Goal: Task Accomplishment & Management: Manage account settings

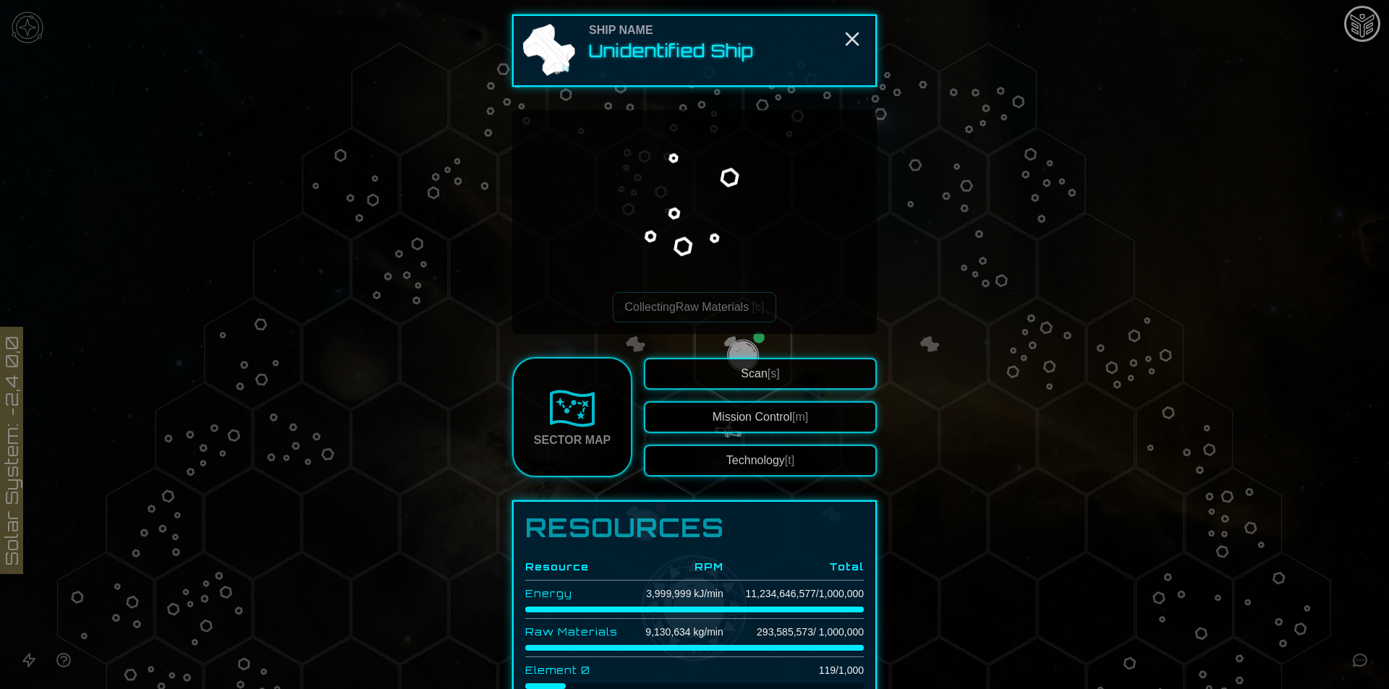
scroll to position [518, 0]
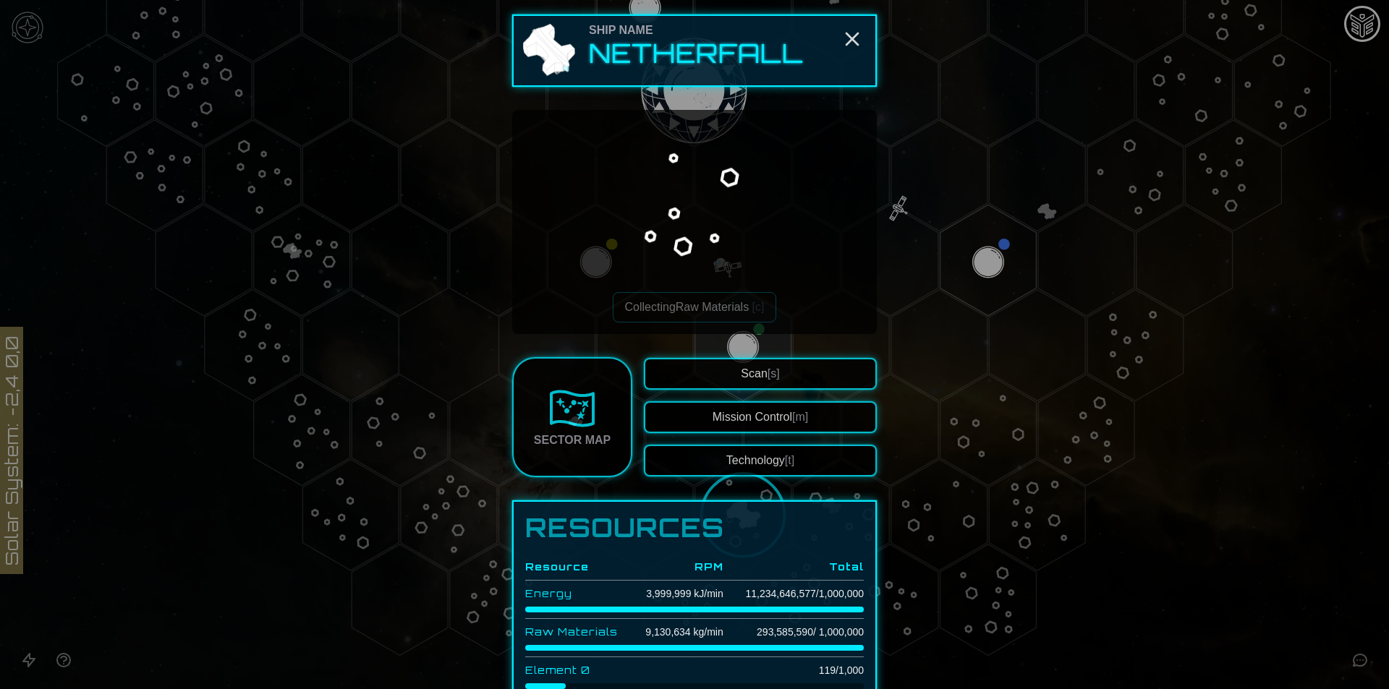
click at [732, 463] on button "Technology [t]" at bounding box center [760, 461] width 233 height 32
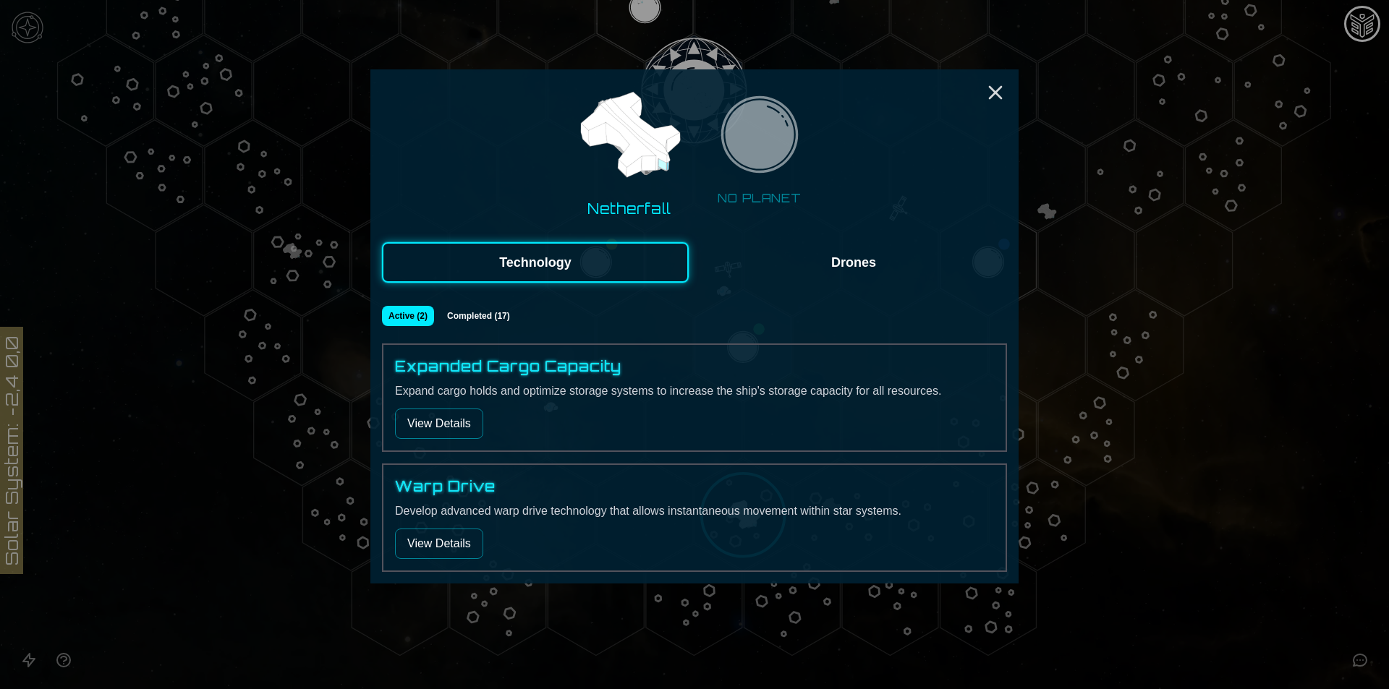
click at [412, 554] on button "View Details" at bounding box center [439, 544] width 88 height 30
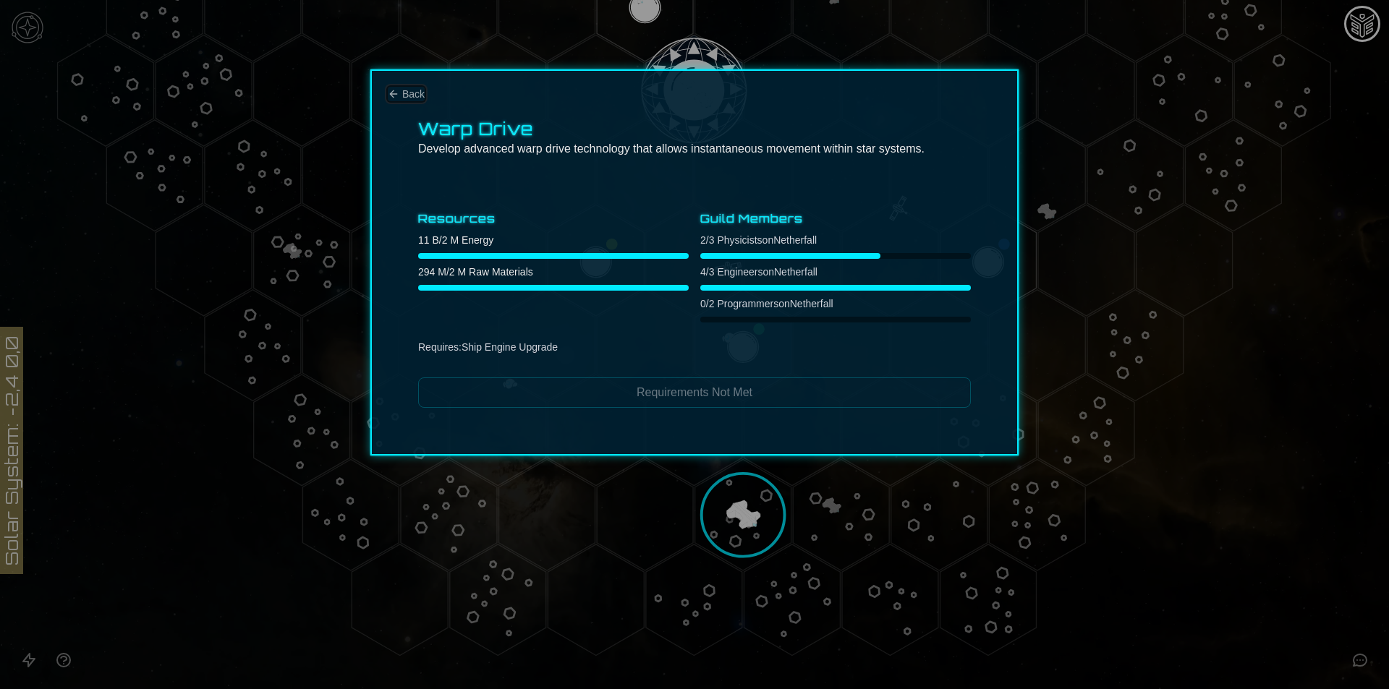
click at [405, 89] on span "Back" at bounding box center [413, 94] width 22 height 14
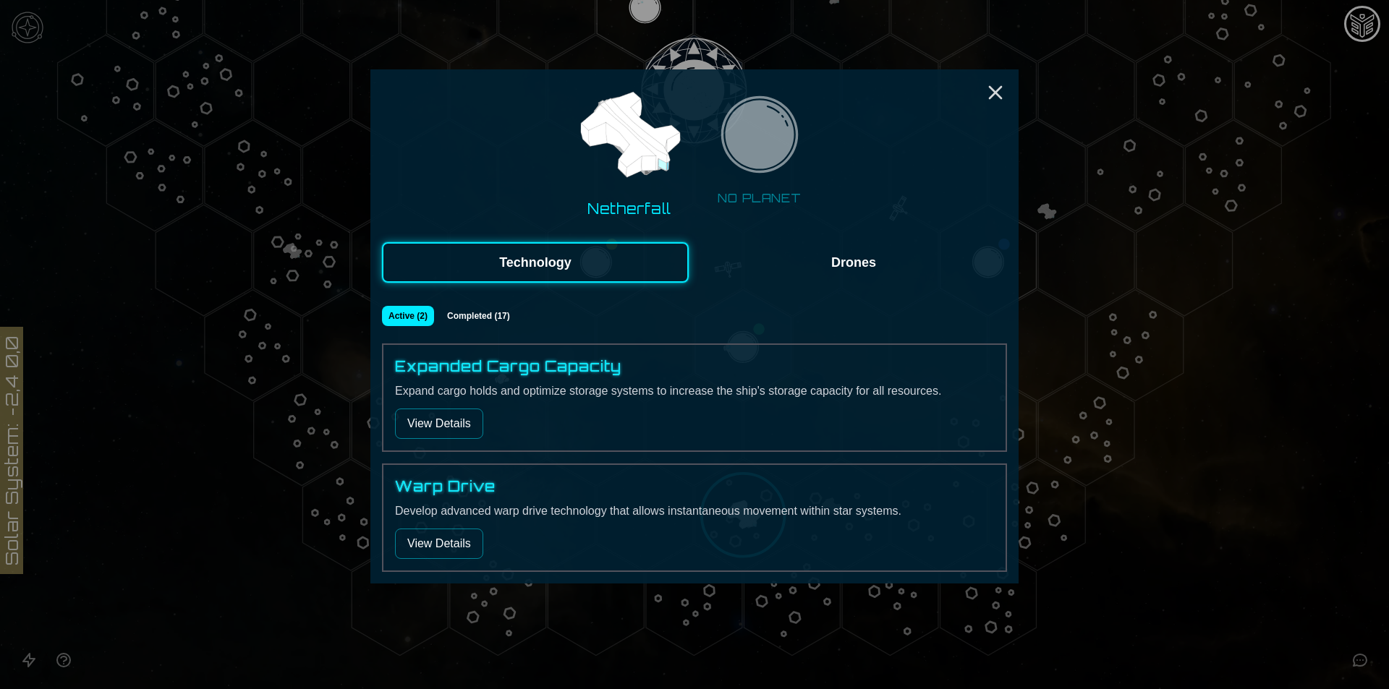
click at [909, 275] on button "Drones" at bounding box center [853, 262] width 307 height 40
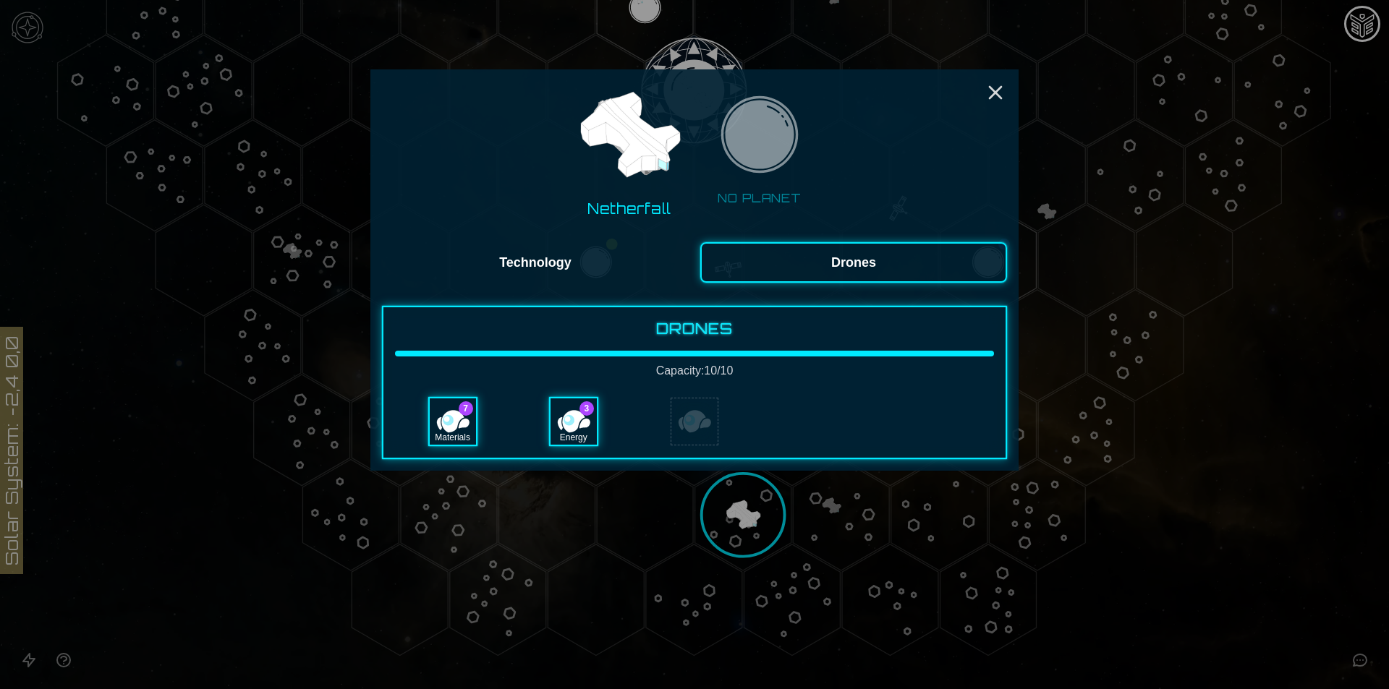
click at [739, 531] on div at bounding box center [694, 344] width 1389 height 689
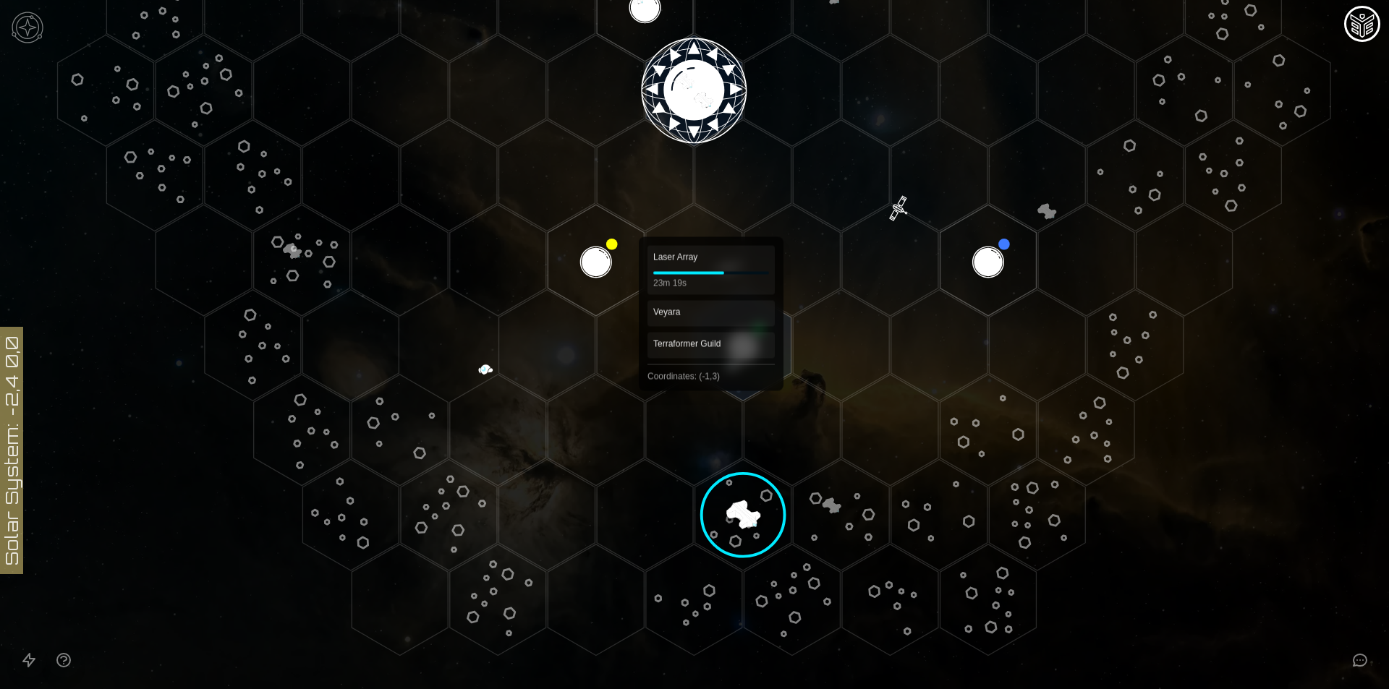
click at [743, 335] on polygon "Hex at coordinates -1,3, clickable" at bounding box center [743, 345] width 96 height 111
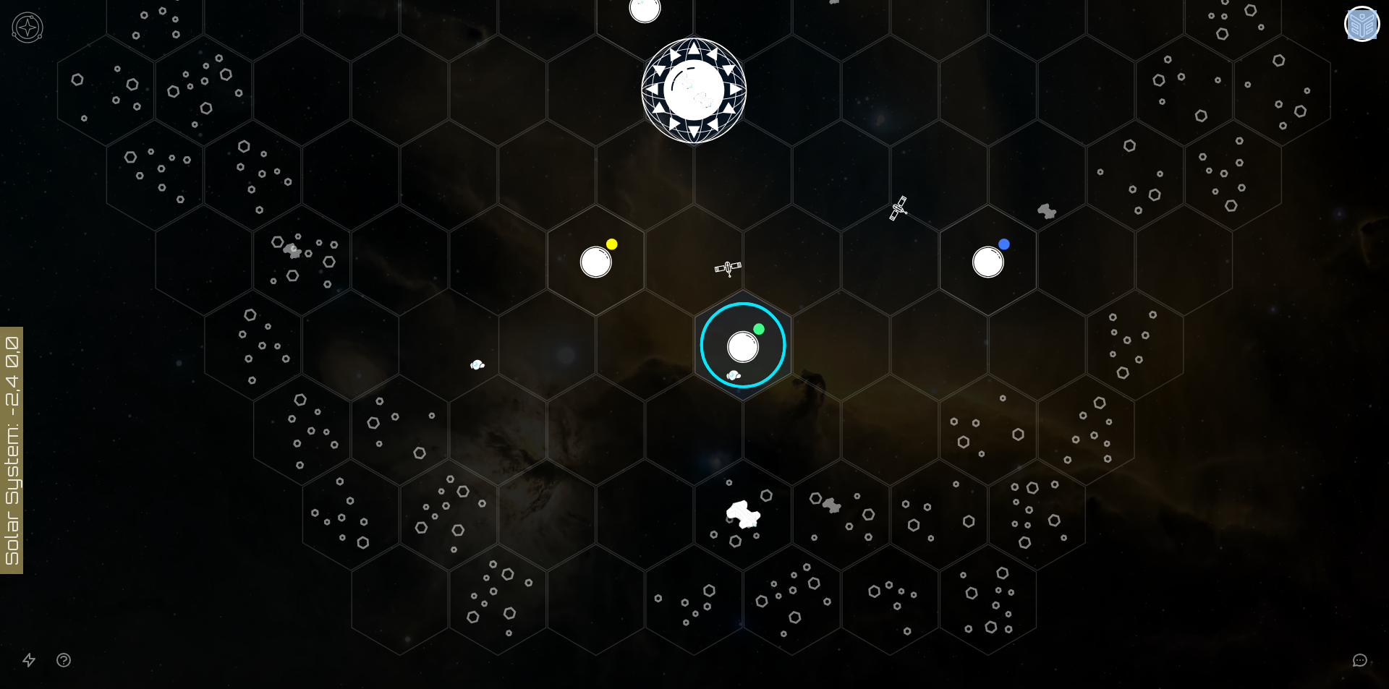
click at [743, 335] on image at bounding box center [743, 346] width 114 height 114
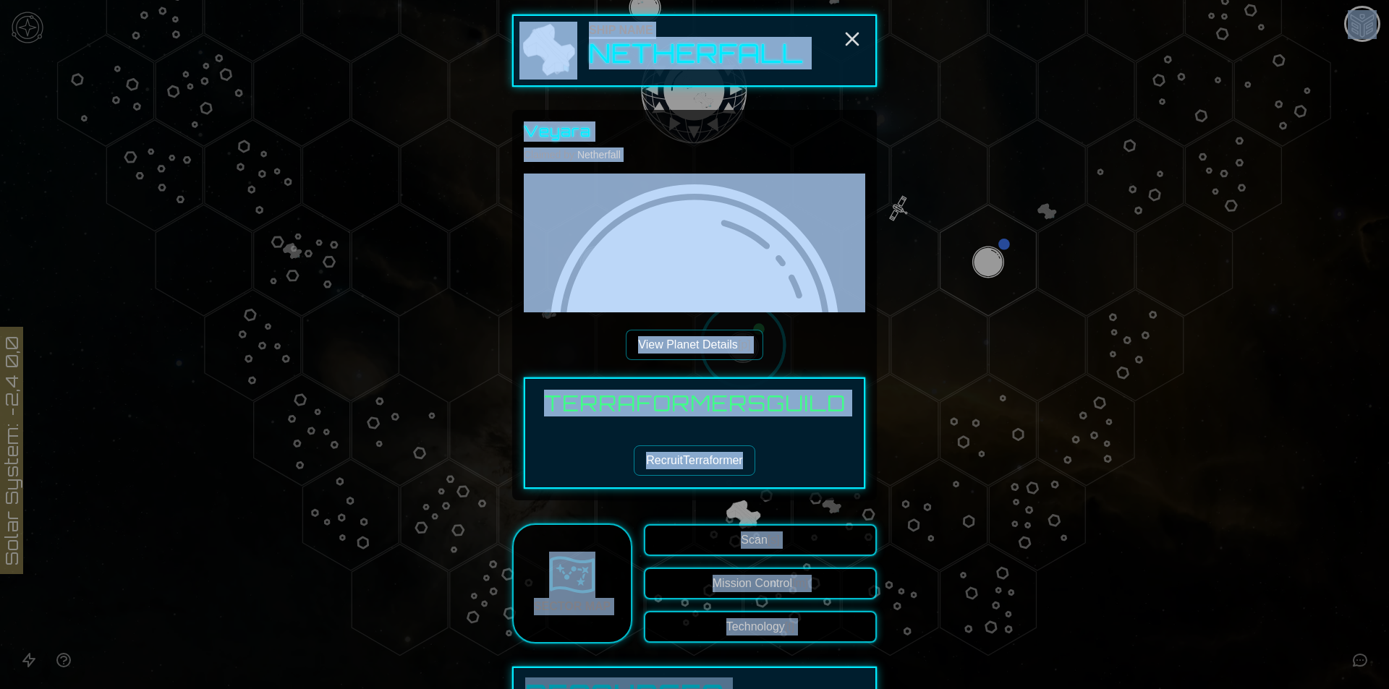
click at [793, 440] on div "Terraformers Guild Recruit Terraformer" at bounding box center [694, 433] width 341 height 111
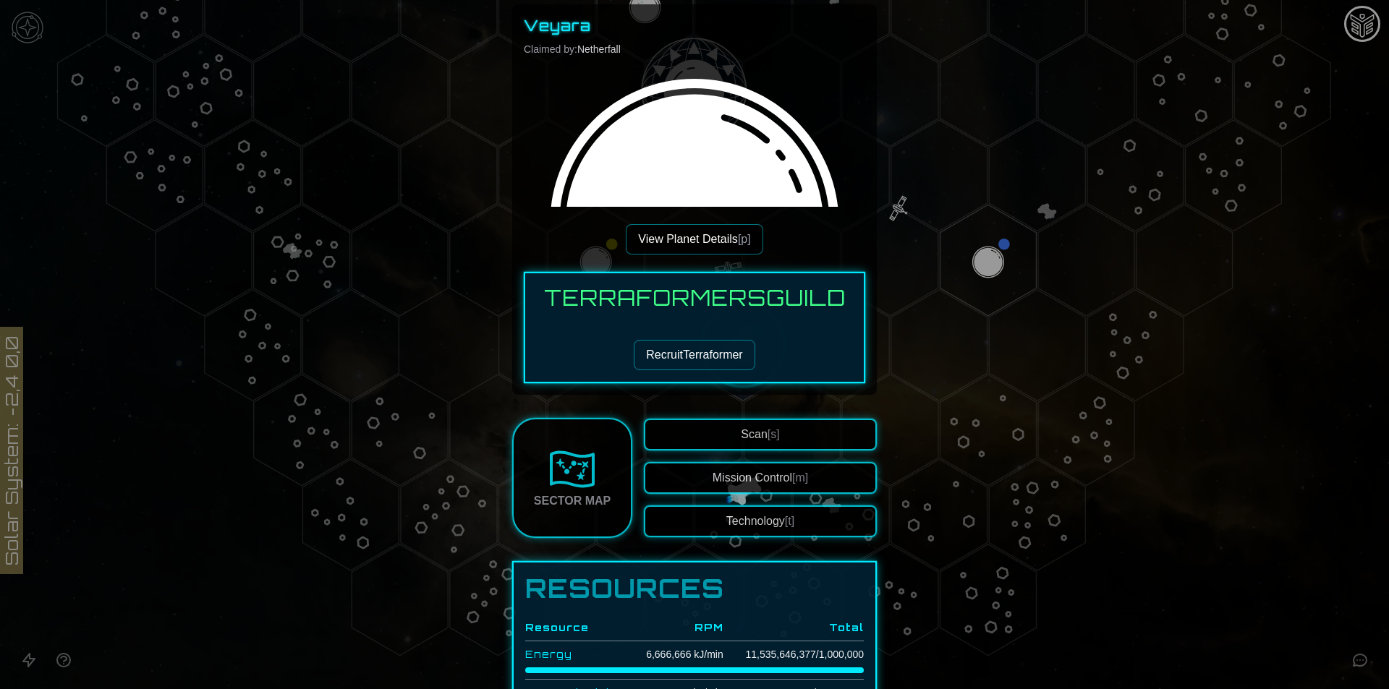
scroll to position [59, 0]
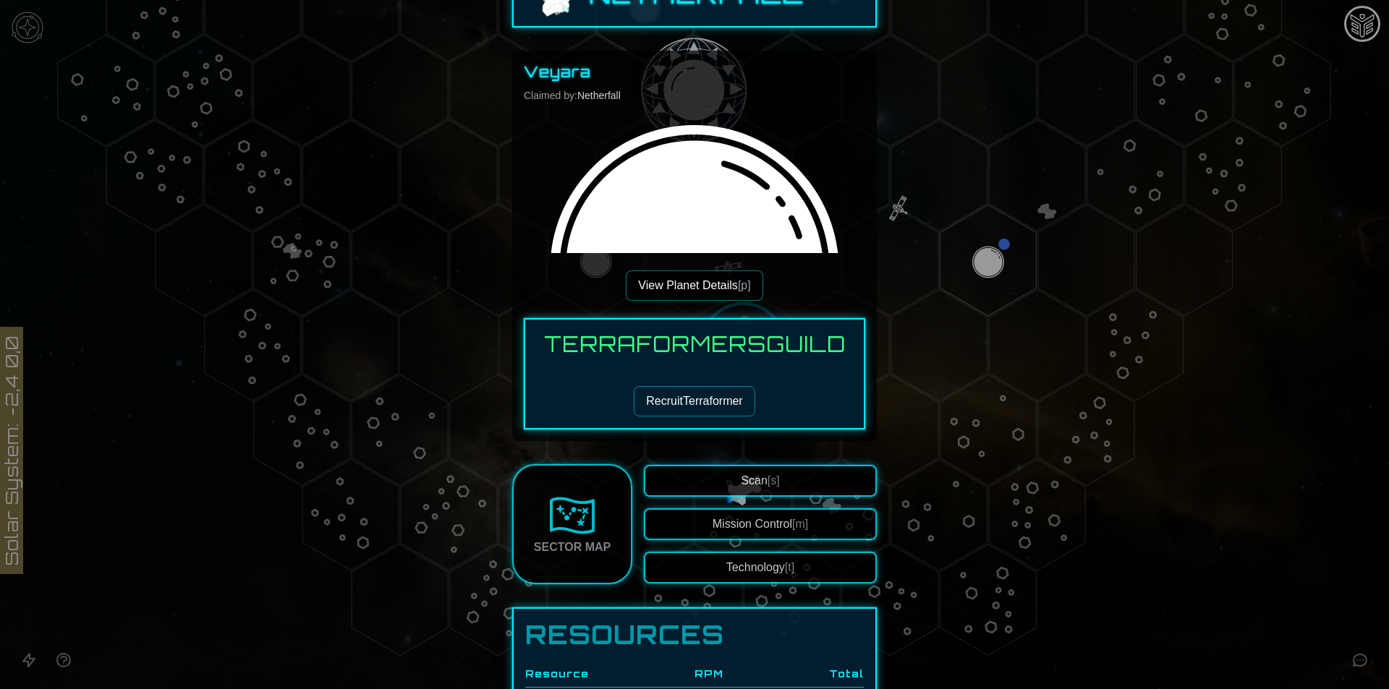
click at [752, 581] on button "Technology [t]" at bounding box center [760, 568] width 233 height 32
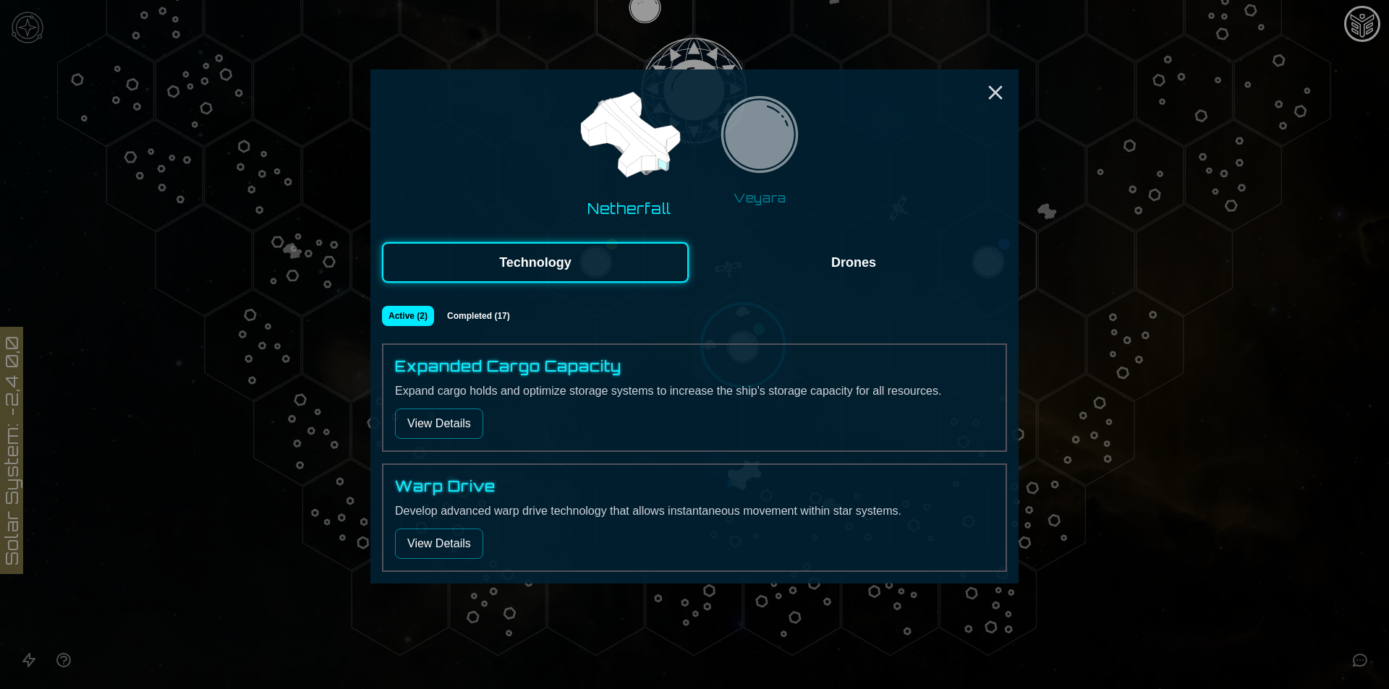
click at [802, 282] on button "Drones" at bounding box center [853, 262] width 307 height 40
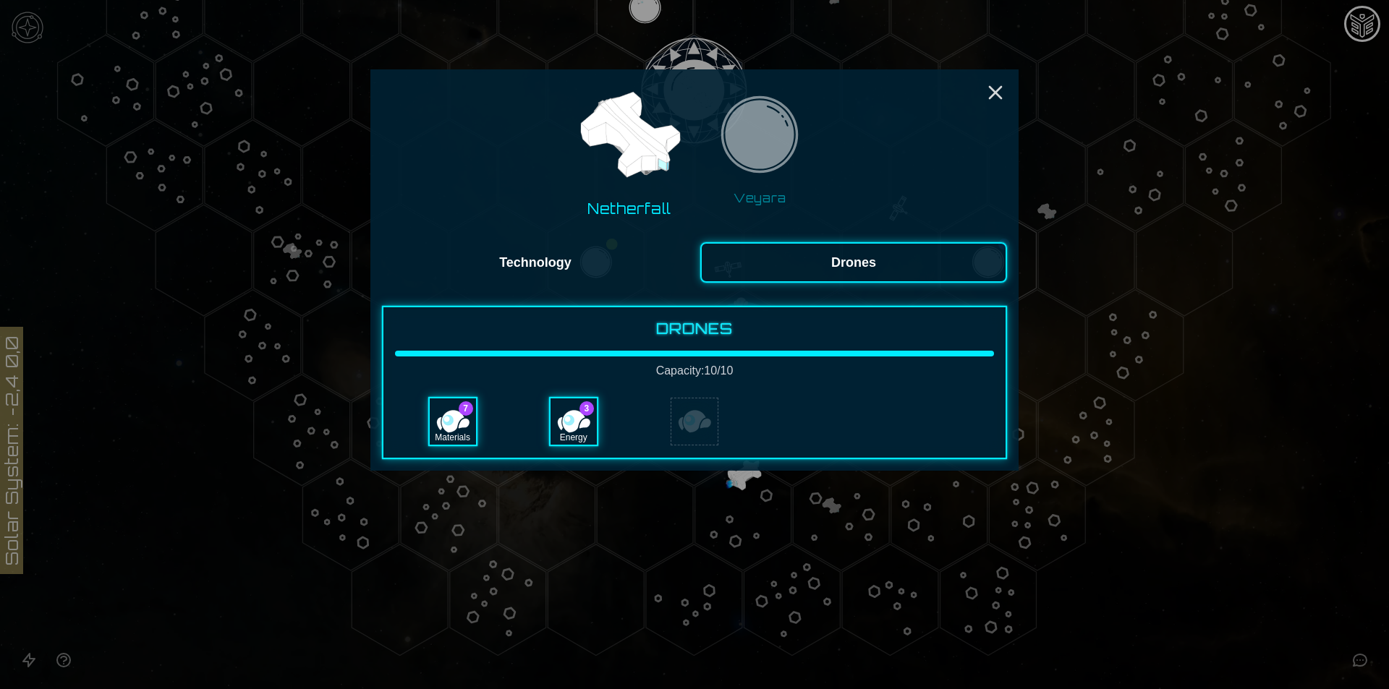
click at [558, 275] on button "Technology" at bounding box center [535, 262] width 307 height 40
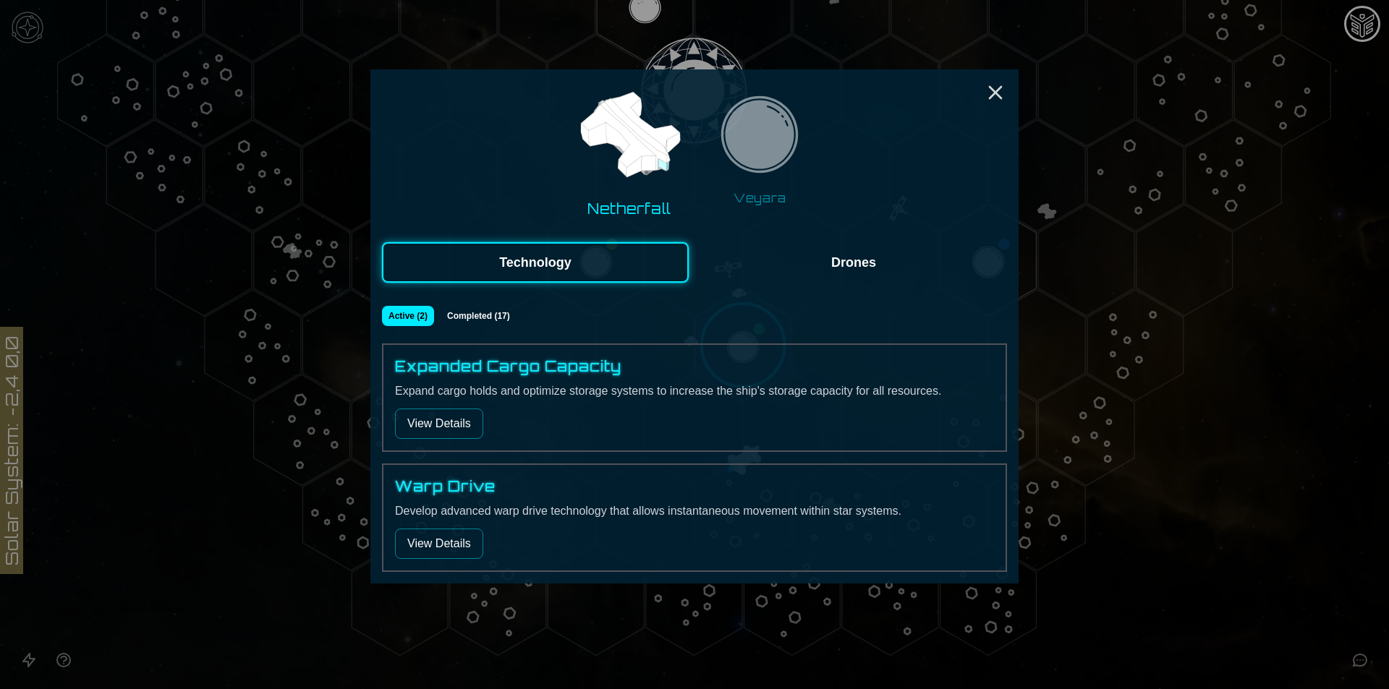
click at [468, 315] on button "Completed ( 17 )" at bounding box center [478, 316] width 77 height 20
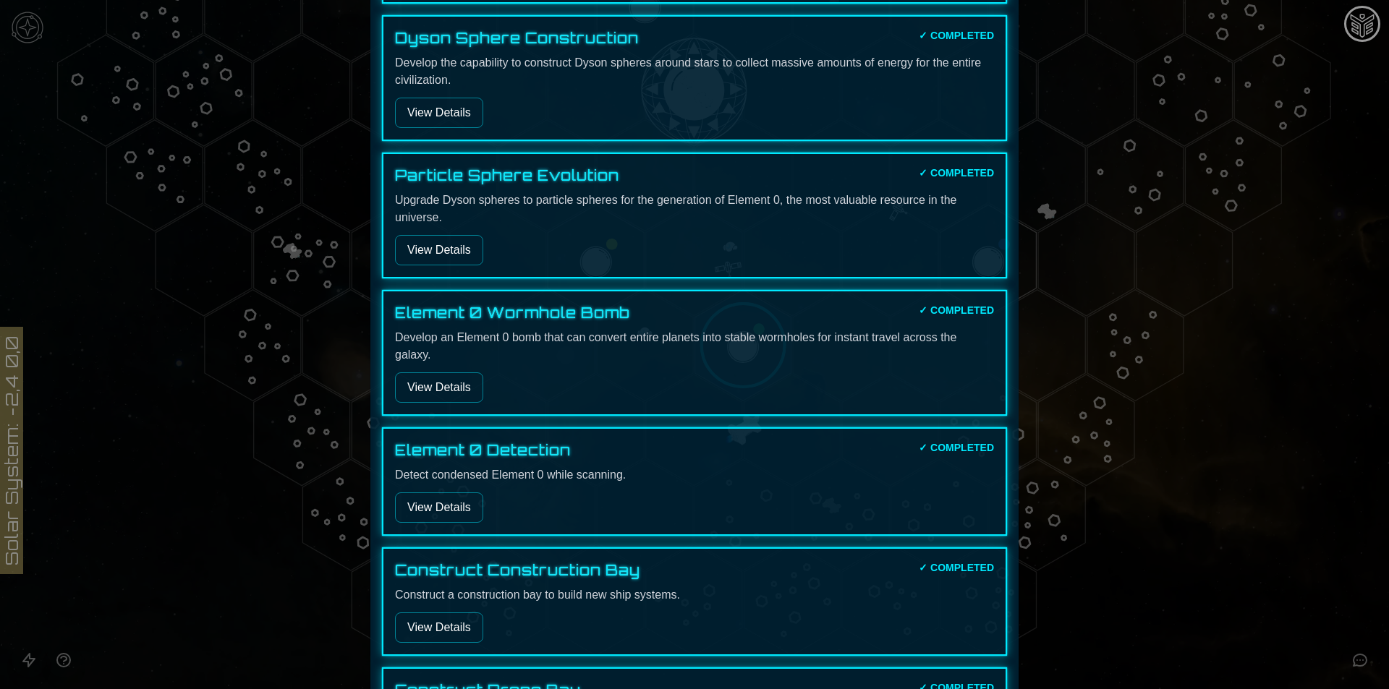
scroll to position [1218, 0]
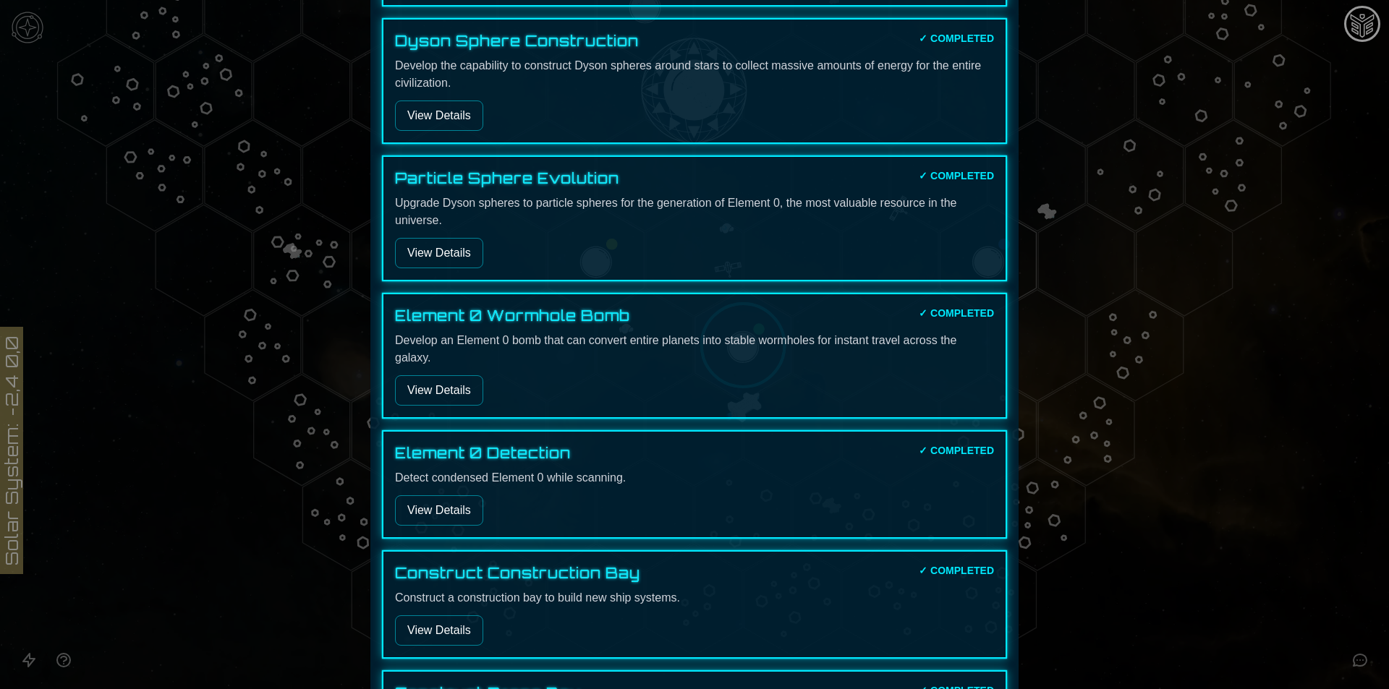
click at [438, 391] on button "View Details" at bounding box center [439, 390] width 88 height 30
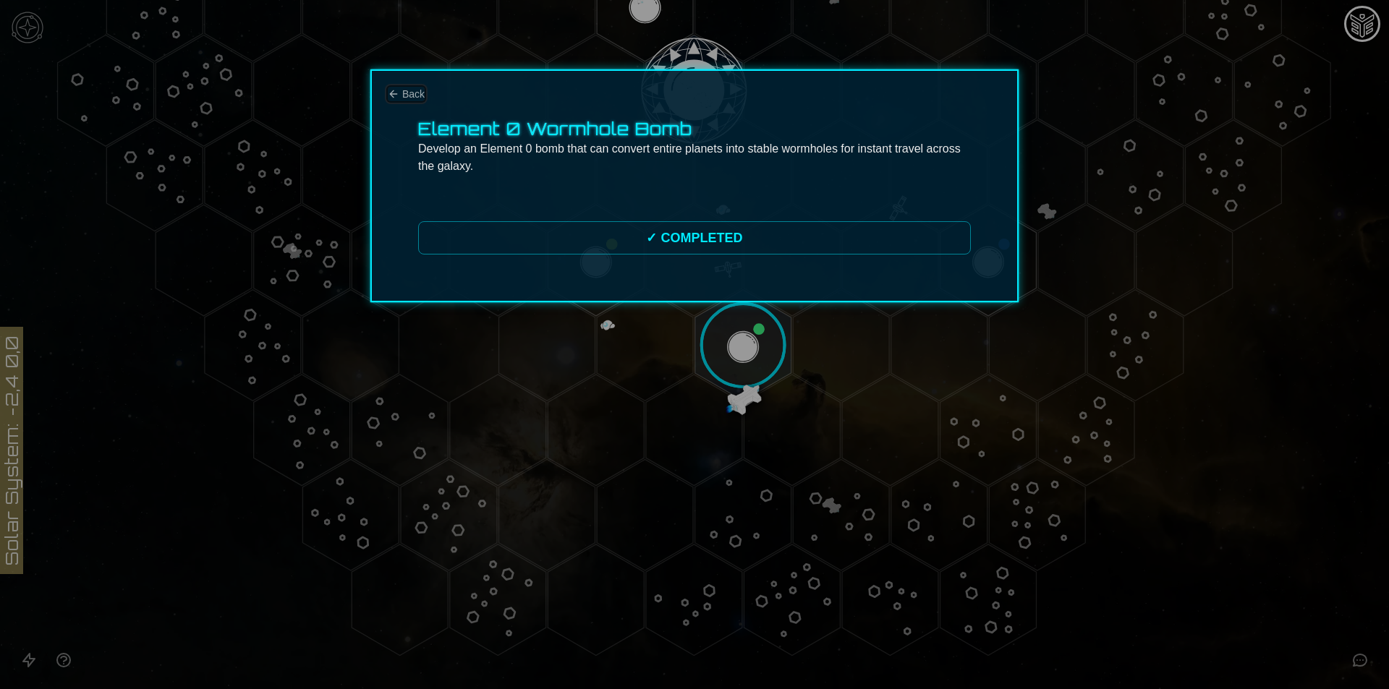
click at [396, 88] on button "Back" at bounding box center [406, 94] width 37 height 14
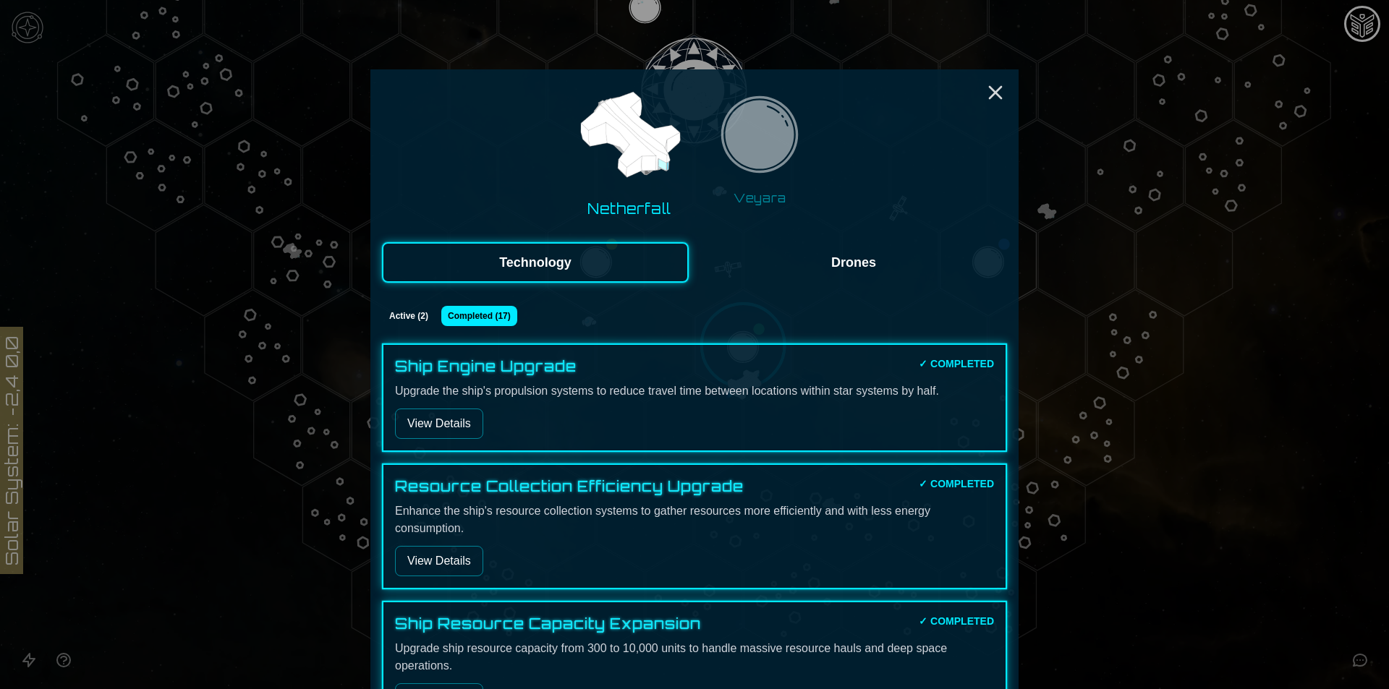
click at [803, 260] on button "Drones" at bounding box center [853, 262] width 307 height 40
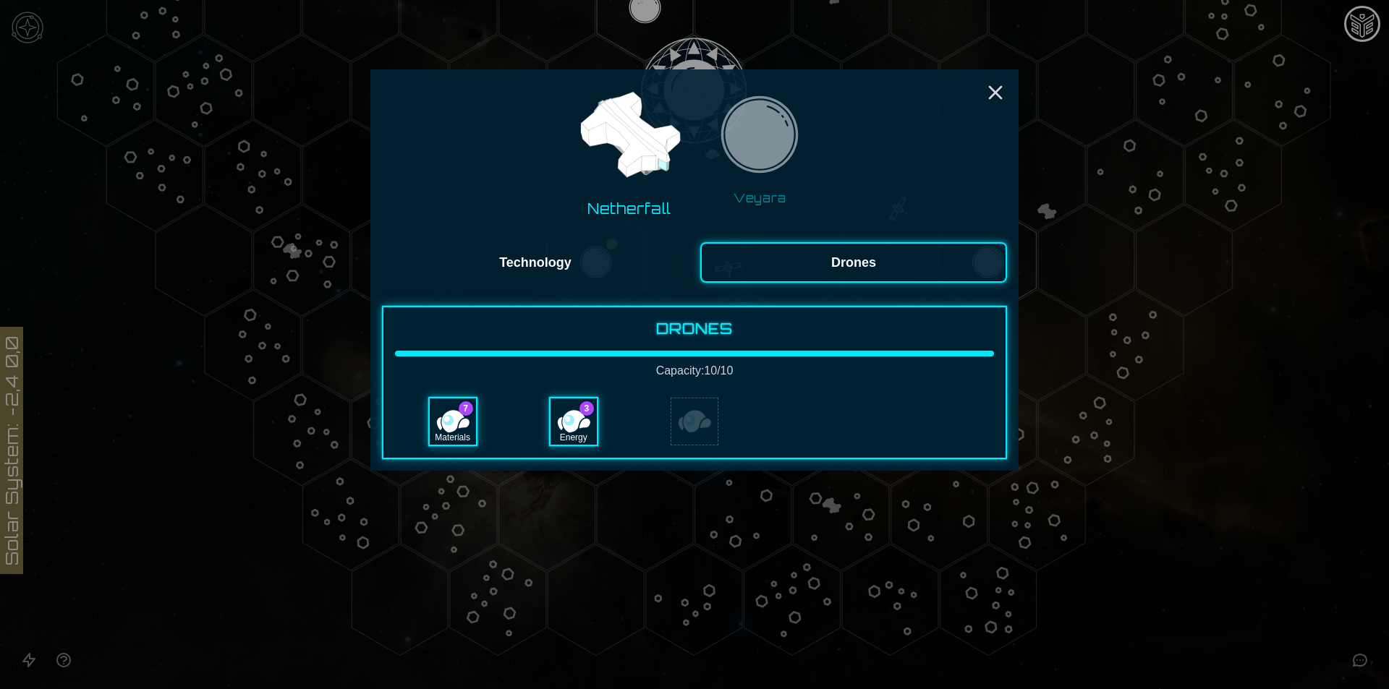
click at [775, 158] on img at bounding box center [759, 138] width 91 height 91
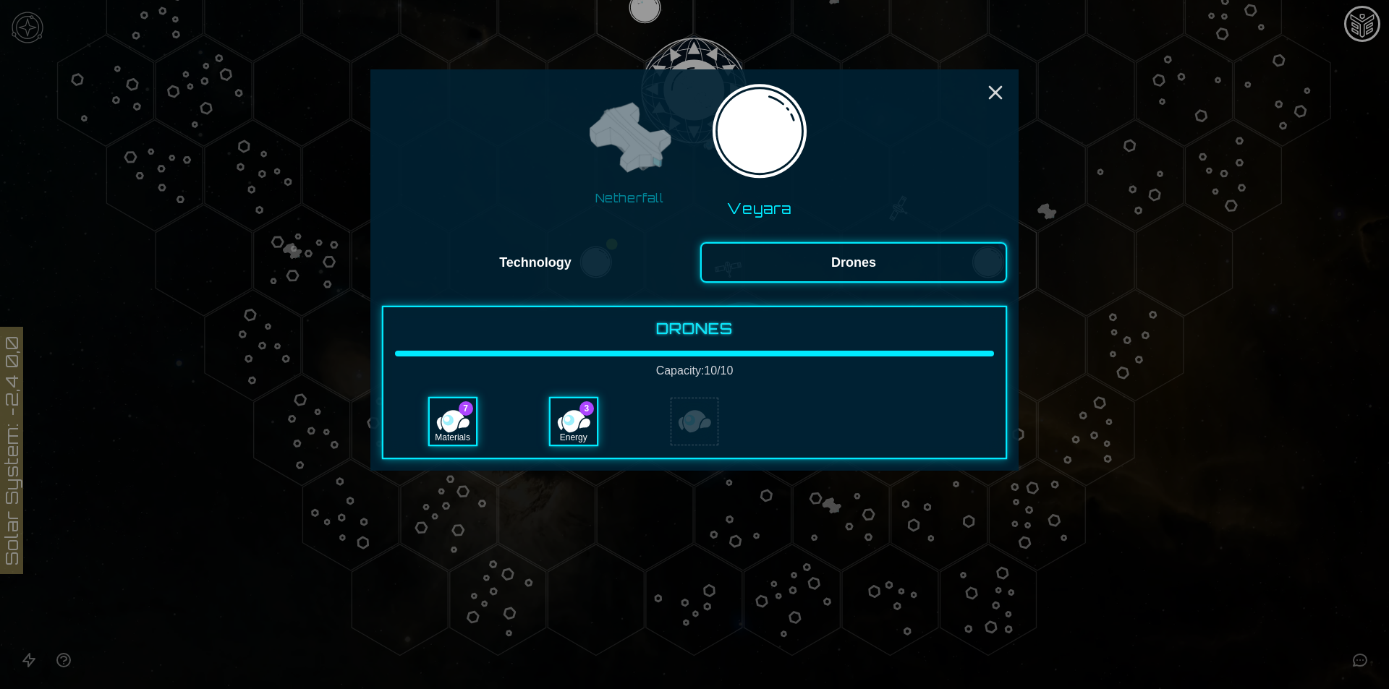
click at [675, 196] on button "Netherfall" at bounding box center [629, 150] width 112 height 124
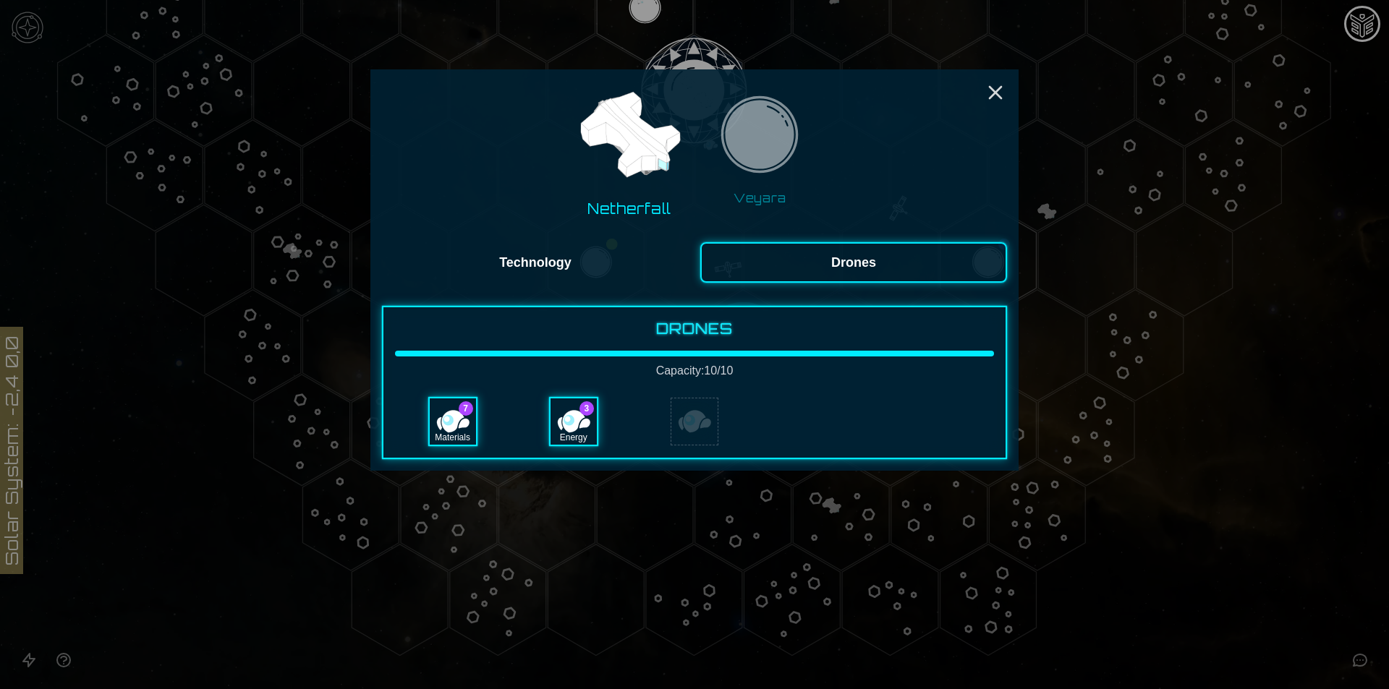
click at [606, 244] on button "Technology" at bounding box center [535, 262] width 307 height 40
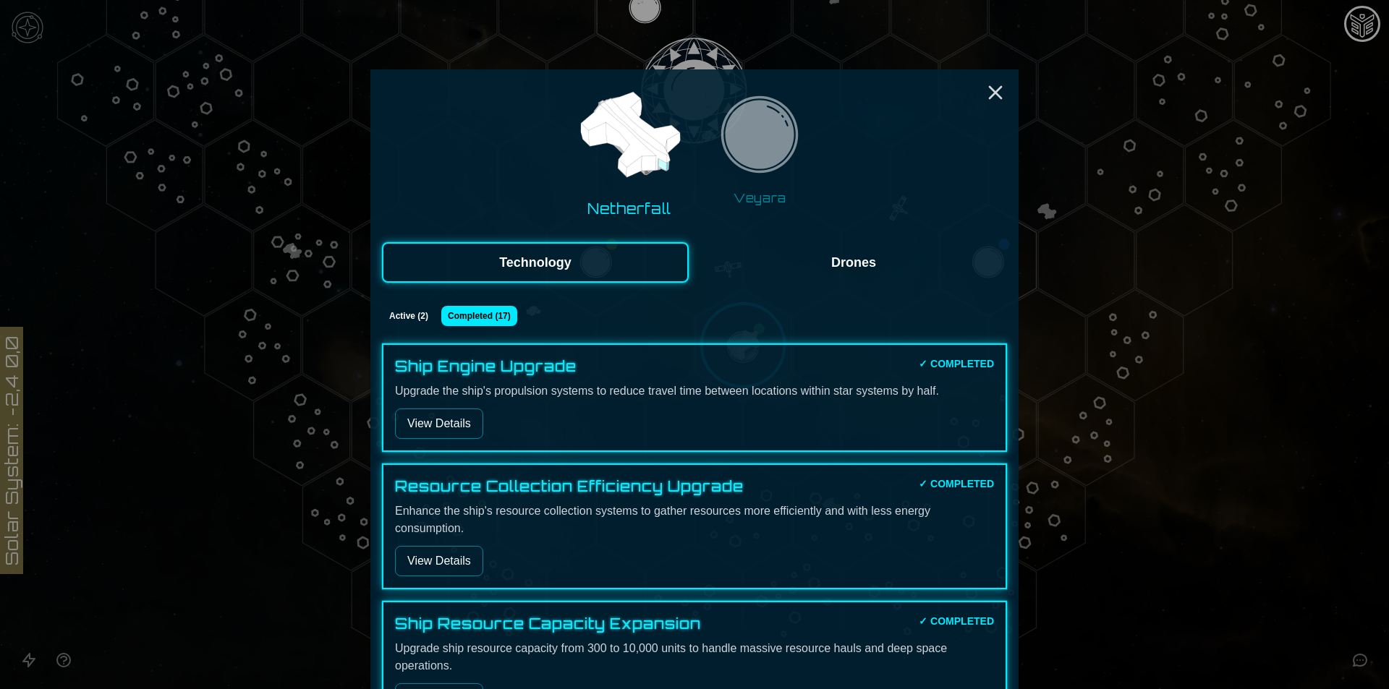
click at [757, 179] on img at bounding box center [759, 138] width 91 height 91
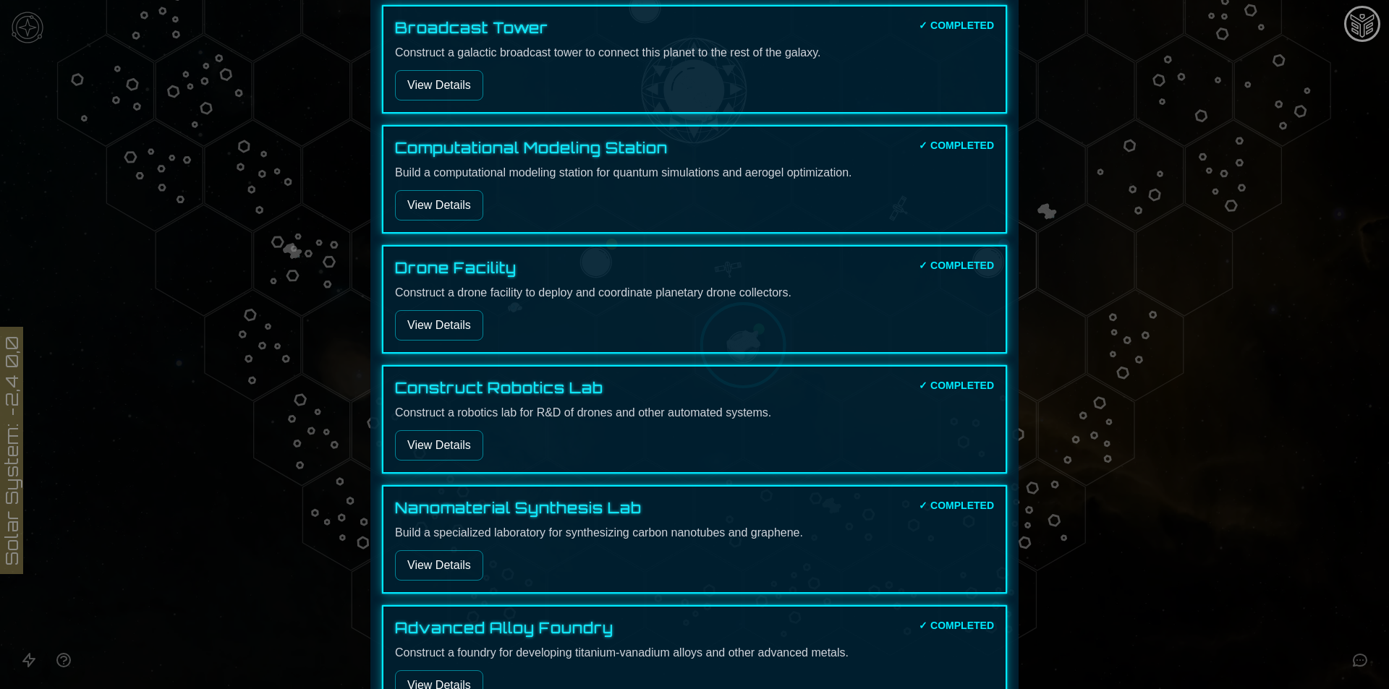
scroll to position [924, 0]
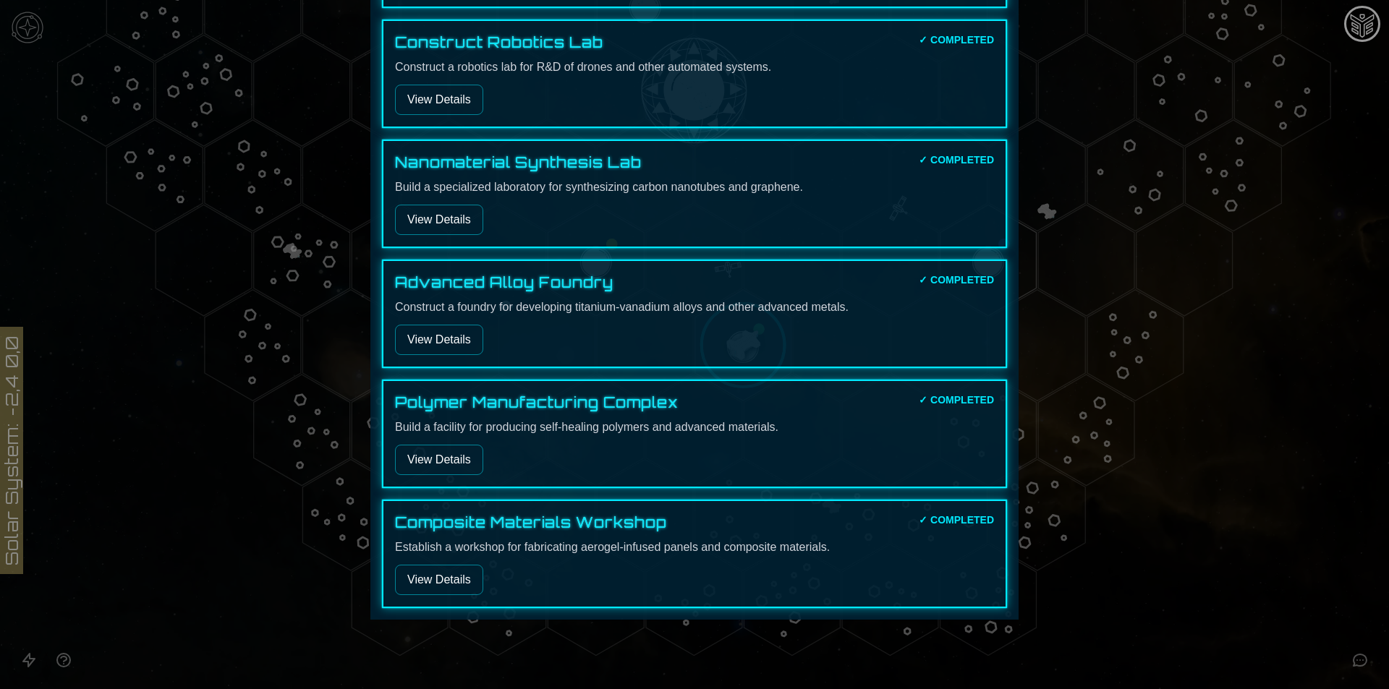
click at [447, 355] on div "Advanced Alloy Foundry ✓ COMPLETED Construct a foundry for developing titanium-…" at bounding box center [694, 314] width 625 height 108
click at [446, 355] on div "Advanced Alloy Foundry ✓ COMPLETED Construct a foundry for developing titanium-…" at bounding box center [694, 314] width 625 height 108
click at [451, 336] on button "View Details" at bounding box center [439, 340] width 88 height 30
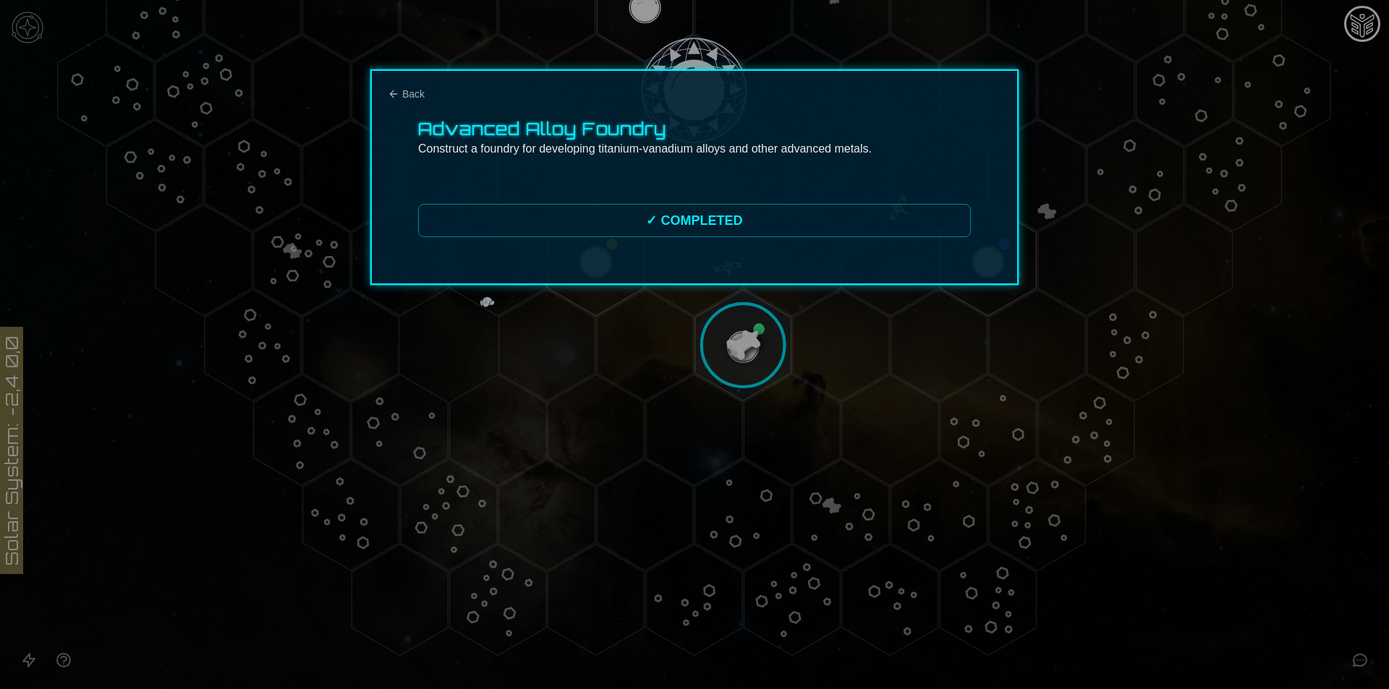
click at [375, 86] on div "Advanced Alloy Foundry Construct a foundry for developing titanium-vanadium all…" at bounding box center [694, 177] width 648 height 216
click at [429, 88] on div "Advanced Alloy Foundry Construct a foundry for developing titanium-vanadium all…" at bounding box center [694, 177] width 648 height 216
click at [421, 90] on span "Back" at bounding box center [413, 94] width 22 height 14
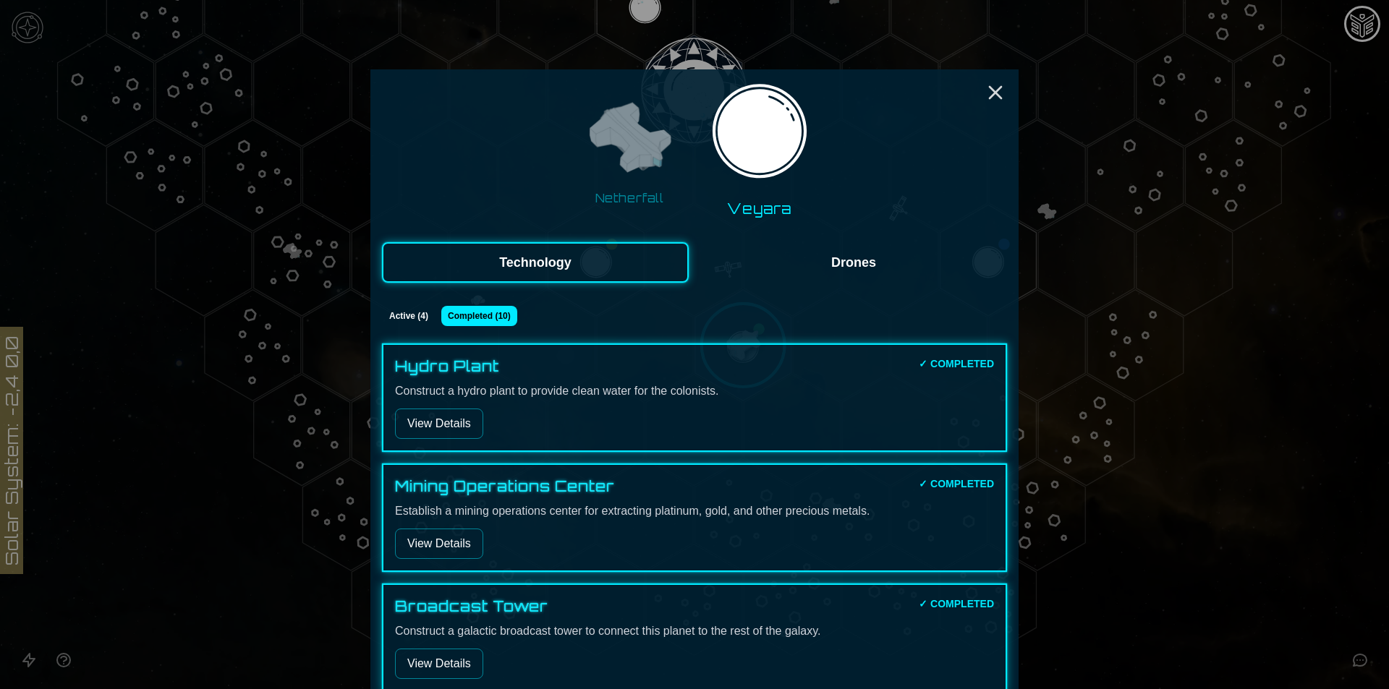
click at [411, 310] on button "Active ( 4 )" at bounding box center [409, 316] width 54 height 20
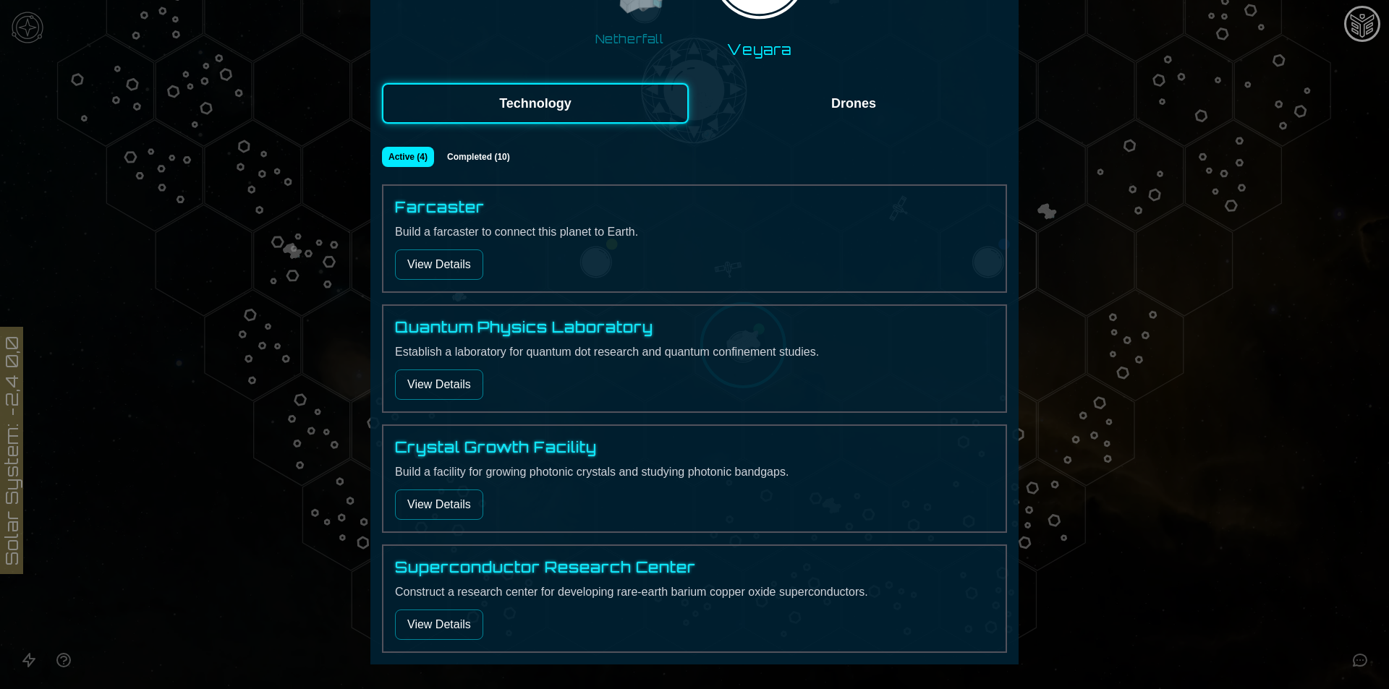
scroll to position [204, 0]
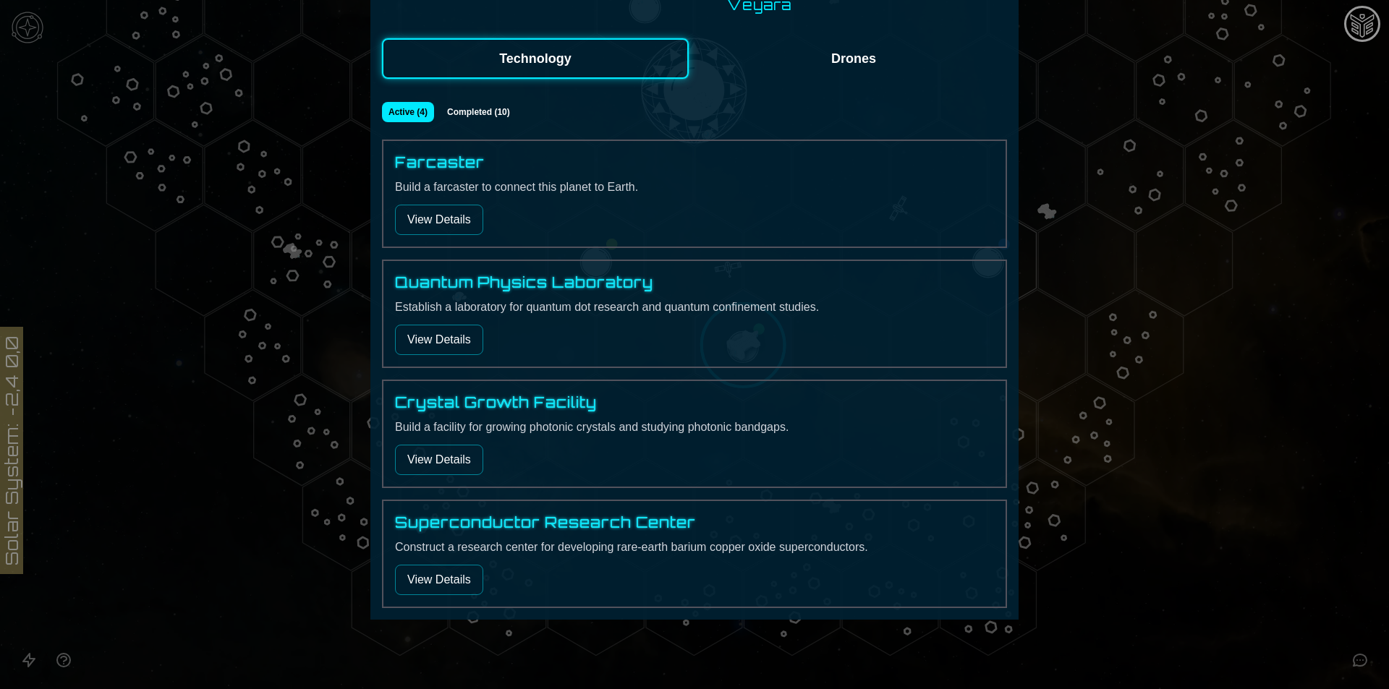
click at [450, 597] on div "Superconductor Research Center Construct a research center for developing rare-…" at bounding box center [694, 554] width 625 height 108
click at [450, 579] on button "View Details" at bounding box center [439, 580] width 88 height 30
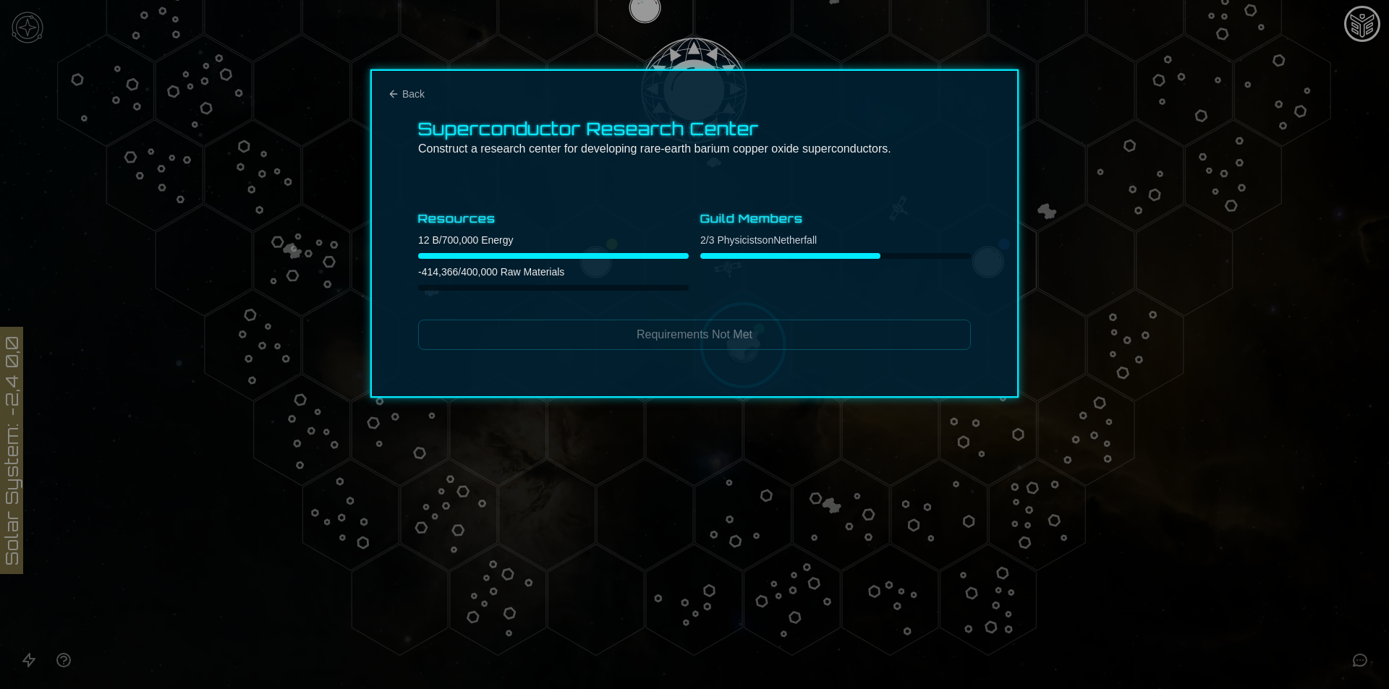
click at [394, 82] on div "Superconductor Research Center Construct a research center for developing rare-…" at bounding box center [694, 233] width 648 height 328
click at [398, 93] on icon "Back" at bounding box center [394, 94] width 12 height 12
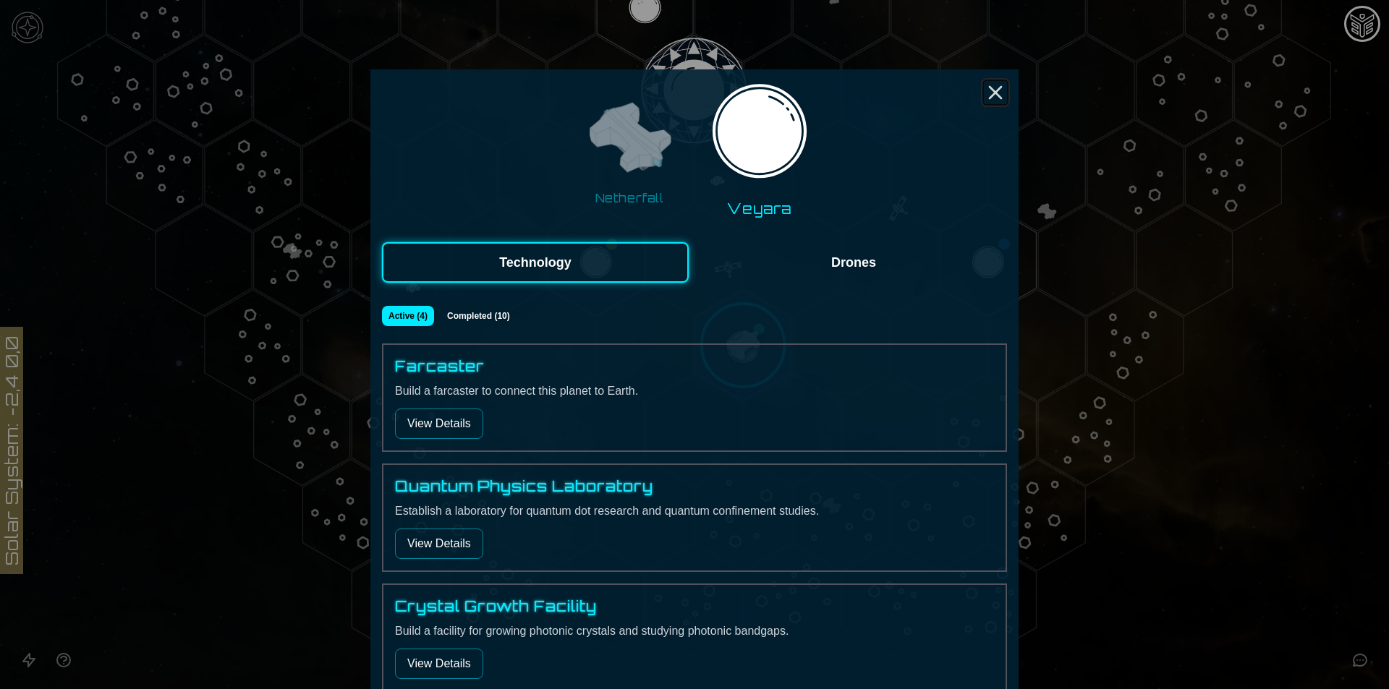
click at [996, 83] on icon "Close" at bounding box center [995, 92] width 23 height 23
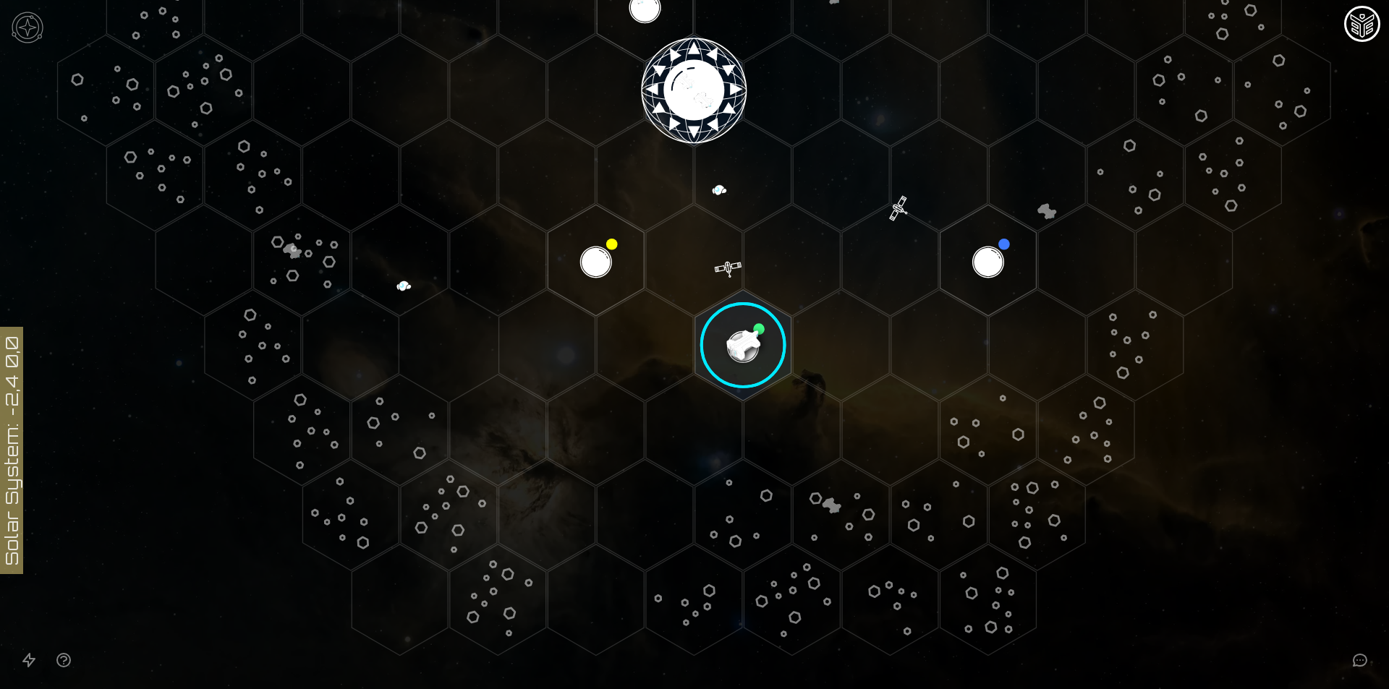
click at [764, 330] on image at bounding box center [743, 346] width 114 height 114
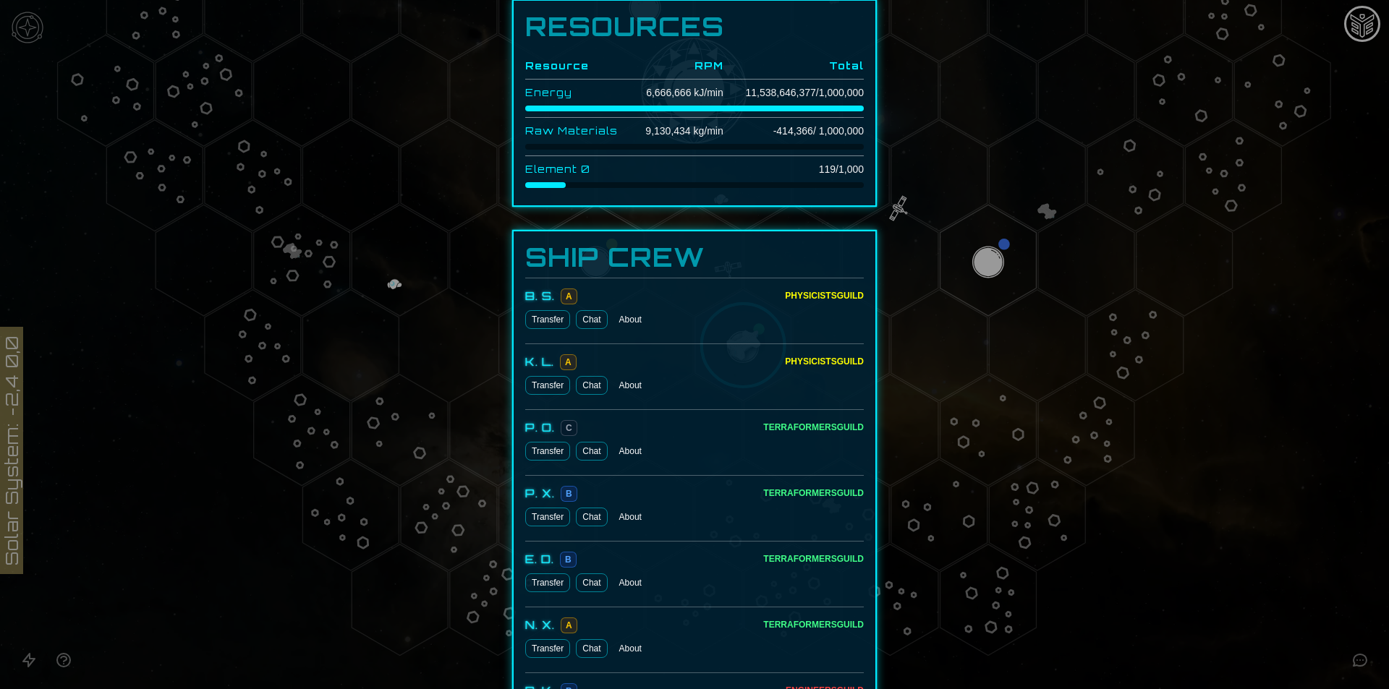
scroll to position [421, 0]
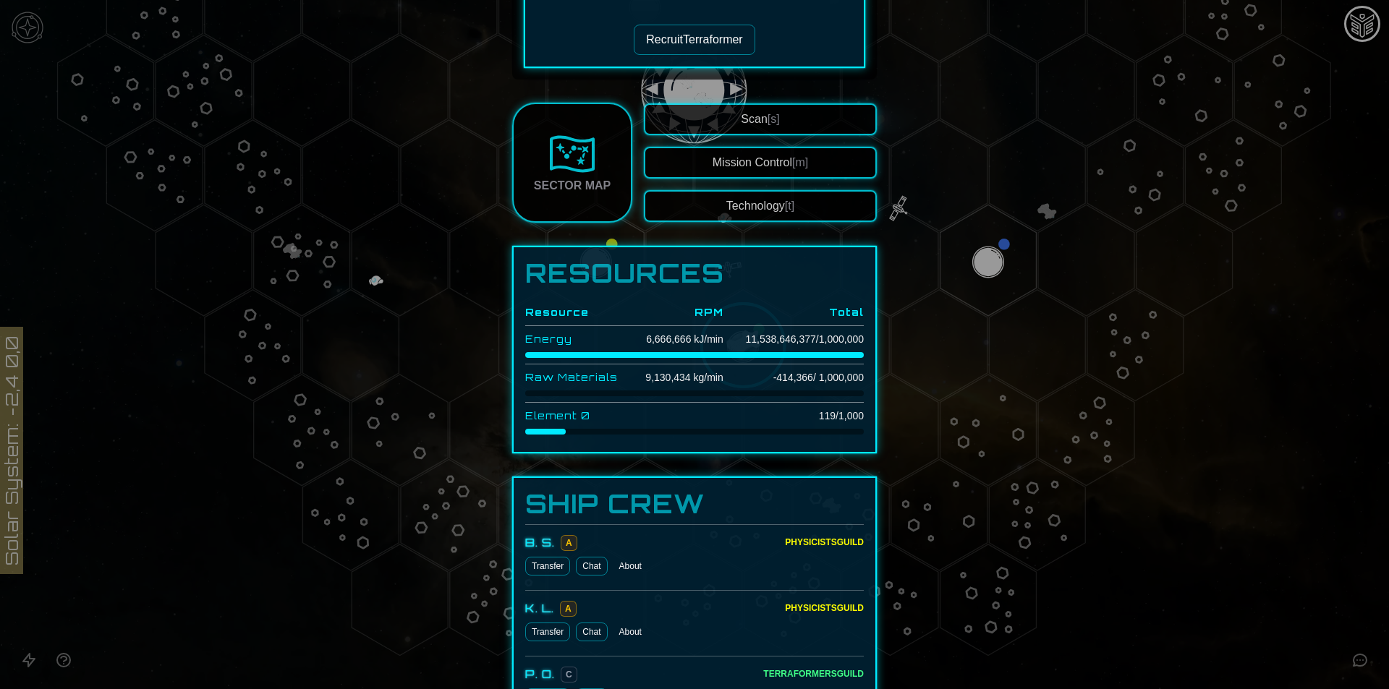
click at [784, 378] on td "-414,366 / 1,000,000" at bounding box center [793, 377] width 140 height 27
click at [822, 427] on td "119 / 1,000" at bounding box center [793, 416] width 140 height 27
click at [1250, 626] on div at bounding box center [694, 344] width 1389 height 689
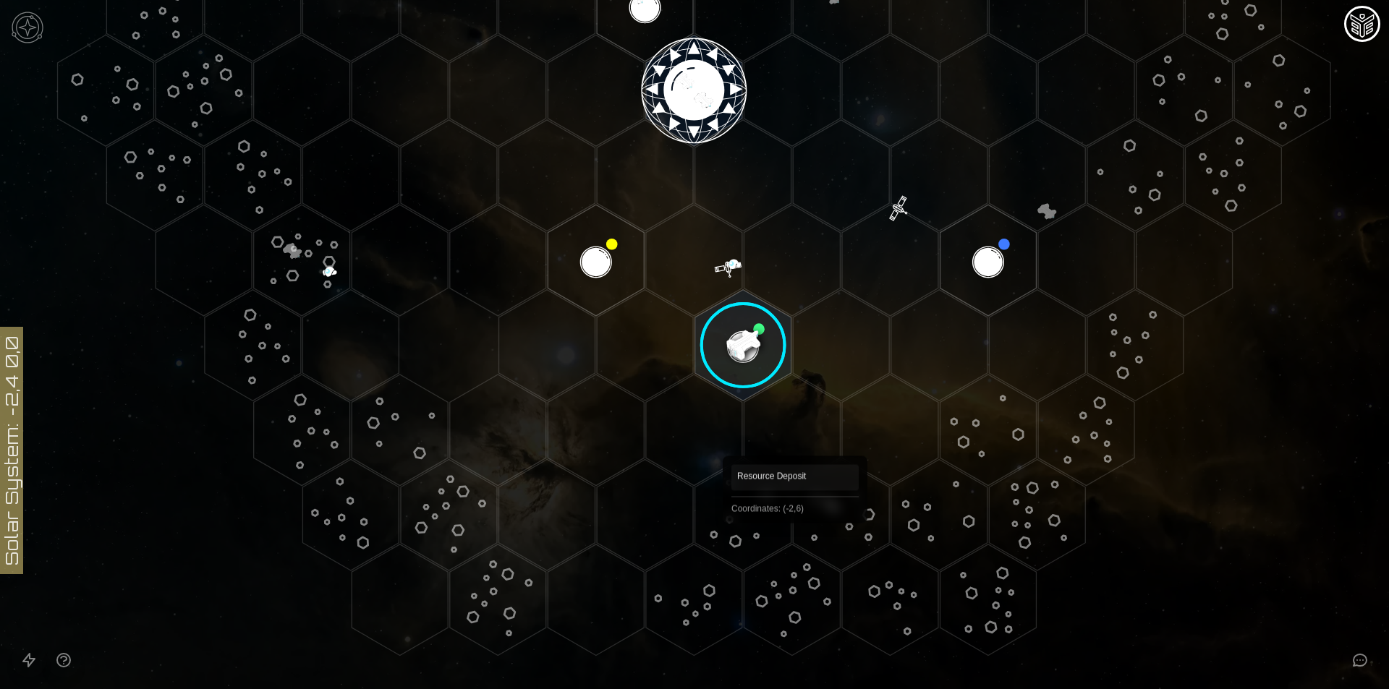
click at [747, 547] on polygon "Hex at coordinates -2,5, clickable" at bounding box center [743, 514] width 96 height 111
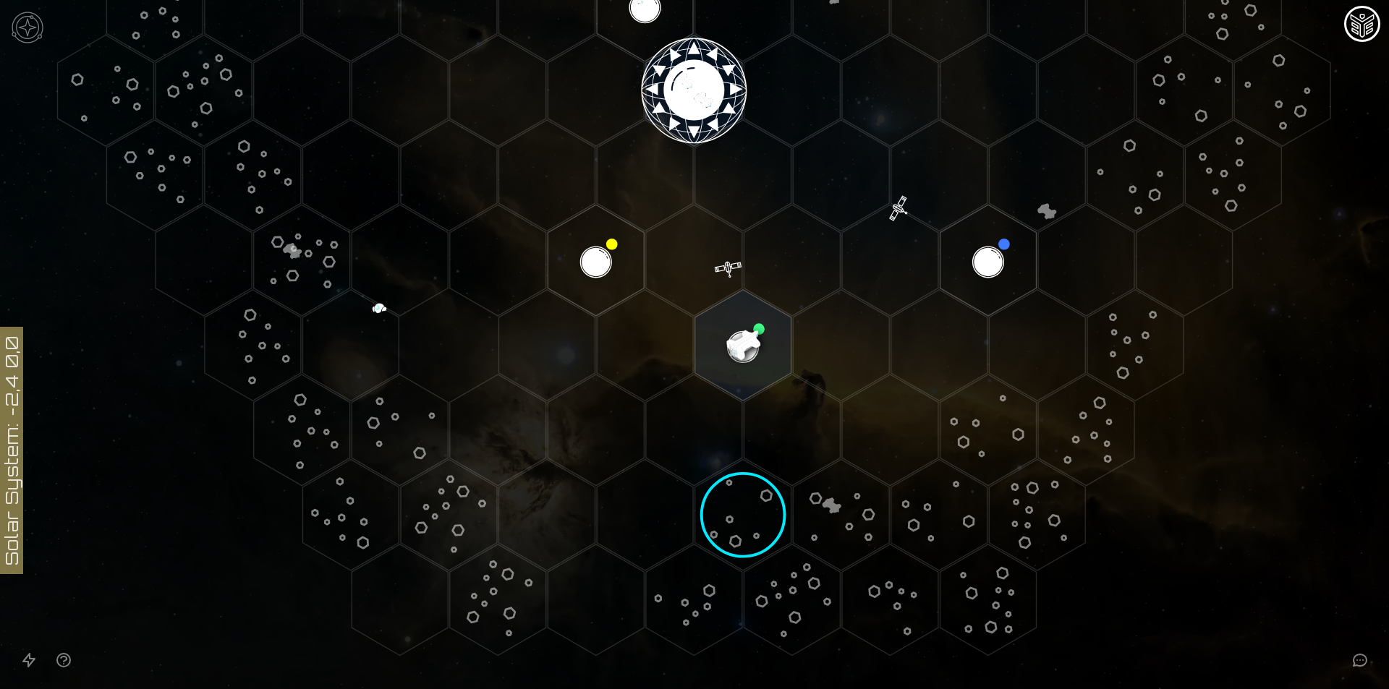
click at [747, 547] on image at bounding box center [742, 514] width 133 height 133
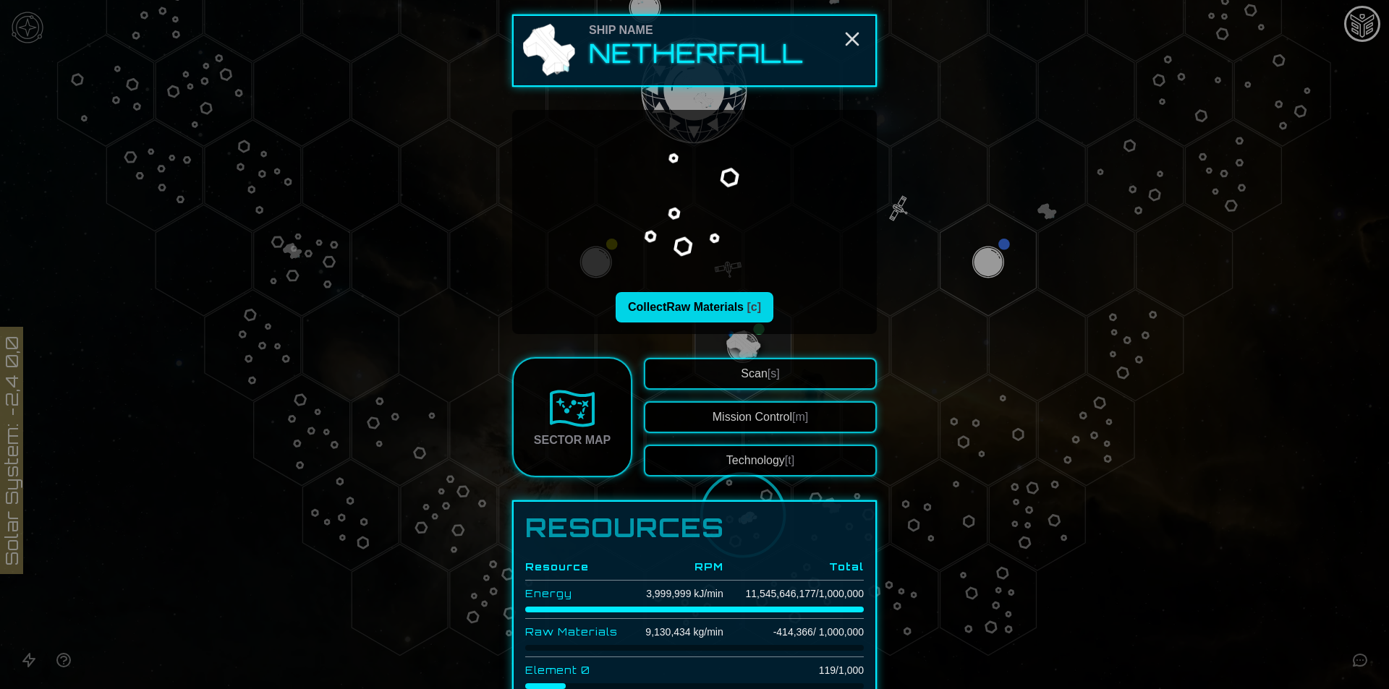
click at [712, 311] on button "Collect Raw Materials [c]" at bounding box center [694, 307] width 158 height 30
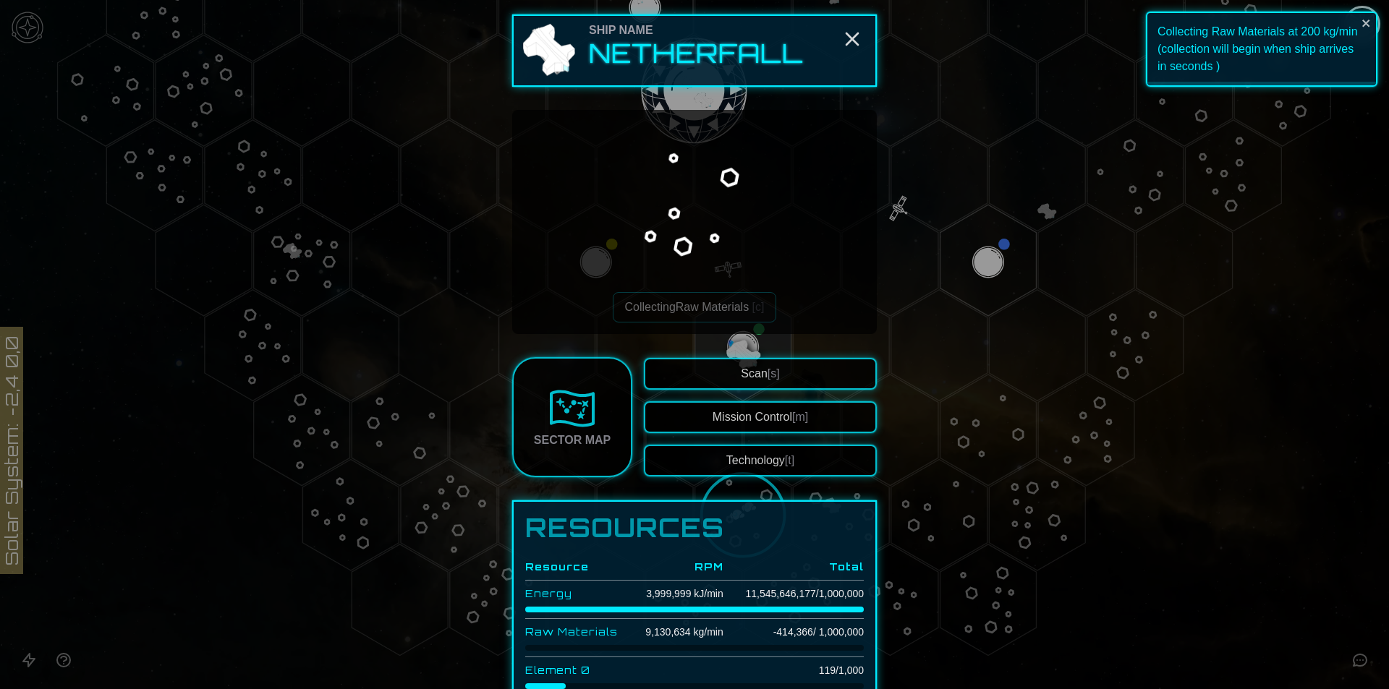
scroll to position [145, 0]
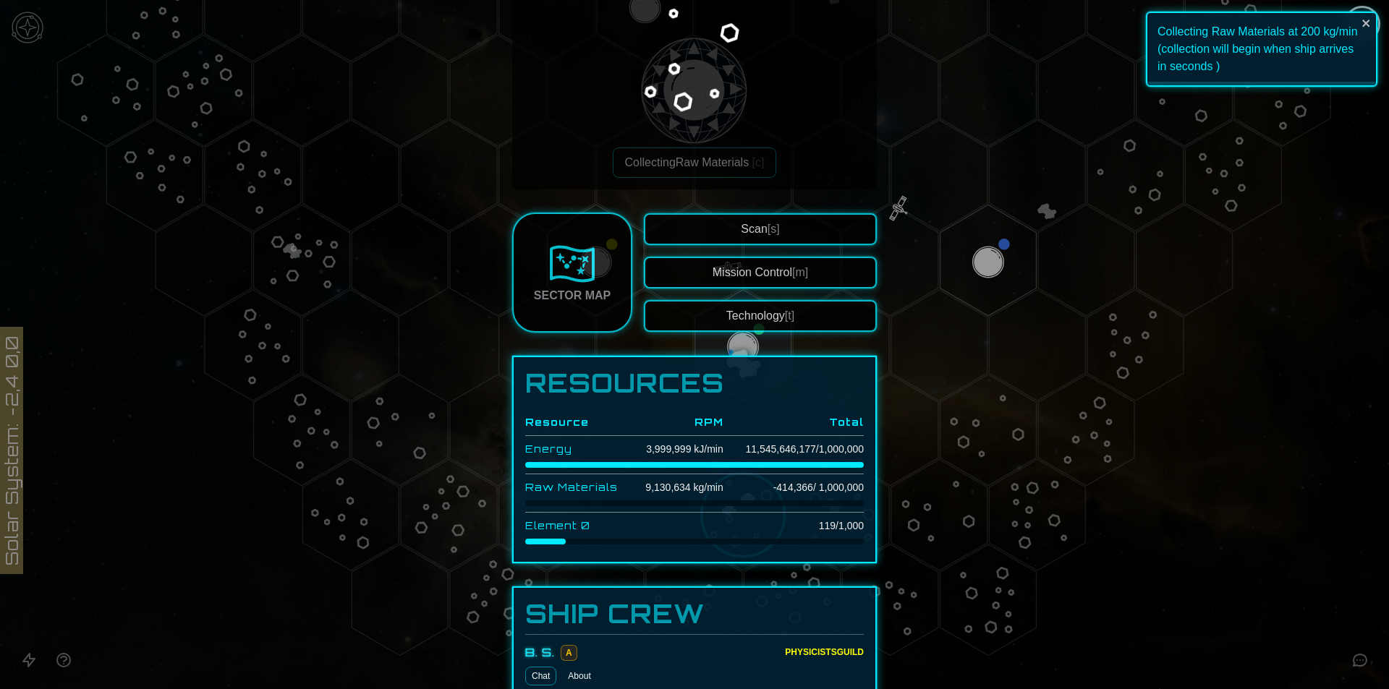
click at [790, 485] on td "-414,366 / 1,000,000" at bounding box center [793, 487] width 140 height 27
click at [647, 483] on td "9,130,634 kg/min" at bounding box center [675, 487] width 95 height 27
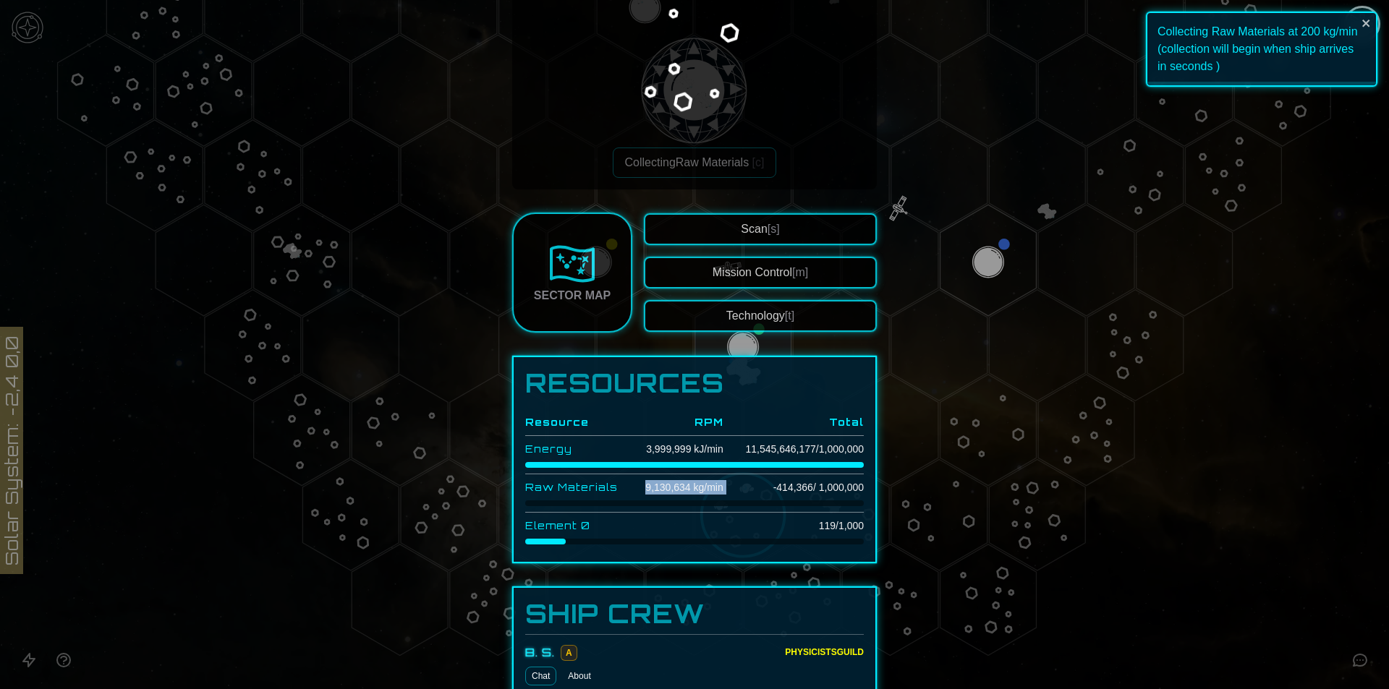
click at [647, 483] on td "9,130,634 kg/min" at bounding box center [675, 487] width 95 height 27
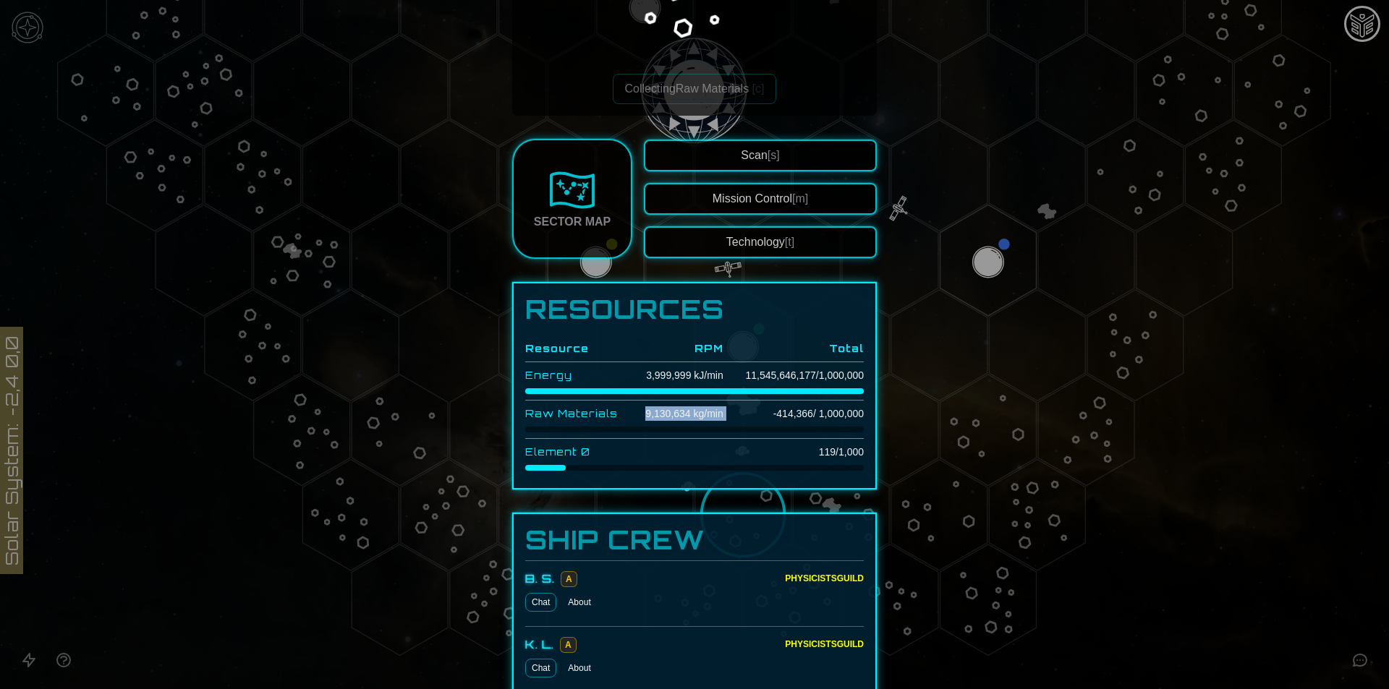
scroll to position [0, 0]
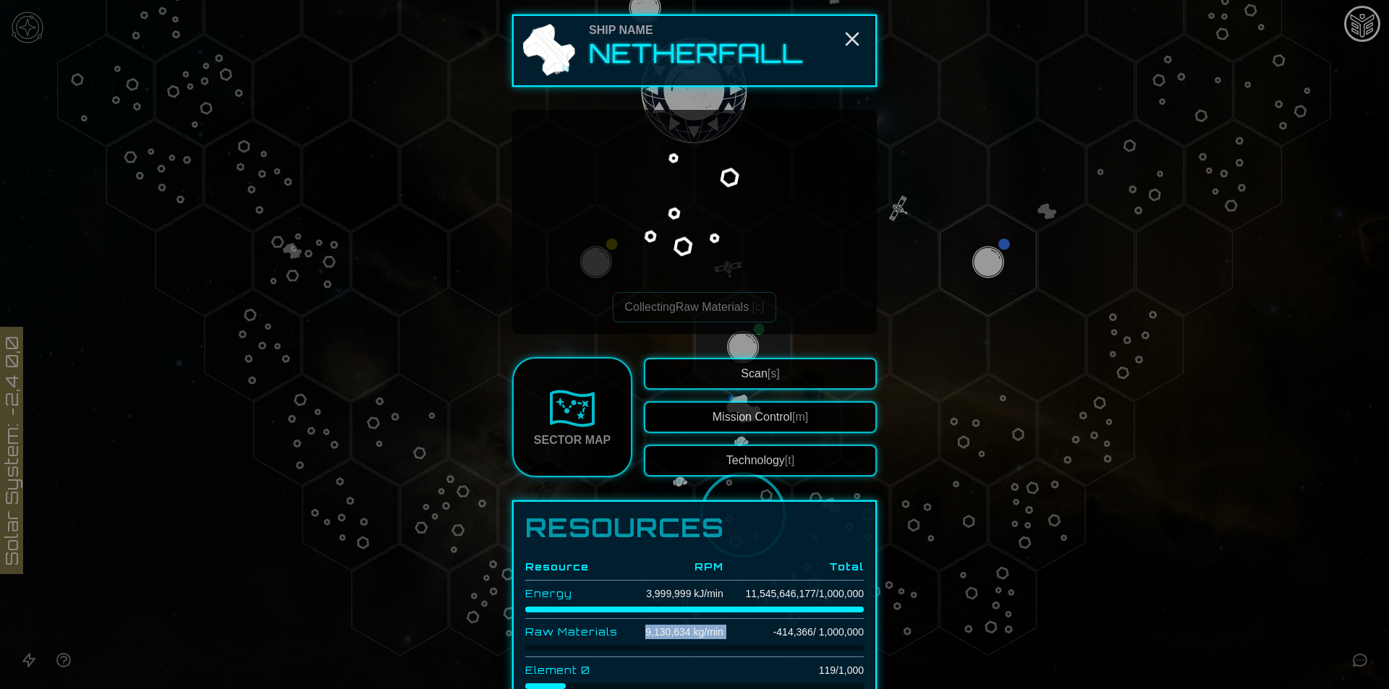
click at [700, 362] on button "Scan [s]" at bounding box center [760, 374] width 233 height 32
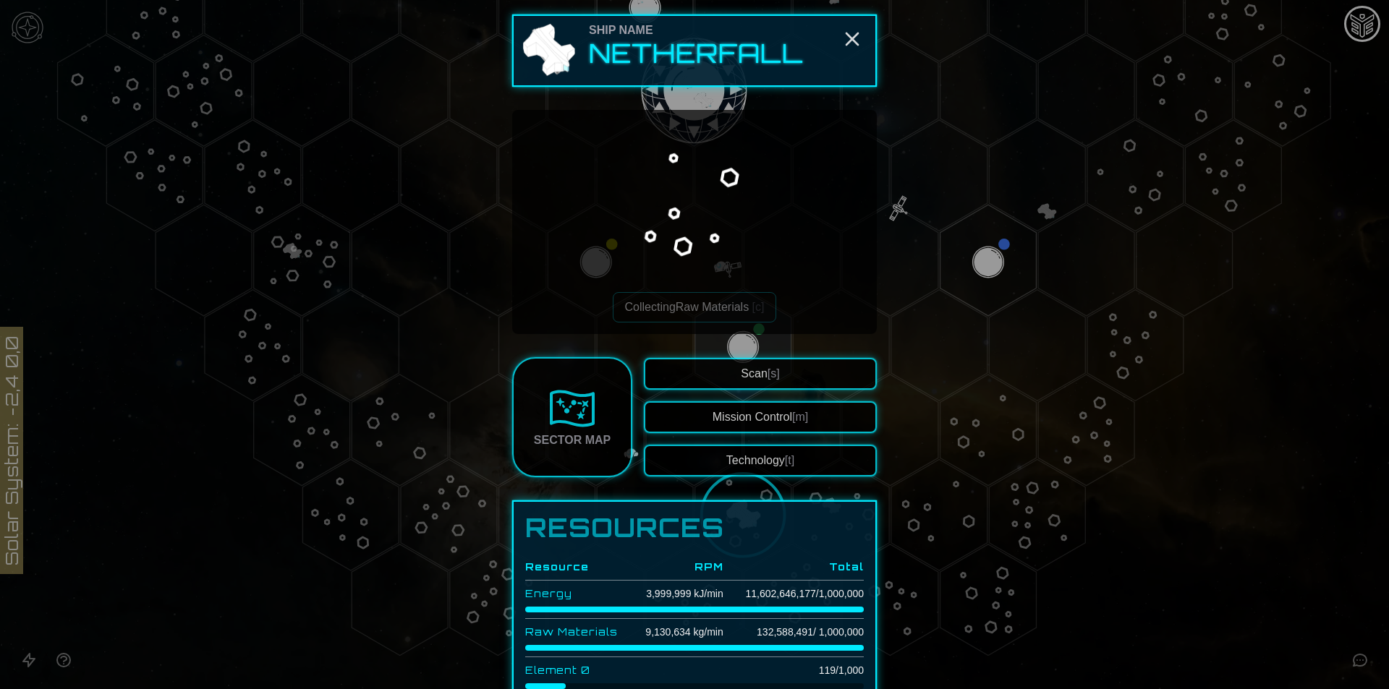
click at [725, 609] on div at bounding box center [694, 610] width 338 height 6
drag, startPoint x: 1205, startPoint y: 552, endPoint x: 1080, endPoint y: 534, distance: 126.4
click at [1206, 552] on div at bounding box center [694, 344] width 1389 height 689
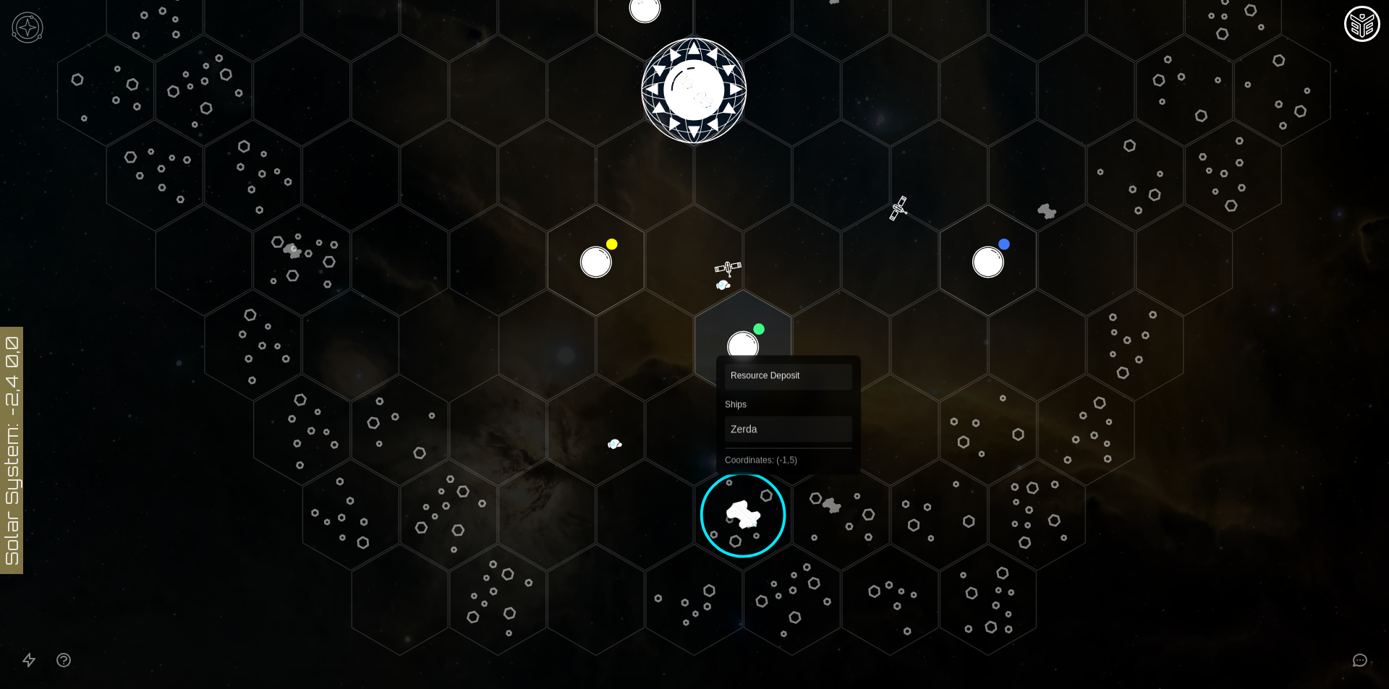
click at [788, 469] on image at bounding box center [742, 514] width 133 height 133
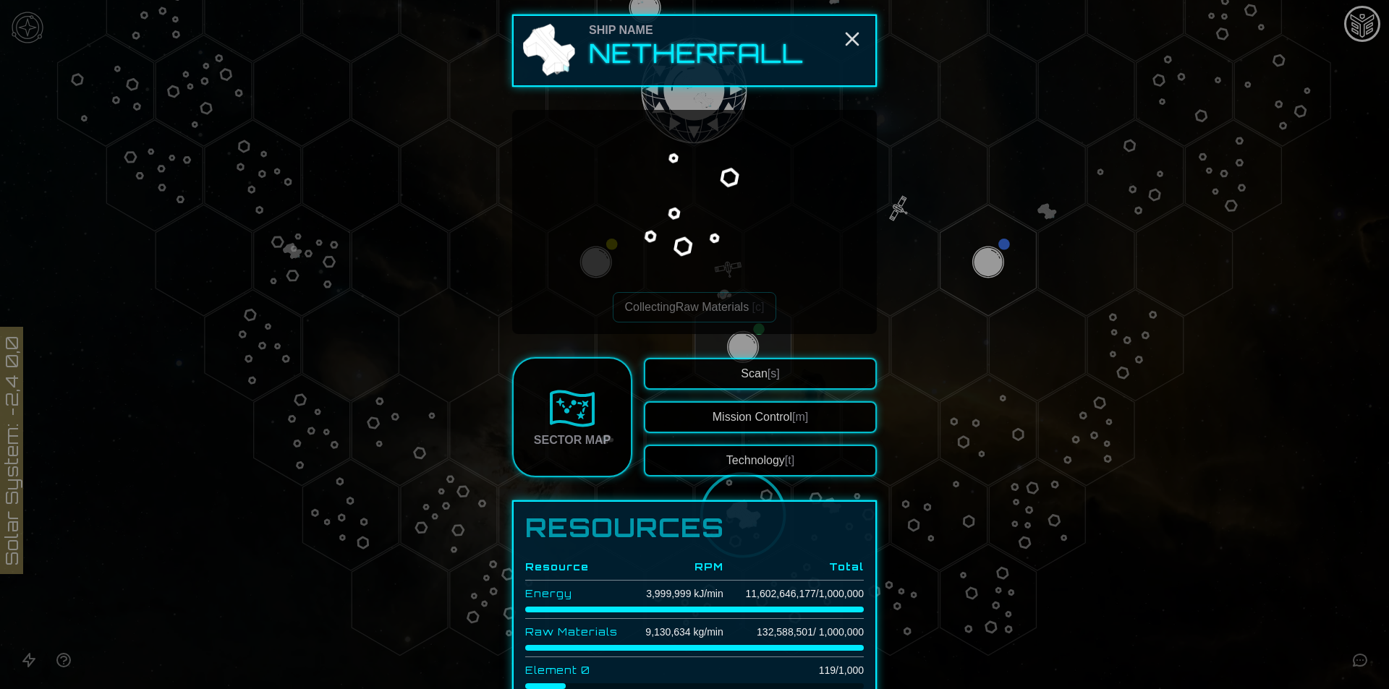
click at [1164, 510] on div at bounding box center [694, 344] width 1389 height 689
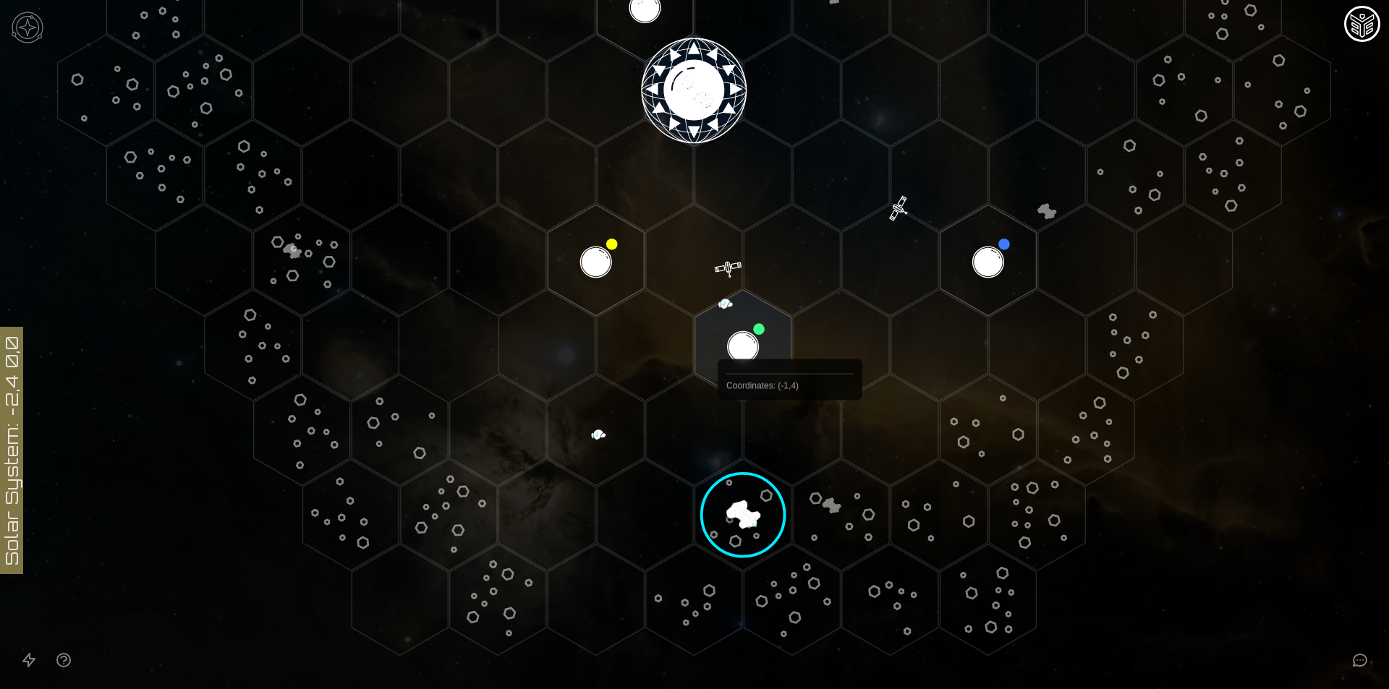
click at [790, 434] on polygon "Hex at coordinates -1,4, clickable" at bounding box center [791, 430] width 96 height 111
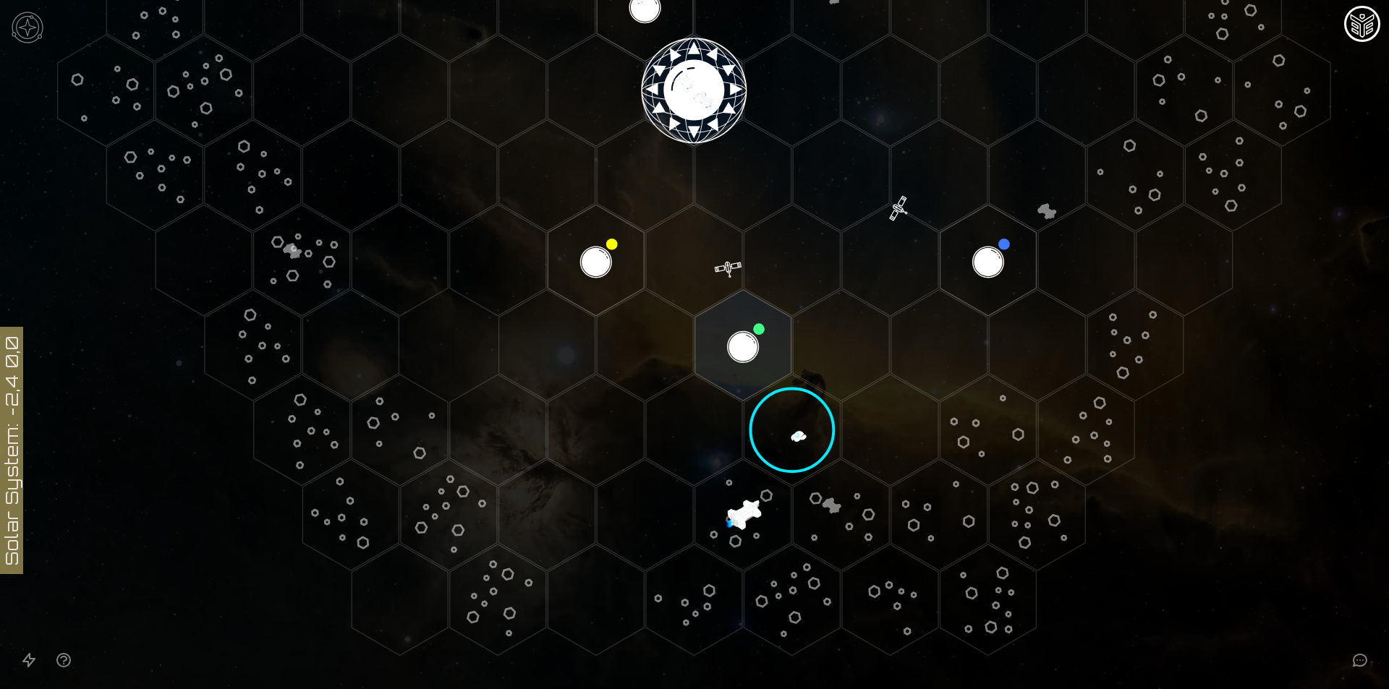
click at [790, 434] on polygon "Hex at coordinates -1,4, clickable" at bounding box center [791, 430] width 96 height 111
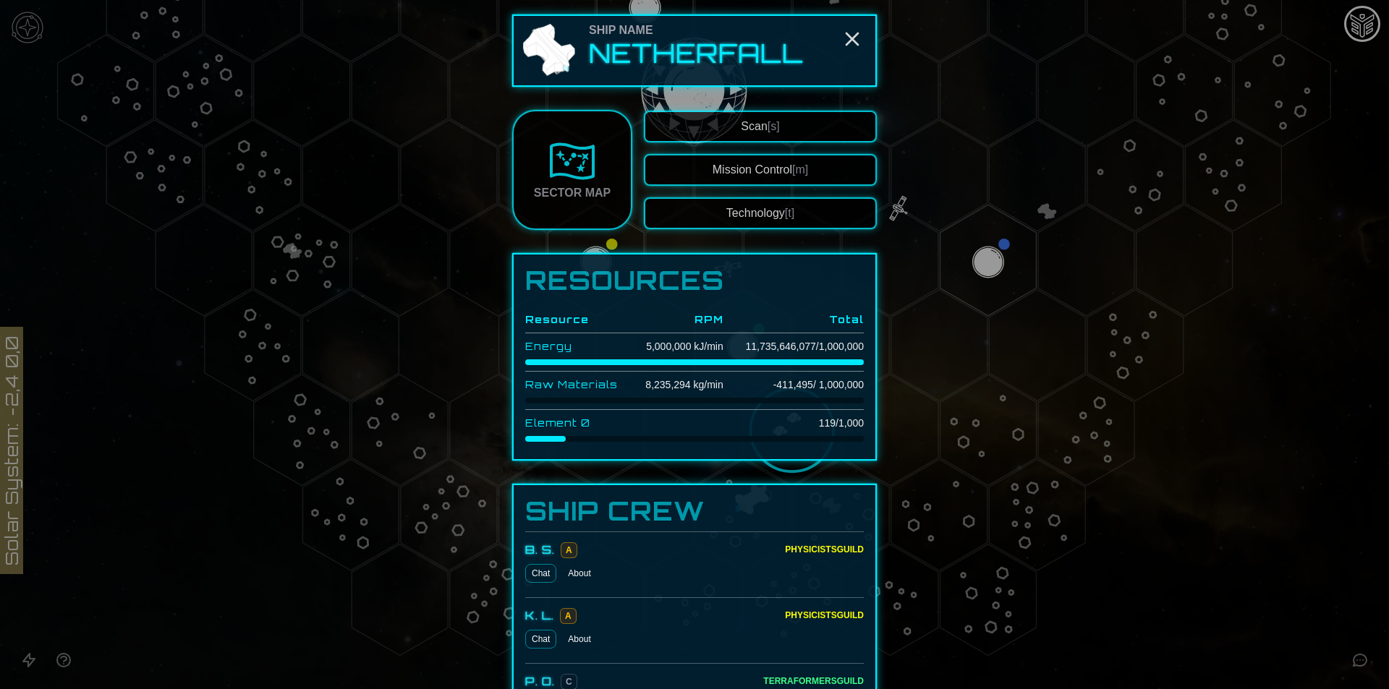
click at [727, 391] on td "-411,495 / 1,000,000" at bounding box center [793, 385] width 140 height 27
click at [664, 380] on td "8,235,294 kg/min" at bounding box center [675, 385] width 95 height 27
click at [1177, 565] on div at bounding box center [694, 344] width 1389 height 689
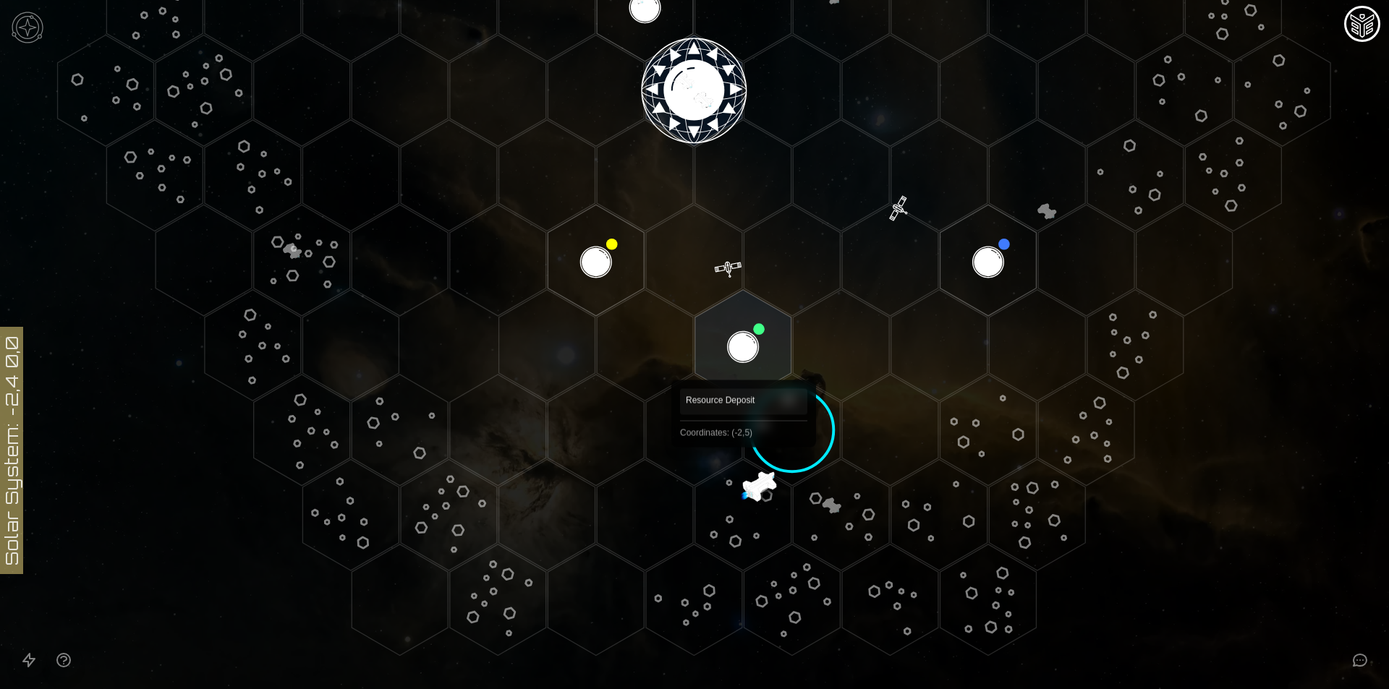
click at [740, 496] on polygon "Hex at coordinates -2,5, clickable" at bounding box center [743, 514] width 96 height 111
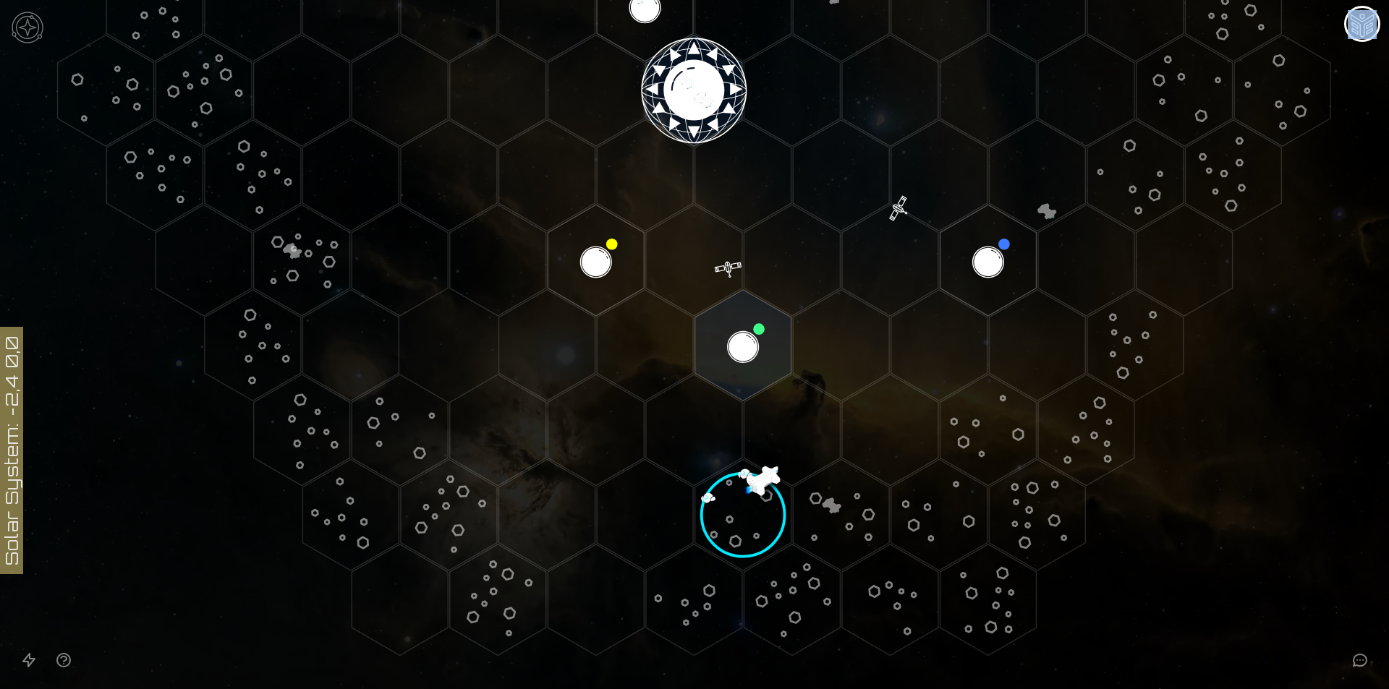
click at [740, 496] on image at bounding box center [742, 514] width 133 height 133
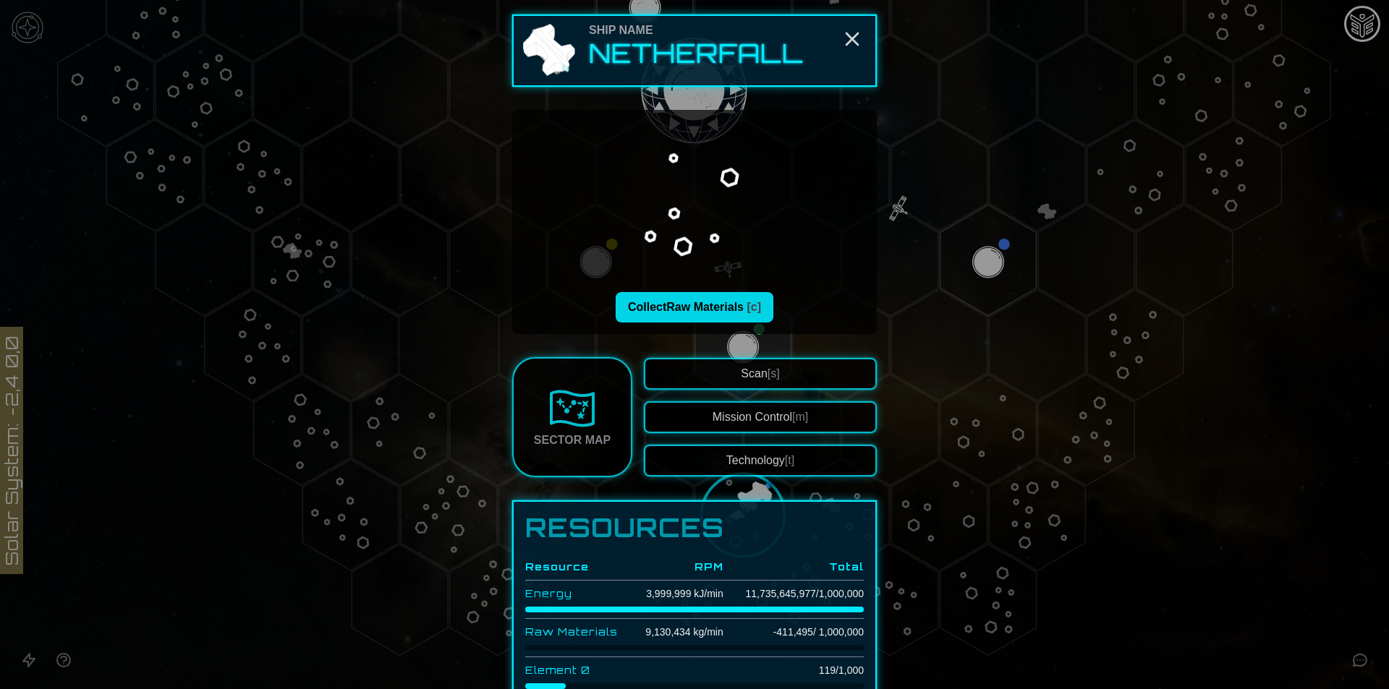
click at [664, 315] on button "Collect Raw Materials [c]" at bounding box center [694, 307] width 158 height 30
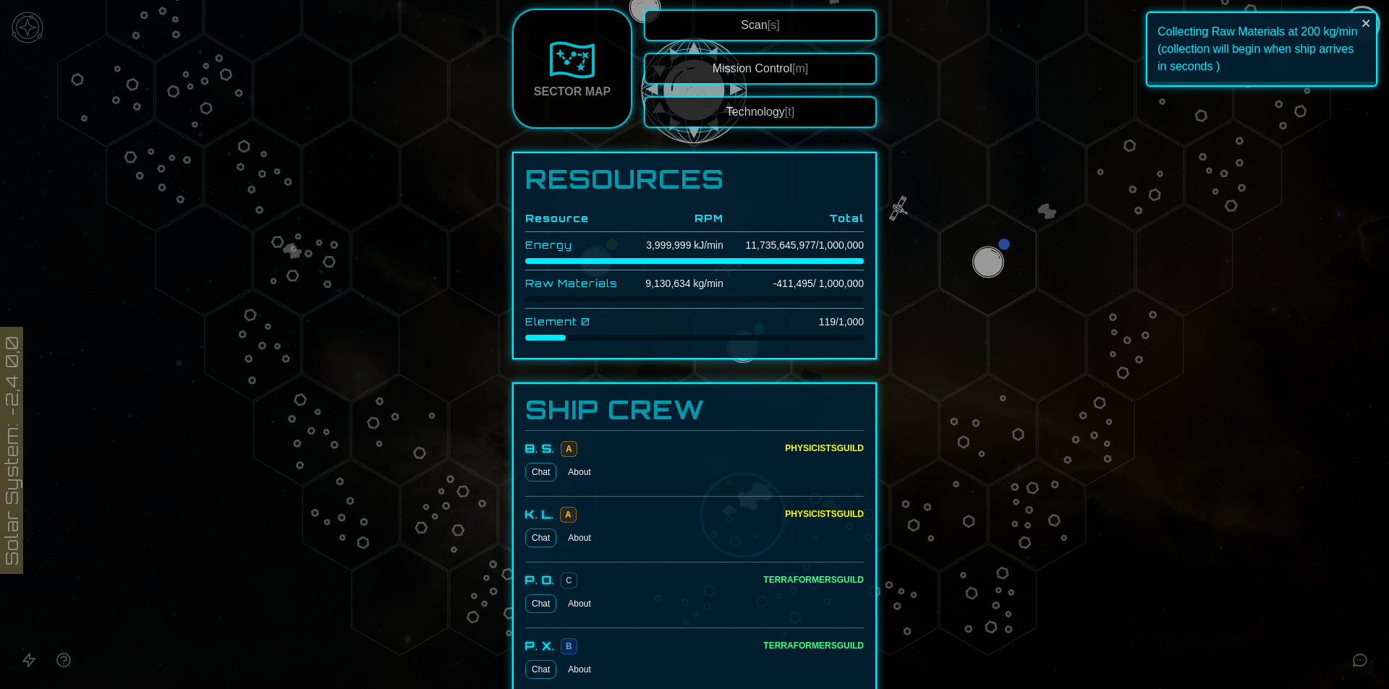
scroll to position [362, 0]
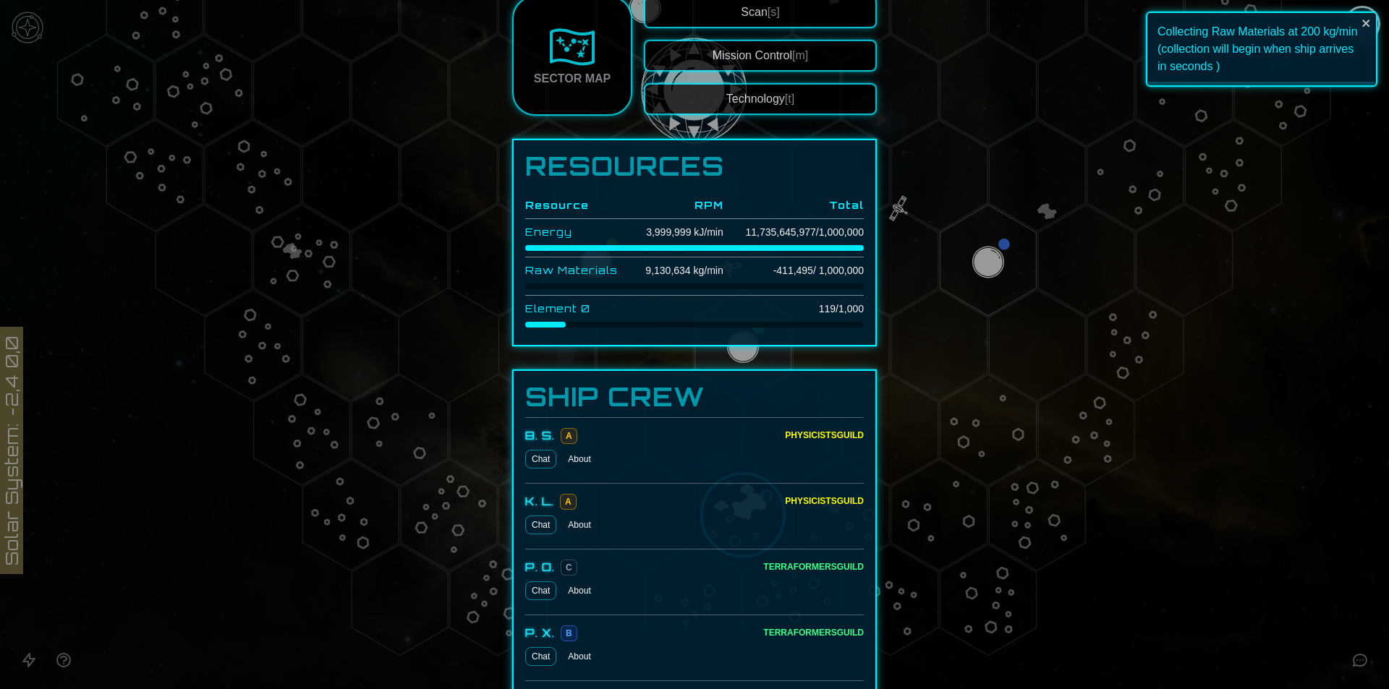
click at [796, 270] on td "-411,495 / 1,000,000" at bounding box center [793, 270] width 140 height 27
click at [779, 269] on td "-411,495 / 1,000,000" at bounding box center [793, 270] width 140 height 27
click at [765, 279] on td "-411,495 / 1,000,000" at bounding box center [793, 270] width 140 height 27
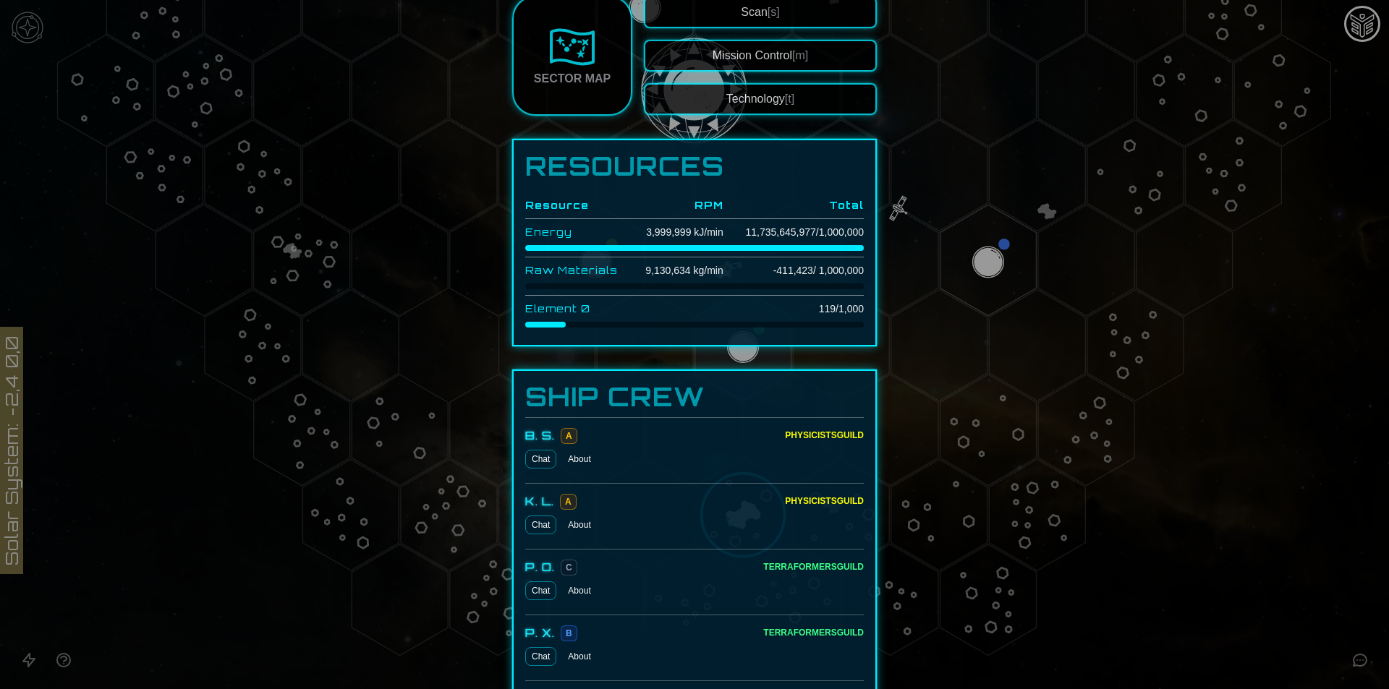
click at [1238, 600] on div at bounding box center [694, 344] width 1389 height 689
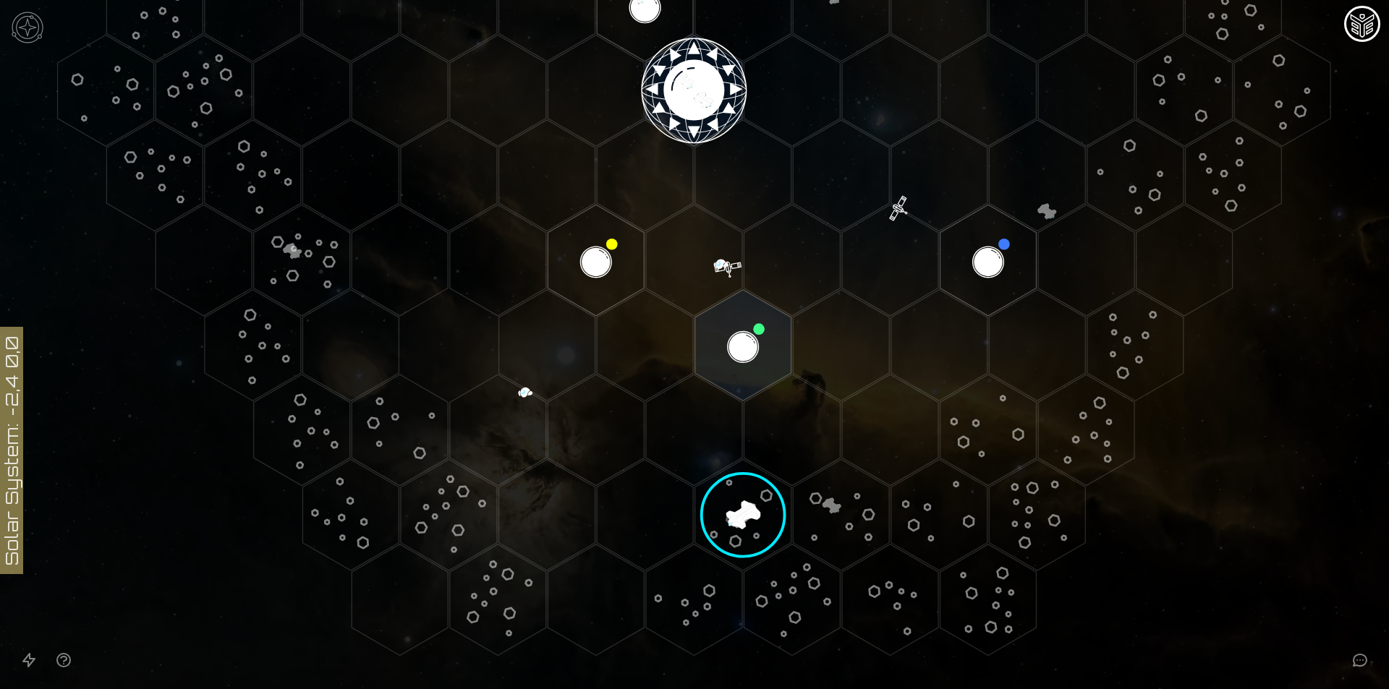
click at [731, 506] on image at bounding box center [742, 514] width 133 height 133
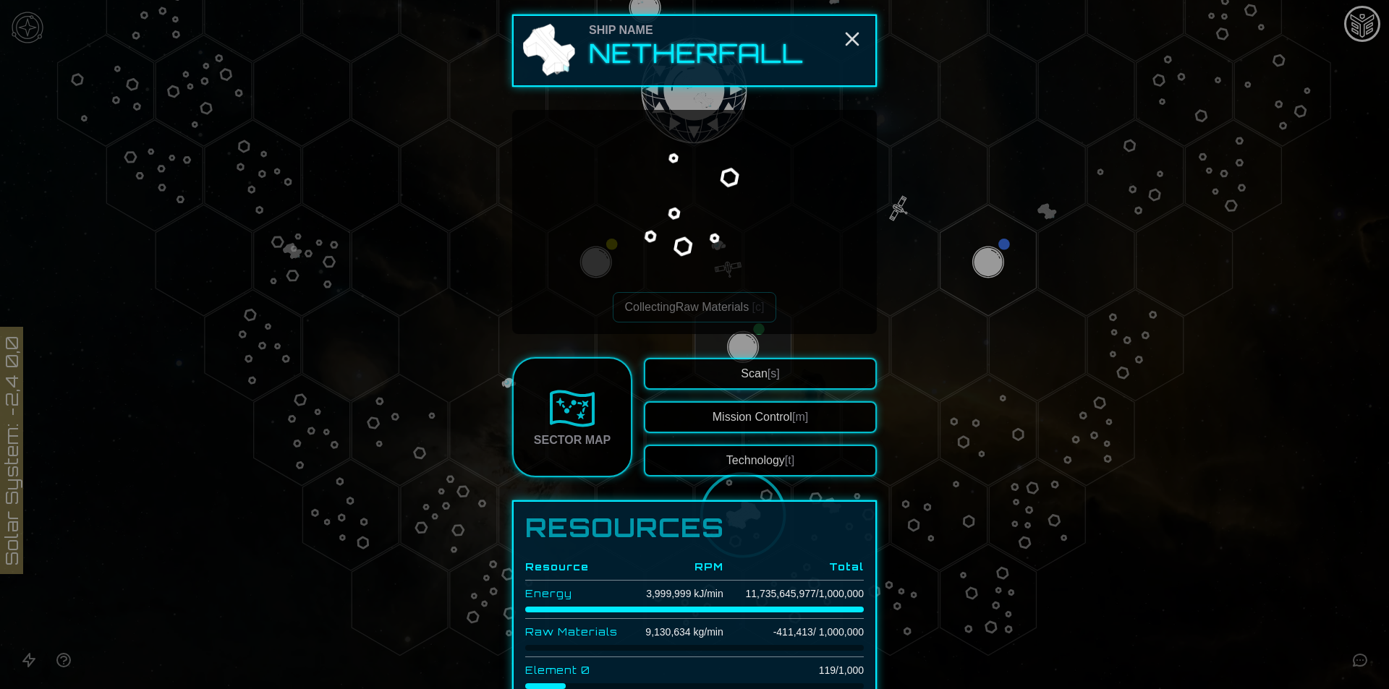
click at [1179, 623] on div at bounding box center [694, 344] width 1389 height 689
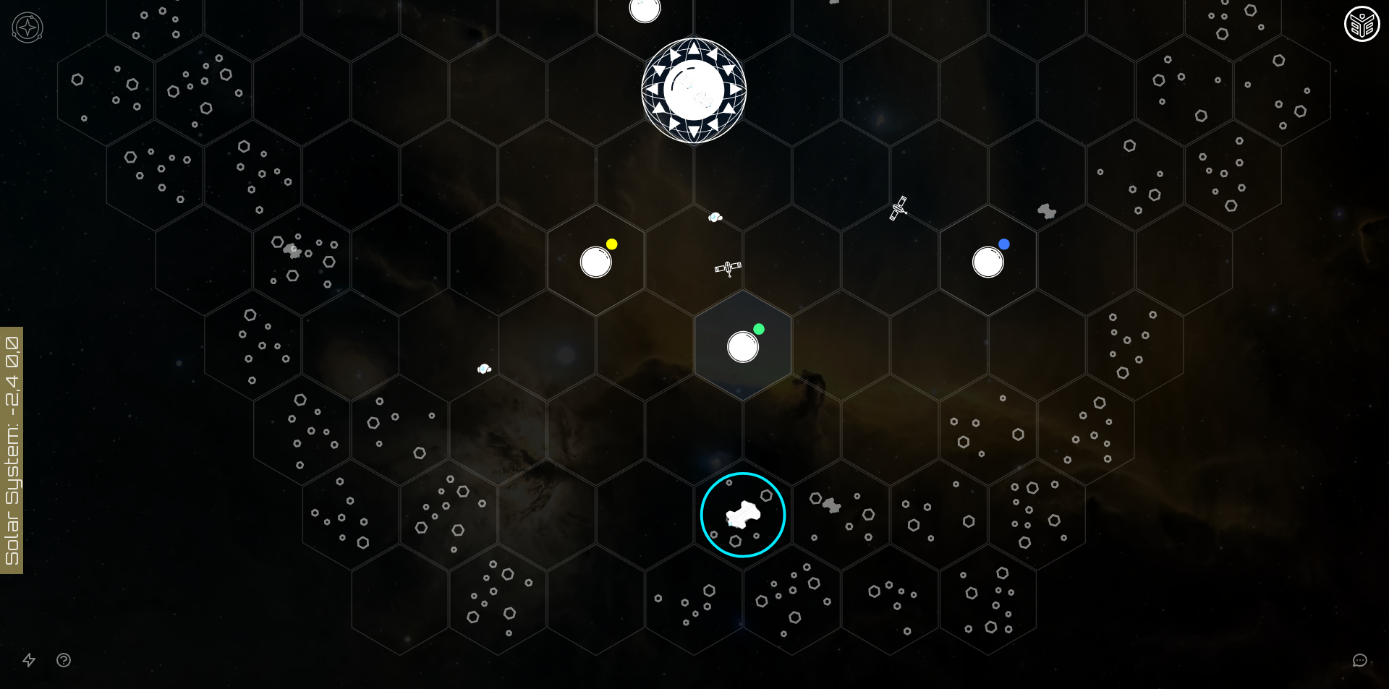
drag, startPoint x: 727, startPoint y: 331, endPoint x: 716, endPoint y: 331, distance: 10.8
click at [716, 331] on polygon "Hex at coordinates -1,3, clickable" at bounding box center [743, 345] width 96 height 111
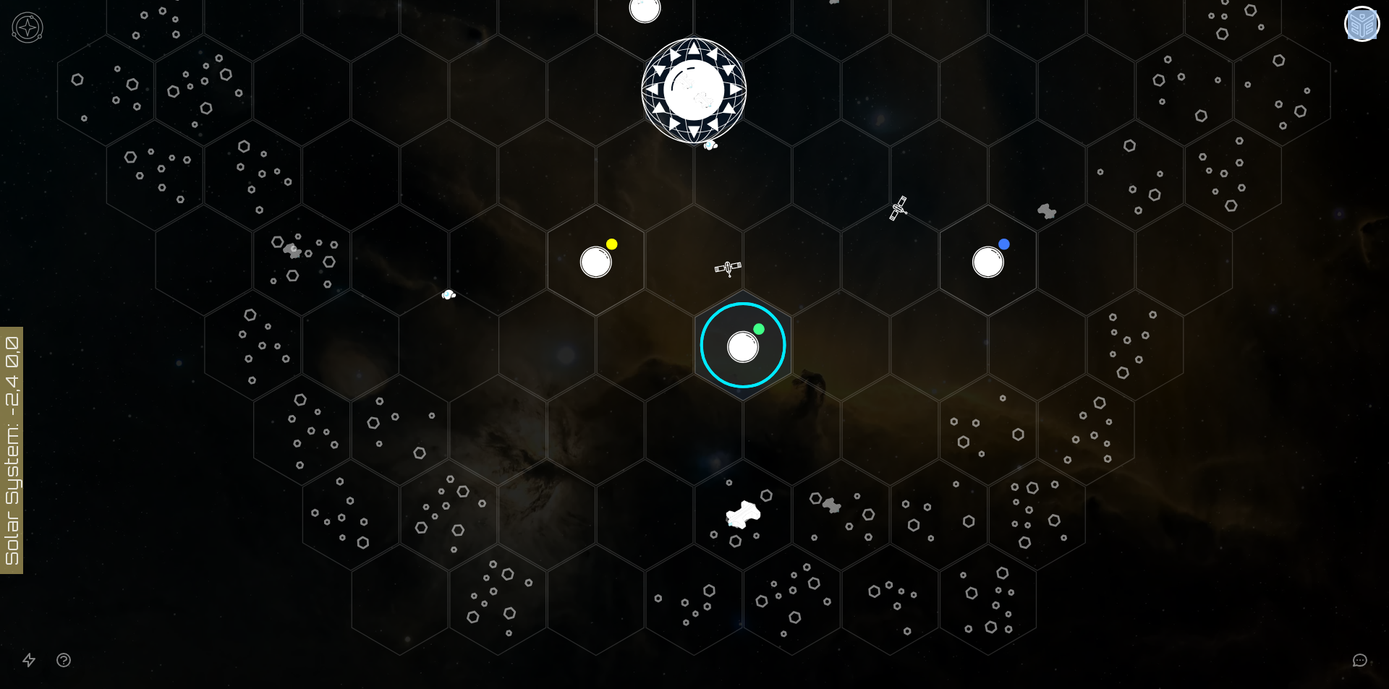
click at [716, 331] on image at bounding box center [743, 346] width 114 height 114
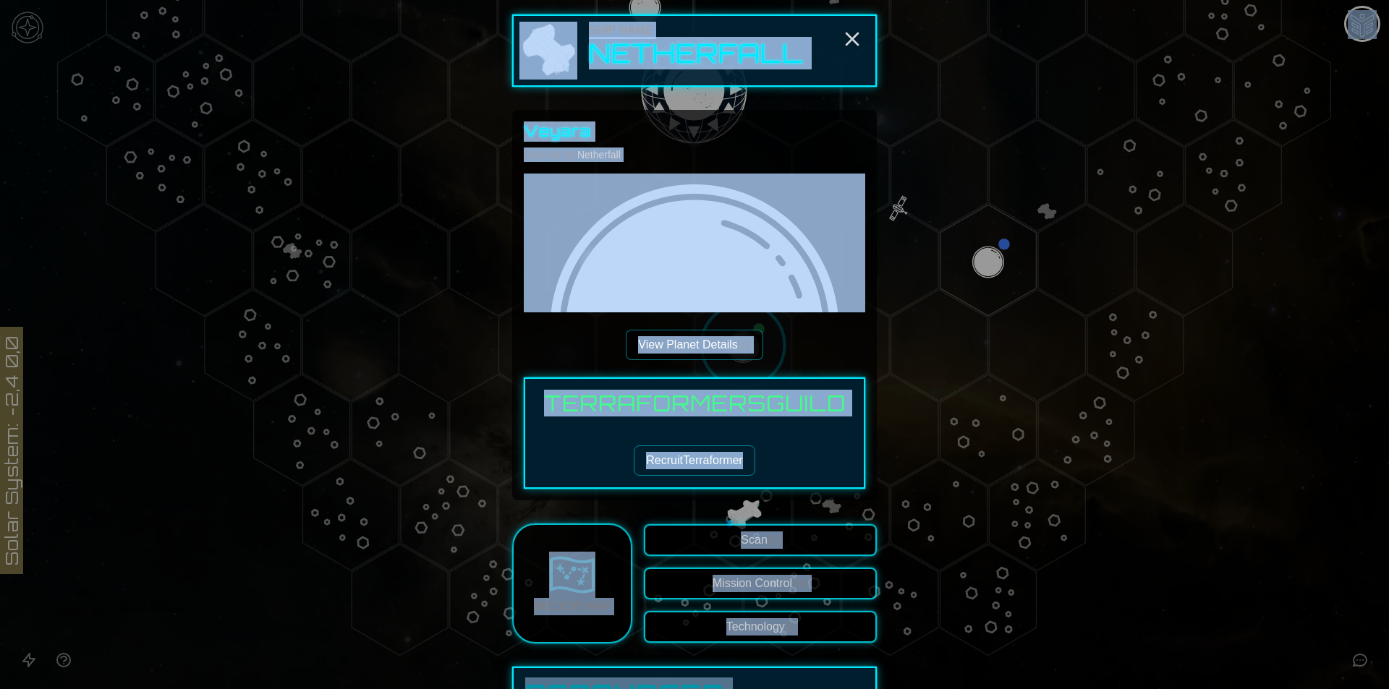
click at [803, 494] on div "Veyara Claimed by: Netherfall View Planet Details [p] Terraformers Guild Recrui…" at bounding box center [694, 305] width 364 height 391
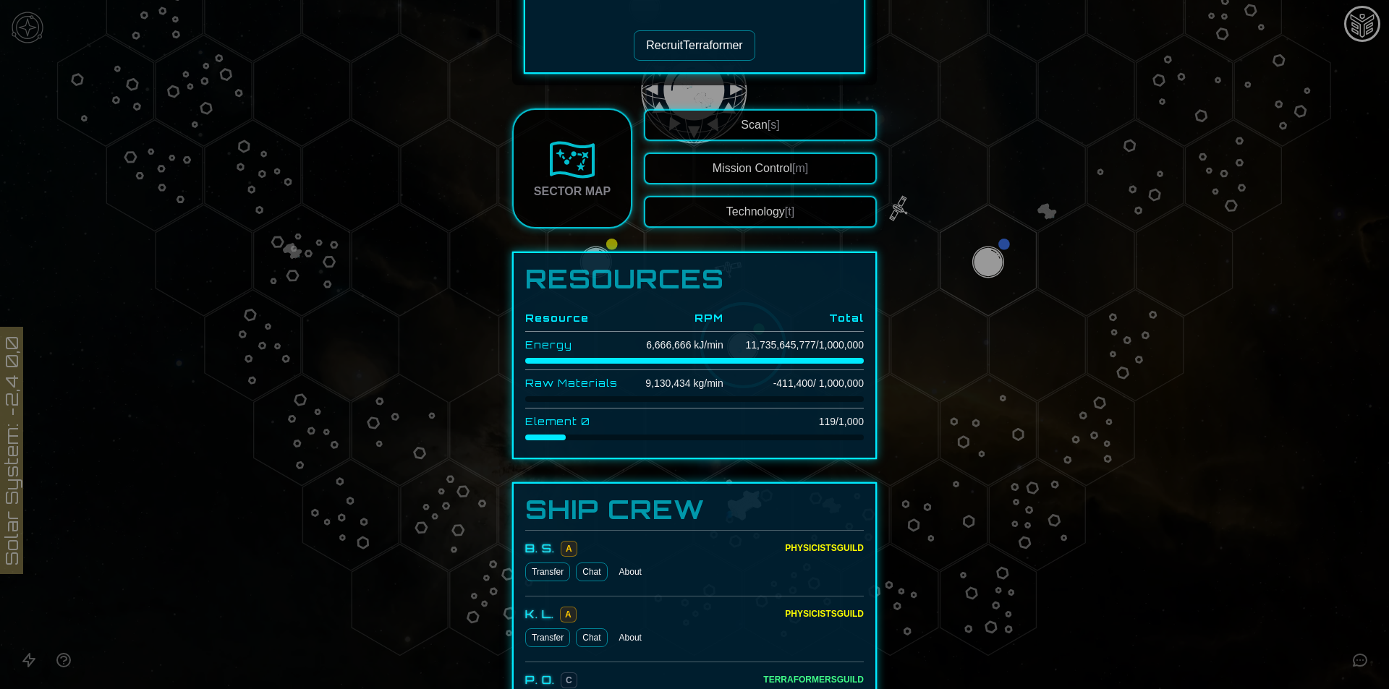
scroll to position [506, 0]
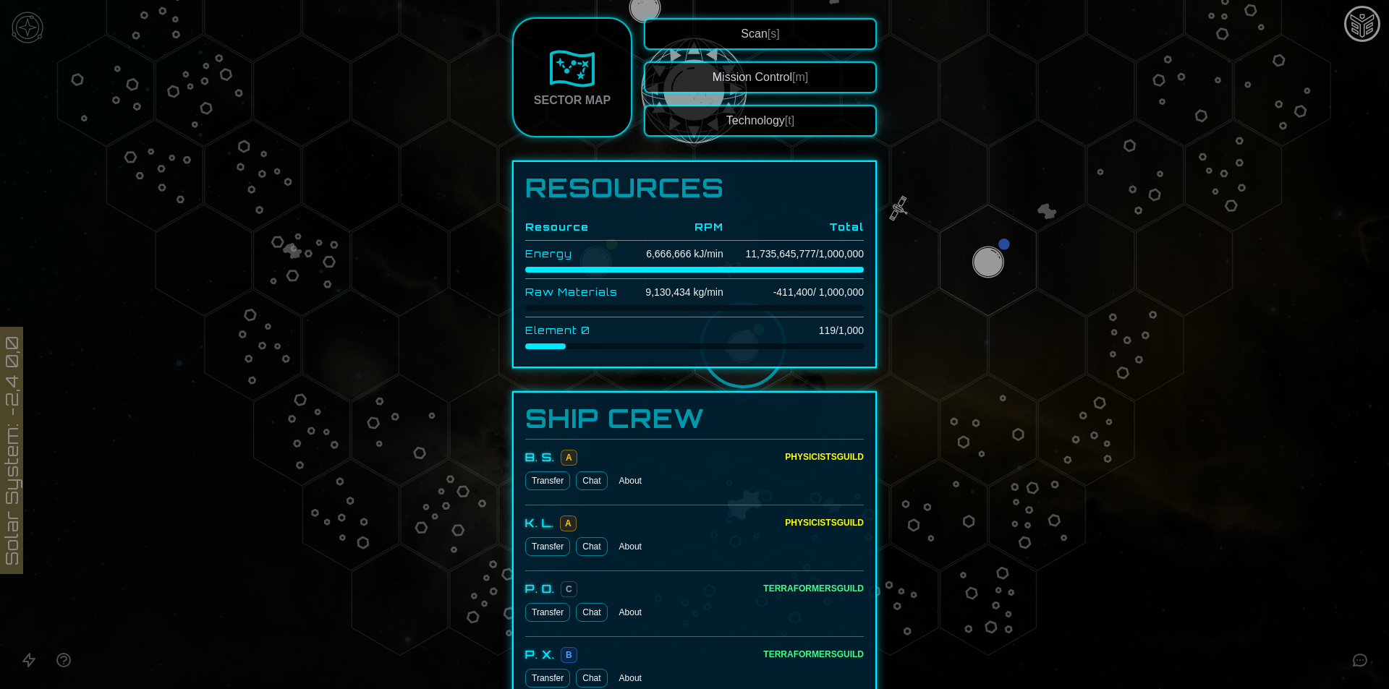
click at [779, 294] on td "-411,400 / 1,000,000" at bounding box center [793, 292] width 140 height 27
click at [1109, 502] on div at bounding box center [694, 344] width 1389 height 689
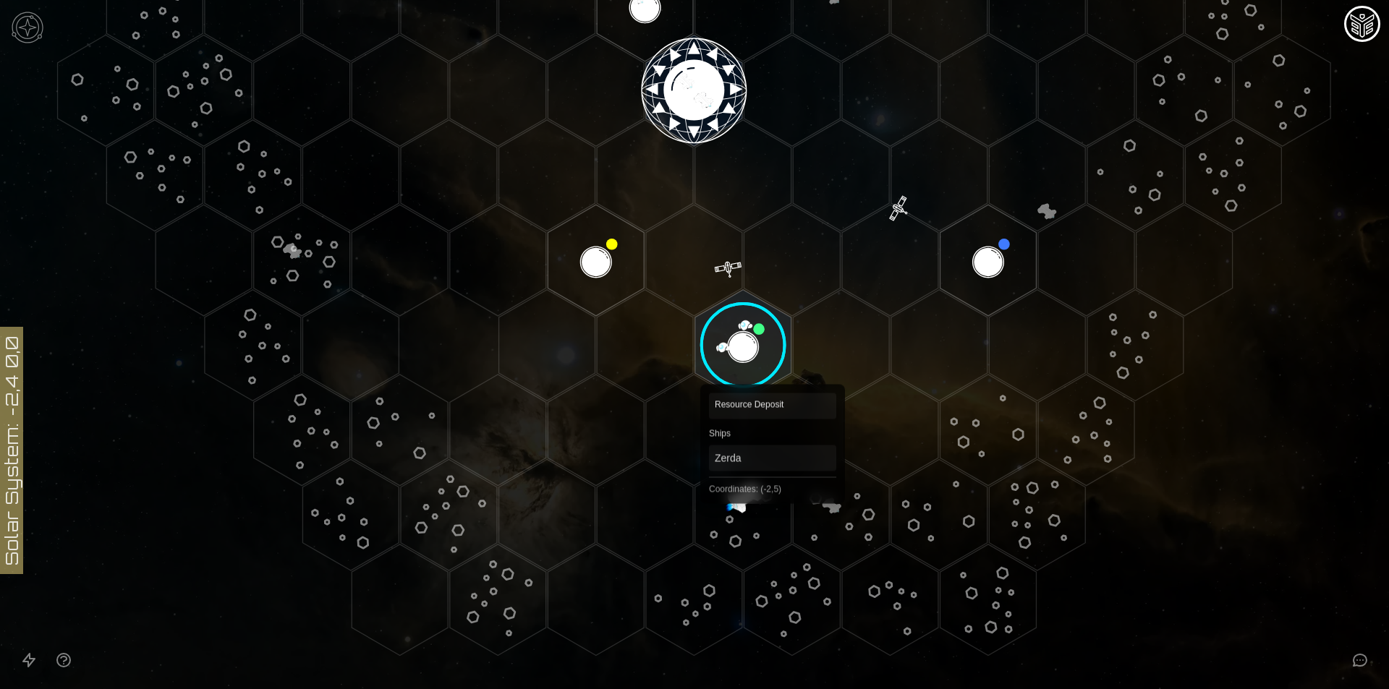
click at [720, 498] on polygon "Hex at coordinates -2,5, clickable" at bounding box center [743, 514] width 96 height 111
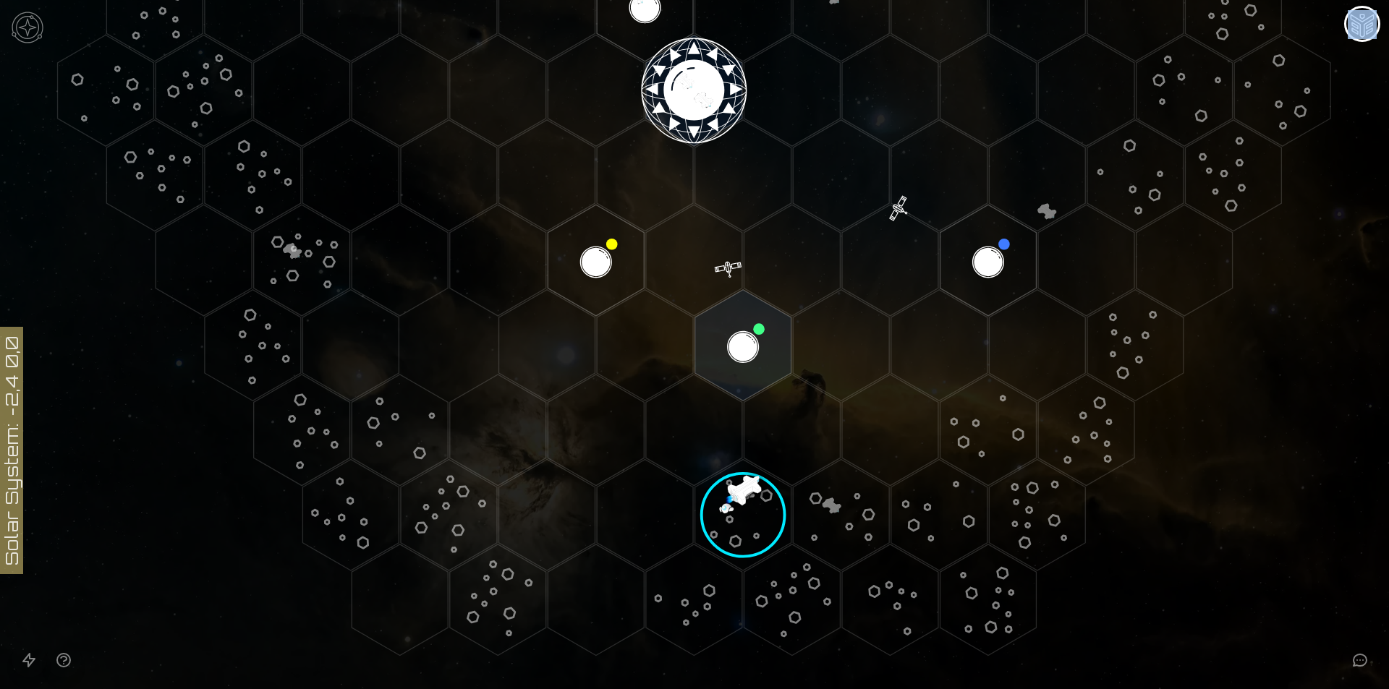
click at [720, 498] on image at bounding box center [742, 514] width 133 height 133
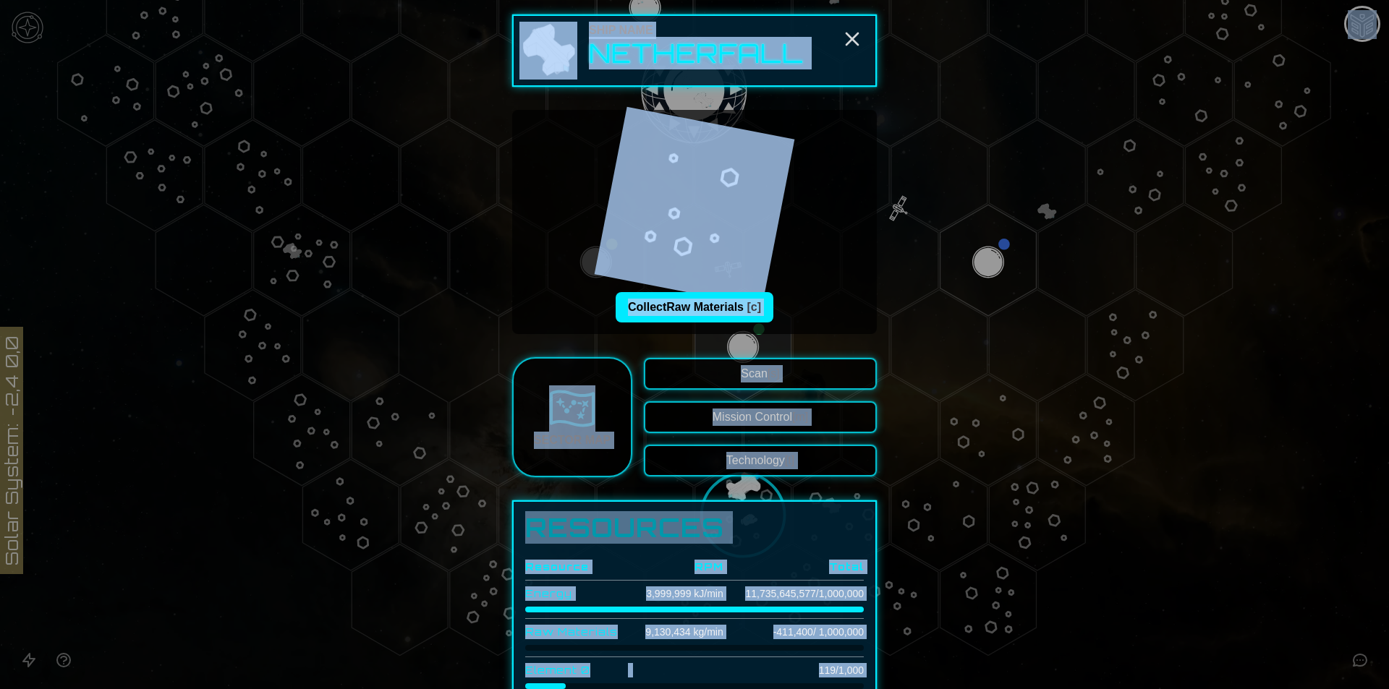
click at [816, 320] on div "Collect Raw Materials [c]" at bounding box center [694, 221] width 341 height 201
click at [754, 317] on button "Collect Raw Materials [c]" at bounding box center [694, 307] width 158 height 30
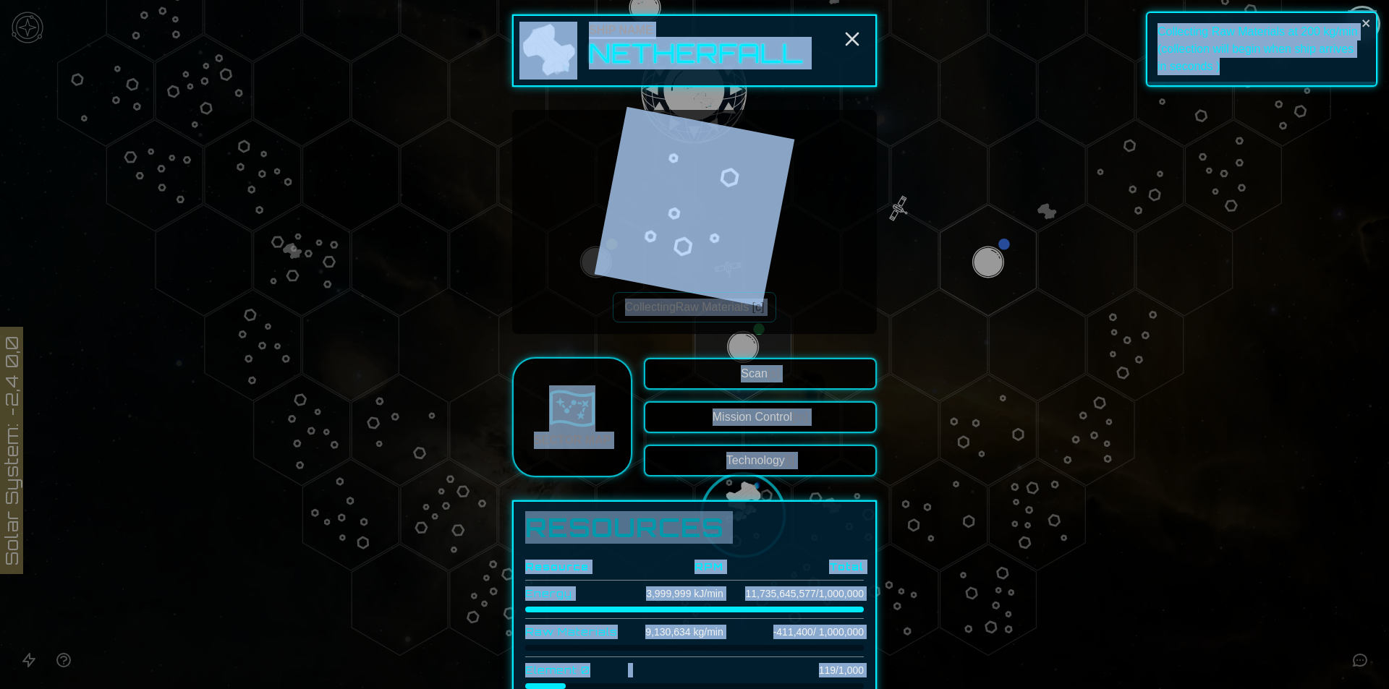
click at [797, 325] on div "Collecting Raw Materials [c]" at bounding box center [694, 222] width 364 height 224
click at [1201, 520] on div at bounding box center [694, 344] width 1389 height 689
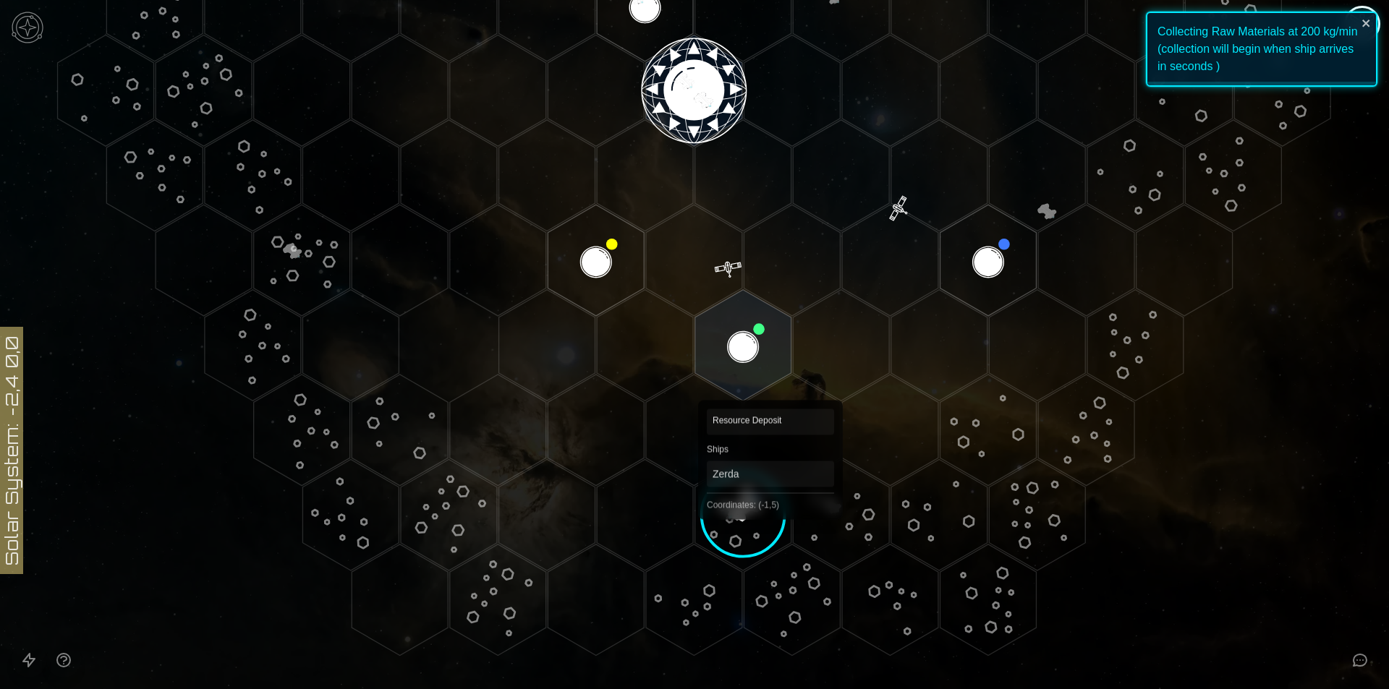
click at [722, 513] on image at bounding box center [742, 514] width 133 height 133
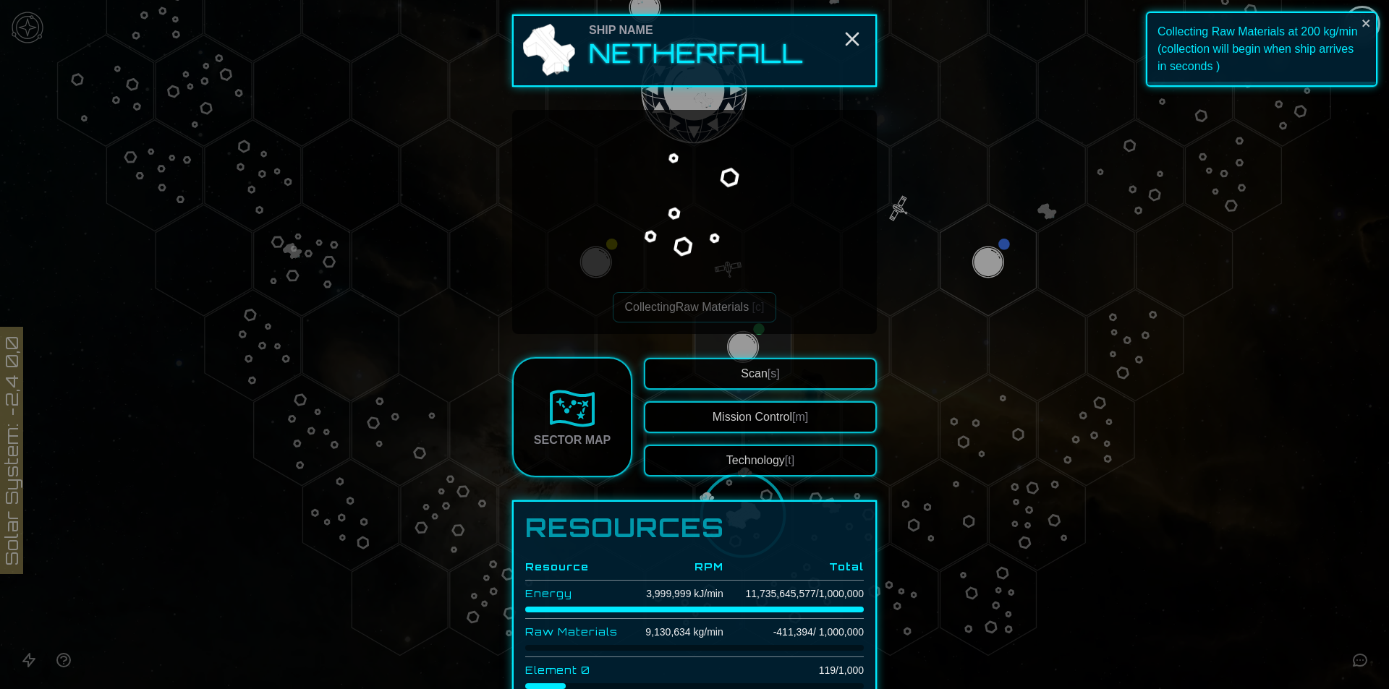
click at [768, 417] on button "Mission Control [m]" at bounding box center [760, 417] width 233 height 32
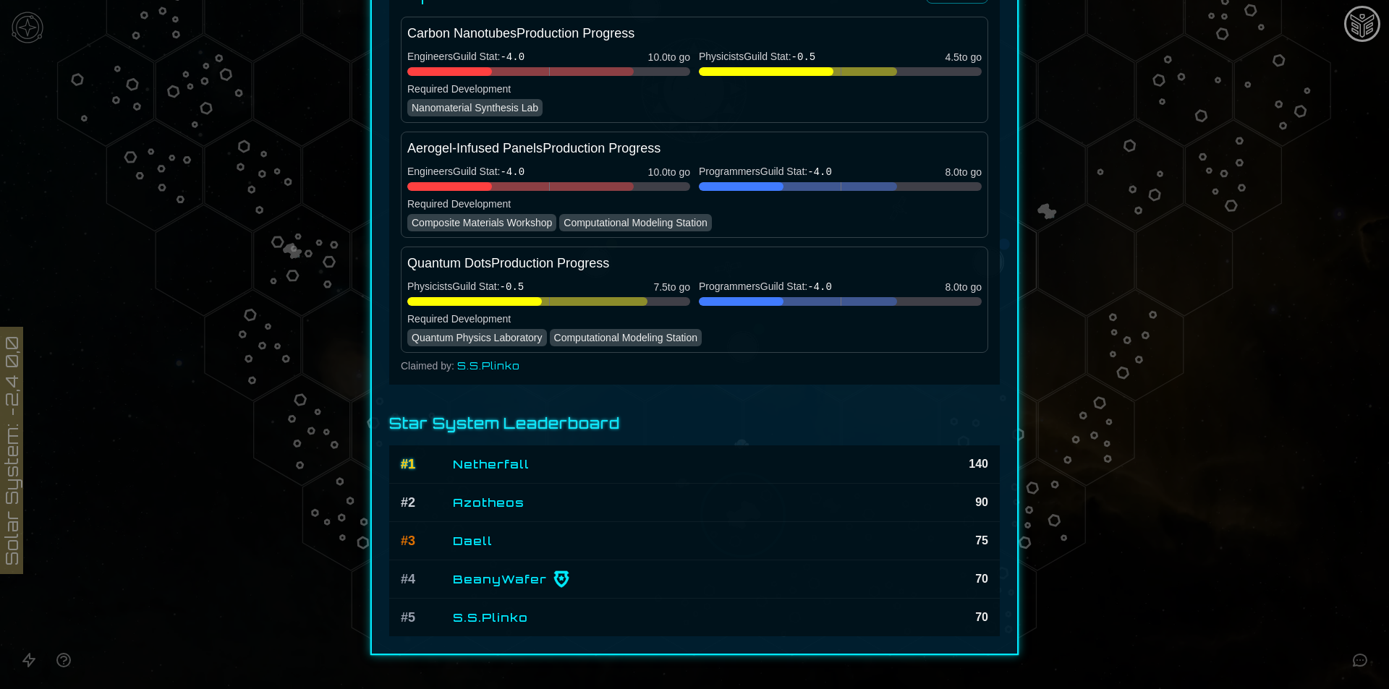
scroll to position [1785, 0]
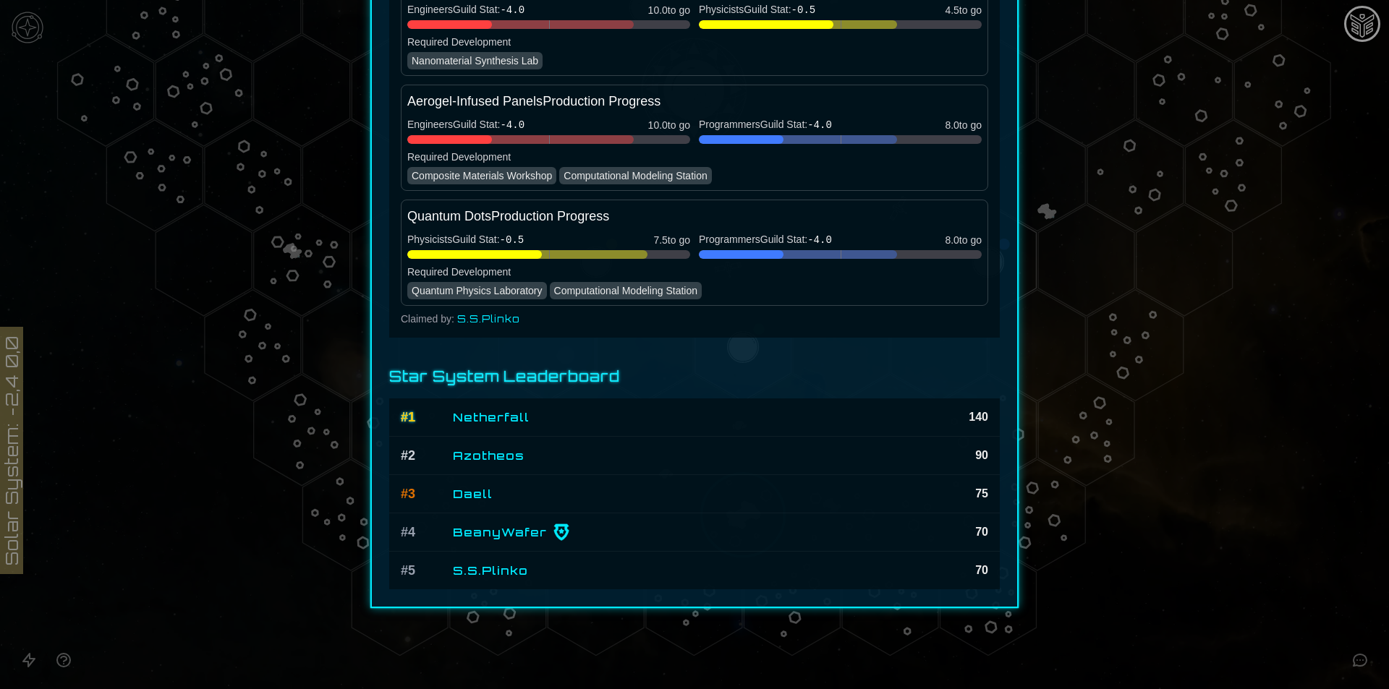
click at [1151, 551] on div at bounding box center [694, 344] width 1389 height 689
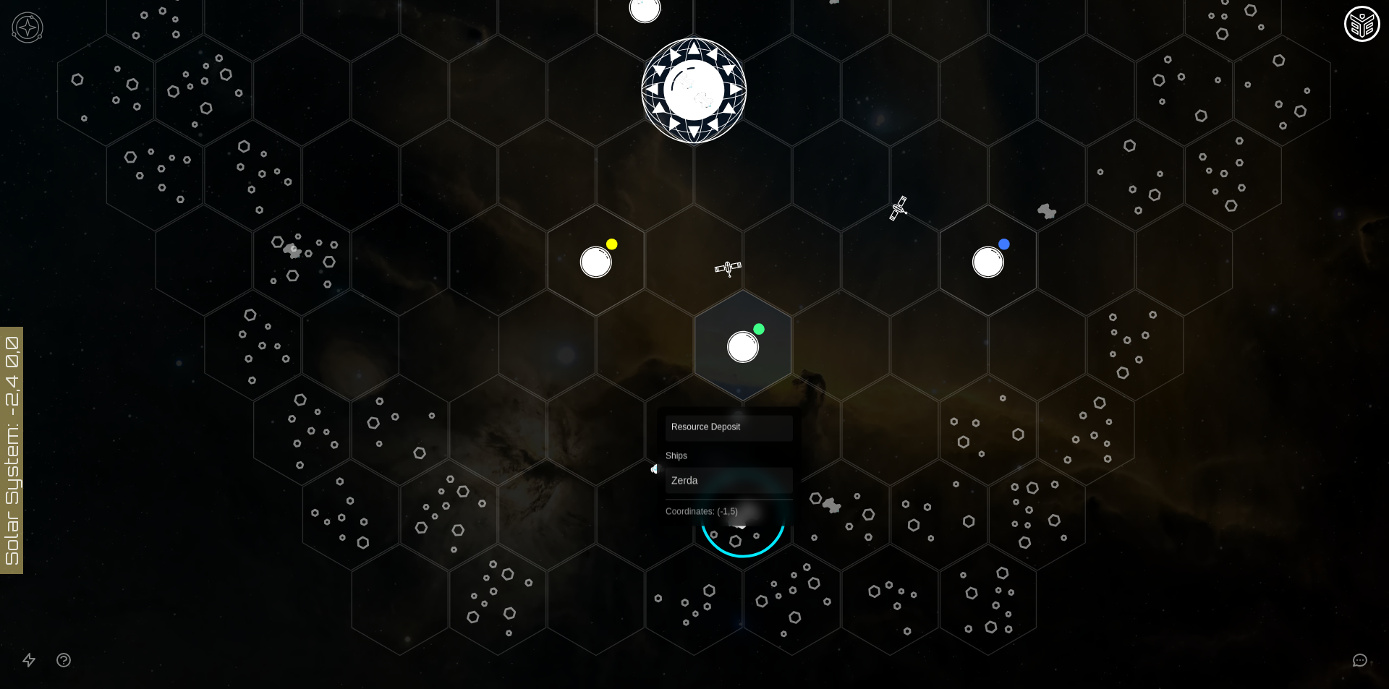
click at [725, 522] on image at bounding box center [742, 514] width 133 height 133
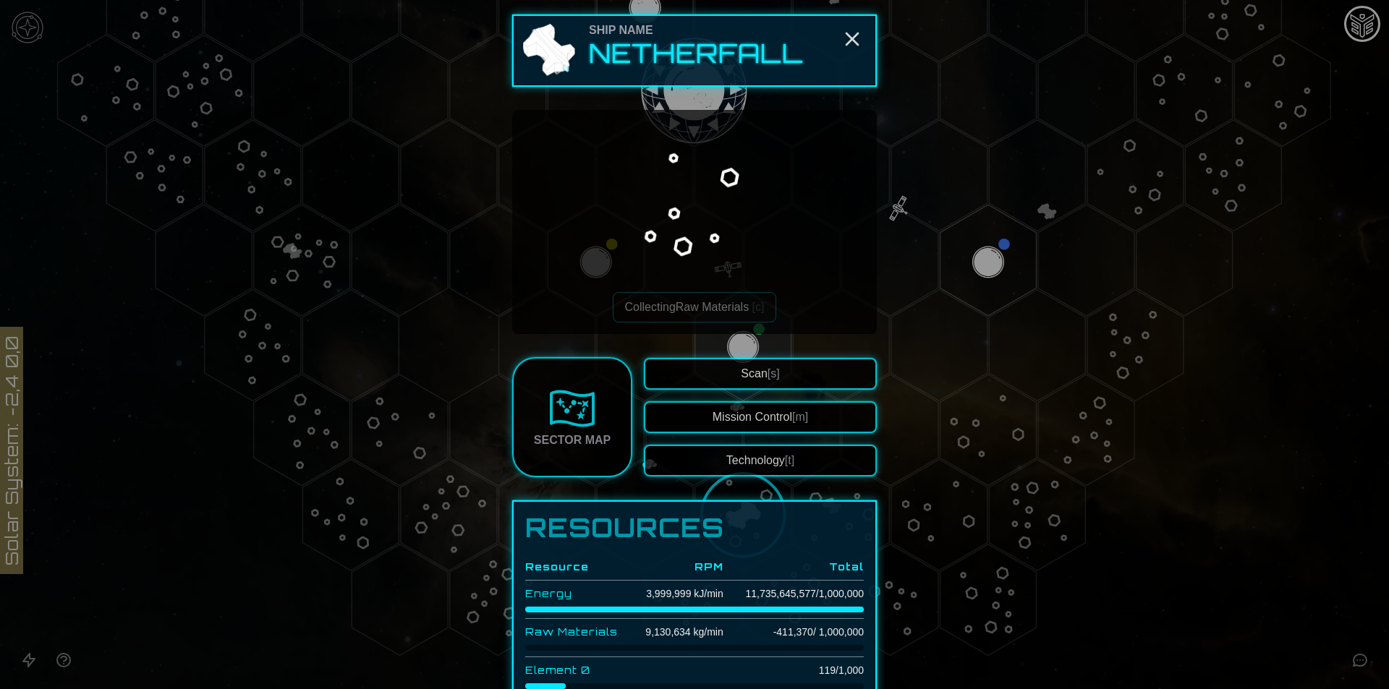
click at [779, 470] on button "Technology [t]" at bounding box center [760, 461] width 233 height 32
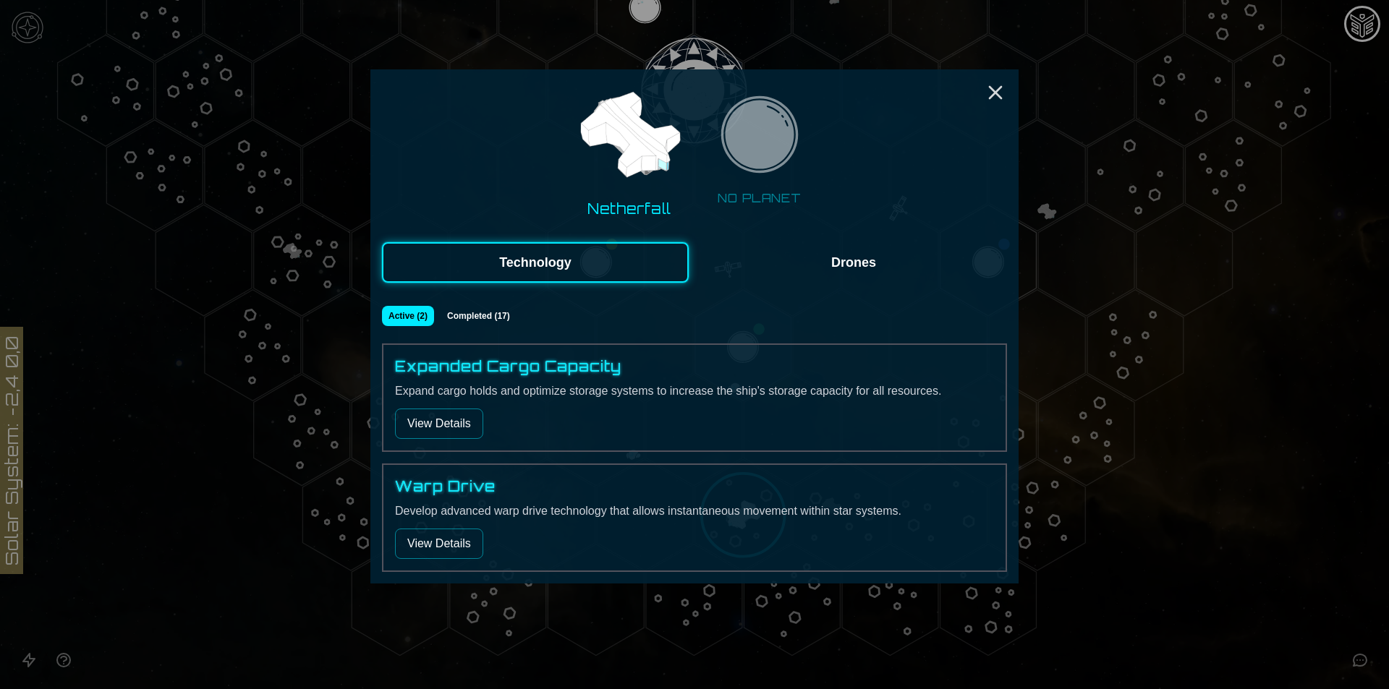
click at [878, 282] on button "Drones" at bounding box center [853, 262] width 307 height 40
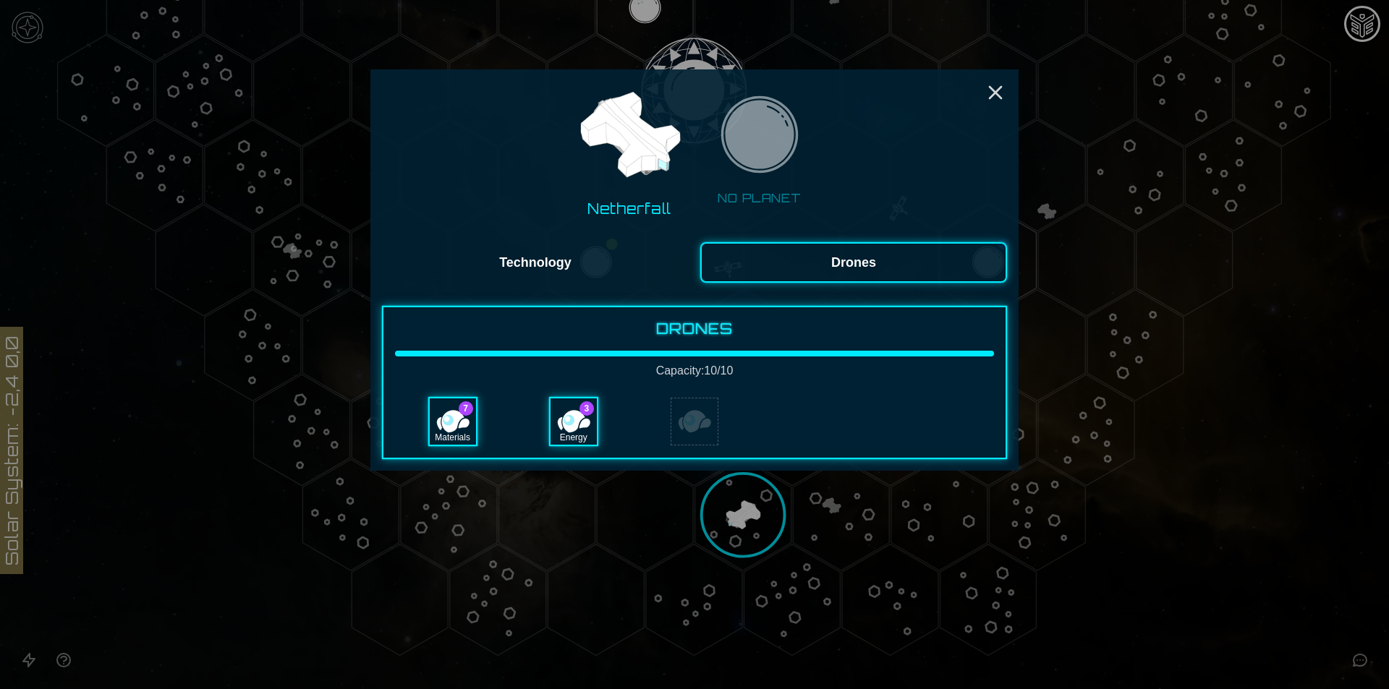
click at [573, 420] on div "Energy" at bounding box center [573, 421] width 46 height 46
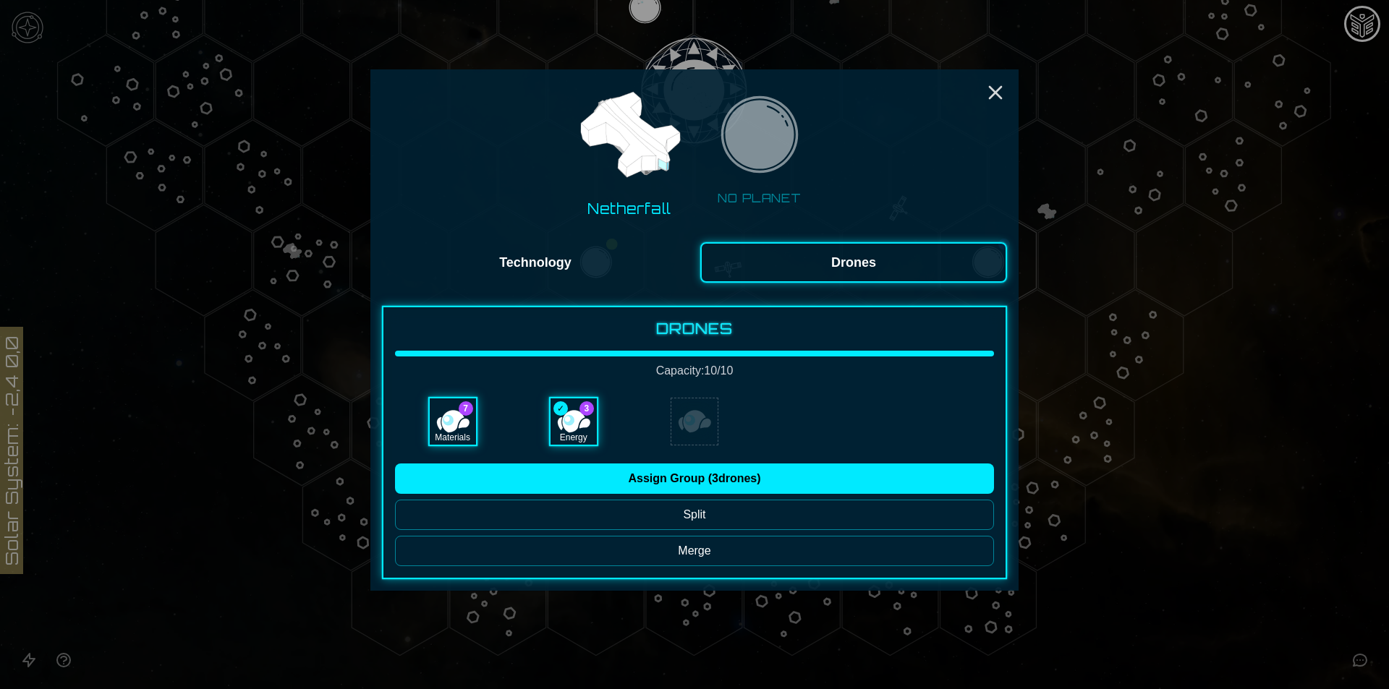
click at [631, 542] on button "Merge" at bounding box center [694, 551] width 599 height 30
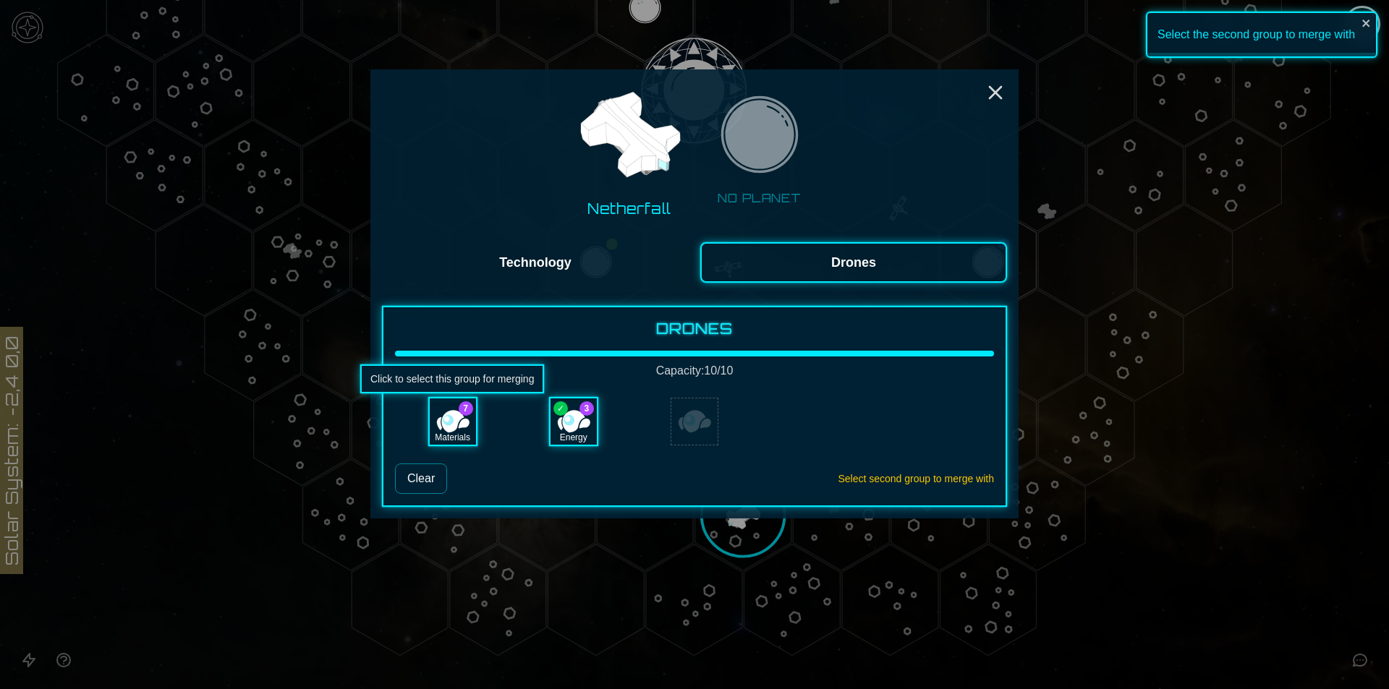
click at [435, 425] on div "Materials" at bounding box center [453, 421] width 46 height 46
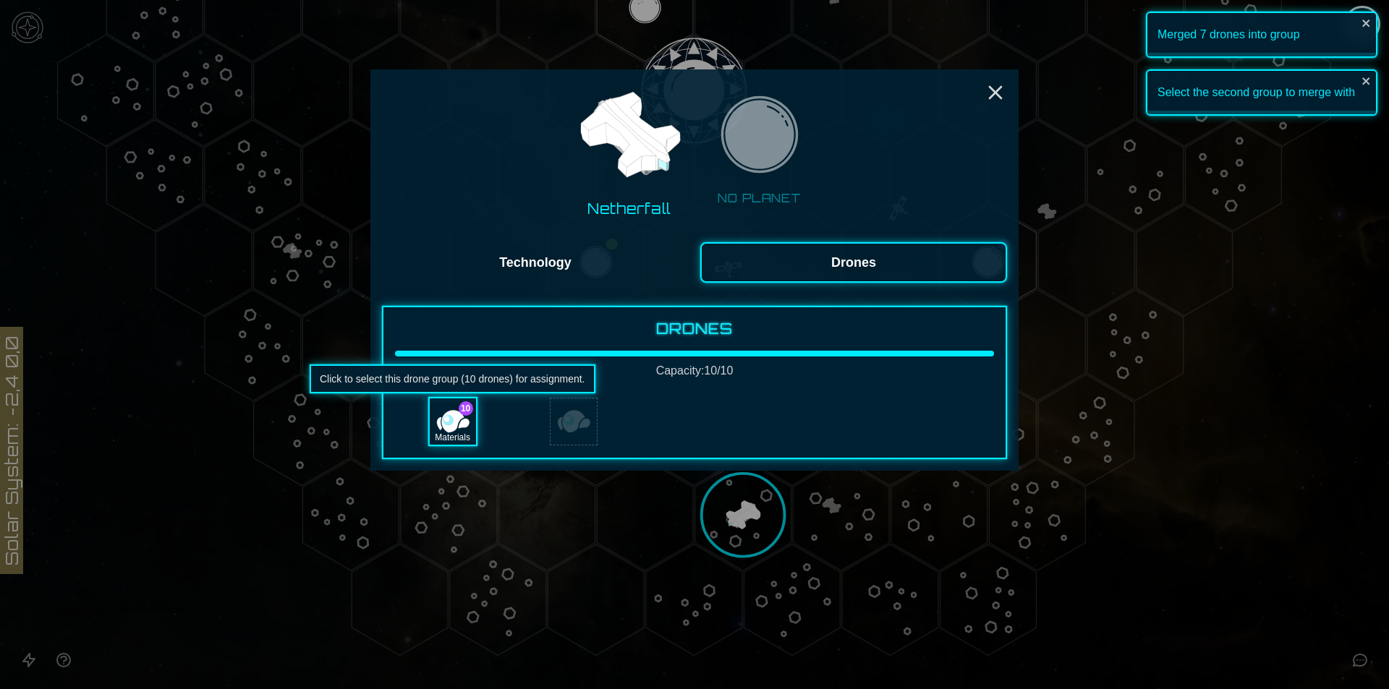
click at [449, 415] on div "Materials" at bounding box center [453, 421] width 46 height 46
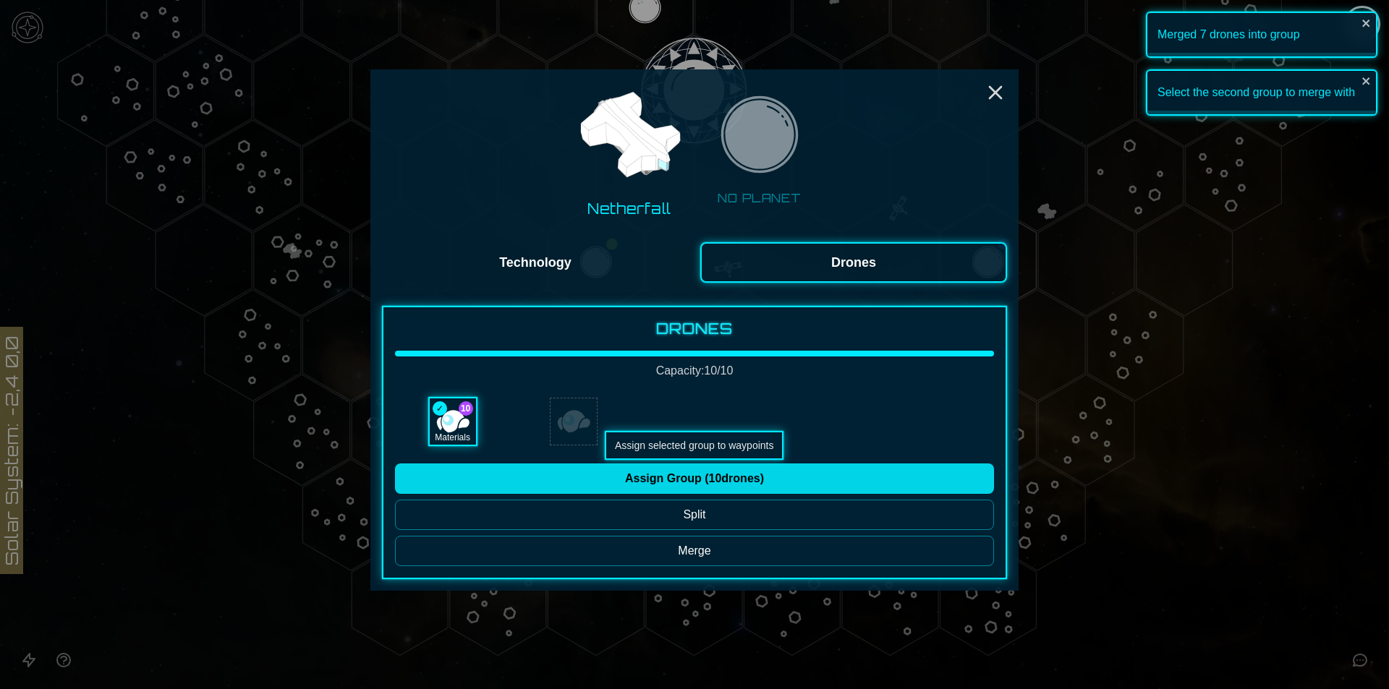
click at [668, 472] on button "Assign Group ( 10 drones)" at bounding box center [694, 479] width 599 height 30
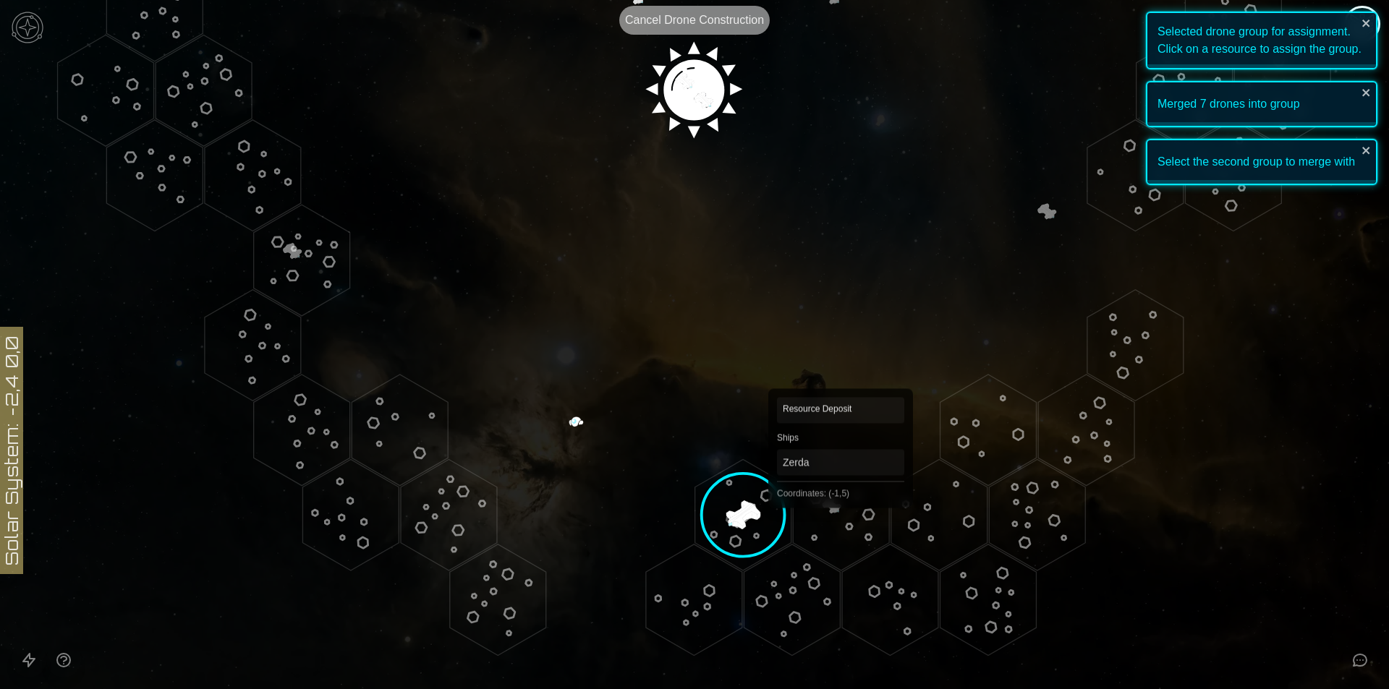
click at [840, 502] on polygon "Hex at coordinates -1,5, clickable" at bounding box center [841, 514] width 96 height 111
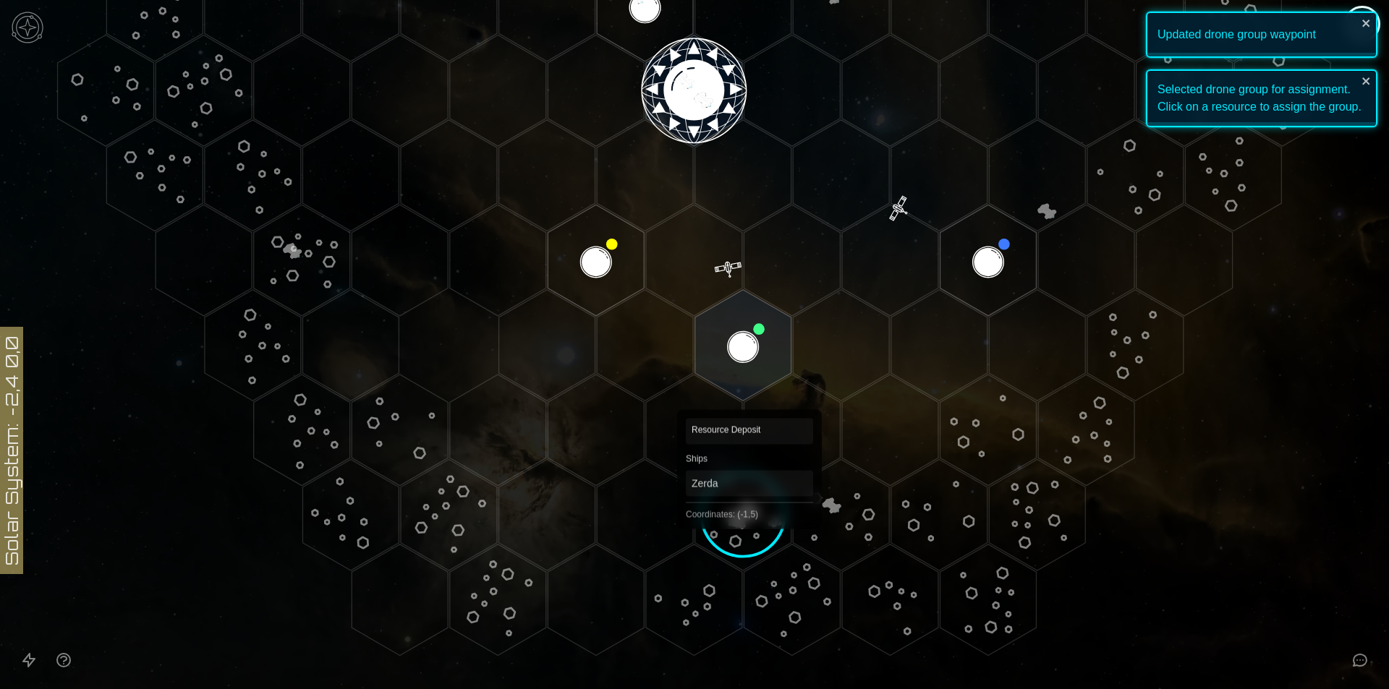
click at [731, 521] on image at bounding box center [742, 514] width 133 height 133
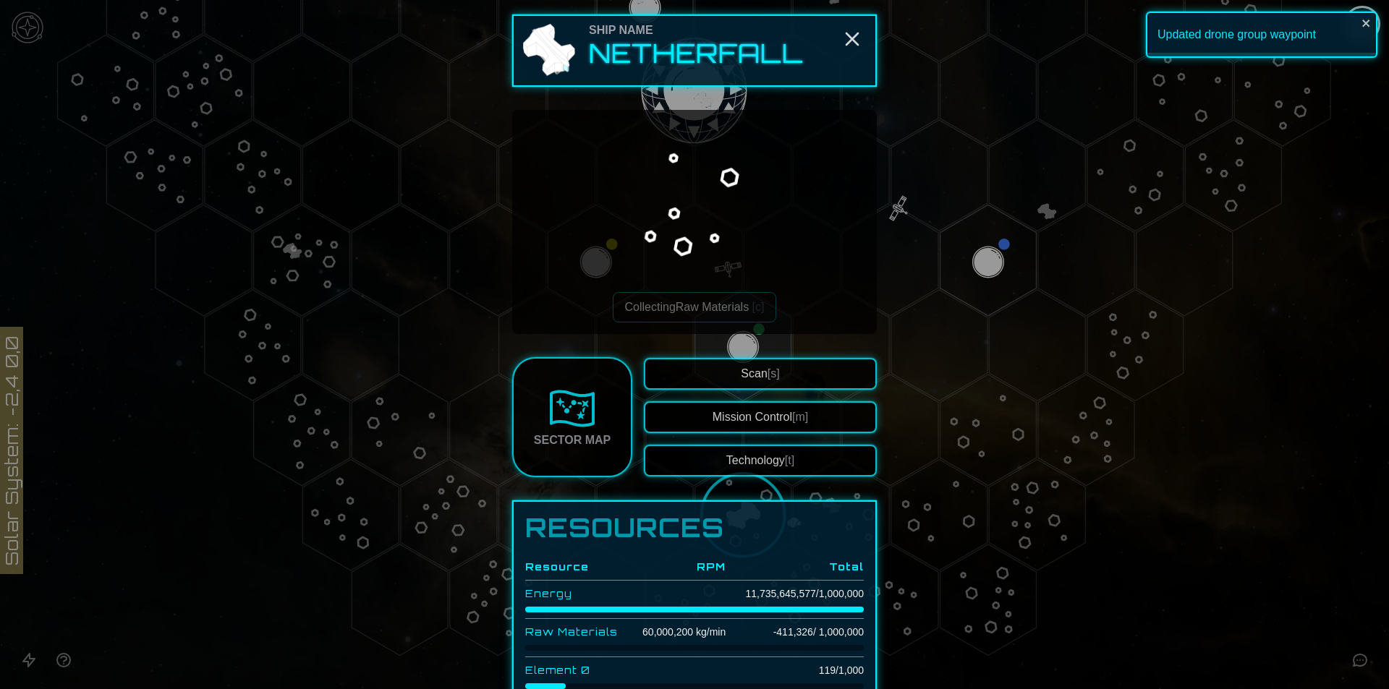
scroll to position [145, 0]
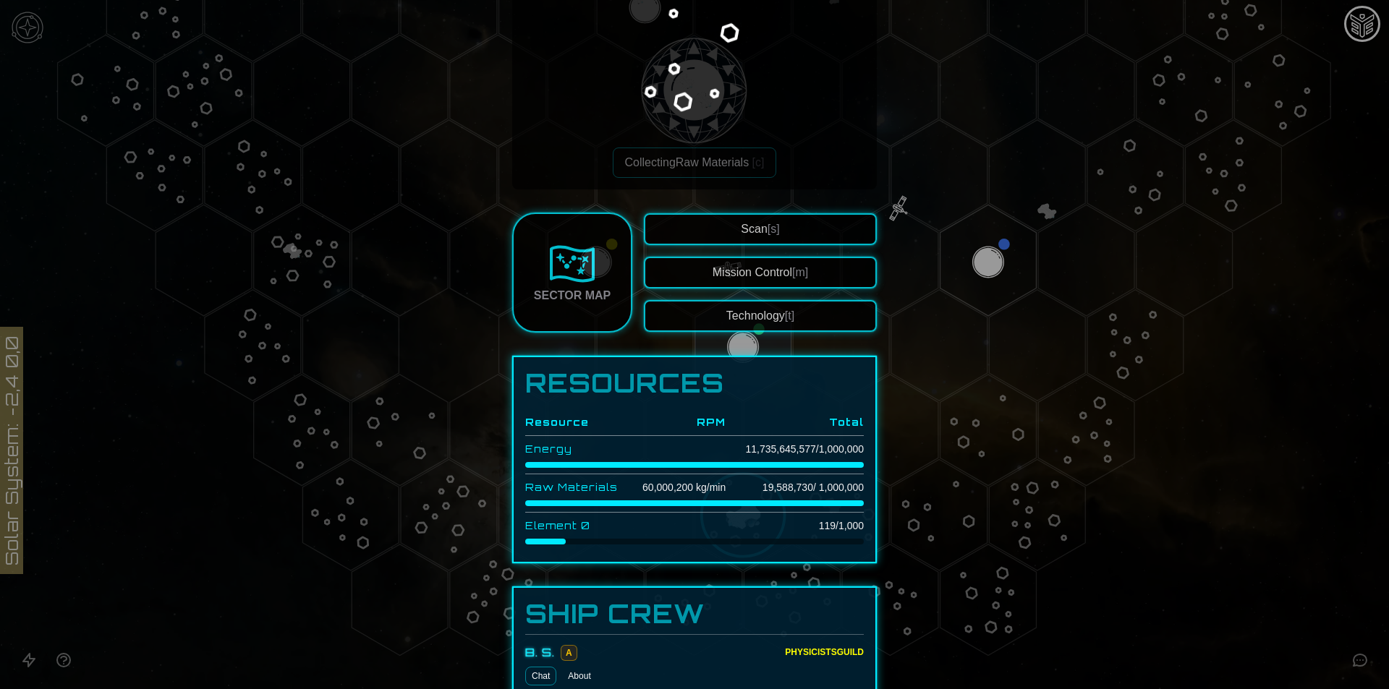
click at [1224, 580] on div at bounding box center [694, 344] width 1389 height 689
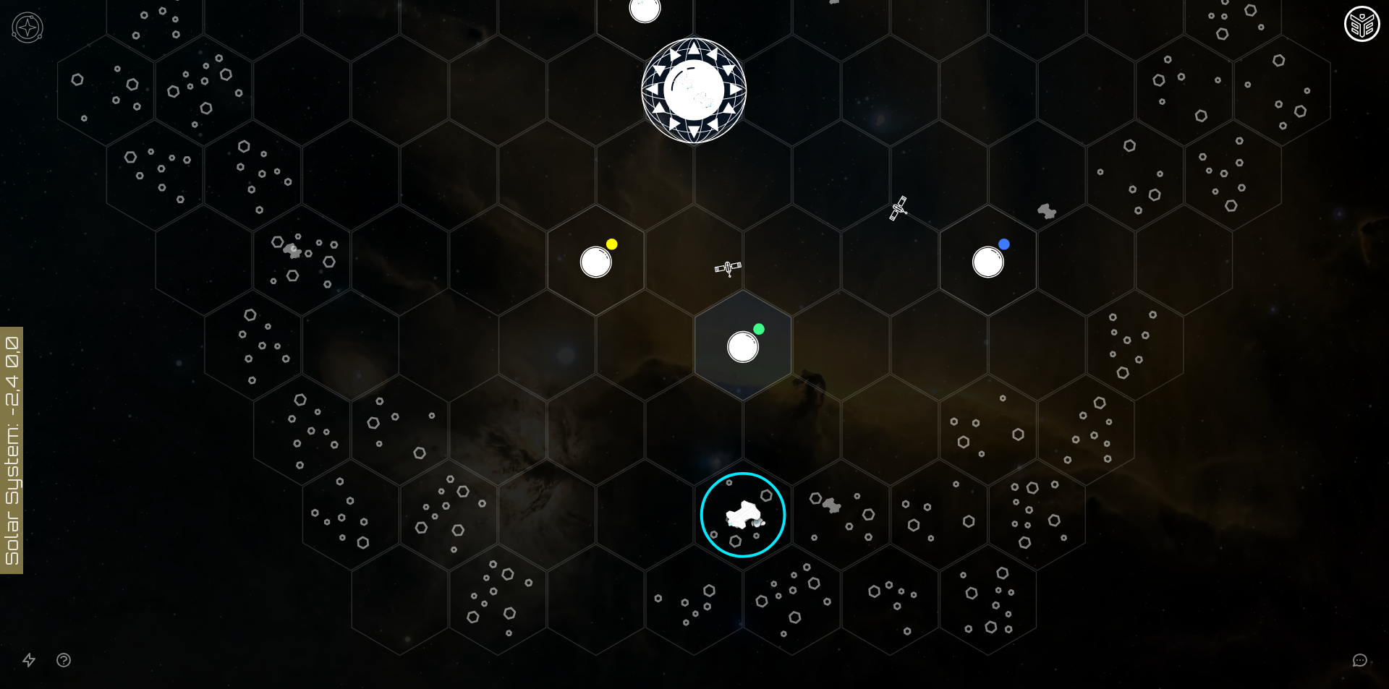
click at [780, 431] on polygon "Hex at coordinates -1,4, clickable" at bounding box center [791, 430] width 96 height 111
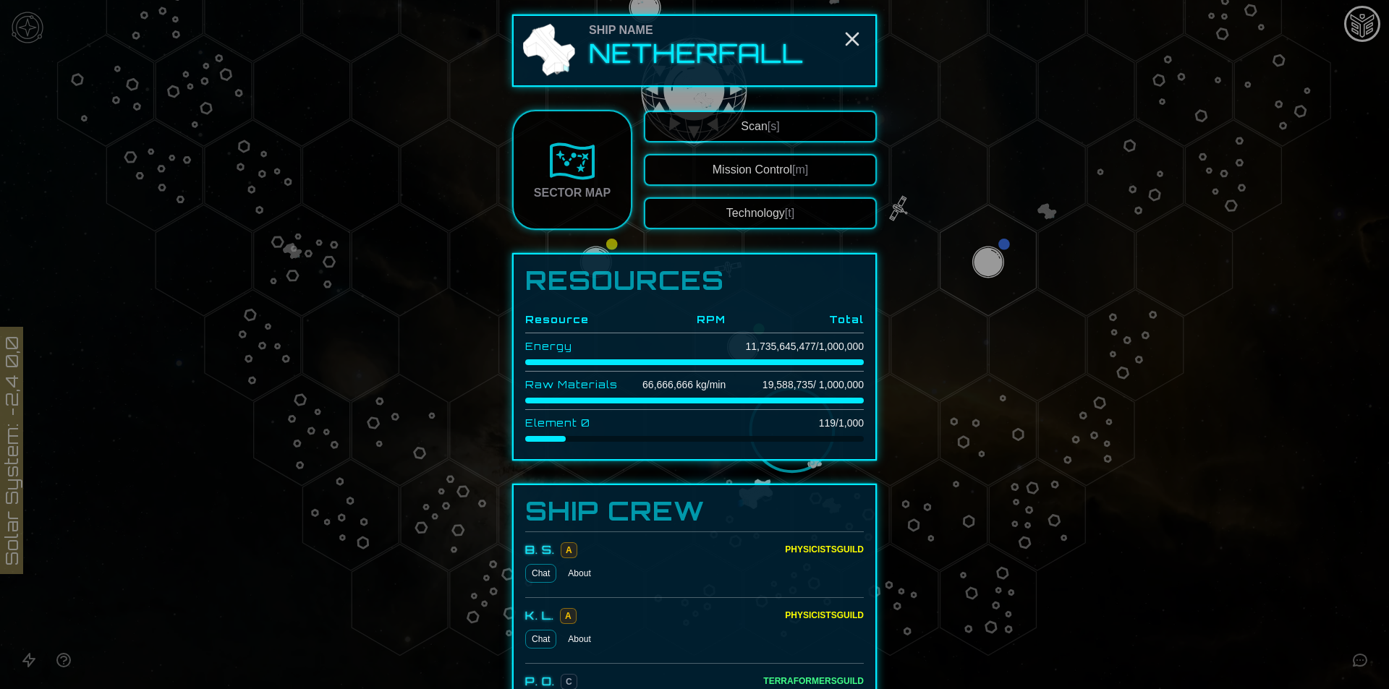
click at [1227, 558] on div at bounding box center [694, 344] width 1389 height 689
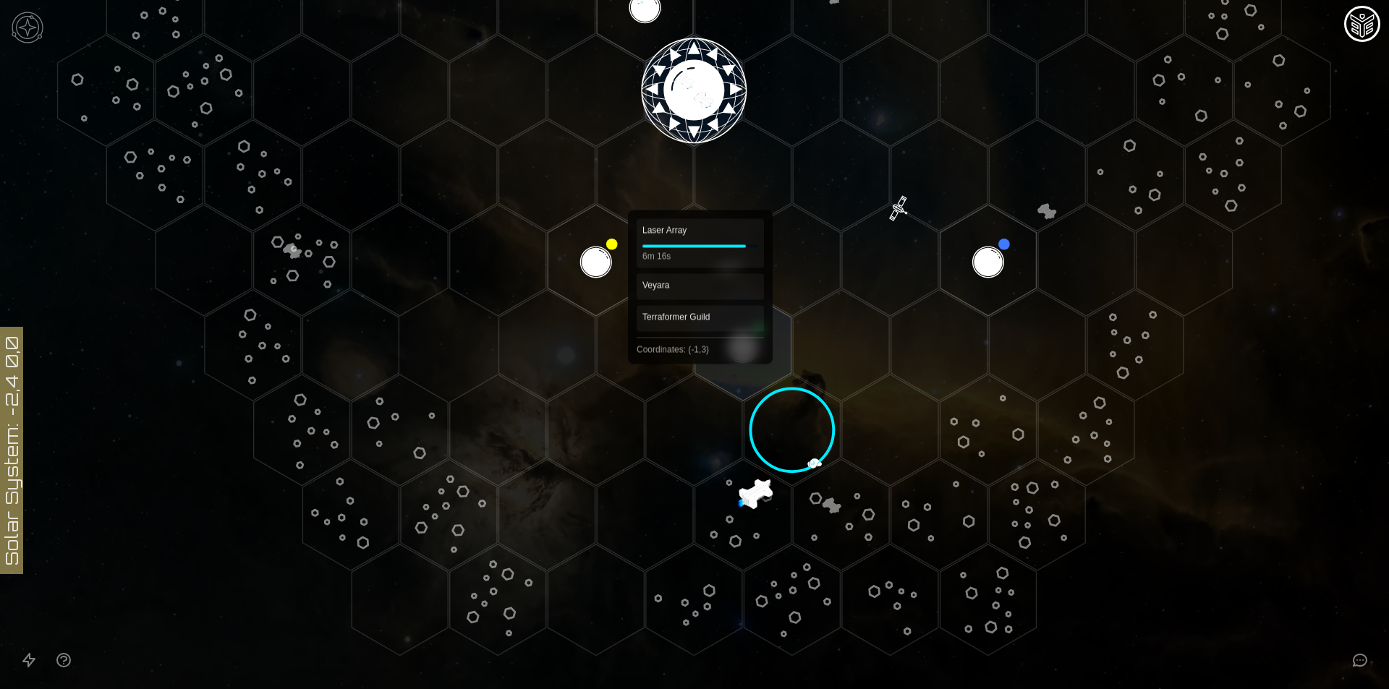
click at [769, 354] on polygon "Hex at coordinates -1,3, clickable" at bounding box center [743, 345] width 96 height 111
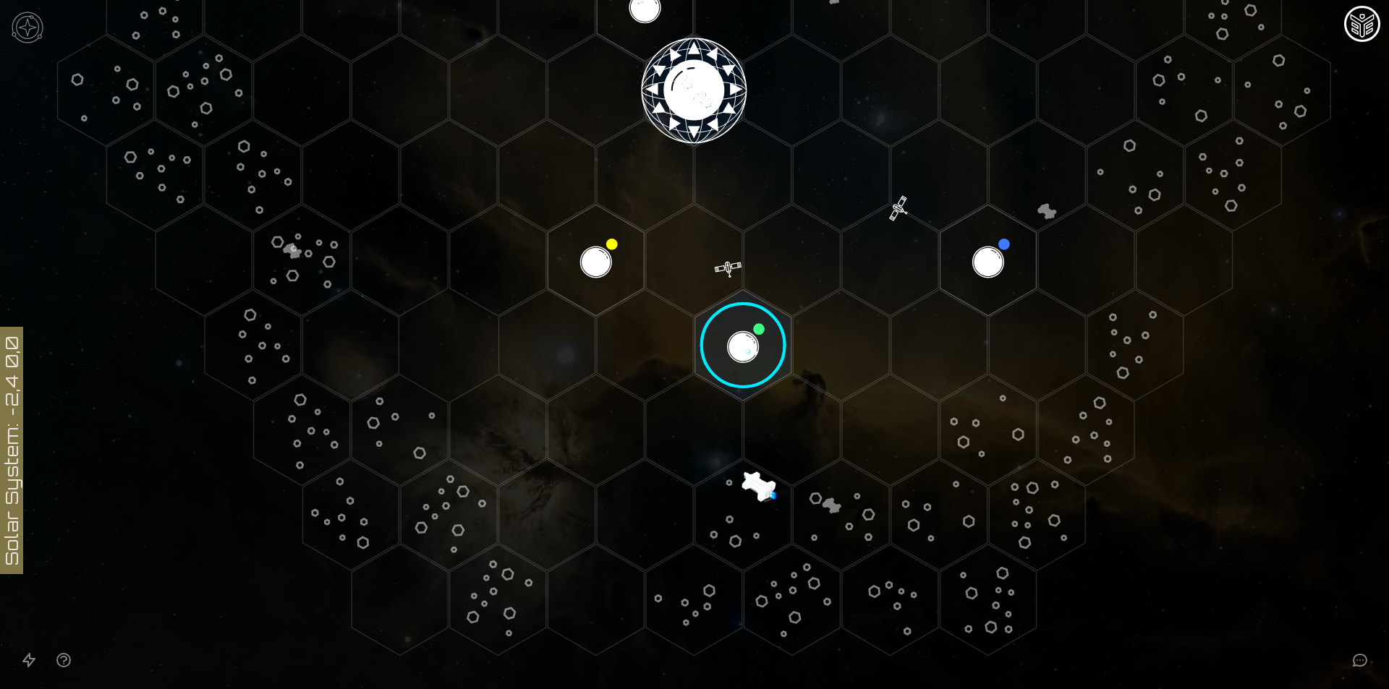
click at [769, 354] on image at bounding box center [743, 346] width 114 height 114
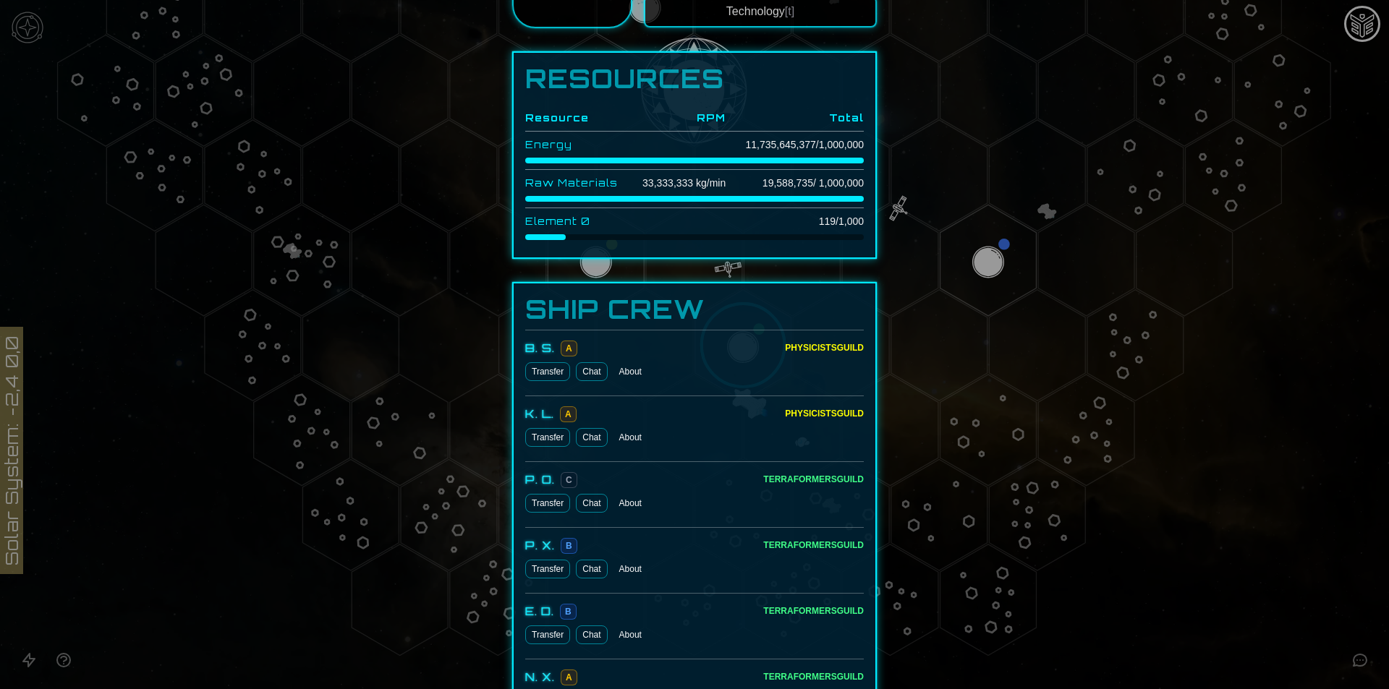
scroll to position [493, 0]
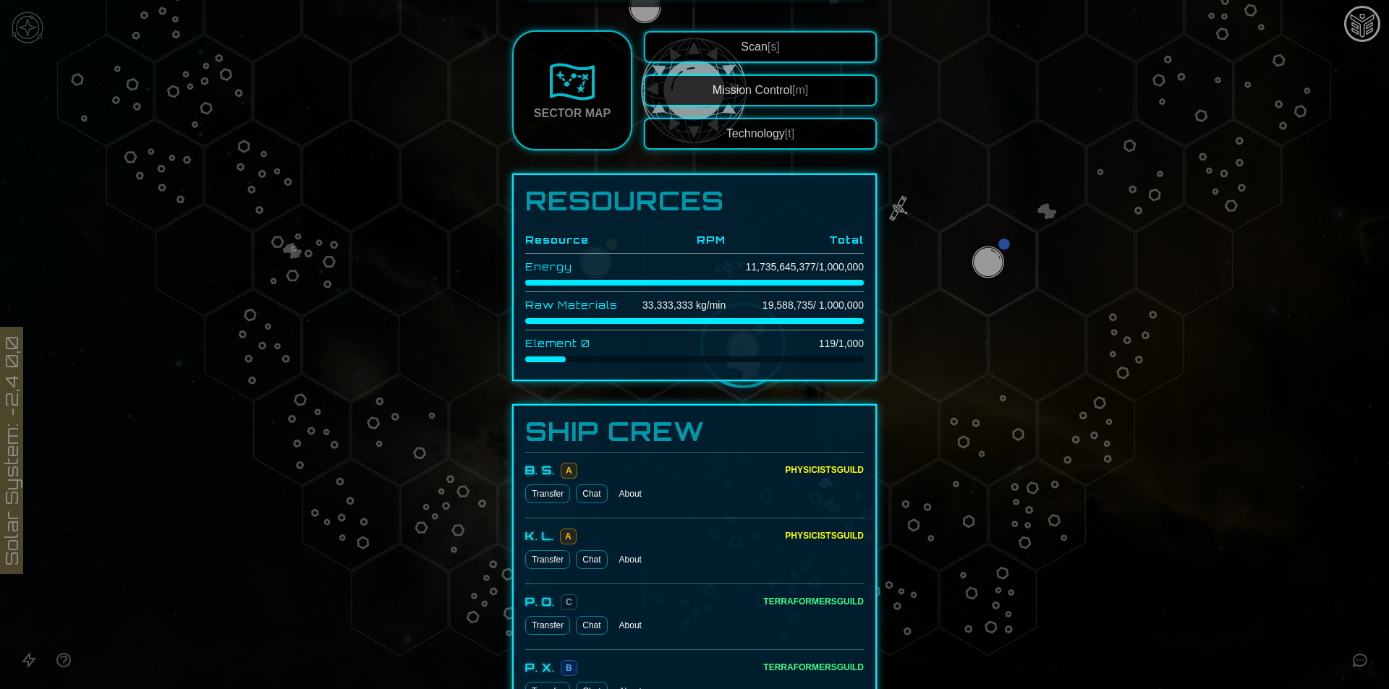
click at [1242, 571] on div at bounding box center [694, 344] width 1389 height 689
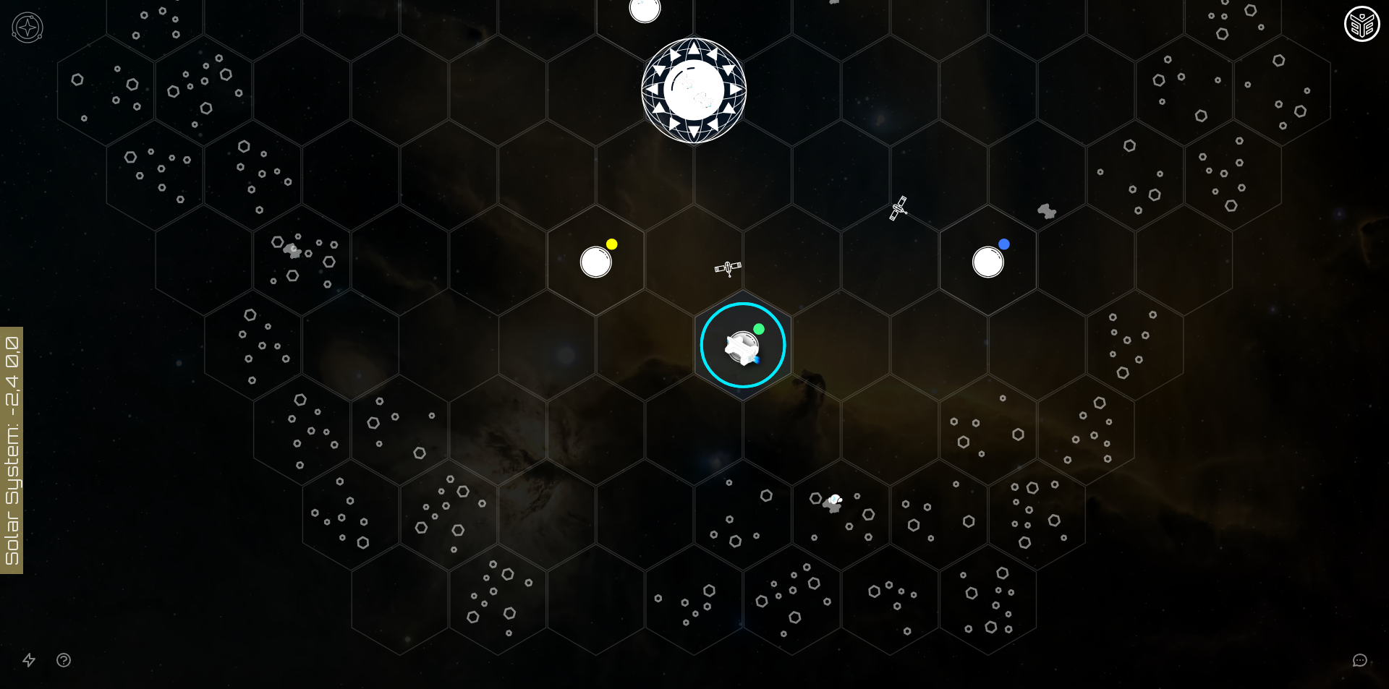
click at [730, 346] on image at bounding box center [743, 346] width 114 height 114
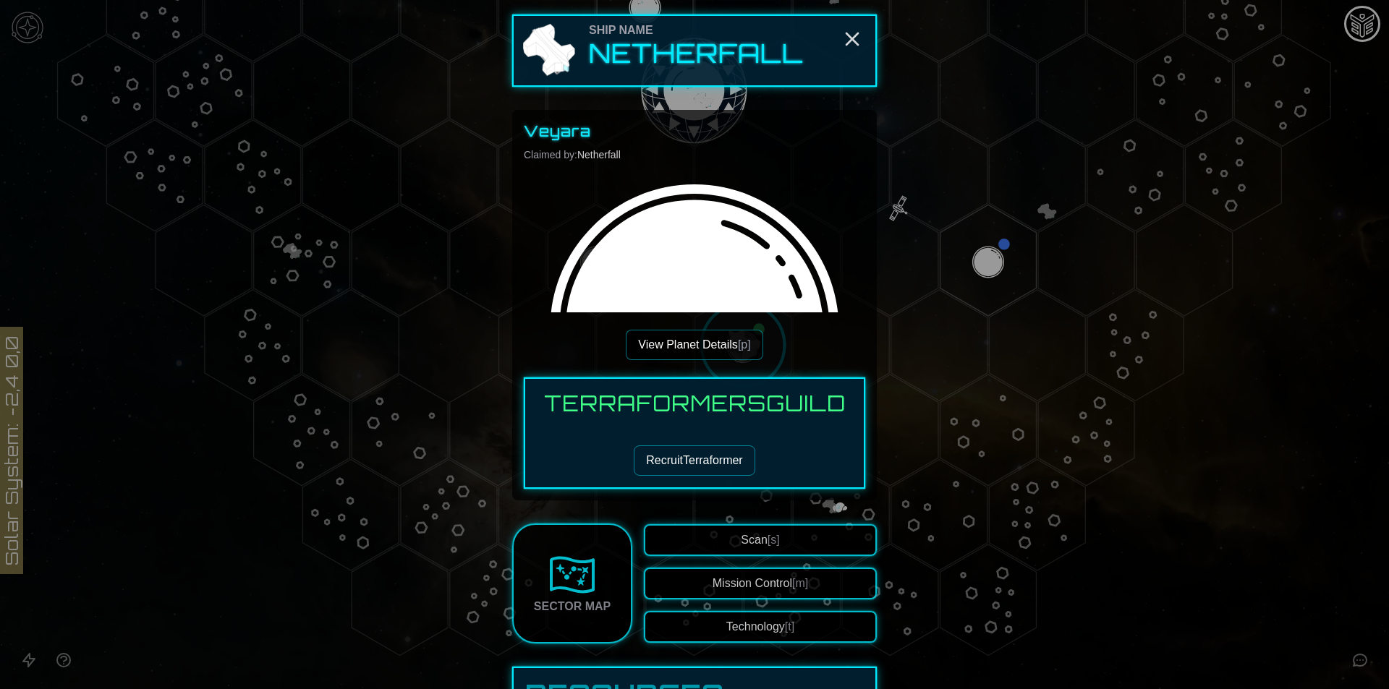
click at [699, 346] on button "View Planet Details [p]" at bounding box center [694, 345] width 137 height 30
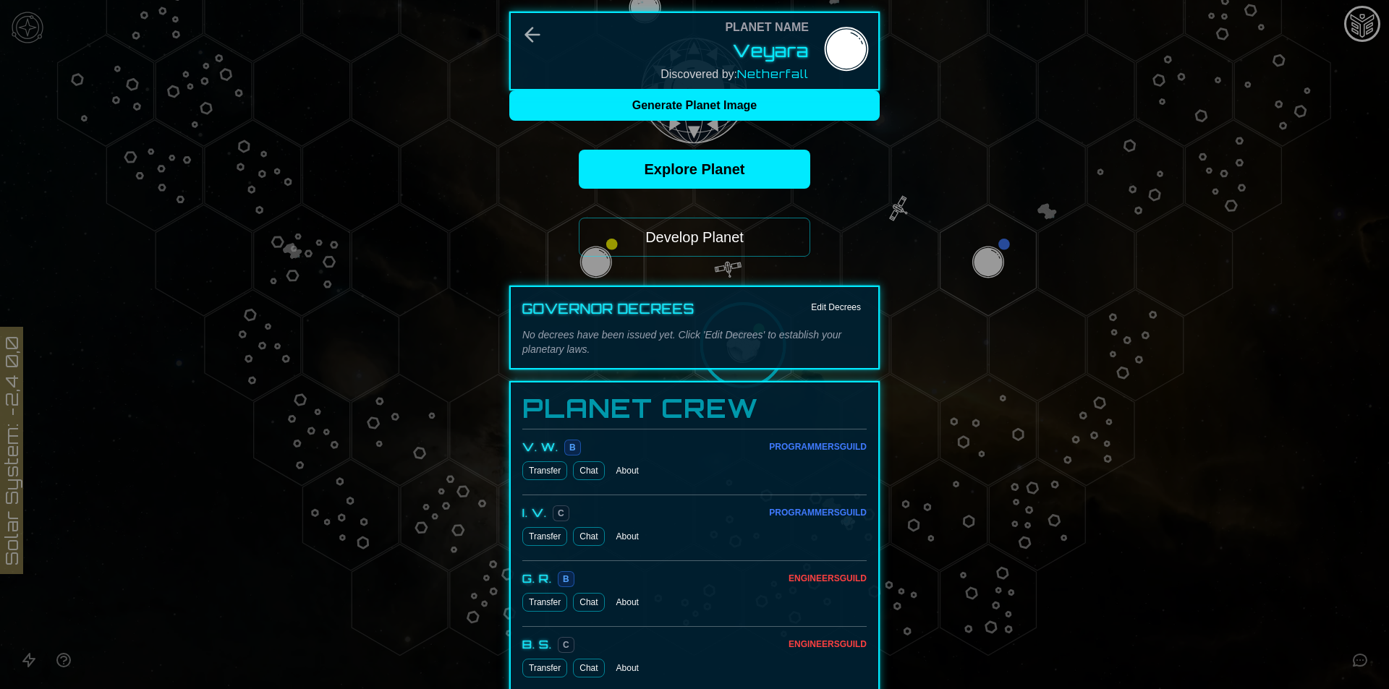
click at [692, 241] on button "Develop Planet" at bounding box center [694, 237] width 231 height 39
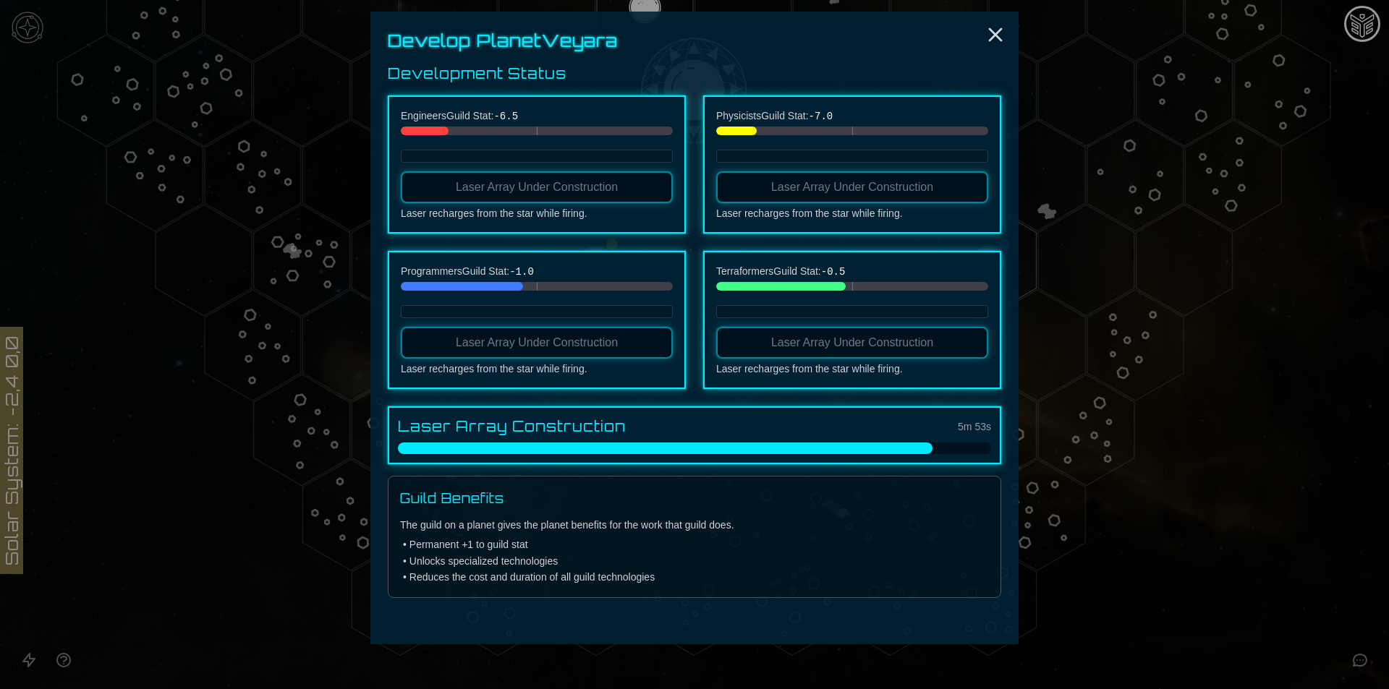
click at [729, 436] on div "Laser Array Construction 5m 53s" at bounding box center [694, 427] width 593 height 20
click at [990, 29] on line "Close" at bounding box center [995, 35] width 12 height 12
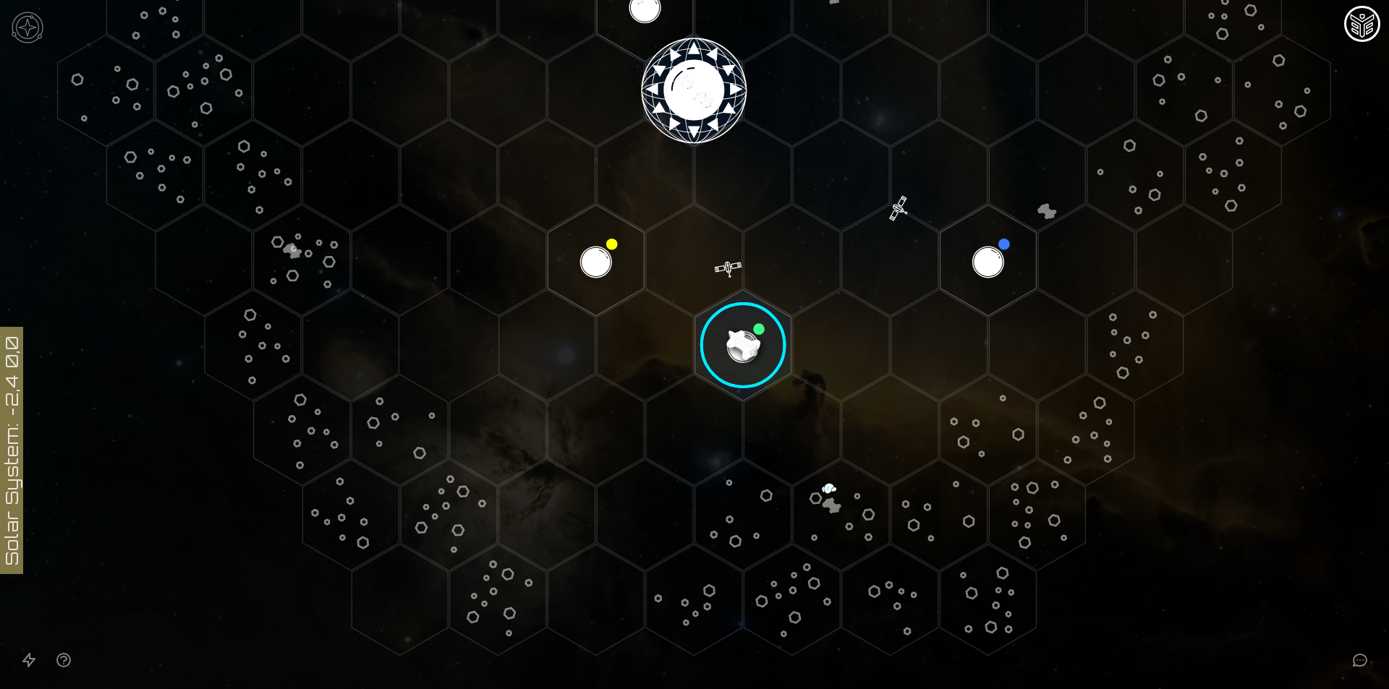
click at [722, 326] on image at bounding box center [743, 346] width 114 height 114
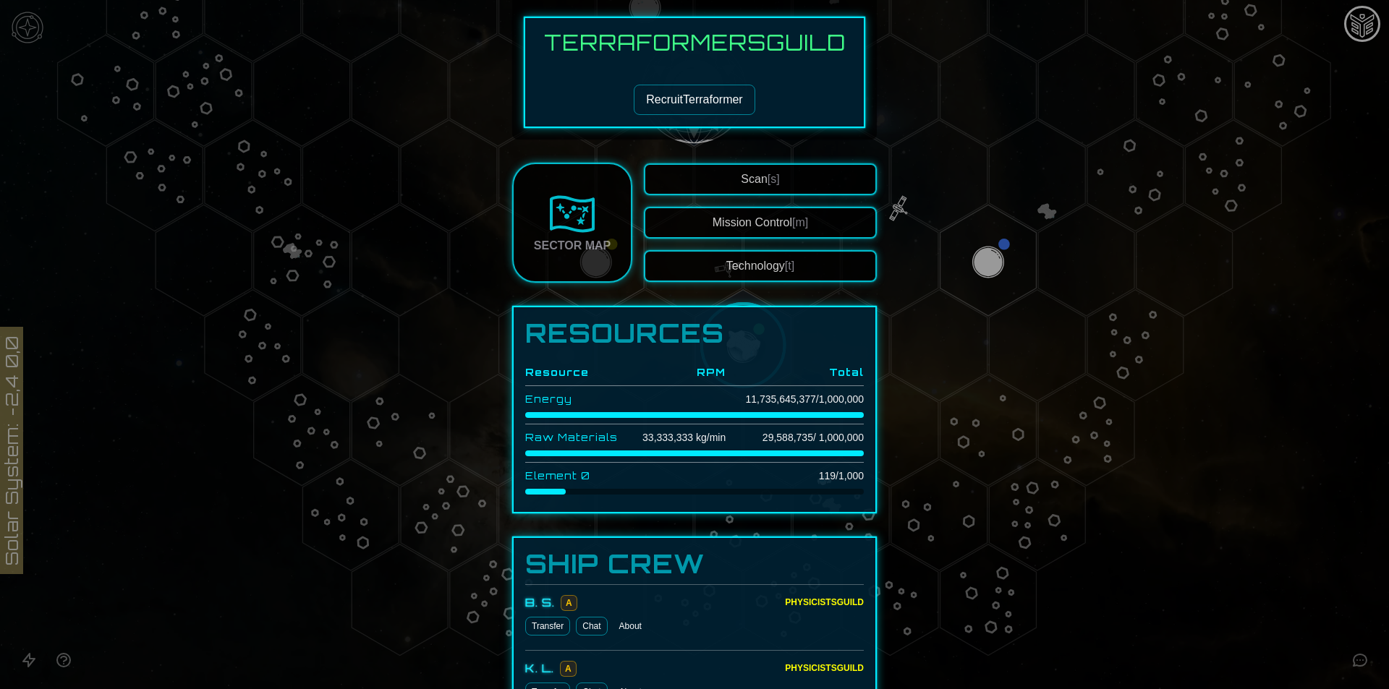
scroll to position [506, 0]
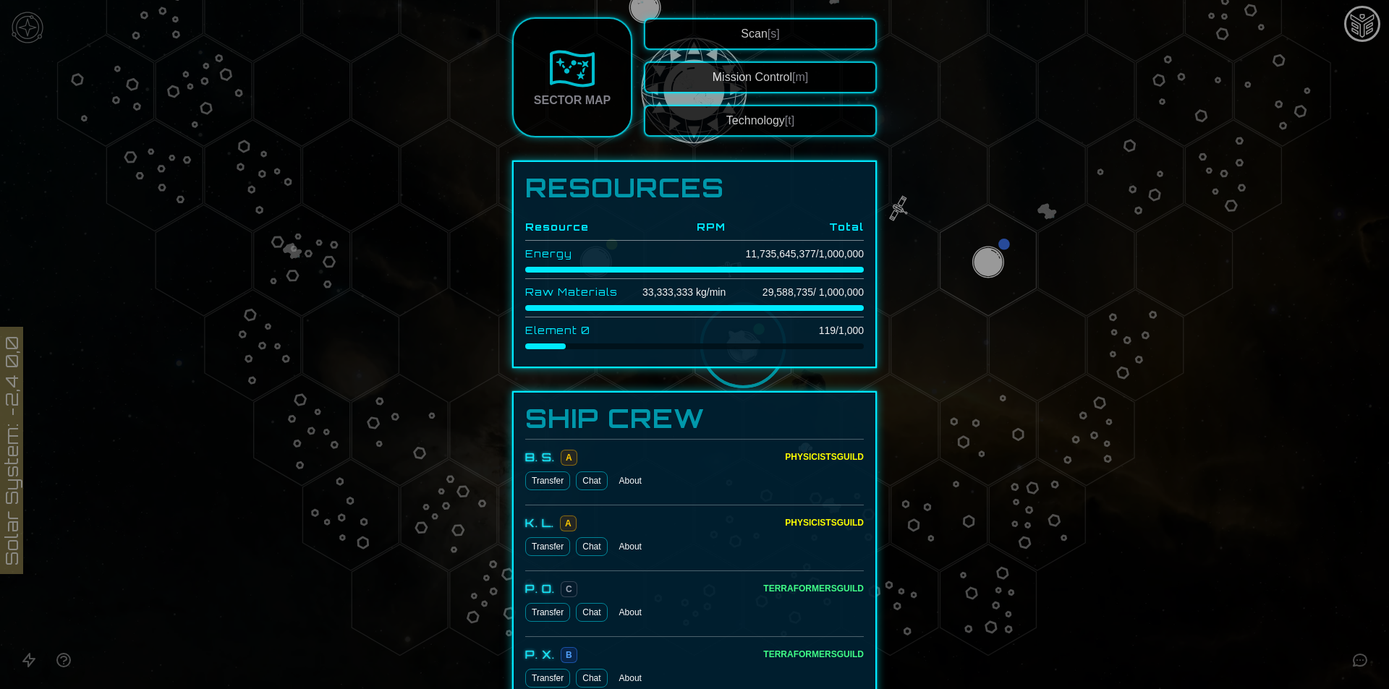
click at [737, 124] on button "Technology [t]" at bounding box center [760, 121] width 233 height 32
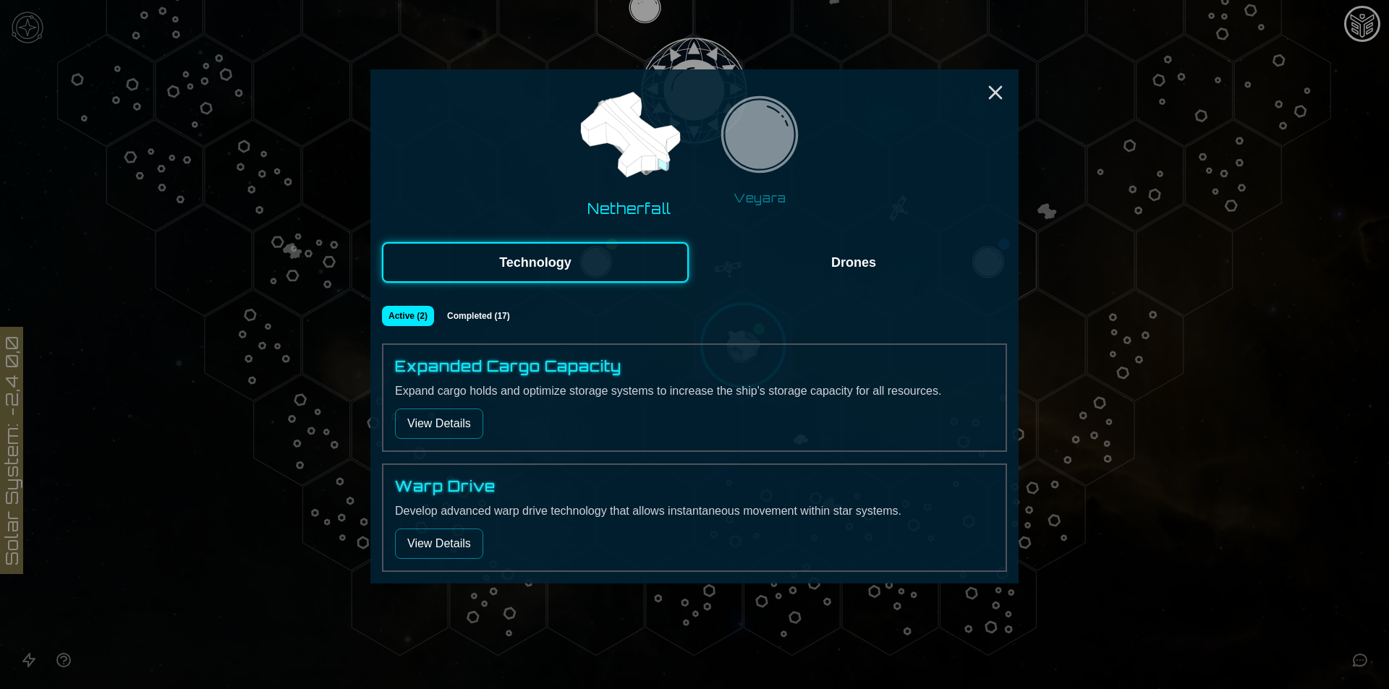
click at [487, 307] on button "Completed ( 17 )" at bounding box center [478, 316] width 77 height 20
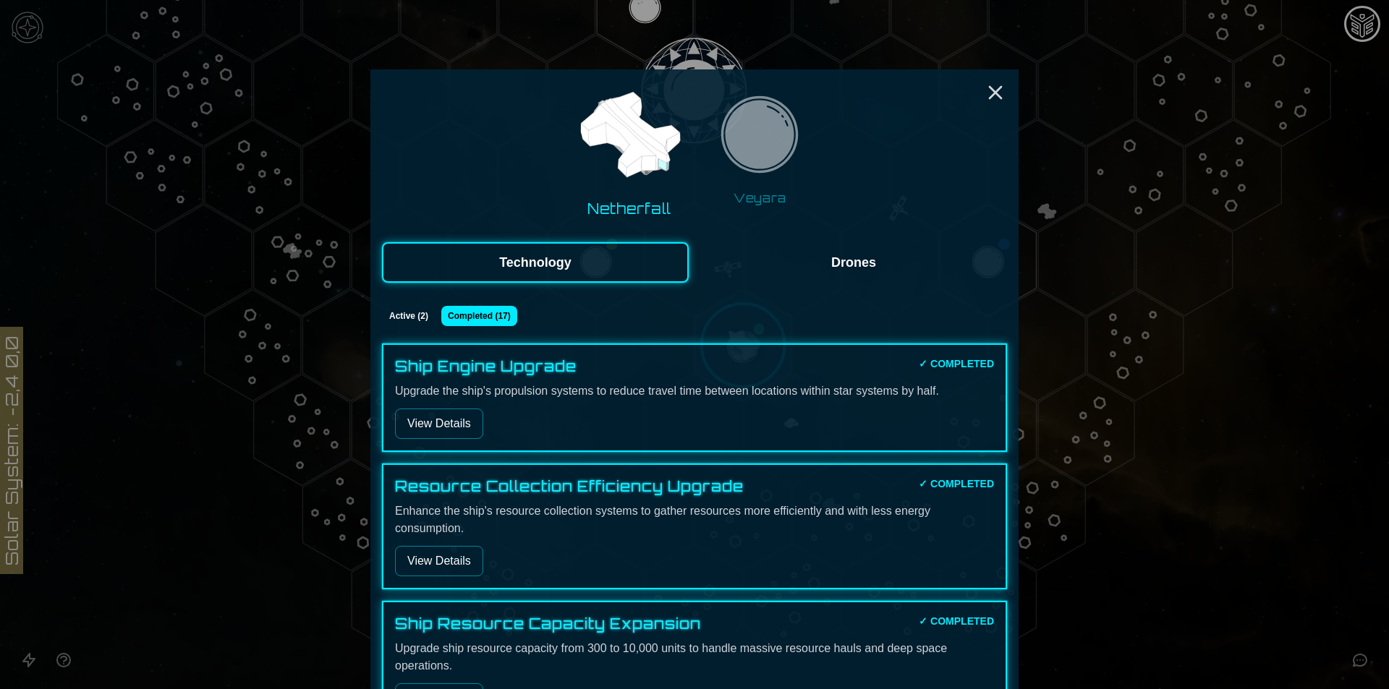
click at [393, 318] on button "Active ( 2 )" at bounding box center [409, 316] width 54 height 20
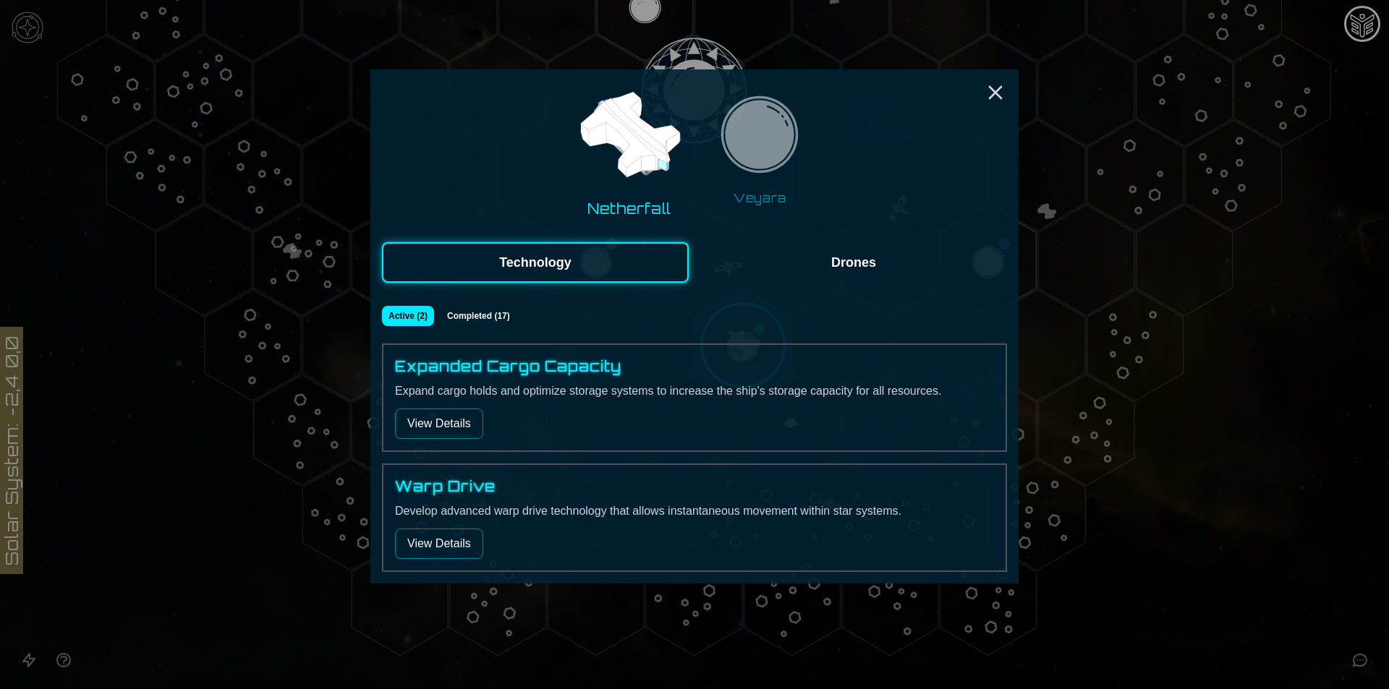
click at [877, 245] on button "Drones" at bounding box center [853, 262] width 307 height 40
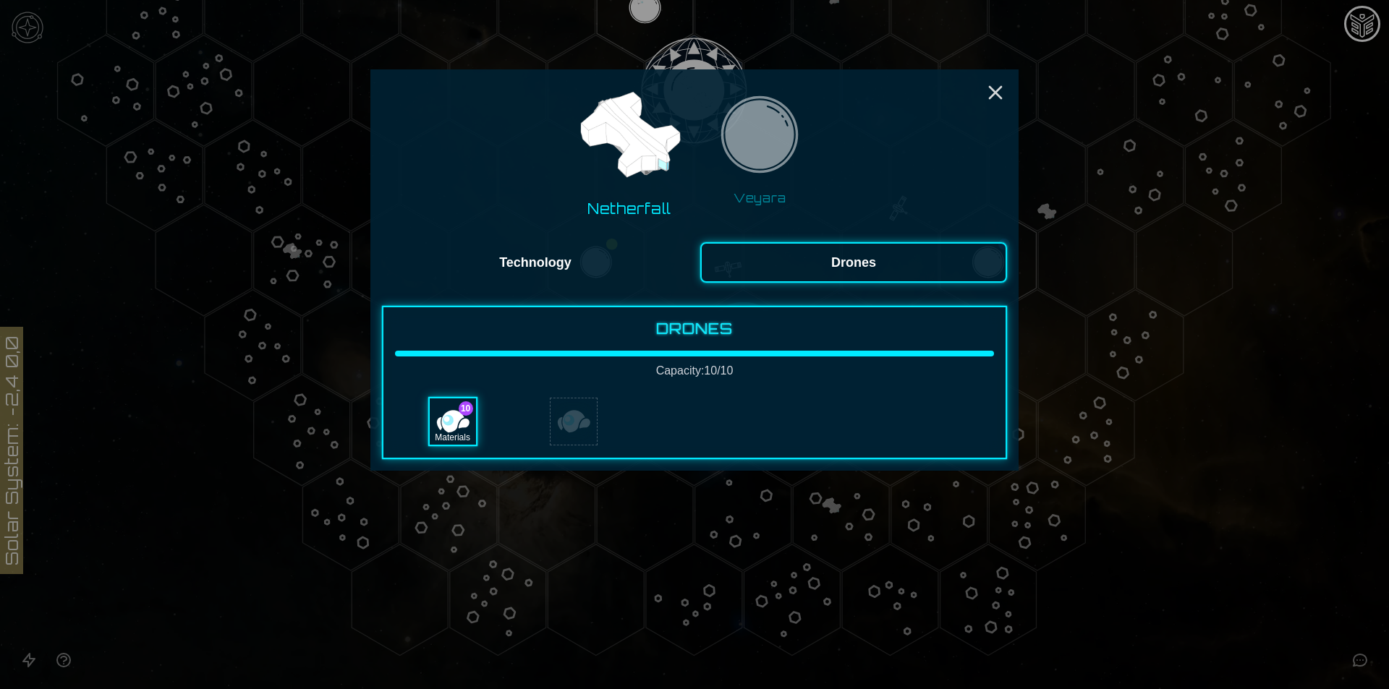
click at [796, 189] on button "Veyara" at bounding box center [760, 150] width 112 height 124
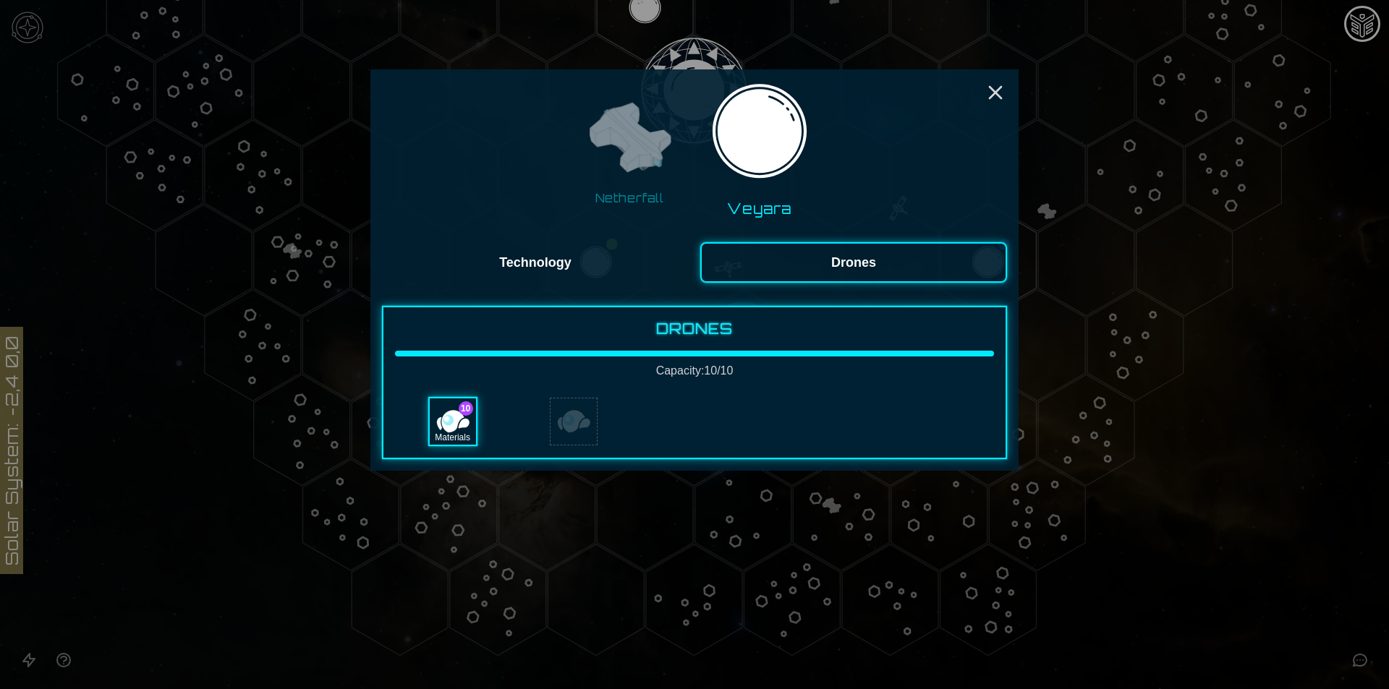
click at [540, 255] on button "Technology" at bounding box center [535, 262] width 307 height 40
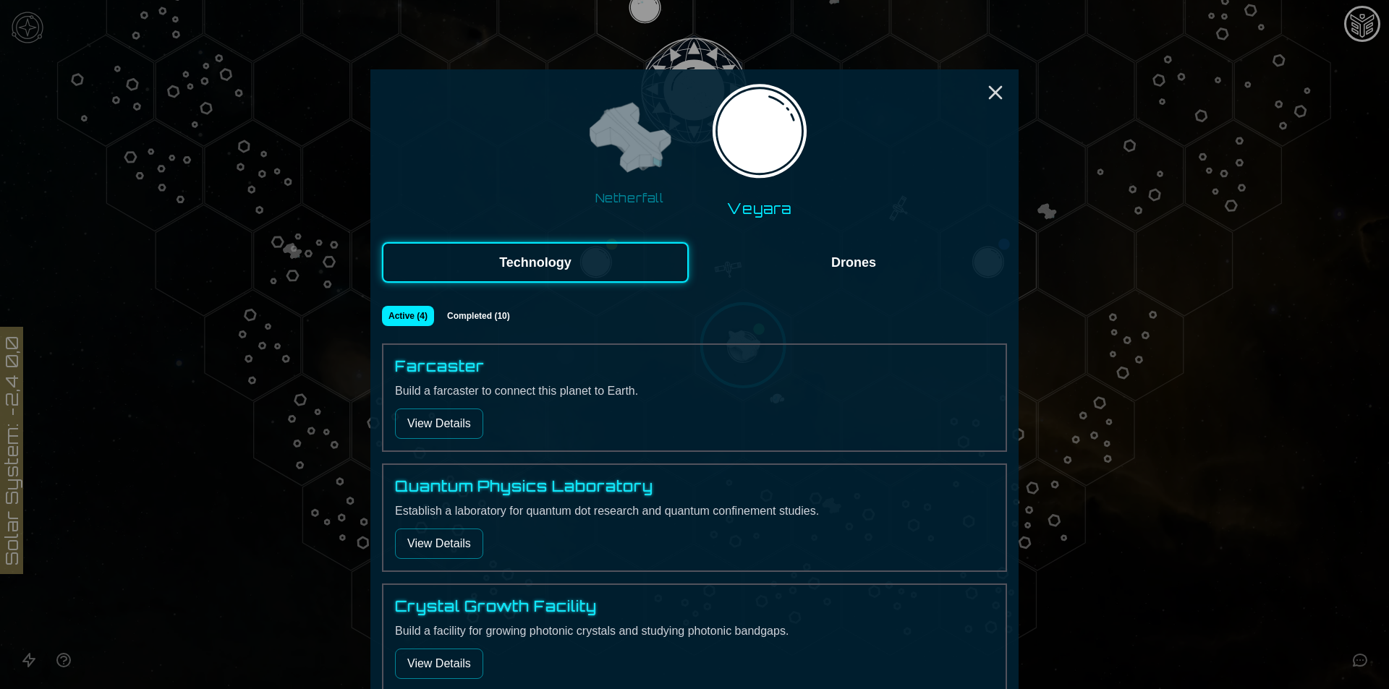
click at [422, 418] on button "View Details" at bounding box center [439, 424] width 88 height 30
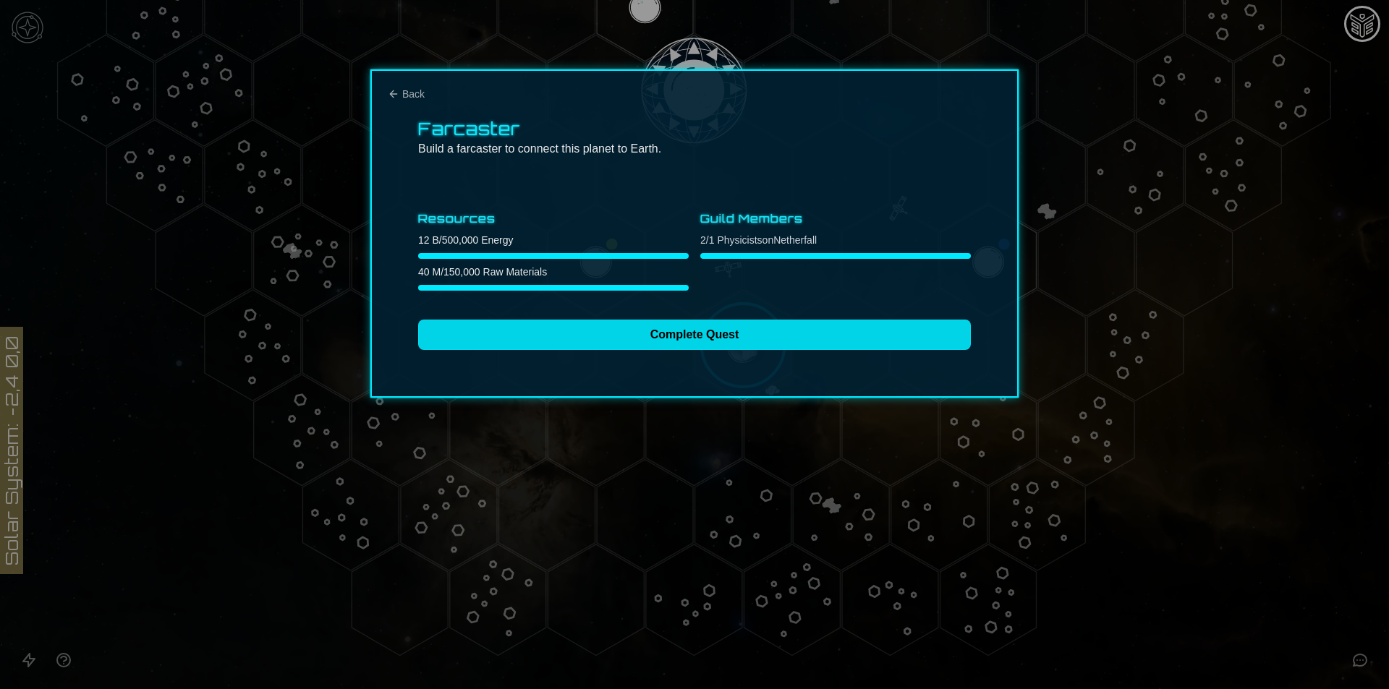
click at [835, 331] on button "Complete Quest" at bounding box center [694, 335] width 553 height 30
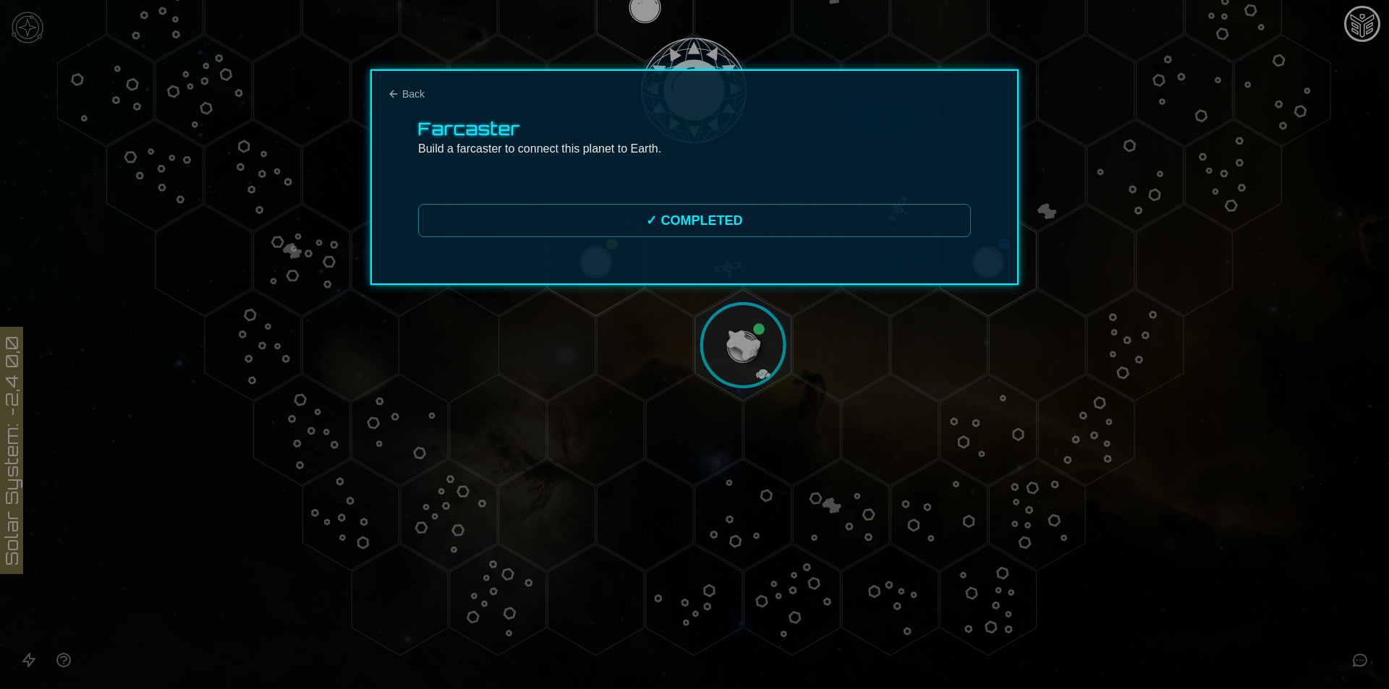
click at [413, 103] on div "Farcaster Build a farcaster to connect this planet to Earth. ✓ COMPLETED" at bounding box center [694, 177] width 648 height 216
click at [409, 101] on div "Farcaster Build a farcaster to connect this planet to Earth. ✓ COMPLETED" at bounding box center [694, 177] width 648 height 216
click at [406, 86] on div "Farcaster Build a farcaster to connect this planet to Earth. ✓ COMPLETED" at bounding box center [694, 177] width 648 height 216
click at [406, 102] on div "Farcaster Build a farcaster to connect this planet to Earth. ✓ COMPLETED" at bounding box center [694, 177] width 648 height 216
click at [406, 78] on div "Farcaster Build a farcaster to connect this planet to Earth. ✓ COMPLETED" at bounding box center [694, 177] width 648 height 216
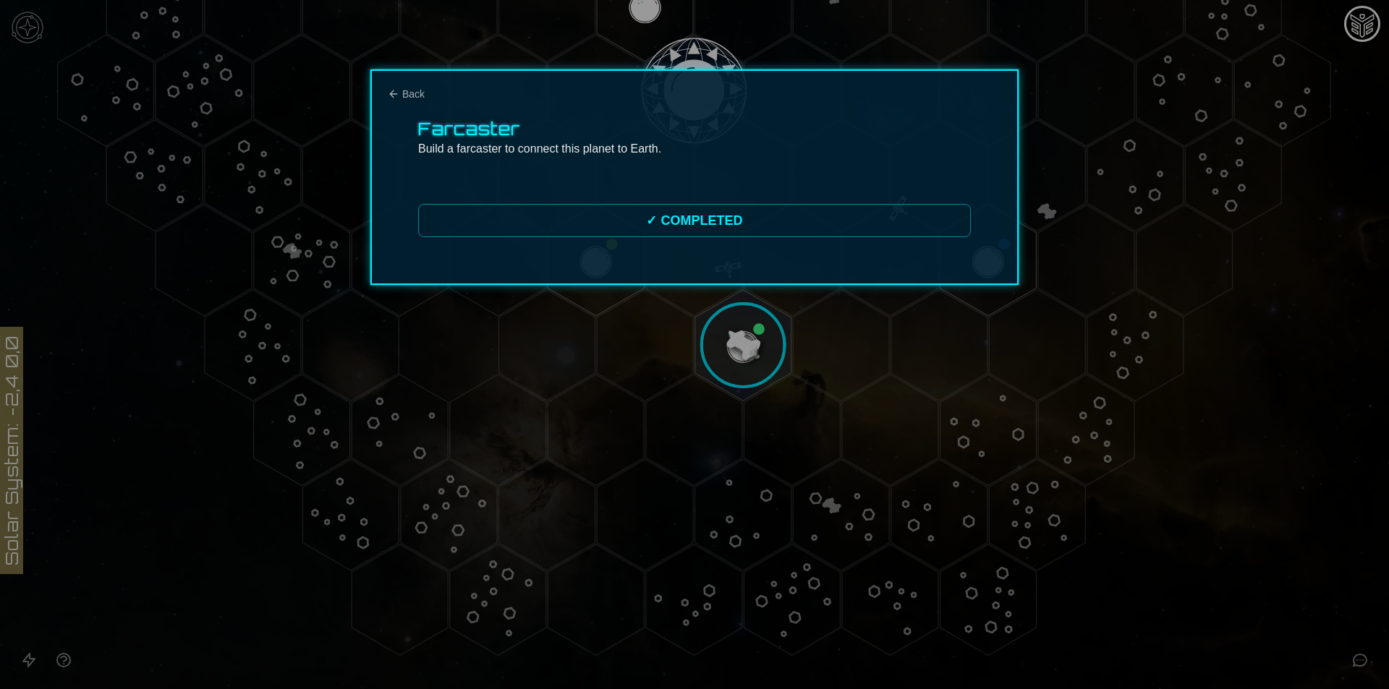
click at [406, 86] on div "Farcaster Build a farcaster to connect this planet to Earth. ✓ COMPLETED" at bounding box center [694, 177] width 648 height 216
click at [406, 96] on span "Back" at bounding box center [413, 94] width 22 height 14
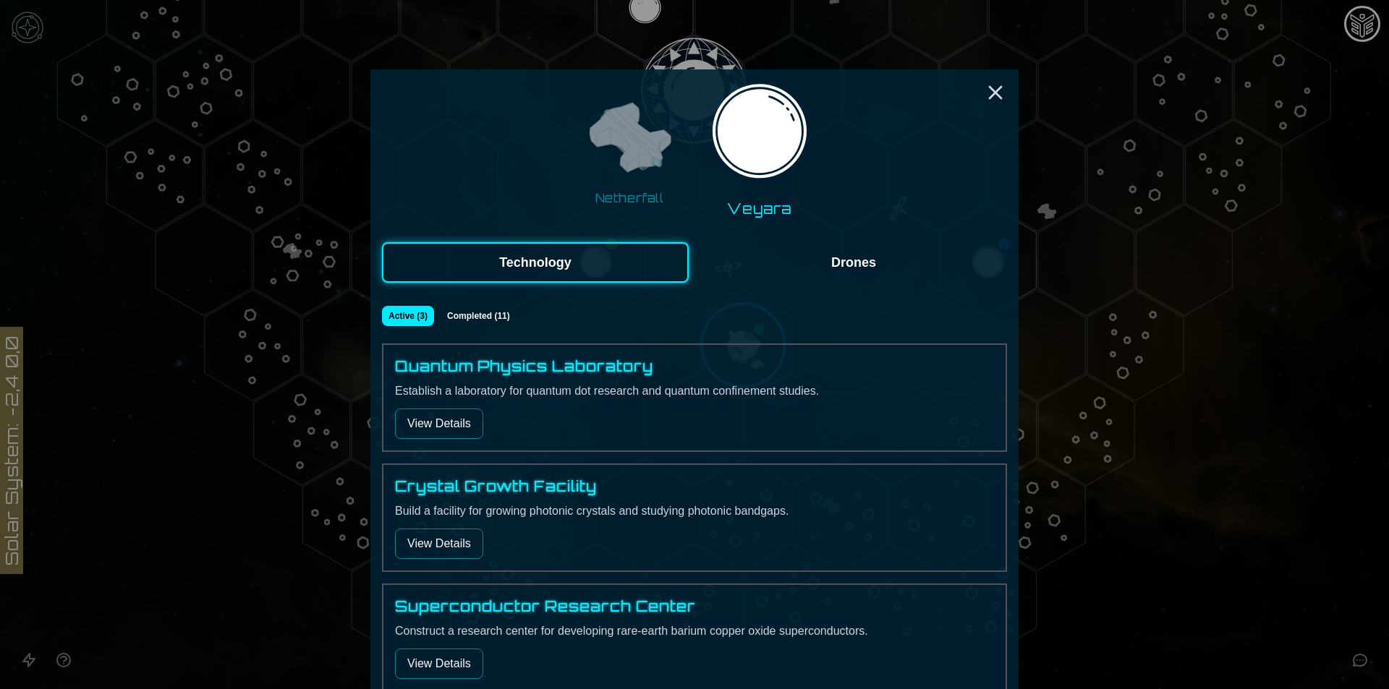
scroll to position [72, 0]
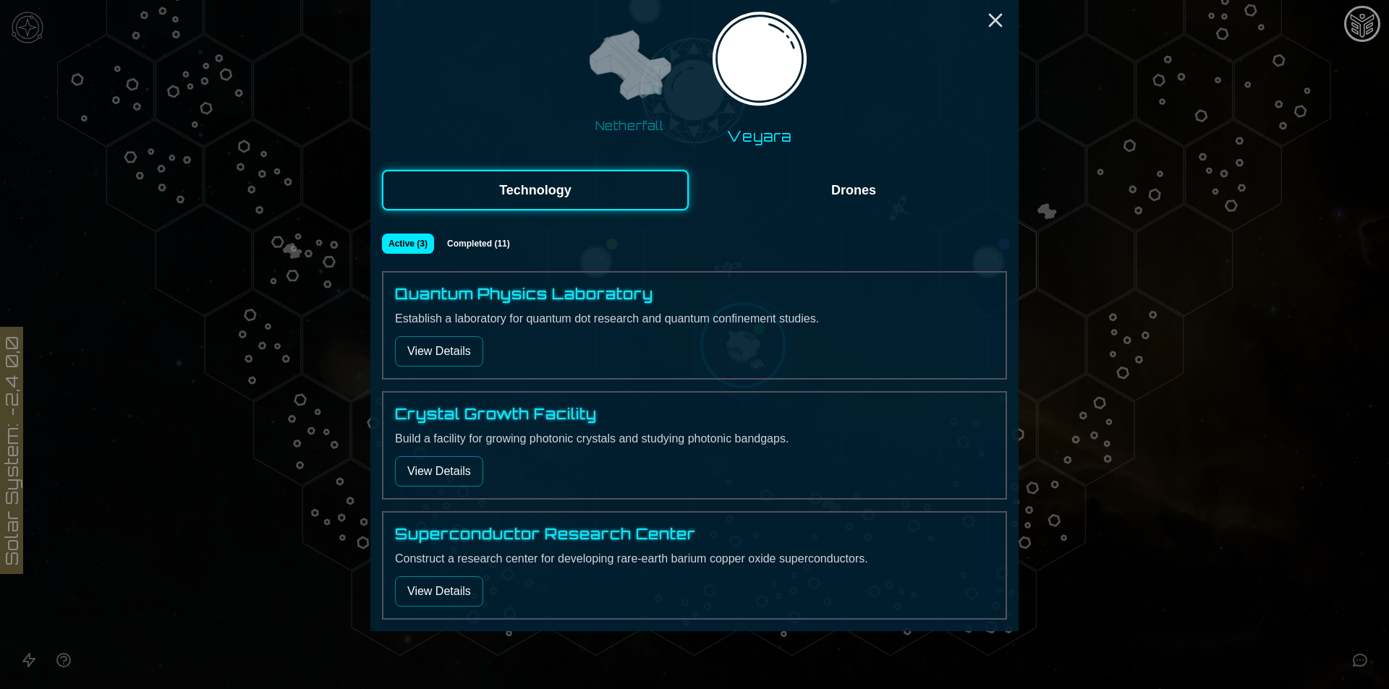
click at [450, 353] on button "View Details" at bounding box center [439, 351] width 88 height 30
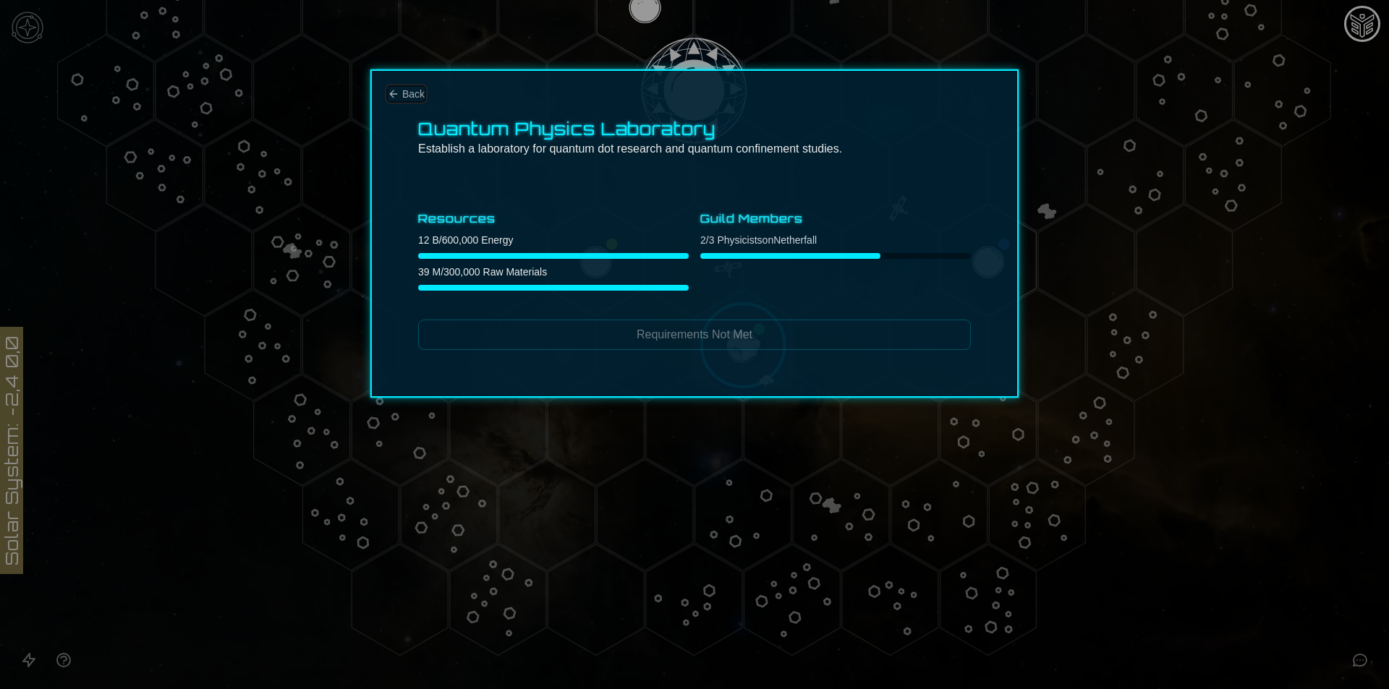
click at [398, 90] on icon "Back" at bounding box center [394, 94] width 12 height 12
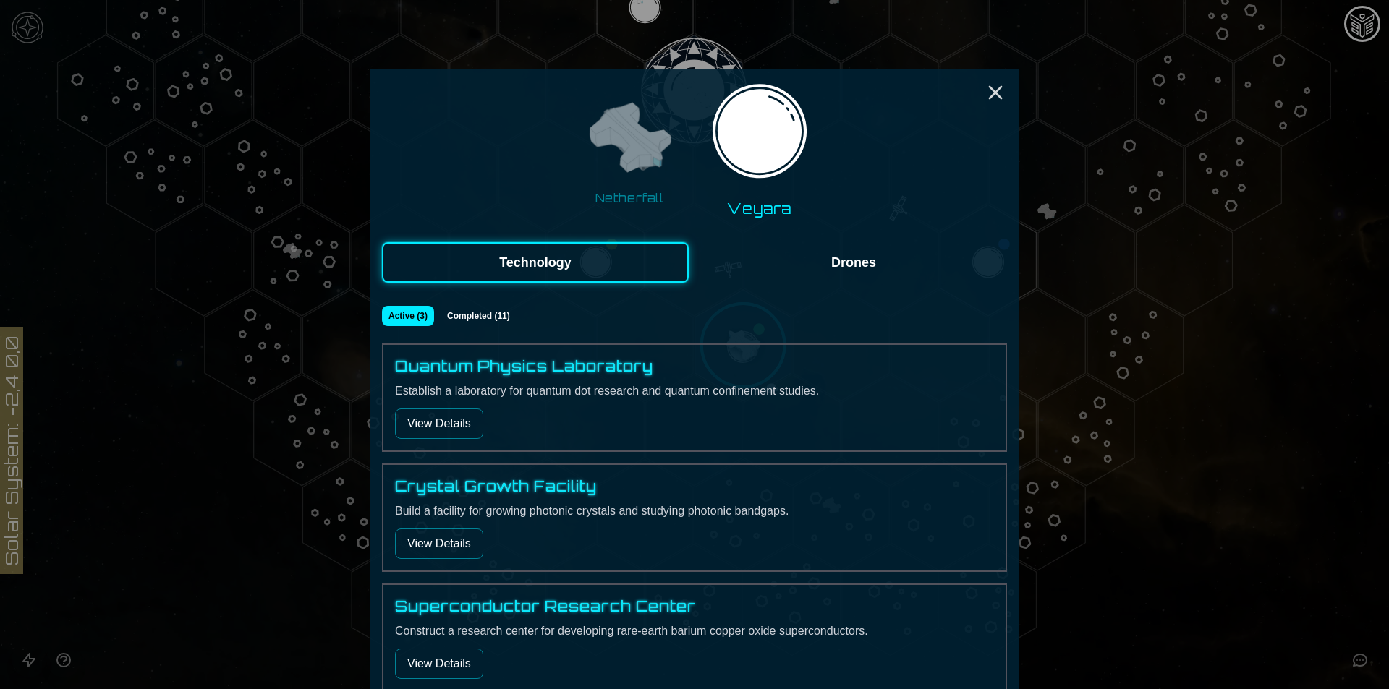
click at [446, 529] on button "View Details" at bounding box center [439, 544] width 88 height 30
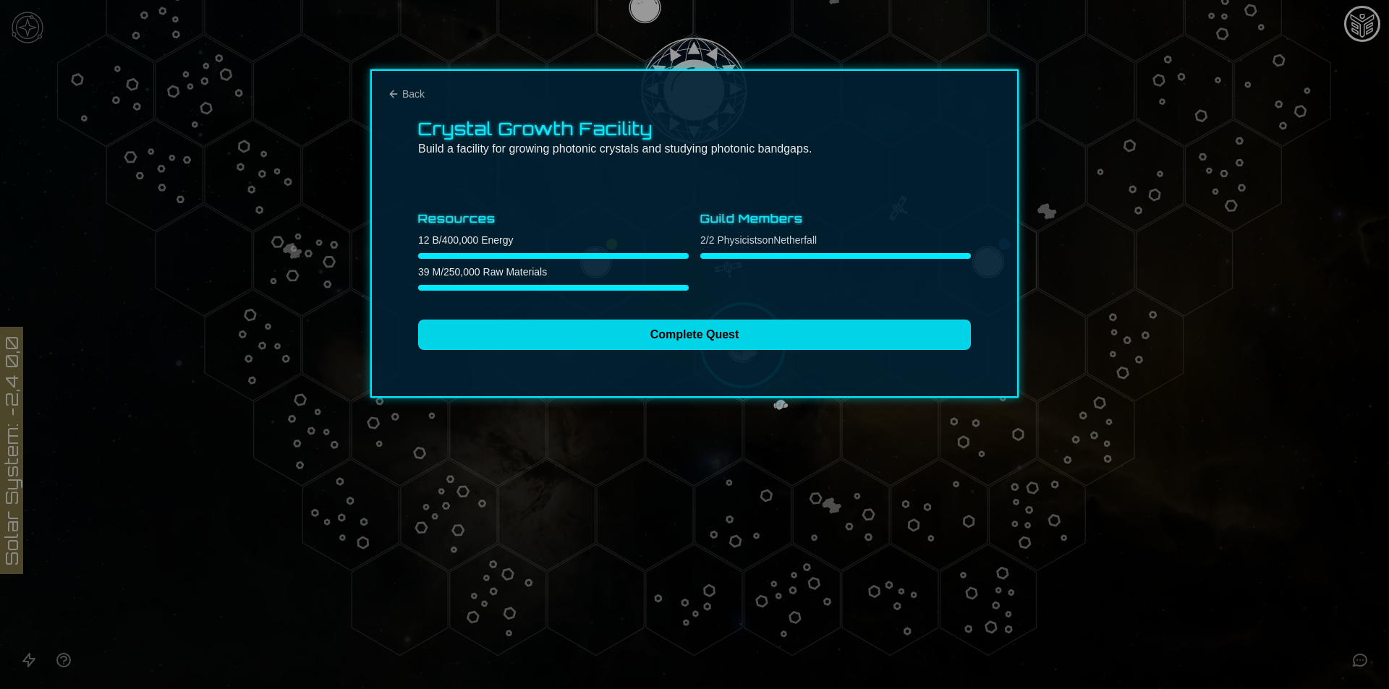
click at [507, 338] on button "Complete Quest" at bounding box center [694, 335] width 553 height 30
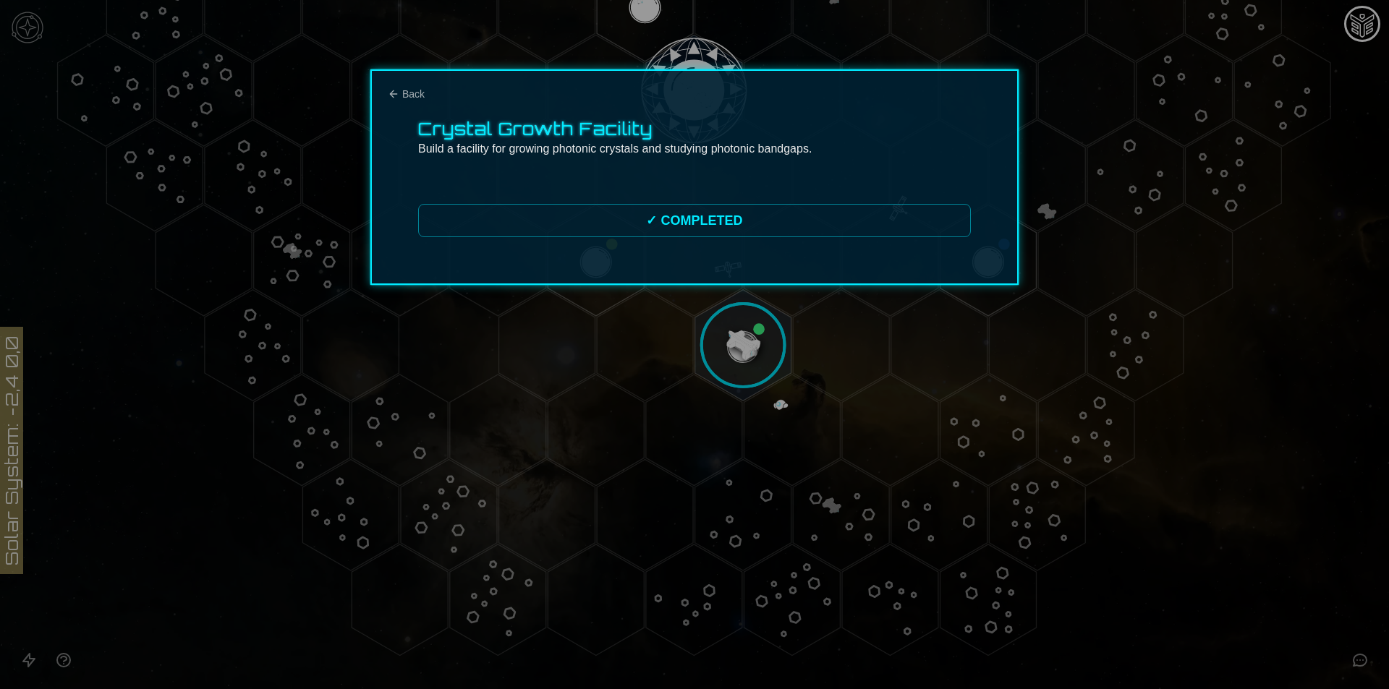
drag, startPoint x: 1122, startPoint y: 548, endPoint x: 1102, endPoint y: 536, distance: 23.7
click at [1124, 548] on div at bounding box center [694, 344] width 1389 height 689
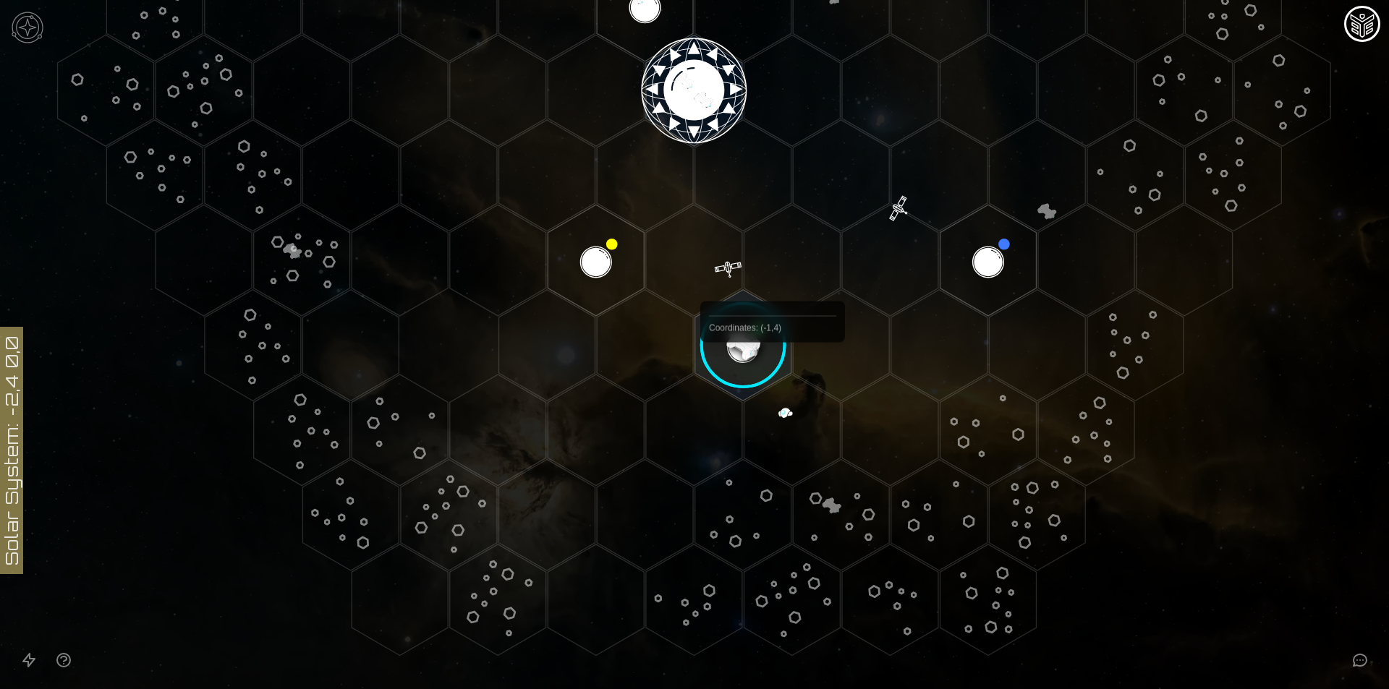
click at [762, 343] on image at bounding box center [743, 346] width 114 height 114
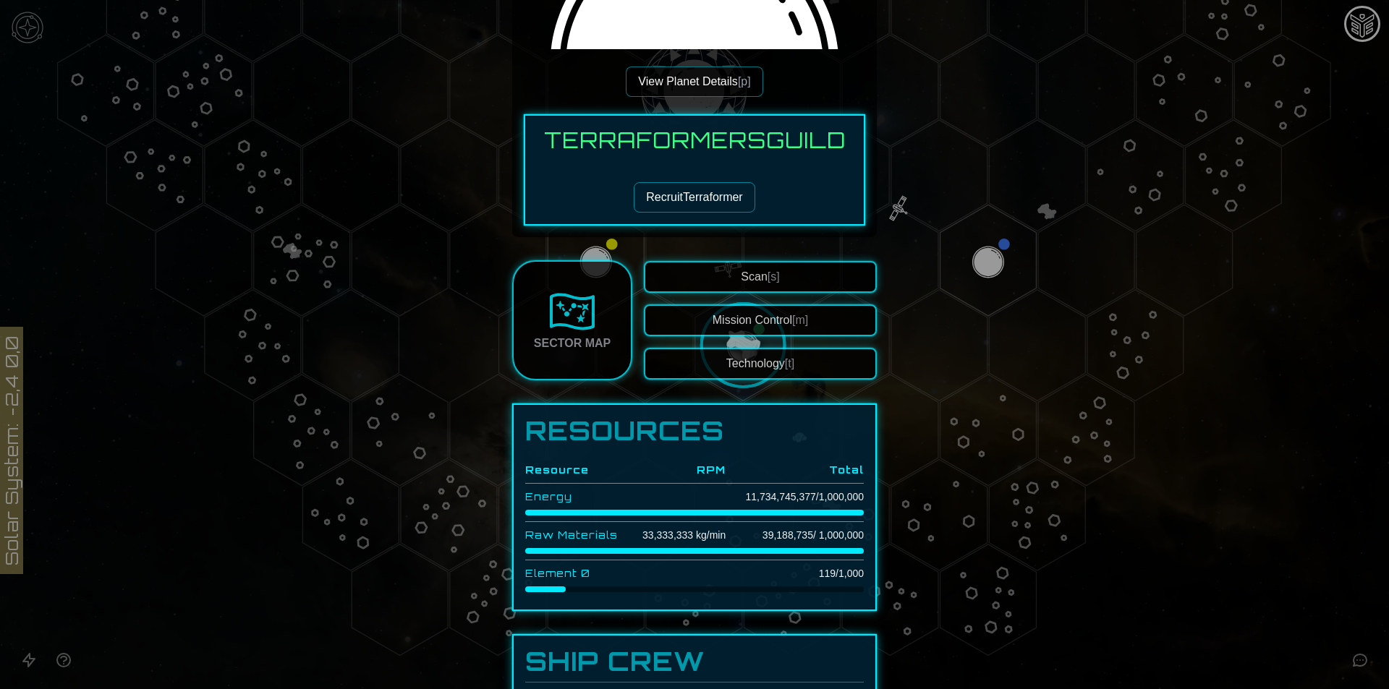
scroll to position [289, 0]
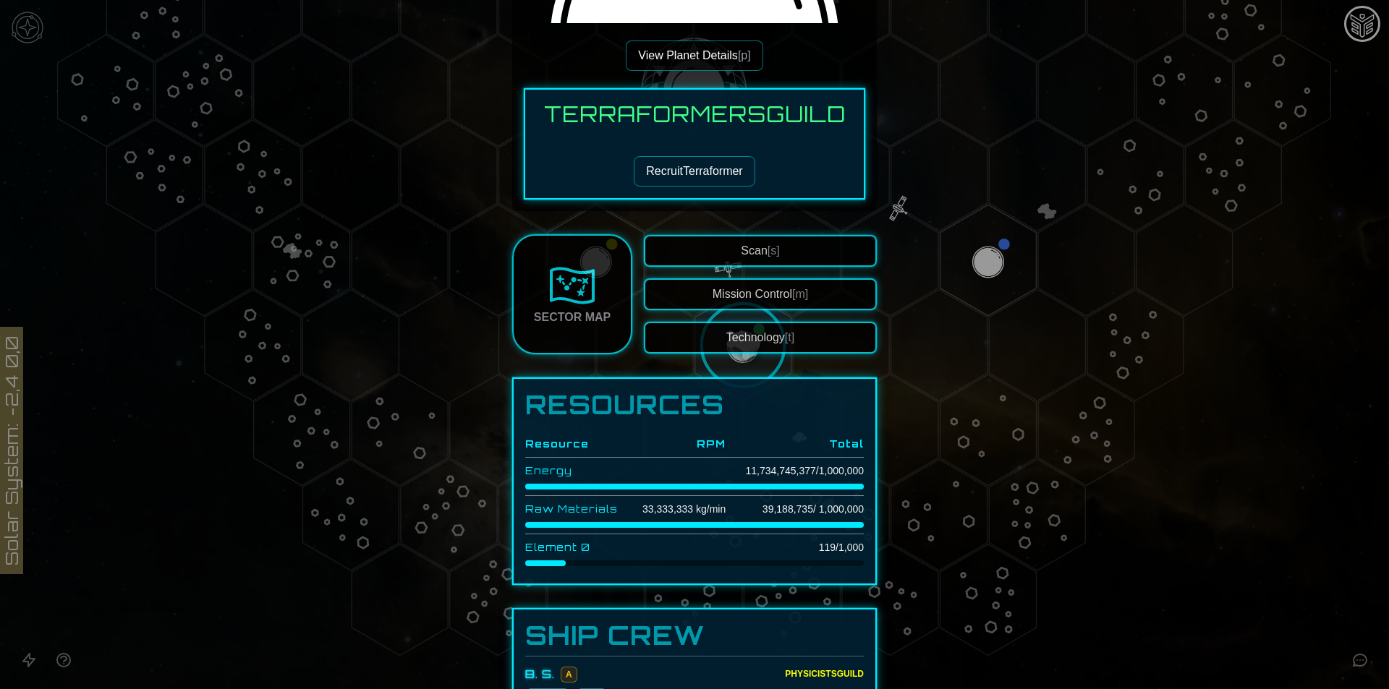
click at [763, 506] on td "39,188,735 / 1,000,000" at bounding box center [794, 509] width 138 height 27
click at [1163, 562] on div at bounding box center [694, 344] width 1389 height 689
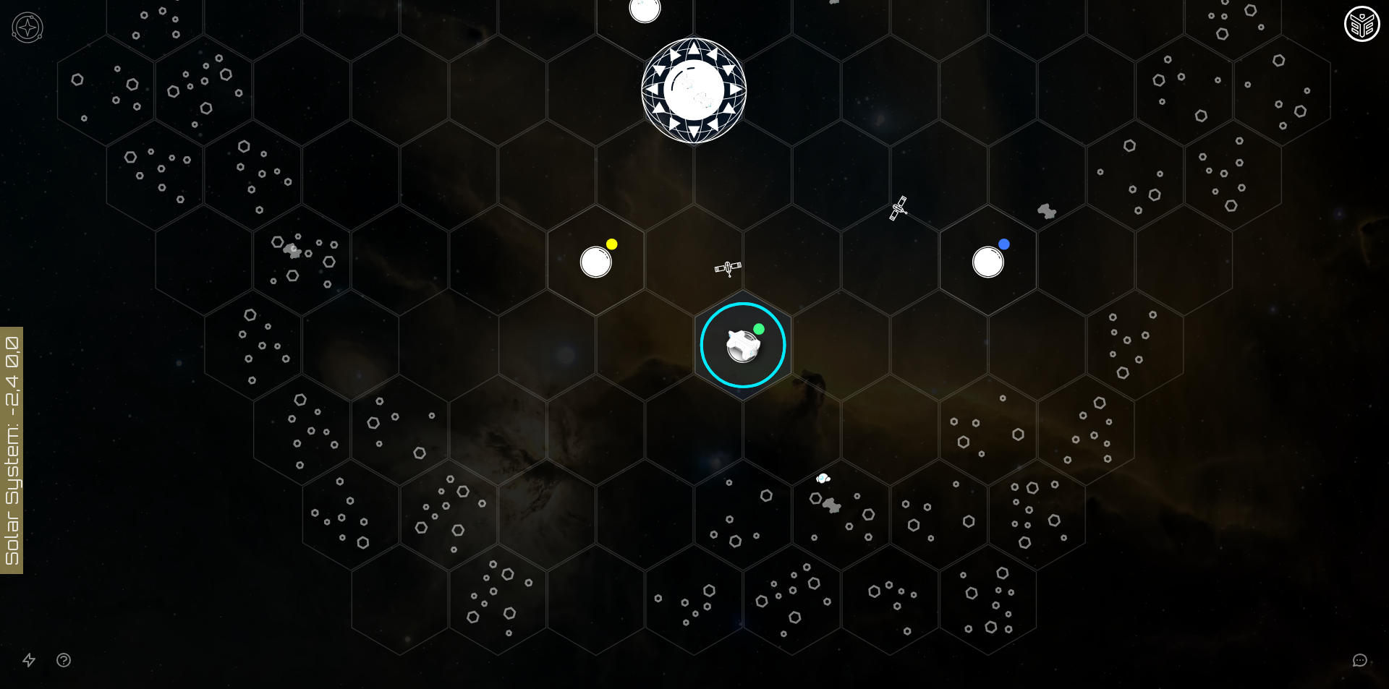
click at [767, 344] on image at bounding box center [743, 346] width 114 height 114
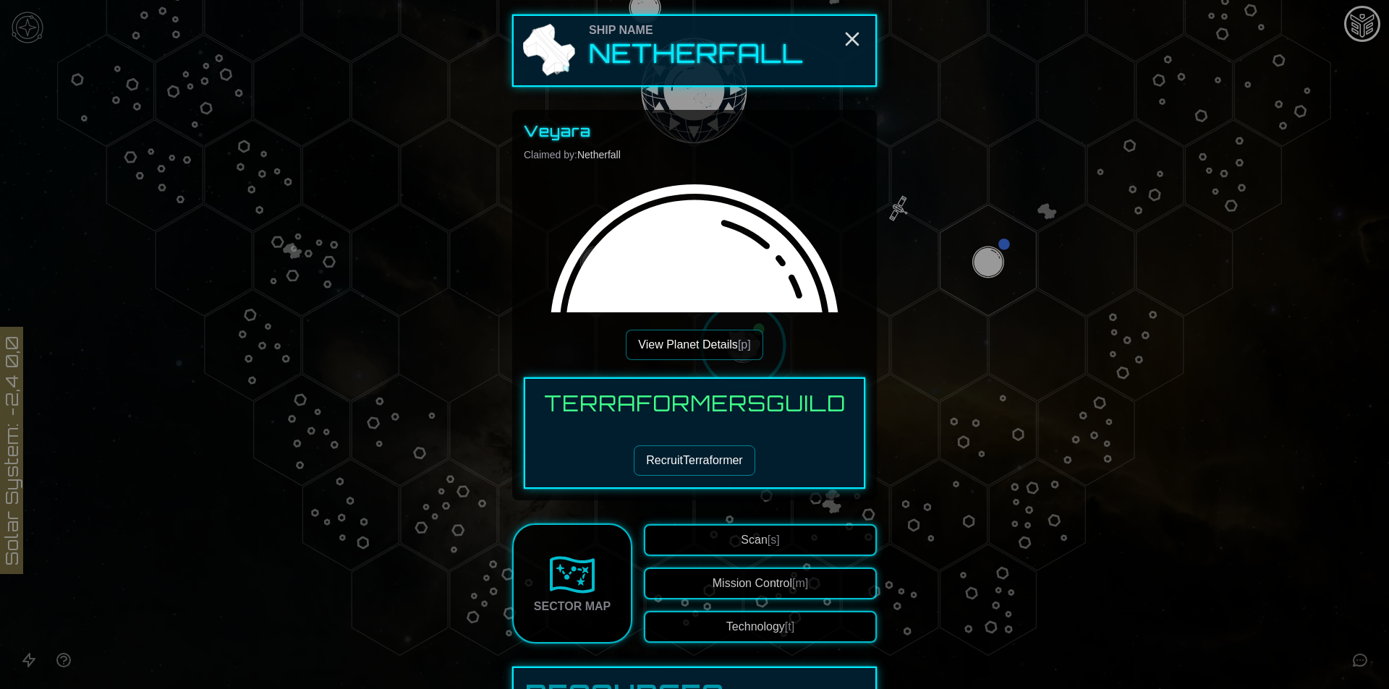
click at [730, 581] on button "Mission Control [m]" at bounding box center [760, 584] width 233 height 32
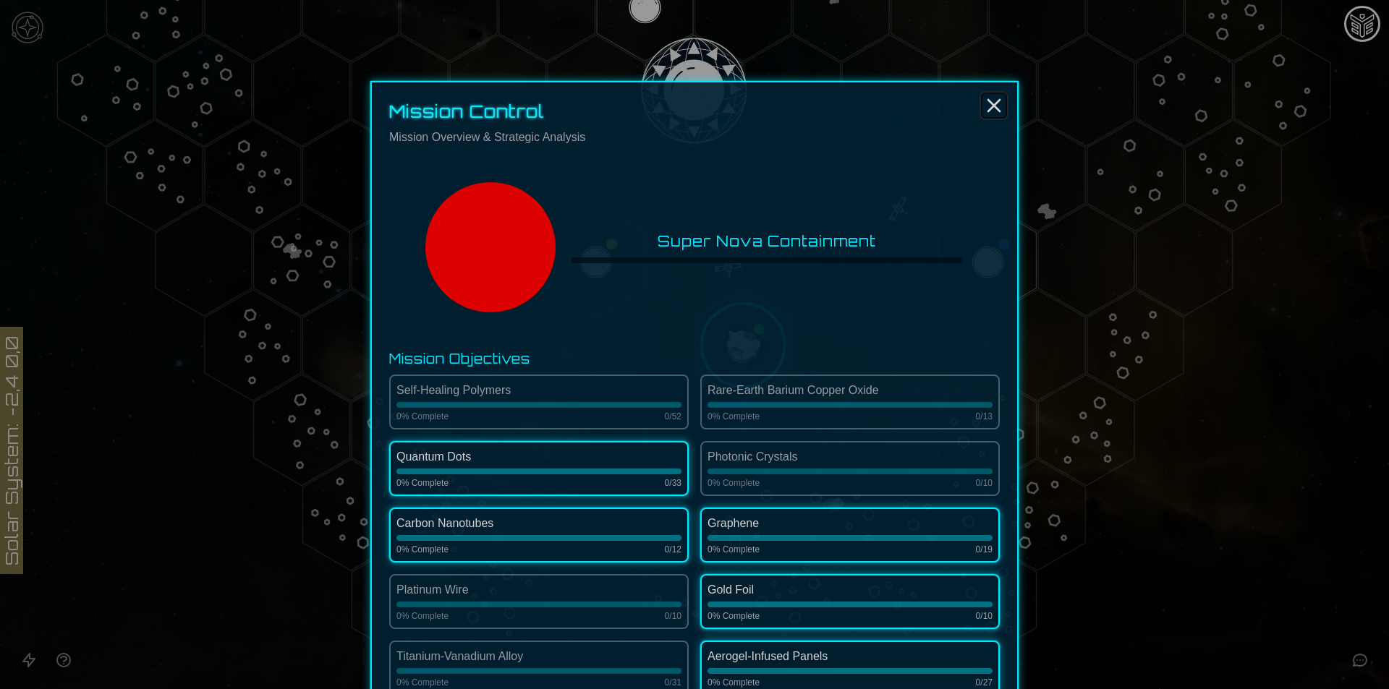
click at [983, 106] on icon "Close" at bounding box center [993, 105] width 23 height 23
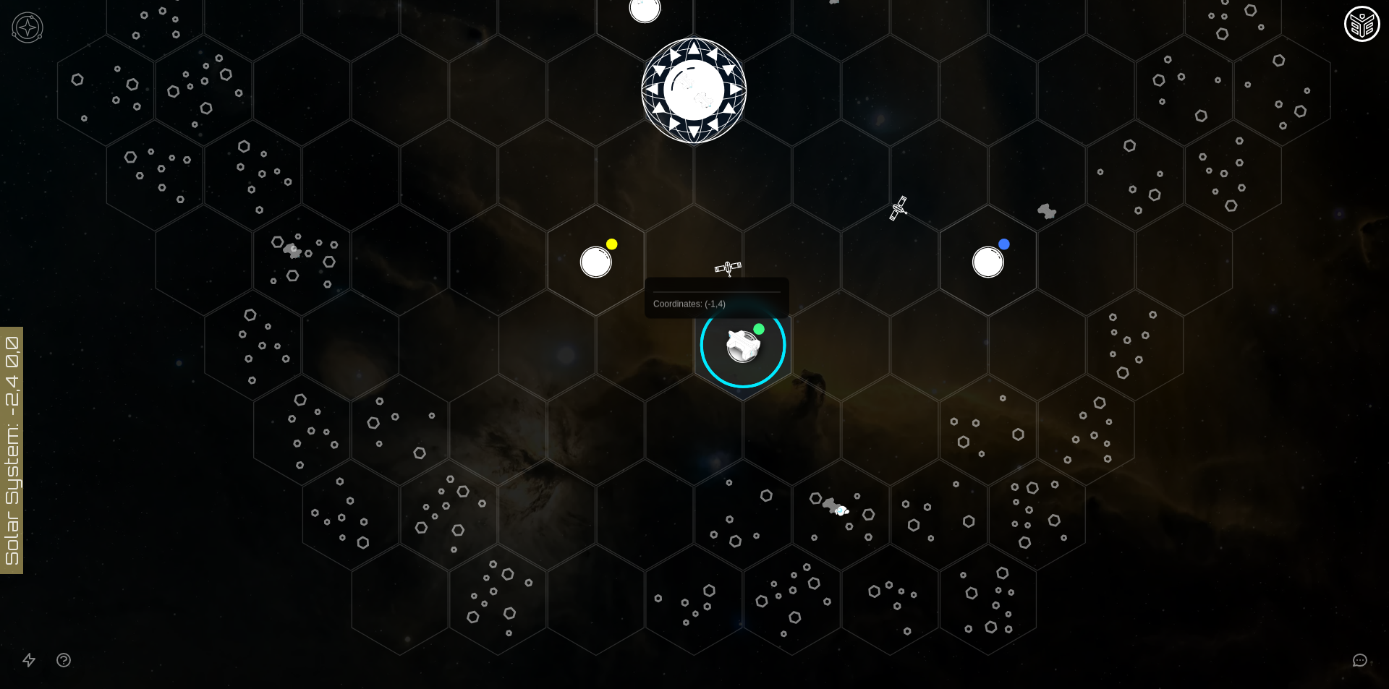
click at [717, 352] on image at bounding box center [743, 346] width 114 height 114
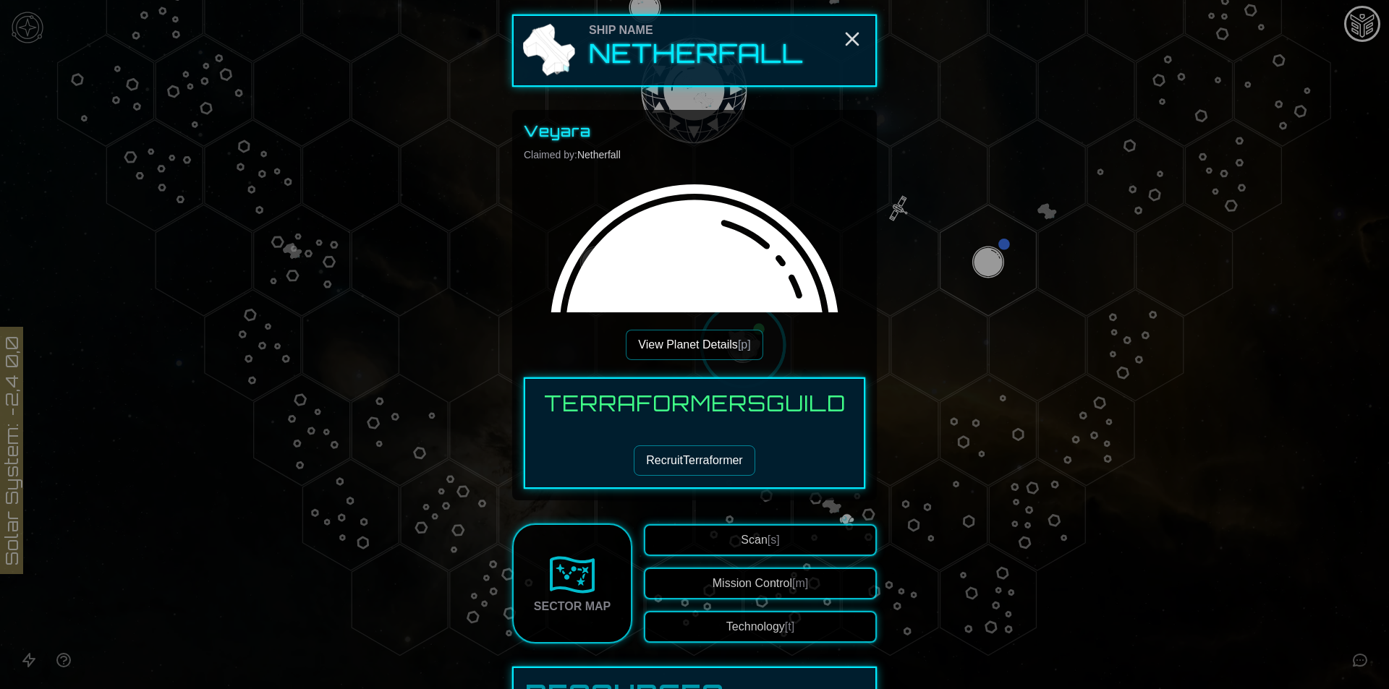
click at [772, 641] on button "Technology [t]" at bounding box center [760, 627] width 233 height 32
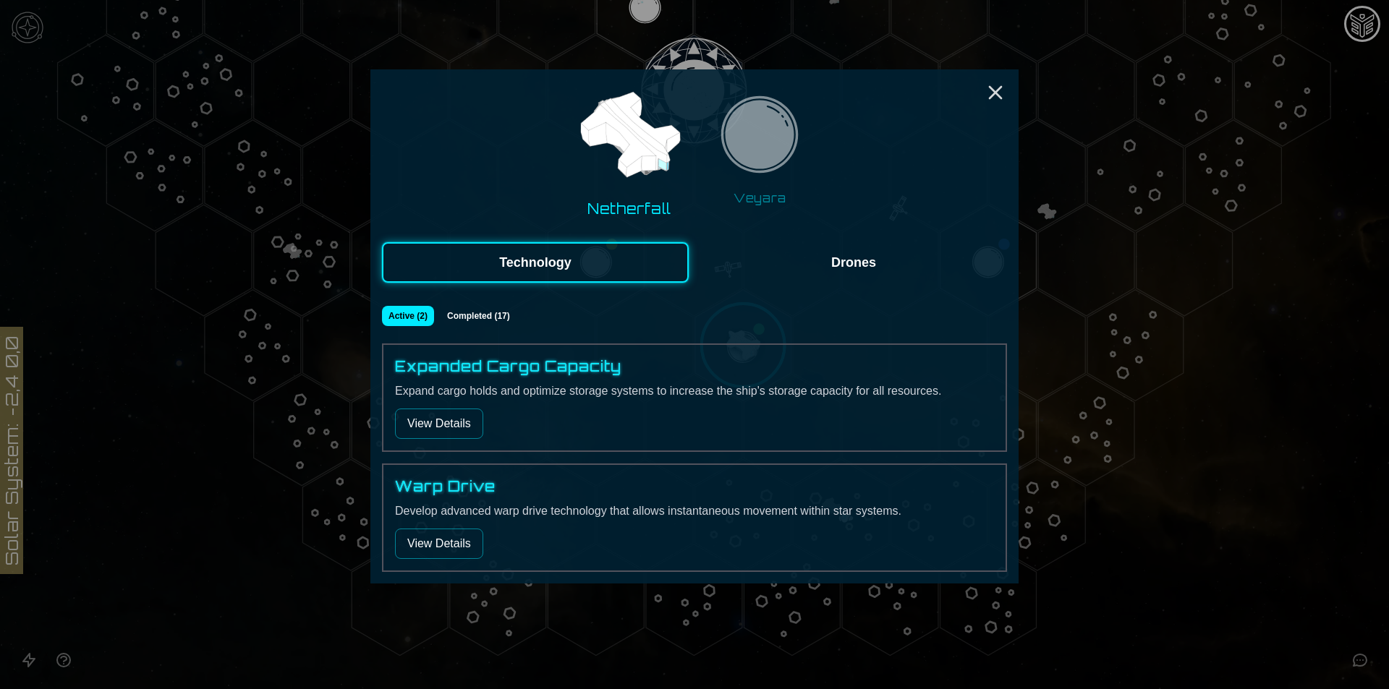
click at [767, 265] on button "Drones" at bounding box center [853, 262] width 307 height 40
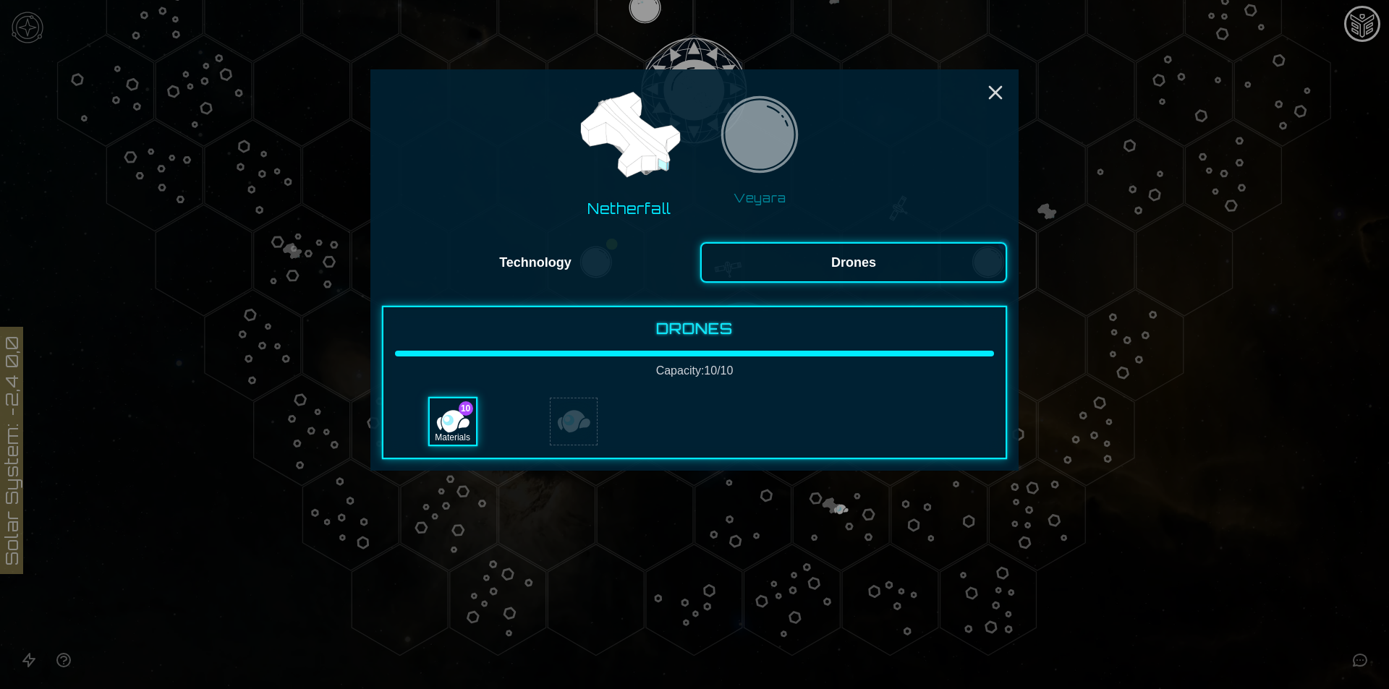
click at [608, 229] on div "Netherfall Veyara Technology Drones Drones Capacity: 10 / 10 10 Materials" at bounding box center [694, 269] width 648 height 401
click at [600, 270] on button "Technology" at bounding box center [535, 262] width 307 height 40
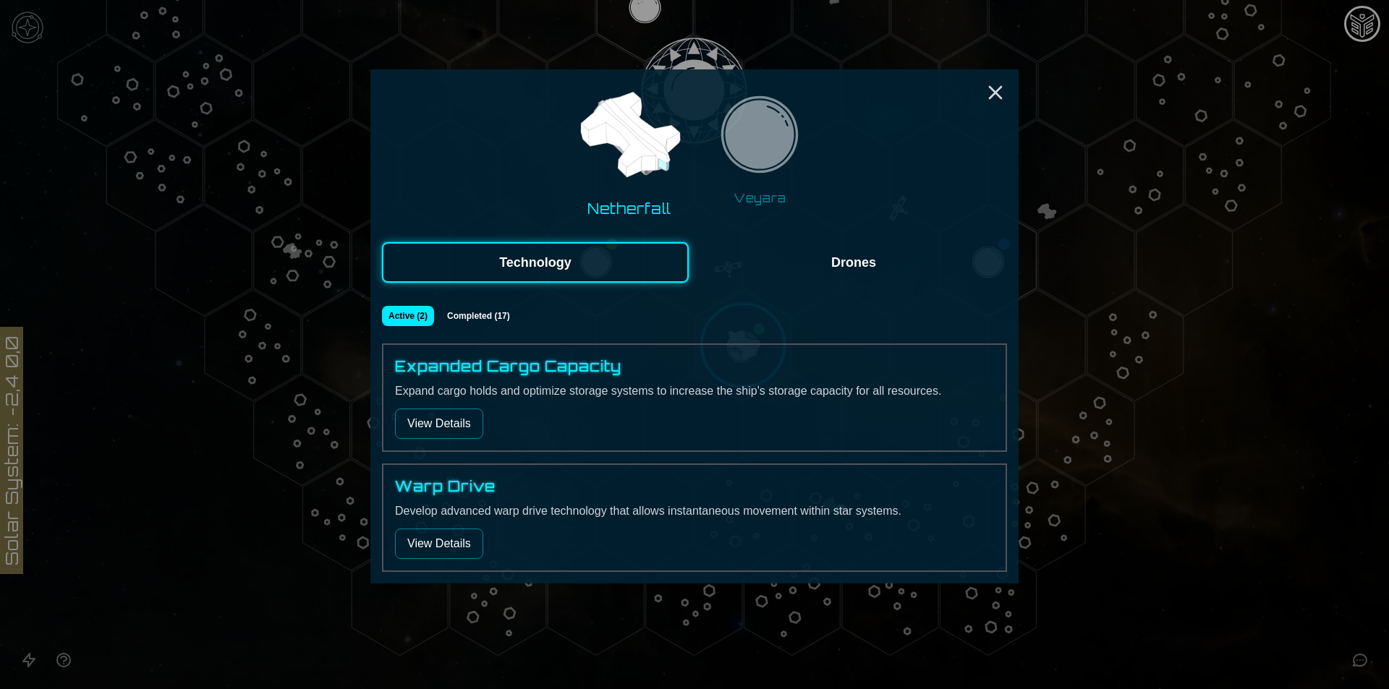
click at [775, 94] on img at bounding box center [759, 138] width 91 height 91
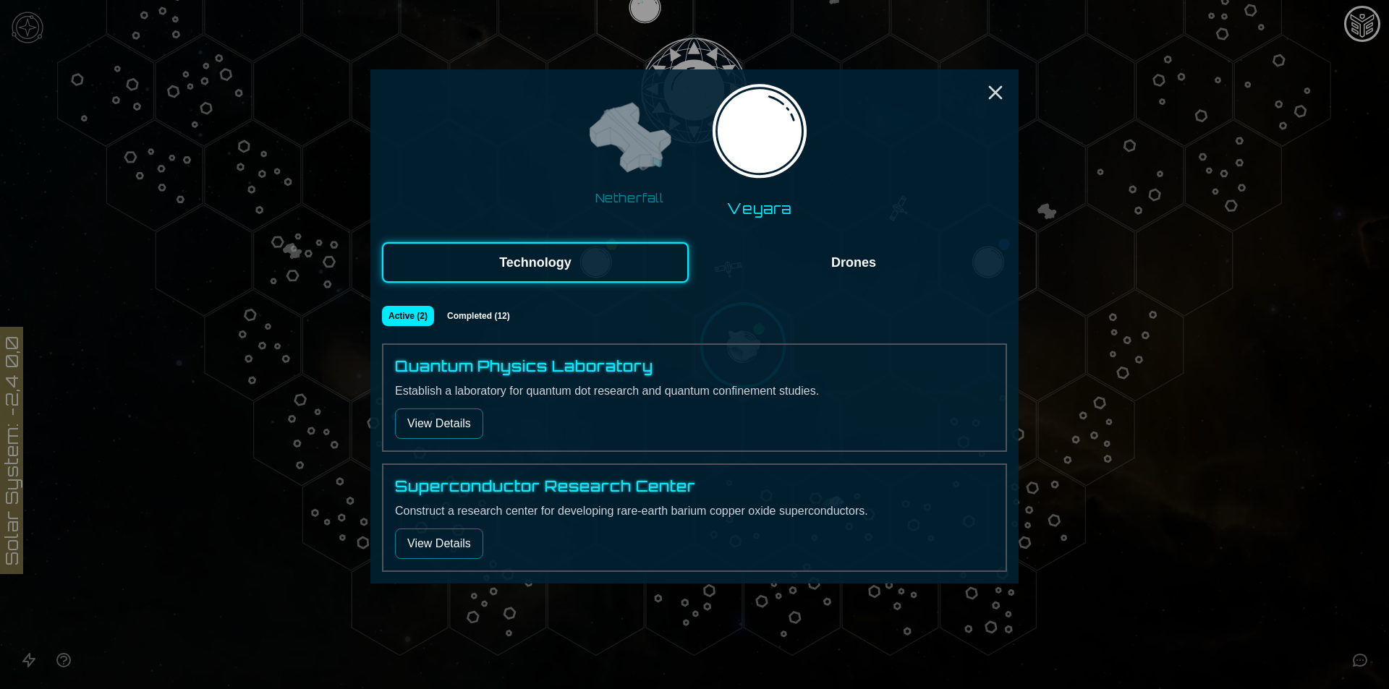
click at [453, 419] on button "View Details" at bounding box center [439, 424] width 88 height 30
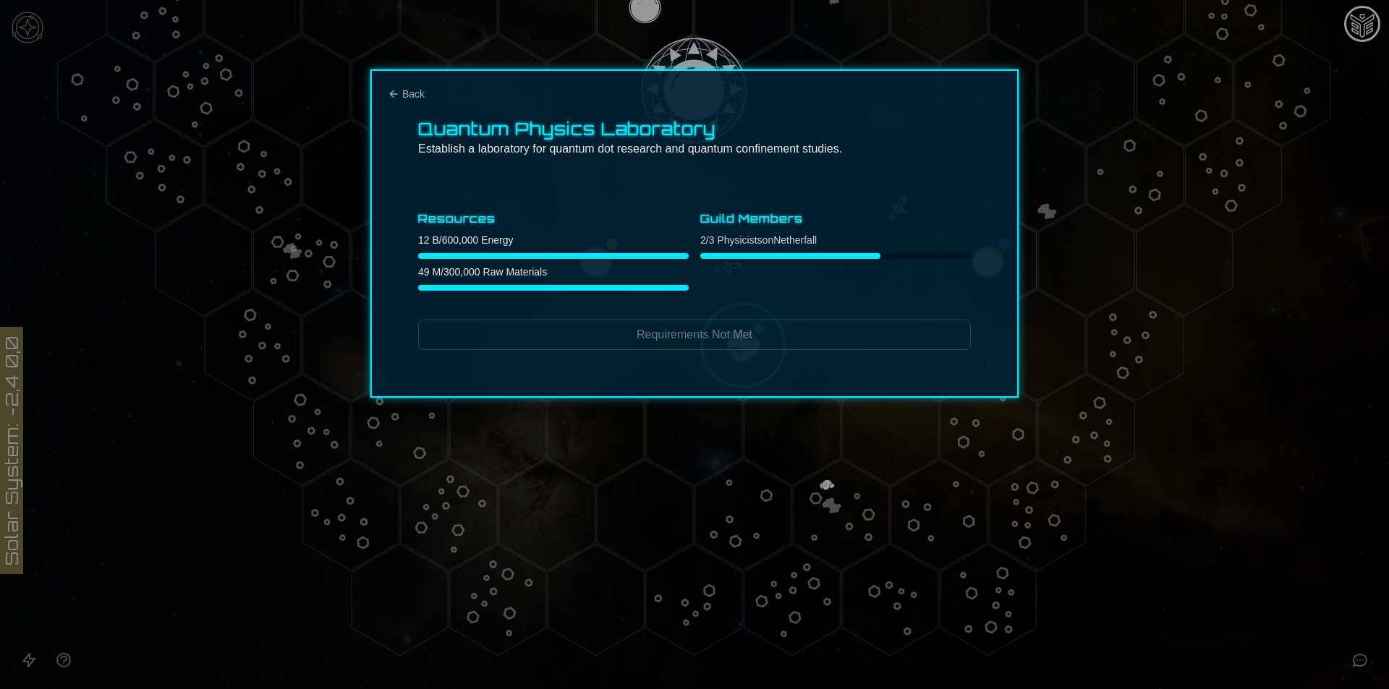
click at [407, 103] on div "Quantum Physics Laboratory Establish a laboratory for quantum dot research and …" at bounding box center [694, 233] width 648 height 328
click at [407, 95] on span "Back" at bounding box center [413, 94] width 22 height 14
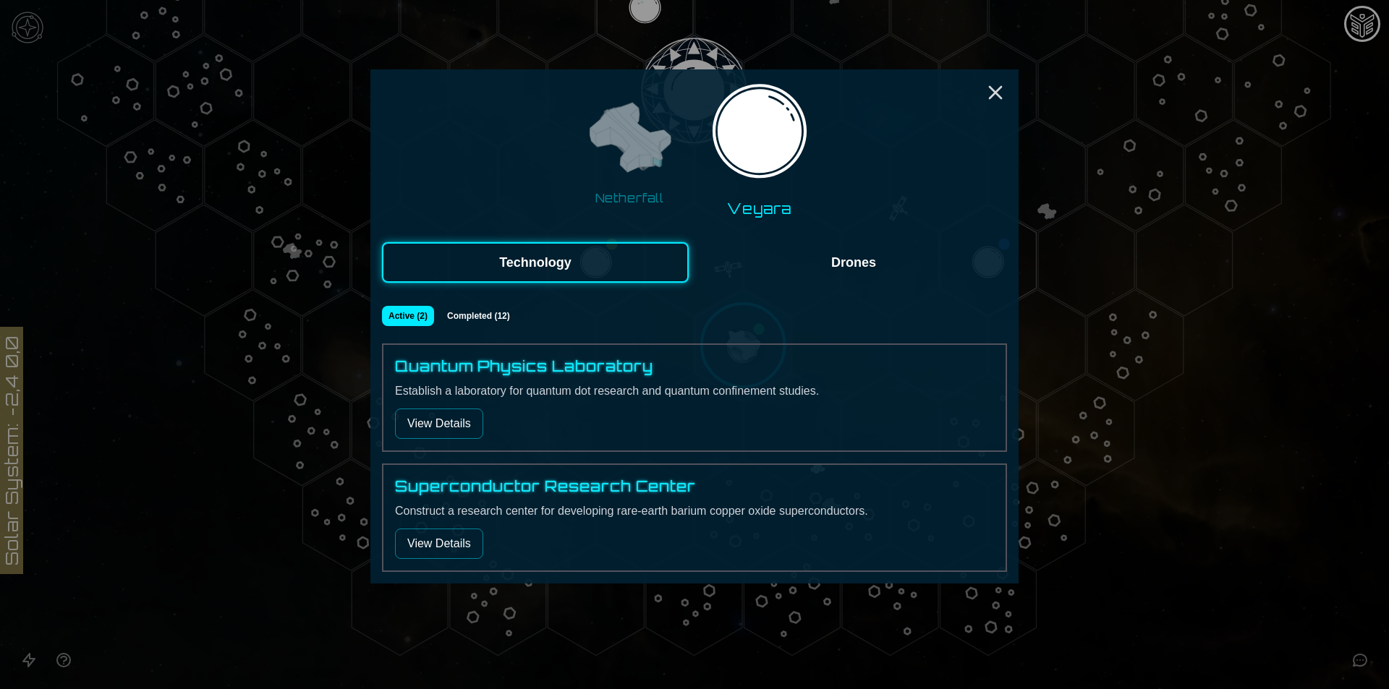
click at [468, 548] on button "View Details" at bounding box center [439, 544] width 88 height 30
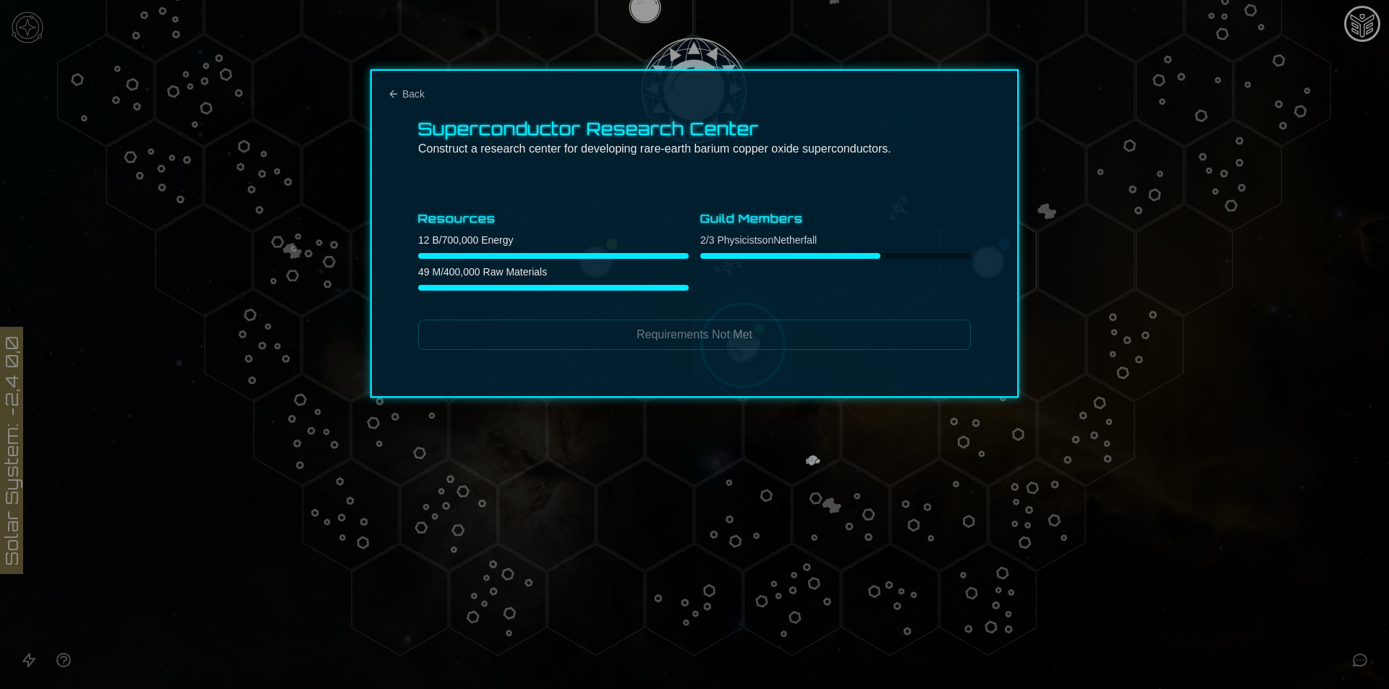
click at [406, 82] on div "Superconductor Research Center Construct a research center for developing rare-…" at bounding box center [694, 233] width 648 height 328
click at [1164, 440] on div at bounding box center [694, 344] width 1389 height 689
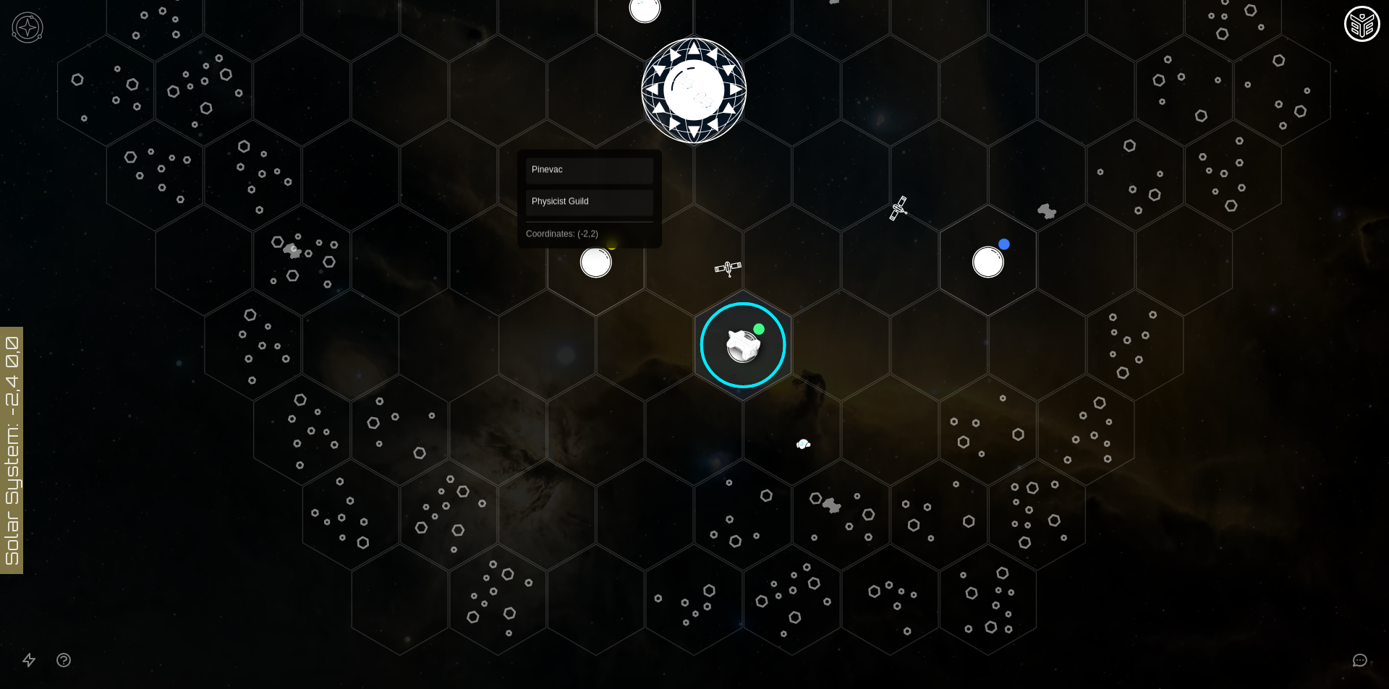
click at [589, 253] on polygon "Hex at coordinates -2,2, clickable" at bounding box center [595, 260] width 96 height 111
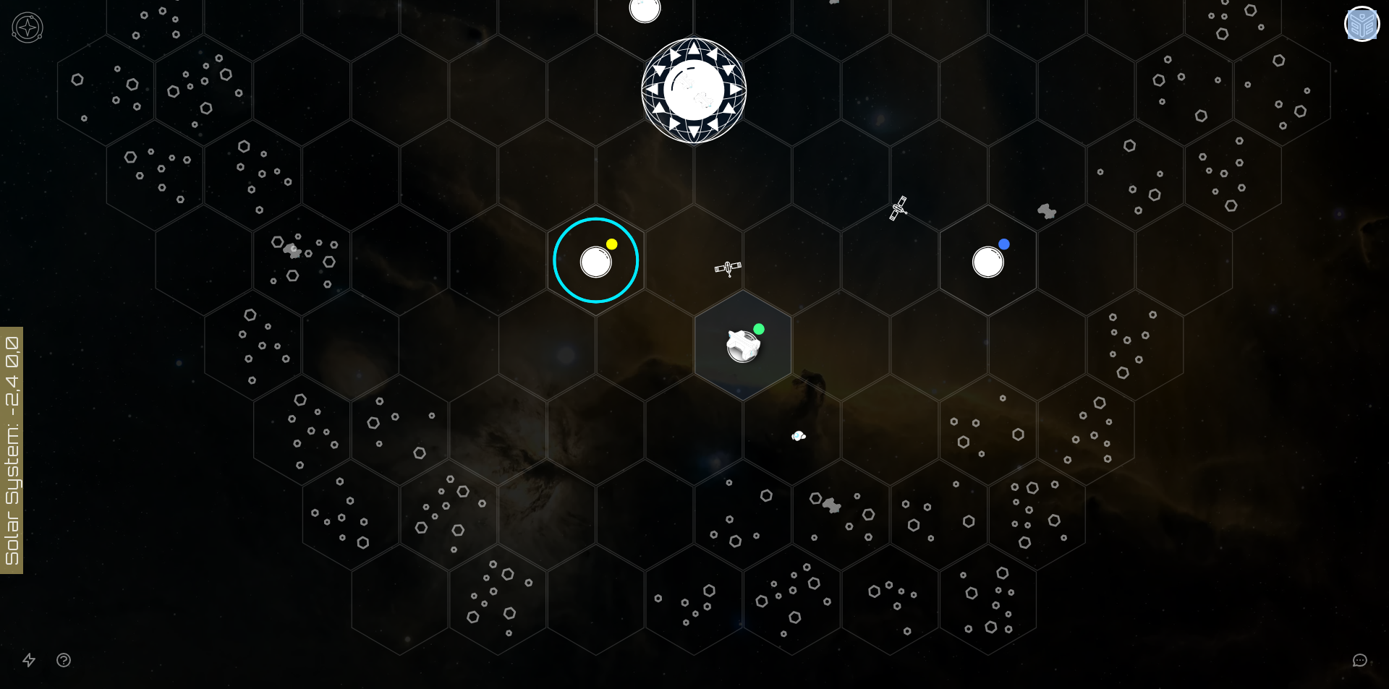
click at [589, 253] on image at bounding box center [597, 261] width 114 height 114
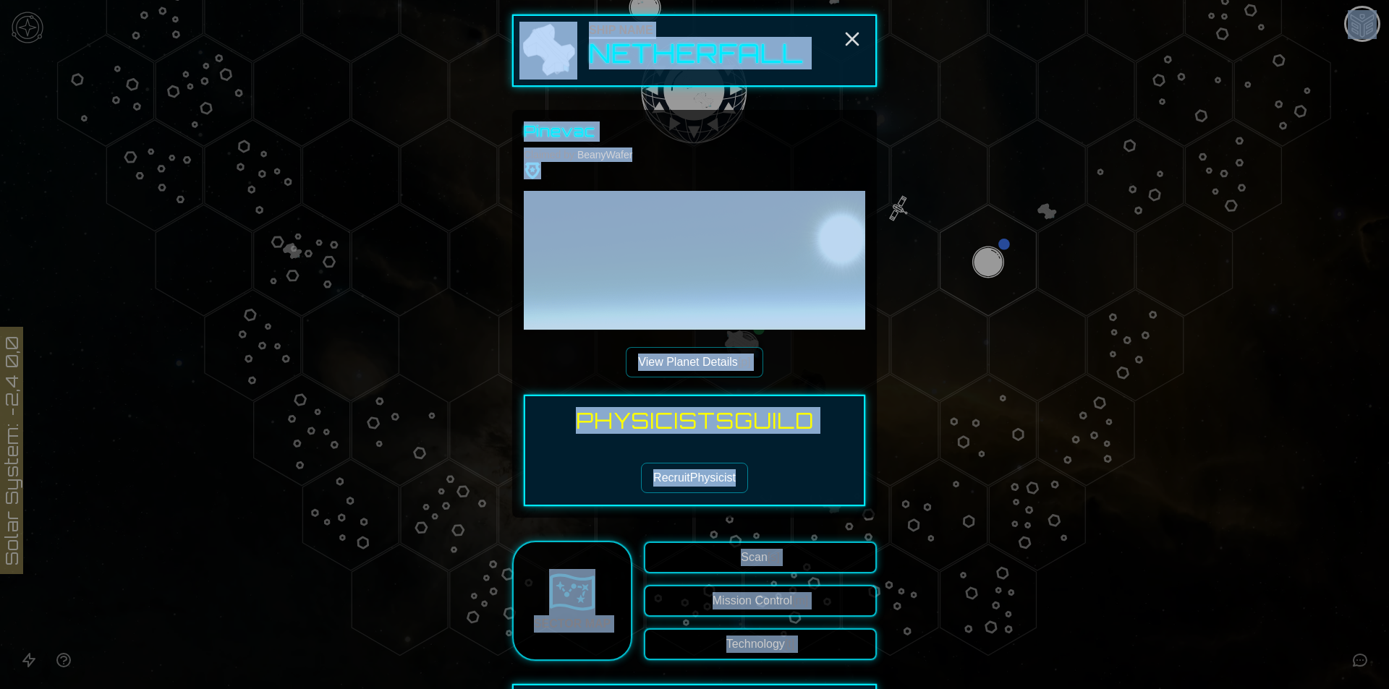
click at [772, 503] on div "Physicists Guild Recruit Physicist" at bounding box center [694, 450] width 341 height 111
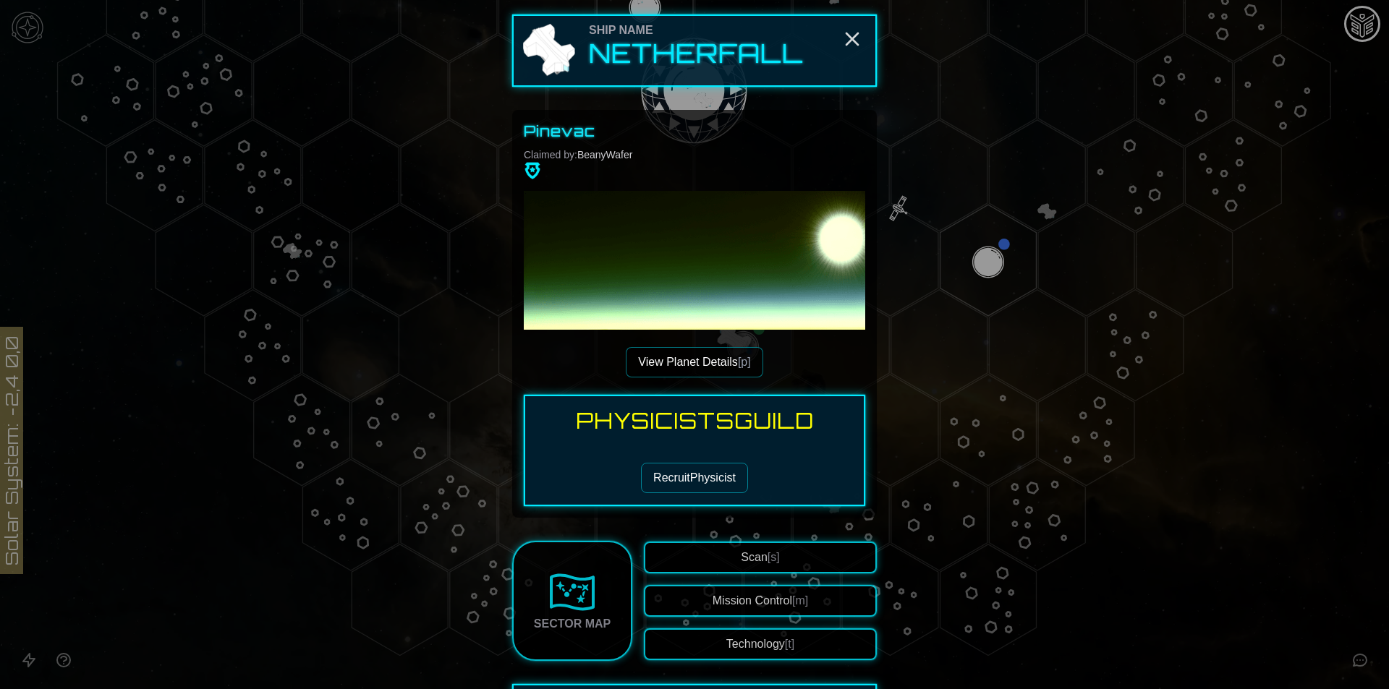
click at [699, 477] on button "Recruit Physicist" at bounding box center [694, 478] width 107 height 30
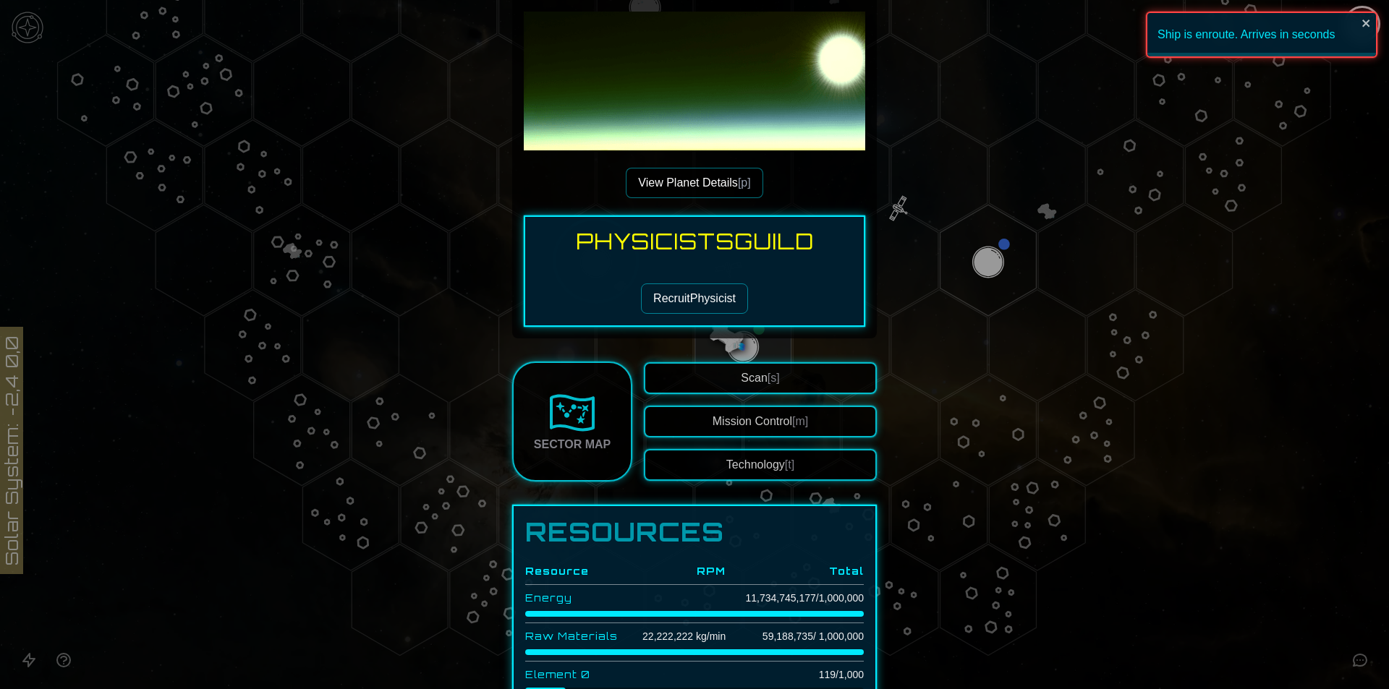
scroll to position [434, 0]
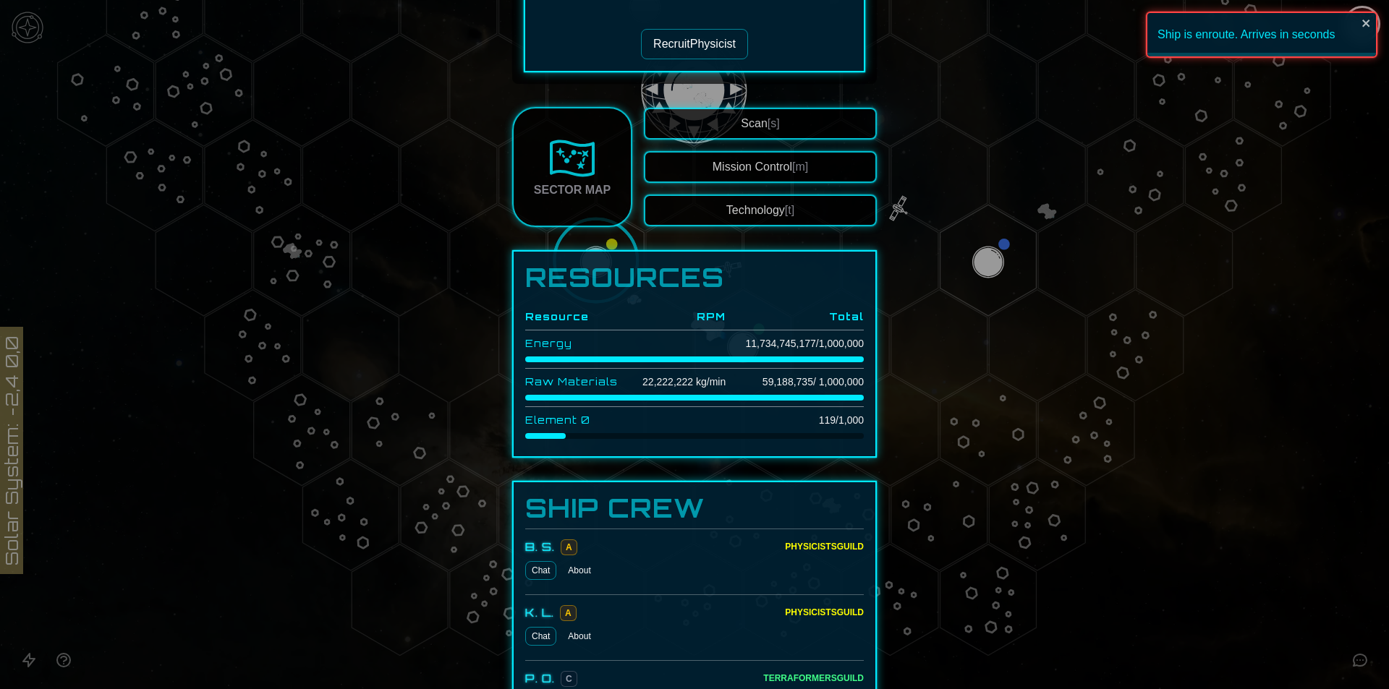
click at [1299, 640] on div at bounding box center [694, 344] width 1389 height 689
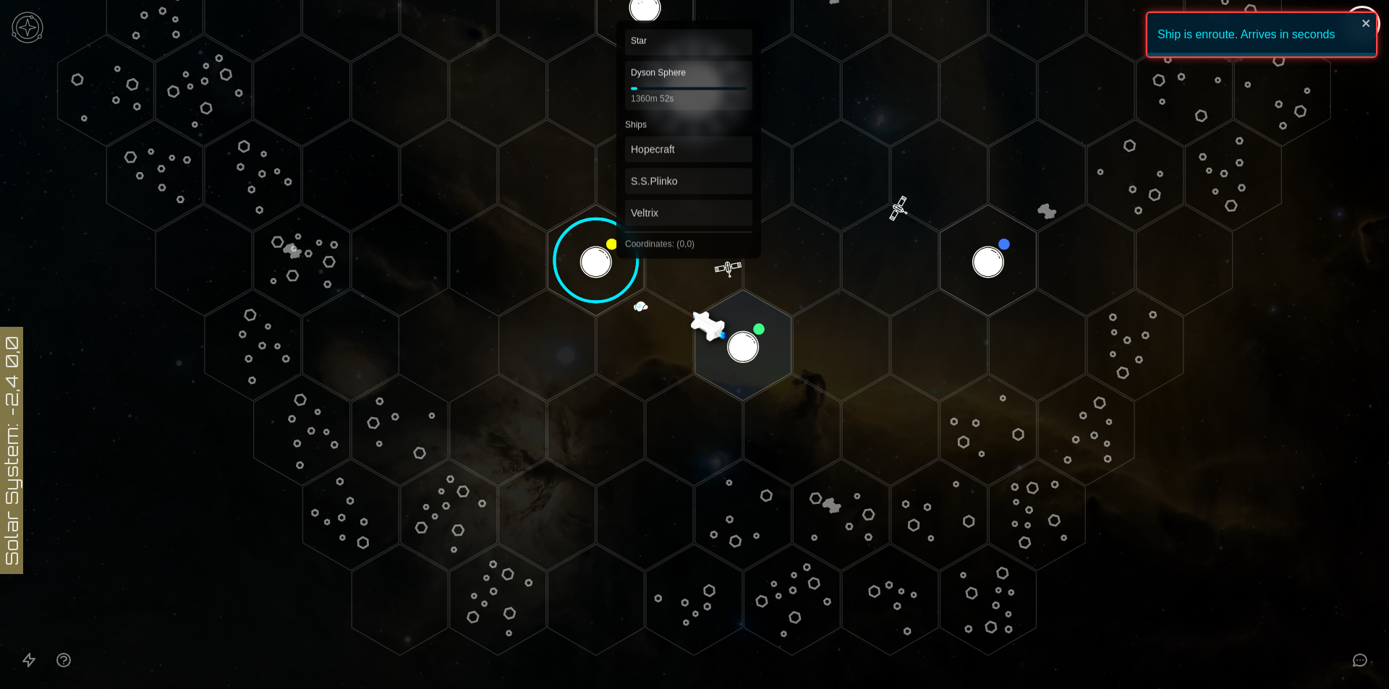
click at [688, 85] on polygon "Hex at coordinates 0,0, clickable" at bounding box center [694, 90] width 96 height 111
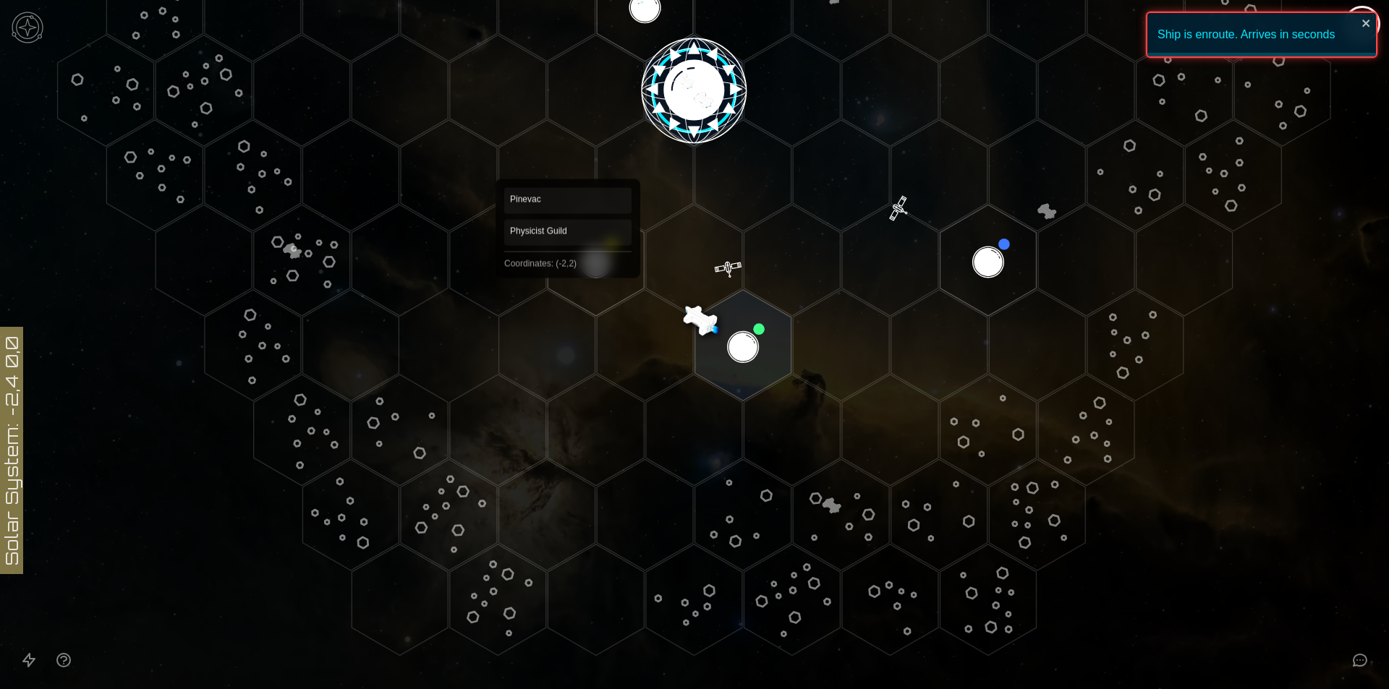
click at [574, 276] on polygon "Hex at coordinates -2,2, clickable" at bounding box center [595, 260] width 96 height 111
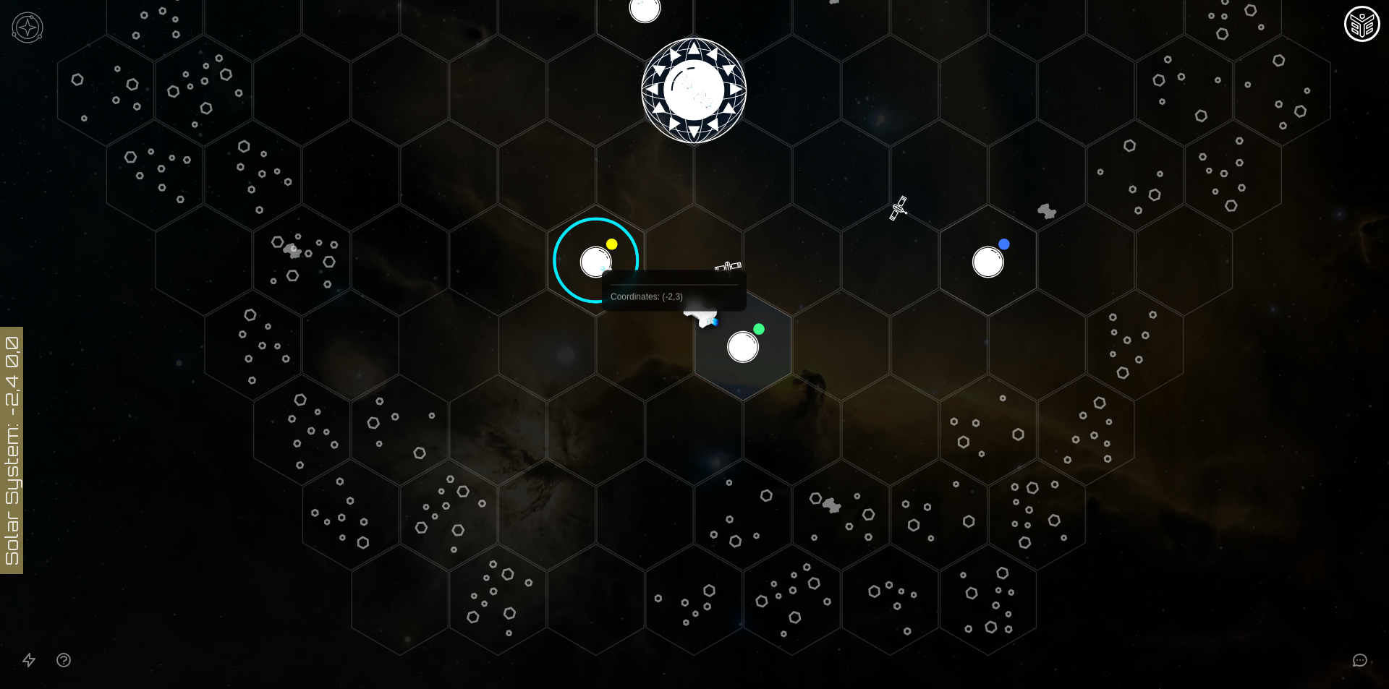
click at [587, 240] on image at bounding box center [597, 261] width 114 height 114
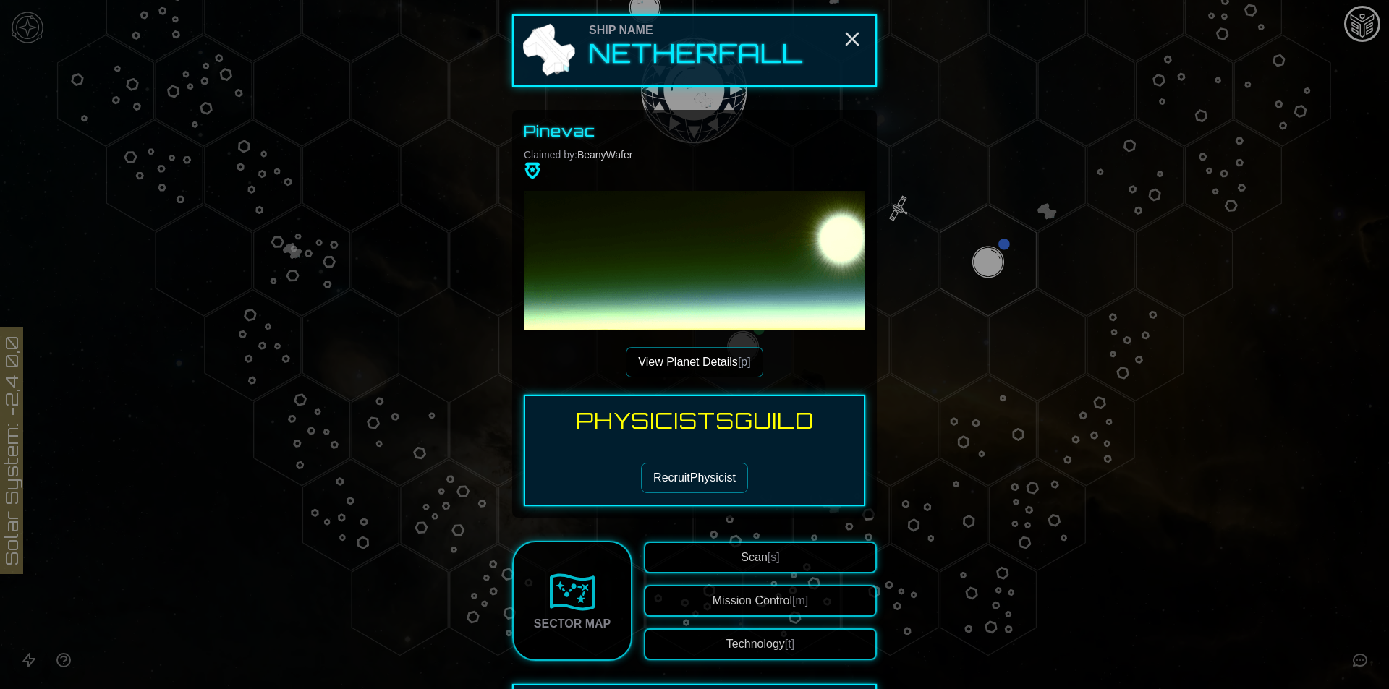
click at [756, 645] on button "Technology [t]" at bounding box center [760, 644] width 233 height 32
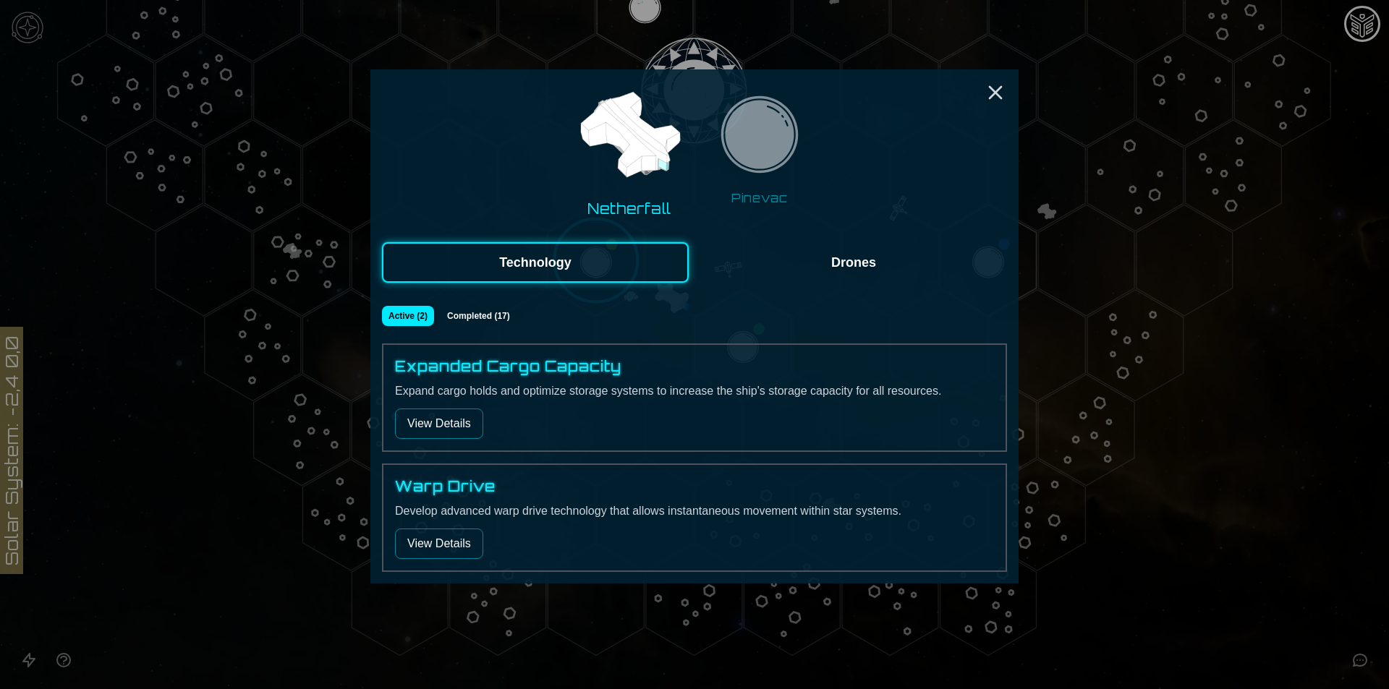
click at [819, 263] on button "Drones" at bounding box center [853, 262] width 307 height 40
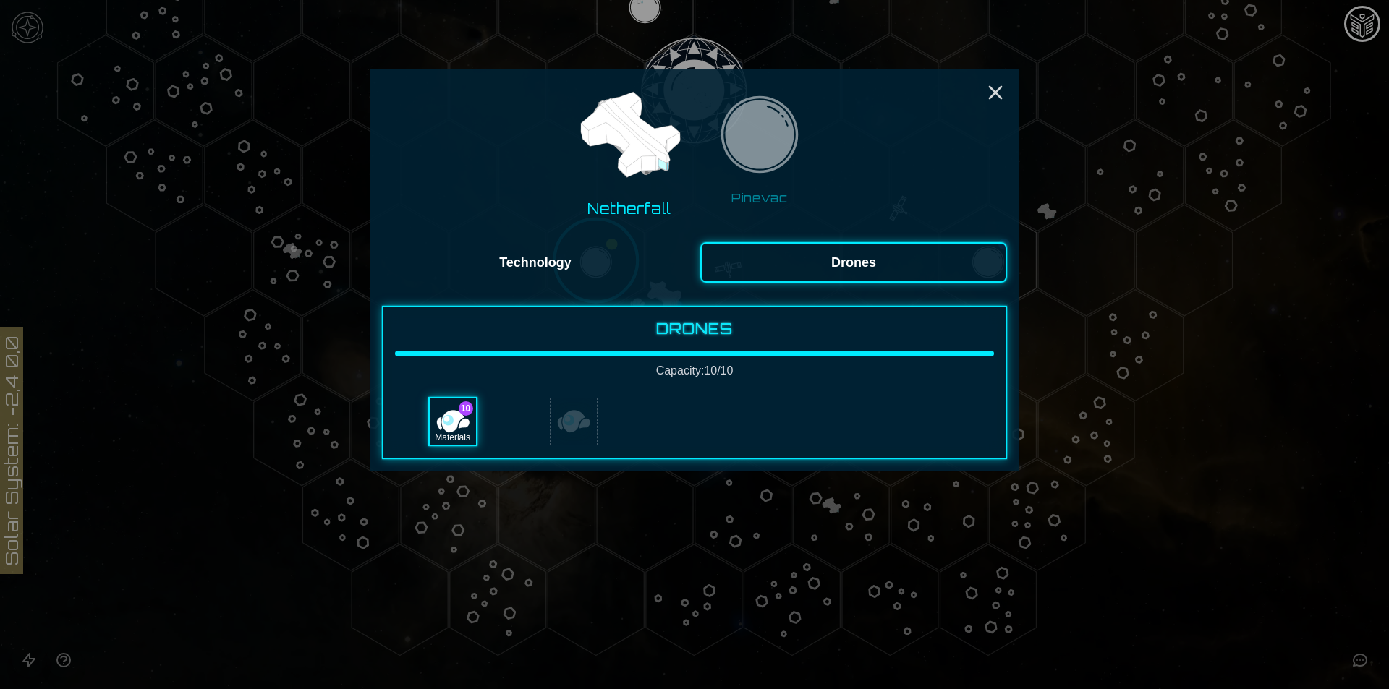
click at [424, 430] on div "10 Materials" at bounding box center [452, 421] width 115 height 49
drag, startPoint x: 461, startPoint y: 423, endPoint x: 474, endPoint y: 435, distance: 18.4
click at [462, 423] on div "Materials" at bounding box center [453, 421] width 46 height 46
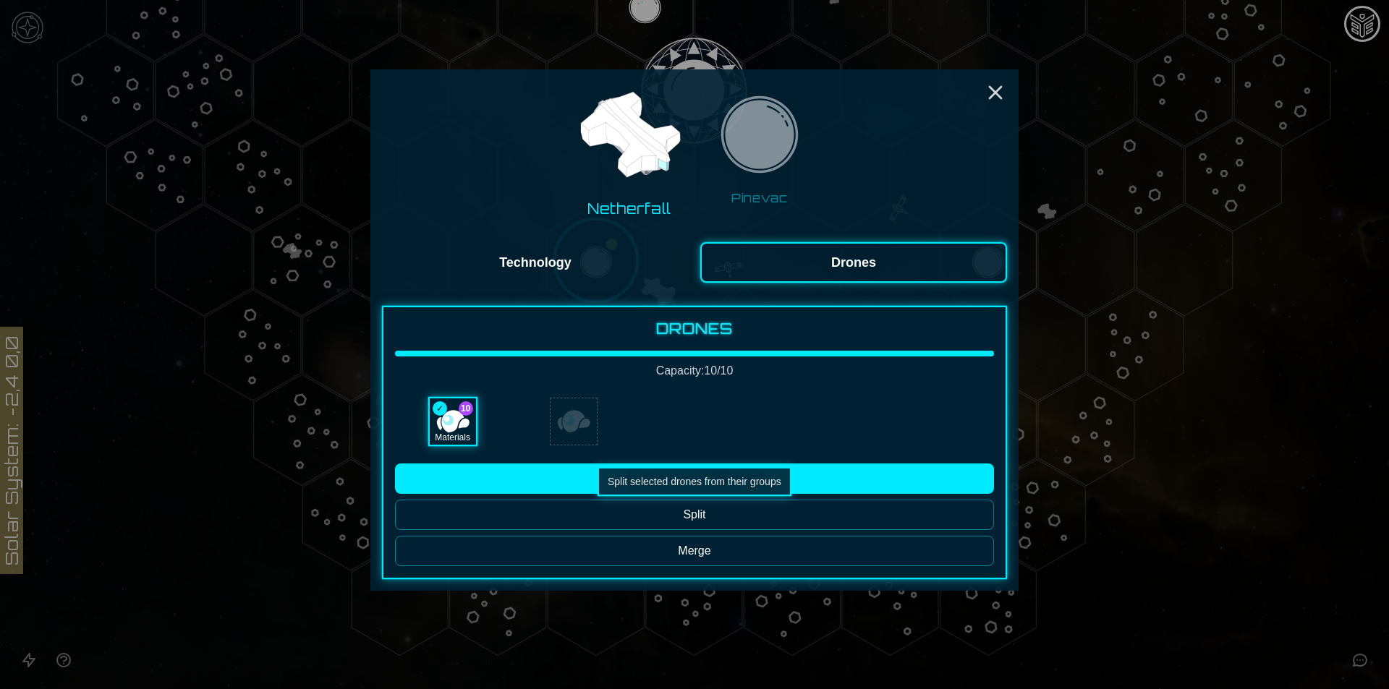
click at [687, 514] on button "Split" at bounding box center [694, 515] width 599 height 30
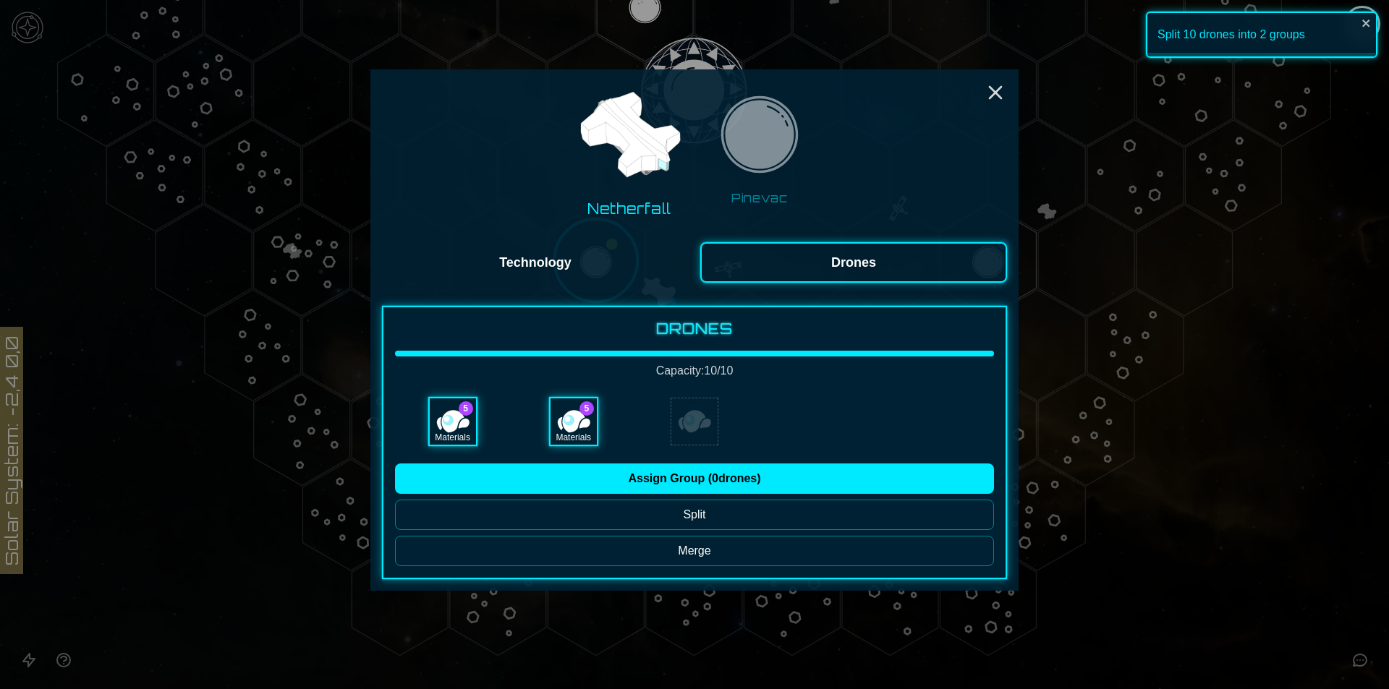
click at [565, 418] on div "Materials" at bounding box center [573, 421] width 46 height 46
click at [640, 517] on button "Split" at bounding box center [694, 515] width 599 height 30
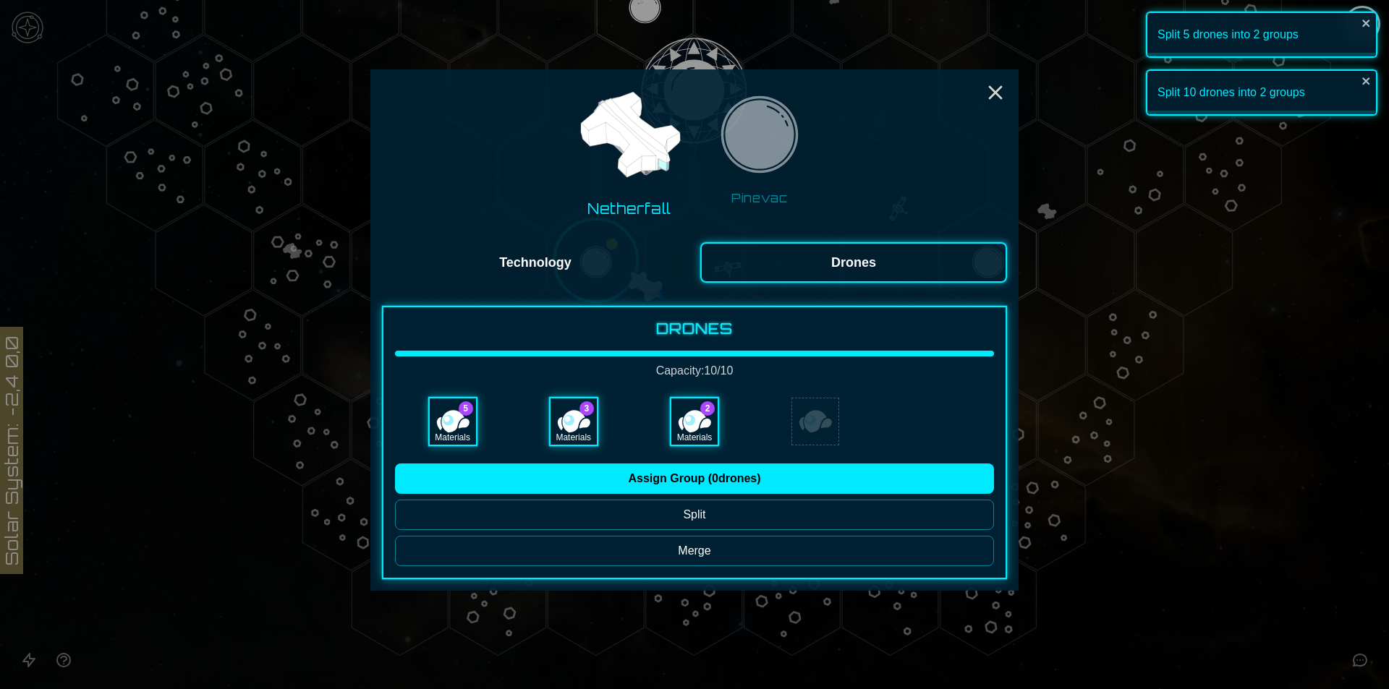
click at [581, 428] on div "Materials" at bounding box center [573, 421] width 46 height 46
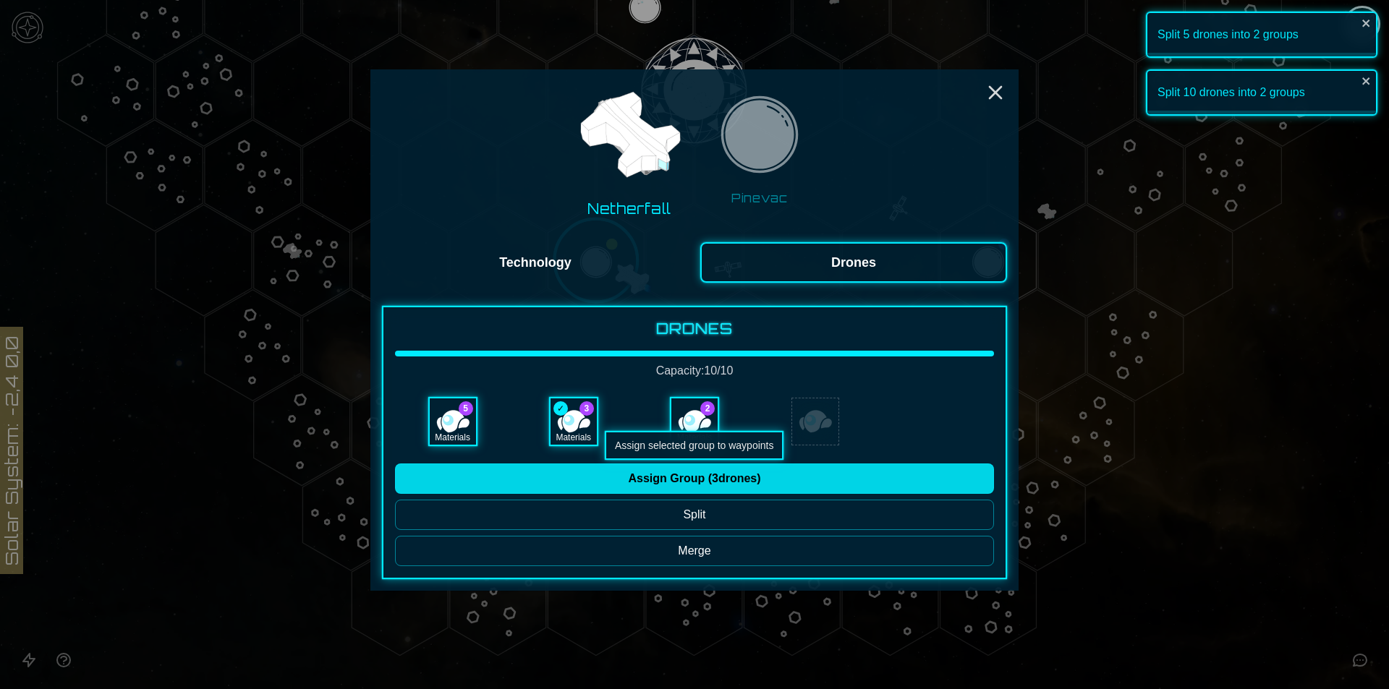
click at [637, 472] on button "Assign Group ( 3 drones)" at bounding box center [694, 479] width 599 height 30
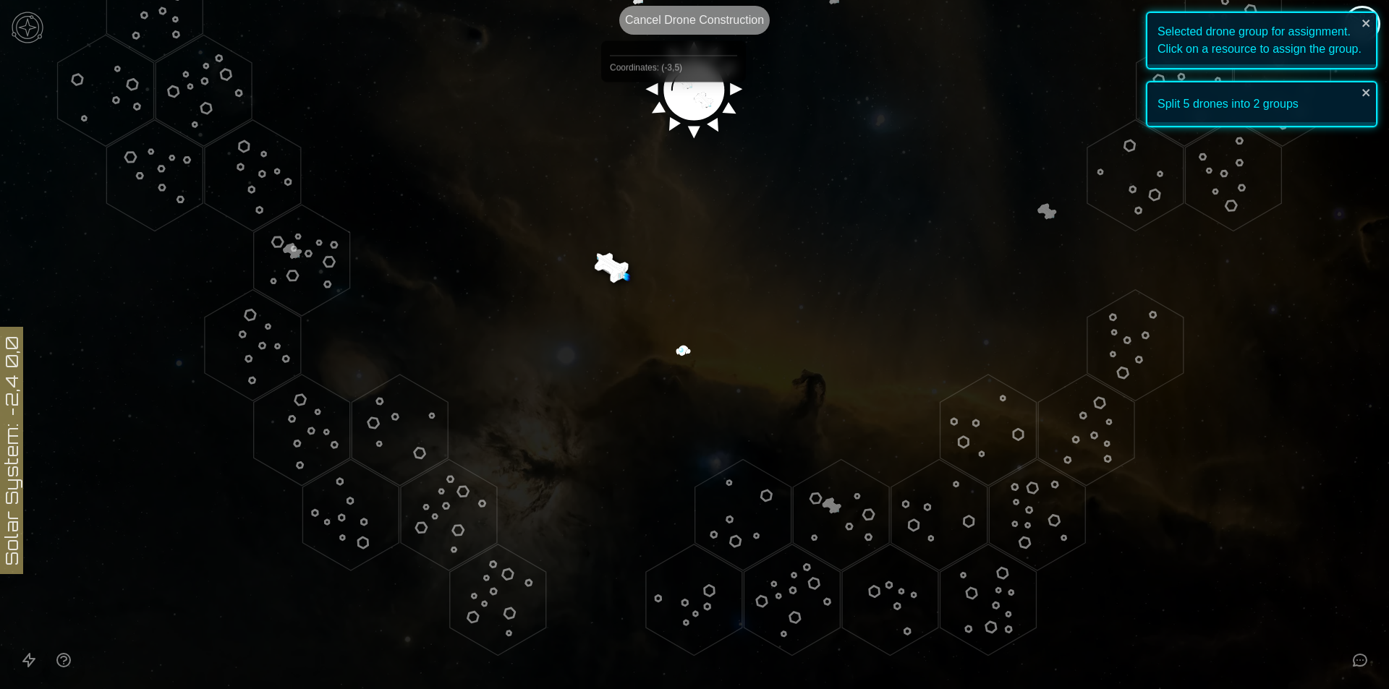
click at [670, 15] on button "Cancel Drone Construction" at bounding box center [694, 20] width 150 height 29
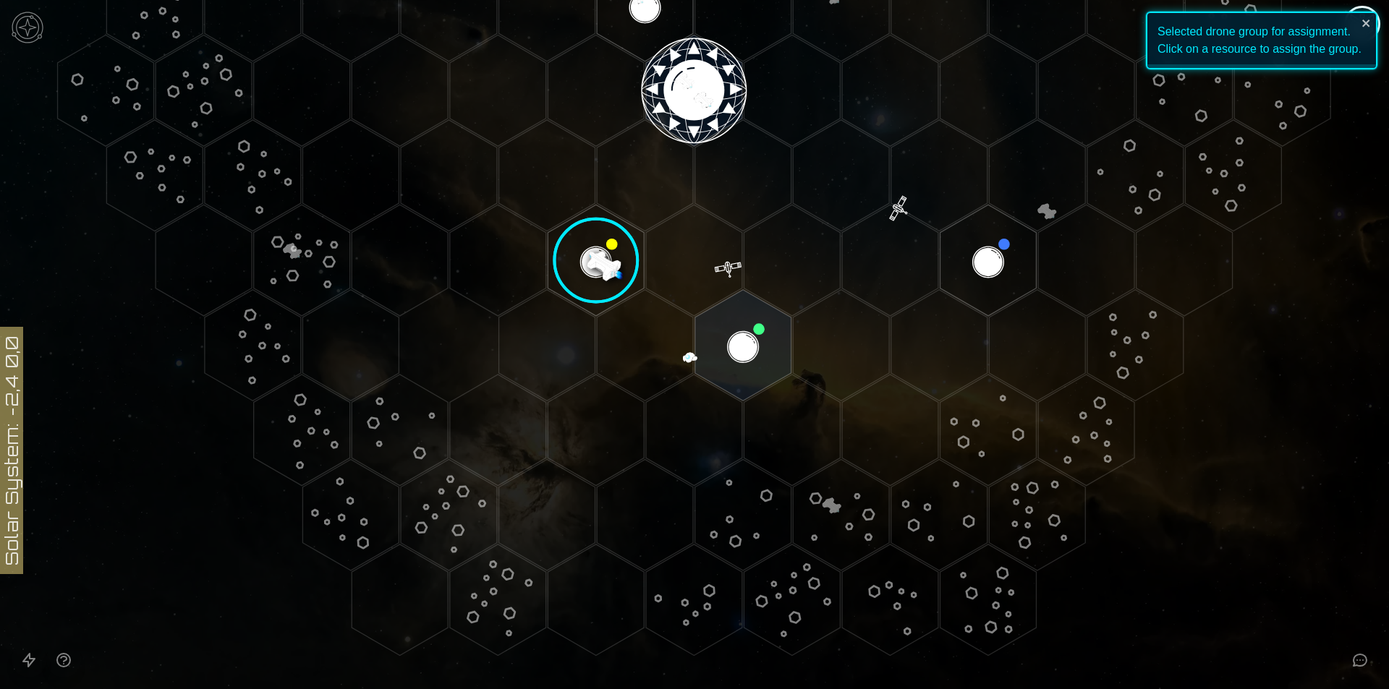
click at [580, 272] on image at bounding box center [597, 261] width 114 height 114
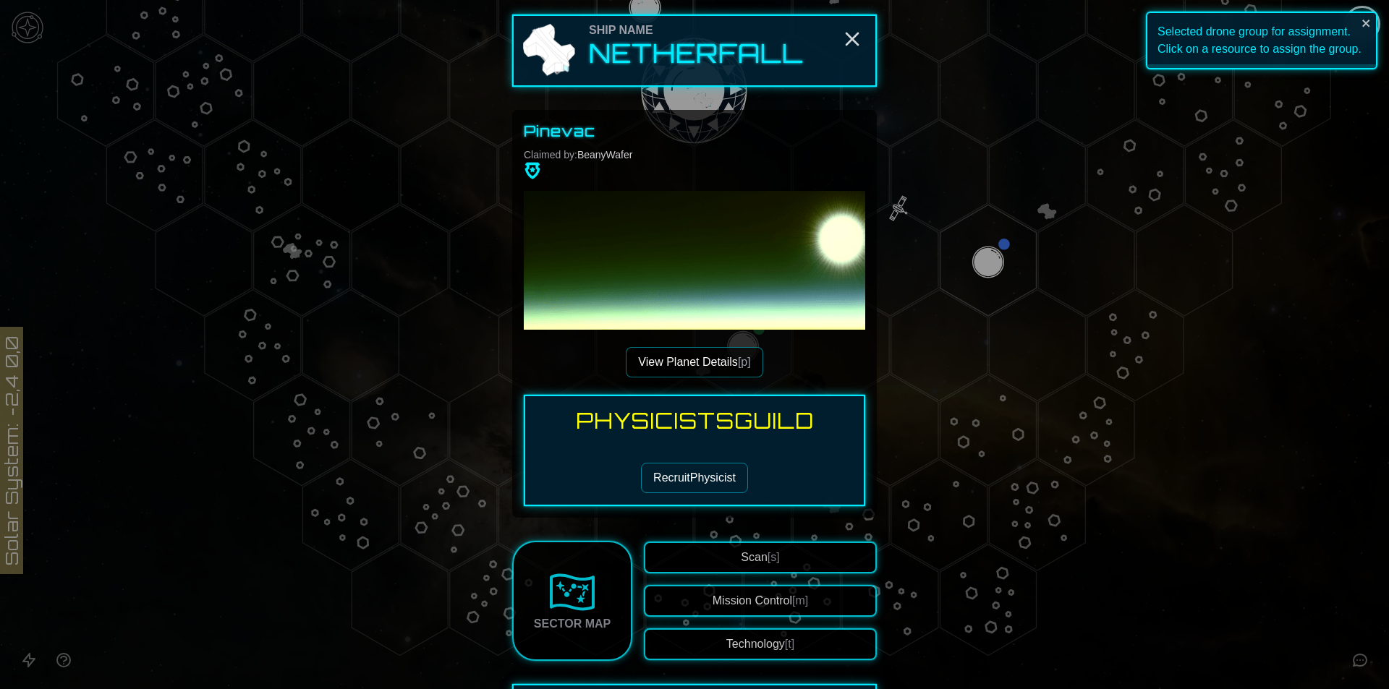
click at [690, 476] on button "Recruit Physicist" at bounding box center [694, 478] width 107 height 30
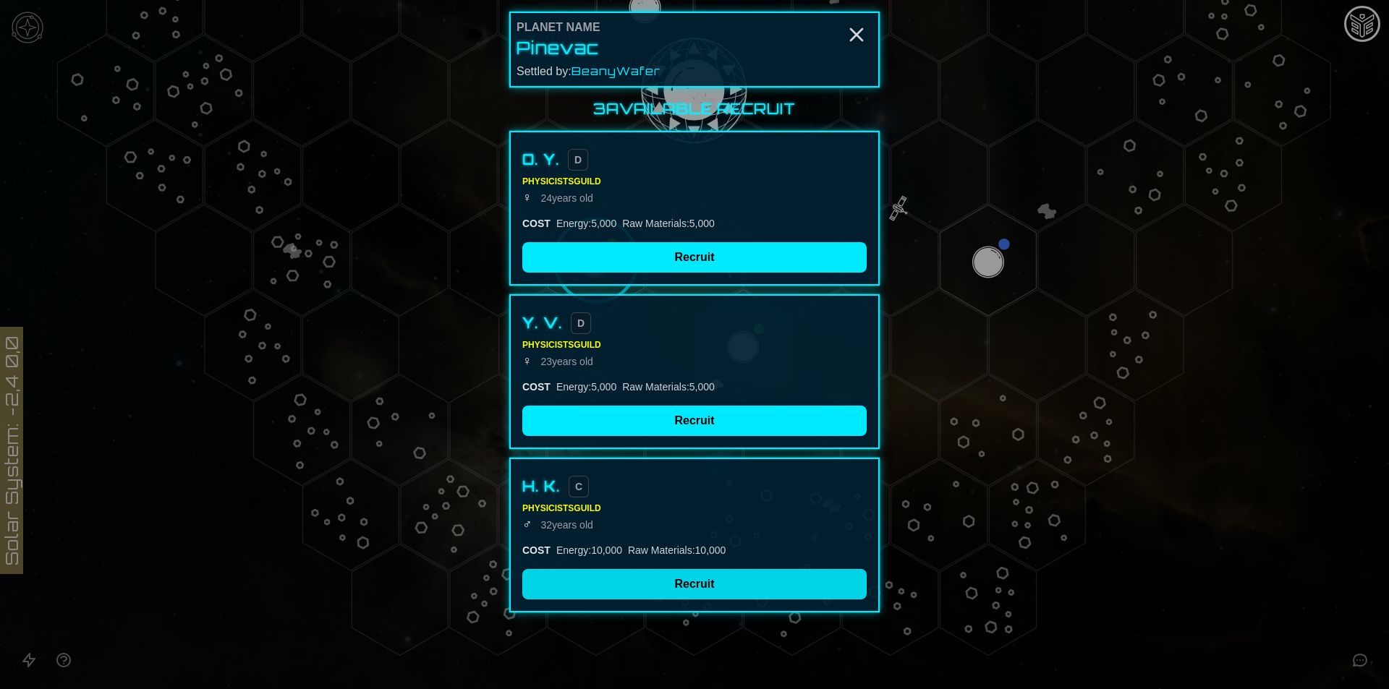
click at [652, 574] on button "Recruit" at bounding box center [694, 584] width 344 height 30
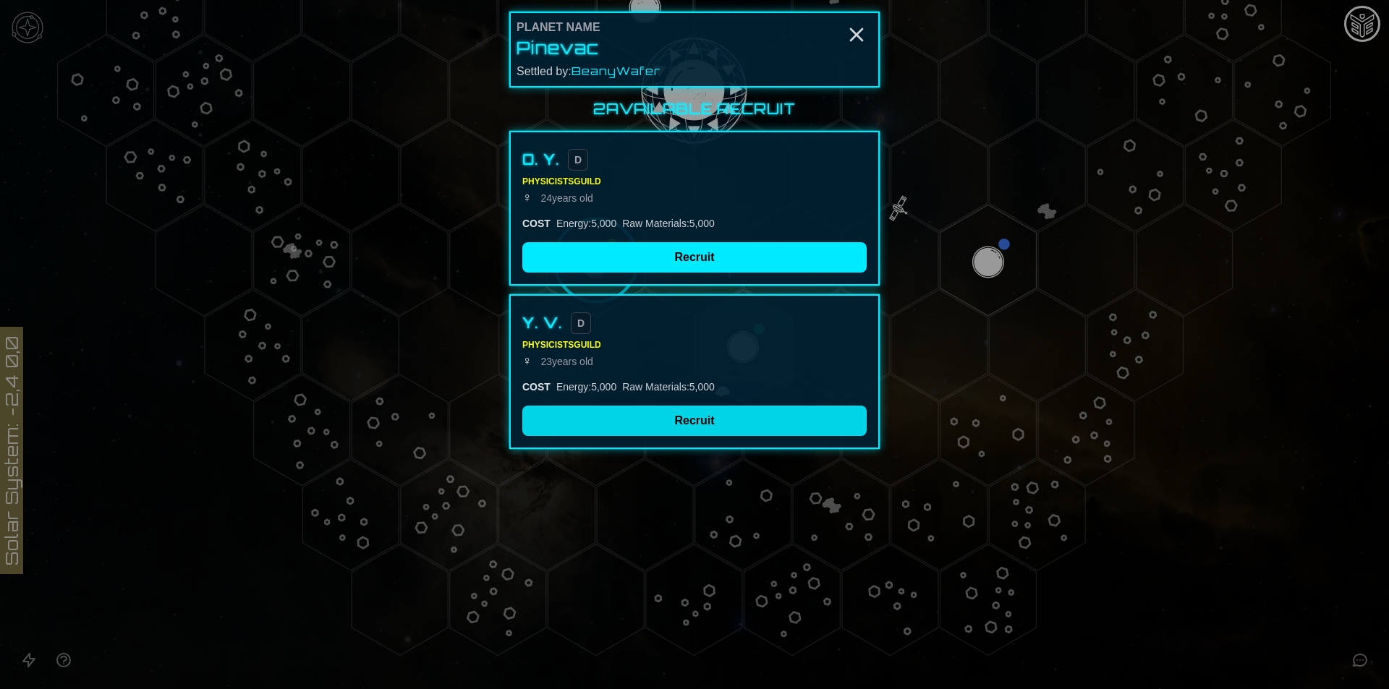
click at [641, 416] on button "Recruit" at bounding box center [694, 421] width 344 height 30
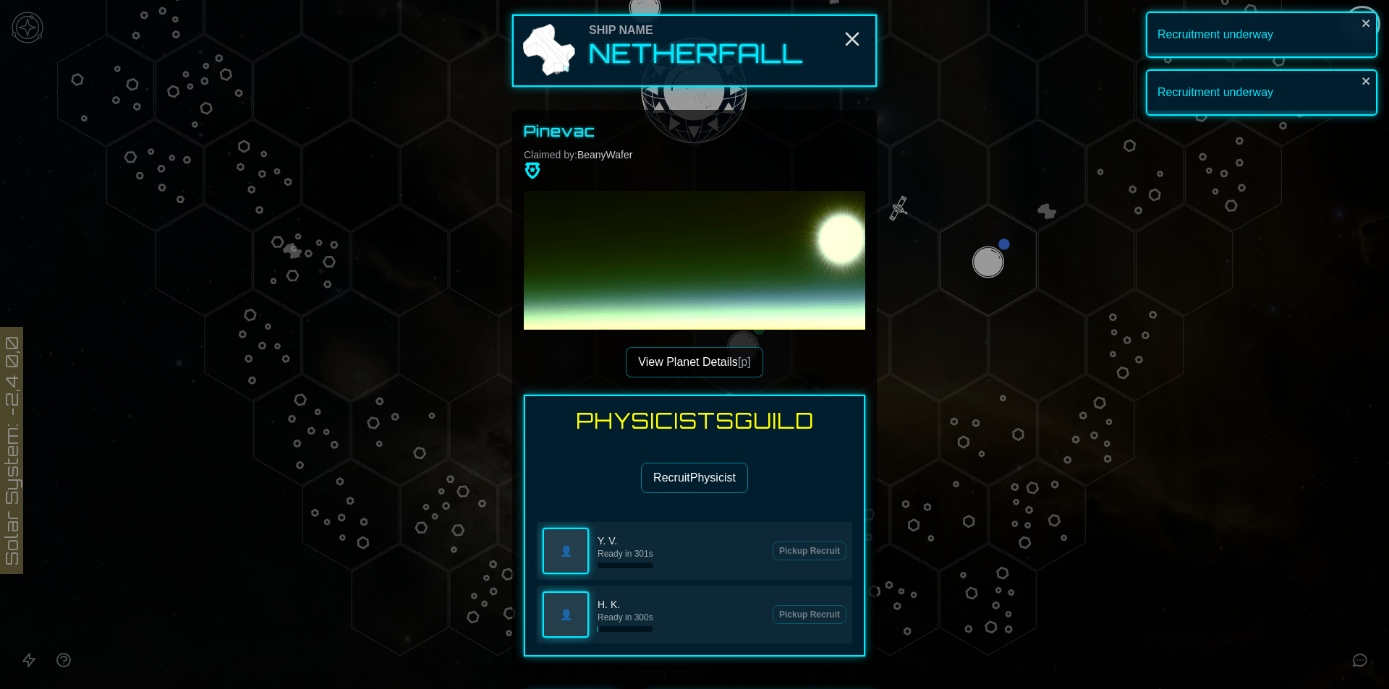
click at [685, 369] on button "View Planet Details [p]" at bounding box center [694, 362] width 137 height 30
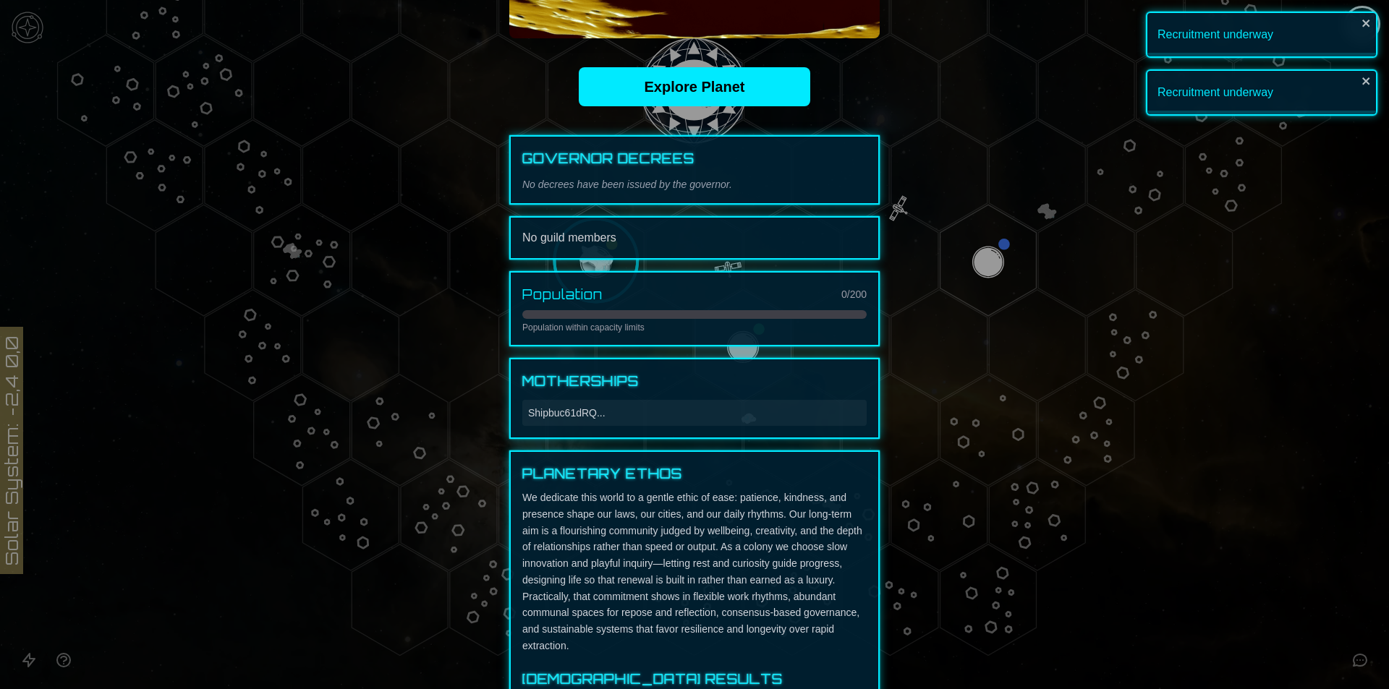
click at [570, 232] on div "No guild members" at bounding box center [694, 237] width 344 height 17
click at [770, 441] on div "Governor Decrees No decrees have been issued by the governor. No guild members …" at bounding box center [694, 488] width 370 height 707
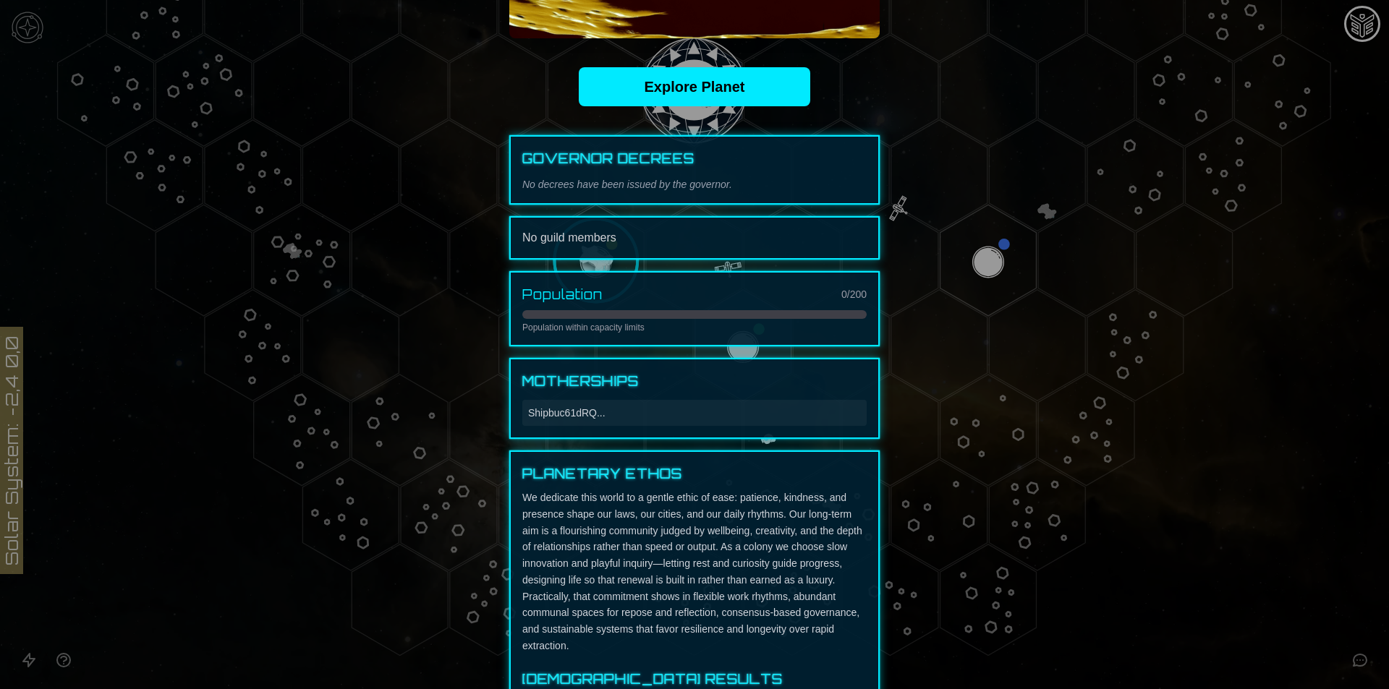
scroll to position [640, 0]
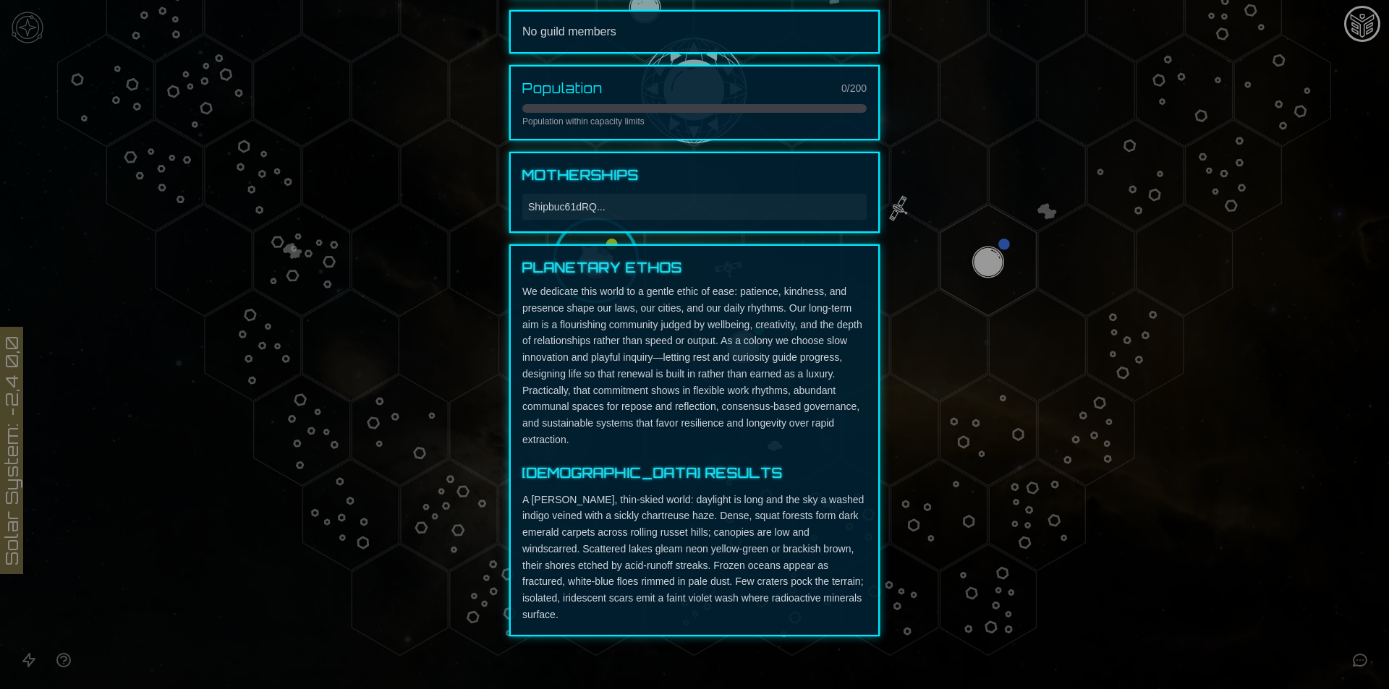
click at [1222, 580] on div at bounding box center [694, 344] width 1389 height 689
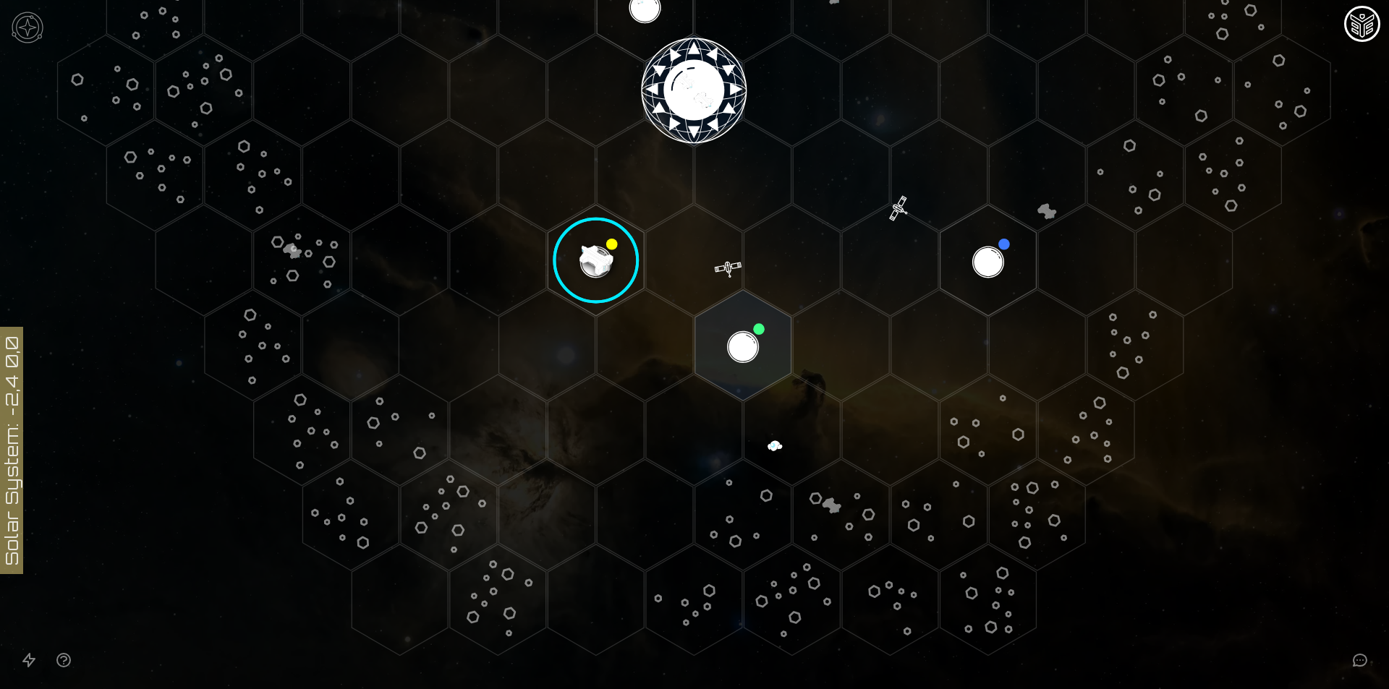
click at [594, 260] on image at bounding box center [597, 261] width 114 height 114
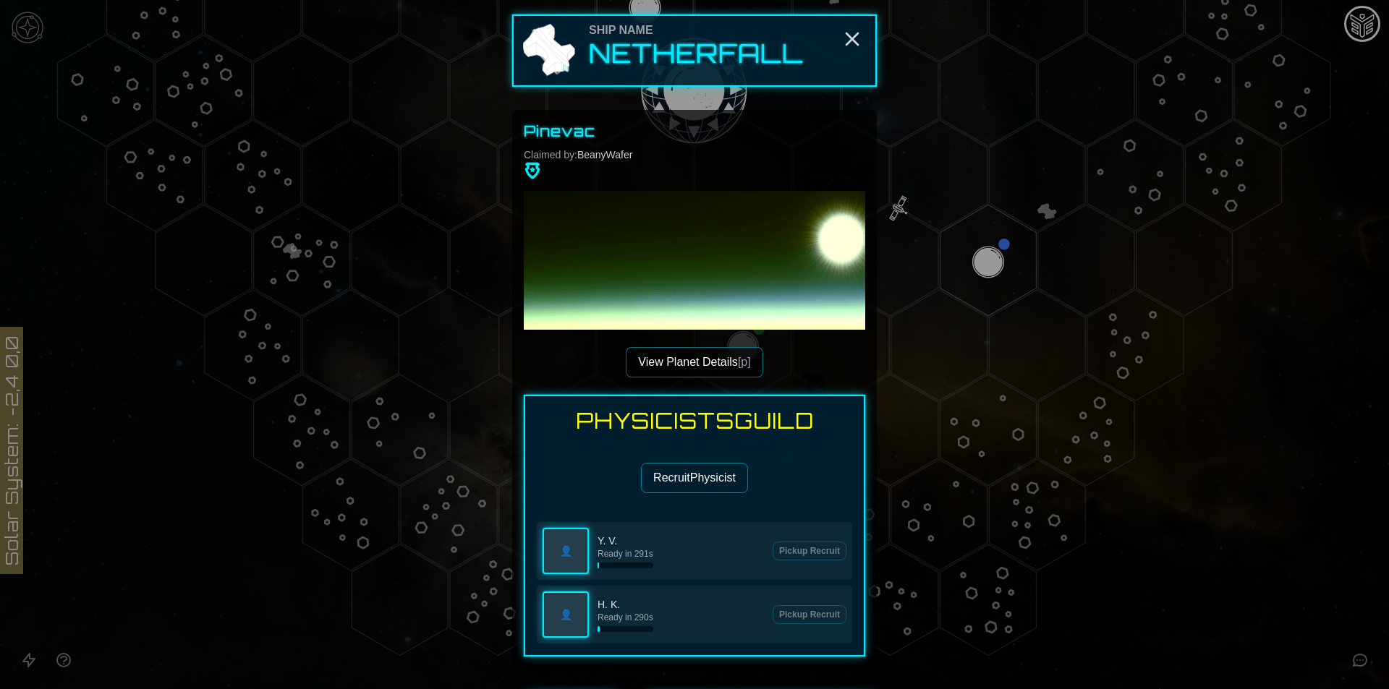
click at [697, 466] on button "Recruit Physicist" at bounding box center [694, 478] width 107 height 30
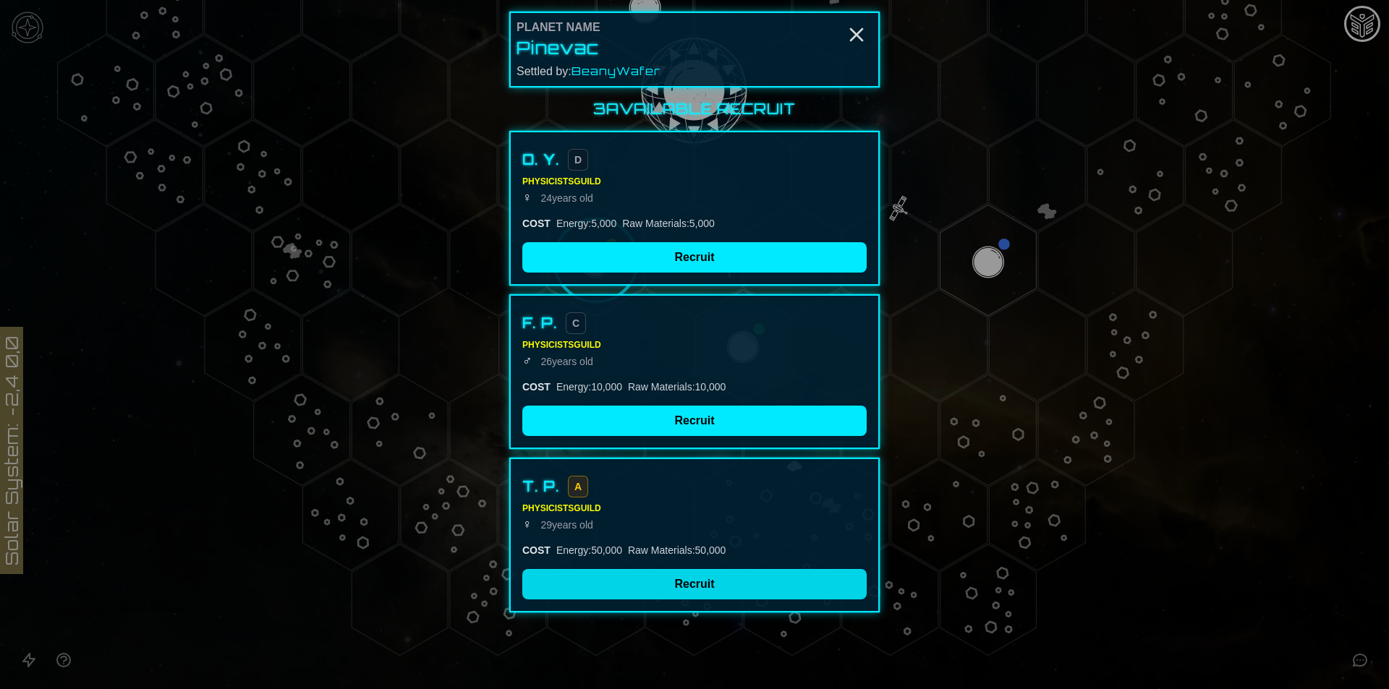
click at [678, 582] on button "Recruit" at bounding box center [694, 584] width 344 height 30
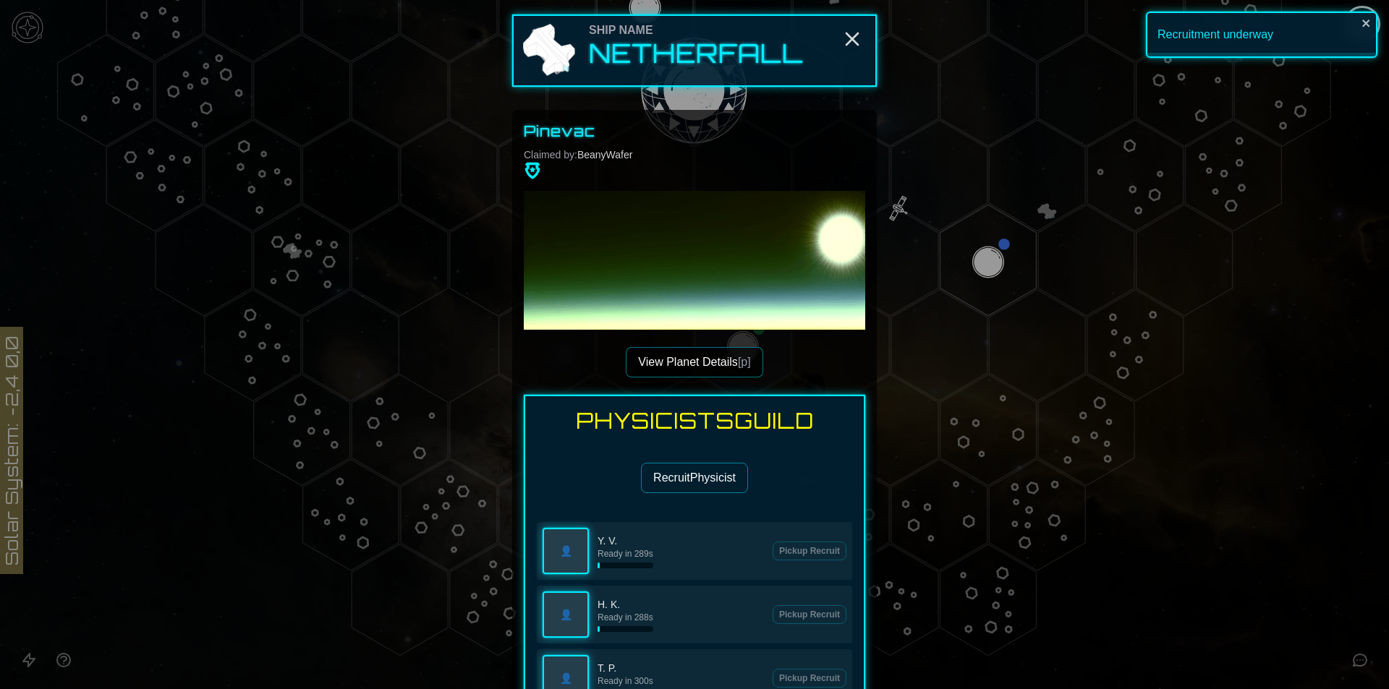
click at [1159, 464] on div at bounding box center [694, 344] width 1389 height 689
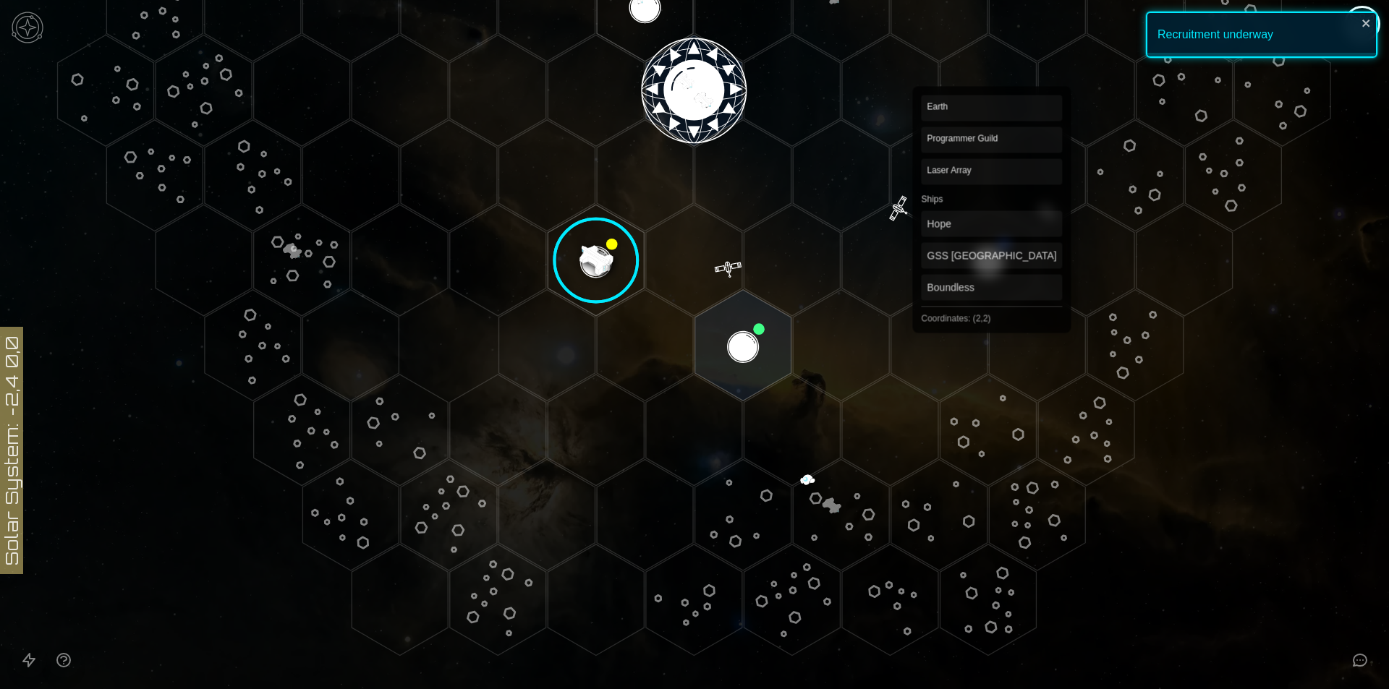
click at [988, 243] on polygon "Hex at coordinates 2,2, clickable" at bounding box center [988, 260] width 96 height 111
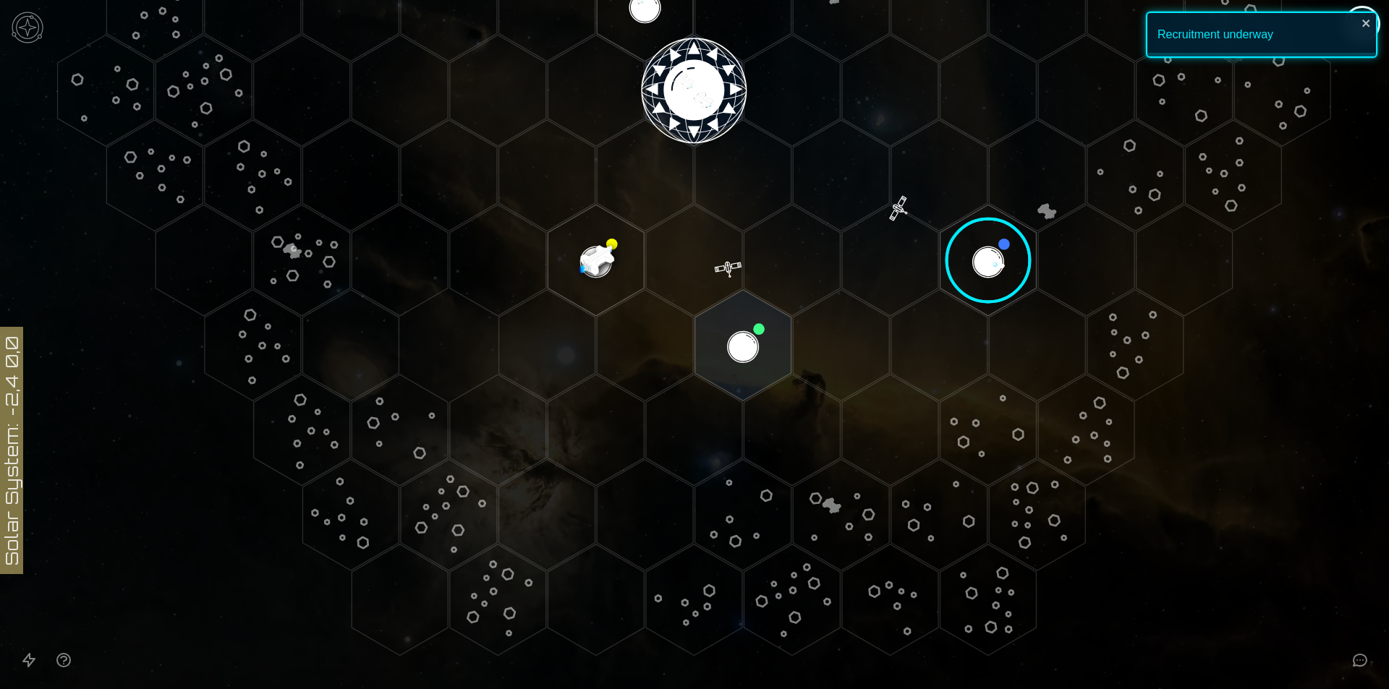
click at [988, 243] on image at bounding box center [988, 261] width 114 height 114
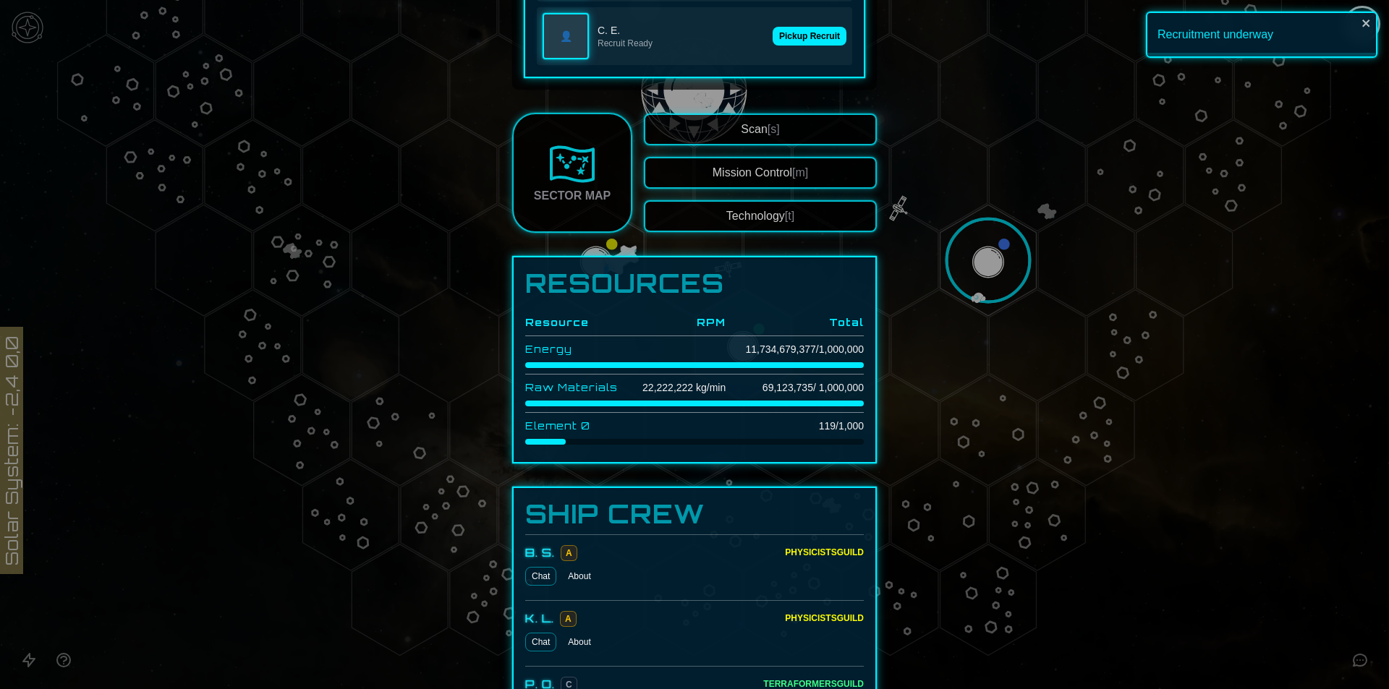
scroll to position [1736, 0]
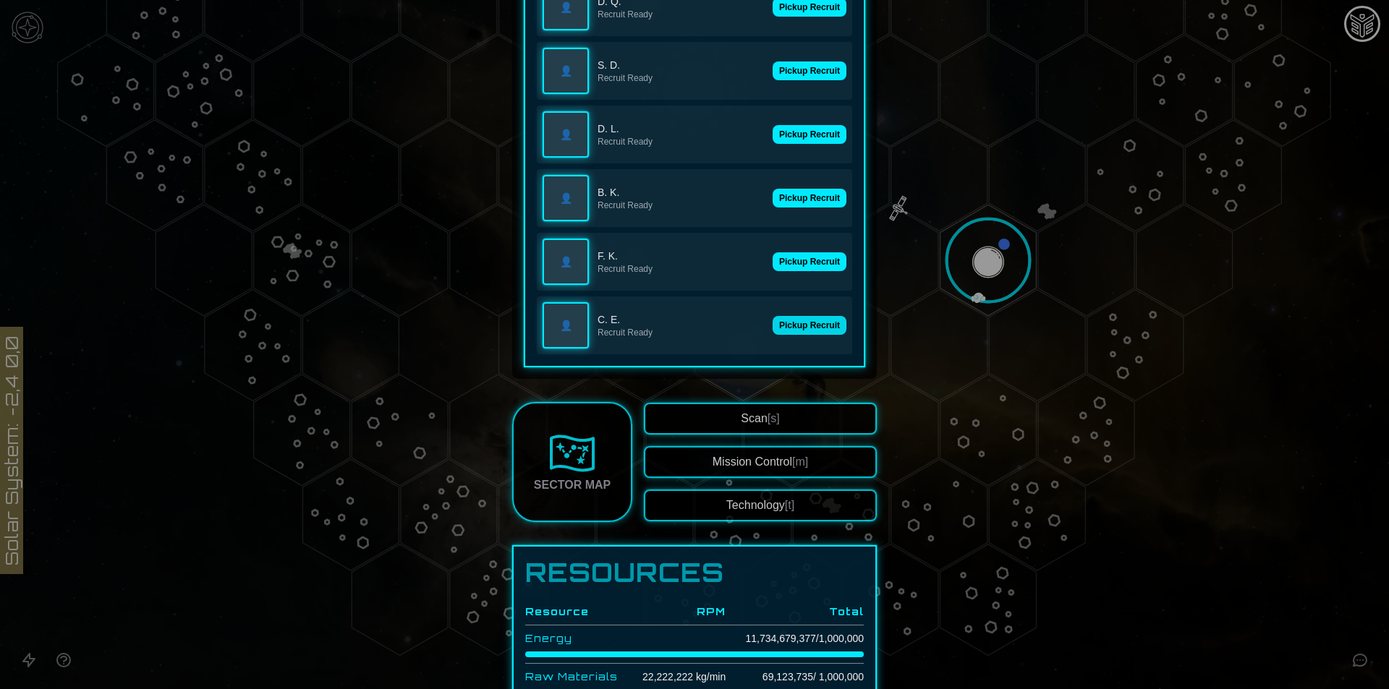
click at [785, 318] on button "Pickup Recruit" at bounding box center [809, 325] width 74 height 19
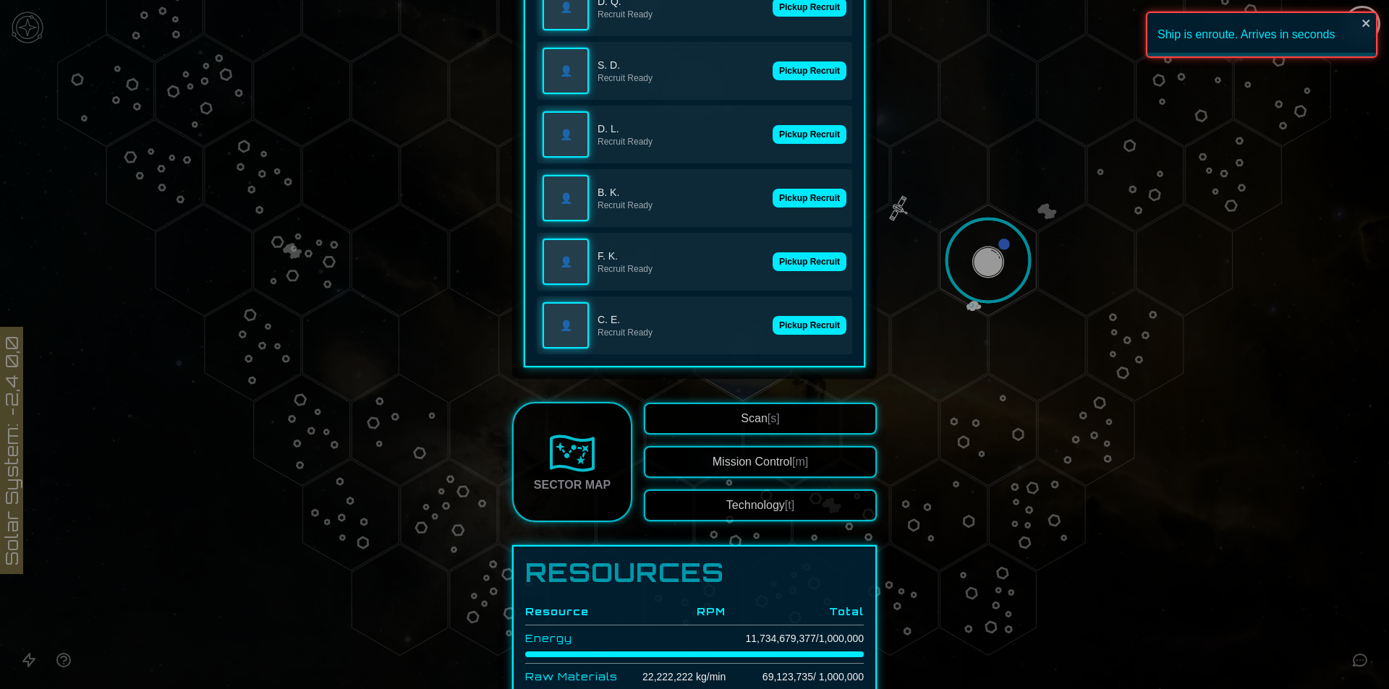
click at [799, 276] on div "👤 F. K. Recruit Ready Pickup Recruit" at bounding box center [694, 262] width 315 height 58
click at [798, 265] on button "Pickup Recruit" at bounding box center [809, 261] width 74 height 19
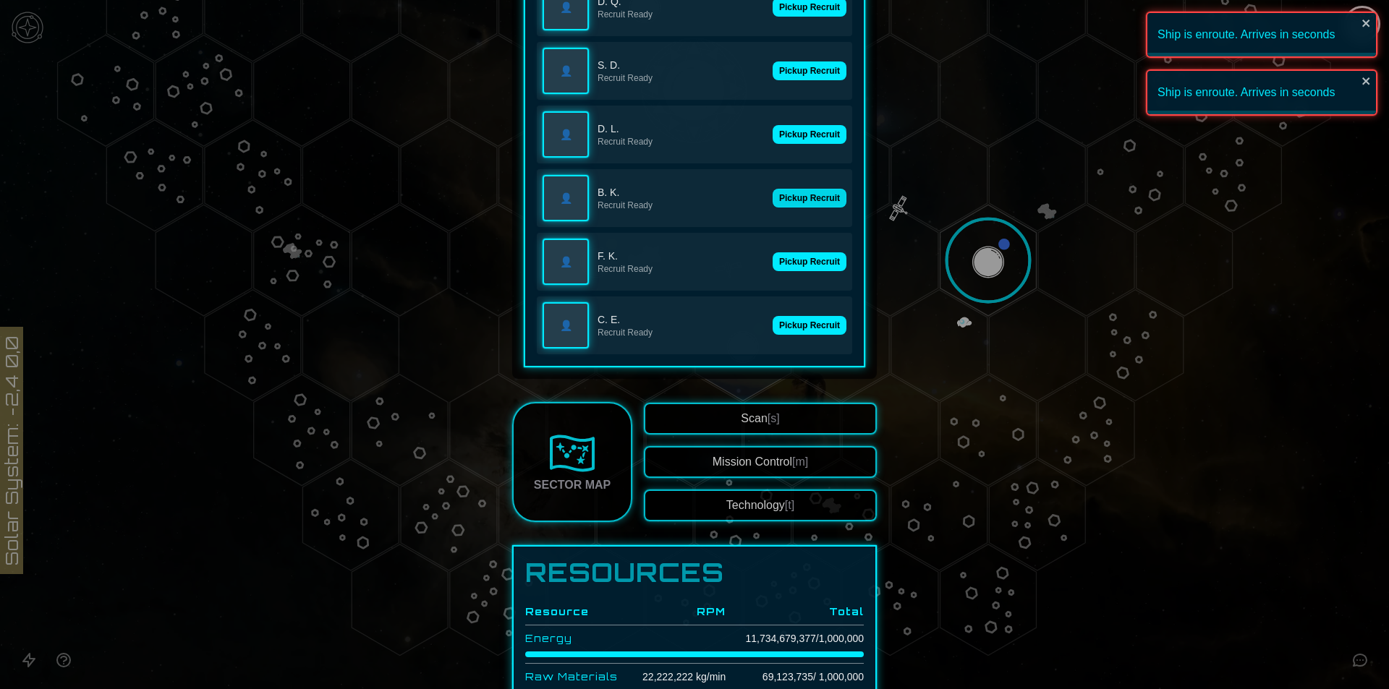
click at [797, 191] on button "Pickup Recruit" at bounding box center [809, 198] width 74 height 19
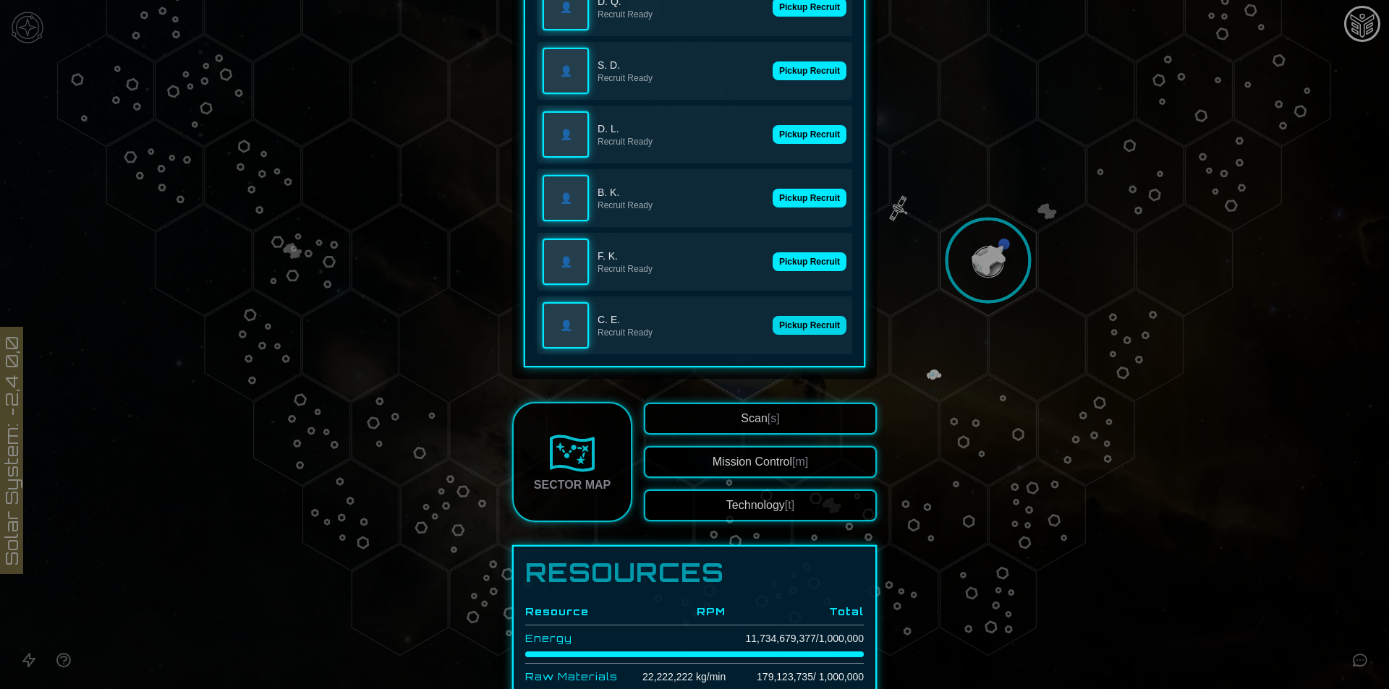
click at [801, 325] on button "Pickup Recruit" at bounding box center [809, 325] width 74 height 19
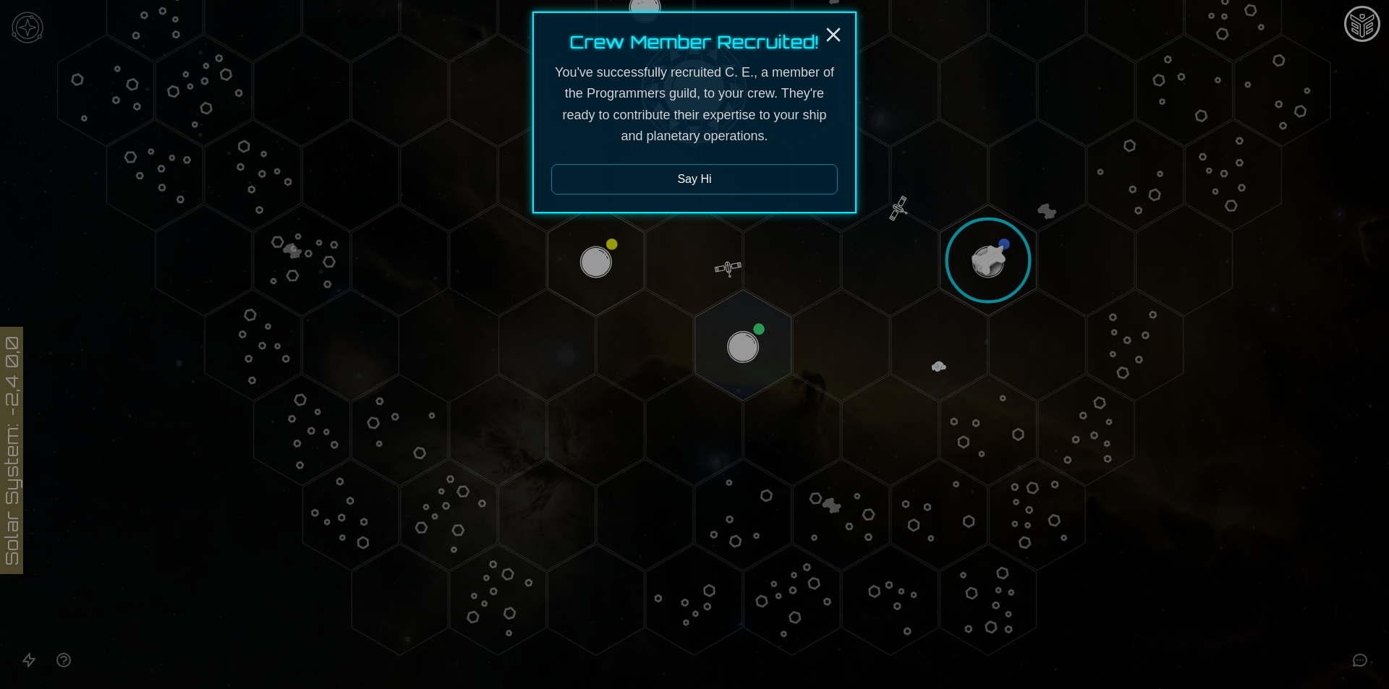
click at [805, 270] on div at bounding box center [694, 344] width 1389 height 689
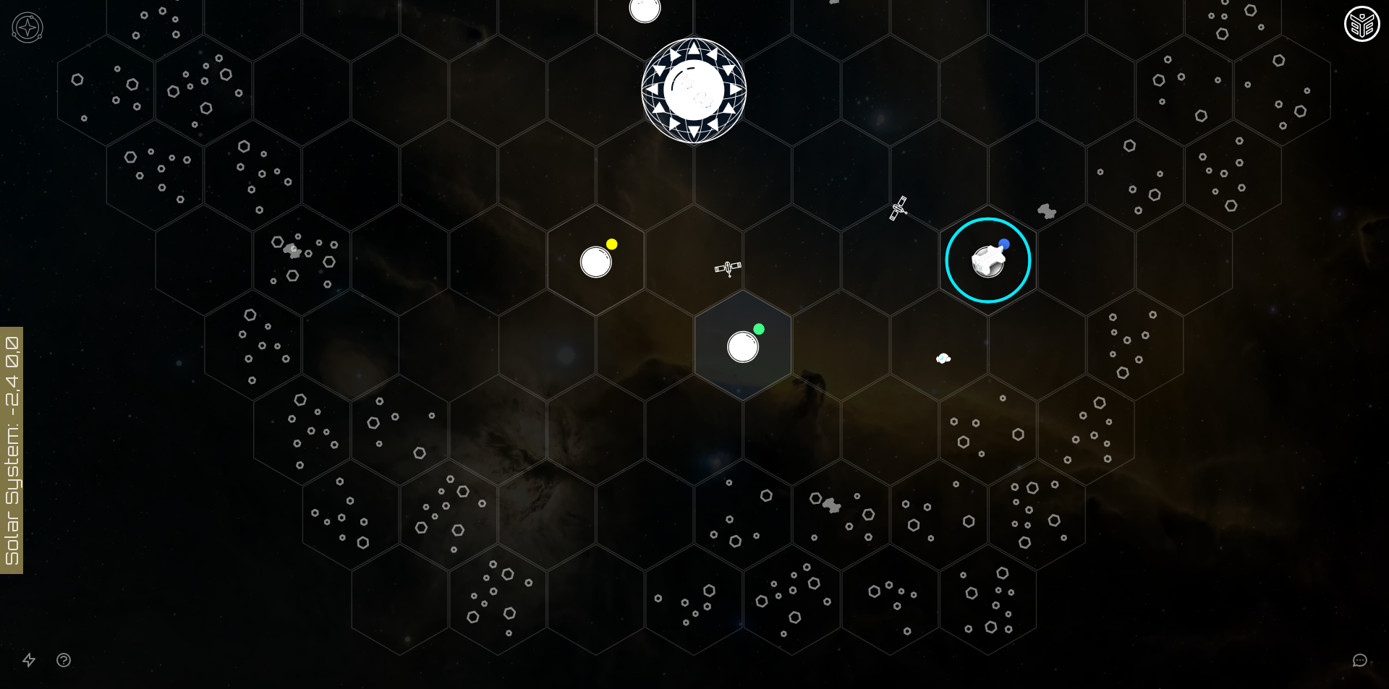
click at [988, 263] on image at bounding box center [988, 261] width 114 height 114
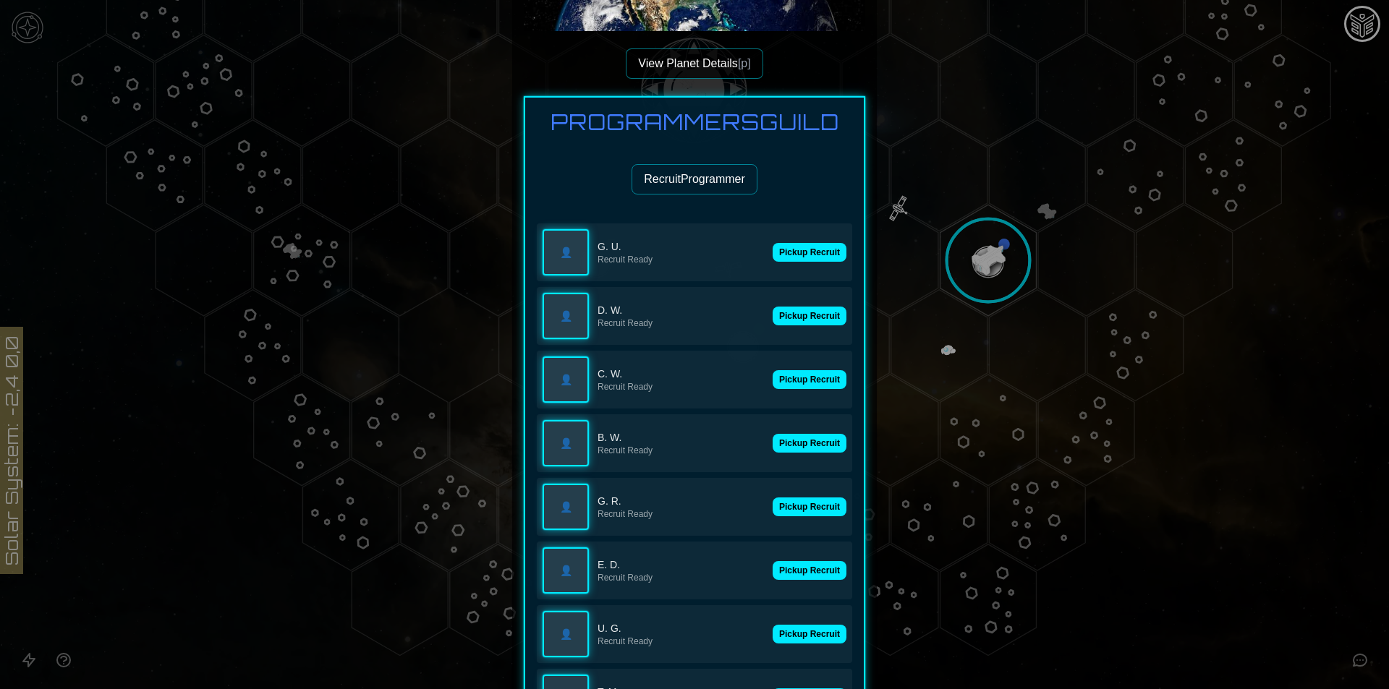
scroll to position [289, 0]
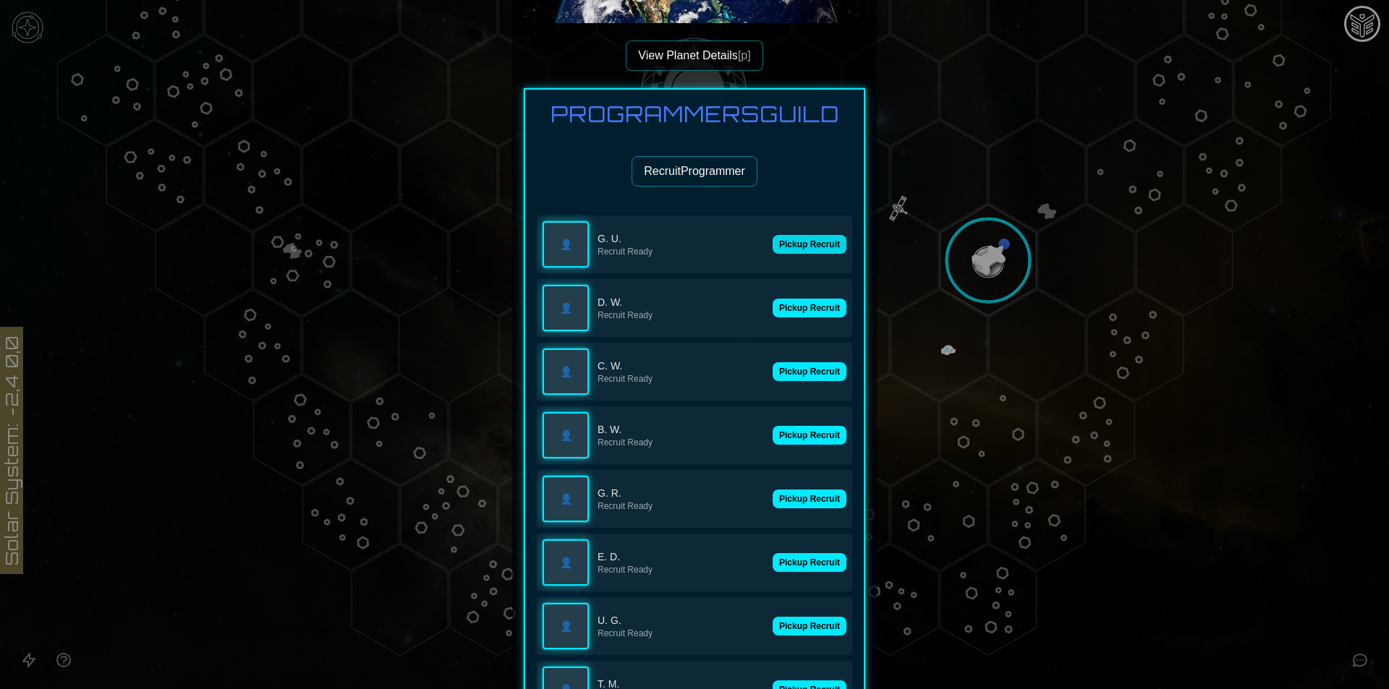
click at [805, 244] on button "Pickup Recruit" at bounding box center [809, 244] width 74 height 19
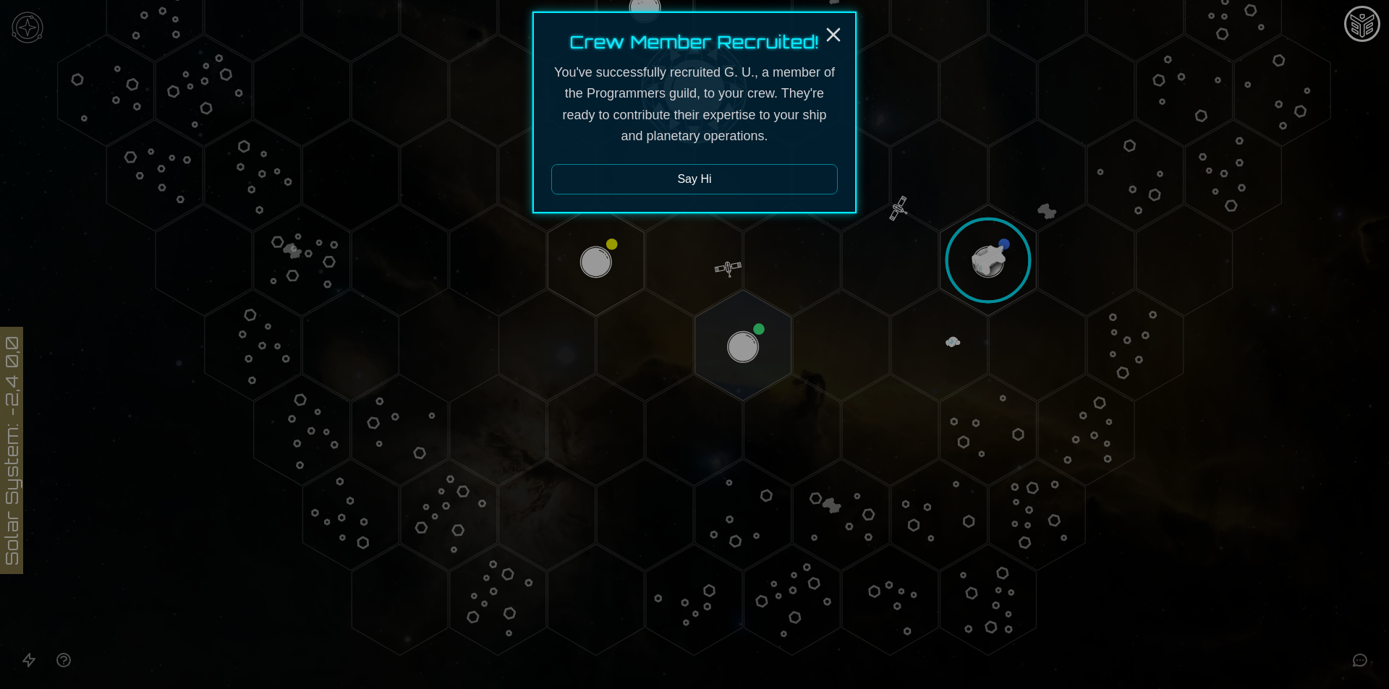
click at [809, 244] on div at bounding box center [694, 344] width 1389 height 689
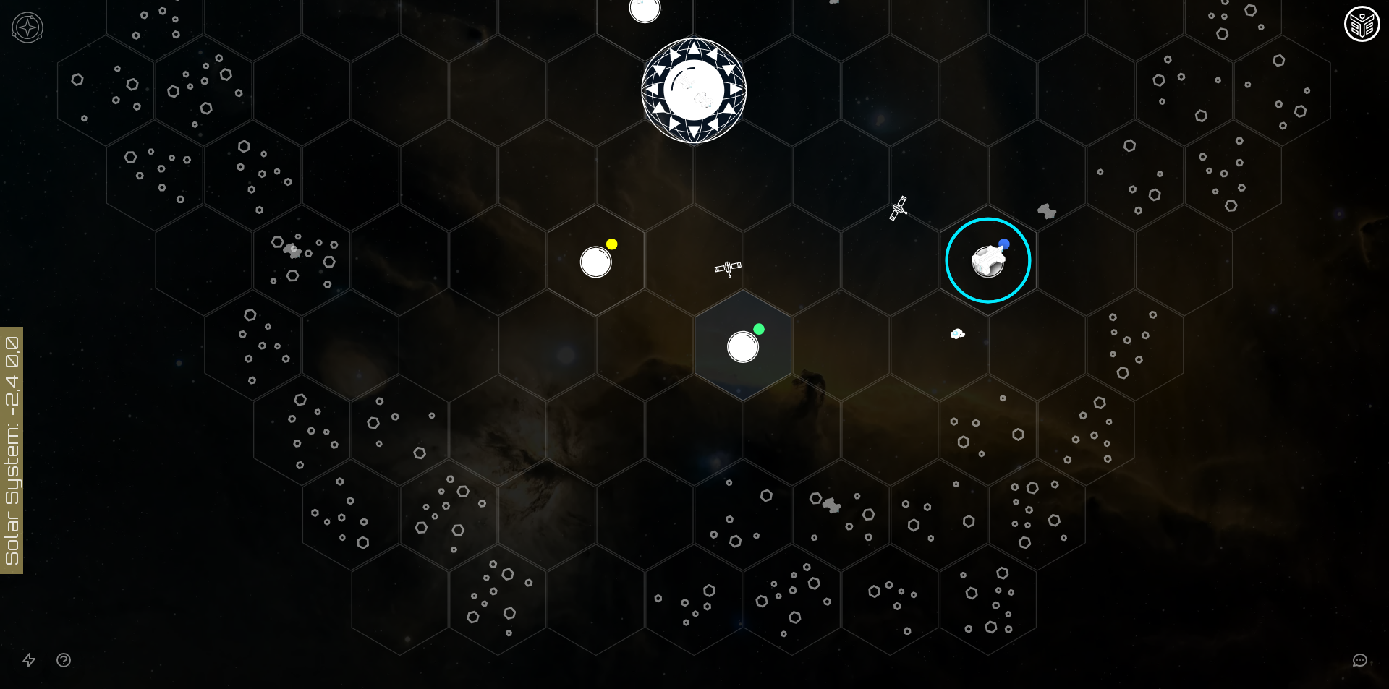
click at [1016, 256] on image at bounding box center [988, 261] width 114 height 114
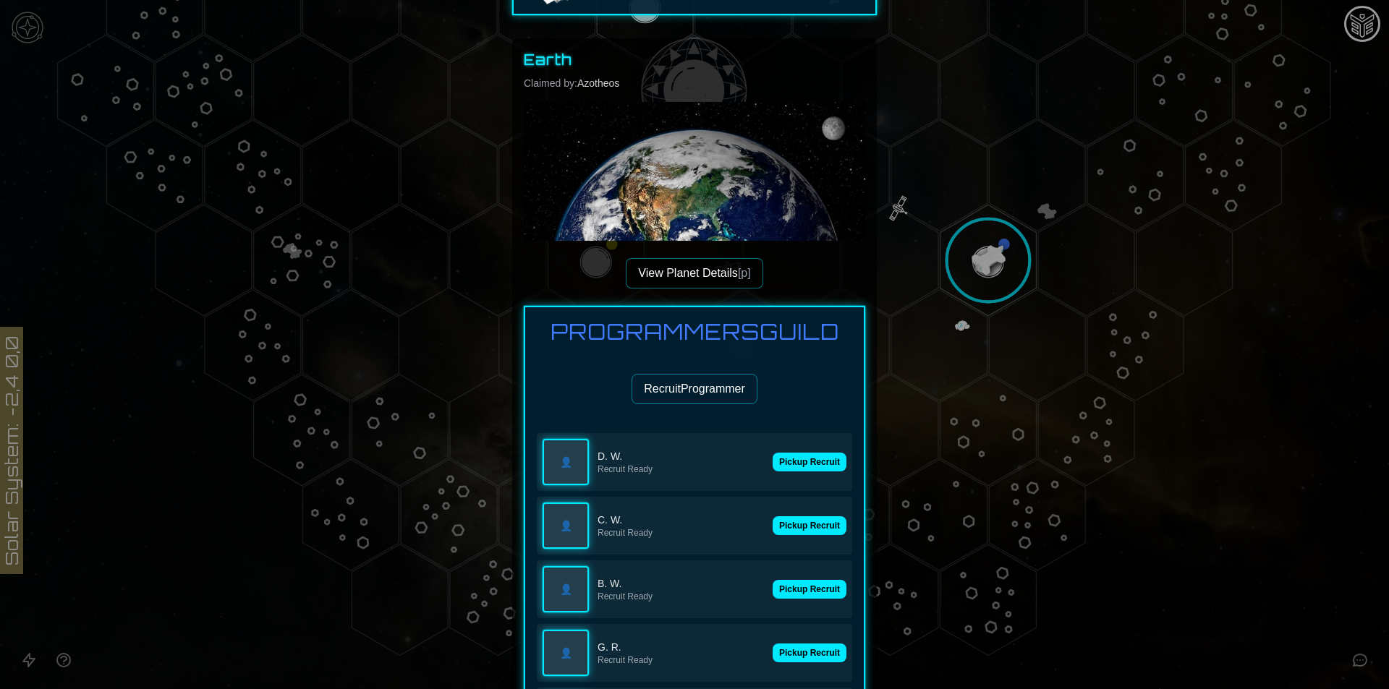
scroll to position [362, 0]
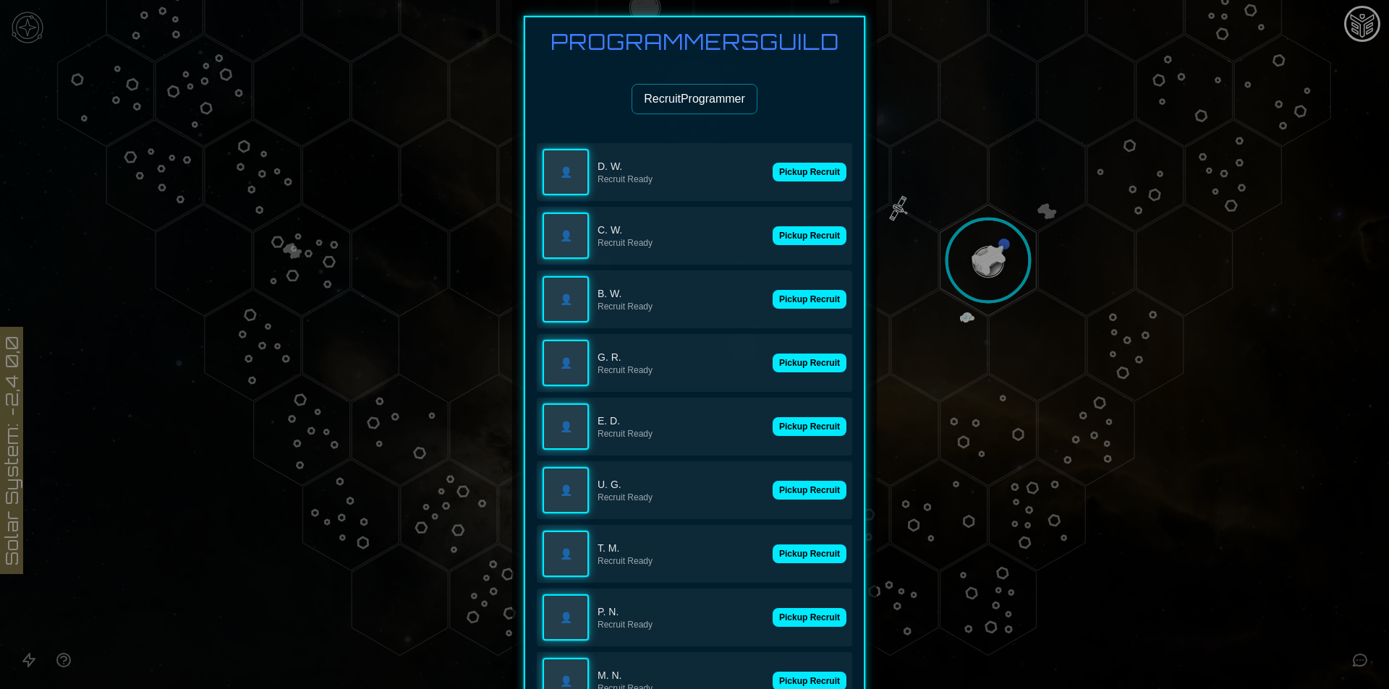
click at [798, 185] on div "👤 D. W. Recruit Ready Pickup Recruit" at bounding box center [694, 172] width 315 height 58
click at [803, 179] on button "Pickup Recruit" at bounding box center [809, 172] width 74 height 19
click at [798, 241] on button "Pickup Recruit" at bounding box center [809, 235] width 74 height 19
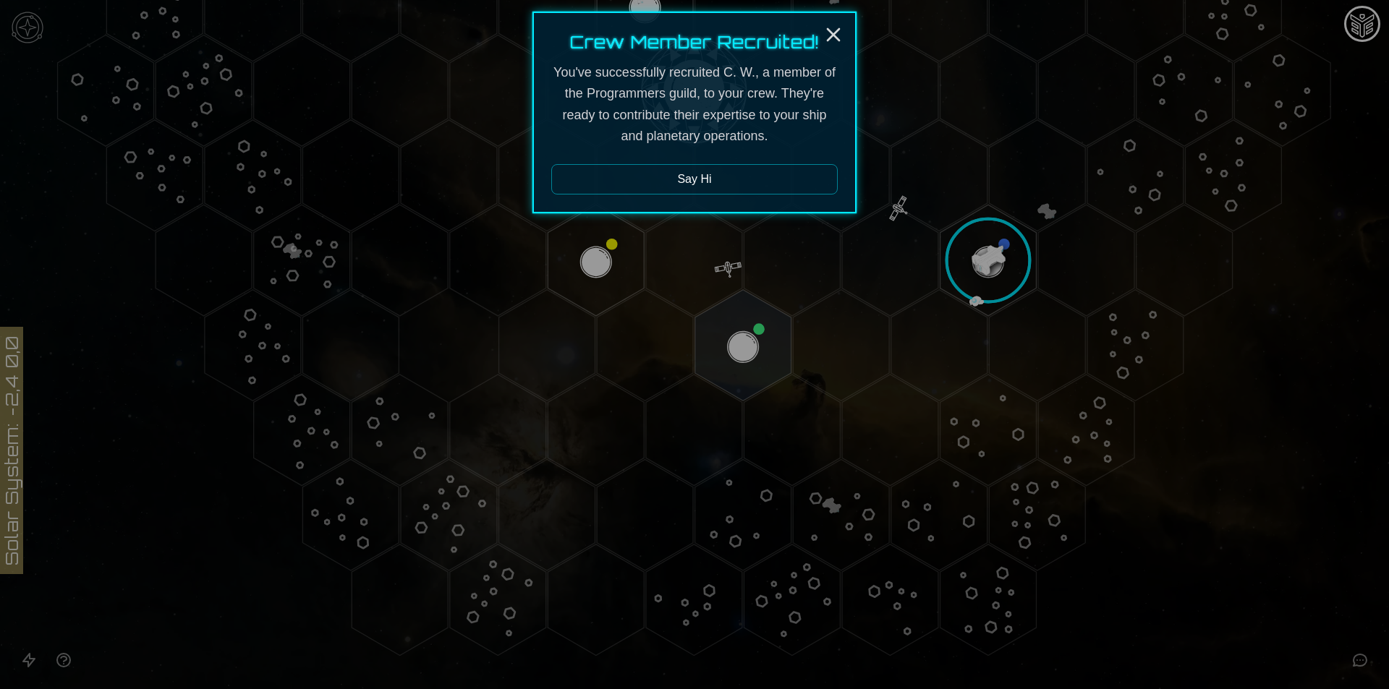
click at [922, 239] on div at bounding box center [694, 344] width 1389 height 689
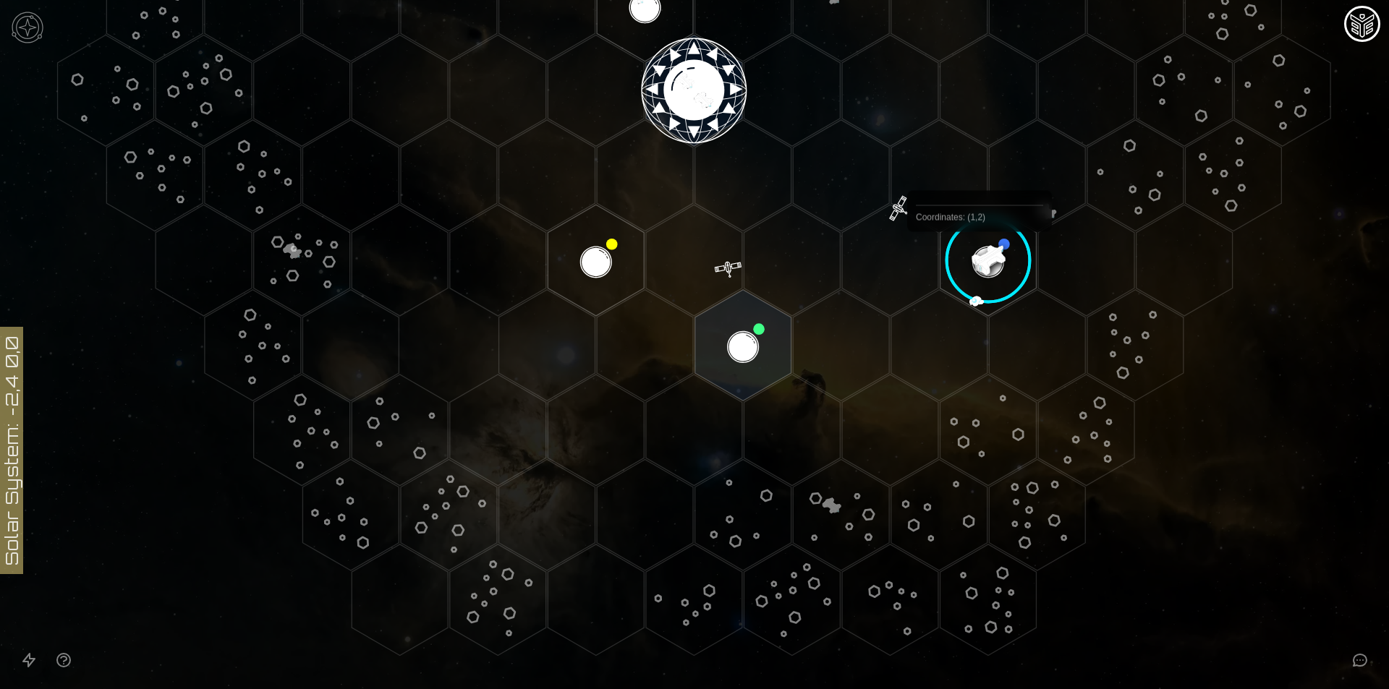
click at [997, 270] on image at bounding box center [988, 261] width 114 height 114
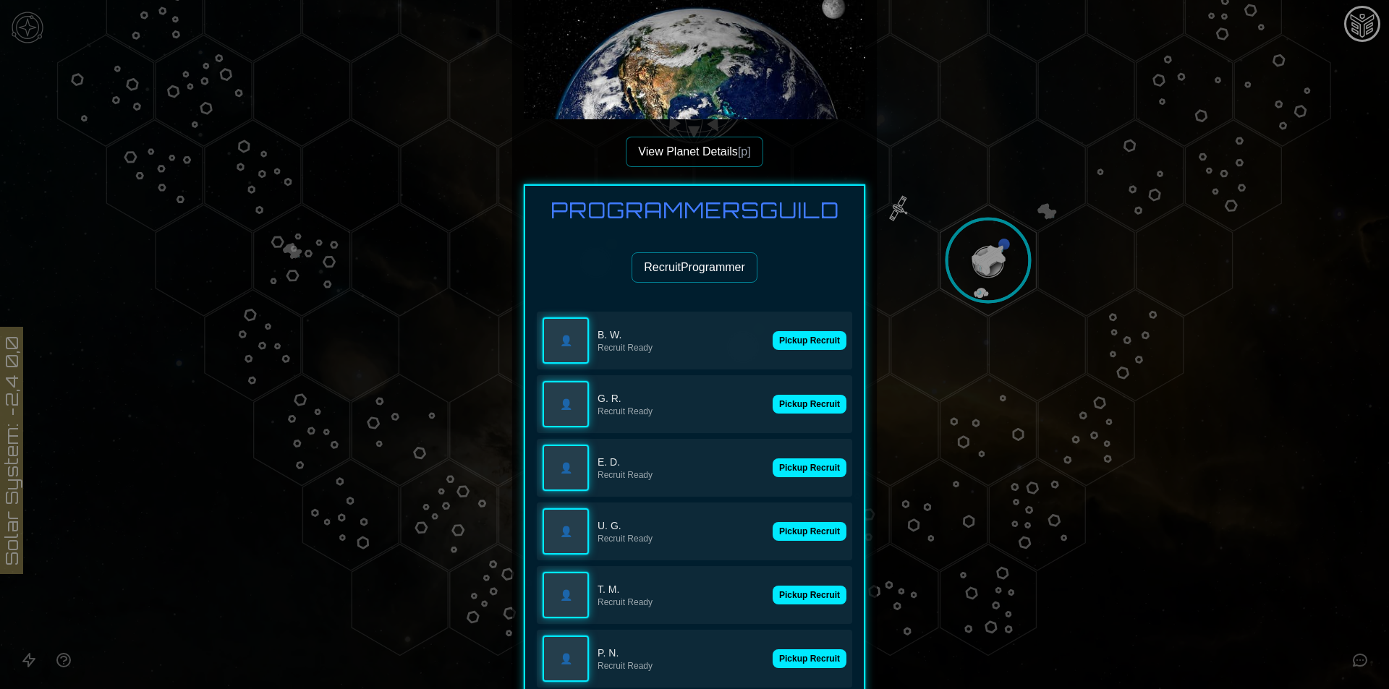
scroll to position [217, 0]
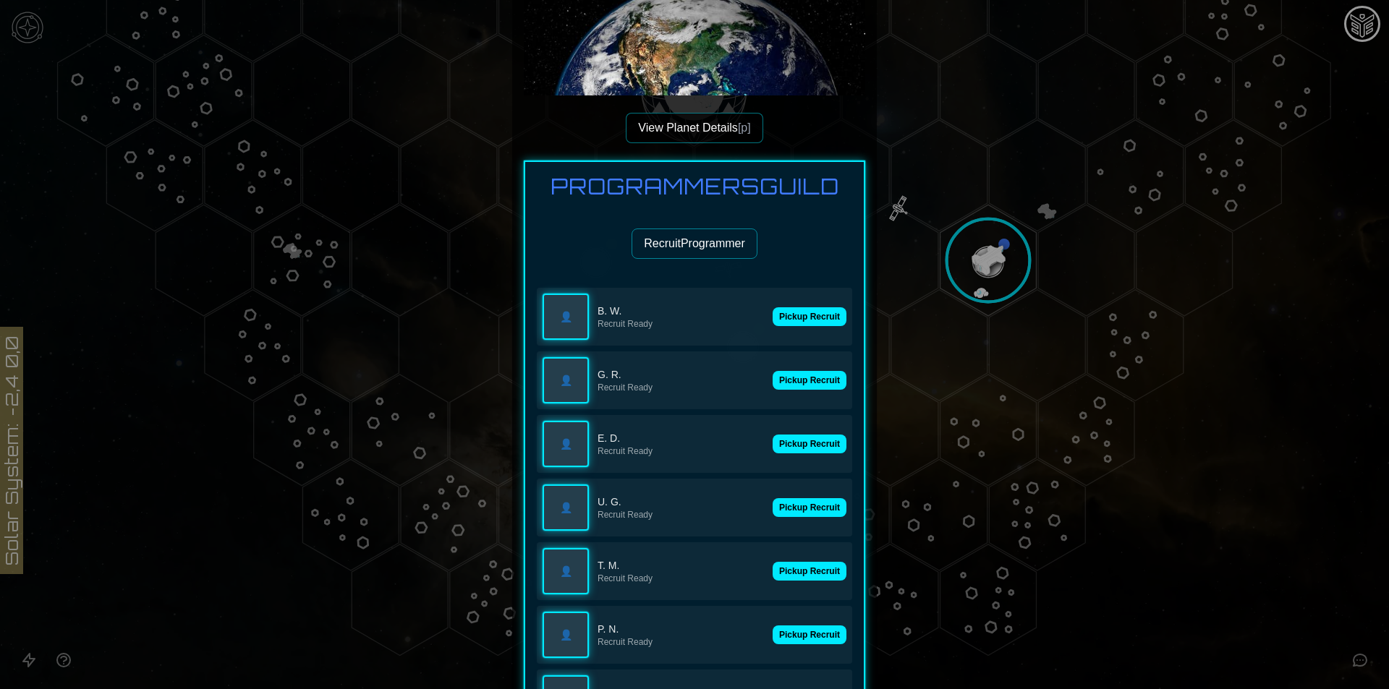
click at [808, 320] on button "Pickup Recruit" at bounding box center [809, 316] width 74 height 19
click at [812, 385] on button "Pickup Recruit" at bounding box center [809, 380] width 74 height 19
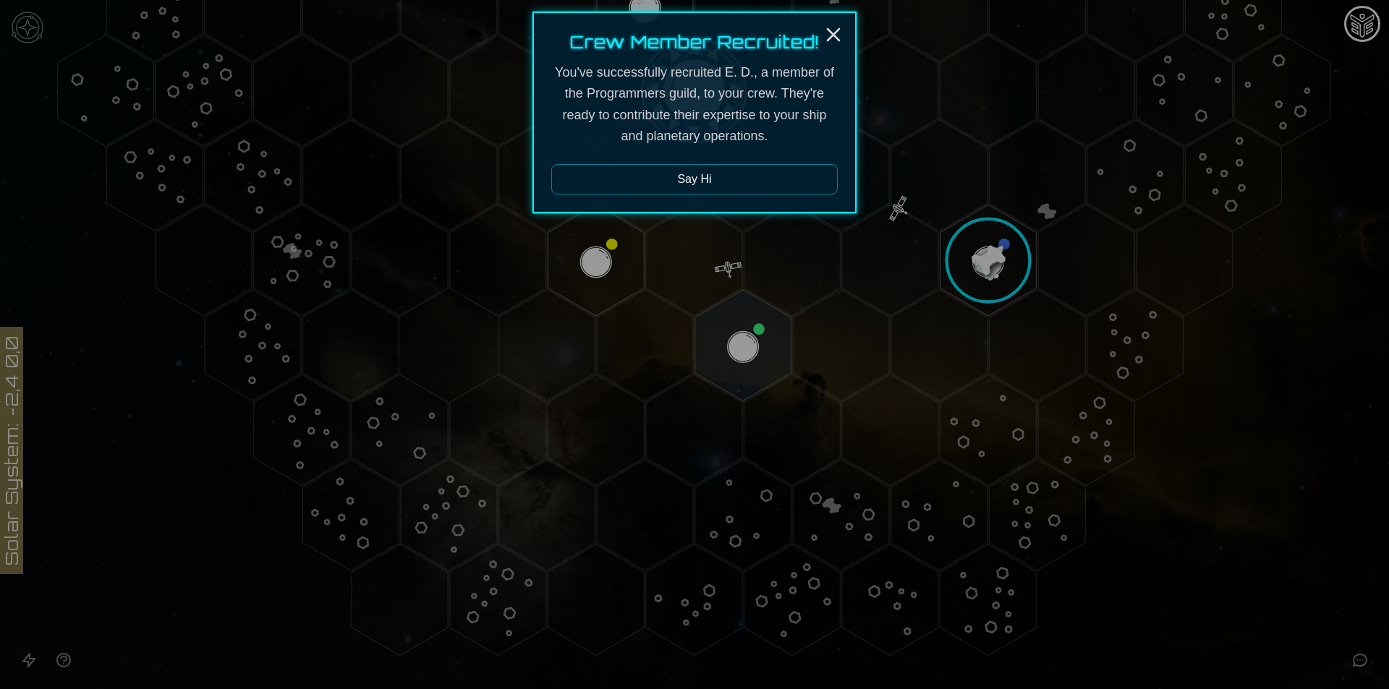
click at [974, 256] on div at bounding box center [694, 344] width 1389 height 689
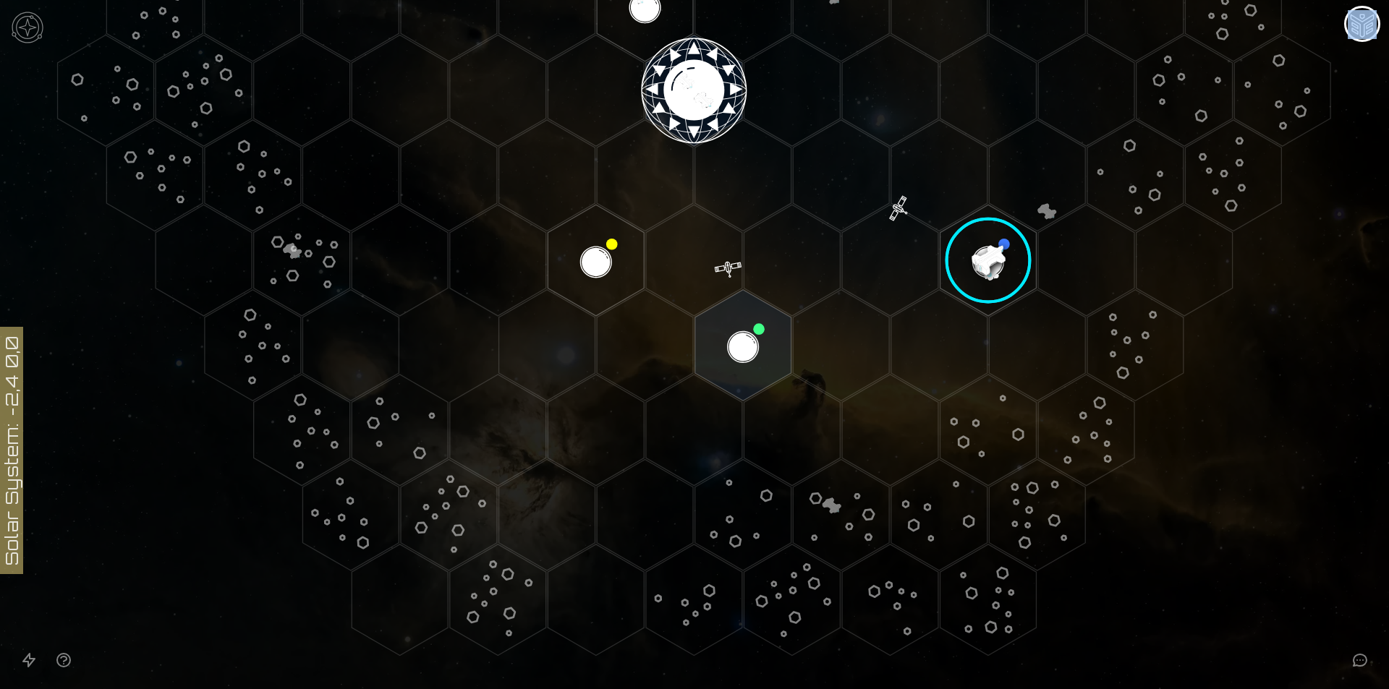
click at [974, 256] on image at bounding box center [988, 261] width 114 height 114
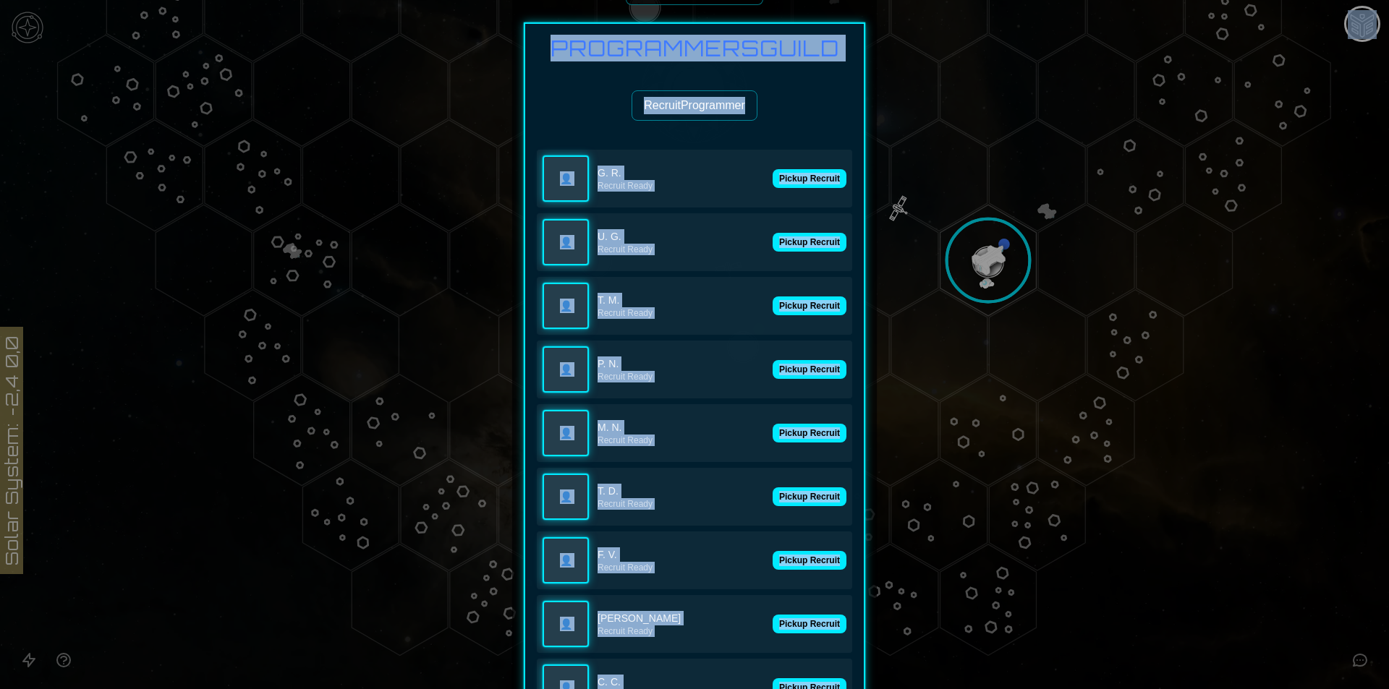
scroll to position [362, 0]
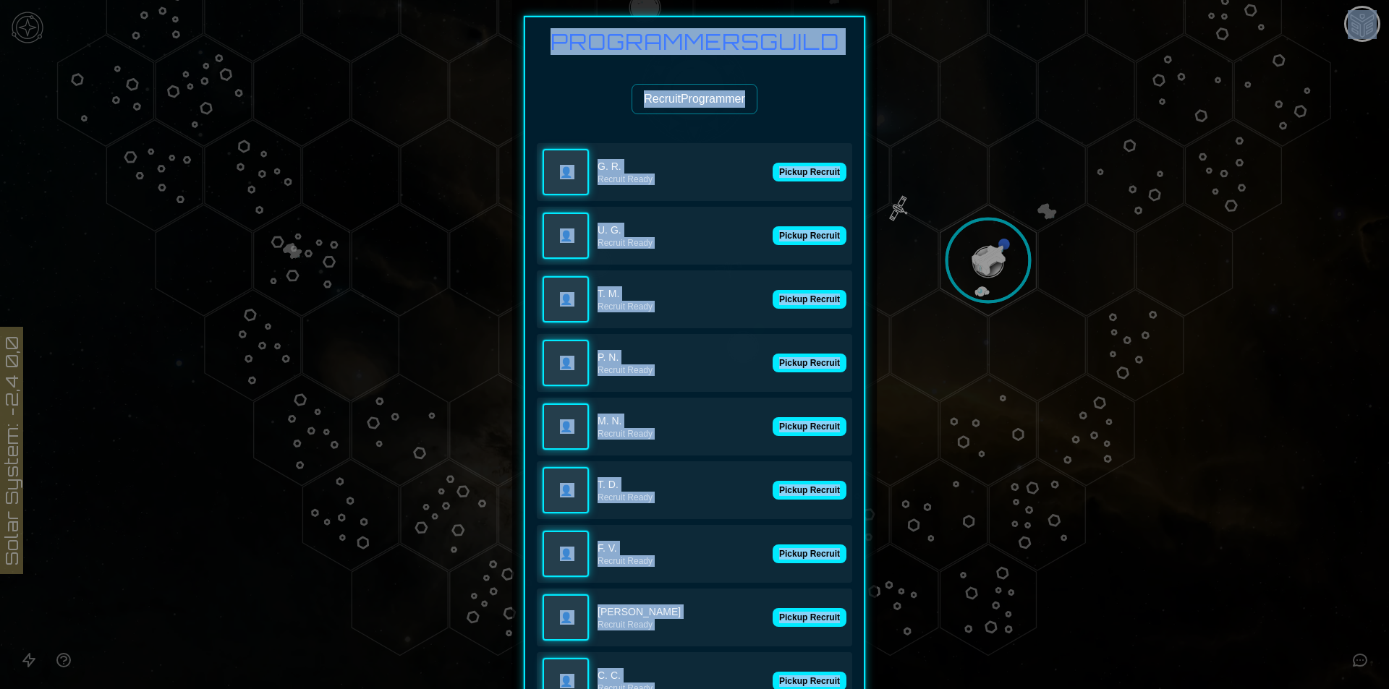
click at [779, 161] on div "👤 G. R. Recruit Ready Pickup Recruit" at bounding box center [694, 172] width 315 height 58
click at [772, 142] on div "Programmers Guild Recruit Programmer 👤 G. R. Recruit Ready Pickup Recruit 👤 U. …" at bounding box center [694, 688] width 341 height 1344
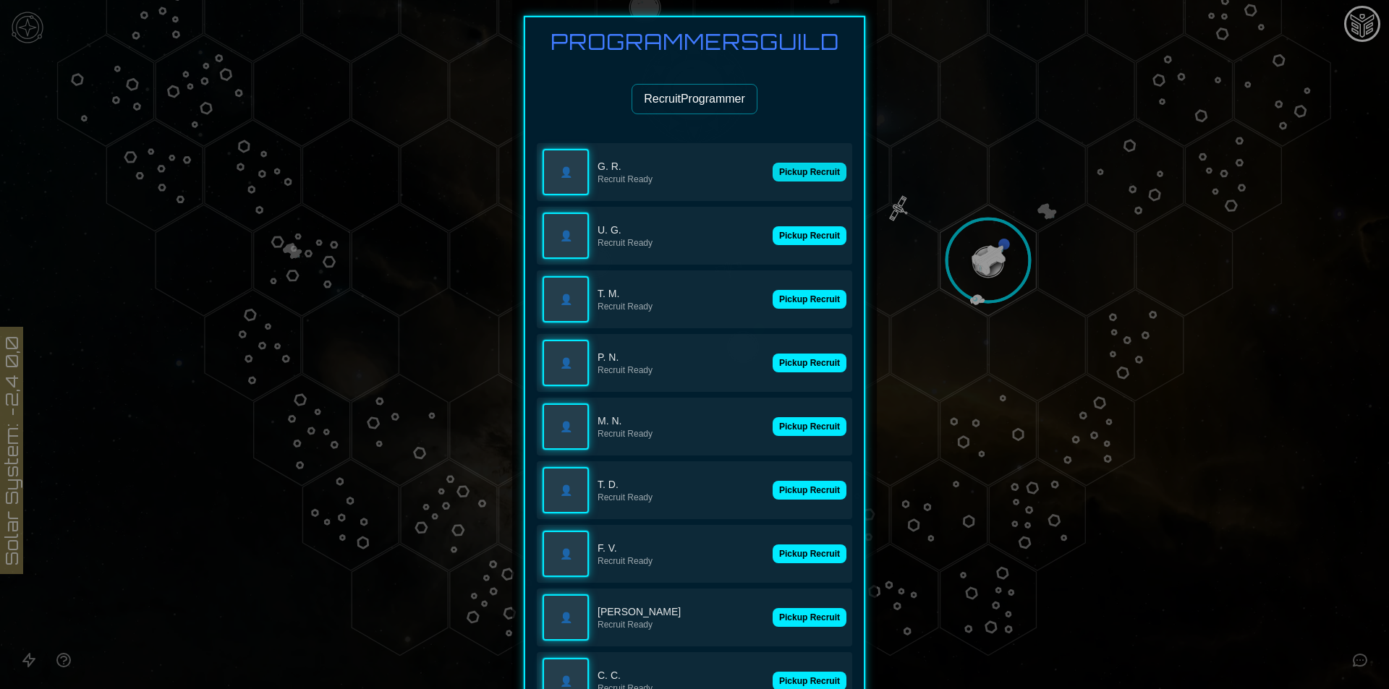
click at [790, 174] on button "Pickup Recruit" at bounding box center [809, 172] width 74 height 19
drag, startPoint x: 793, startPoint y: 222, endPoint x: 794, endPoint y: 229, distance: 7.3
click at [794, 222] on div "👤 U. G. Recruit Ready Pickup Recruit" at bounding box center [694, 236] width 315 height 58
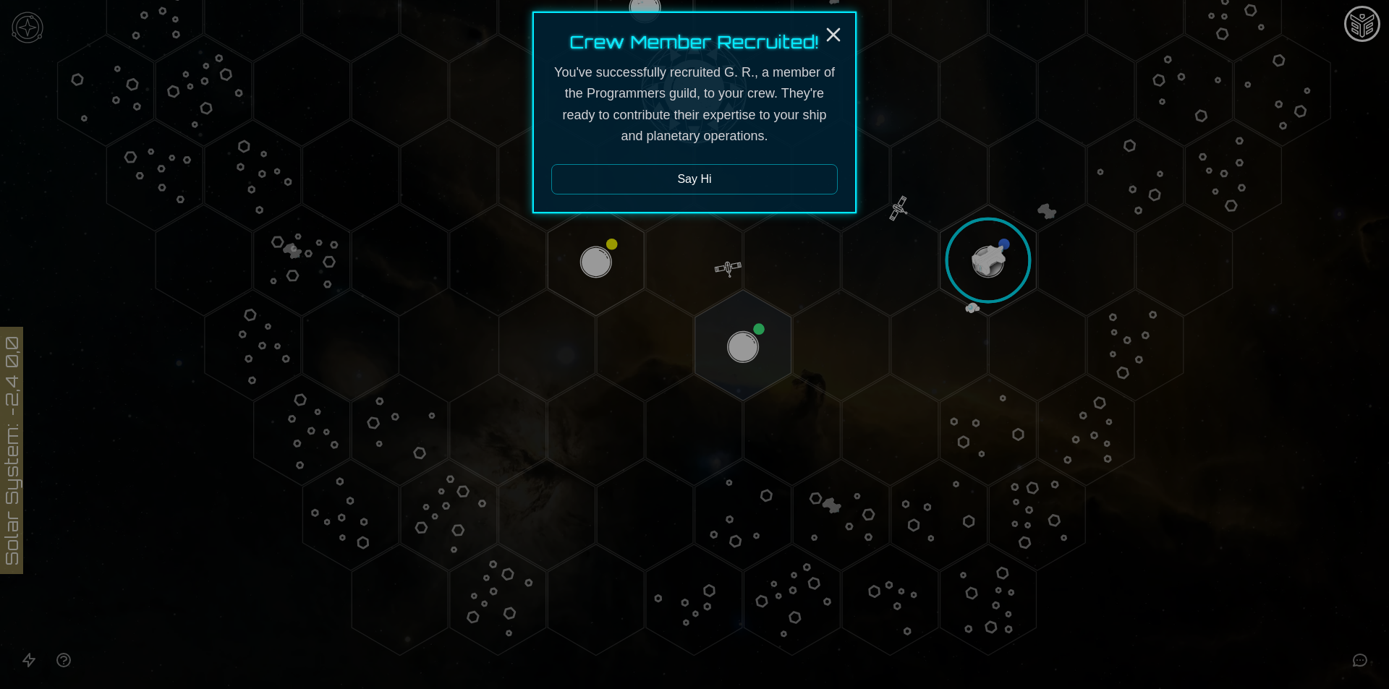
click at [987, 272] on div at bounding box center [694, 344] width 1389 height 689
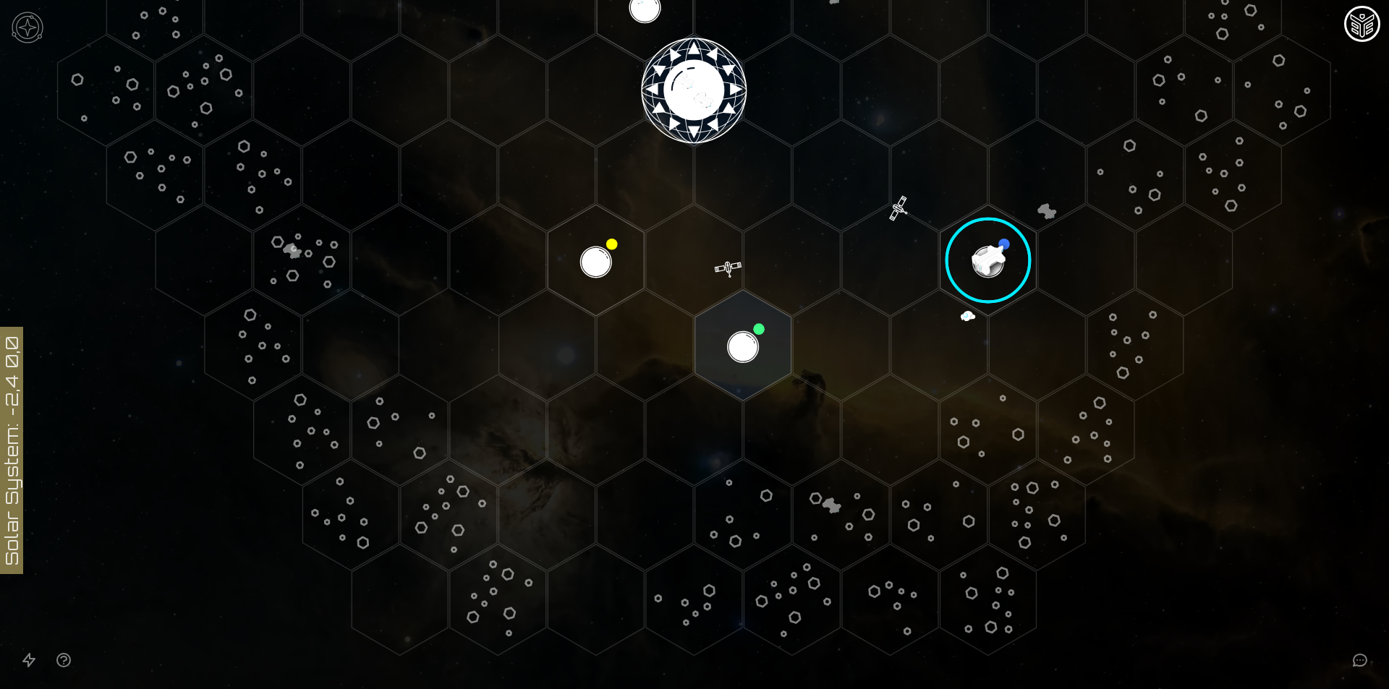
click at [982, 270] on image at bounding box center [988, 261] width 114 height 114
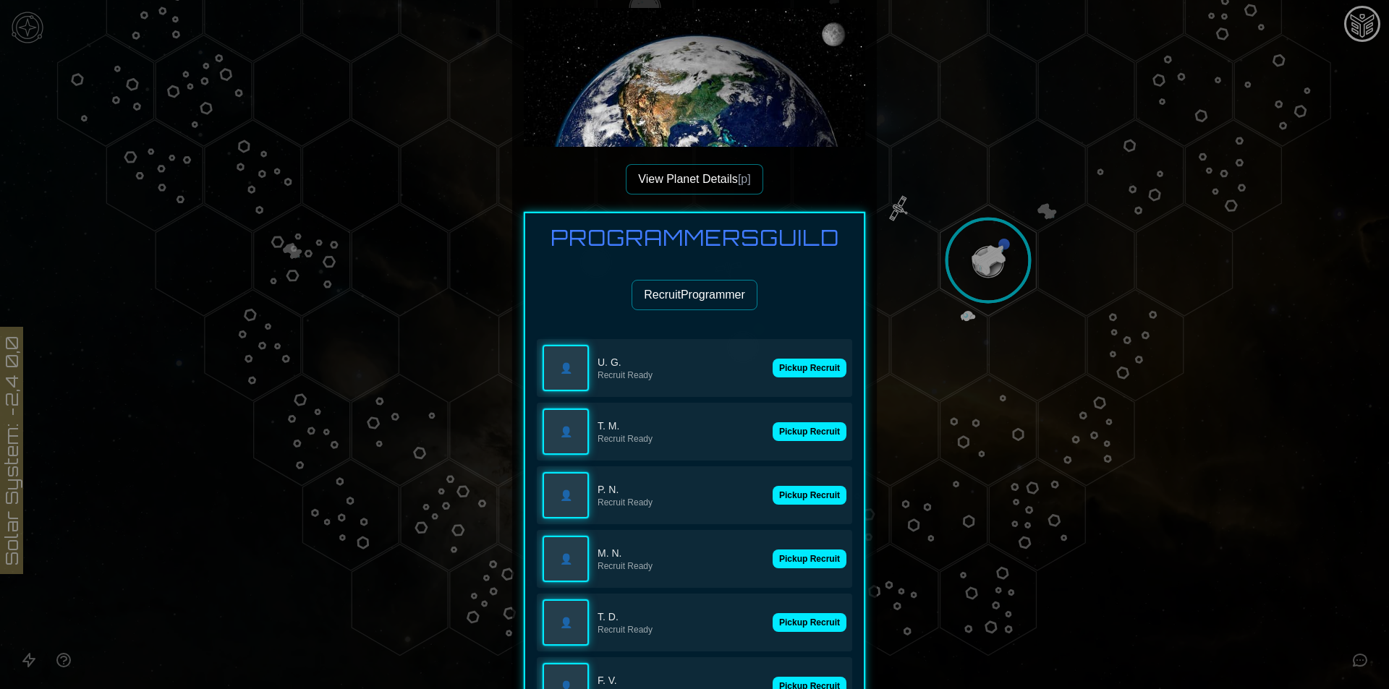
scroll to position [289, 0]
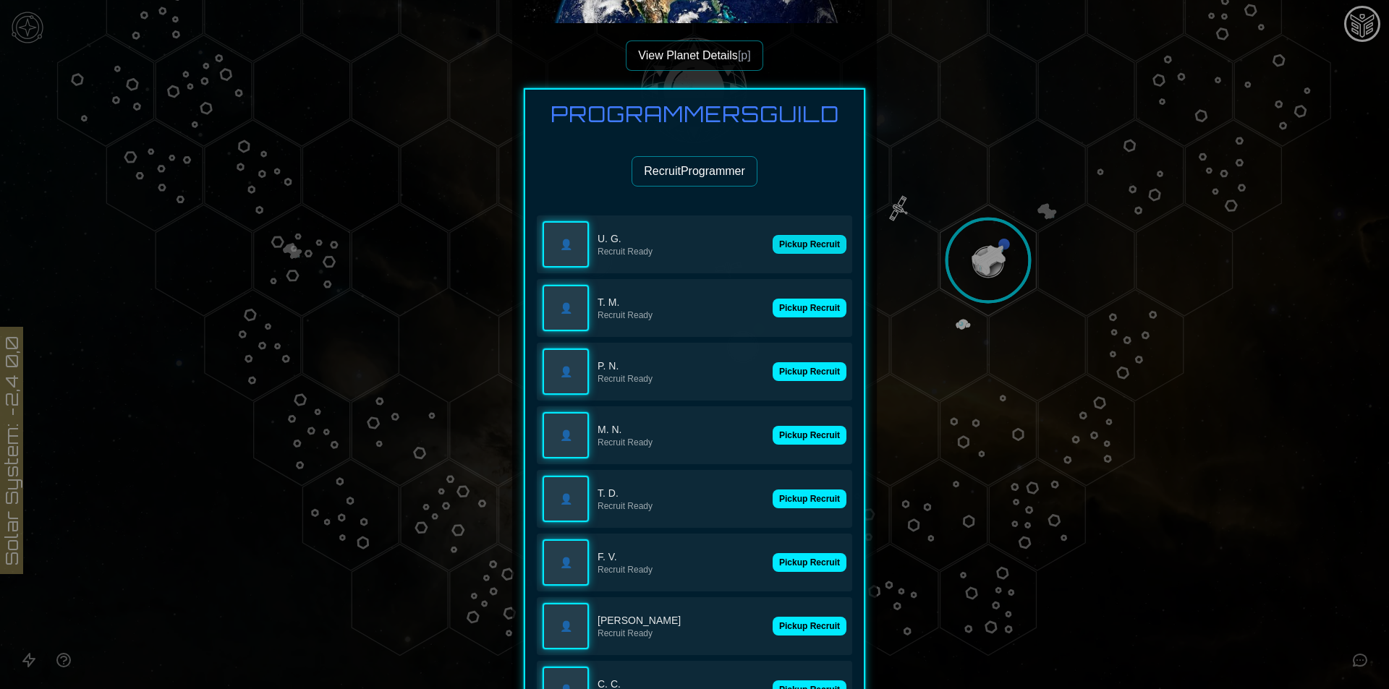
click at [807, 238] on button "Pickup Recruit" at bounding box center [809, 244] width 74 height 19
drag, startPoint x: 803, startPoint y: 242, endPoint x: 816, endPoint y: 242, distance: 13.0
click at [803, 241] on button "Pickup Recruit" at bounding box center [809, 244] width 74 height 19
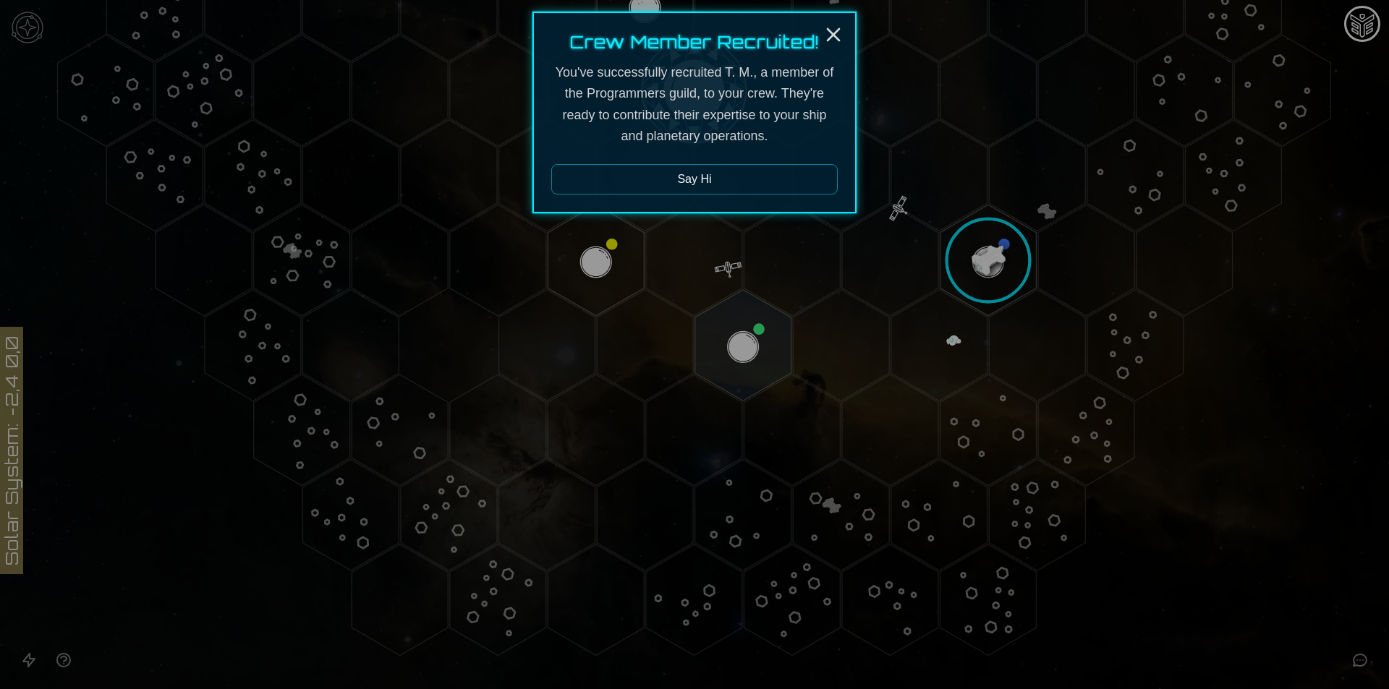
click at [949, 300] on div at bounding box center [694, 344] width 1389 height 689
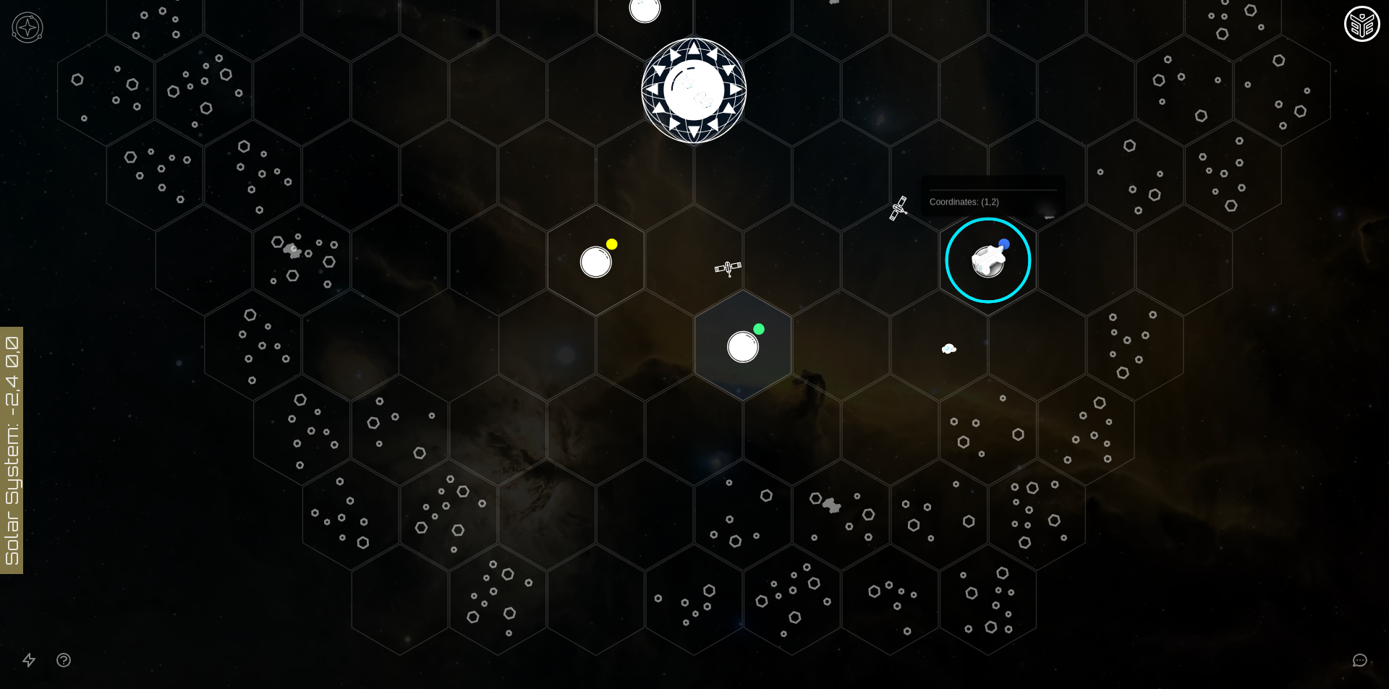
click at [993, 250] on image at bounding box center [988, 261] width 114 height 114
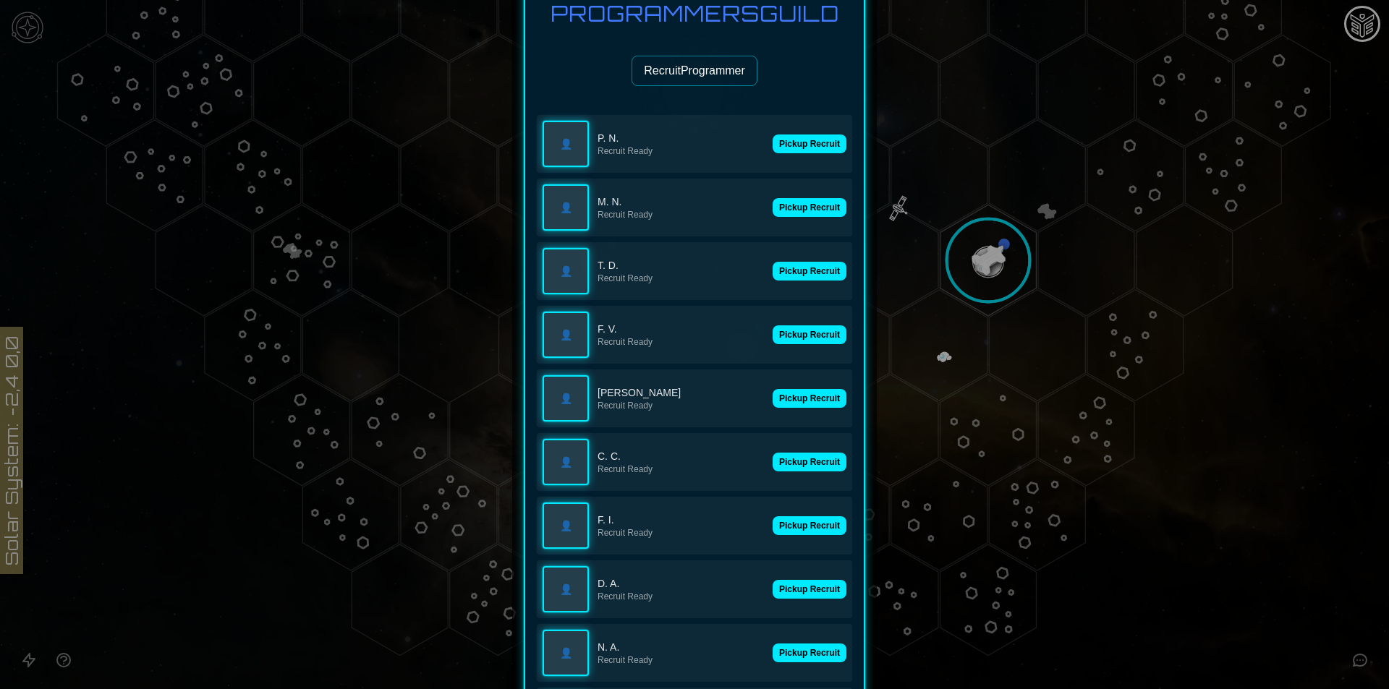
scroll to position [506, 0]
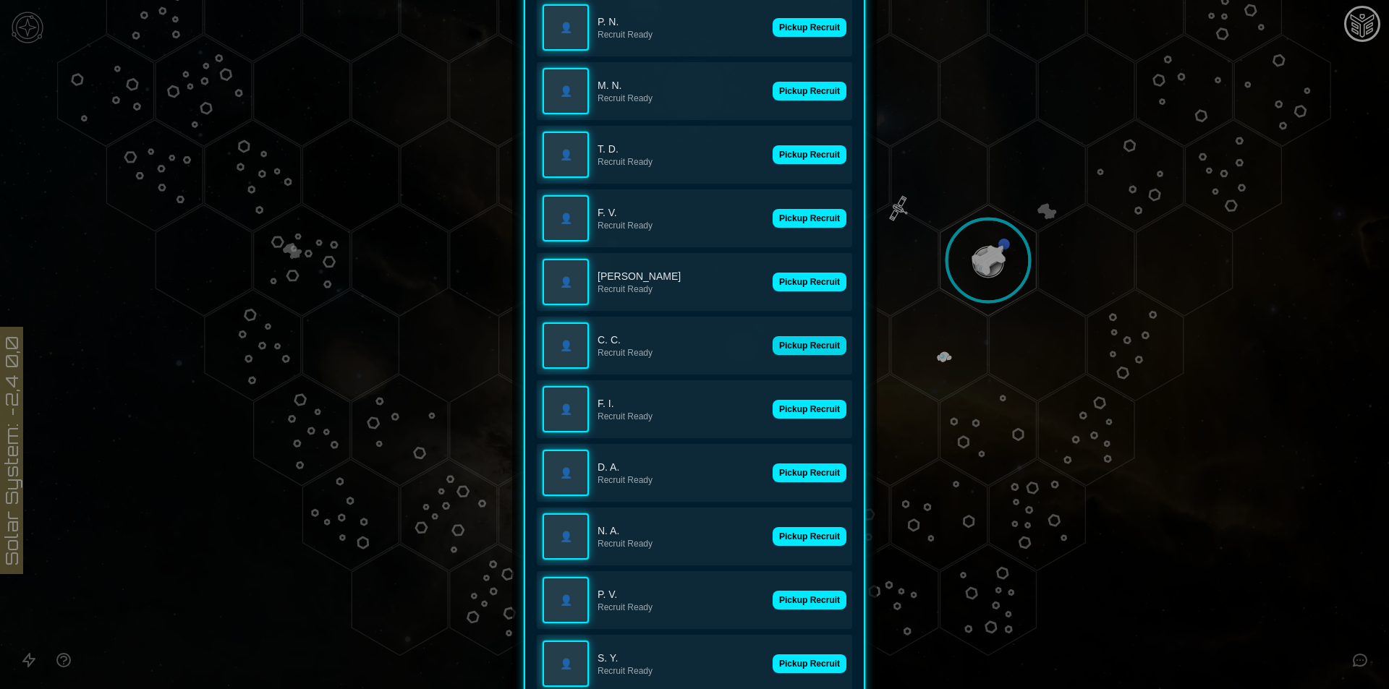
click at [823, 338] on button "Pickup Recruit" at bounding box center [809, 345] width 74 height 19
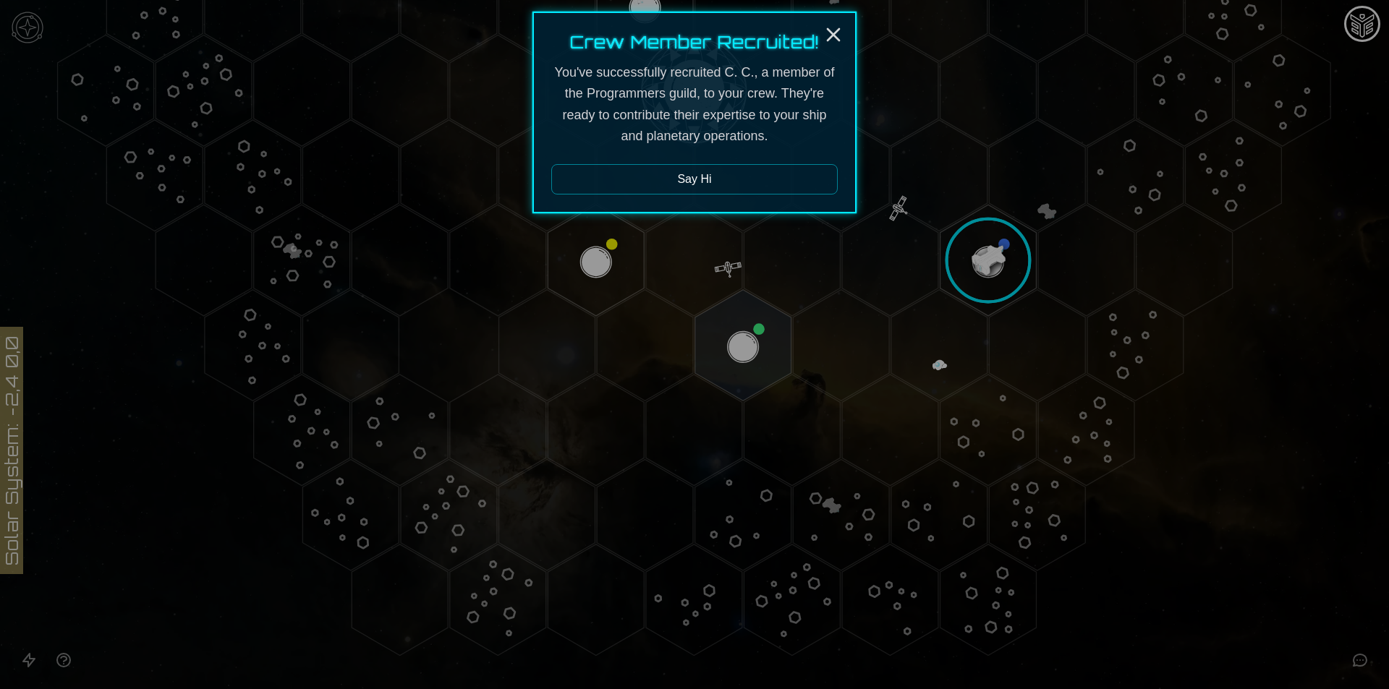
click at [819, 292] on div at bounding box center [694, 344] width 1389 height 689
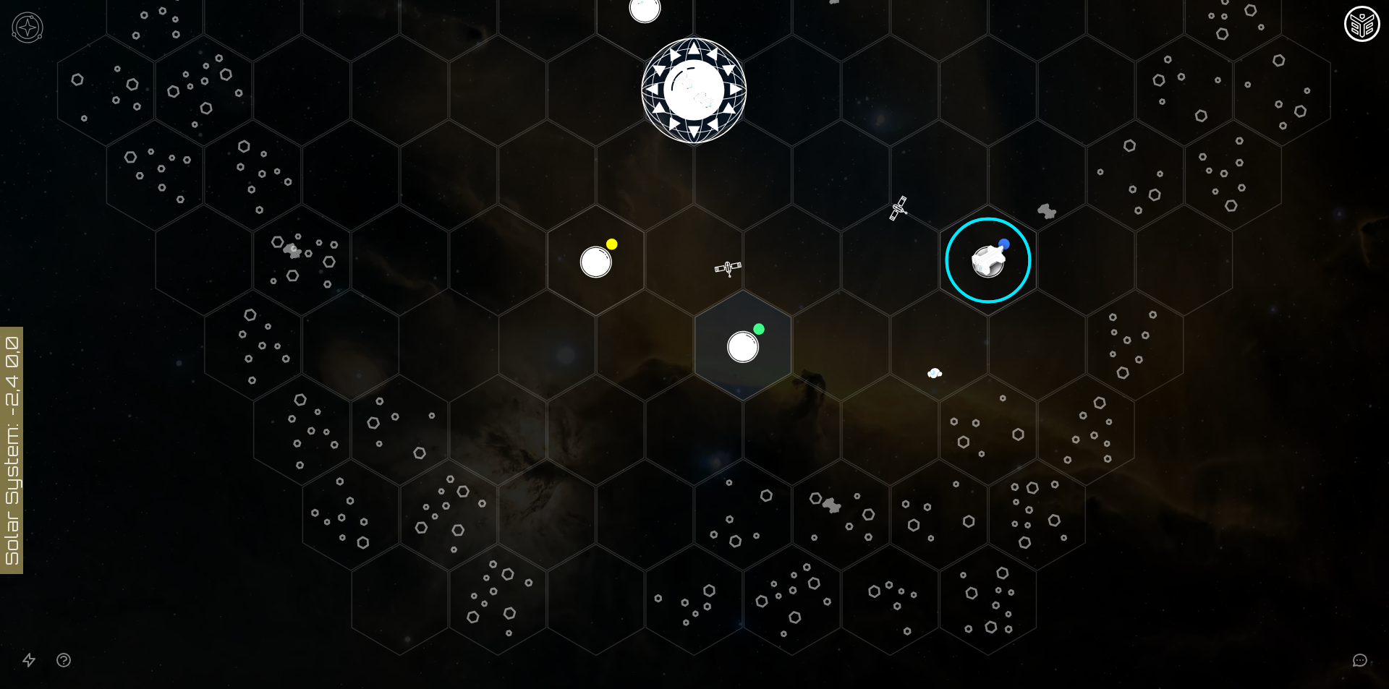
click at [1025, 257] on image at bounding box center [988, 261] width 114 height 114
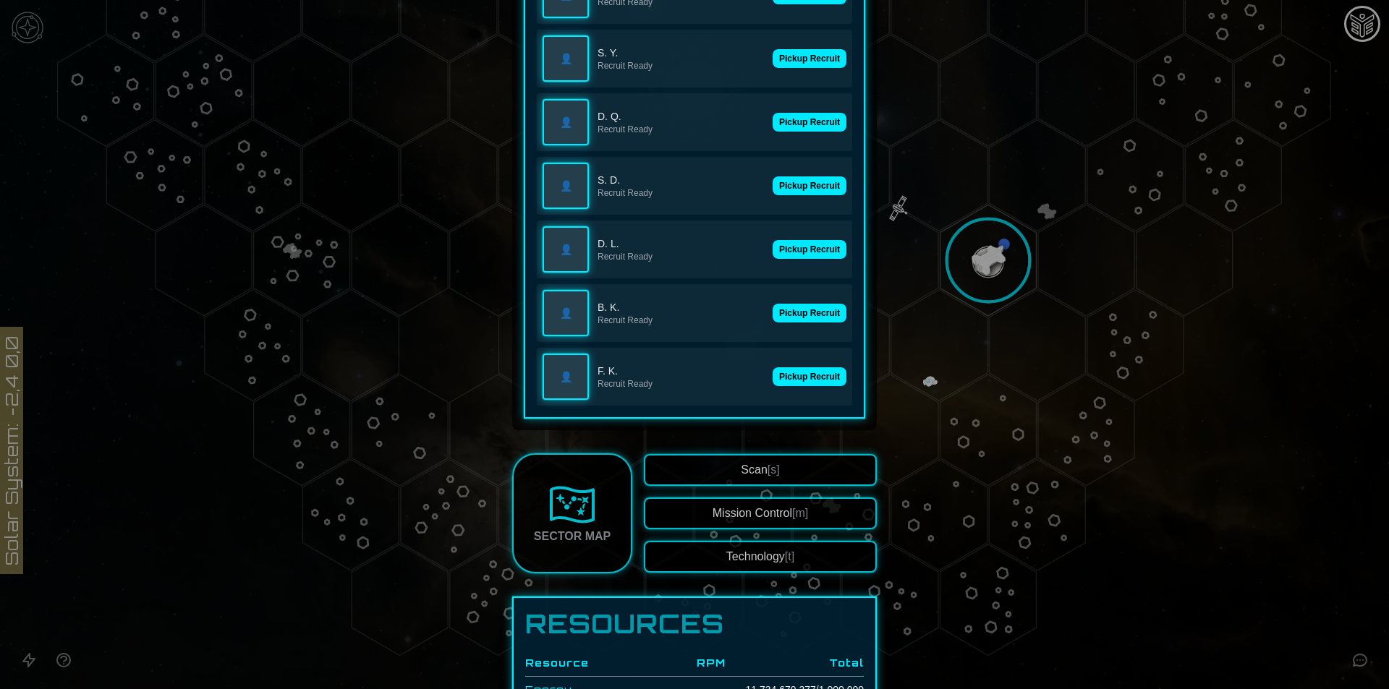
scroll to position [1157, 0]
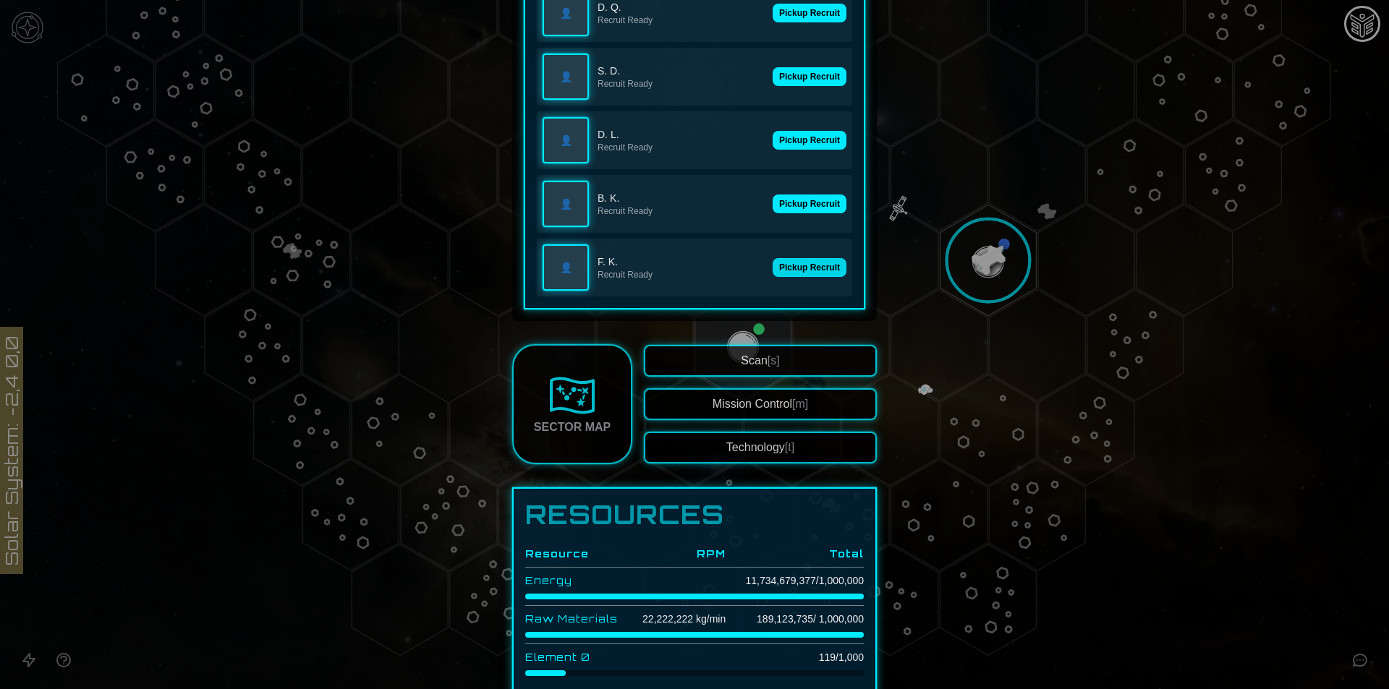
click at [803, 261] on button "Pickup Recruit" at bounding box center [809, 267] width 74 height 19
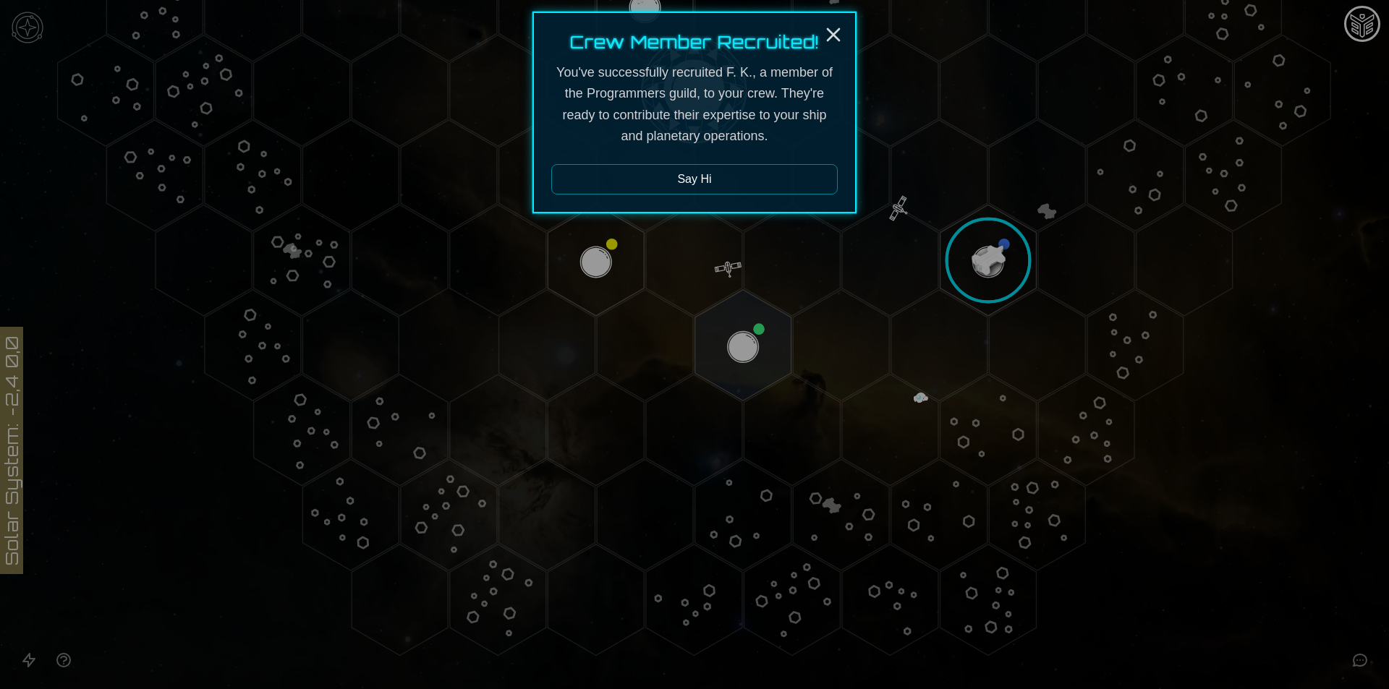
click at [963, 240] on div at bounding box center [694, 344] width 1389 height 689
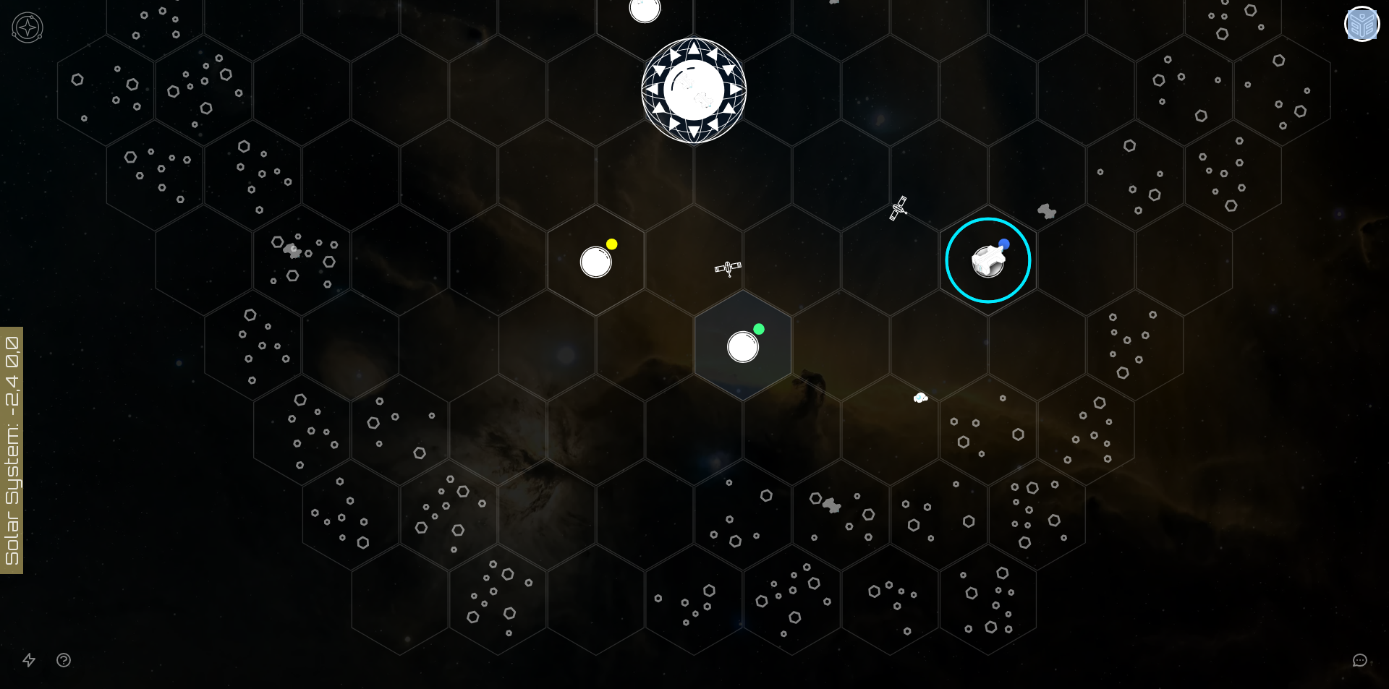
click at [963, 241] on image at bounding box center [988, 261] width 114 height 114
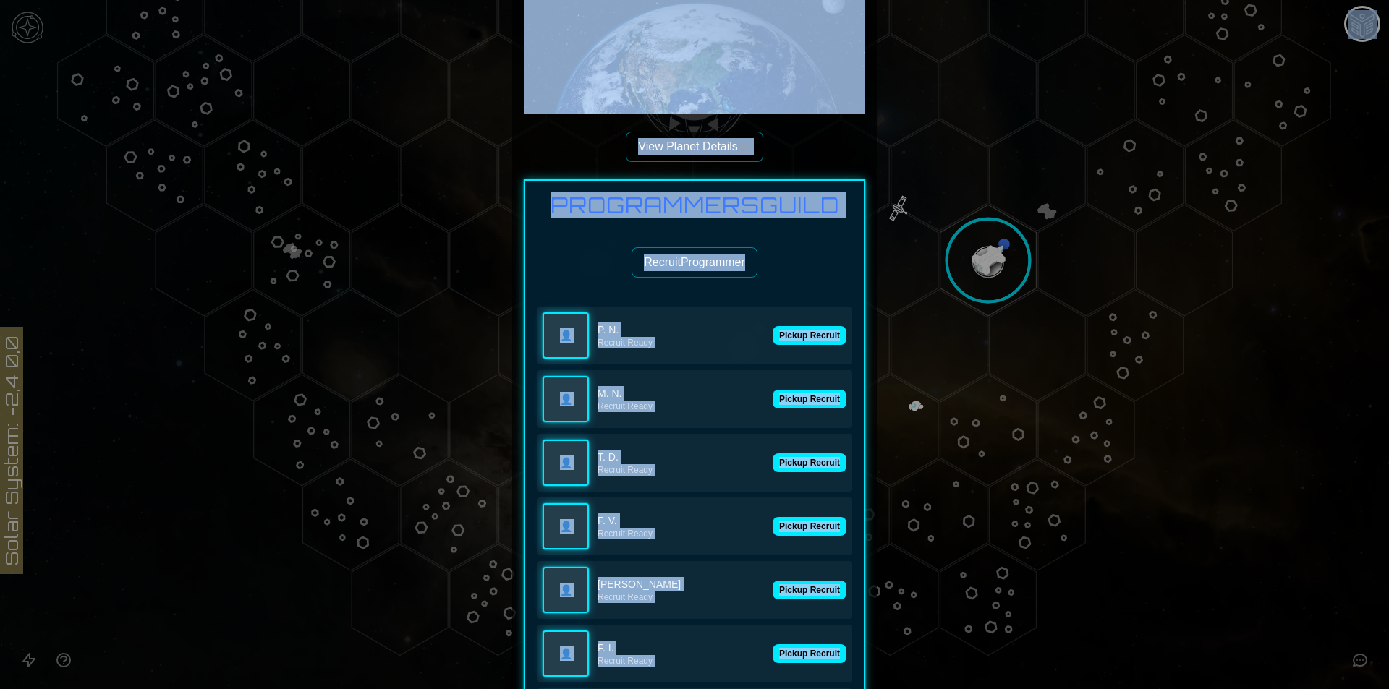
scroll to position [362, 0]
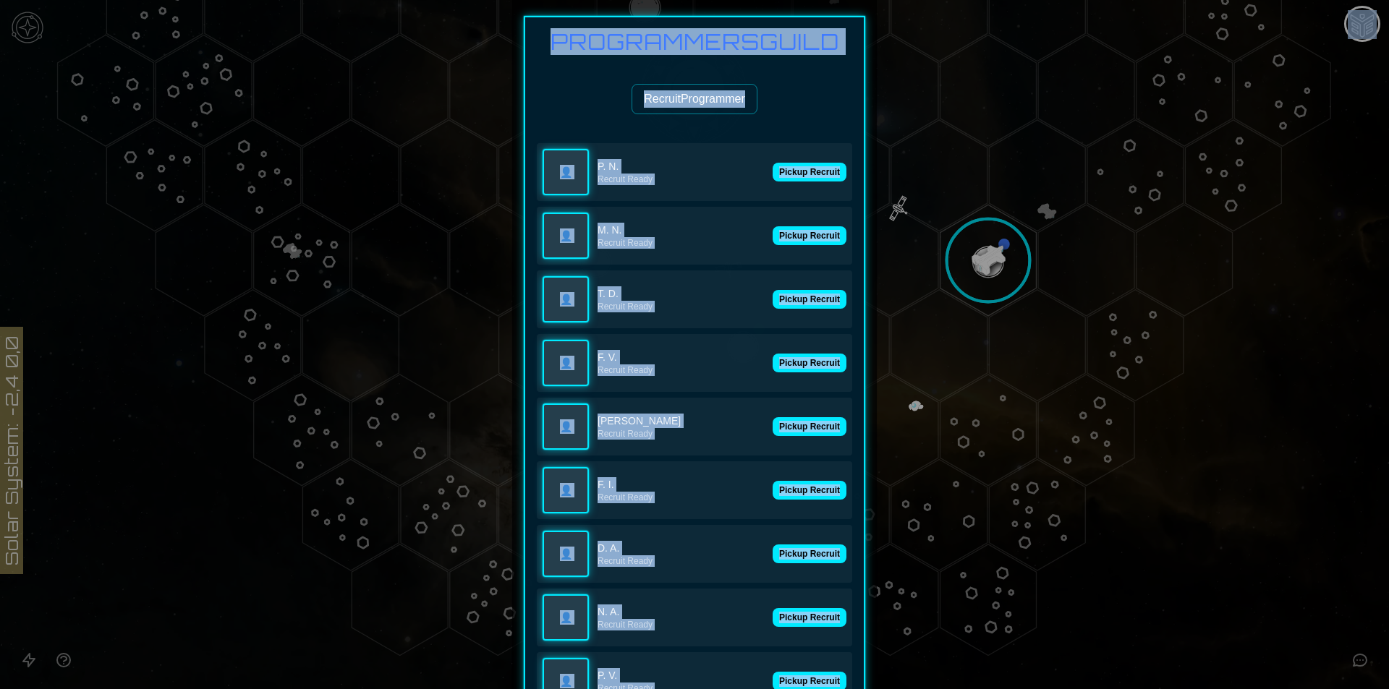
click at [788, 123] on div "Programmers Guild Recruit Programmer 👤 P. N. Recruit Ready Pickup Recruit 👤 M. …" at bounding box center [694, 528] width 341 height 1025
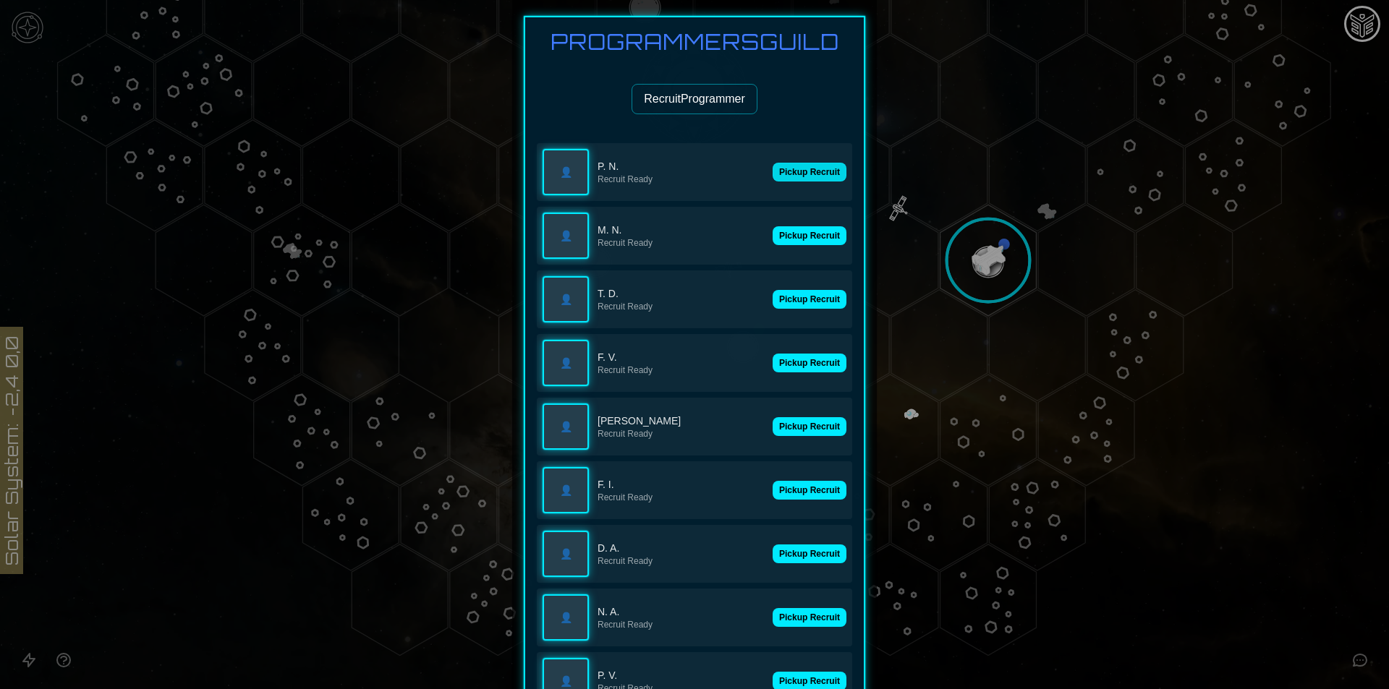
click at [789, 167] on button "Pickup Recruit" at bounding box center [809, 172] width 74 height 19
click at [799, 229] on div "👤 P. N. Recruit Ready 👤 M. N. Recruit Ready Pickup Recruit 👤 T. D. Recruit Read…" at bounding box center [694, 585] width 315 height 885
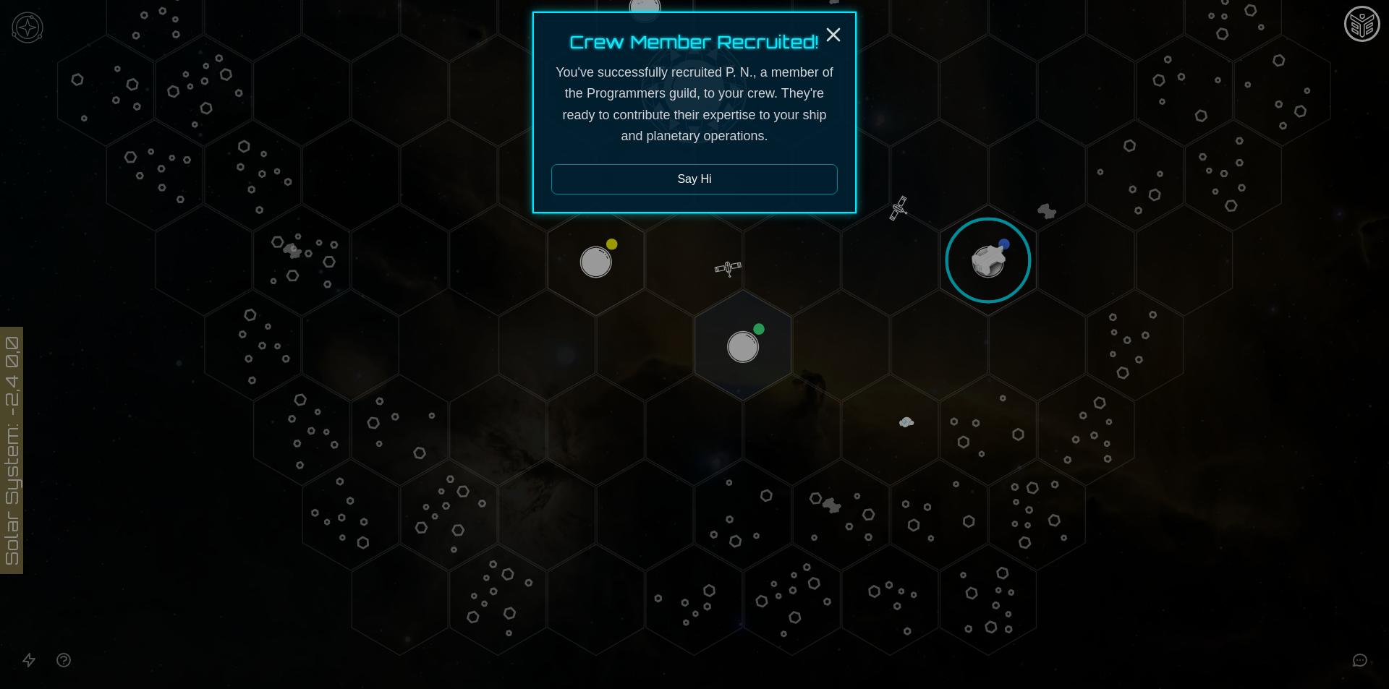
click at [986, 248] on div at bounding box center [694, 344] width 1389 height 689
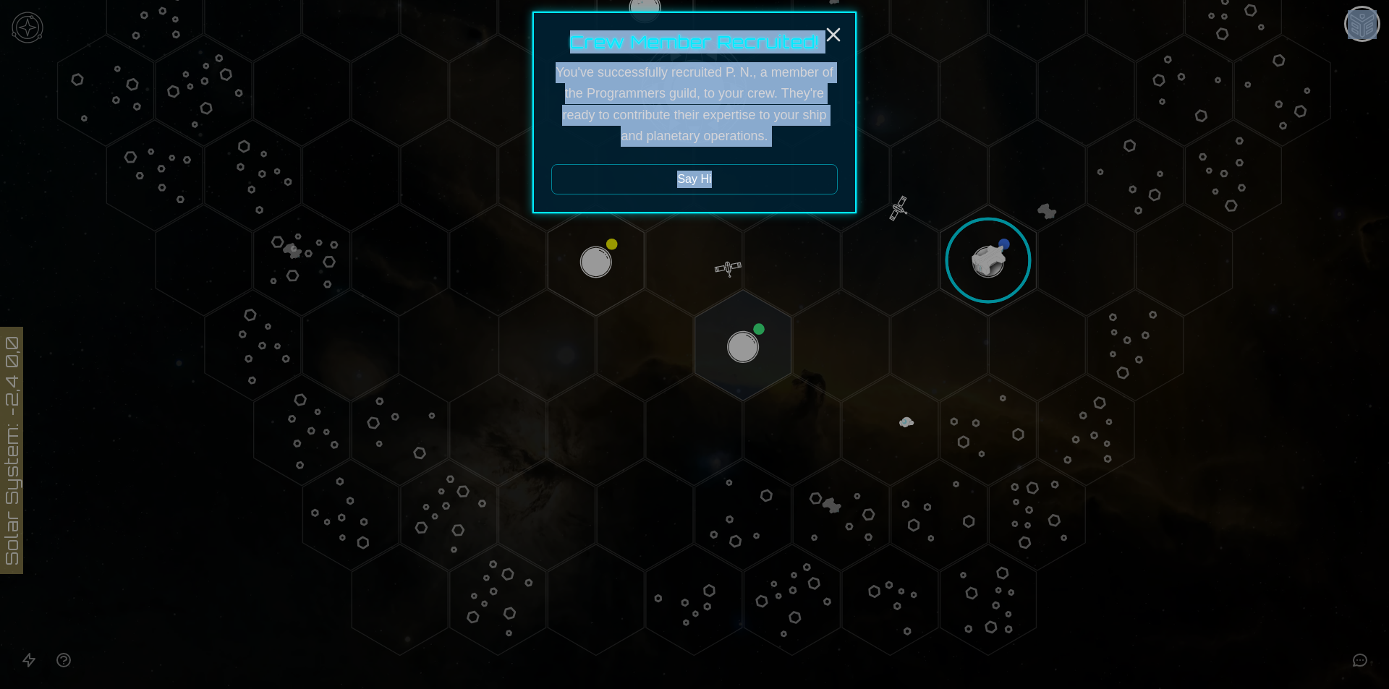
click at [986, 248] on image at bounding box center [988, 261] width 114 height 114
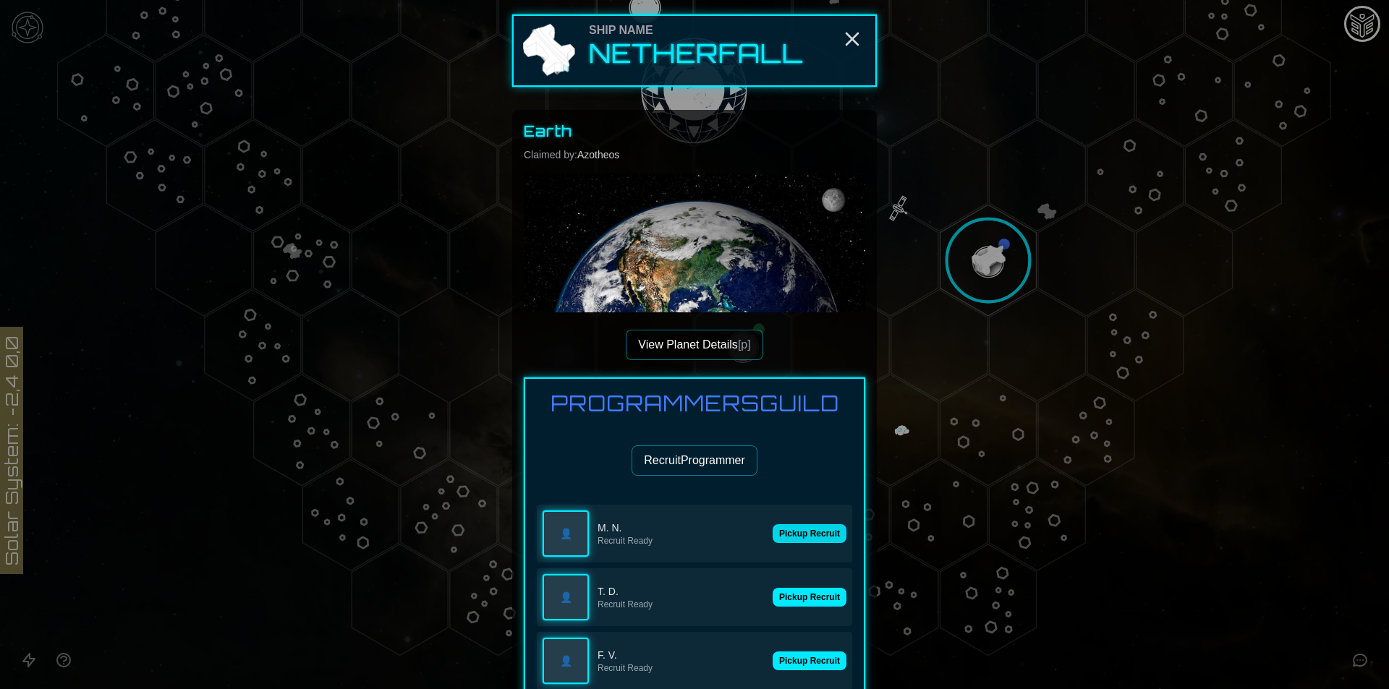
click at [819, 532] on button "Pickup Recruit" at bounding box center [809, 533] width 74 height 19
click at [816, 652] on button "Pickup Recruit" at bounding box center [809, 661] width 74 height 19
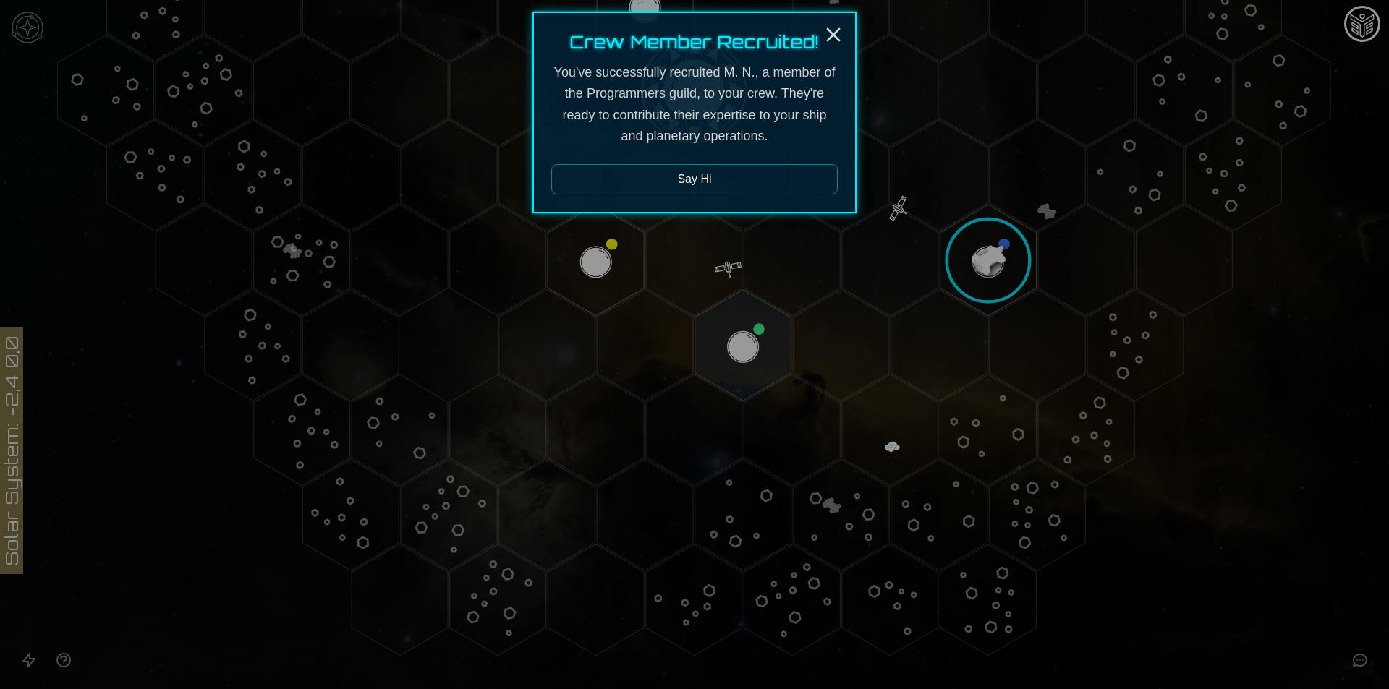
click at [832, 524] on div at bounding box center [694, 344] width 1389 height 689
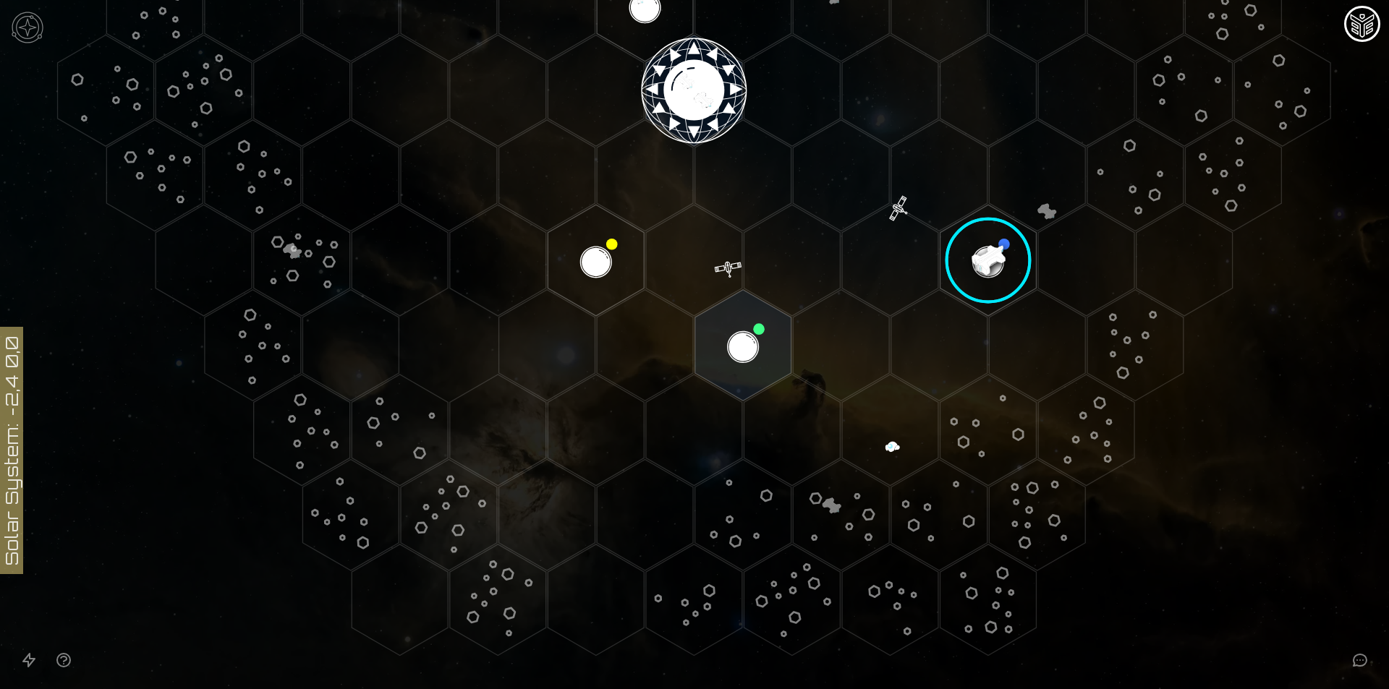
click at [955, 251] on image at bounding box center [988, 261] width 114 height 114
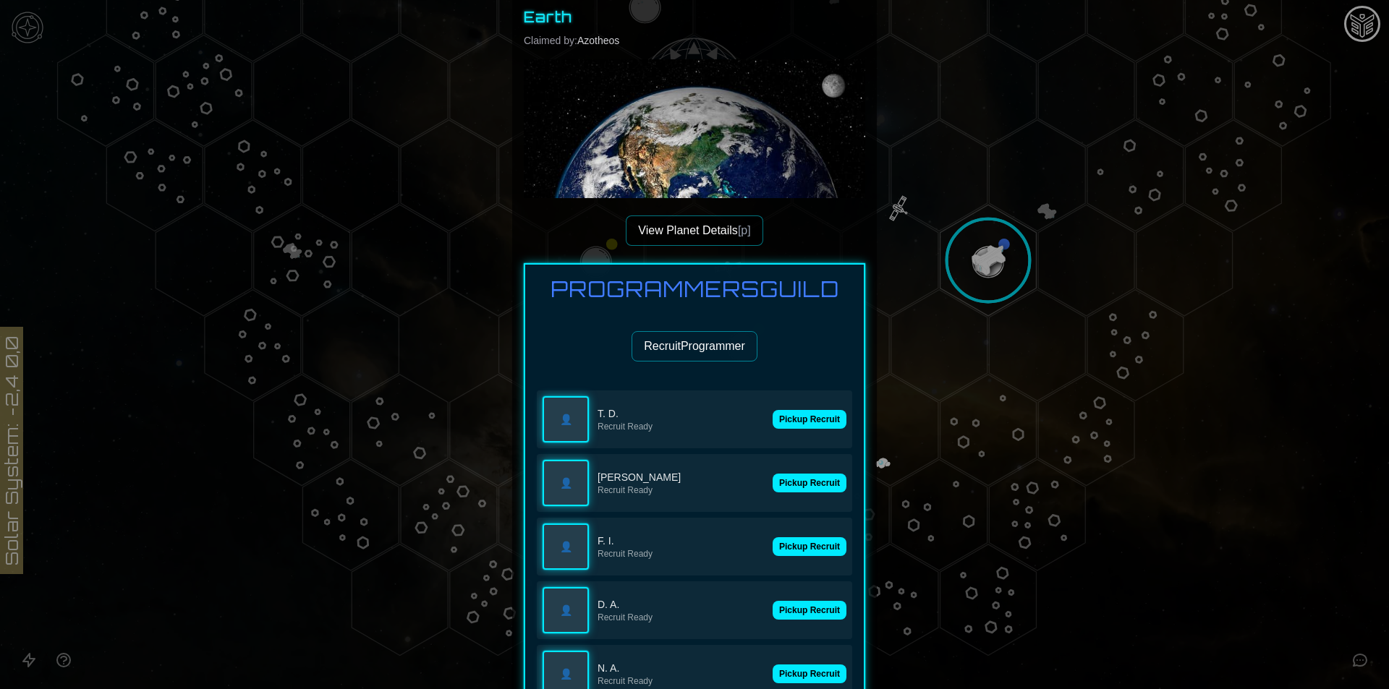
scroll to position [217, 0]
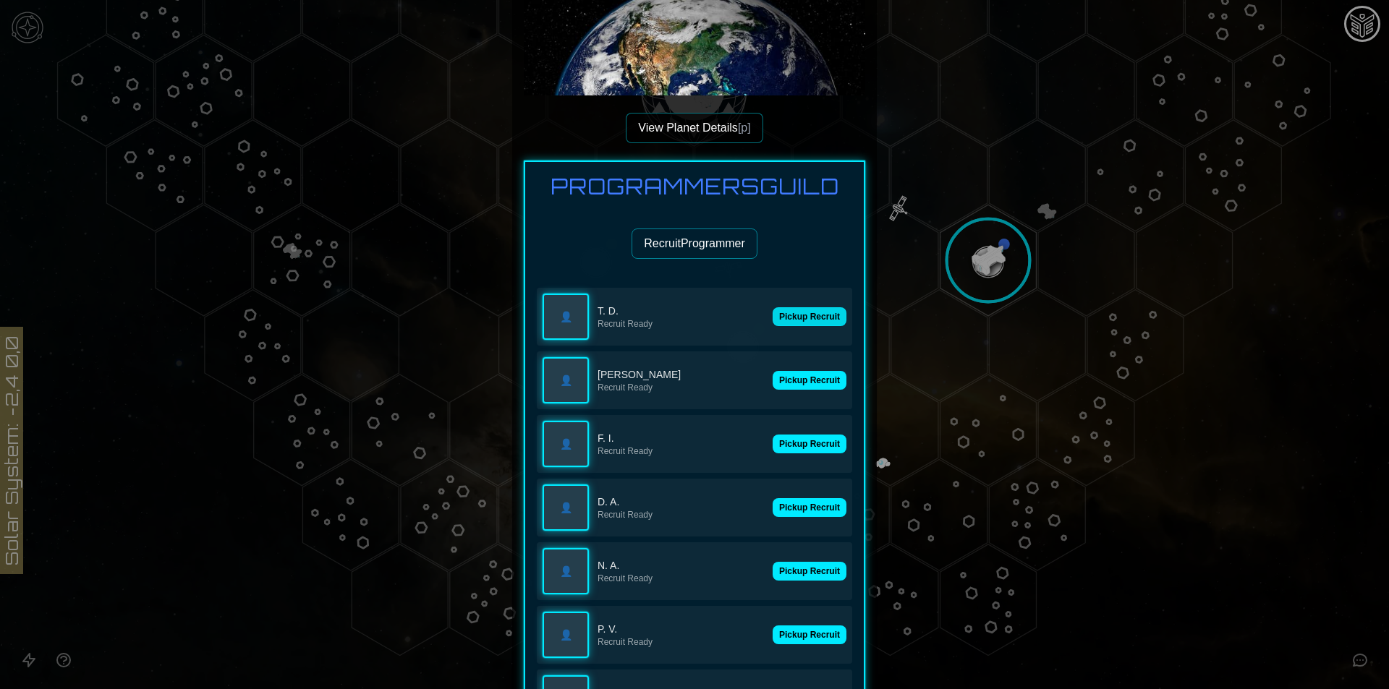
click at [808, 307] on button "Pickup Recruit" at bounding box center [809, 316] width 74 height 19
click at [811, 397] on div "👤 T. D. Recruit Ready 👤 R. J. Recruit Ready Pickup Recruit 👤 F. I. Recruit Read…" at bounding box center [694, 635] width 315 height 694
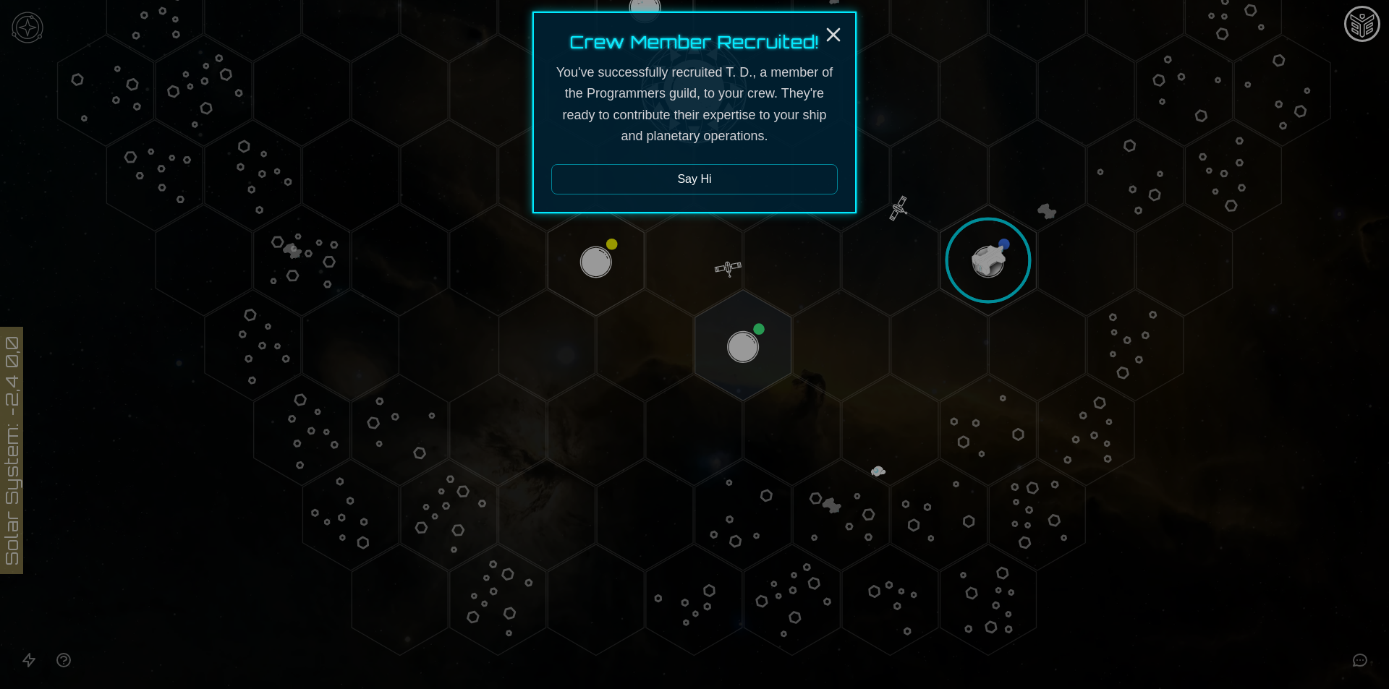
click at [955, 247] on div at bounding box center [694, 344] width 1389 height 689
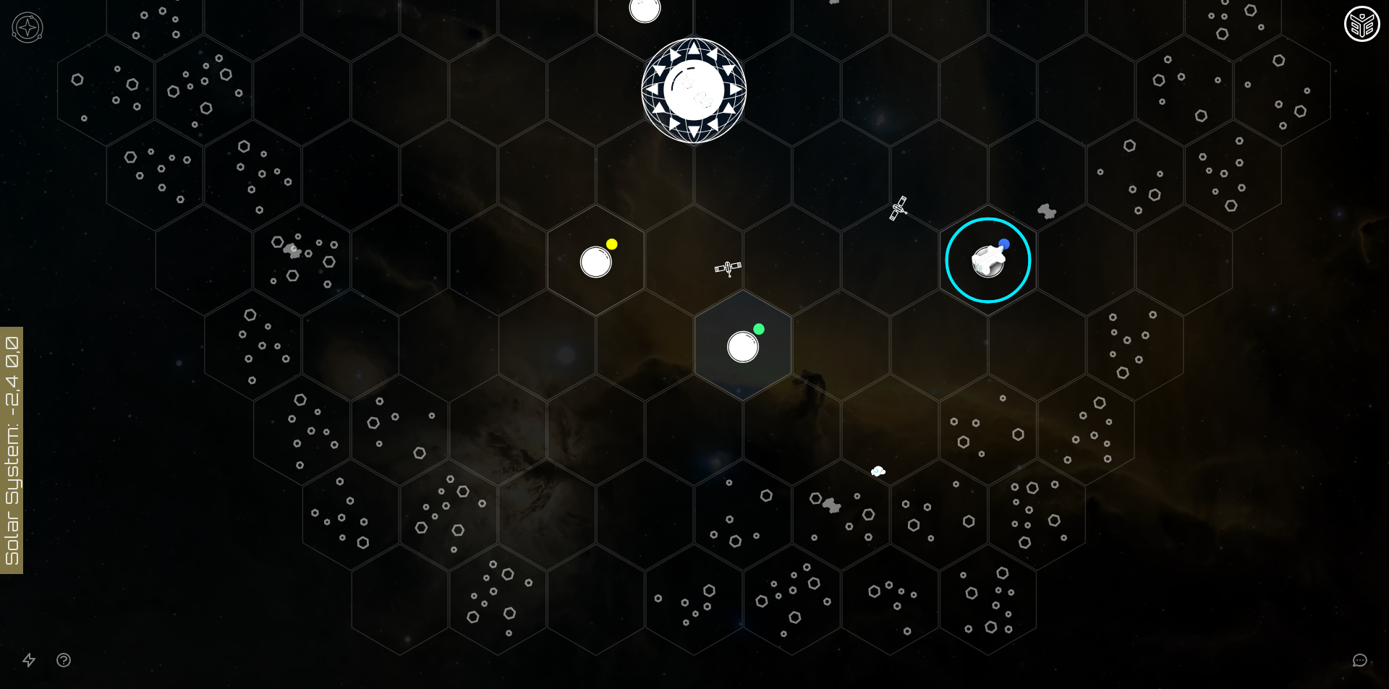
click at [968, 251] on image at bounding box center [988, 261] width 114 height 114
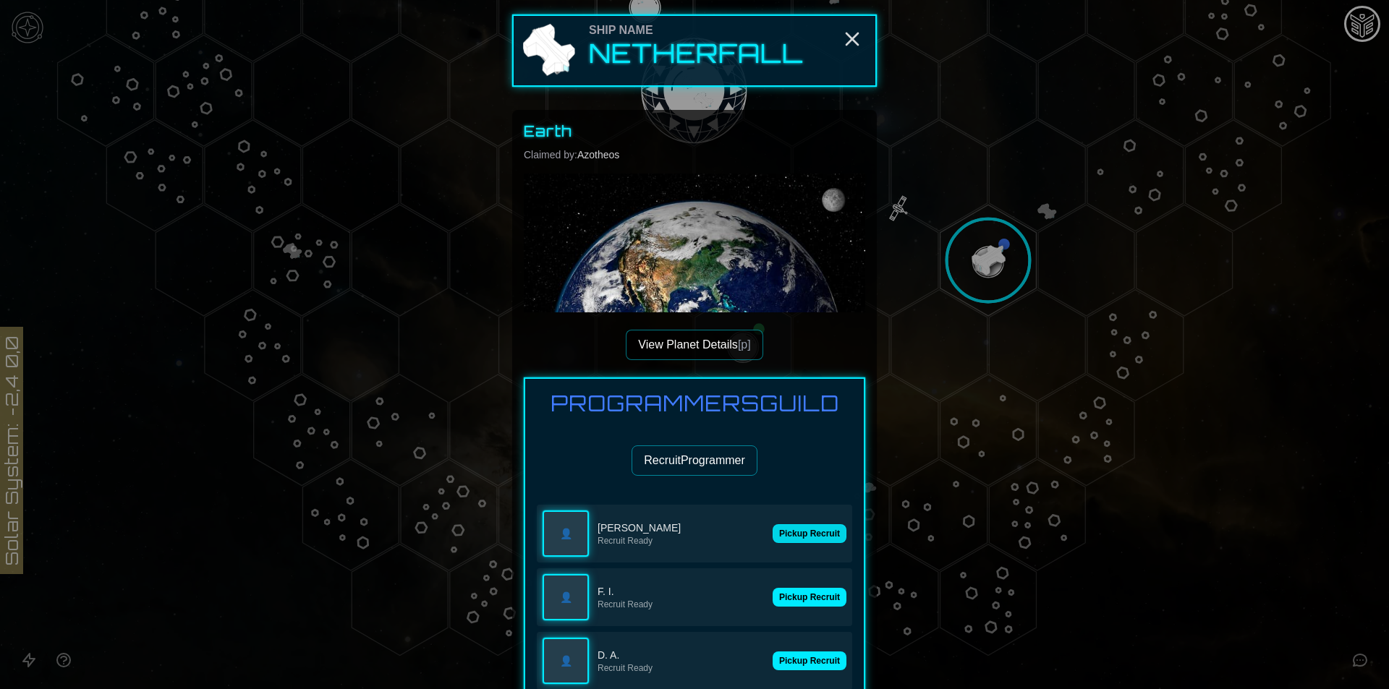
click at [810, 530] on button "Pickup Recruit" at bounding box center [809, 533] width 74 height 19
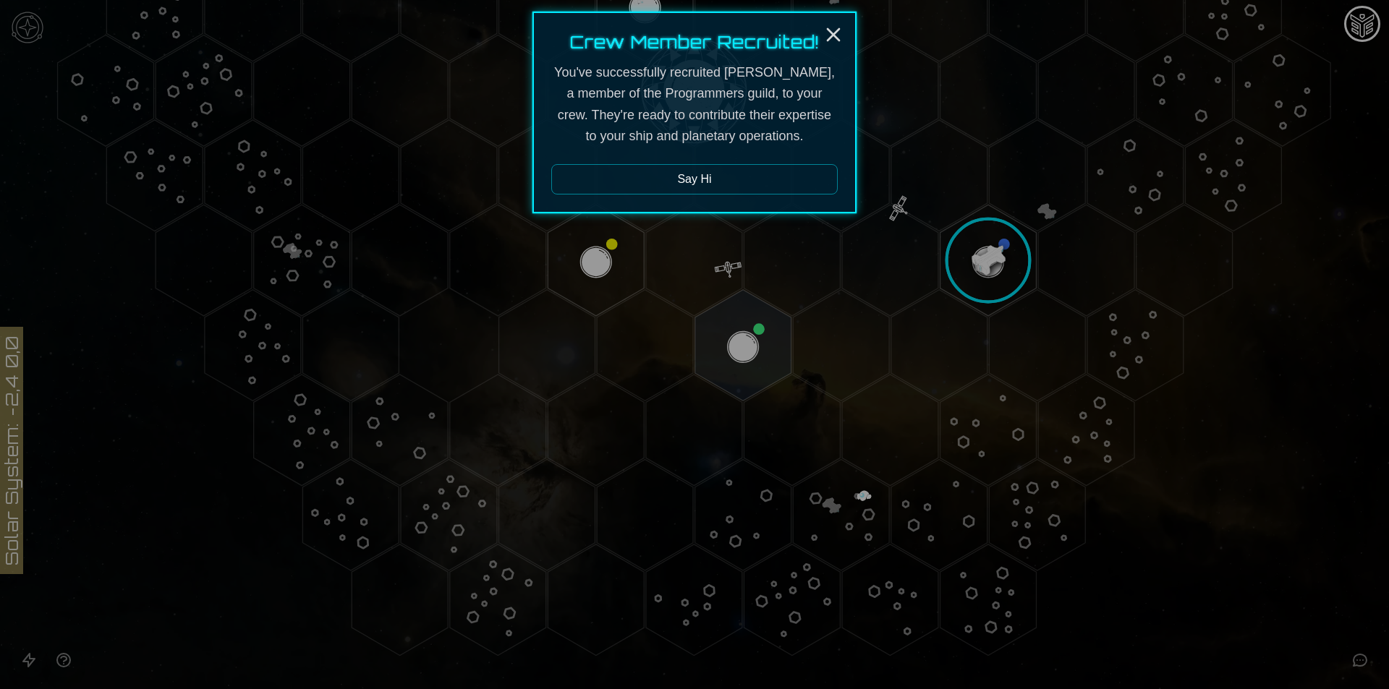
click at [943, 259] on div at bounding box center [694, 344] width 1389 height 689
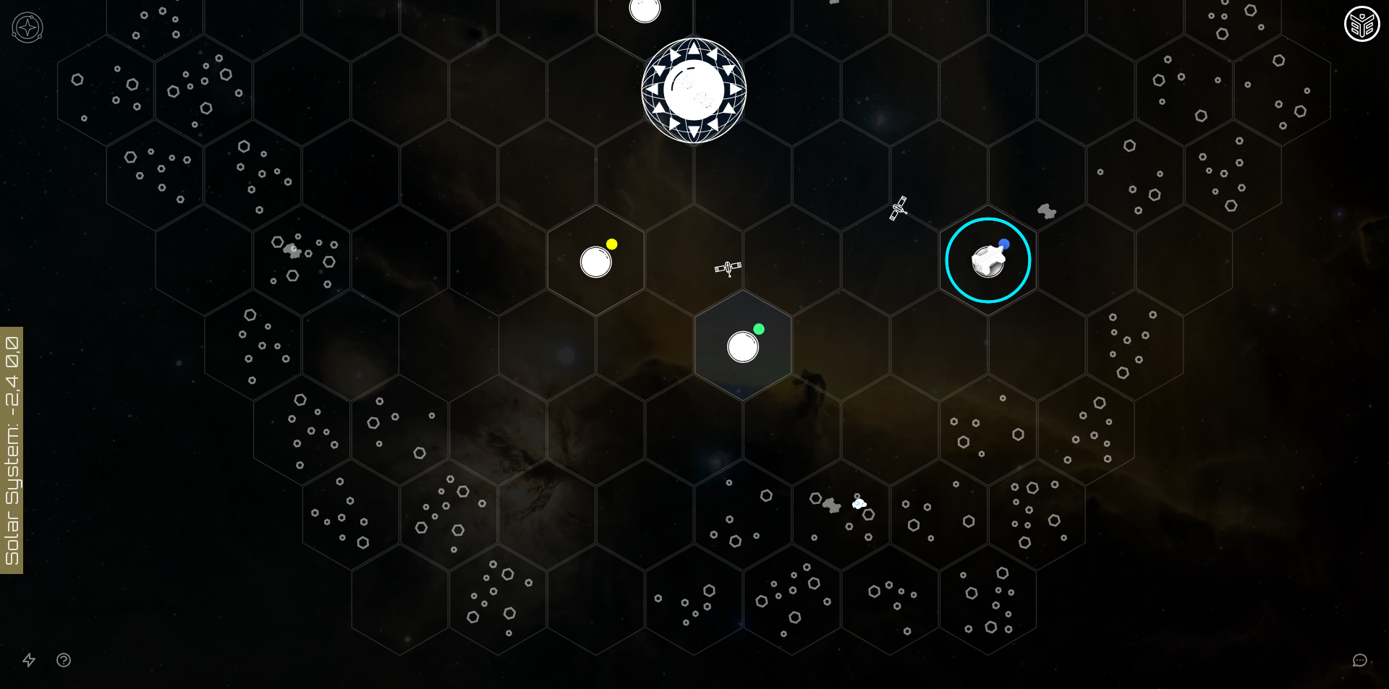
click at [978, 274] on image at bounding box center [988, 261] width 114 height 114
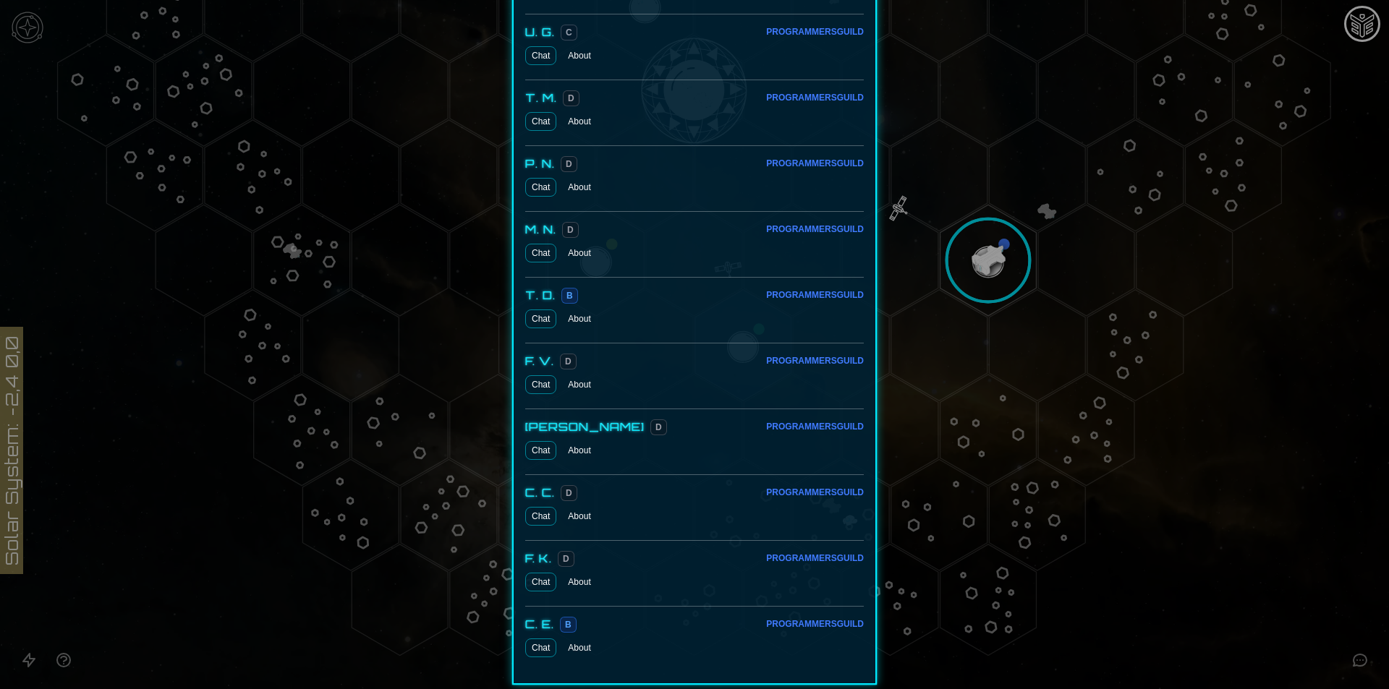
scroll to position [2648, 0]
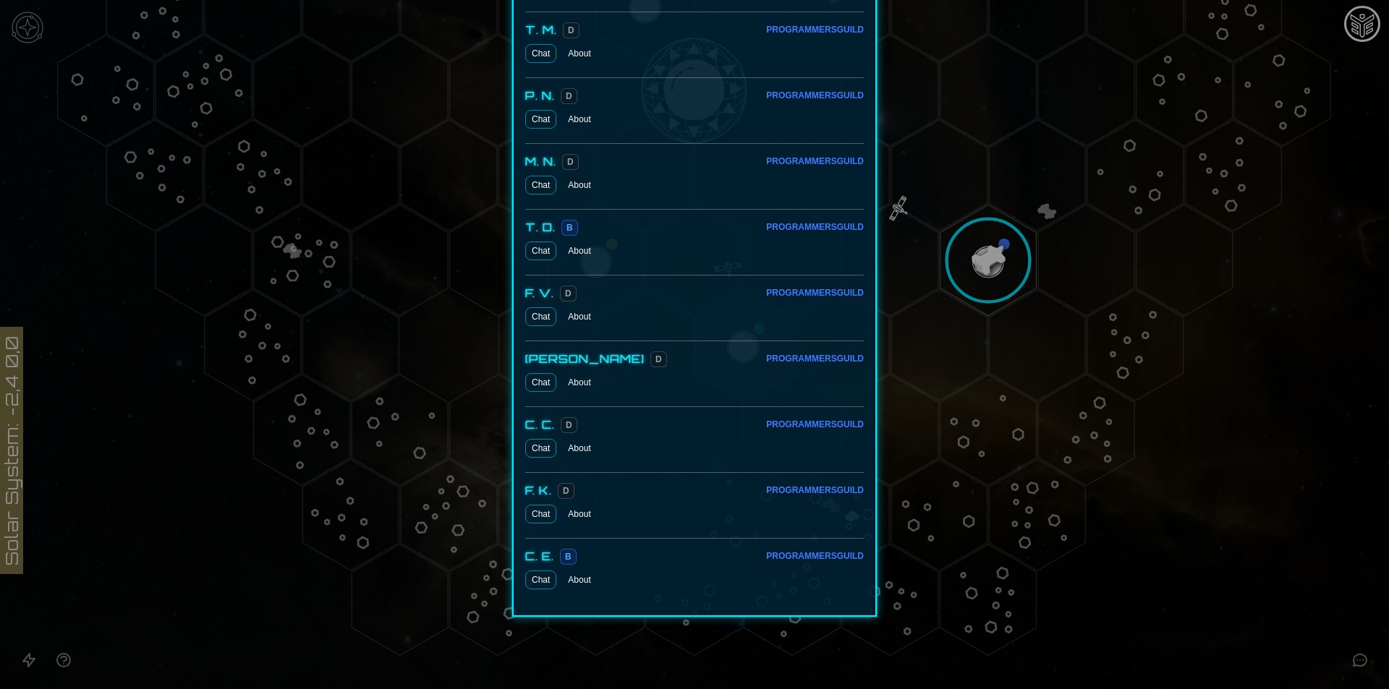
click at [1019, 223] on div at bounding box center [694, 344] width 1389 height 689
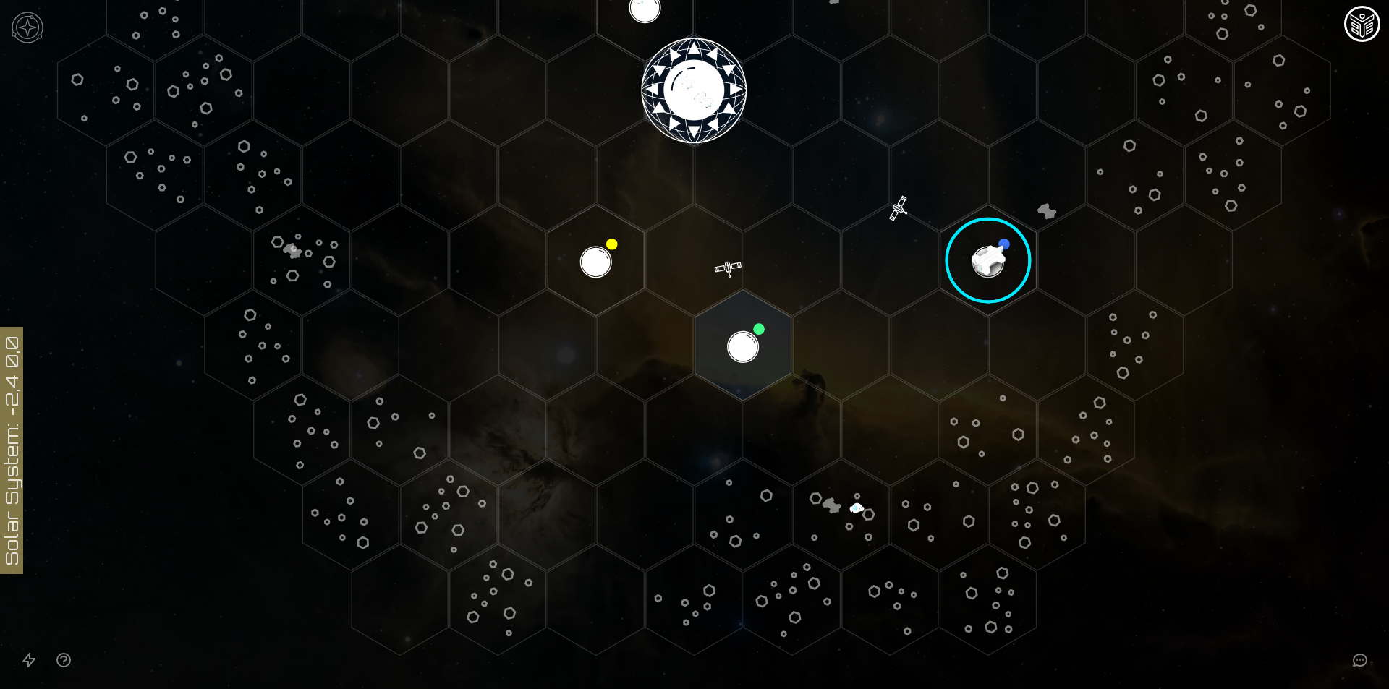
click at [745, 330] on polygon "Hex at coordinates -1,3, clickable" at bounding box center [743, 345] width 96 height 111
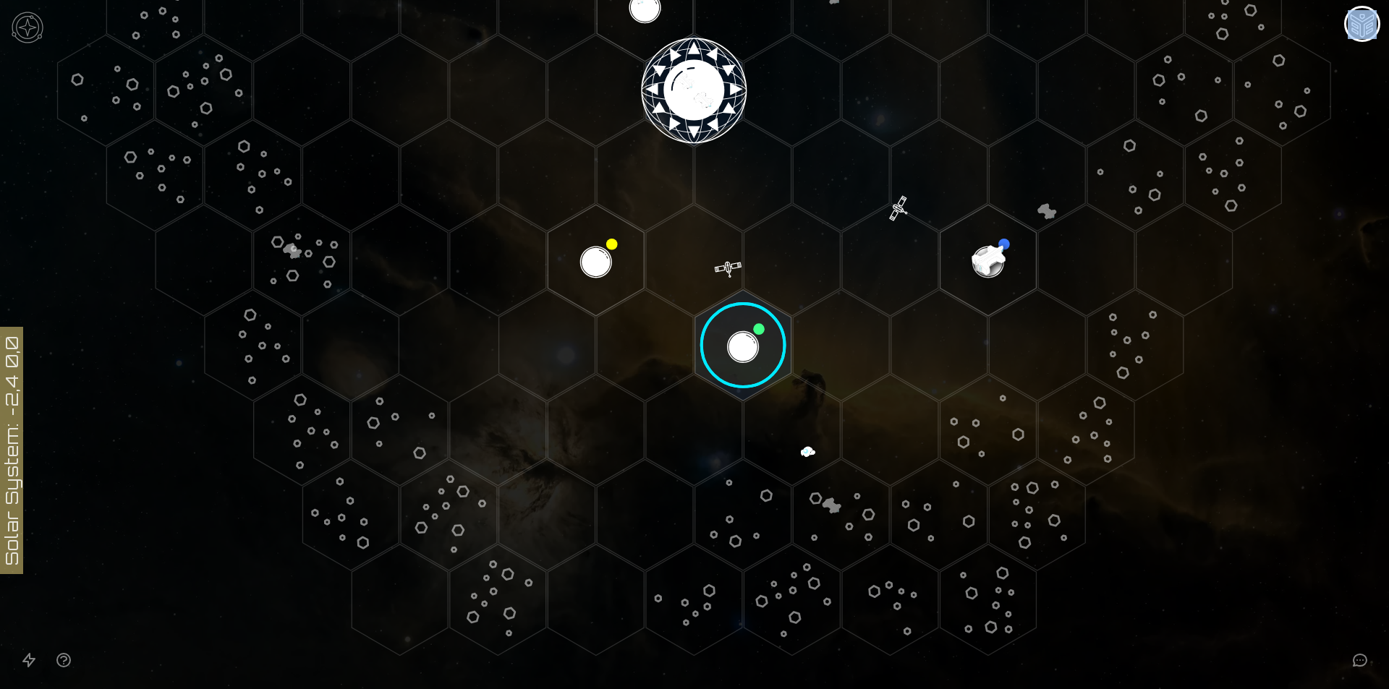
click at [745, 330] on image at bounding box center [743, 346] width 114 height 114
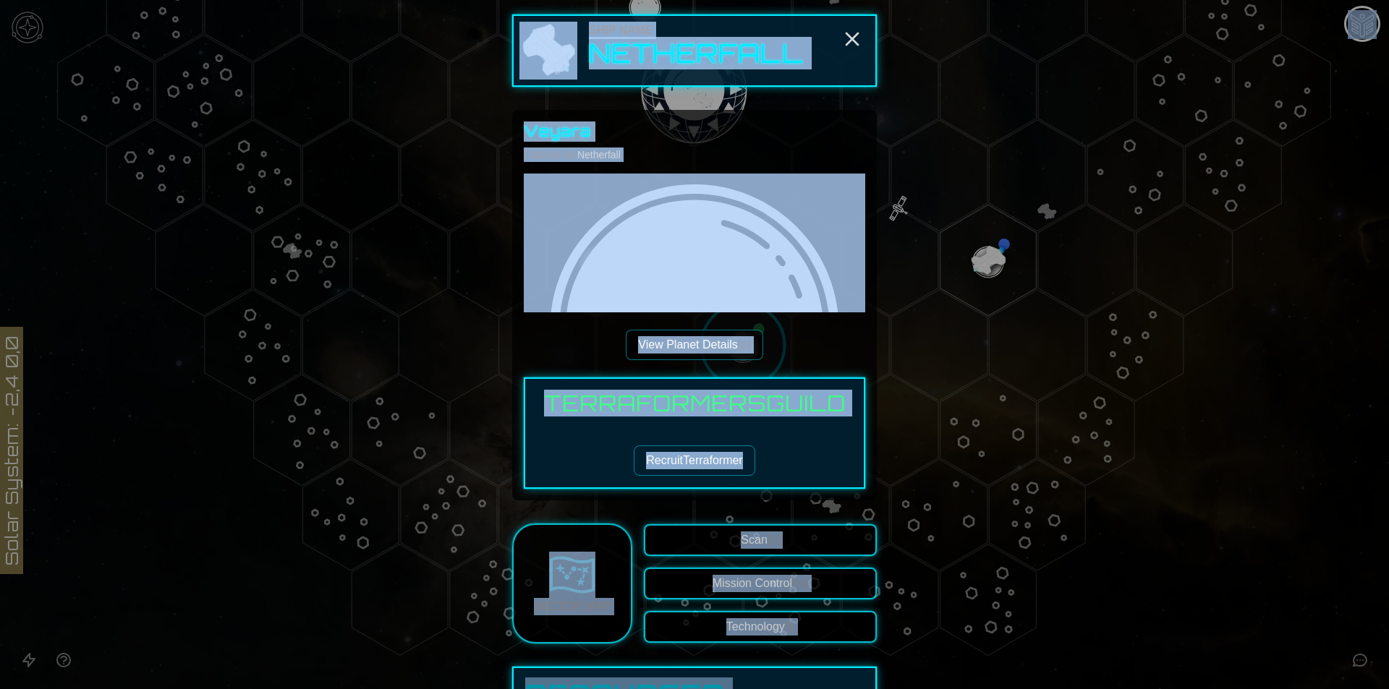
click at [789, 447] on div "Recruit Terraformer" at bounding box center [694, 460] width 315 height 30
click at [757, 461] on div "Recruit Terraformer" at bounding box center [694, 460] width 315 height 30
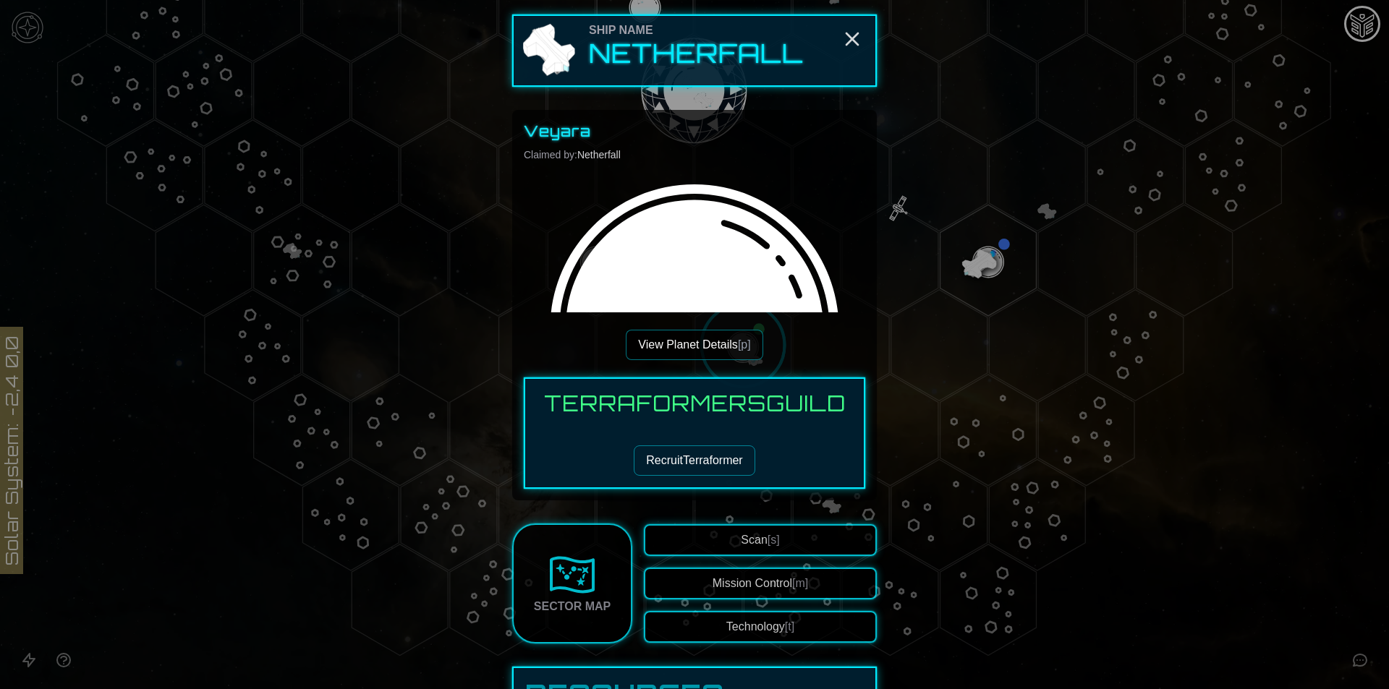
click at [743, 463] on button "Recruit Terraformer" at bounding box center [694, 460] width 121 height 30
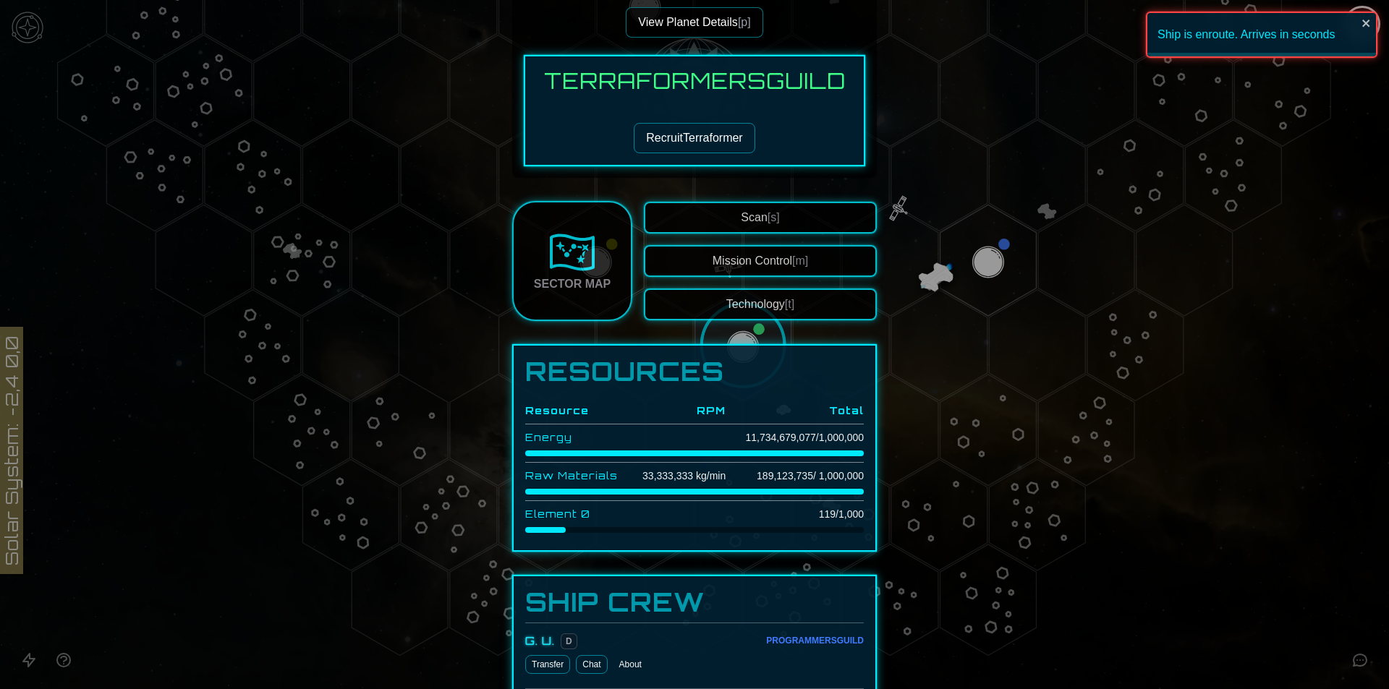
scroll to position [289, 0]
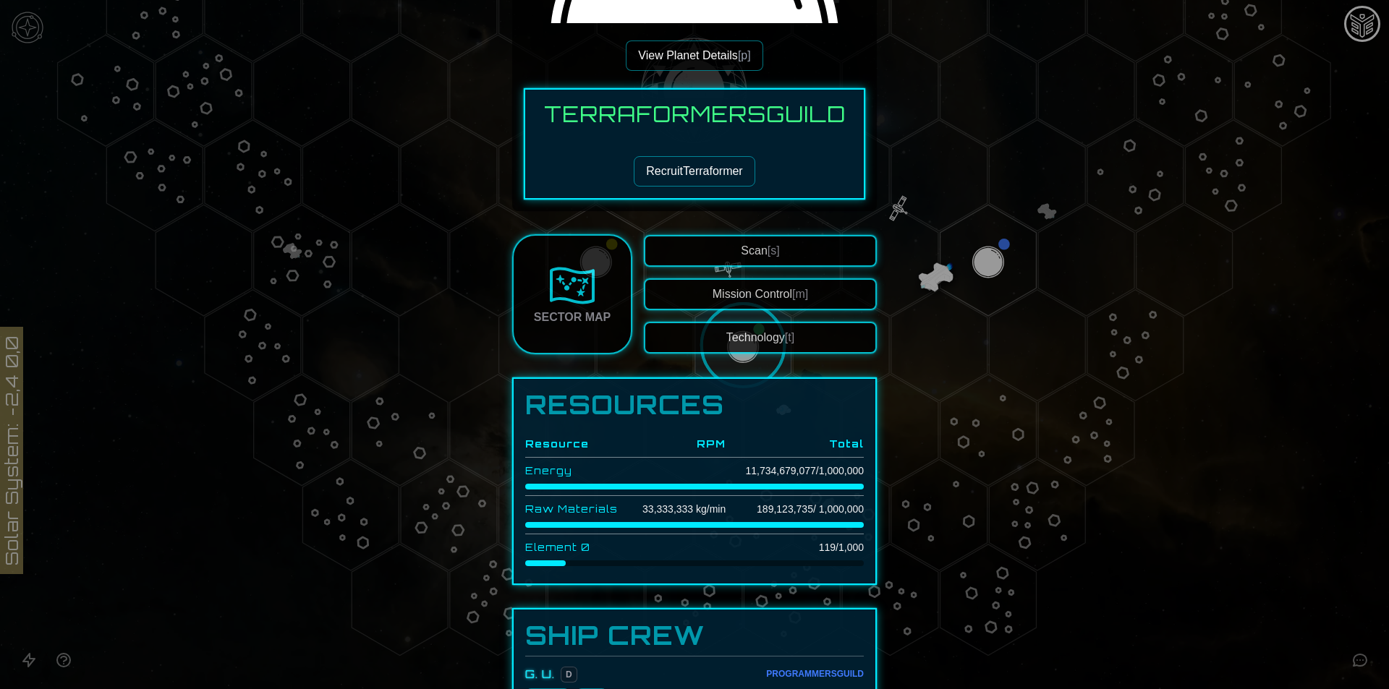
click at [781, 326] on button "Technology [t]" at bounding box center [760, 338] width 233 height 32
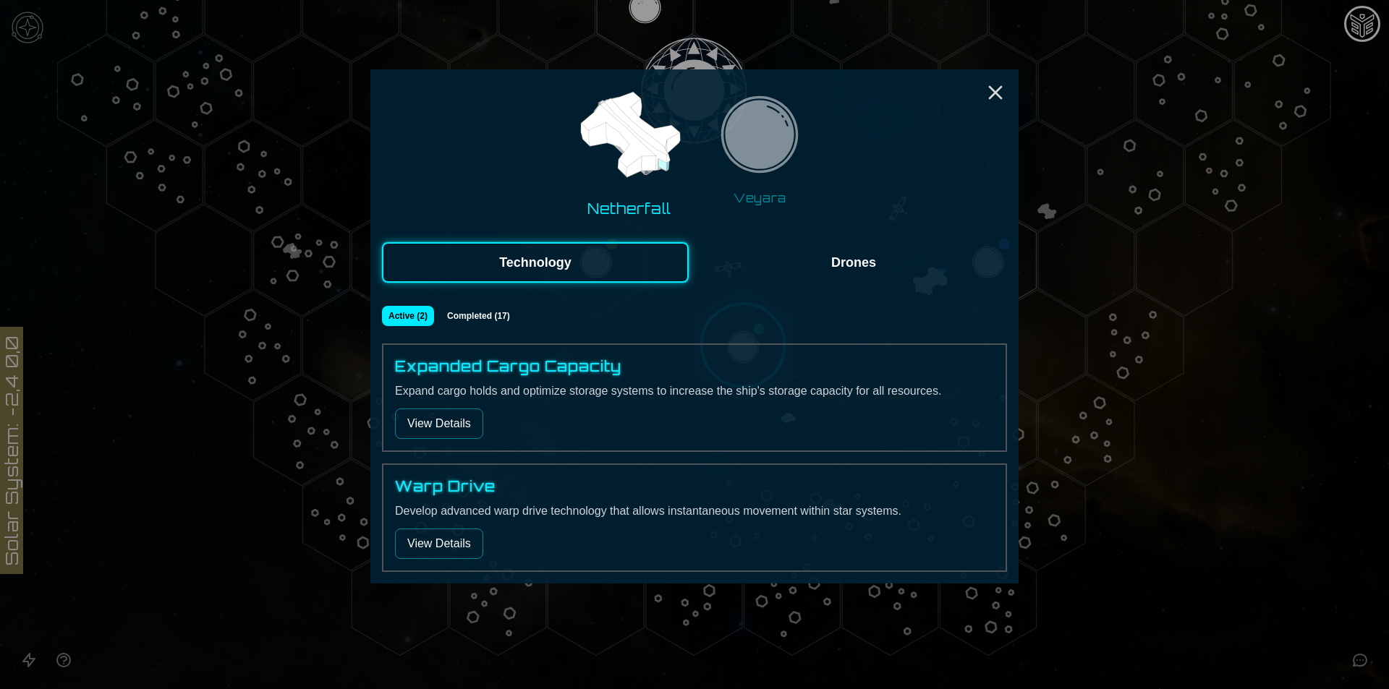
click at [846, 270] on button "Drones" at bounding box center [853, 262] width 307 height 40
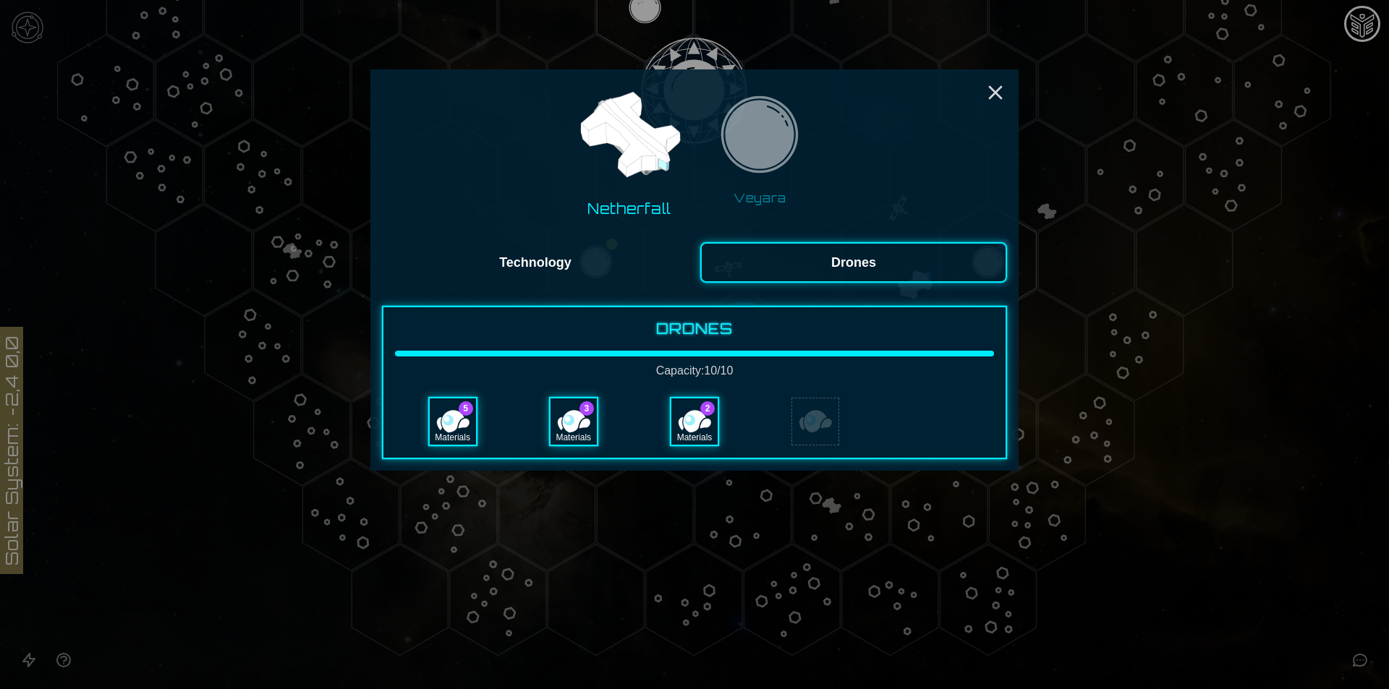
click at [680, 434] on div "Materials" at bounding box center [694, 437] width 46 height 14
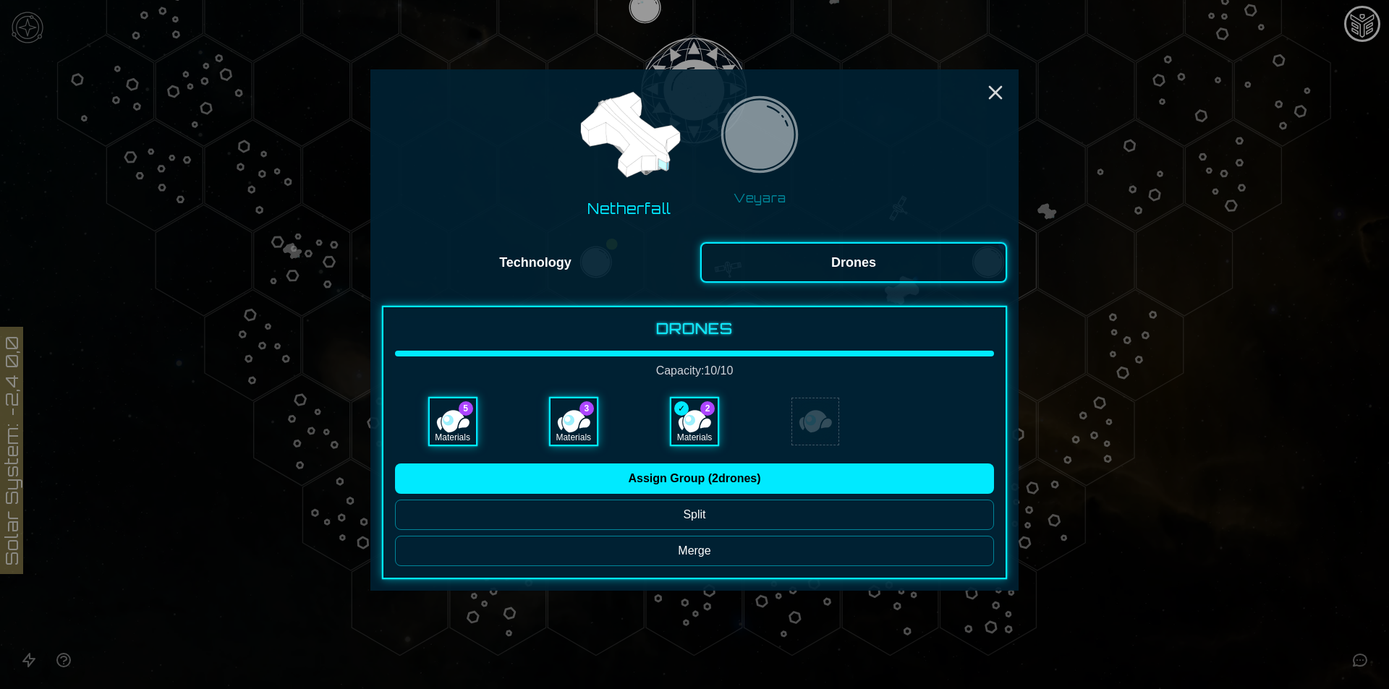
click at [439, 414] on div "Materials" at bounding box center [453, 421] width 46 height 46
click at [626, 550] on button "Merge" at bounding box center [694, 551] width 599 height 30
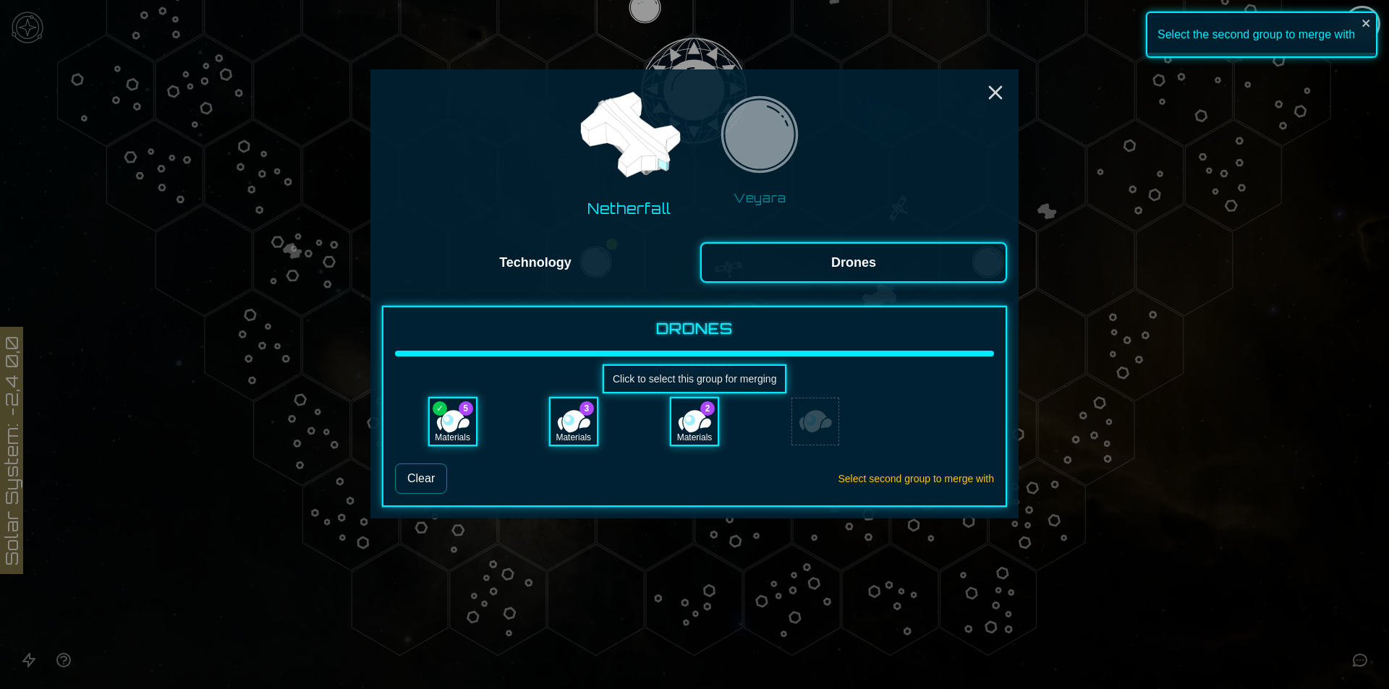
click at [691, 420] on div "Materials" at bounding box center [694, 421] width 46 height 46
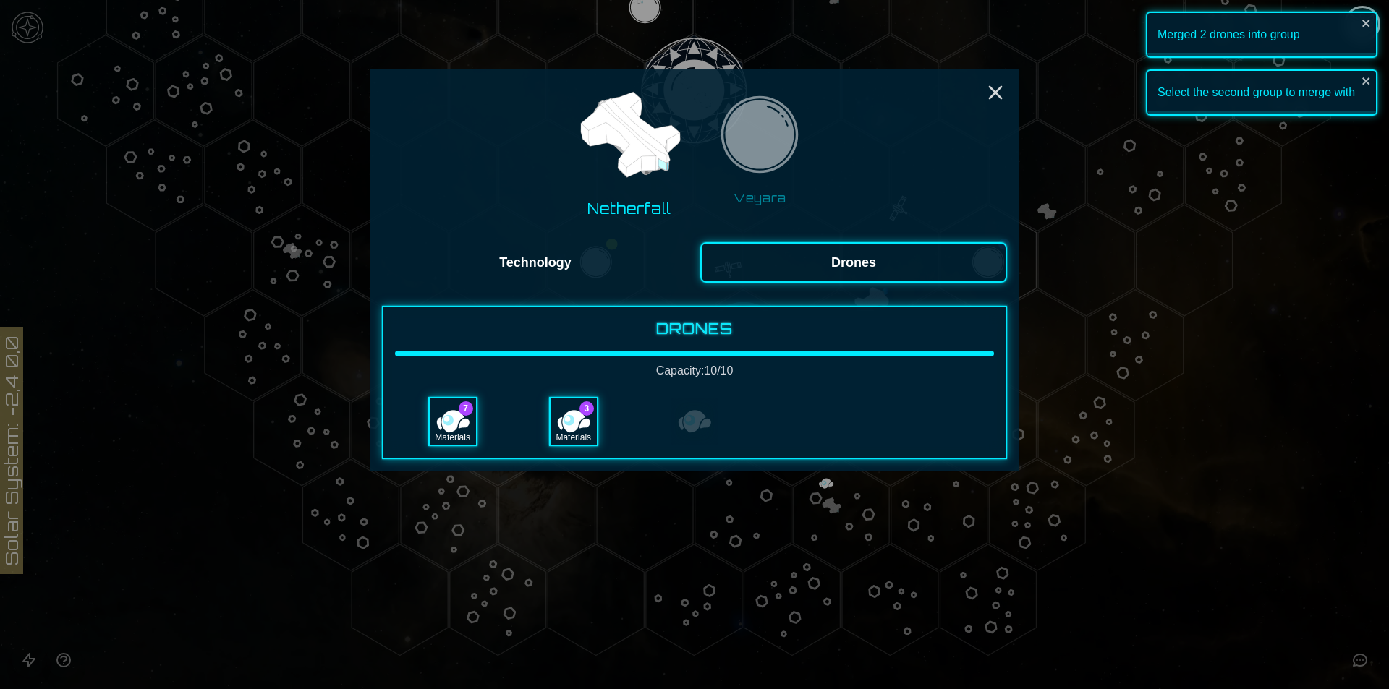
click at [569, 419] on div "Materials" at bounding box center [573, 421] width 46 height 46
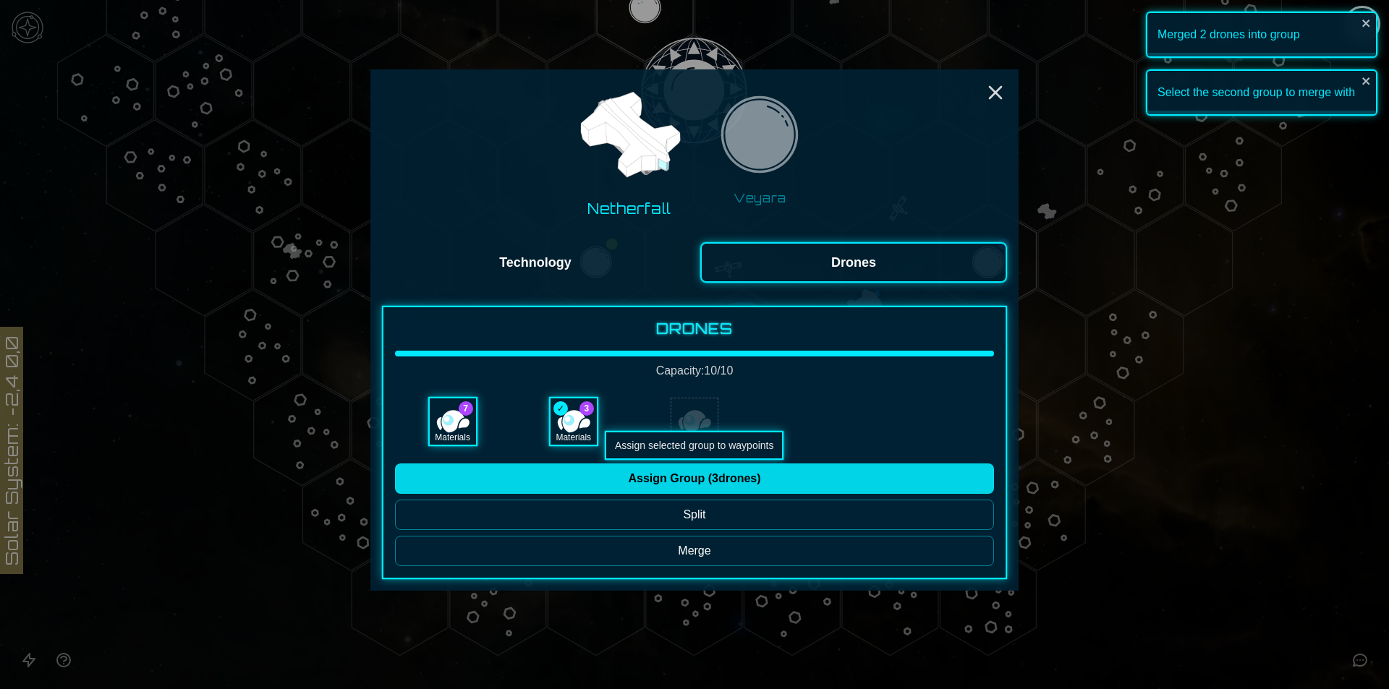
click at [667, 477] on button "Assign Group ( 3 drones)" at bounding box center [694, 479] width 599 height 30
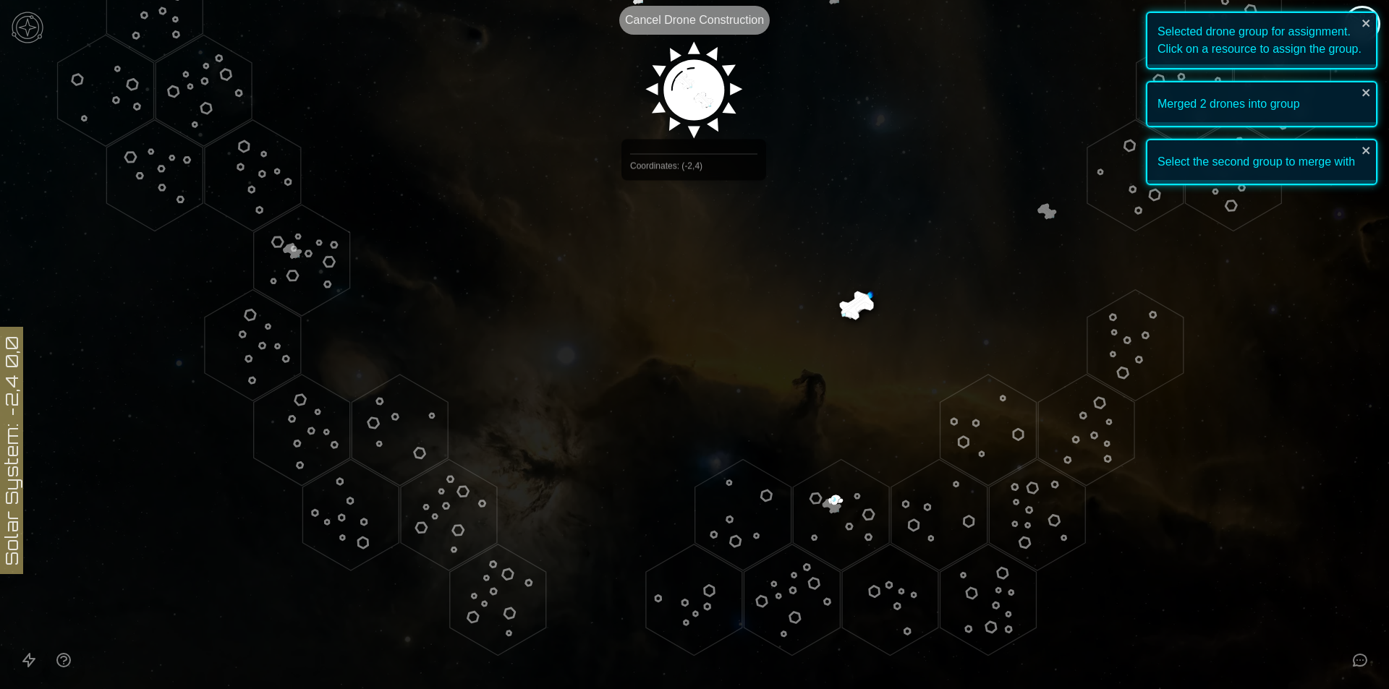
click at [694, 105] on image at bounding box center [694, 85] width 114 height 114
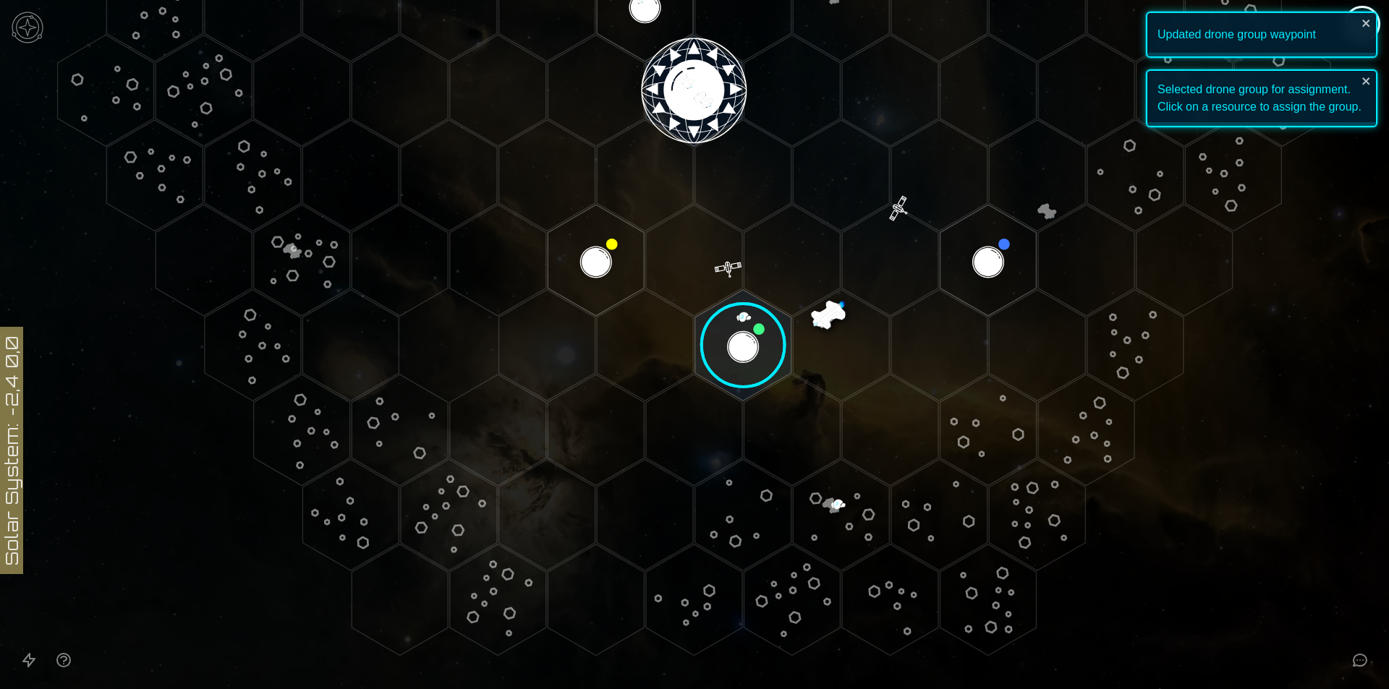
click at [759, 355] on image at bounding box center [743, 346] width 114 height 114
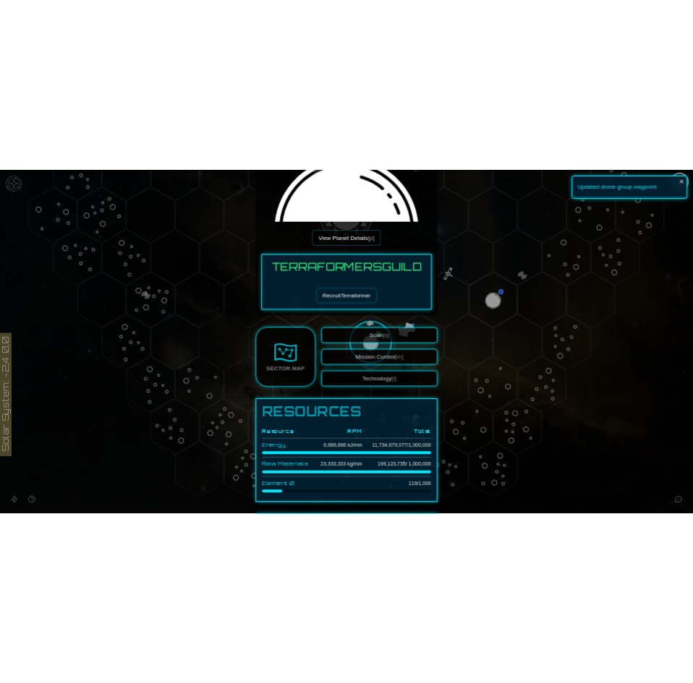
scroll to position [217, 0]
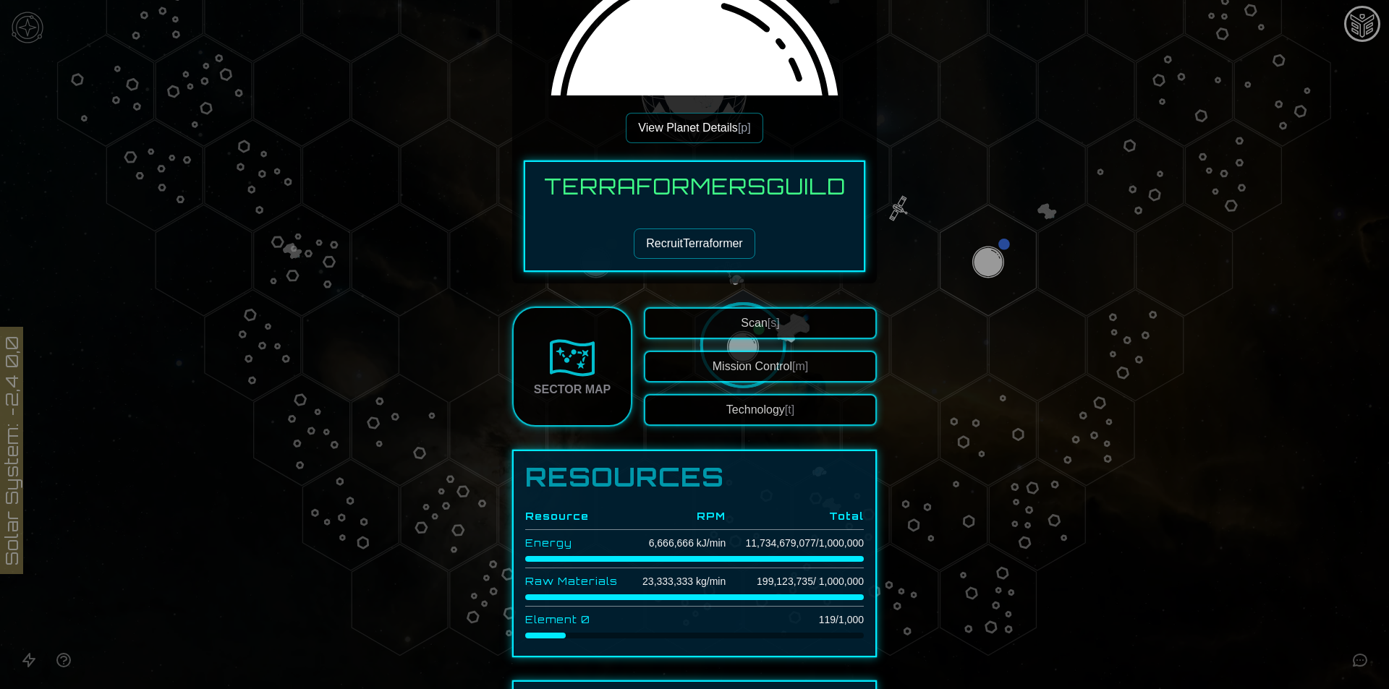
click at [1153, 557] on div at bounding box center [694, 344] width 1389 height 689
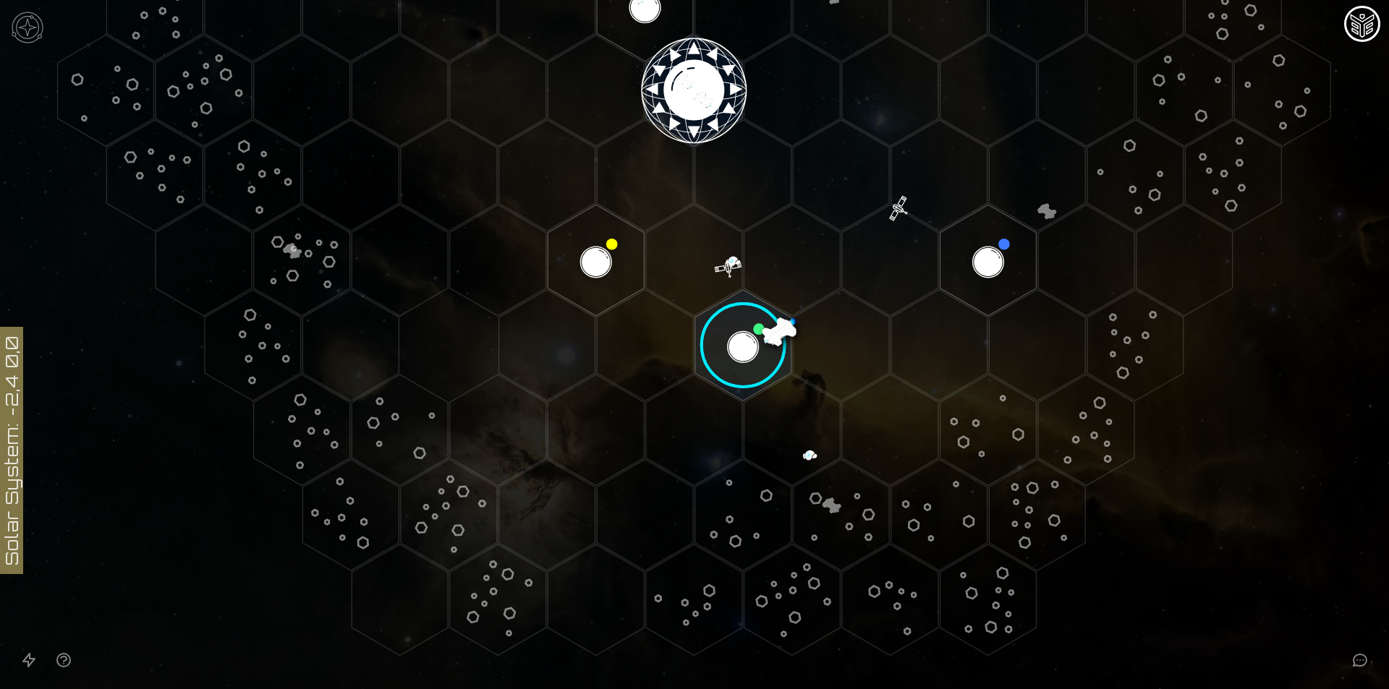
click at [1333, 549] on icon at bounding box center [694, 90] width 1389 height 1217
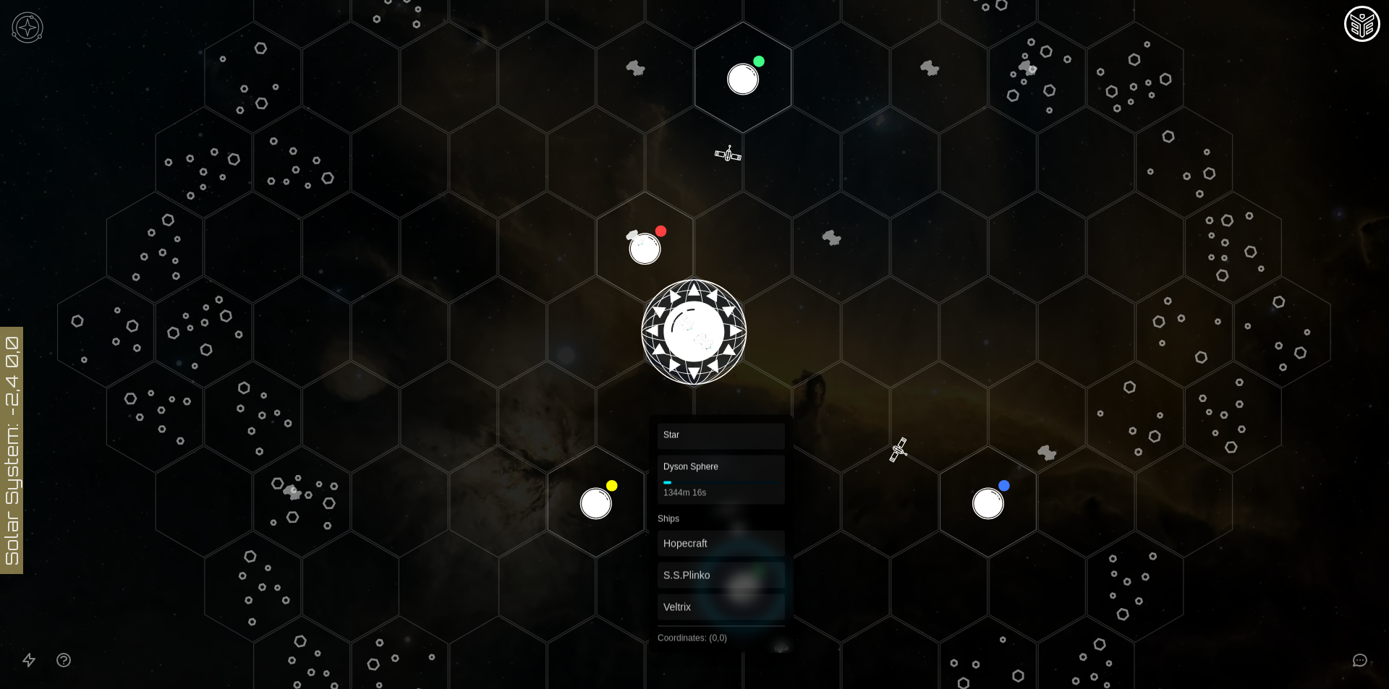
scroll to position [362, 0]
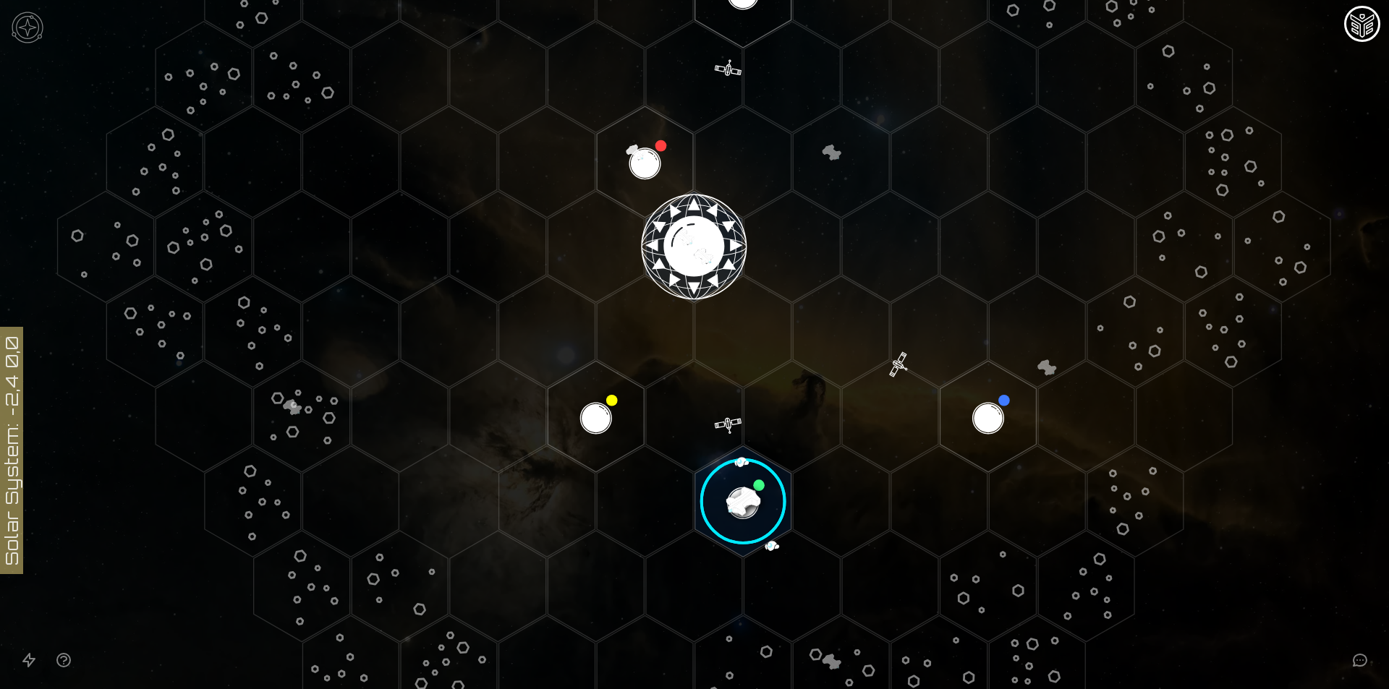
click at [743, 496] on image at bounding box center [743, 502] width 114 height 114
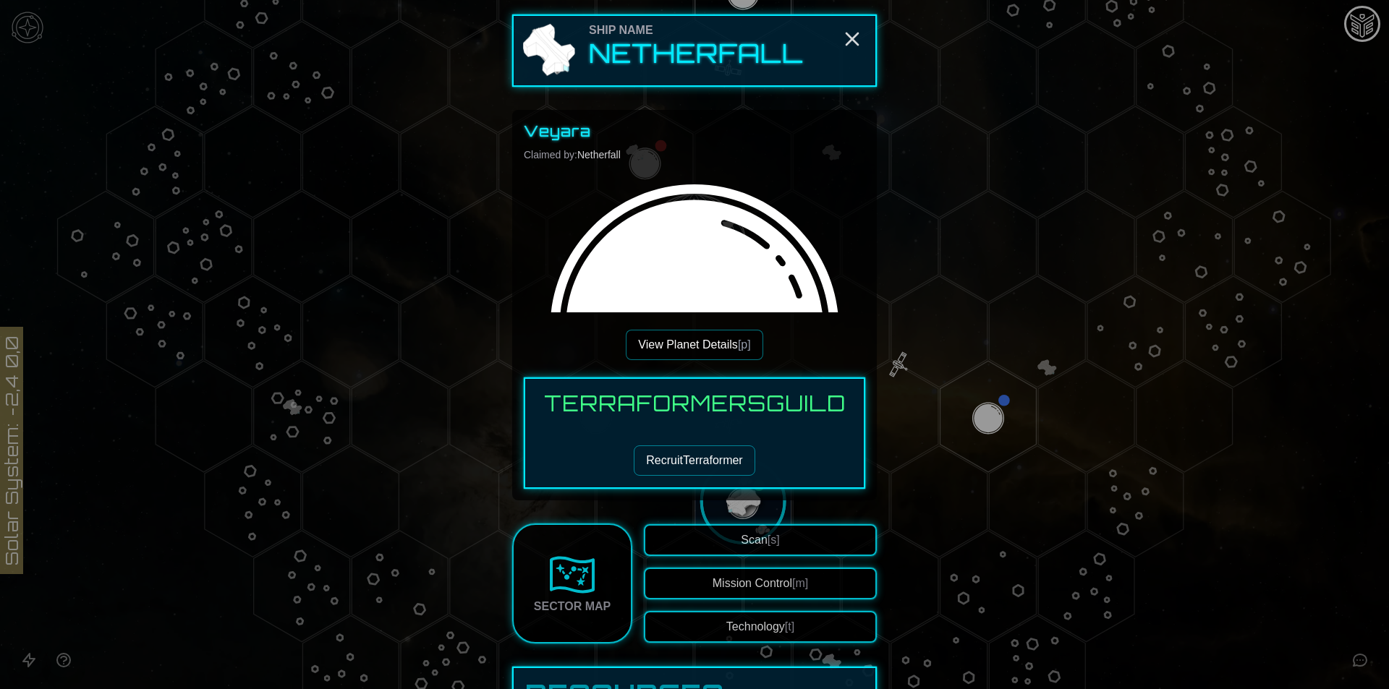
click at [716, 336] on button "View Planet Details [p]" at bounding box center [694, 345] width 137 height 30
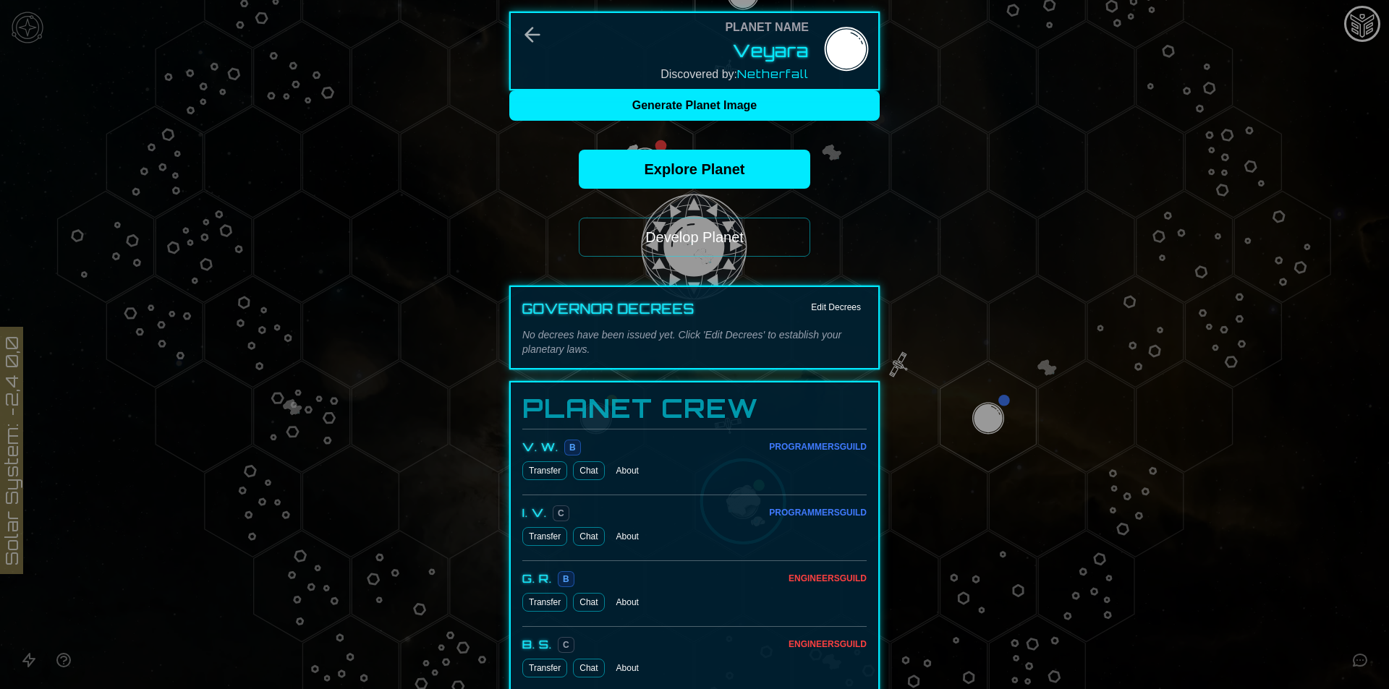
click at [676, 246] on button "Develop Planet" at bounding box center [694, 237] width 231 height 39
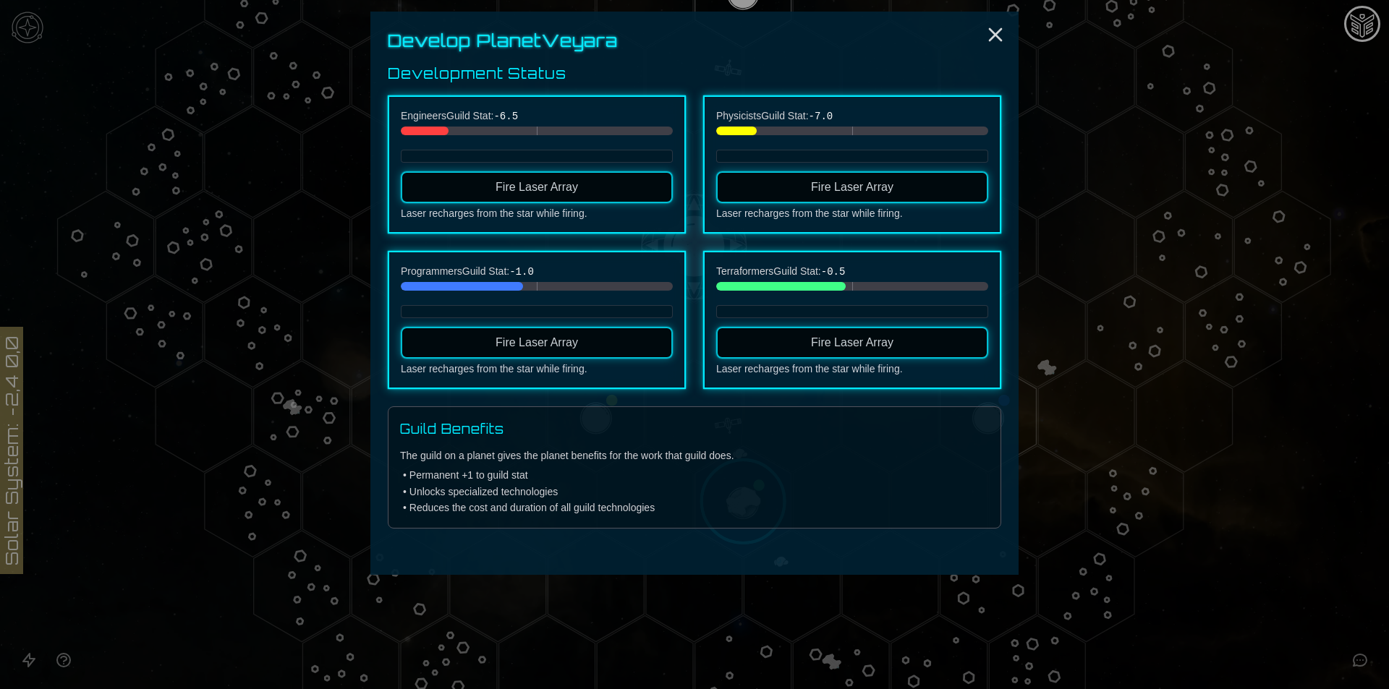
click at [645, 197] on button "Fire Laser Array" at bounding box center [537, 187] width 272 height 32
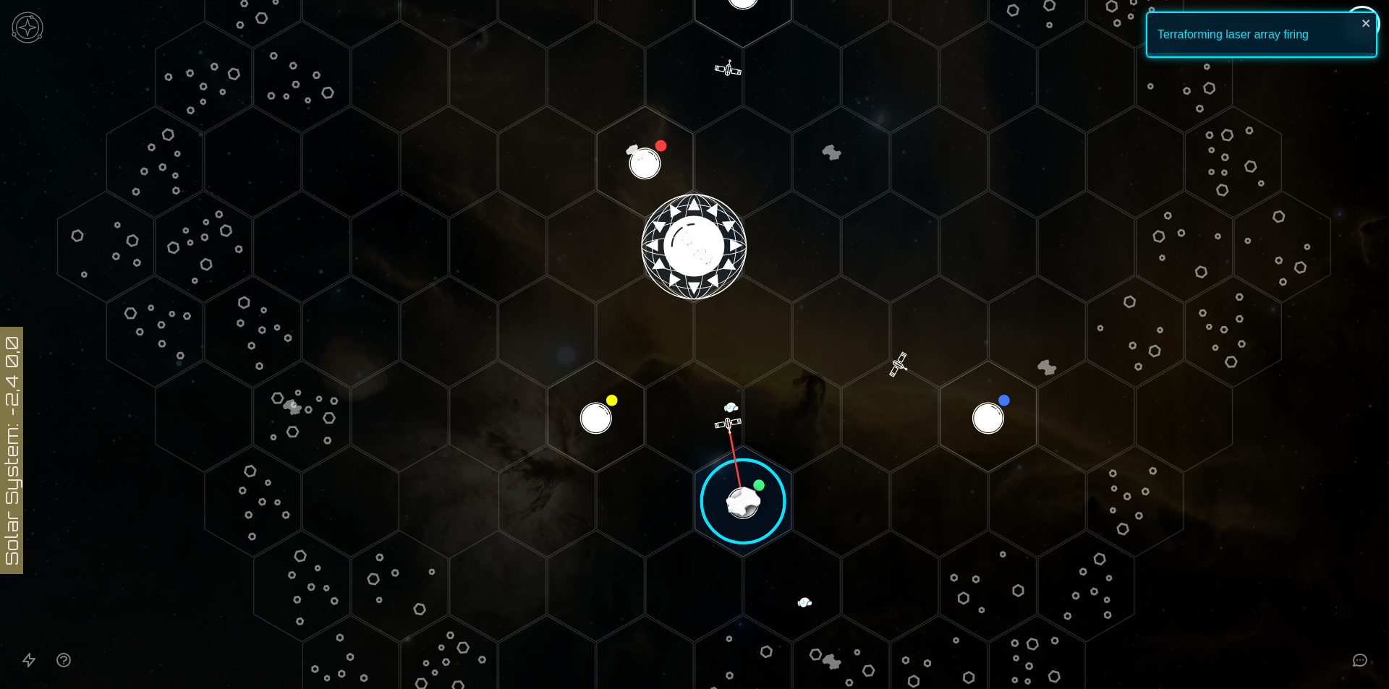
scroll to position [289, 0]
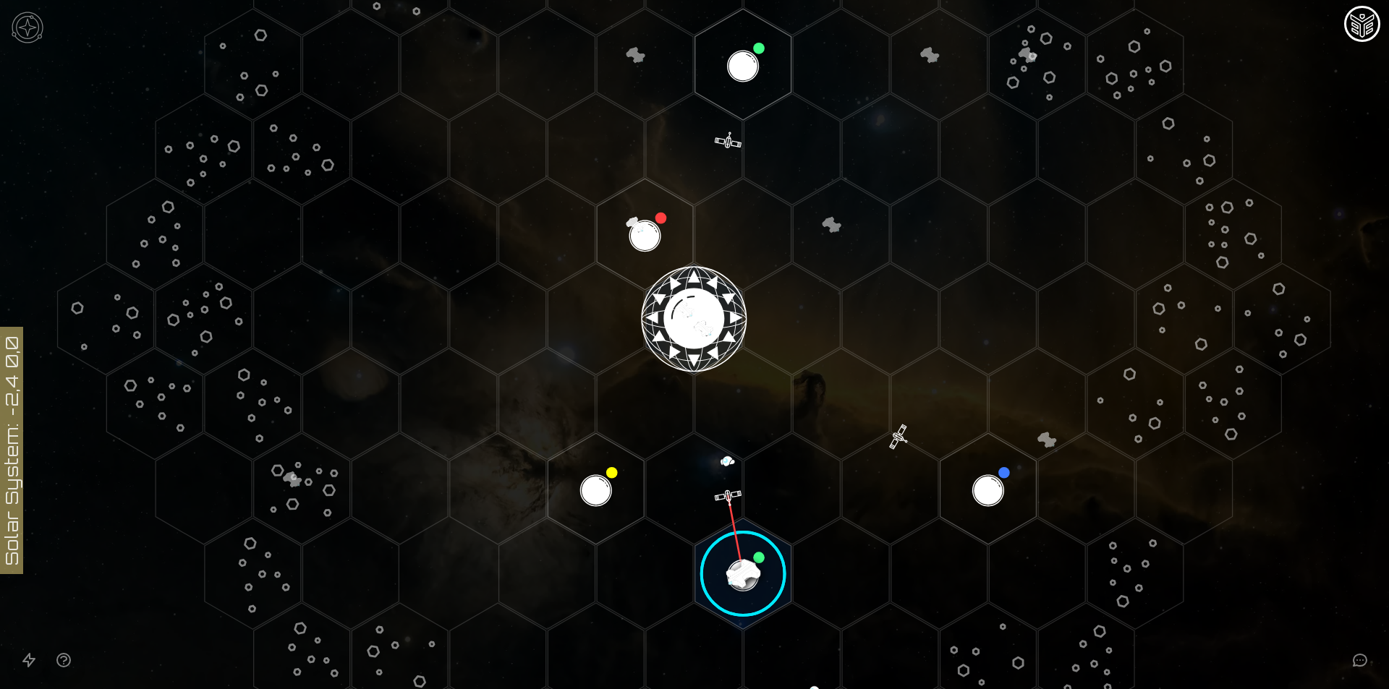
click at [746, 573] on image at bounding box center [743, 574] width 114 height 114
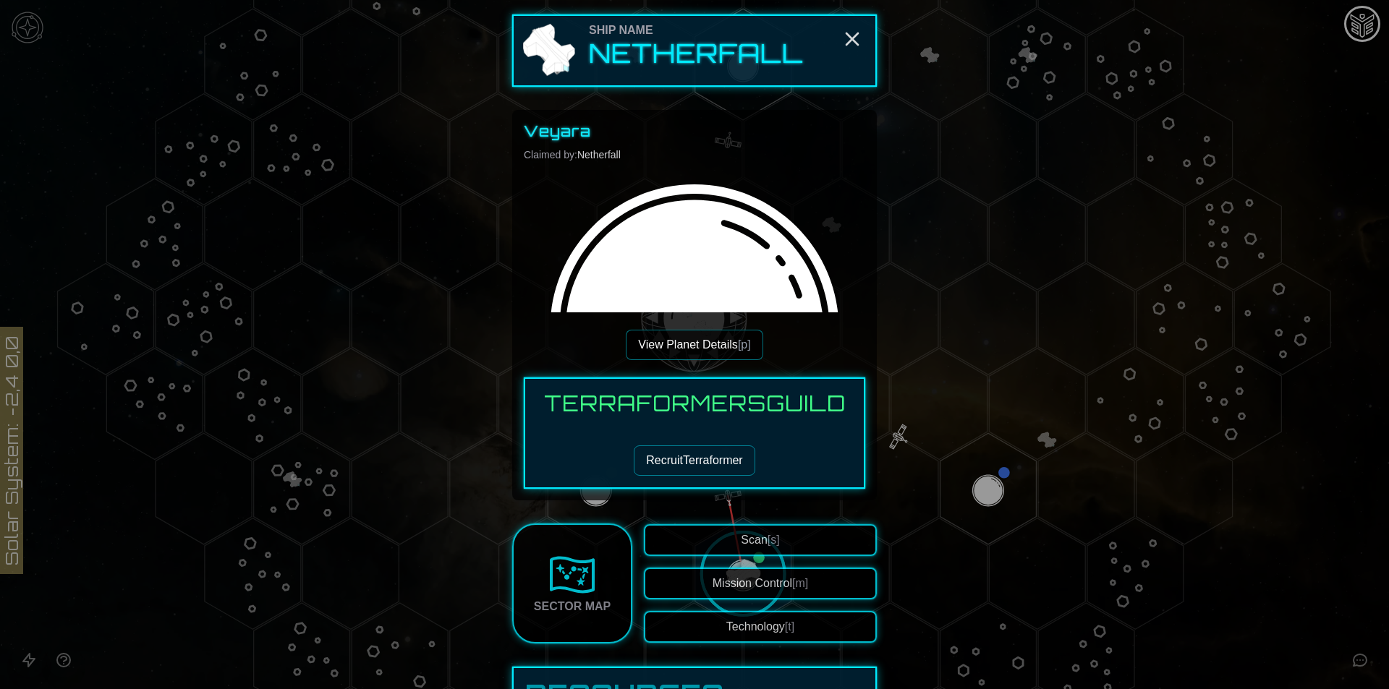
click at [723, 345] on button "View Planet Details [p]" at bounding box center [694, 345] width 137 height 30
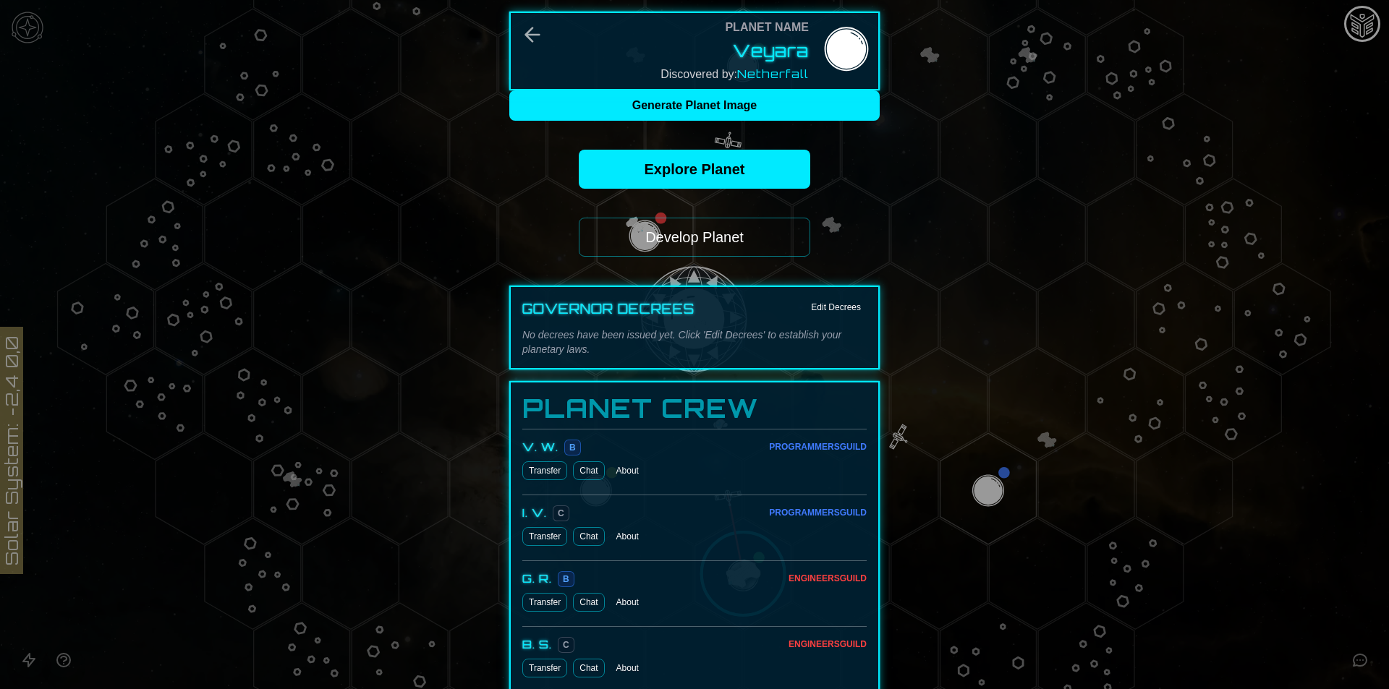
click at [738, 233] on button "Develop Planet" at bounding box center [694, 237] width 231 height 39
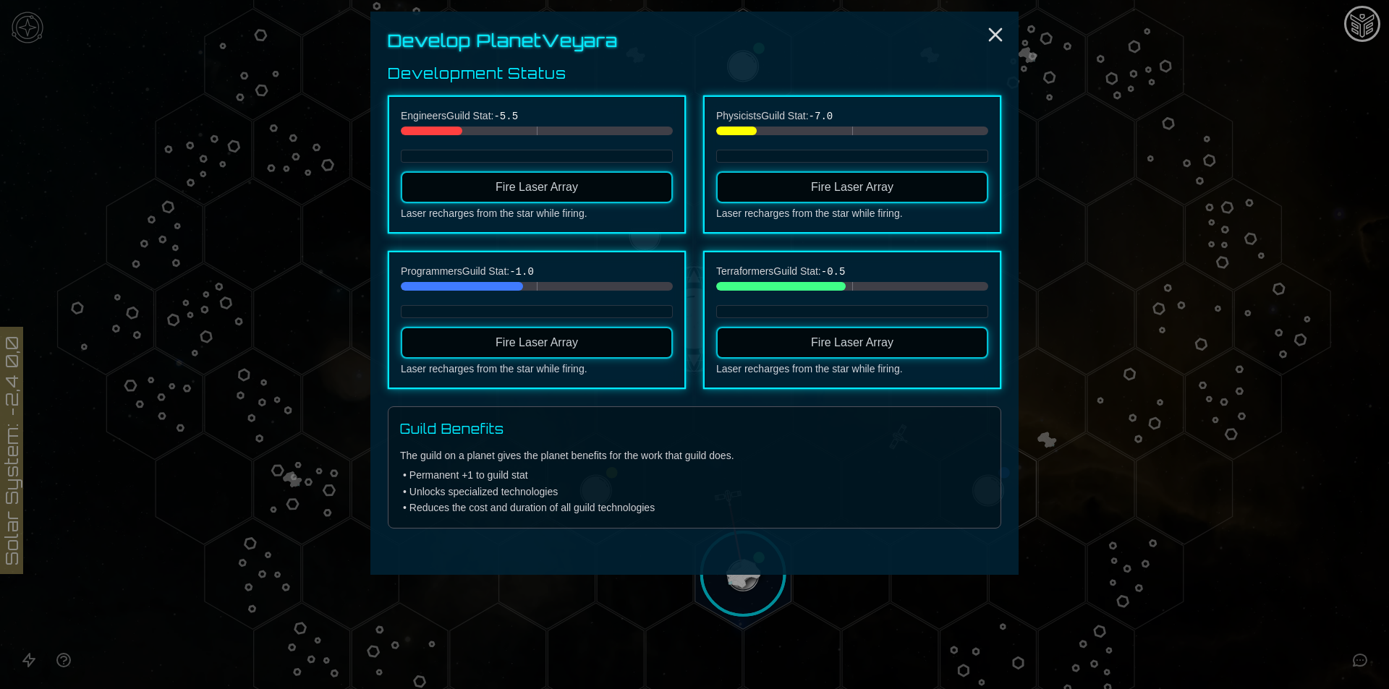
click at [566, 189] on span "Fire Laser Array" at bounding box center [536, 187] width 82 height 12
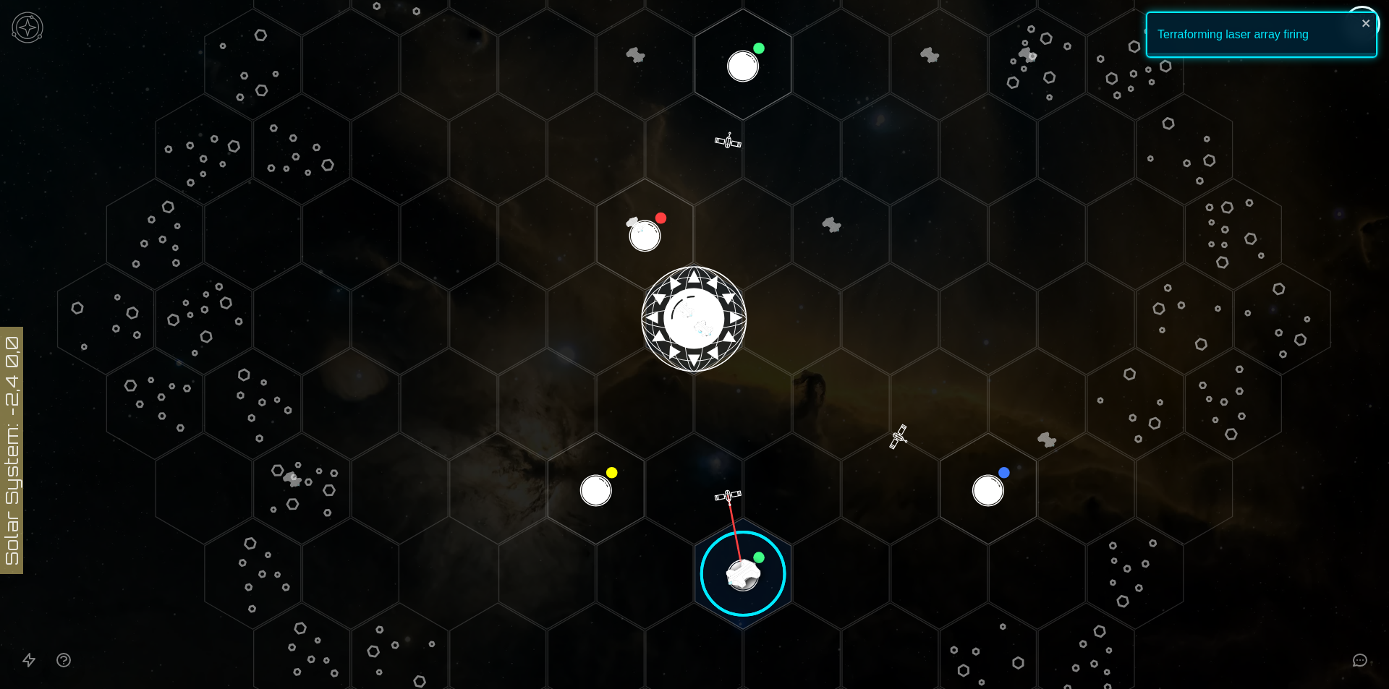
click at [738, 573] on image at bounding box center [743, 574] width 114 height 114
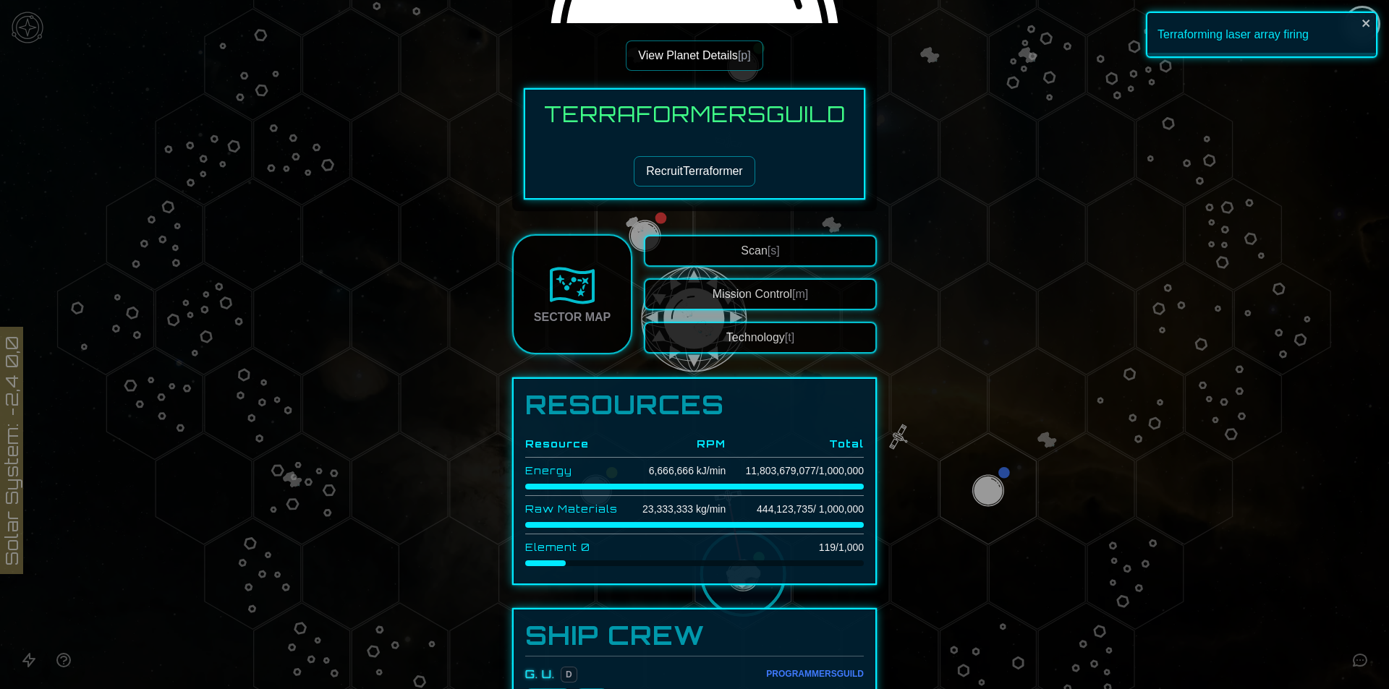
scroll to position [434, 0]
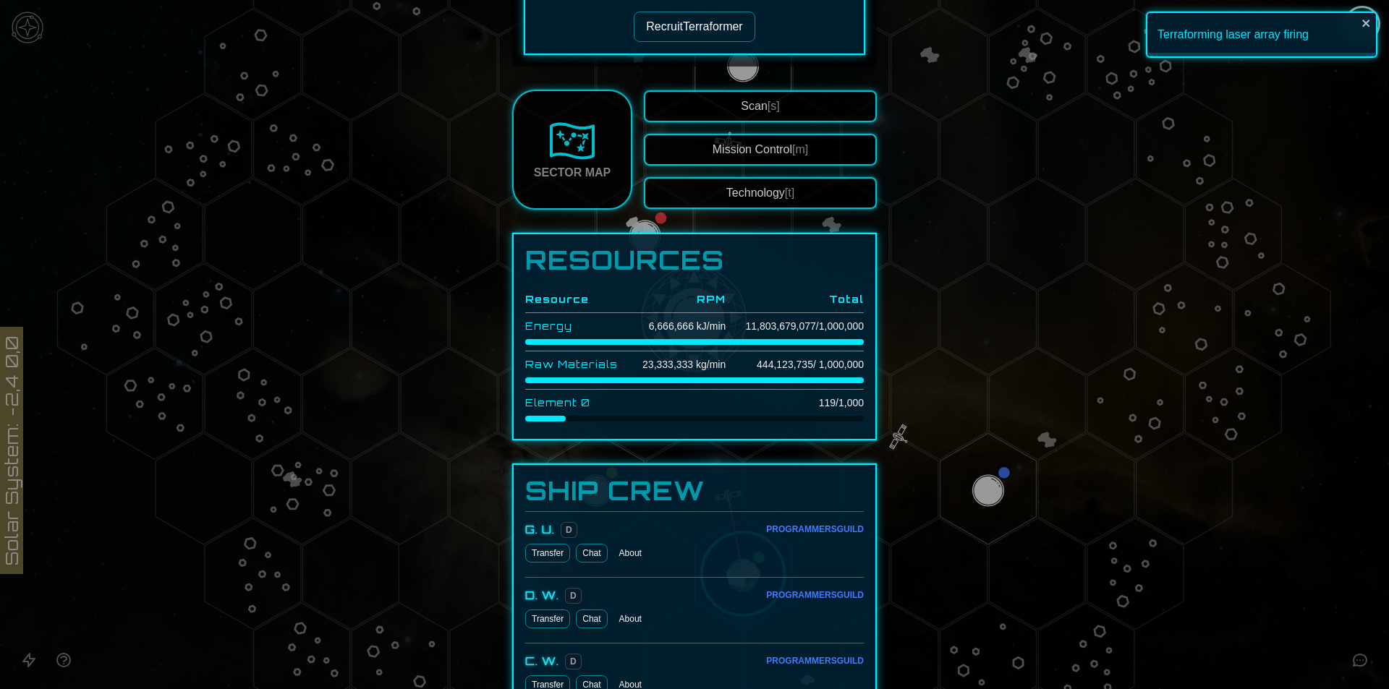
click at [777, 328] on td "11,803,679,077 / 1,000,000" at bounding box center [794, 326] width 138 height 27
copy td "11,803,679,077"
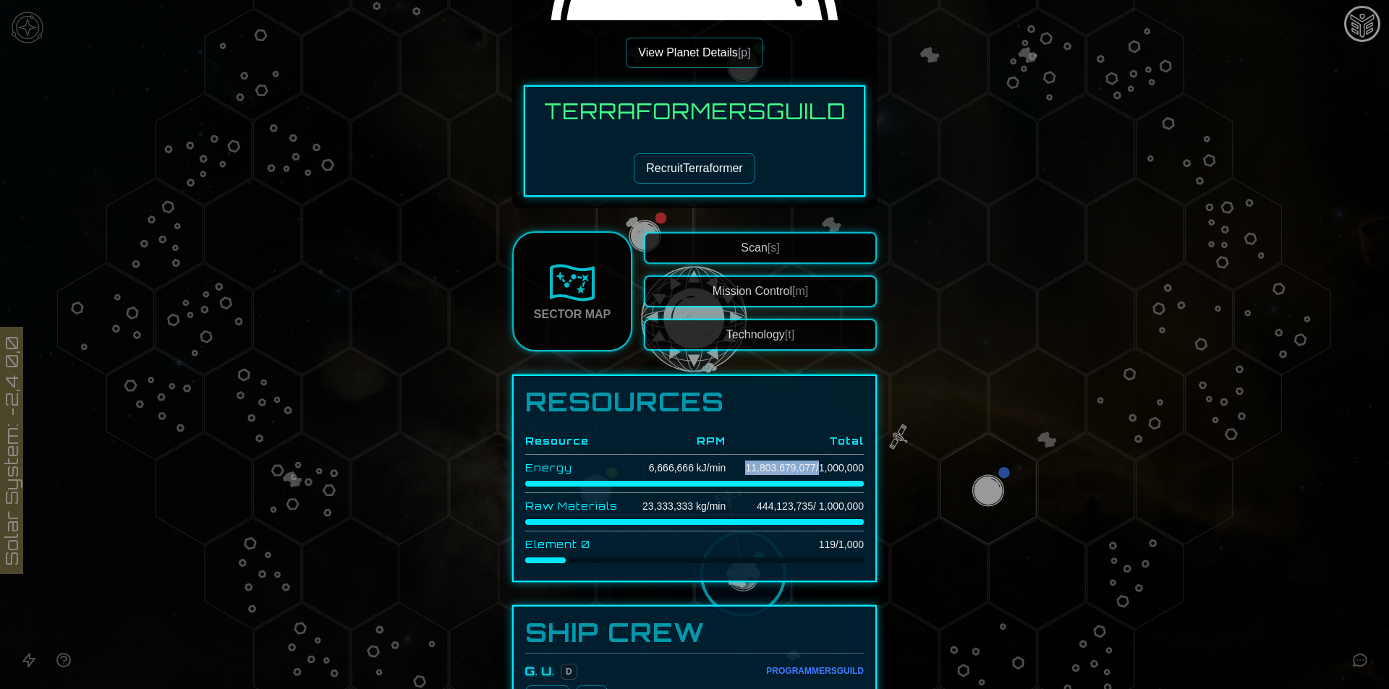
scroll to position [289, 0]
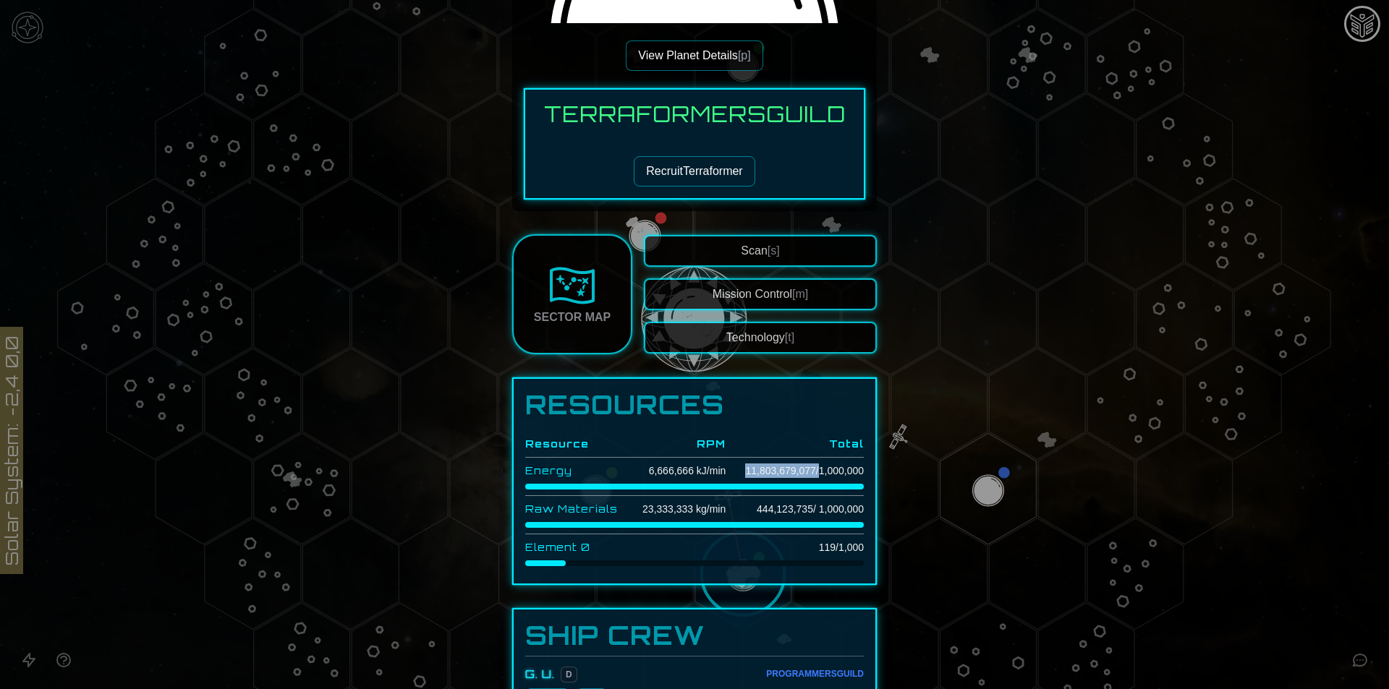
click at [683, 48] on button "View Planet Details [p]" at bounding box center [694, 55] width 137 height 30
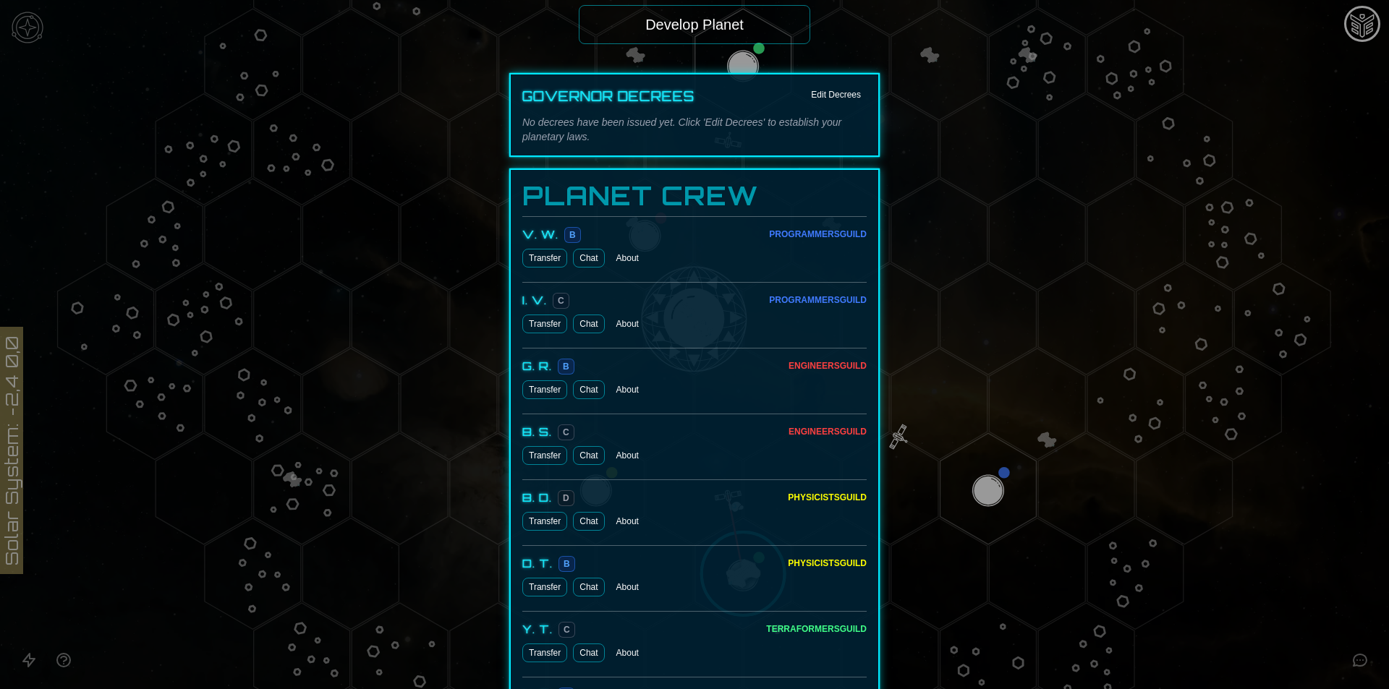
scroll to position [0, 0]
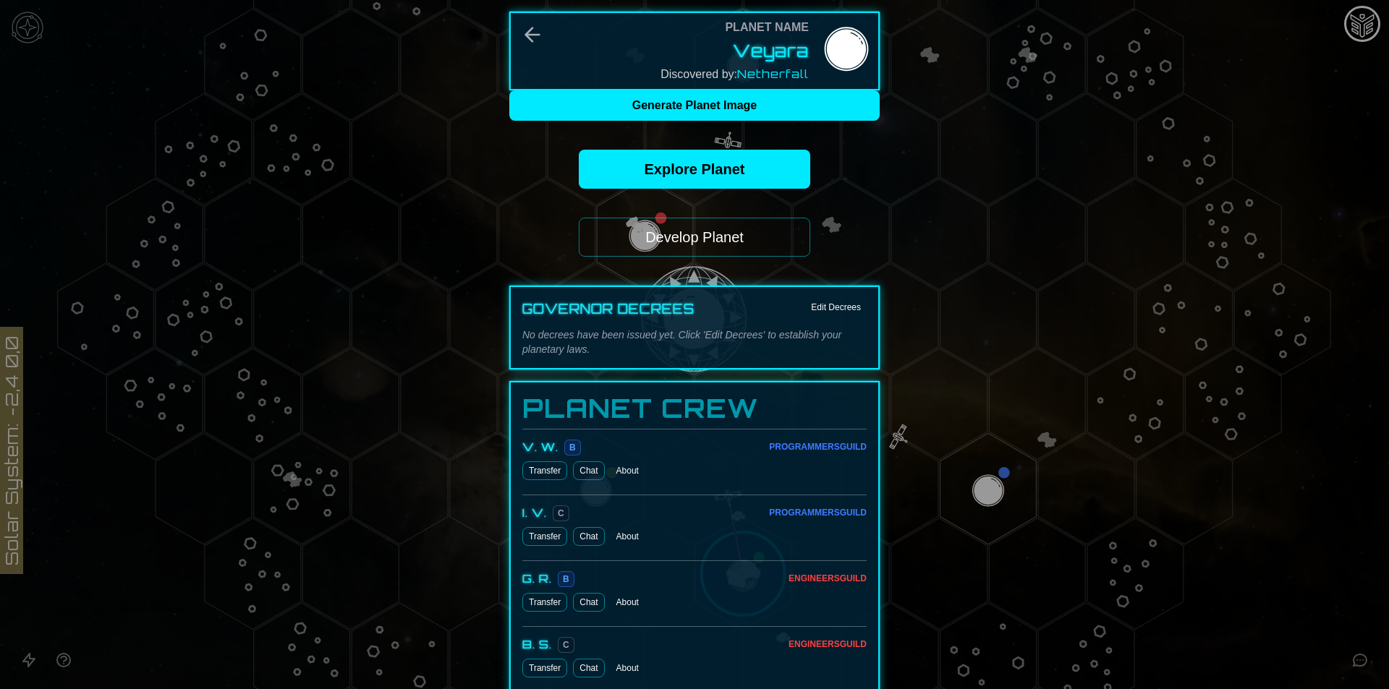
click at [669, 221] on button "Develop Planet" at bounding box center [694, 237] width 231 height 39
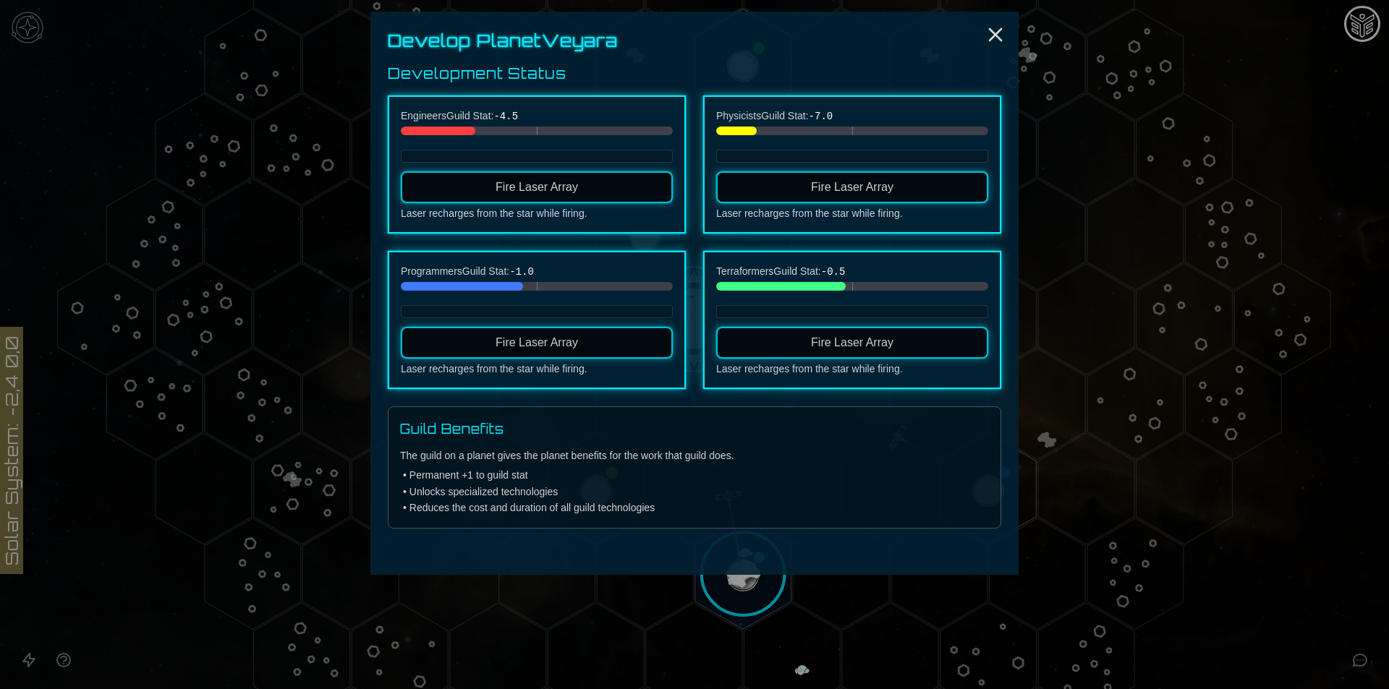
click at [591, 192] on button "Fire Laser Array" at bounding box center [537, 187] width 272 height 32
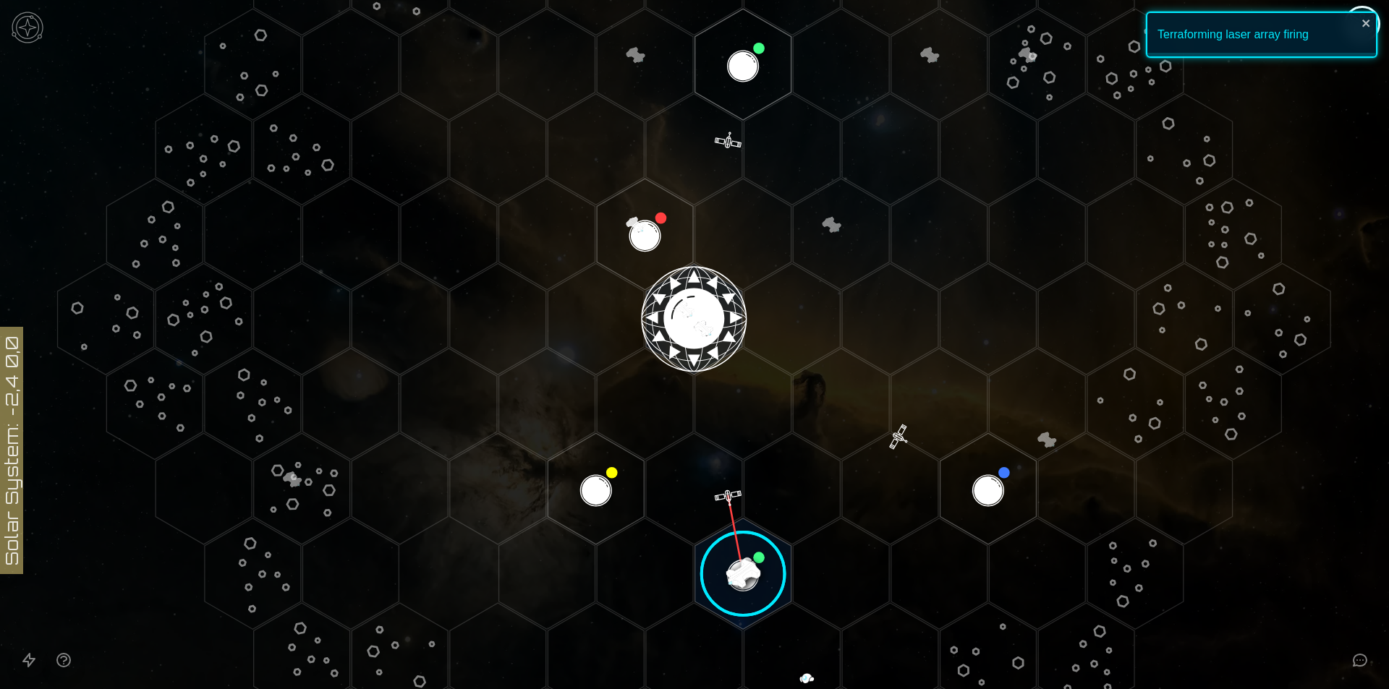
click at [718, 569] on image at bounding box center [743, 574] width 114 height 114
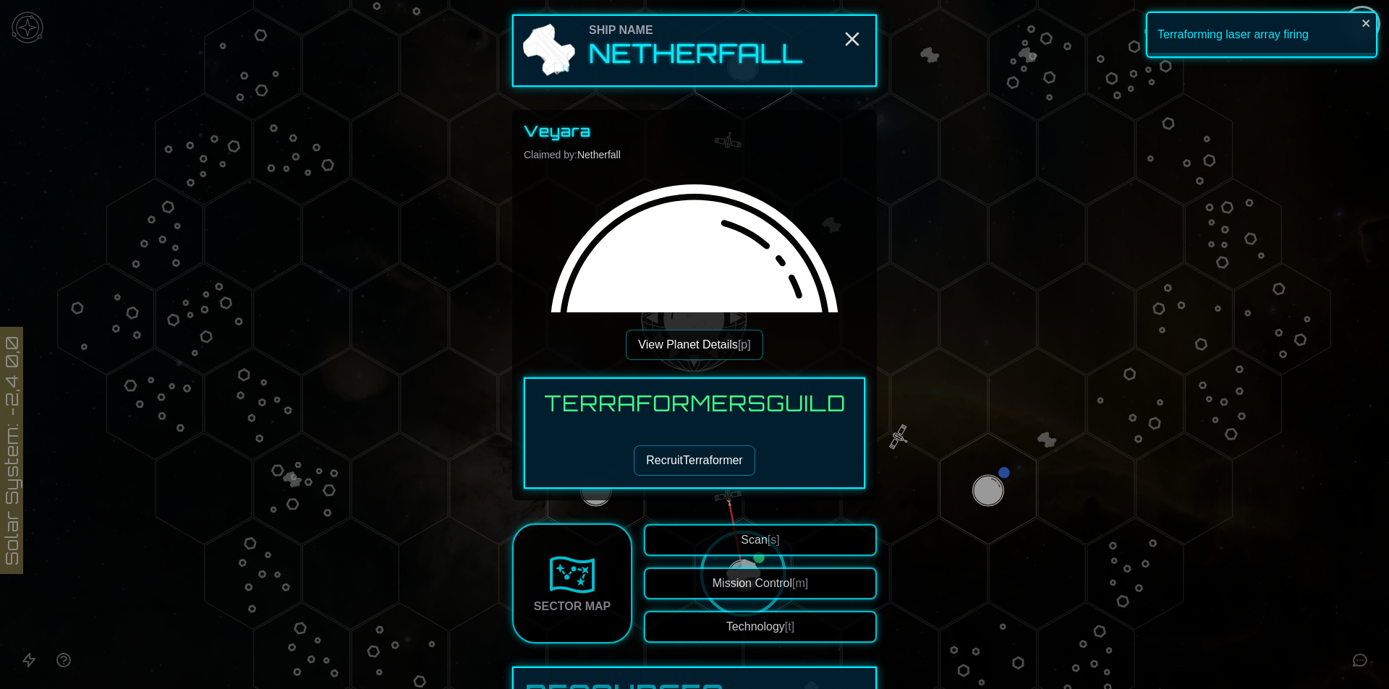
scroll to position [506, 0]
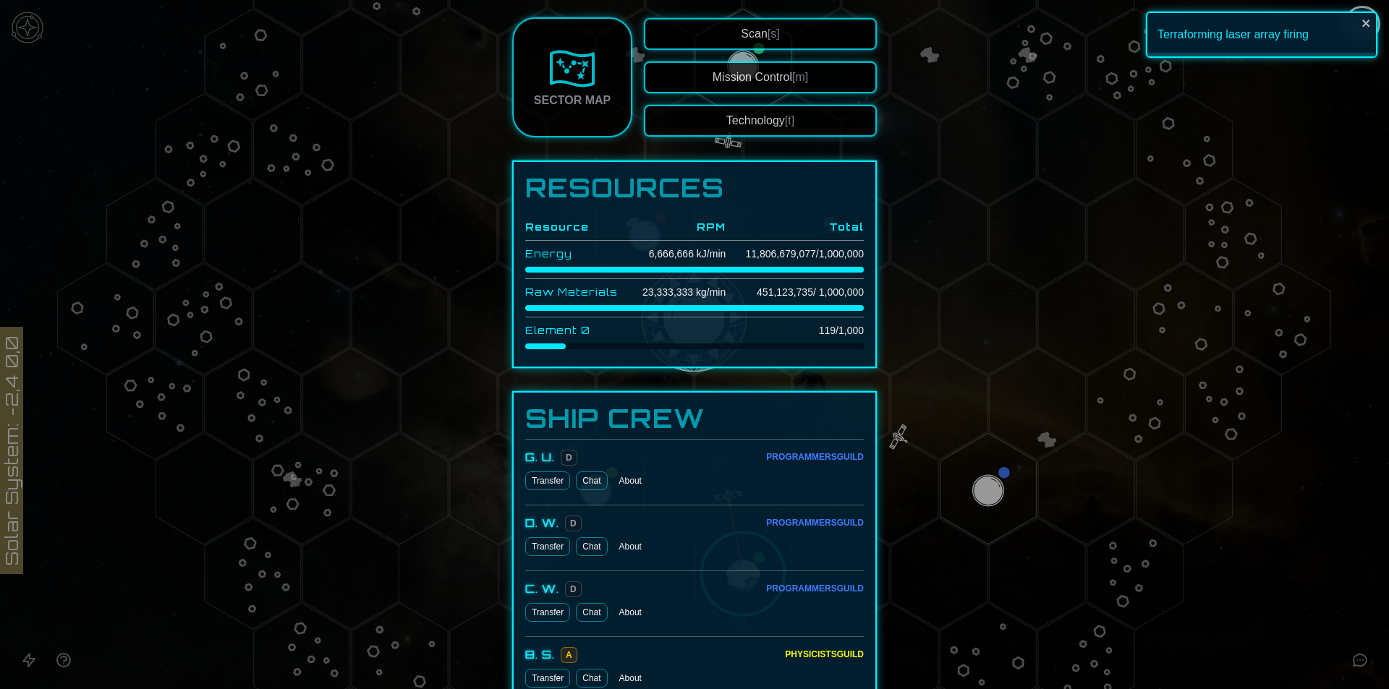
click at [754, 254] on td "11,806,679,077 / 1,000,000" at bounding box center [794, 254] width 138 height 27
click at [796, 254] on td "11,806,679,077 / 1,000,000" at bounding box center [794, 254] width 138 height 27
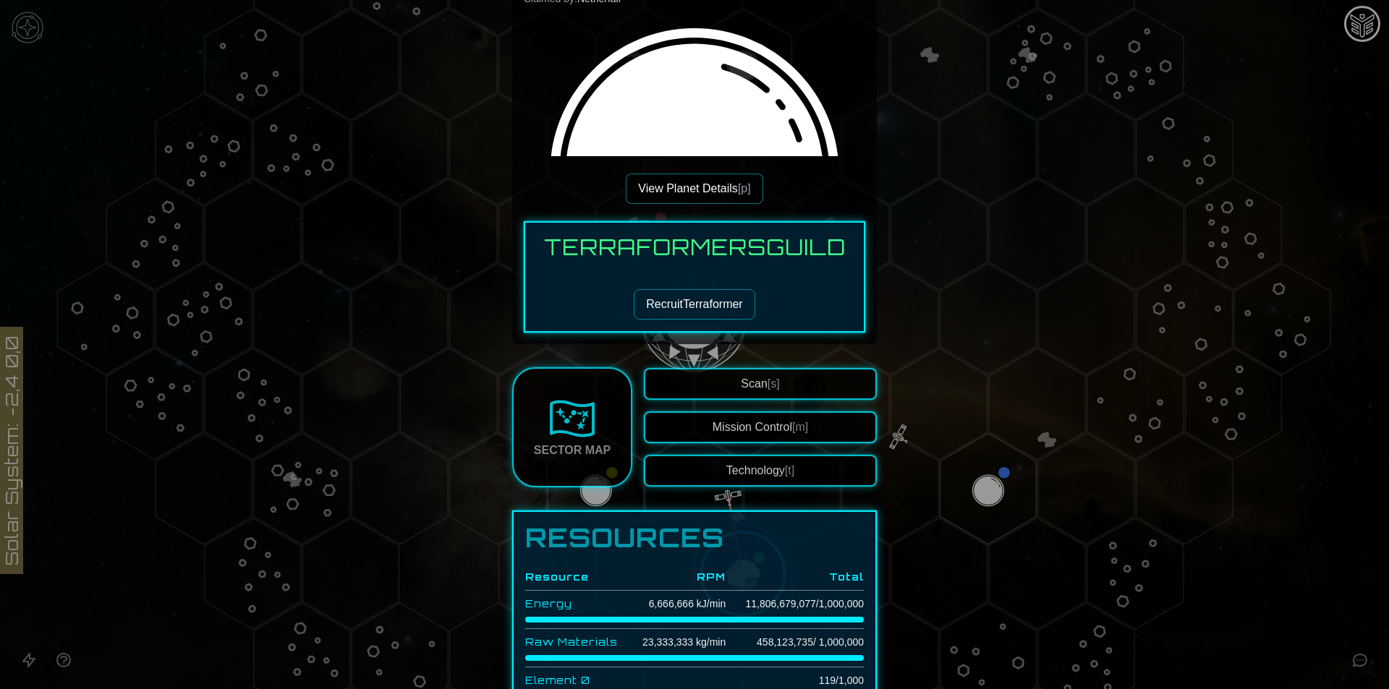
scroll to position [145, 0]
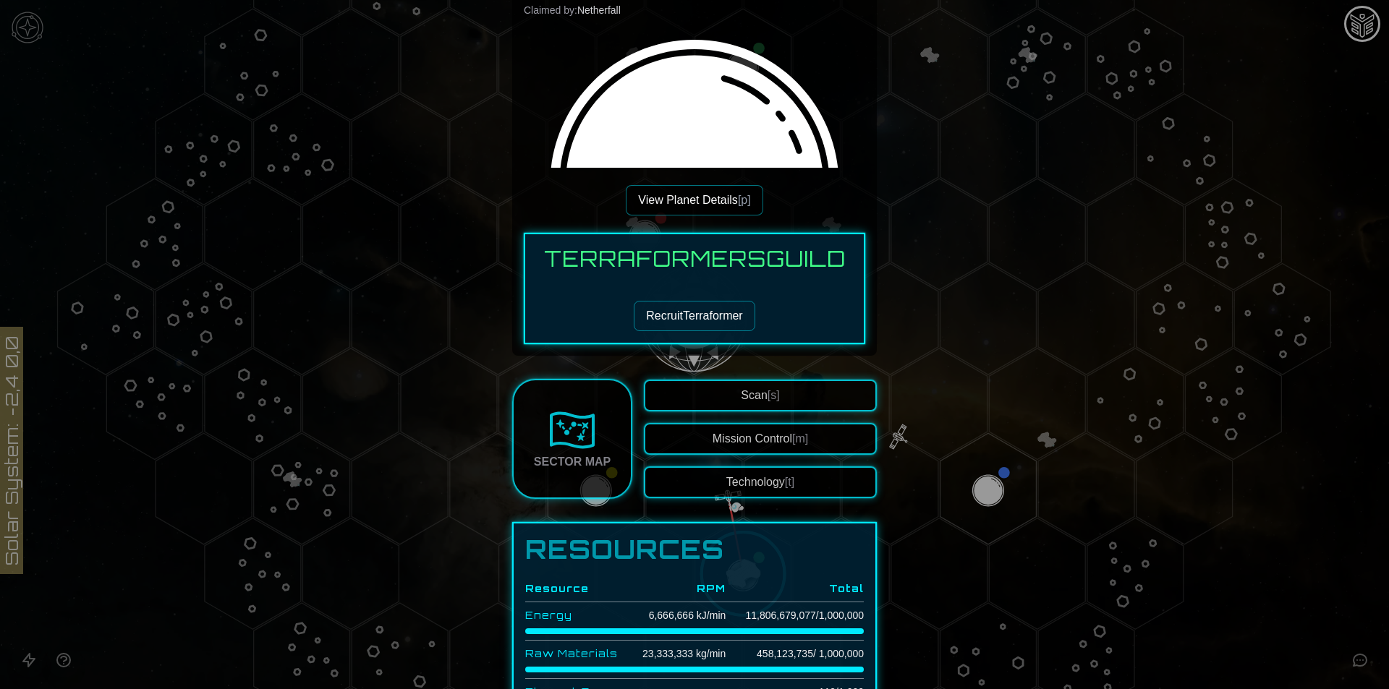
click at [696, 203] on button "View Planet Details [p]" at bounding box center [694, 200] width 137 height 30
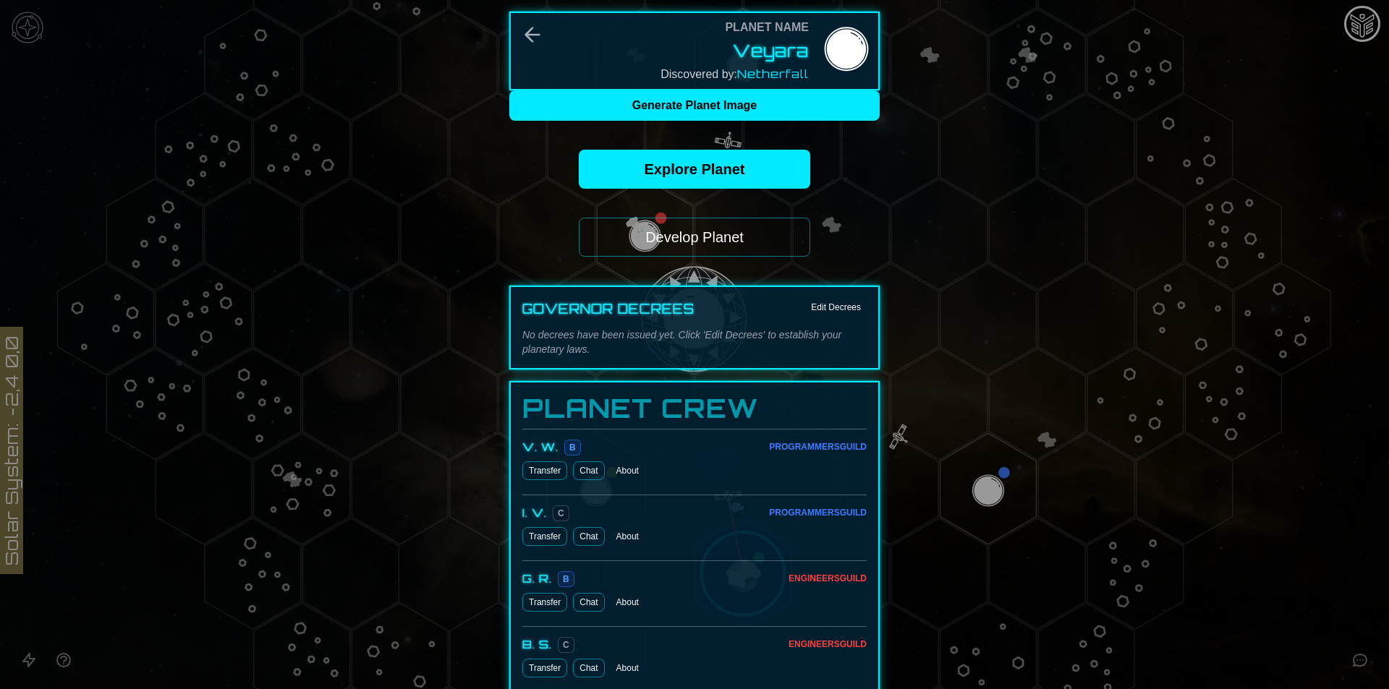
drag, startPoint x: 721, startPoint y: 266, endPoint x: 721, endPoint y: 258, distance: 8.0
click at [721, 249] on button "Develop Planet" at bounding box center [694, 237] width 231 height 39
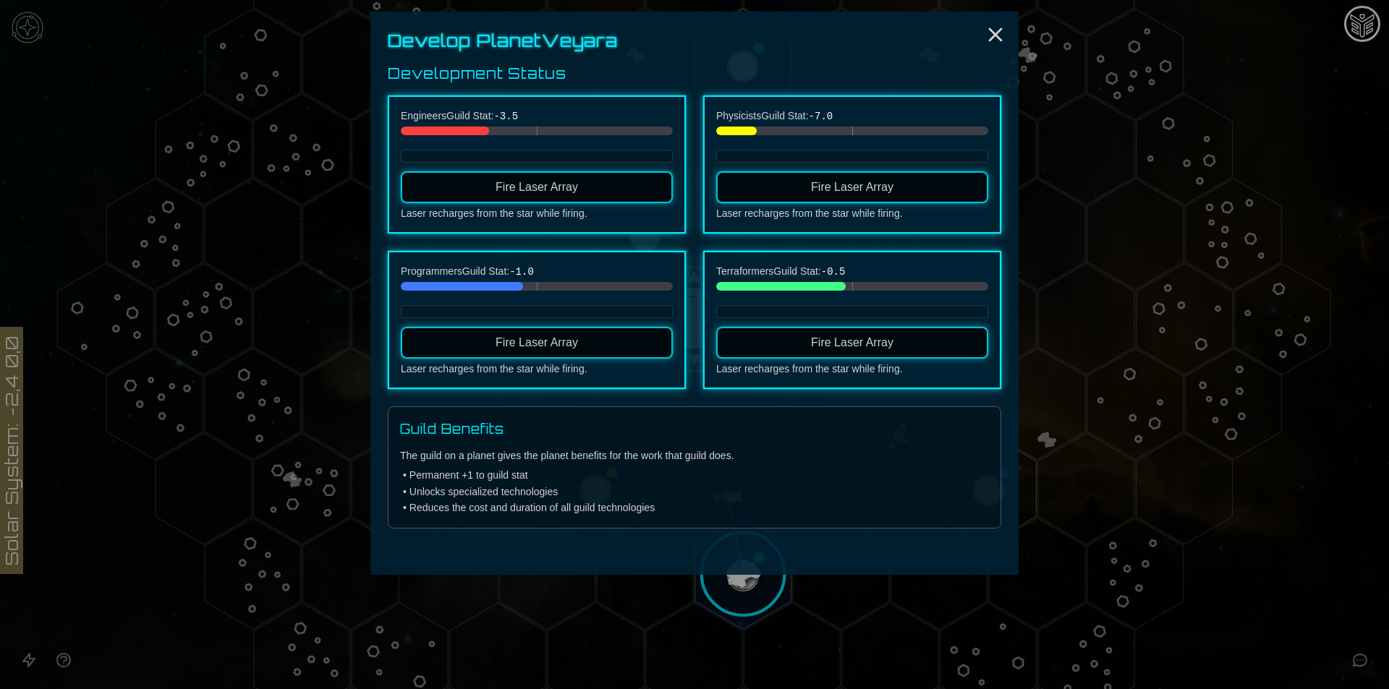
click at [608, 192] on button "Fire Laser Array" at bounding box center [537, 187] width 272 height 32
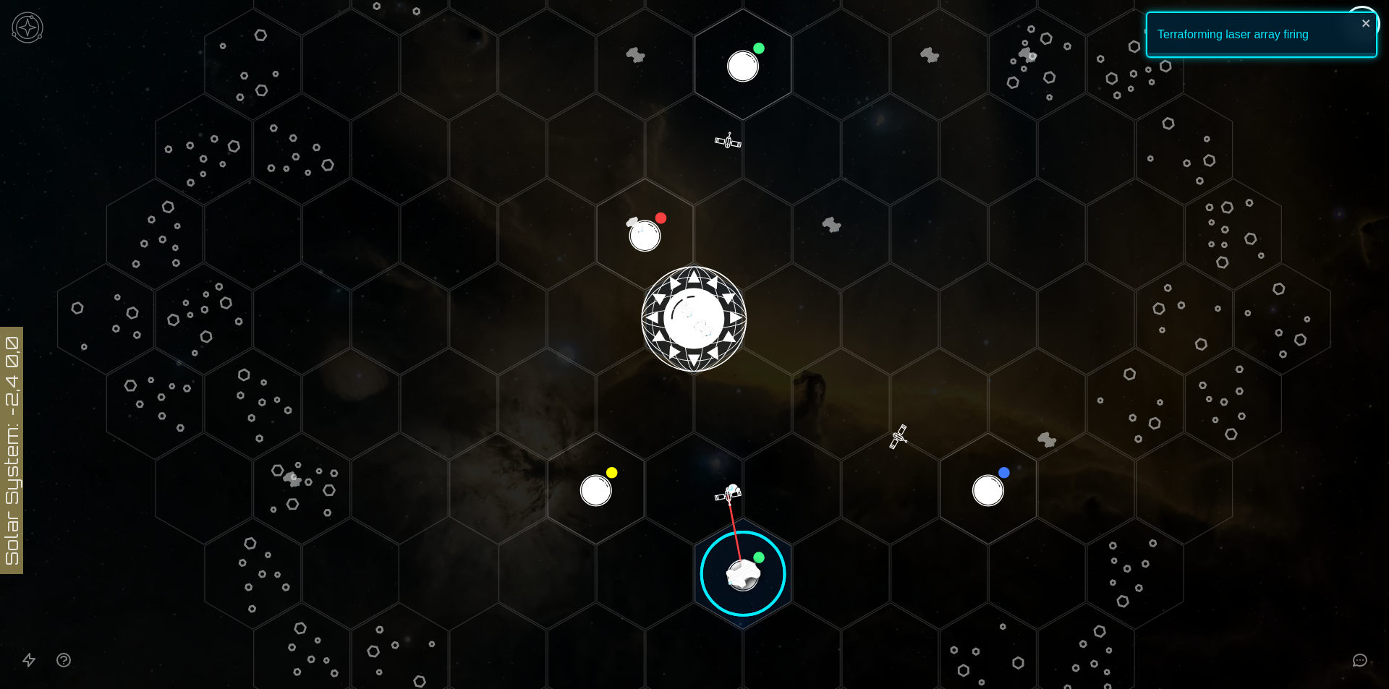
click at [718, 564] on image at bounding box center [743, 574] width 114 height 114
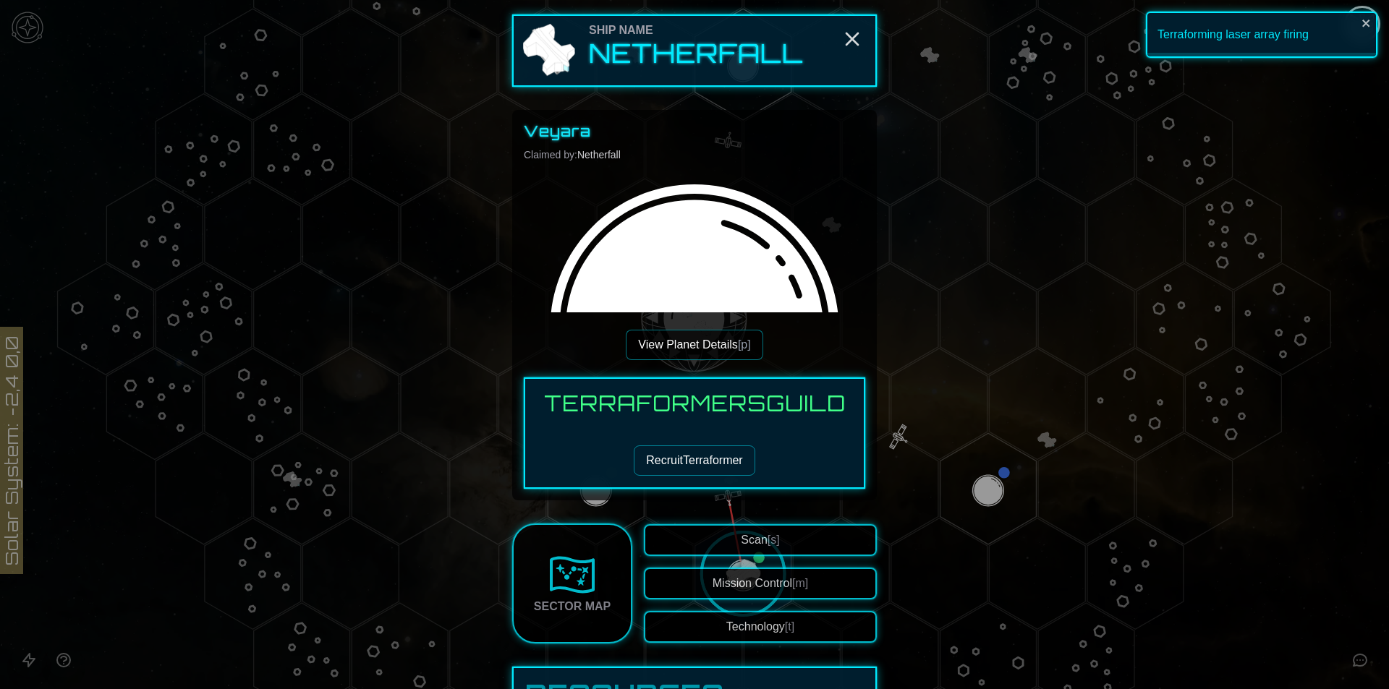
click at [724, 341] on button "View Planet Details [p]" at bounding box center [694, 345] width 137 height 30
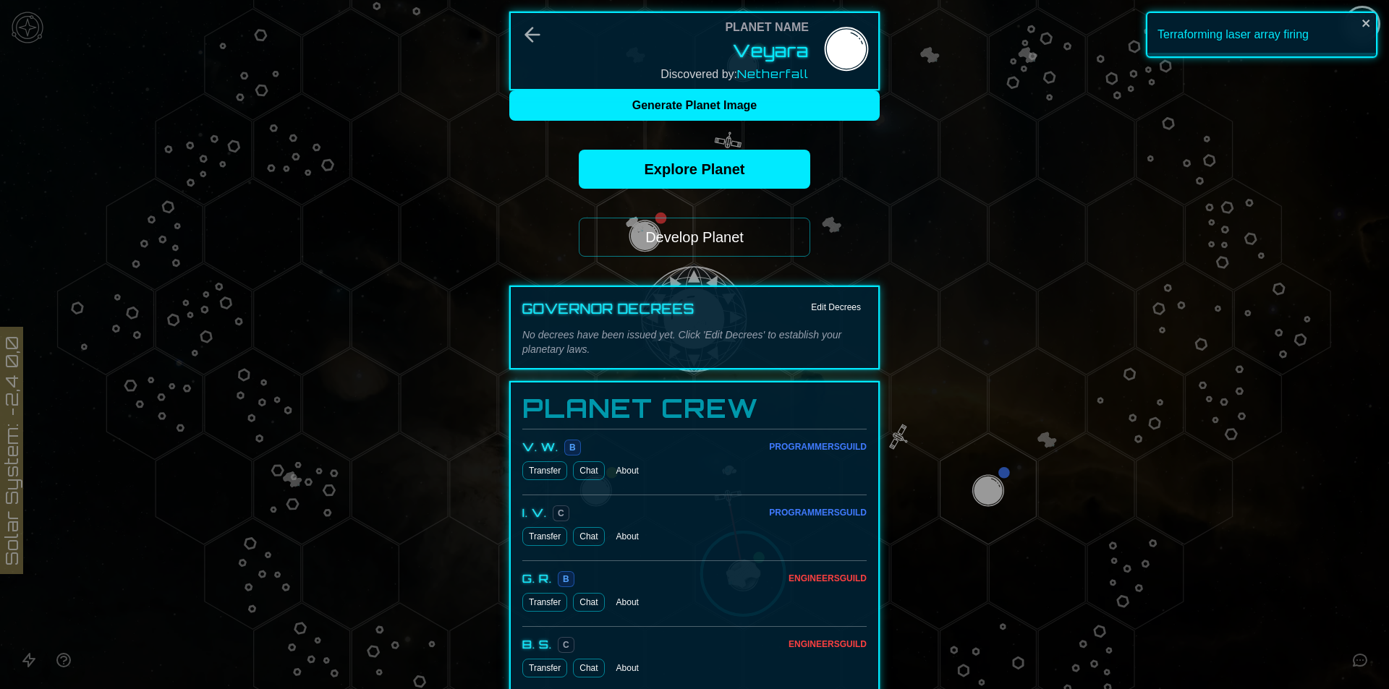
click at [649, 229] on button "Develop Planet" at bounding box center [694, 237] width 231 height 39
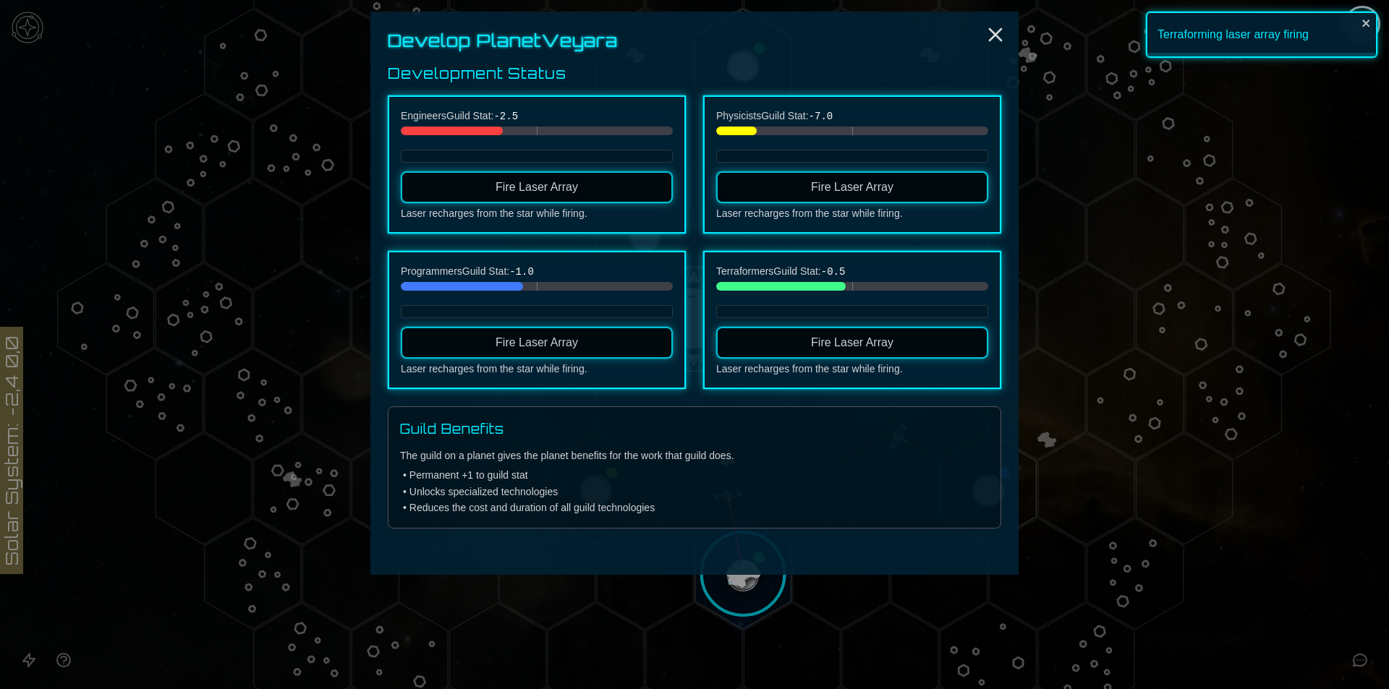
click at [547, 180] on button "Fire Laser Array" at bounding box center [537, 187] width 272 height 32
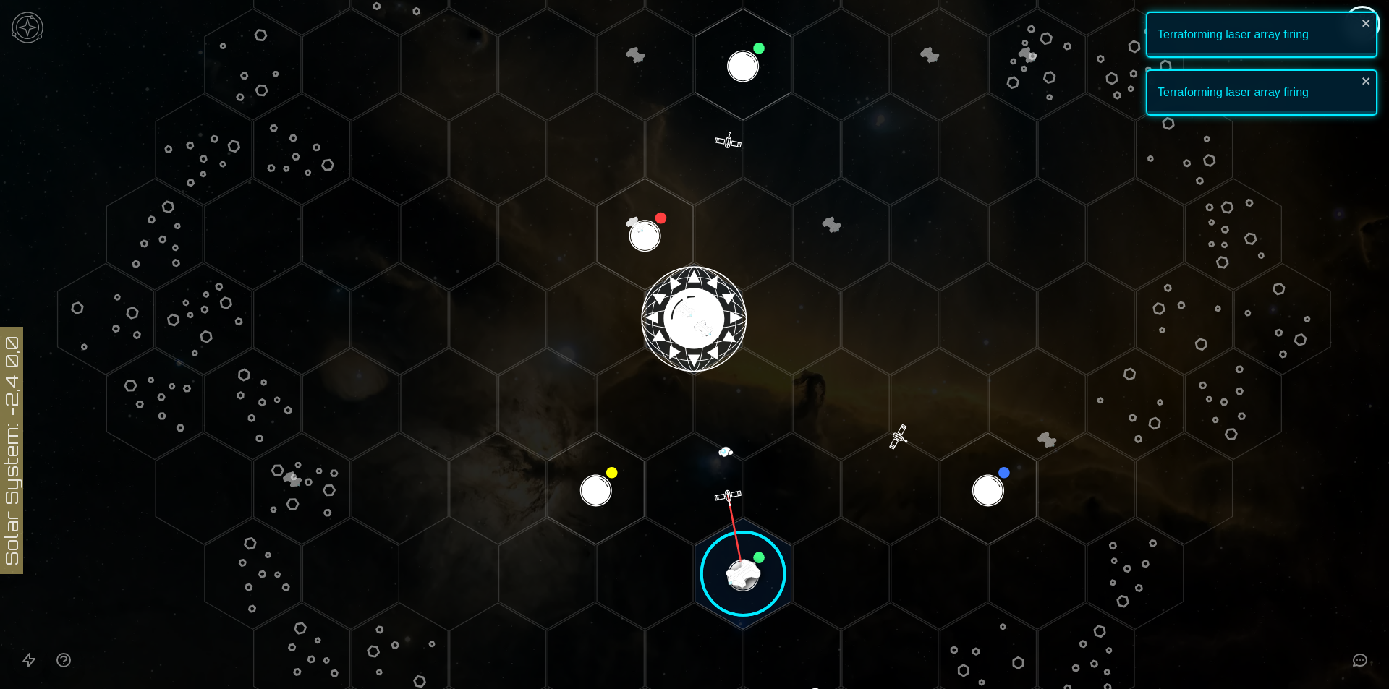
click at [751, 552] on image at bounding box center [743, 574] width 114 height 114
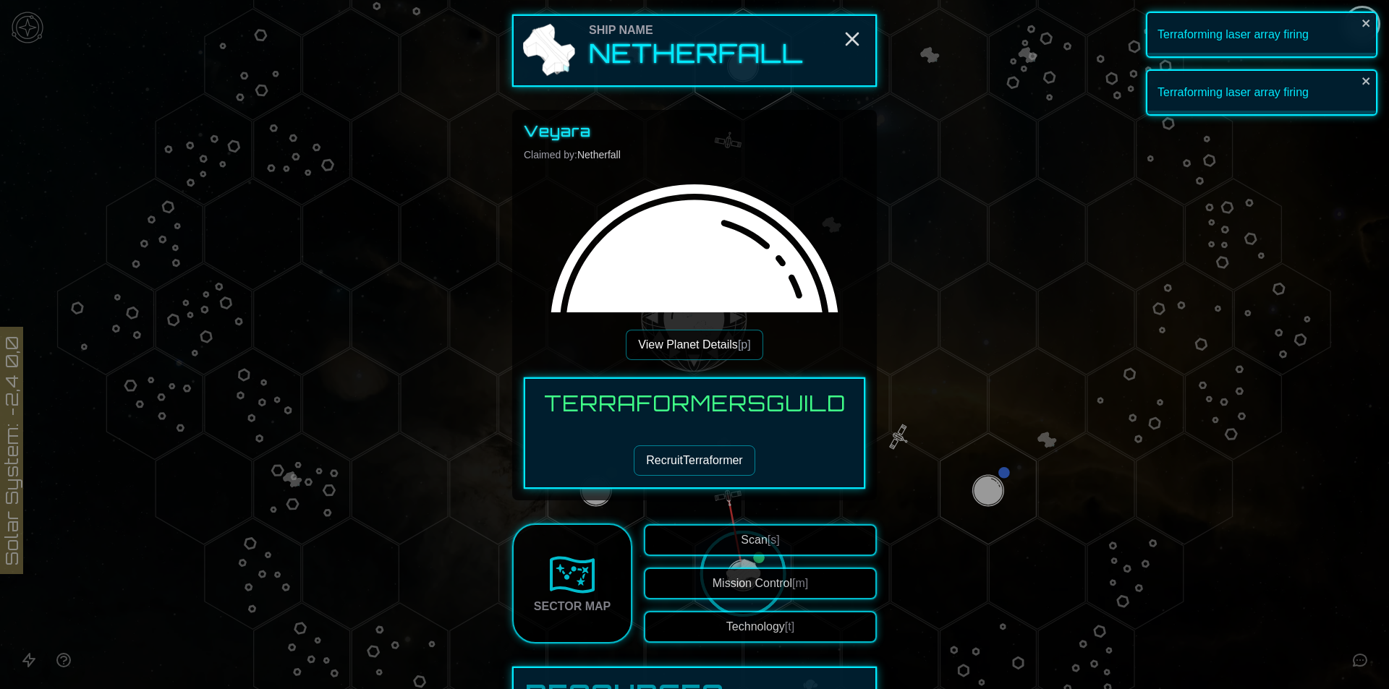
click at [734, 448] on button "Recruit Terraformer" at bounding box center [694, 460] width 121 height 30
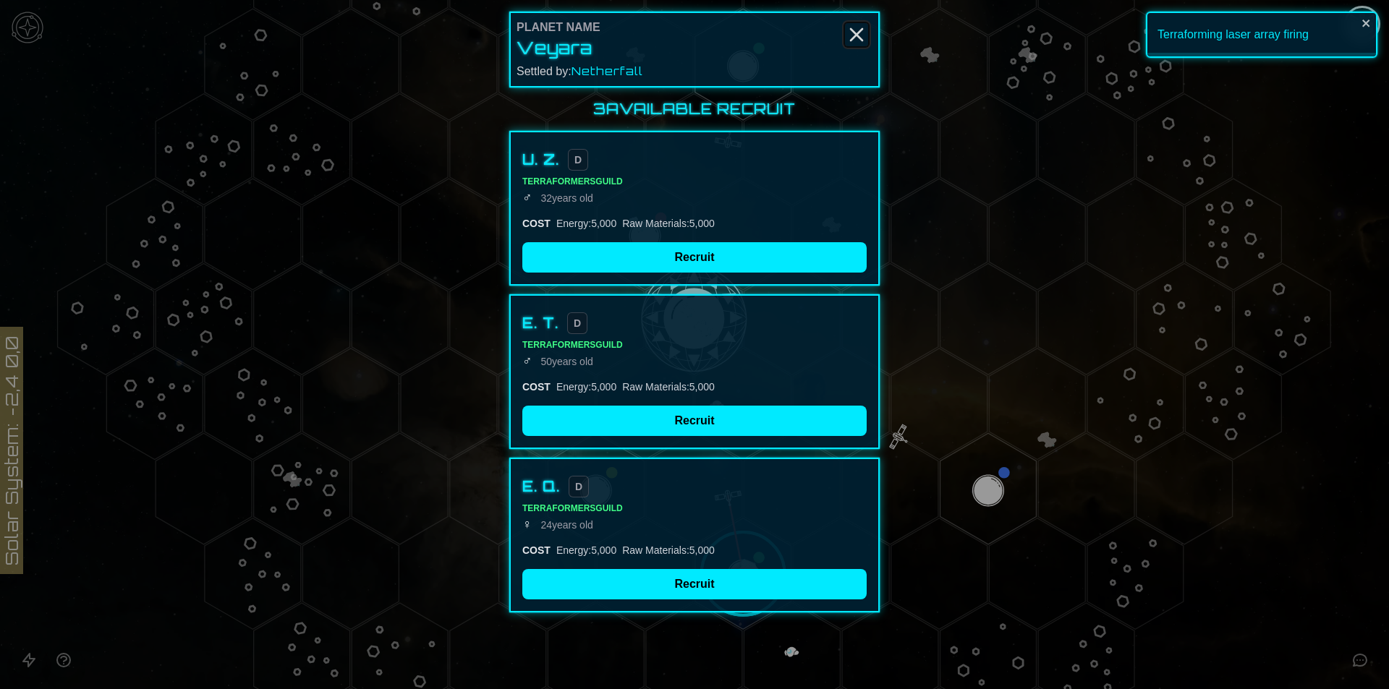
click at [863, 35] on icon "Close" at bounding box center [856, 34] width 23 height 23
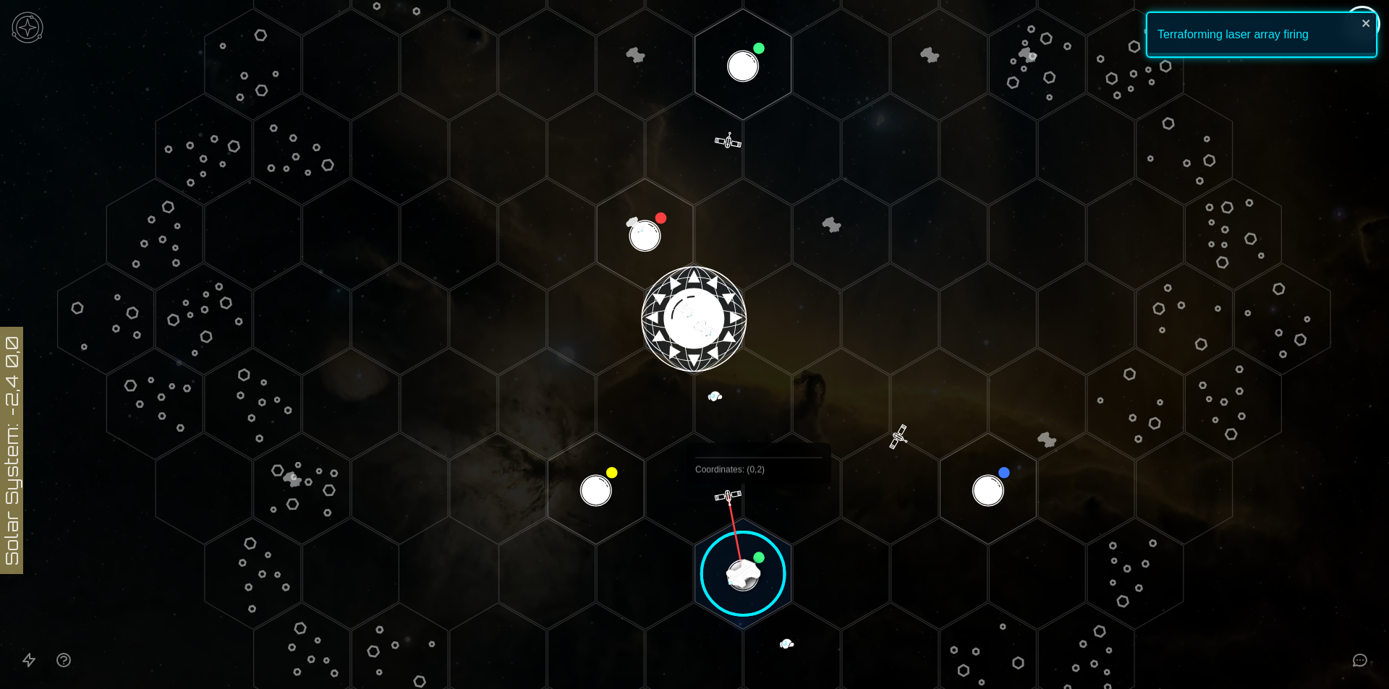
click at [737, 563] on image at bounding box center [743, 574] width 114 height 114
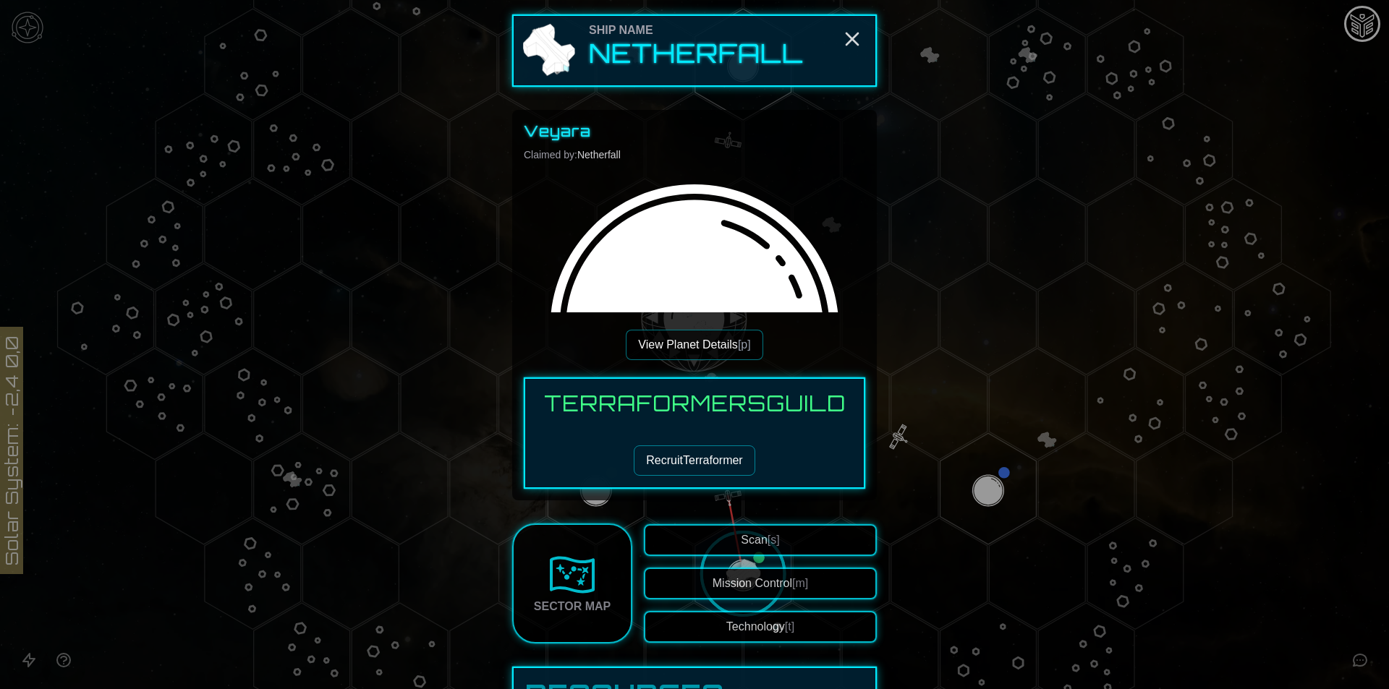
click at [674, 346] on button "View Planet Details [p]" at bounding box center [694, 345] width 137 height 30
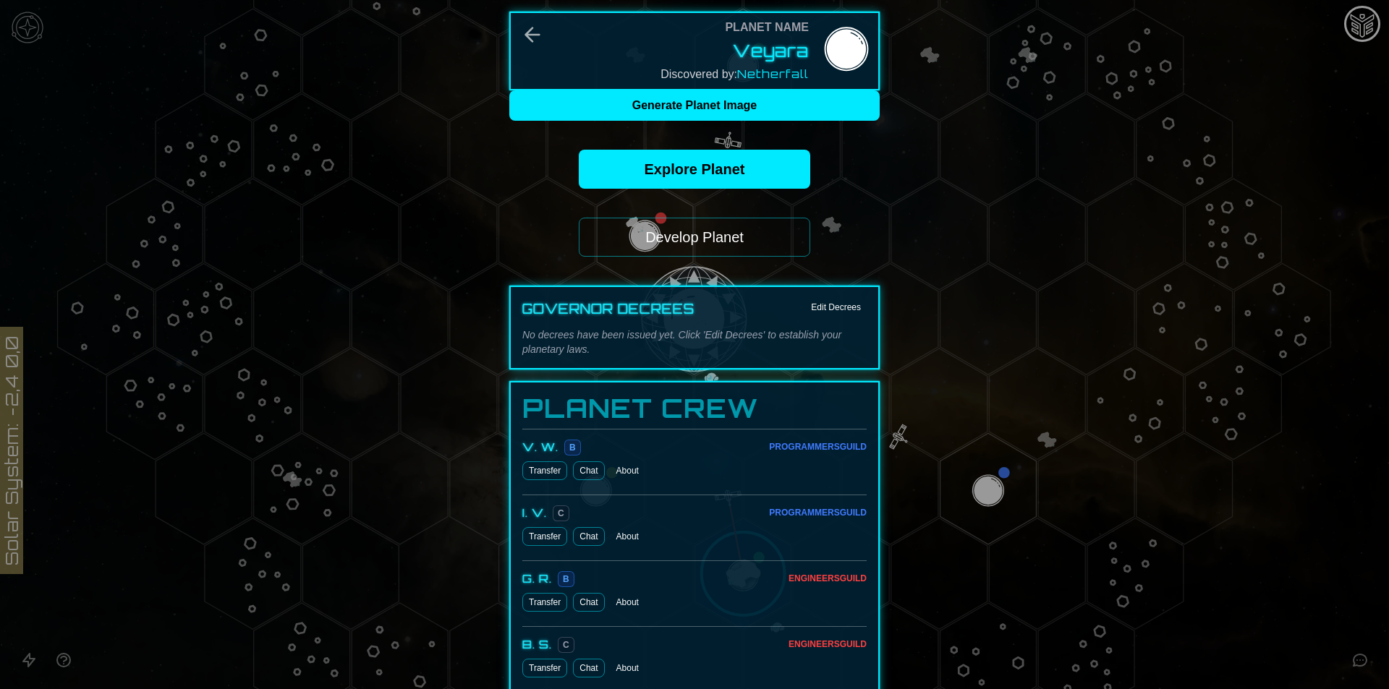
click at [681, 229] on button "Develop Planet" at bounding box center [694, 237] width 231 height 39
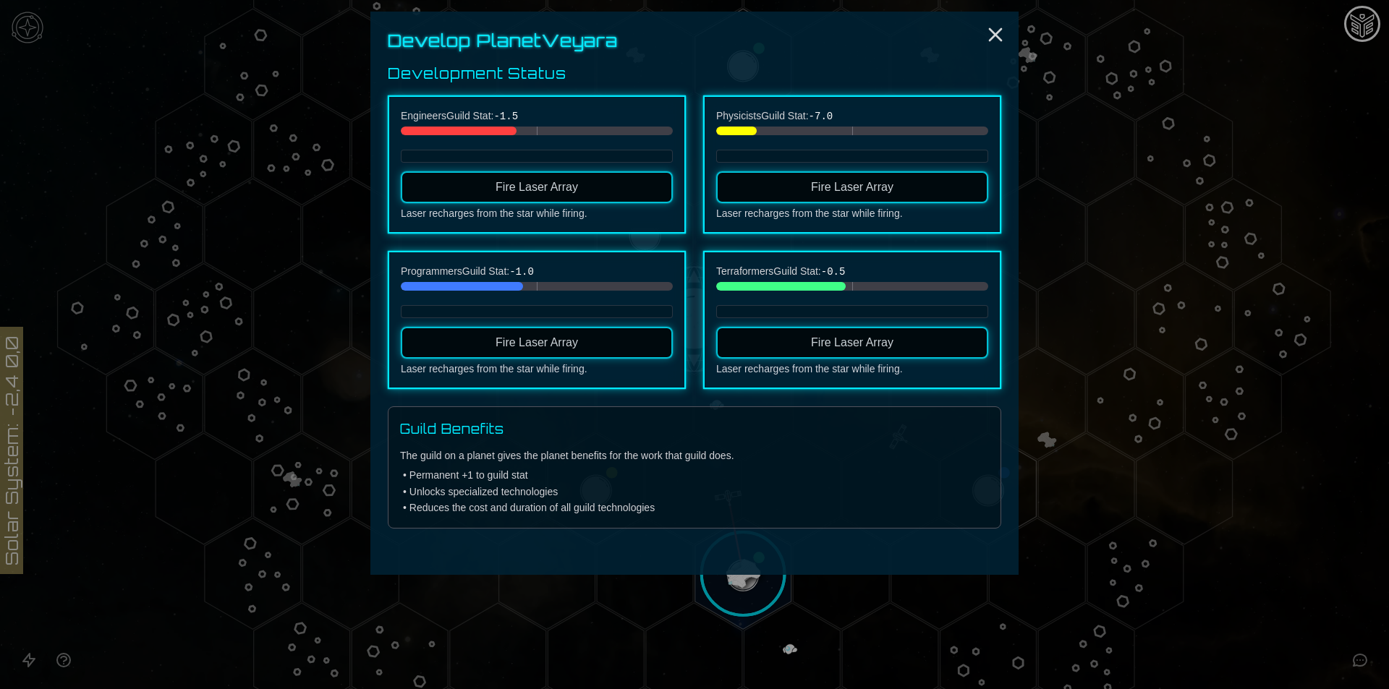
click at [800, 178] on button "Fire Laser Array" at bounding box center [852, 187] width 272 height 32
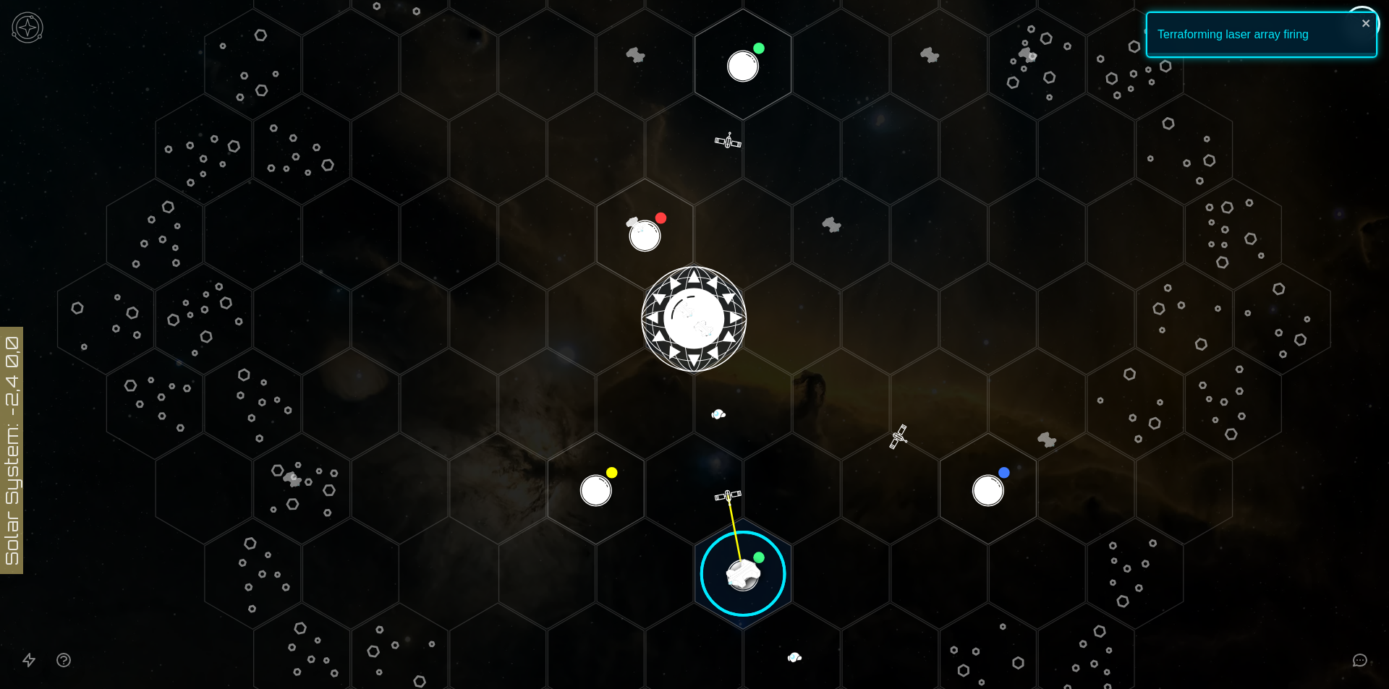
click at [735, 573] on image at bounding box center [743, 574] width 114 height 114
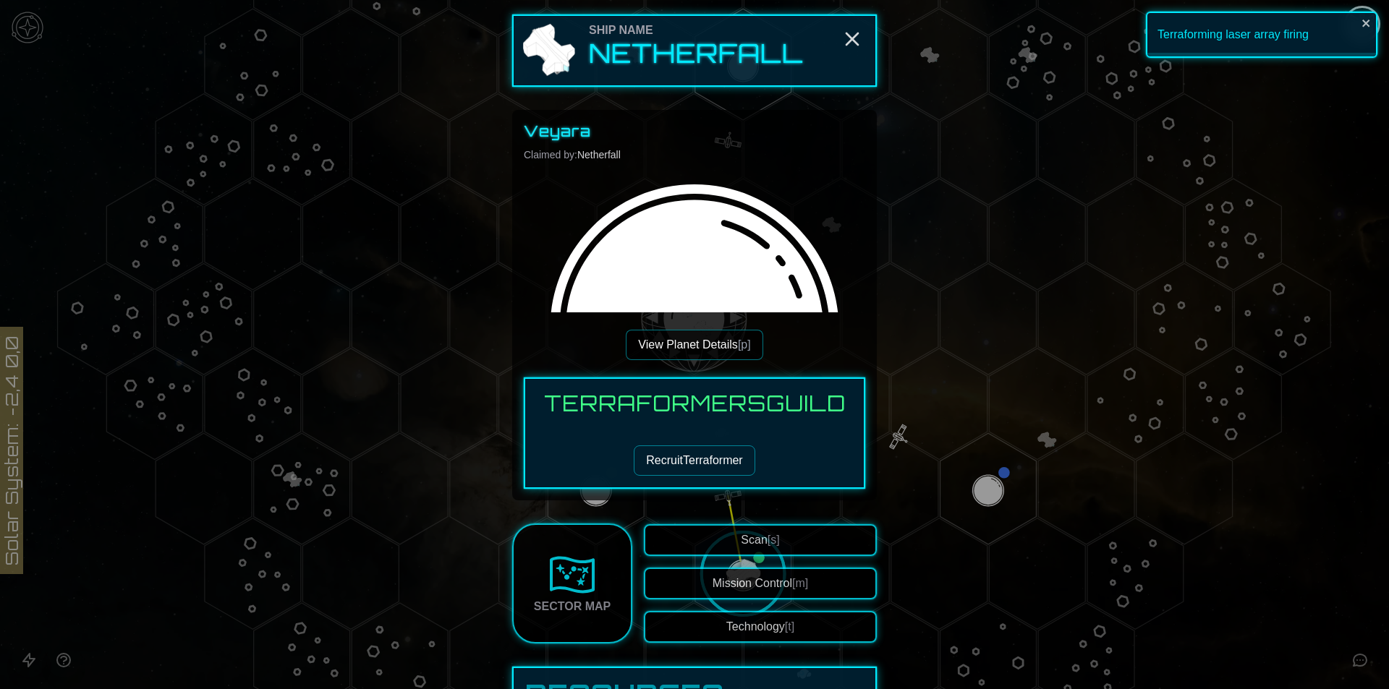
click at [730, 349] on button "View Planet Details [p]" at bounding box center [694, 345] width 137 height 30
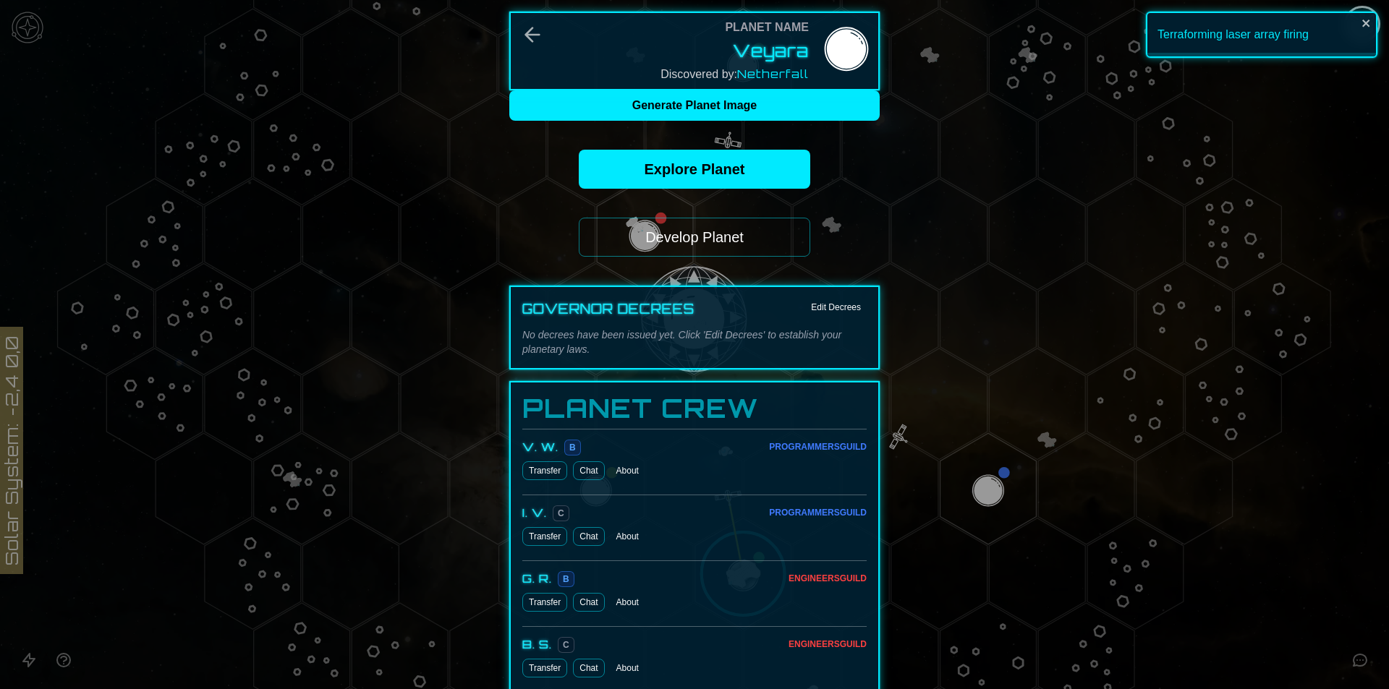
click at [754, 236] on button "Develop Planet" at bounding box center [694, 237] width 231 height 39
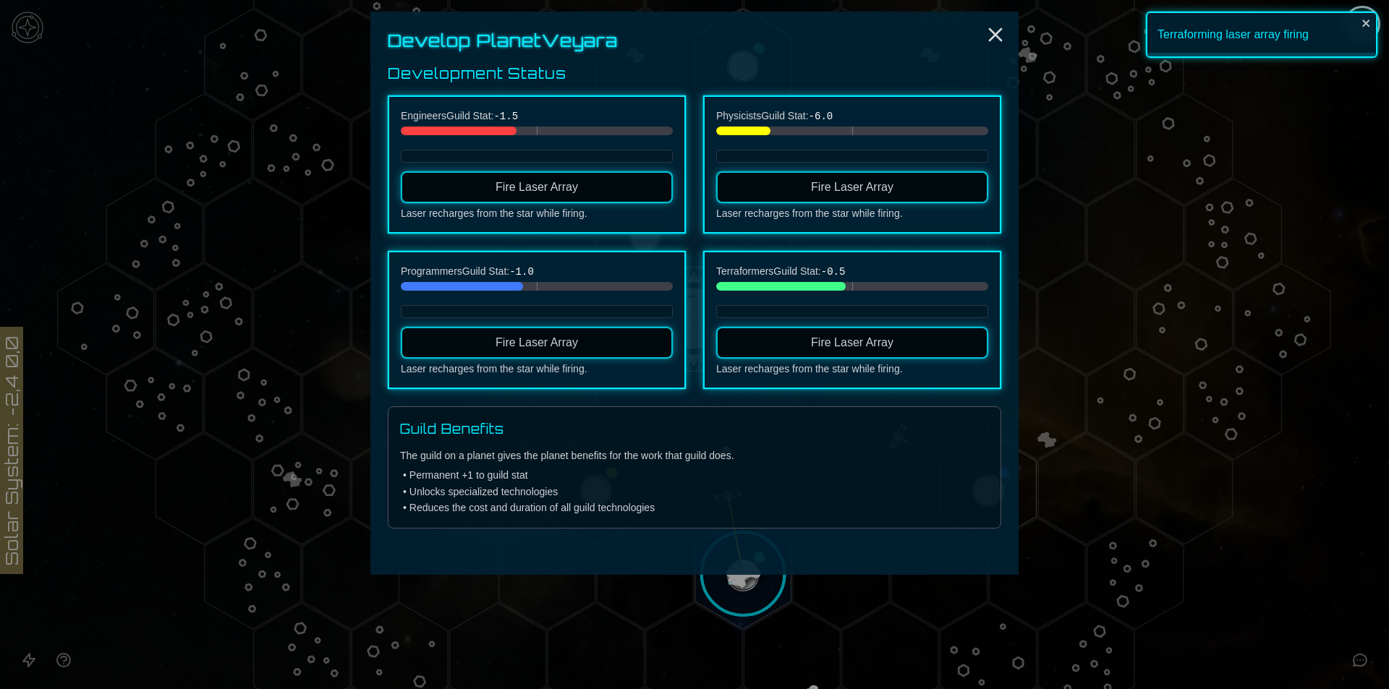
click at [754, 236] on div "Engineers Guild Stat: -1.5 Fire Laser Array Laser recharges from the star while…" at bounding box center [694, 242] width 613 height 294
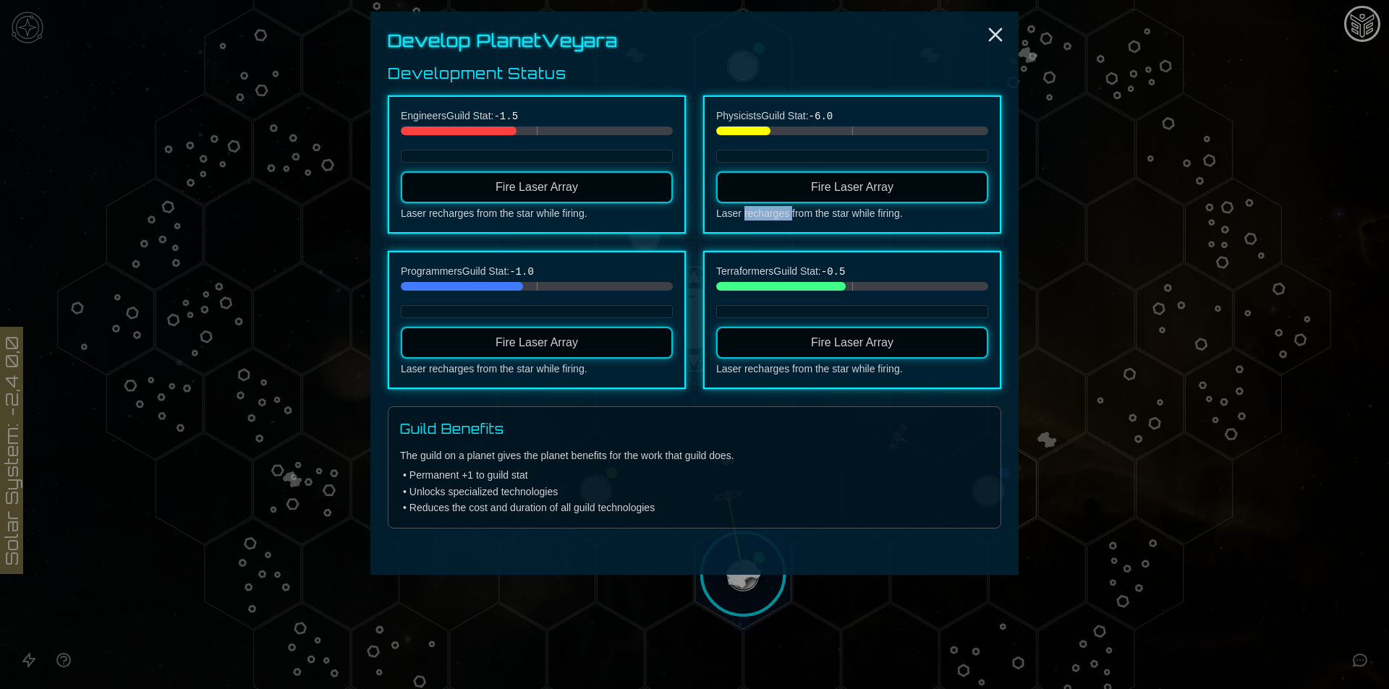
click at [835, 229] on div "Physicists Guild Stat: -6.0 Fire Laser Array Laser recharges from the star whil…" at bounding box center [852, 164] width 298 height 138
click at [837, 189] on span "Fire Laser Array" at bounding box center [852, 187] width 82 height 12
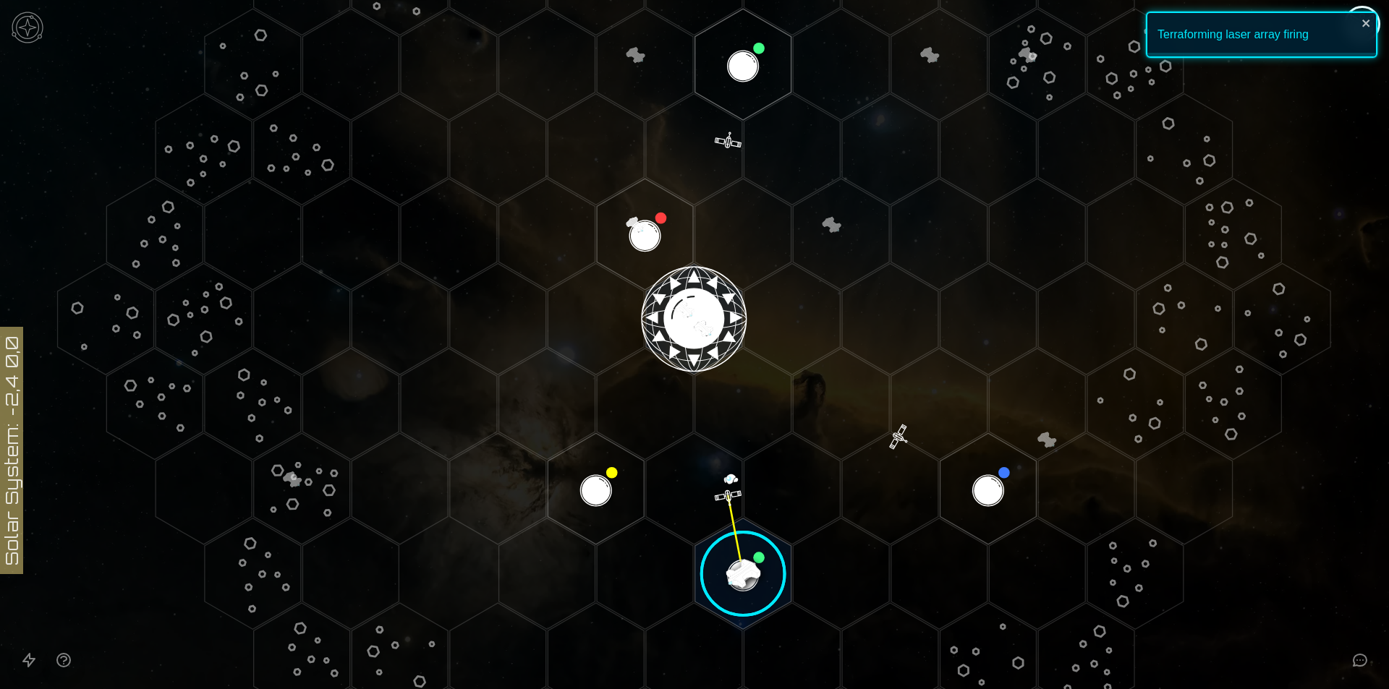
click at [756, 526] on image at bounding box center [743, 574] width 114 height 114
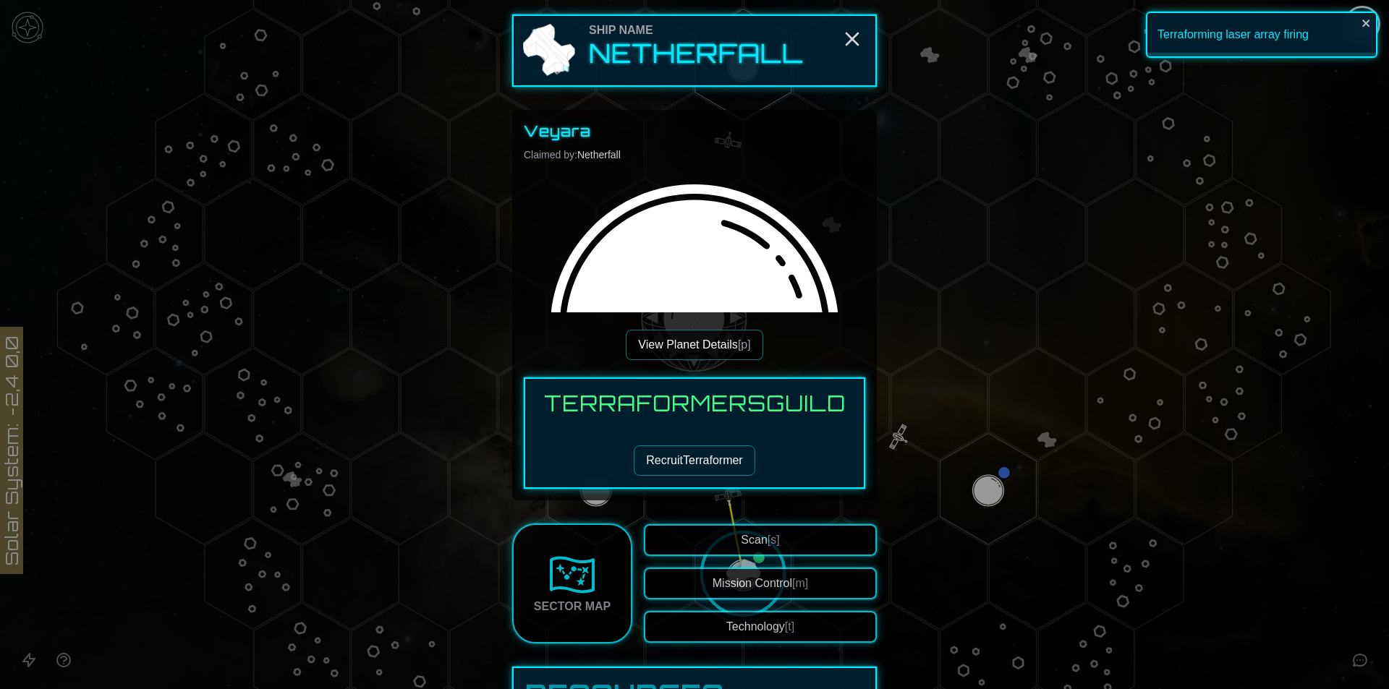
click at [725, 355] on button "View Planet Details [p]" at bounding box center [694, 345] width 137 height 30
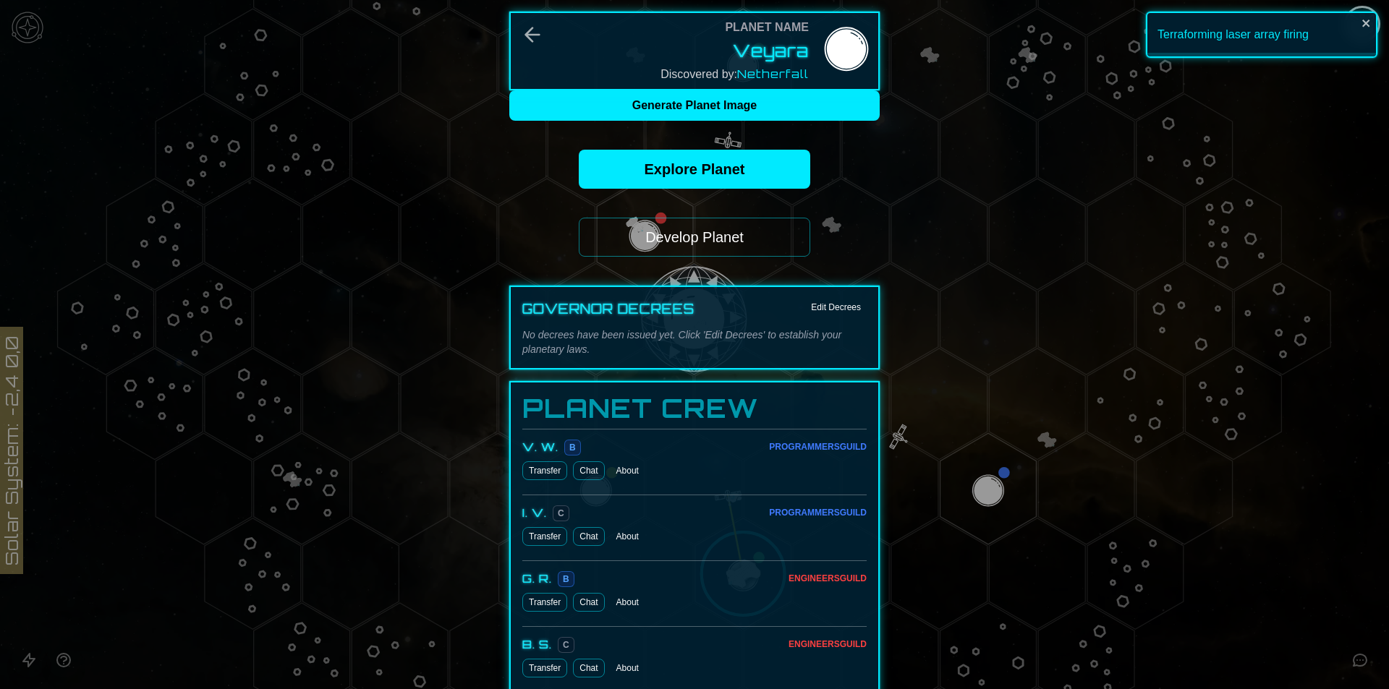
click at [749, 230] on button "Develop Planet" at bounding box center [694, 237] width 231 height 39
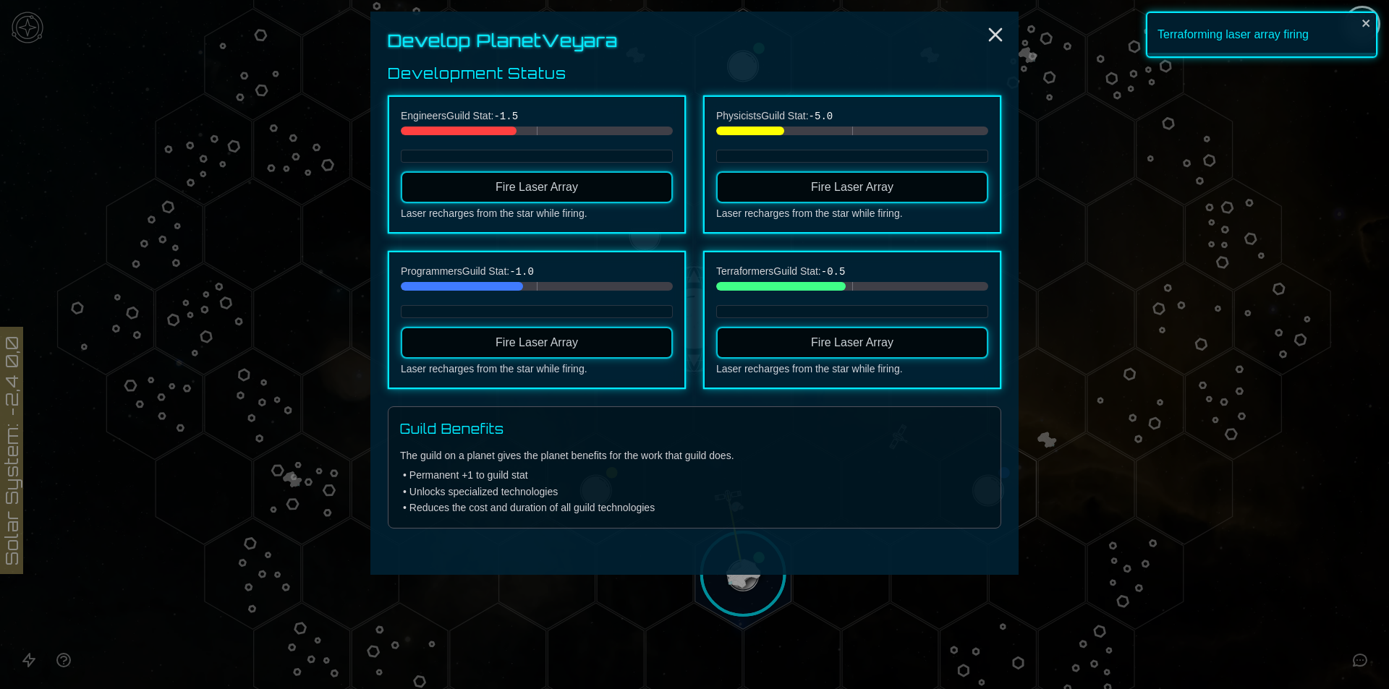
click at [840, 187] on span "Fire Laser Array" at bounding box center [852, 187] width 82 height 12
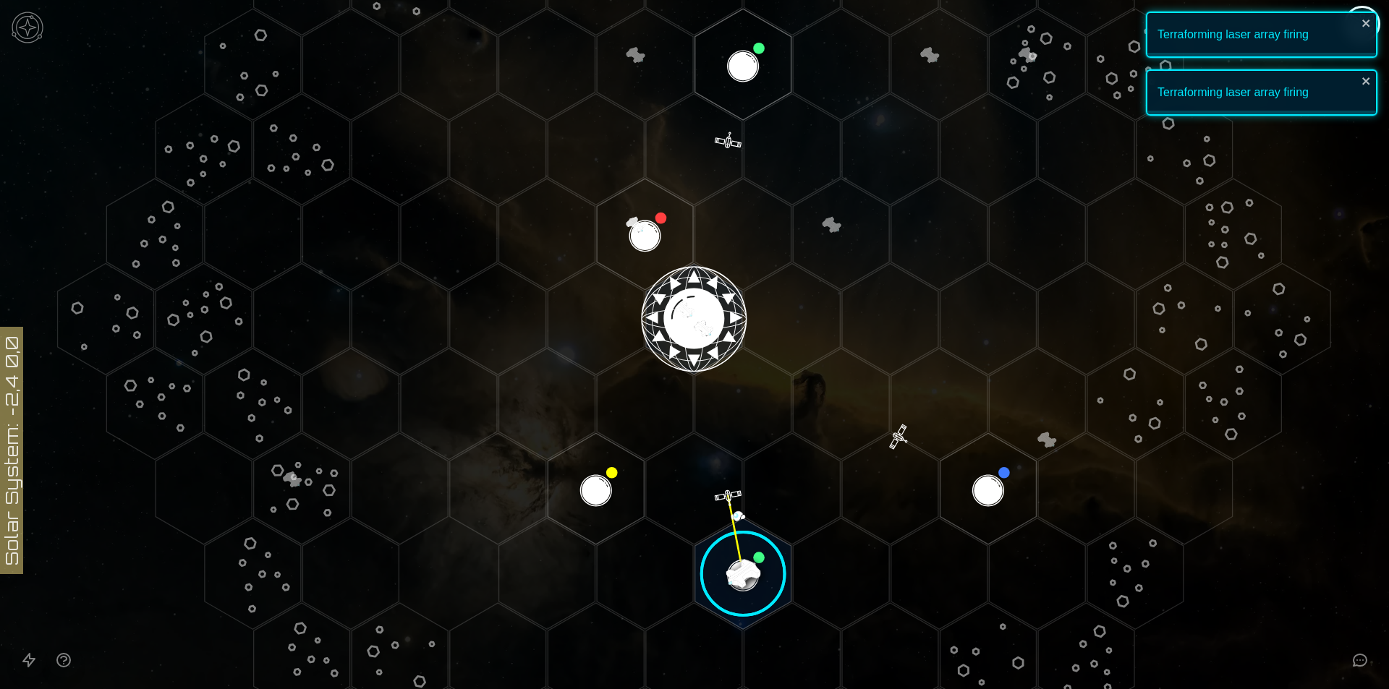
click at [735, 564] on image at bounding box center [743, 574] width 114 height 114
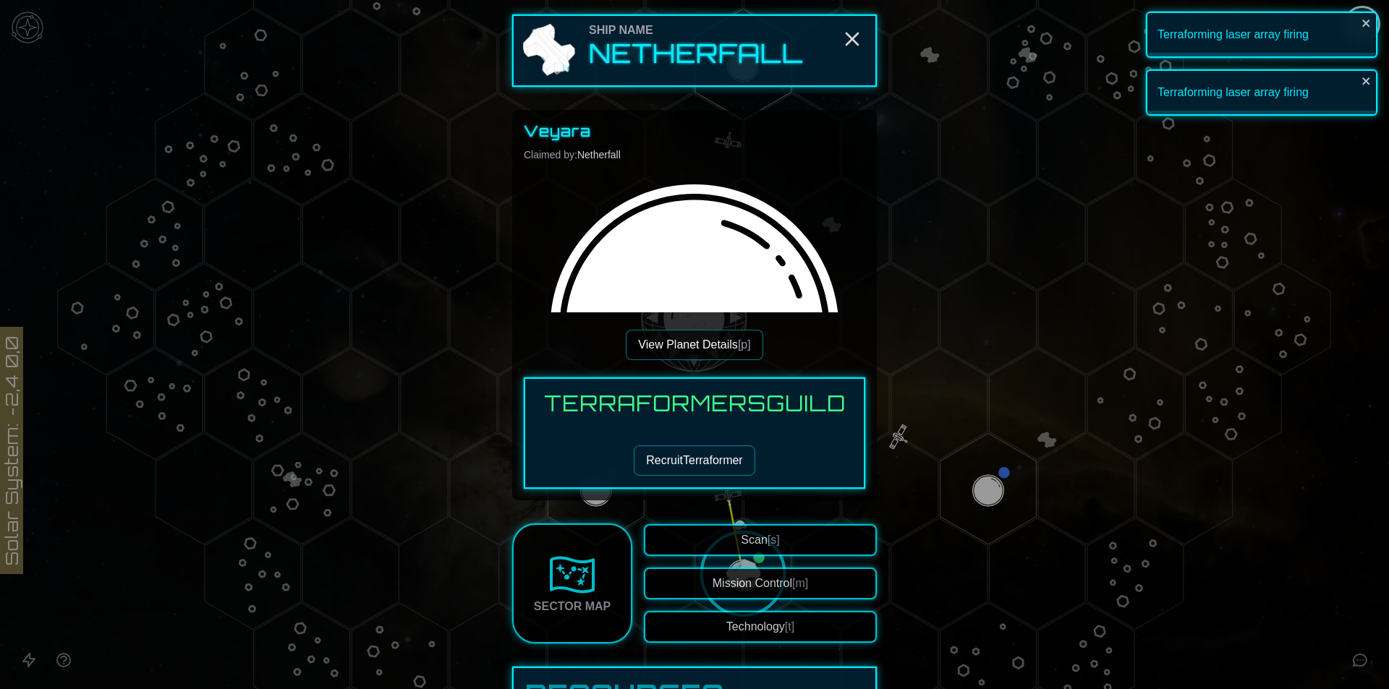
click at [735, 459] on button "Recruit Terraformer" at bounding box center [694, 460] width 121 height 30
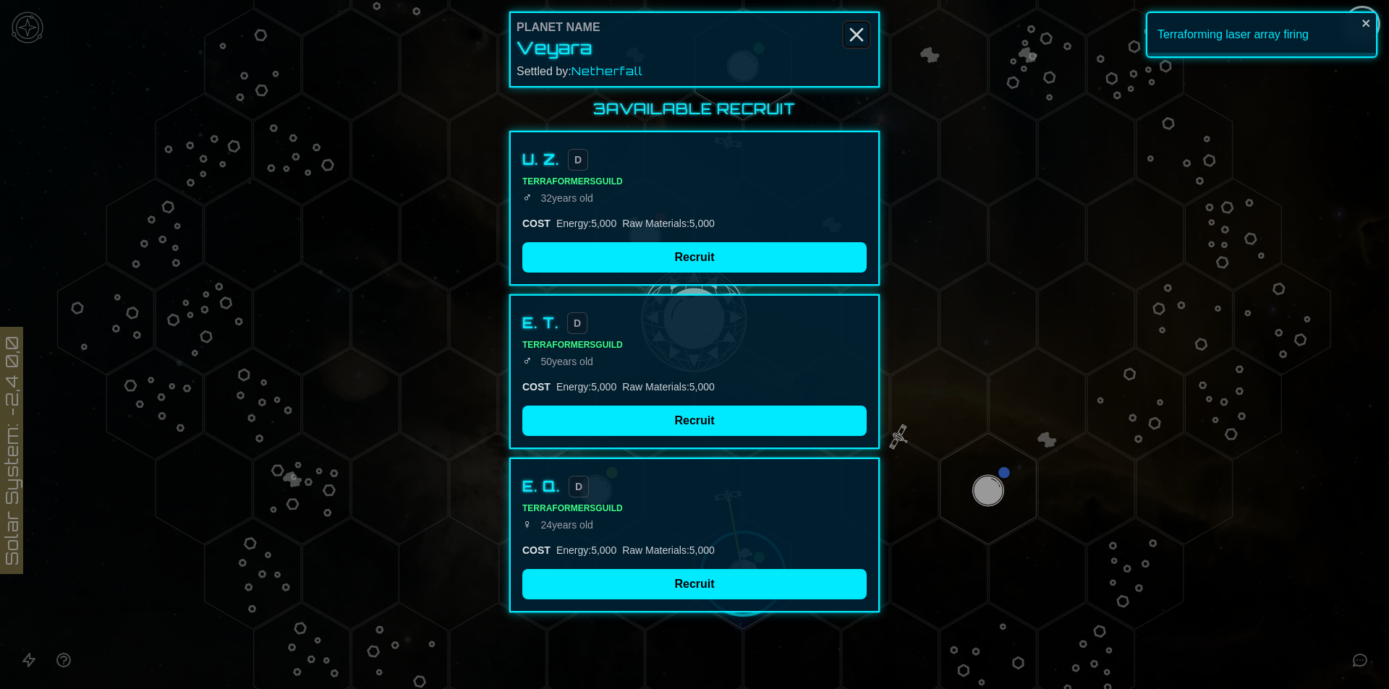
click at [850, 35] on icon "Close" at bounding box center [856, 34] width 23 height 23
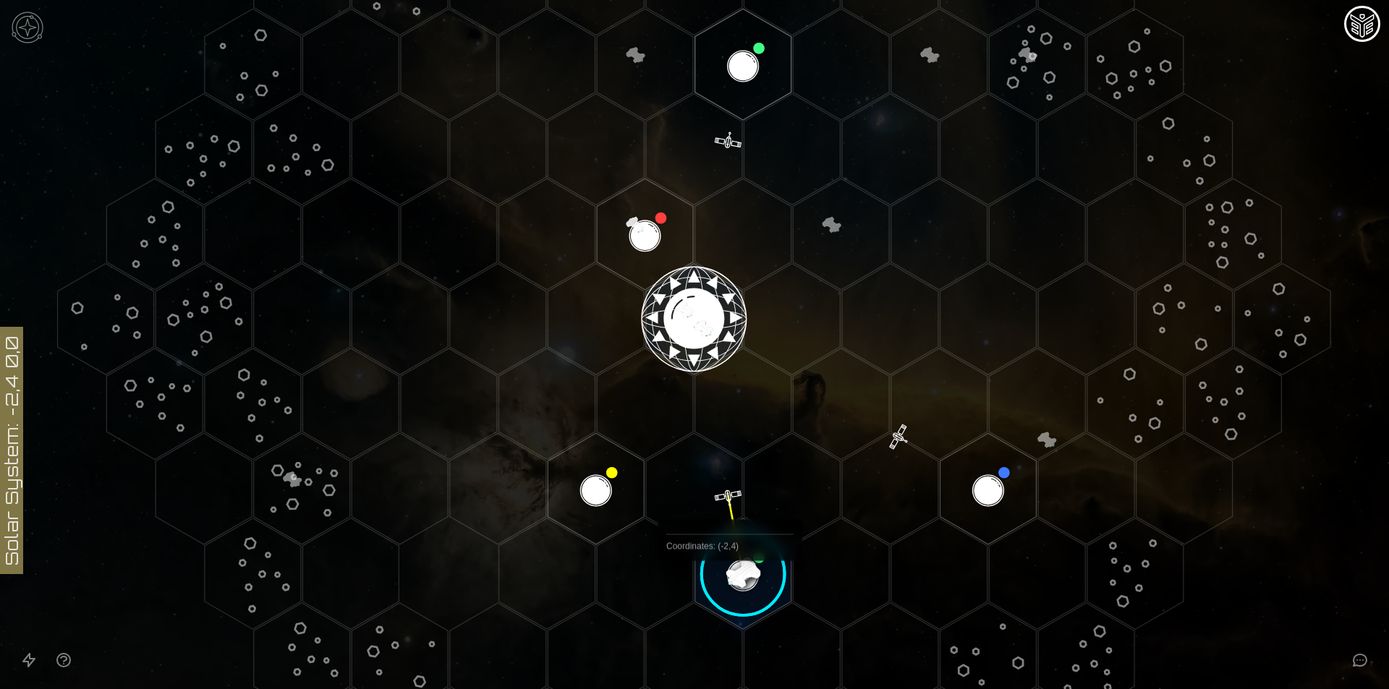
click at [730, 594] on image at bounding box center [743, 574] width 114 height 114
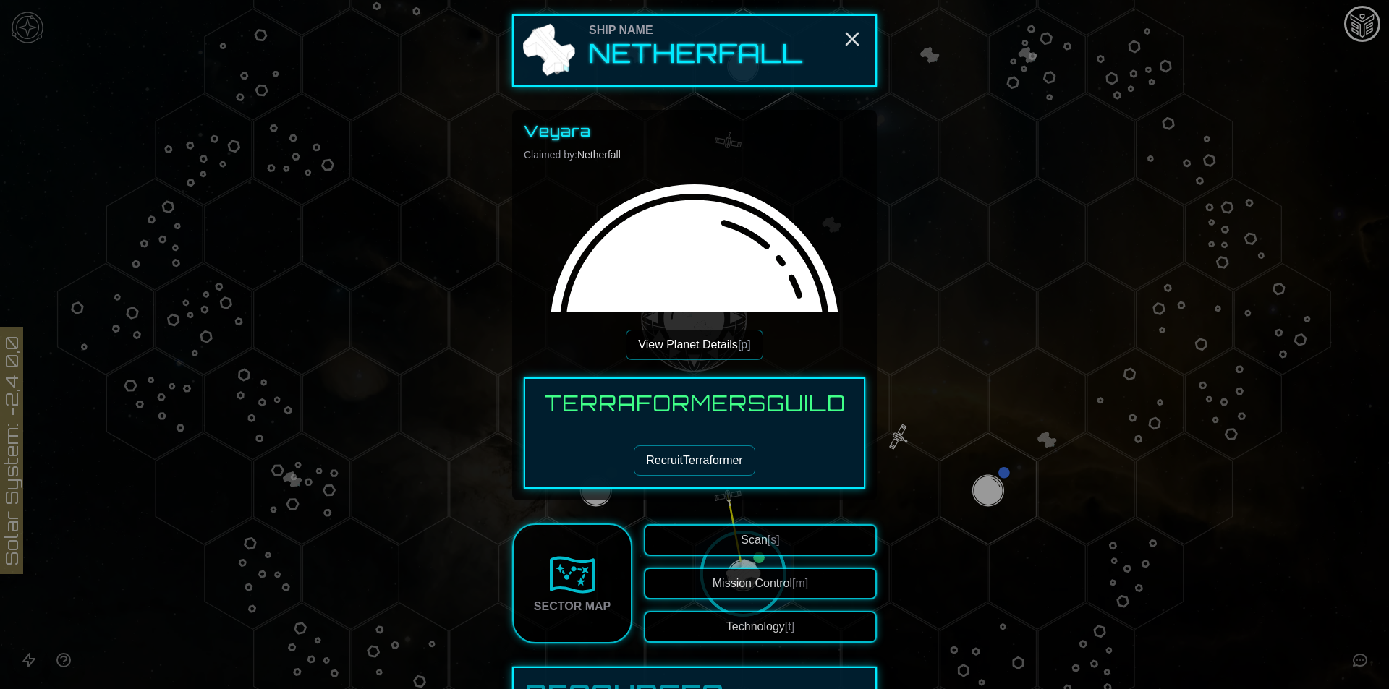
click at [675, 357] on button "View Planet Details [p]" at bounding box center [694, 345] width 137 height 30
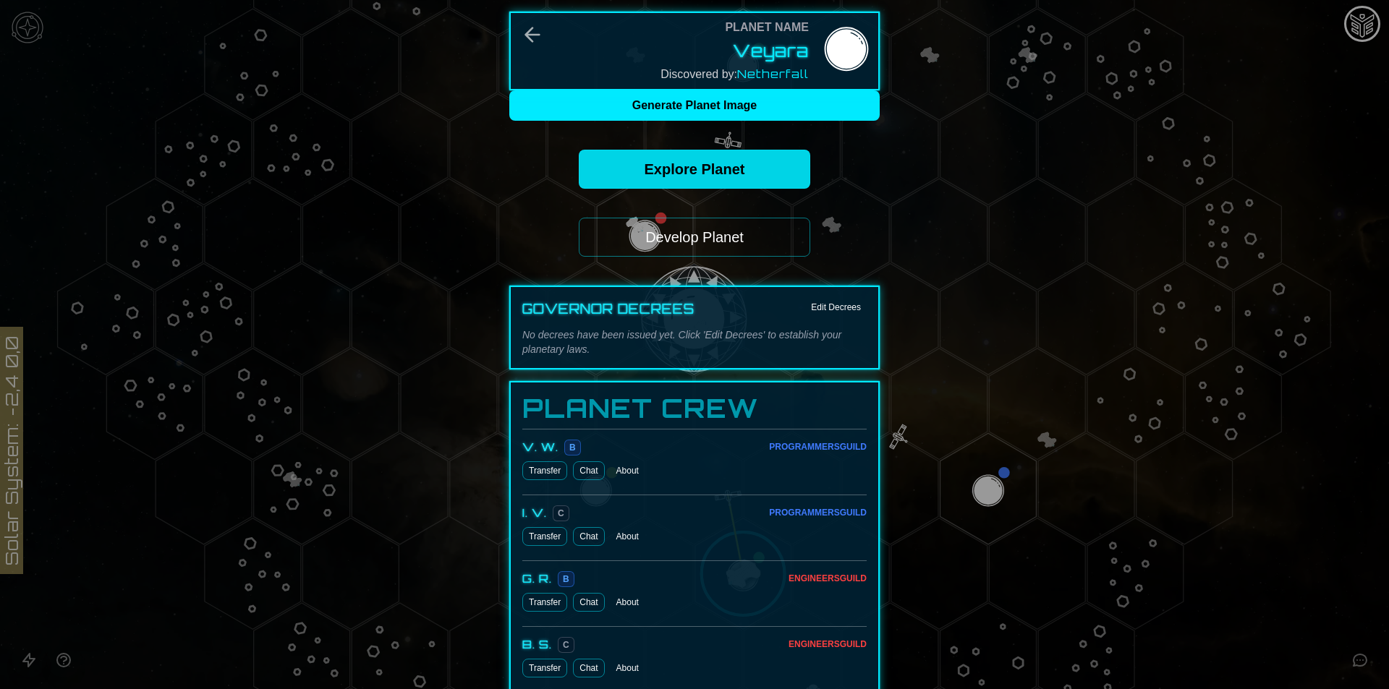
click at [771, 167] on link "Explore Planet" at bounding box center [694, 169] width 231 height 39
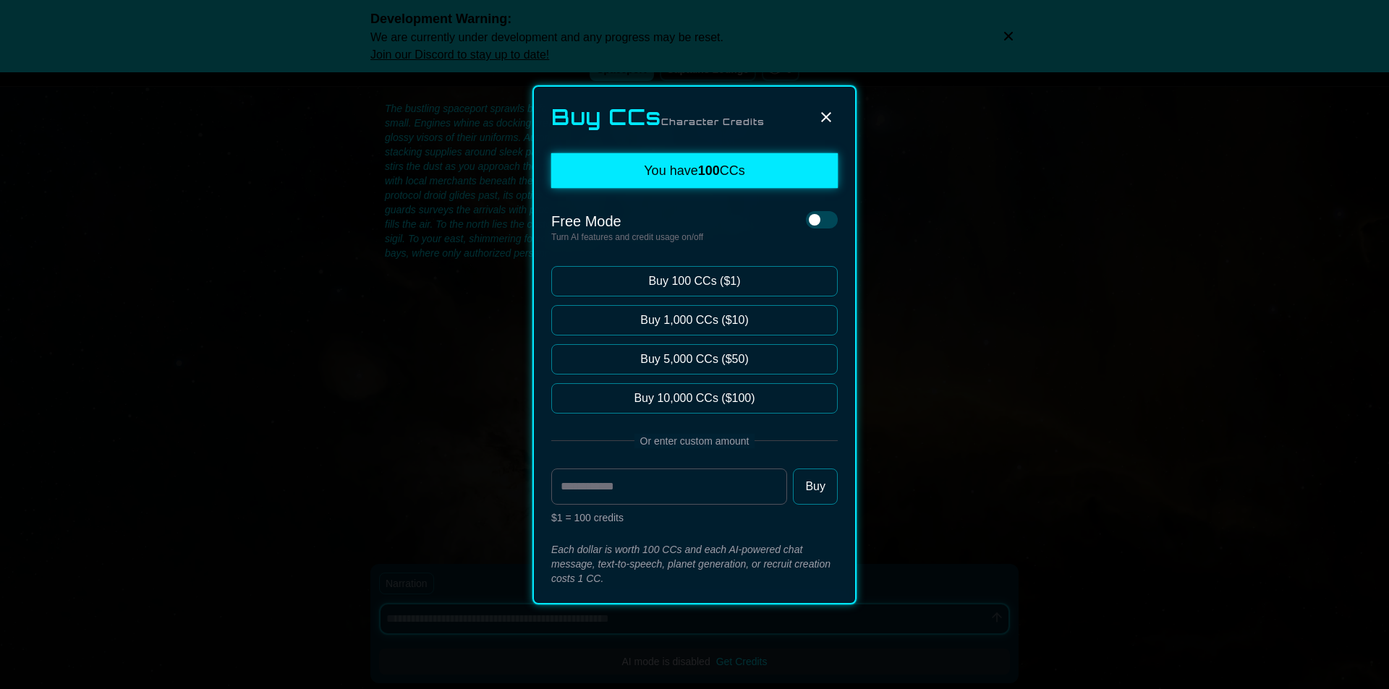
click at [818, 116] on icon at bounding box center [825, 116] width 17 height 17
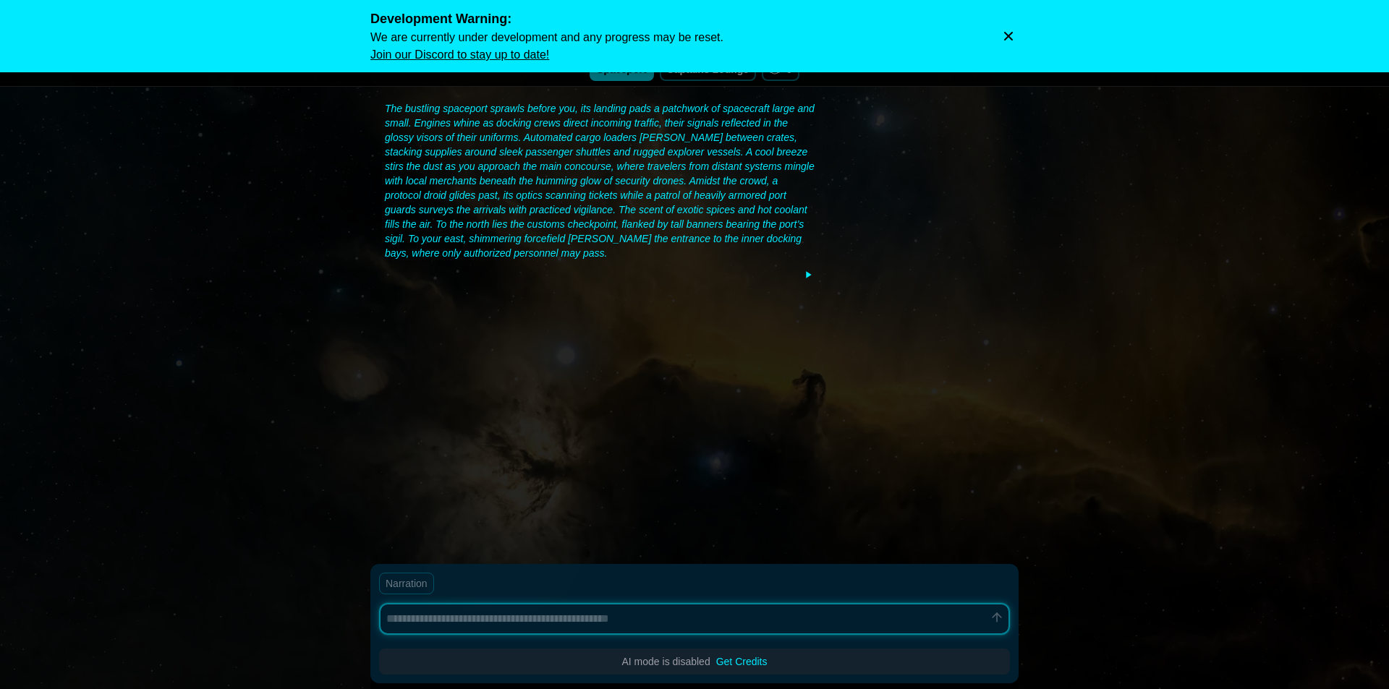
click at [1010, 36] on icon "Dismiss warning" at bounding box center [1008, 36] width 14 height 14
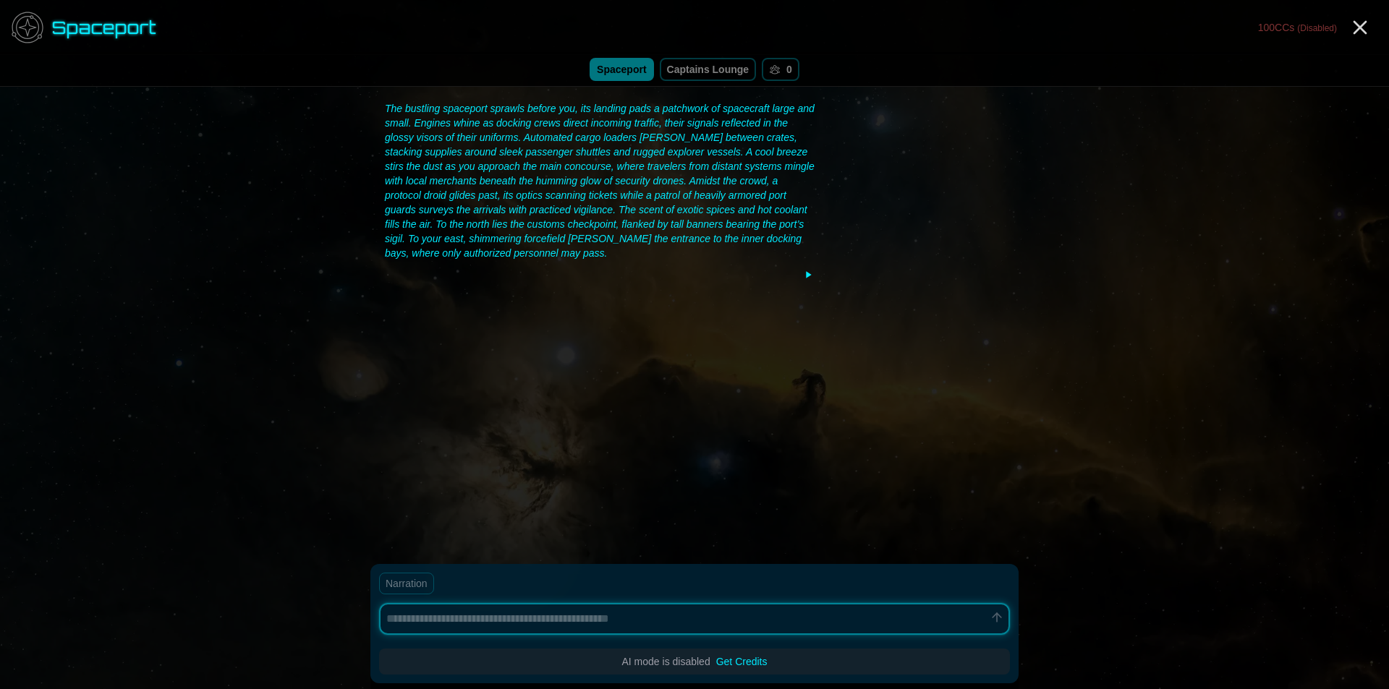
click at [722, 80] on link "Captains Lounge" at bounding box center [708, 69] width 97 height 23
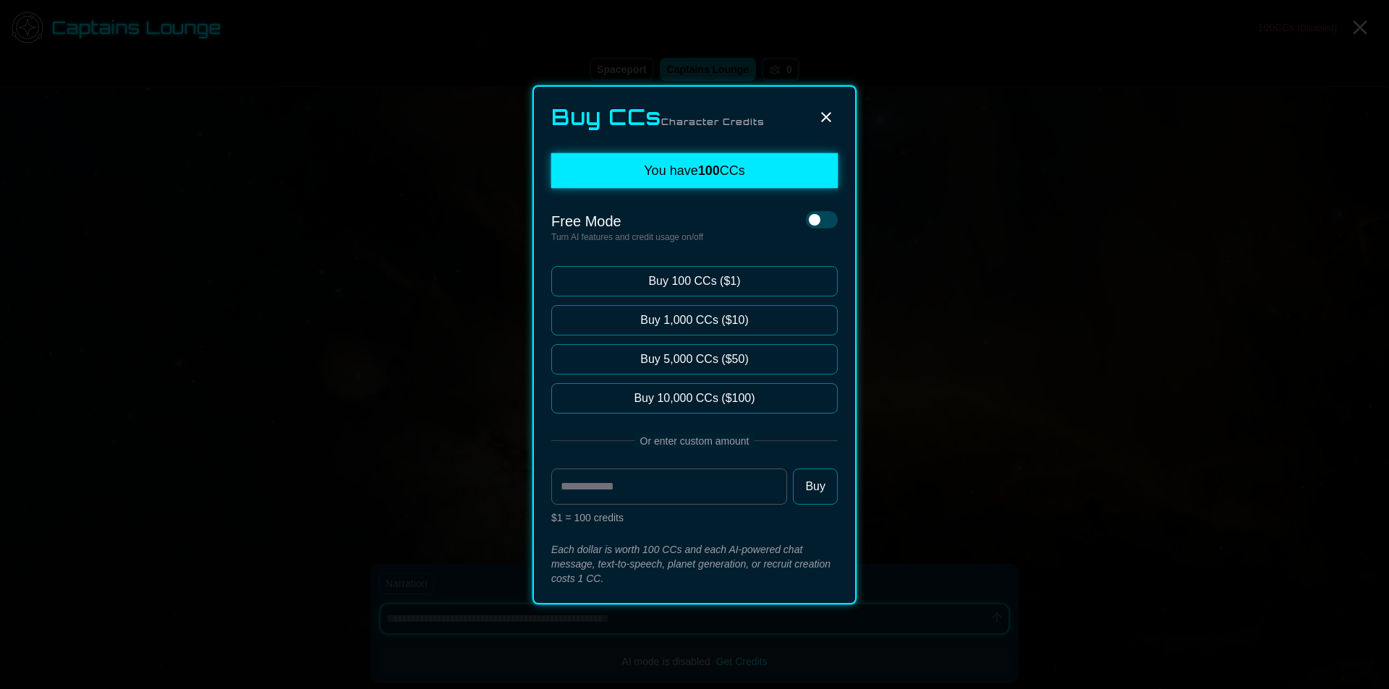
click at [819, 217] on span at bounding box center [815, 220] width 12 height 12
click at [817, 225] on button at bounding box center [822, 219] width 32 height 17
click at [822, 120] on icon at bounding box center [826, 117] width 10 height 10
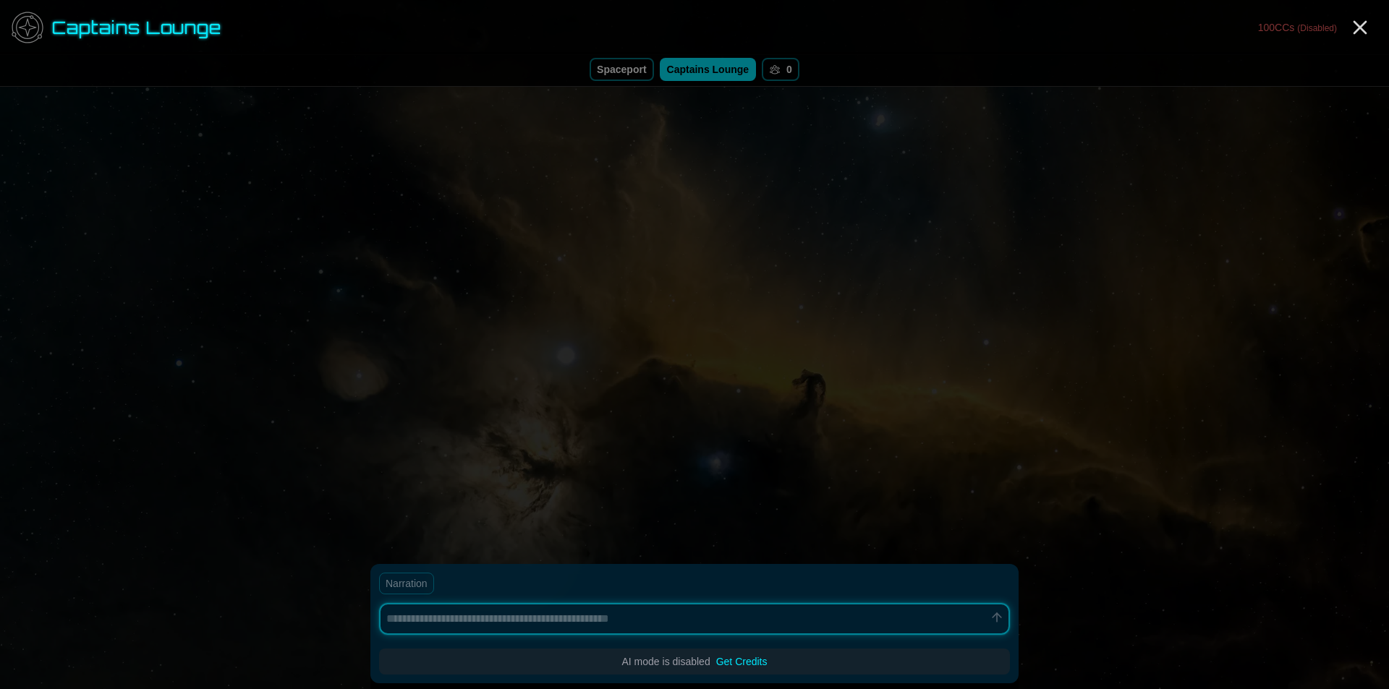
click at [793, 69] on button "0" at bounding box center [781, 69] width 38 height 23
type textarea "*"
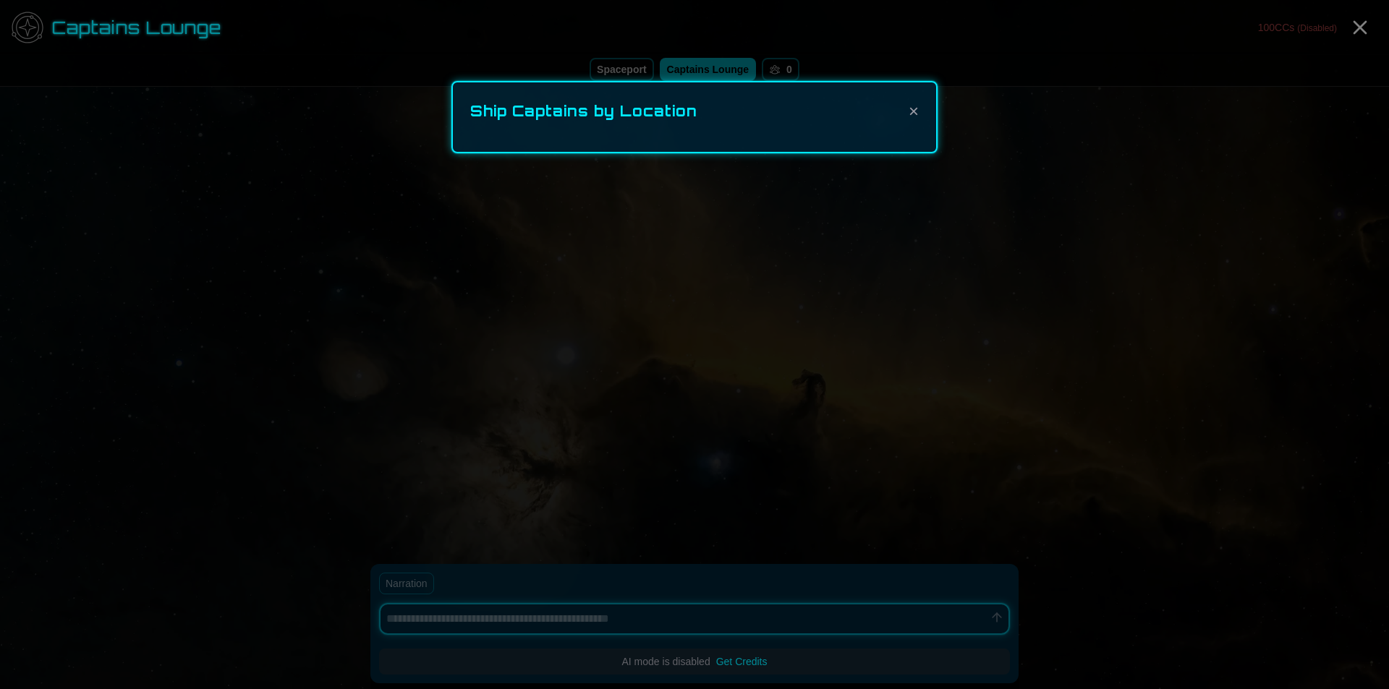
click at [909, 104] on button "×" at bounding box center [913, 111] width 10 height 23
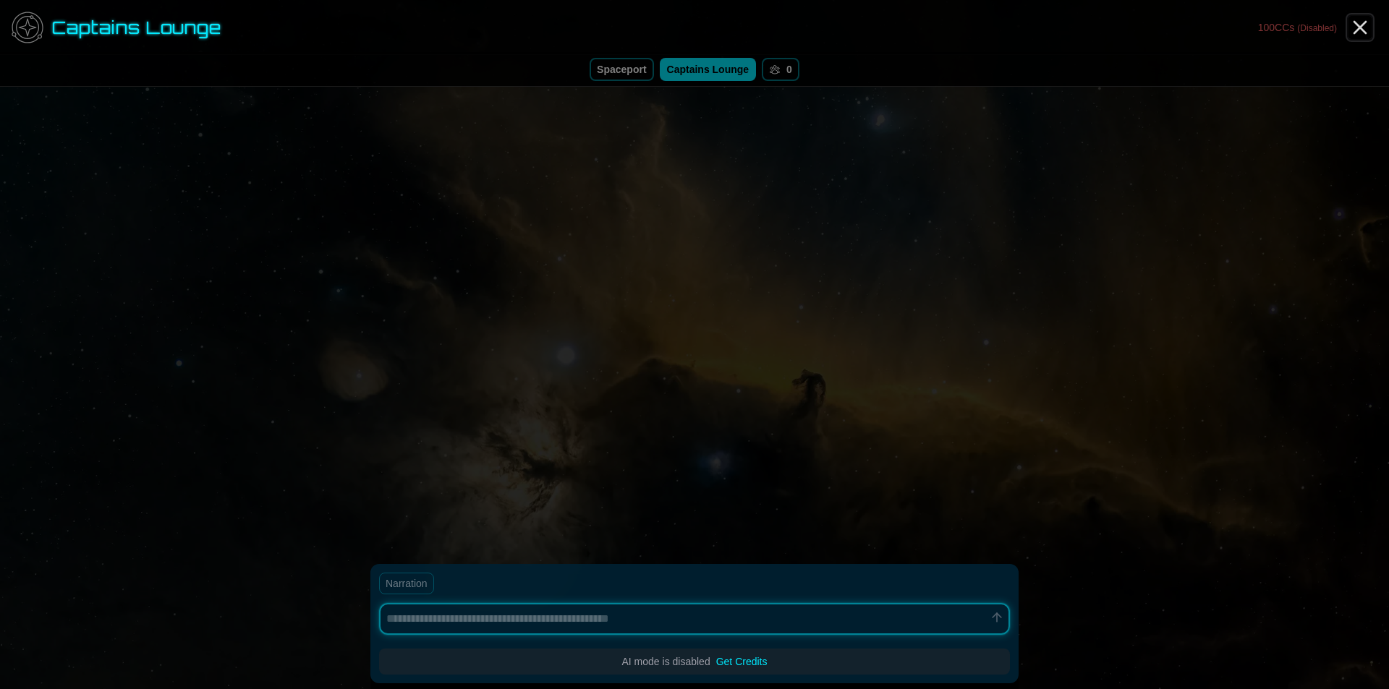
click at [1365, 25] on icon "Close" at bounding box center [1359, 27] width 23 height 23
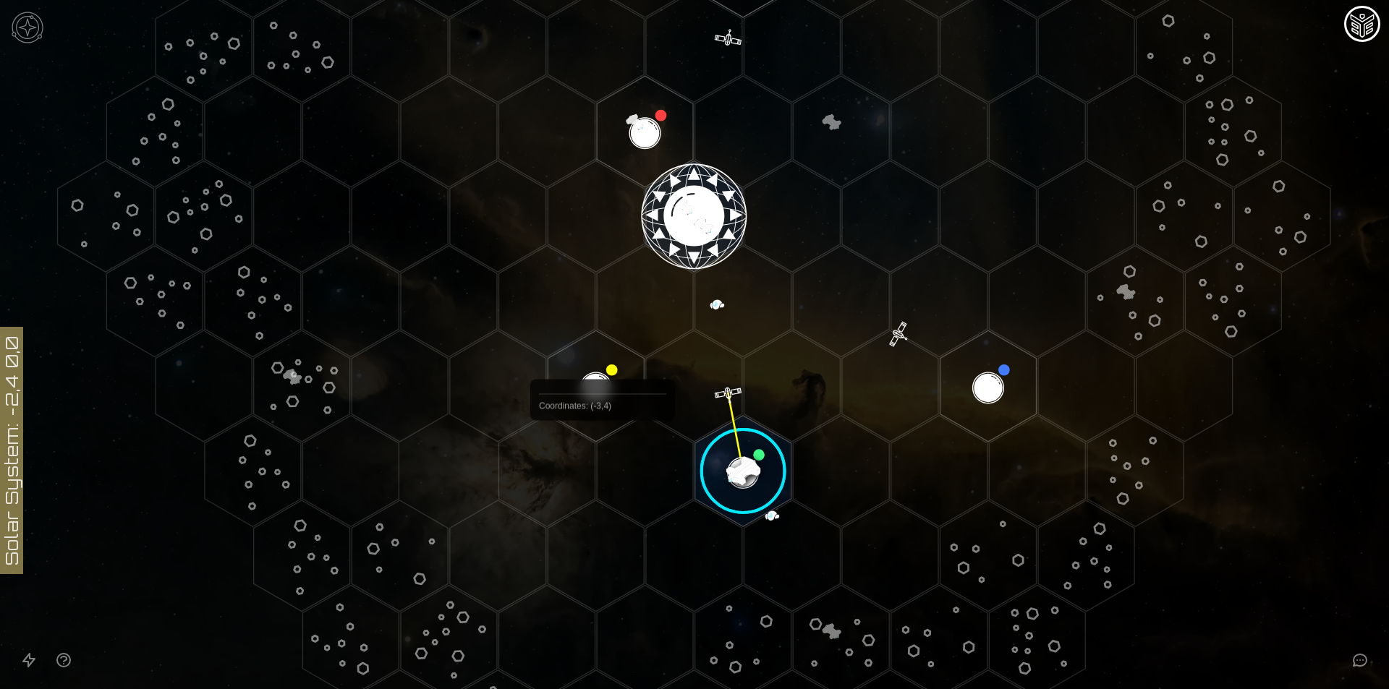
scroll to position [506, 0]
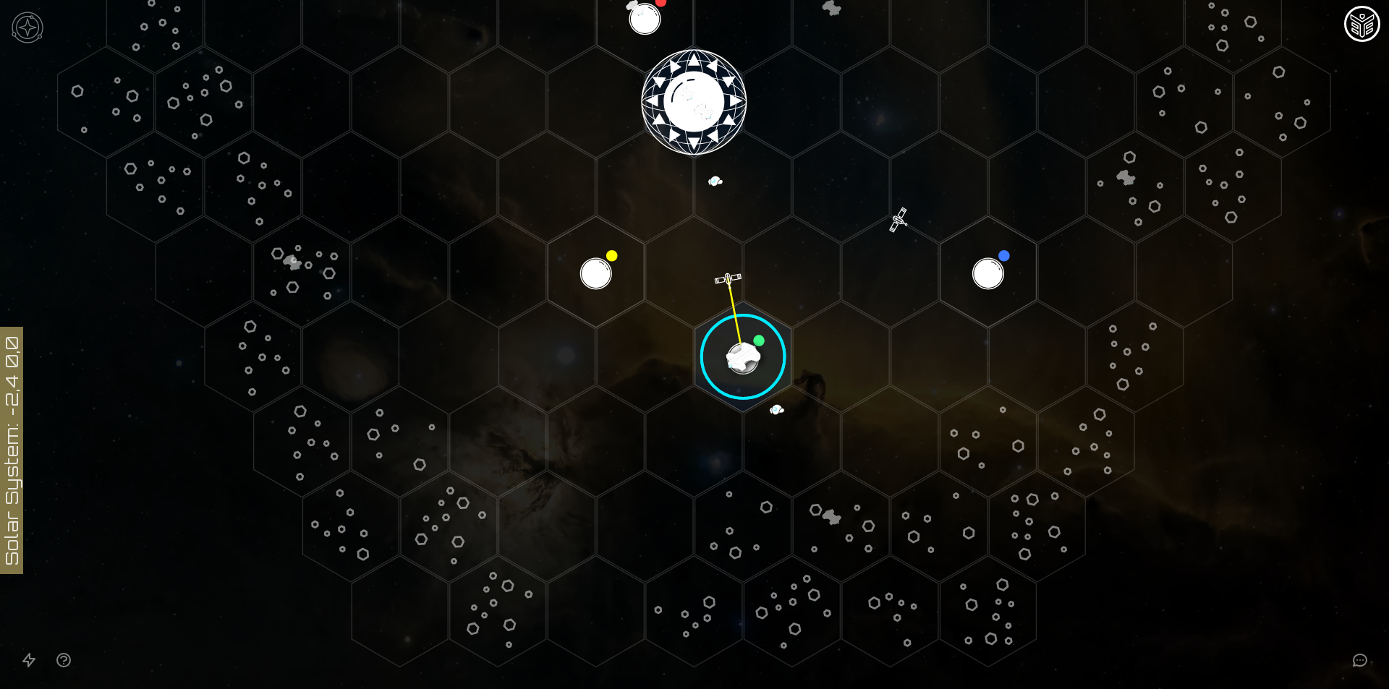
click at [717, 370] on image at bounding box center [743, 357] width 114 height 114
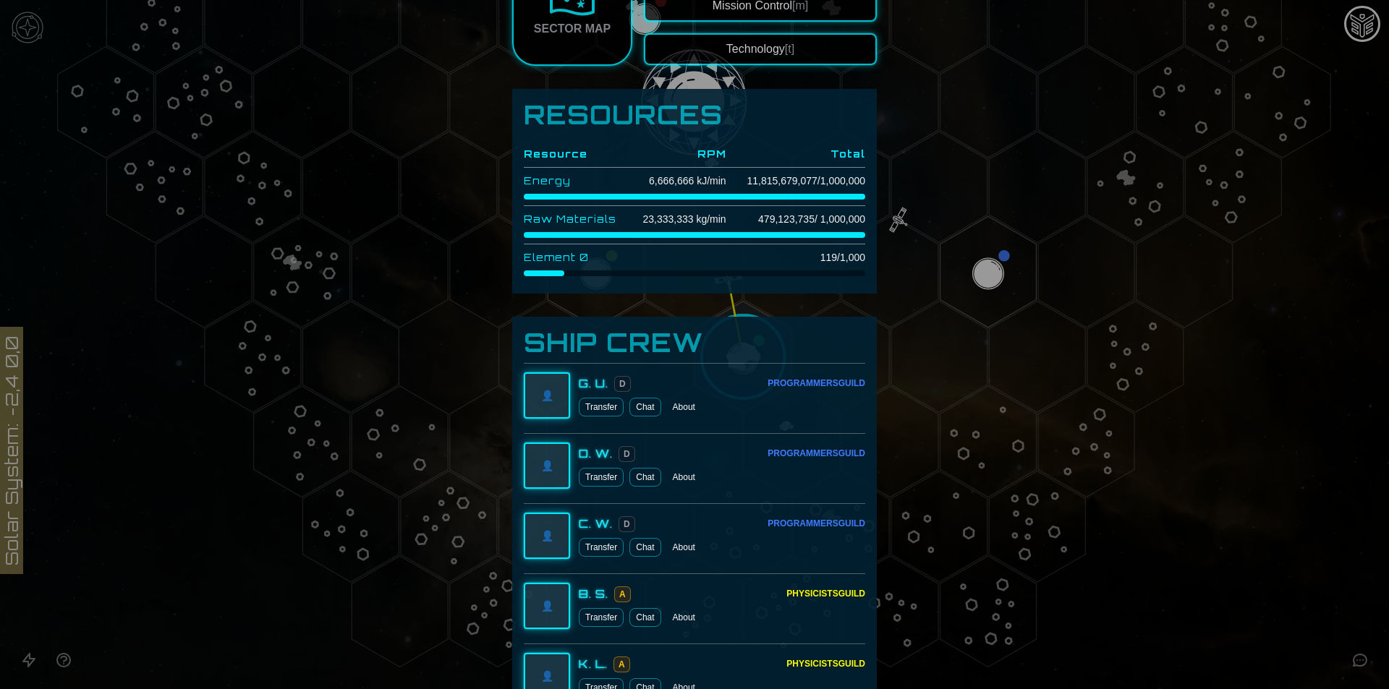
scroll to position [723, 0]
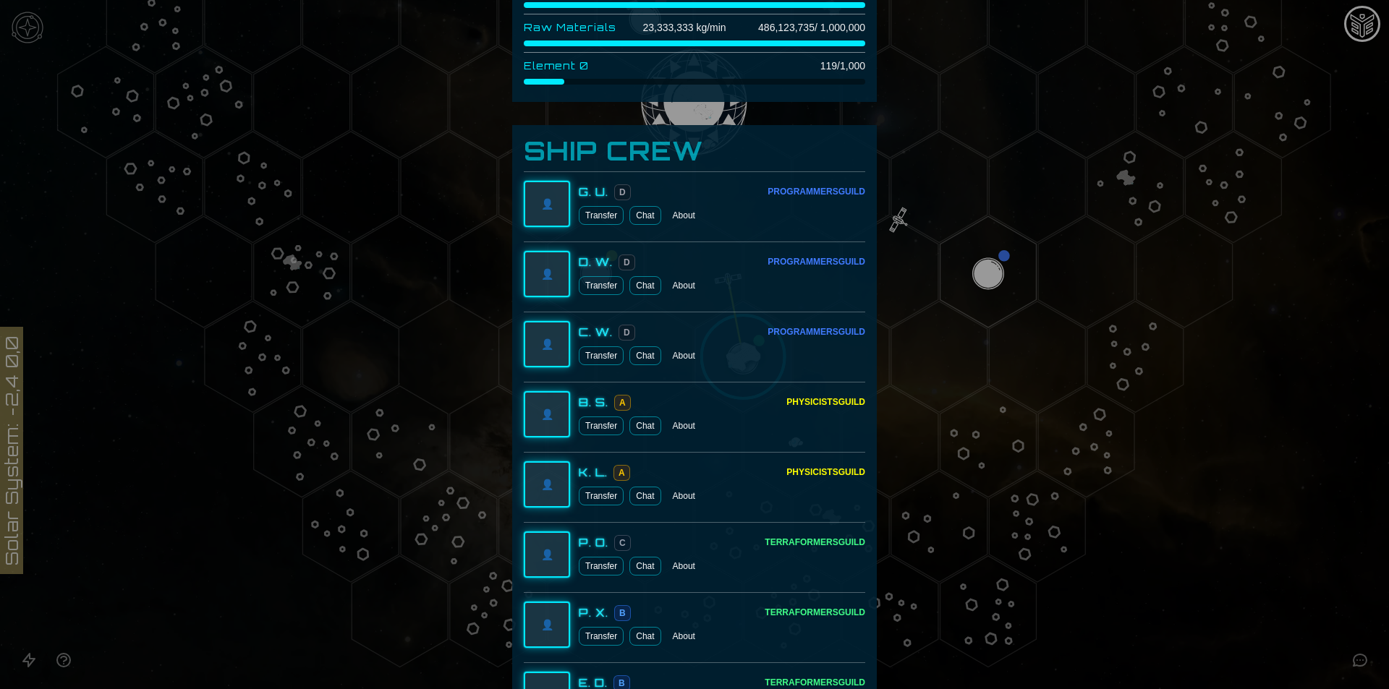
click at [541, 414] on span "👤" at bounding box center [547, 414] width 12 height 14
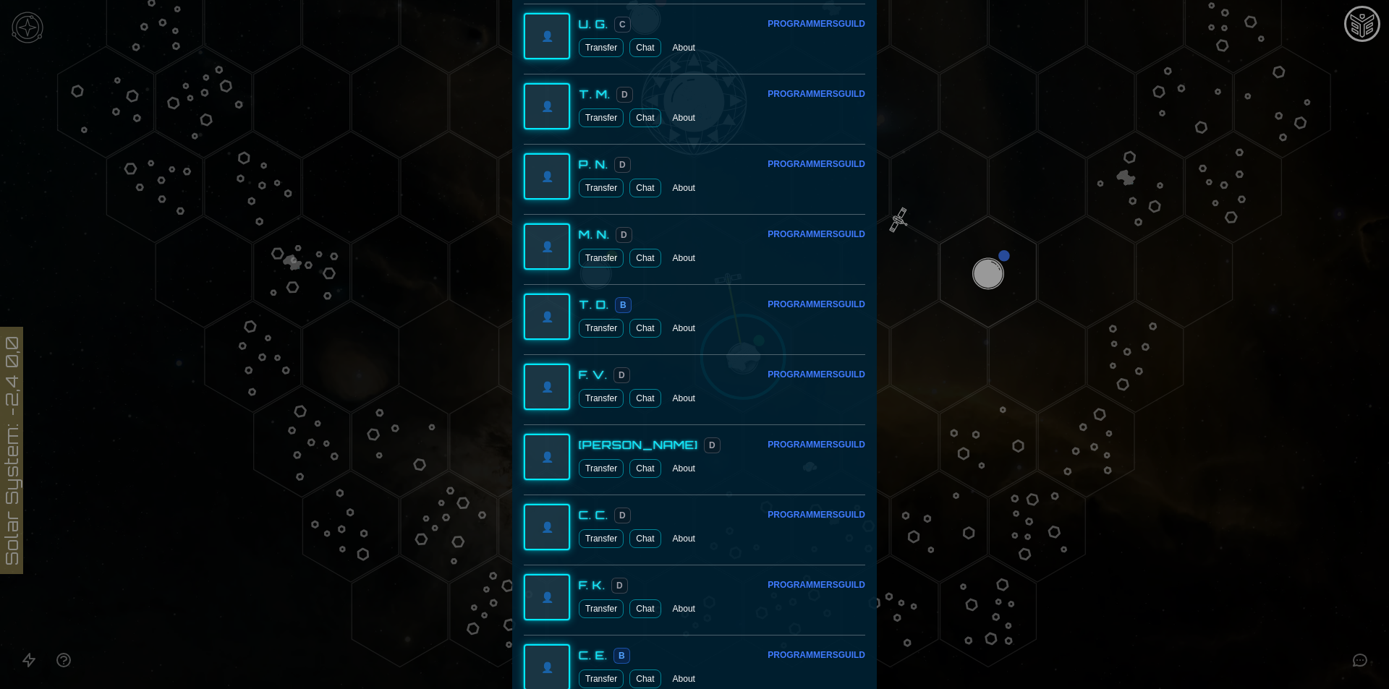
scroll to position [2113, 0]
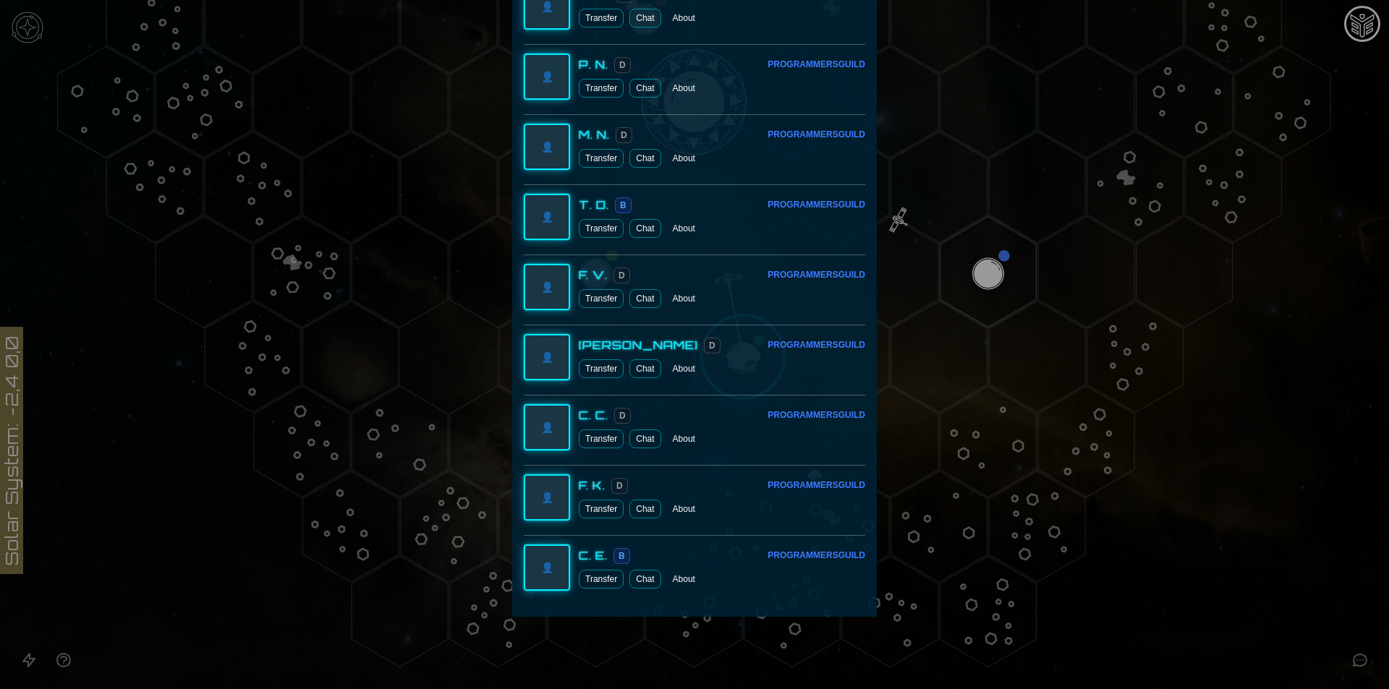
click at [583, 508] on button "Transfer" at bounding box center [601, 509] width 45 height 19
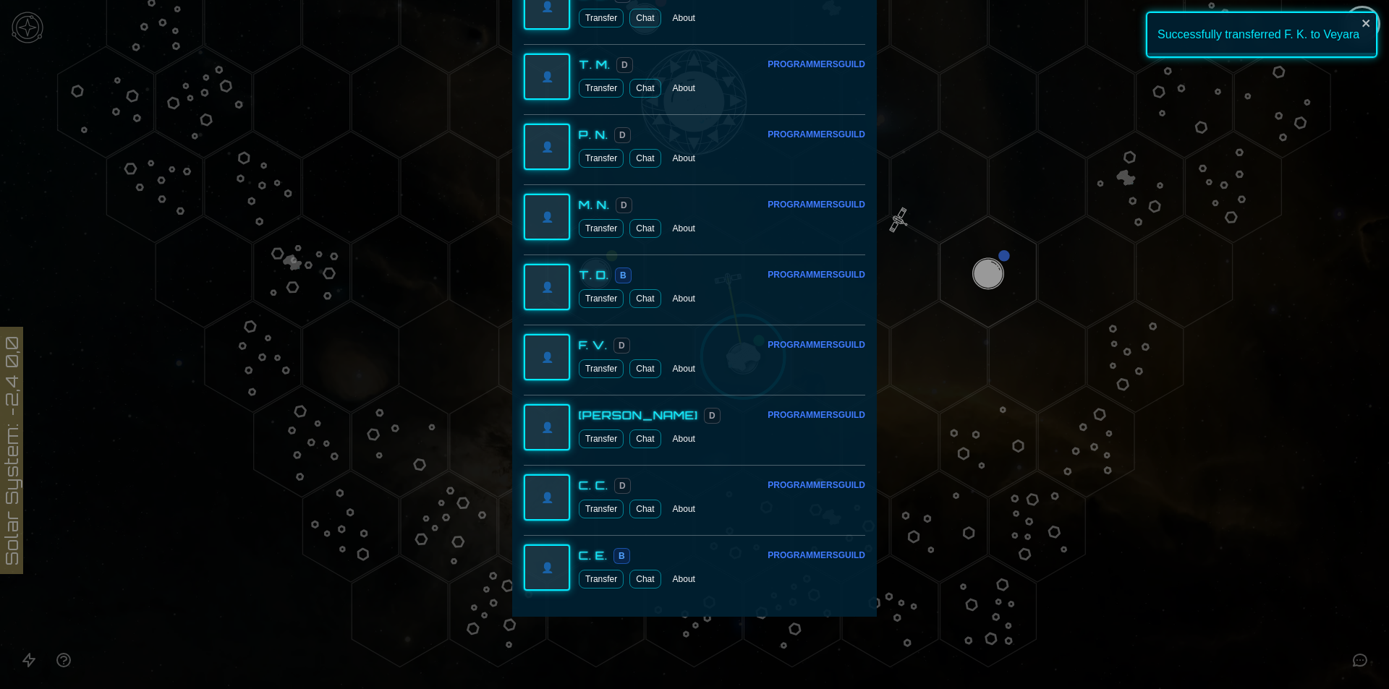
click at [596, 440] on button "Transfer" at bounding box center [601, 439] width 45 height 19
click at [596, 372] on button "Transfer" at bounding box center [601, 368] width 45 height 19
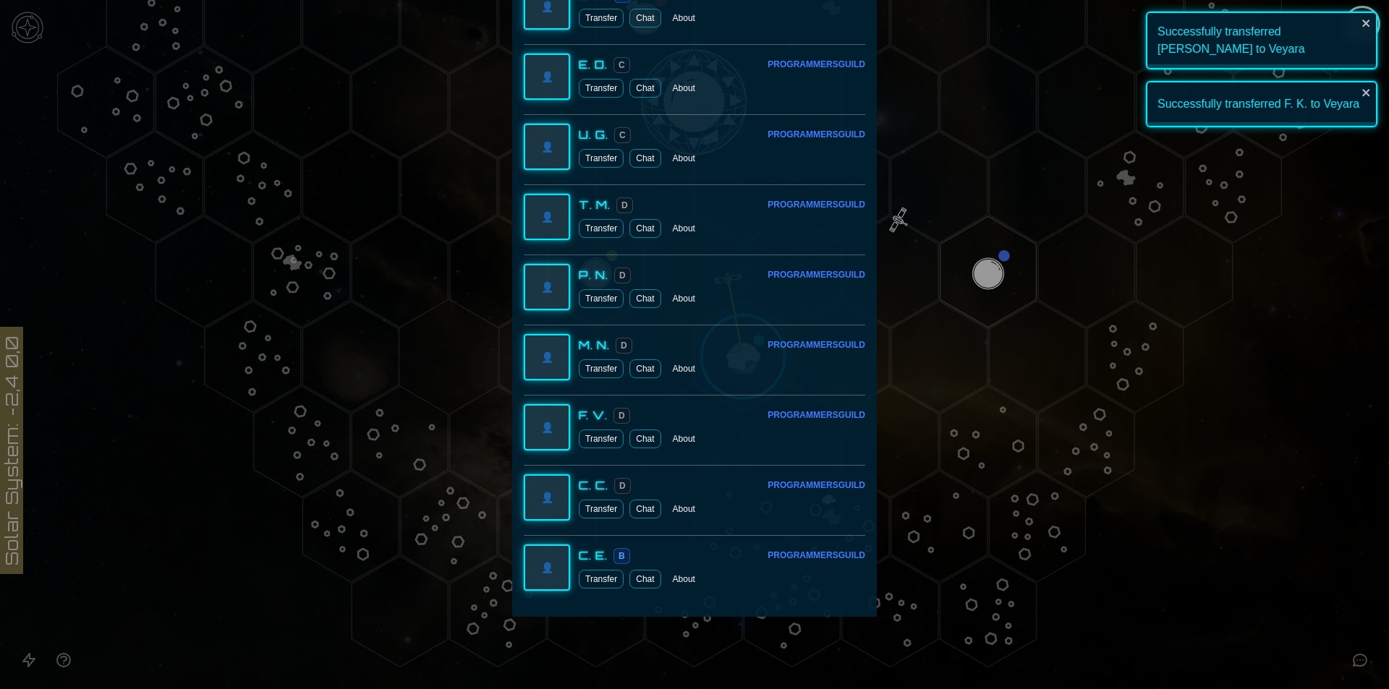
click at [587, 295] on button "Transfer" at bounding box center [601, 298] width 45 height 19
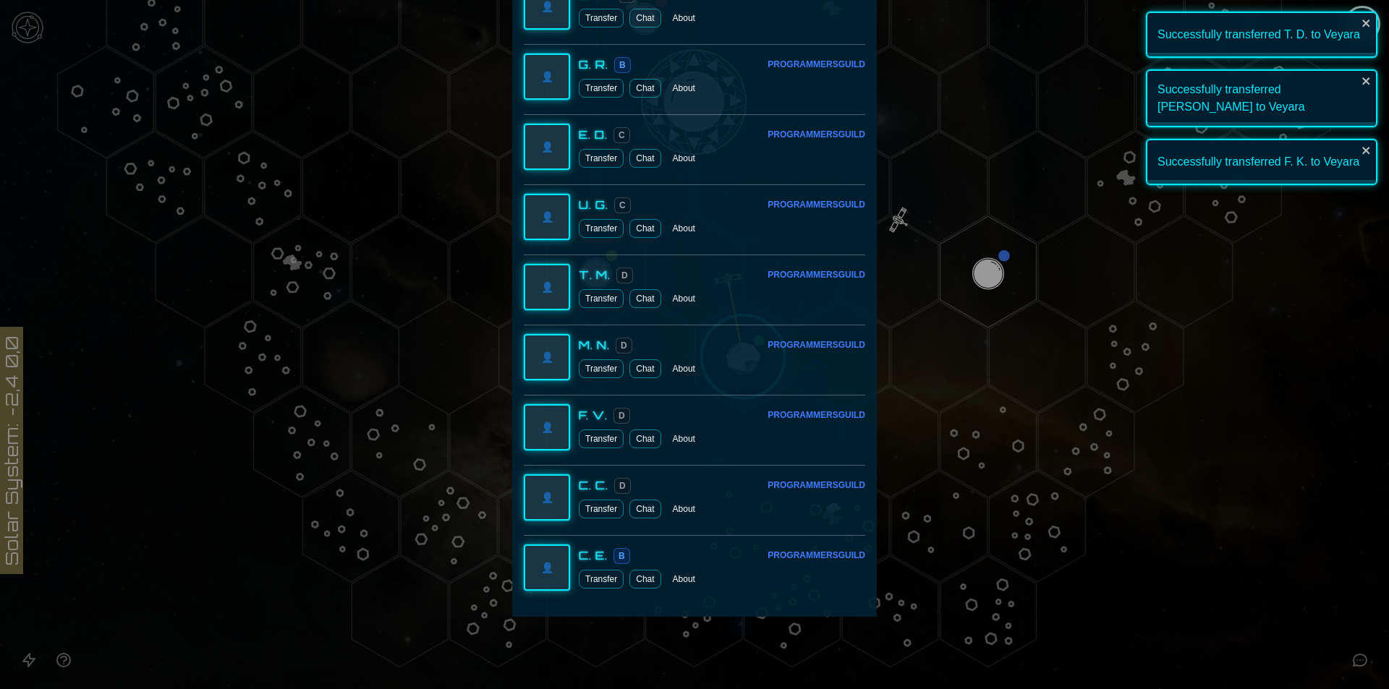
click at [584, 227] on button "Transfer" at bounding box center [601, 228] width 45 height 19
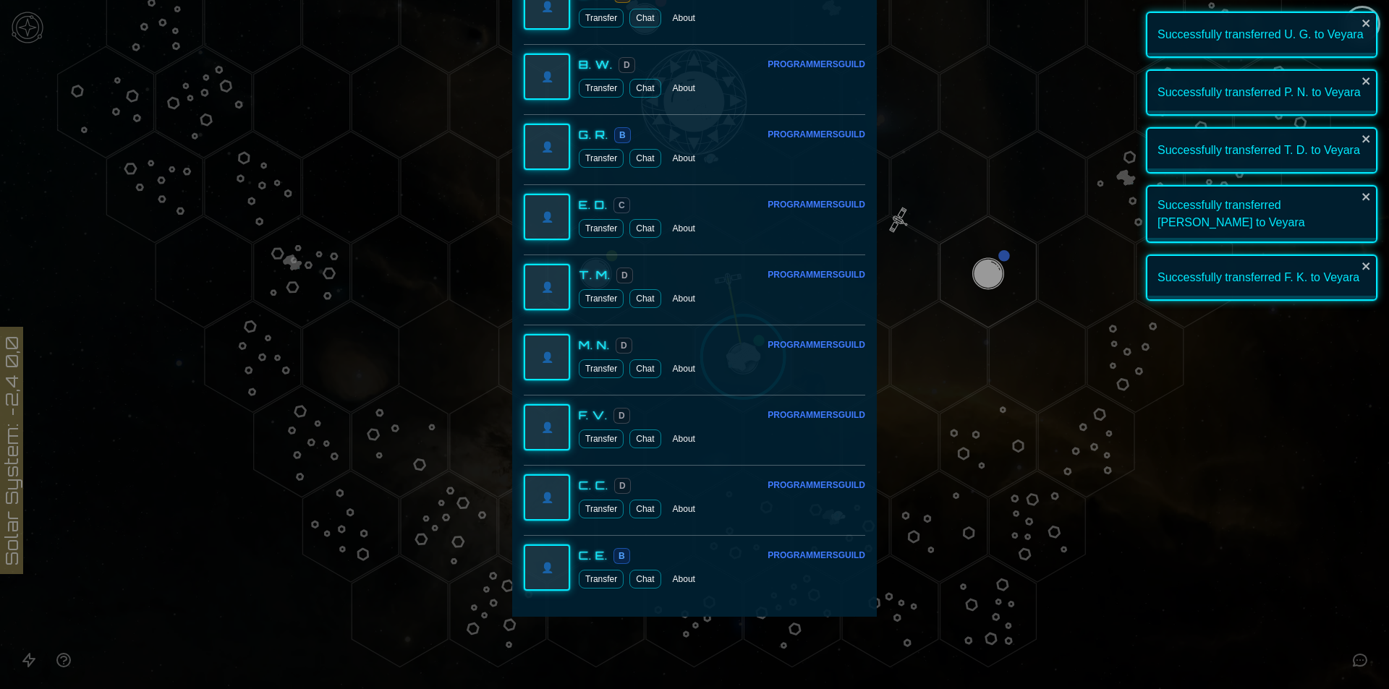
click at [584, 227] on button "Transfer" at bounding box center [601, 228] width 45 height 19
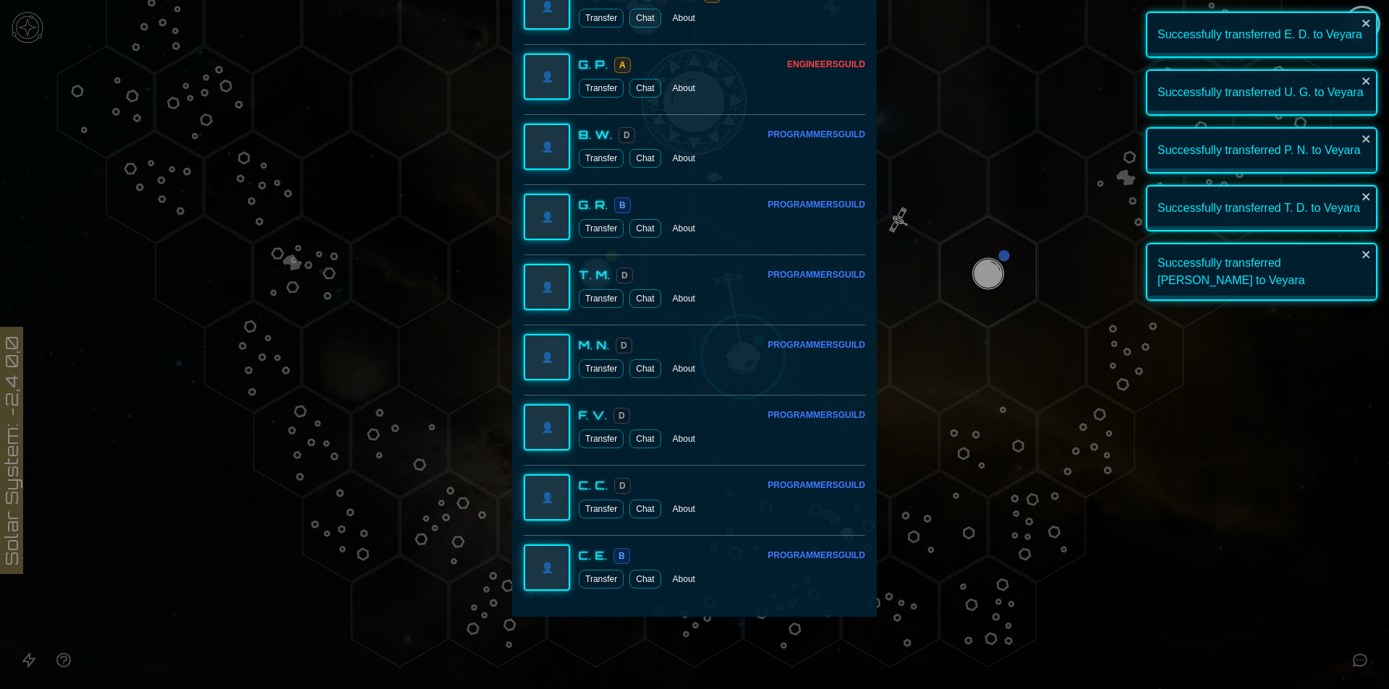
click at [993, 357] on div at bounding box center [694, 344] width 1389 height 689
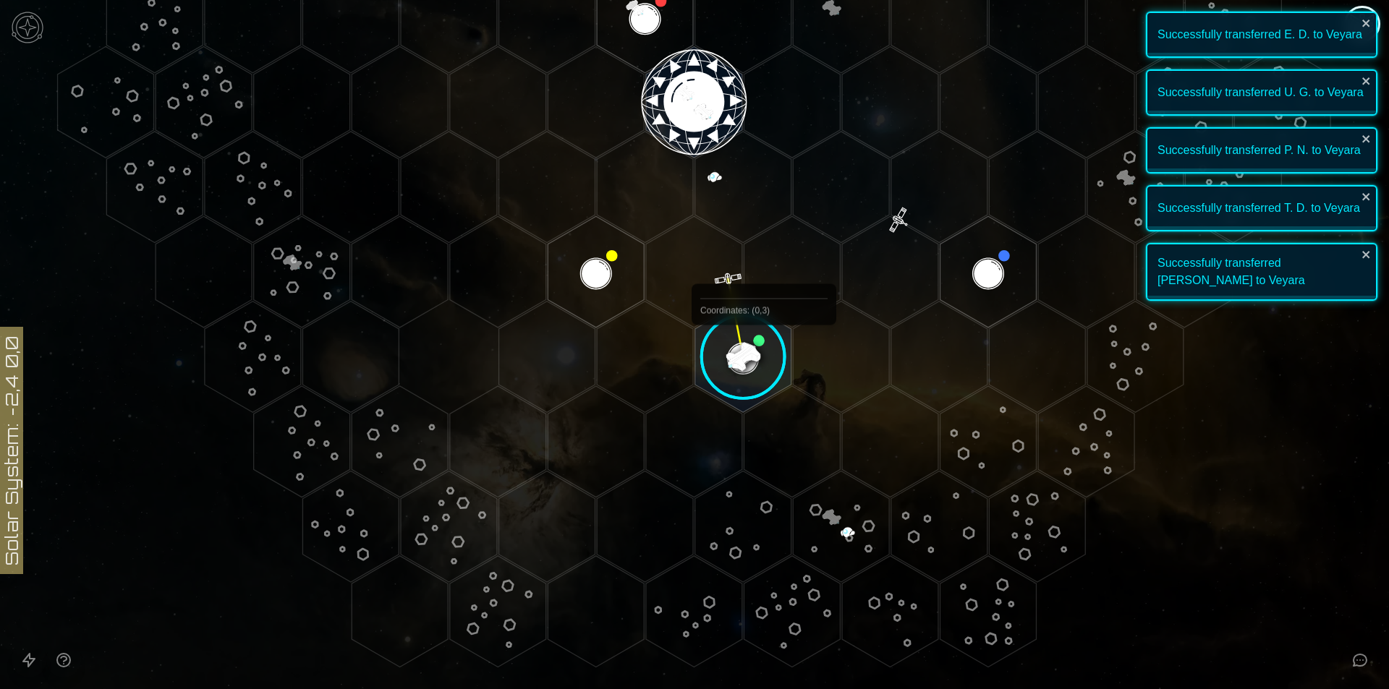
click at [755, 361] on image at bounding box center [743, 357] width 114 height 114
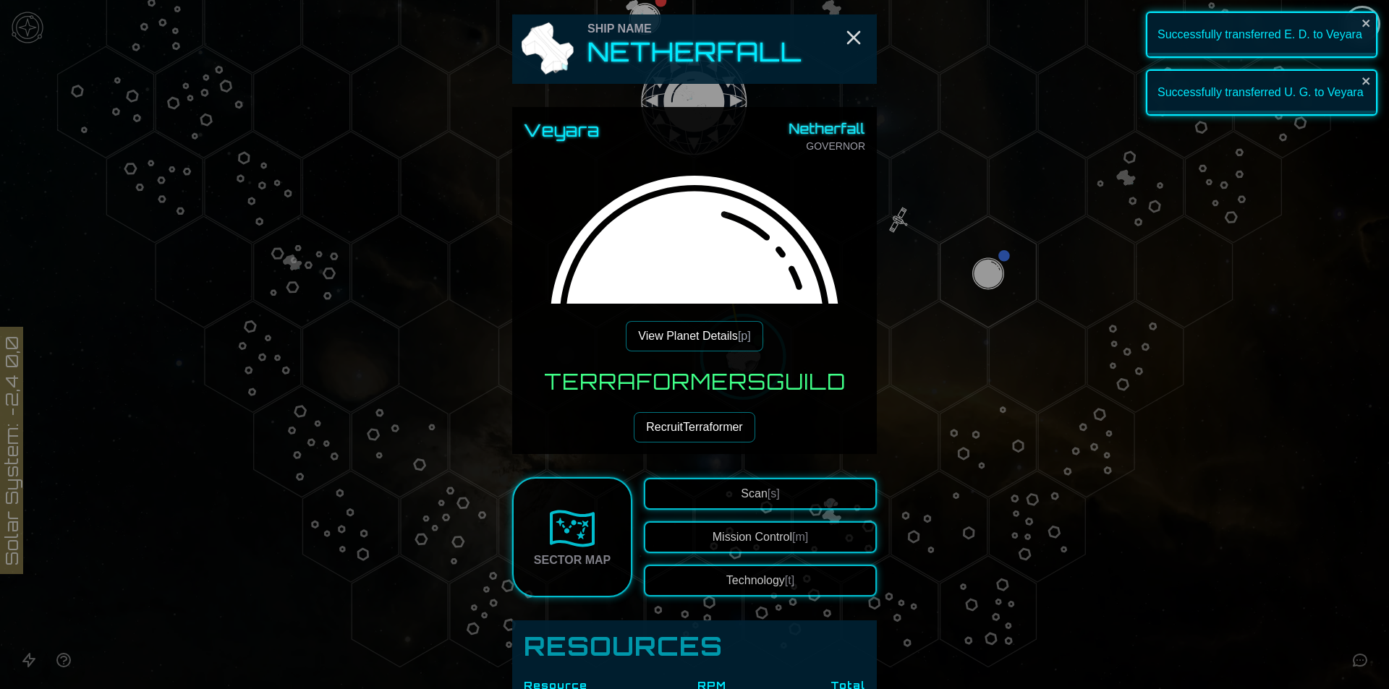
click at [701, 337] on button "View Planet Details [p]" at bounding box center [694, 336] width 137 height 30
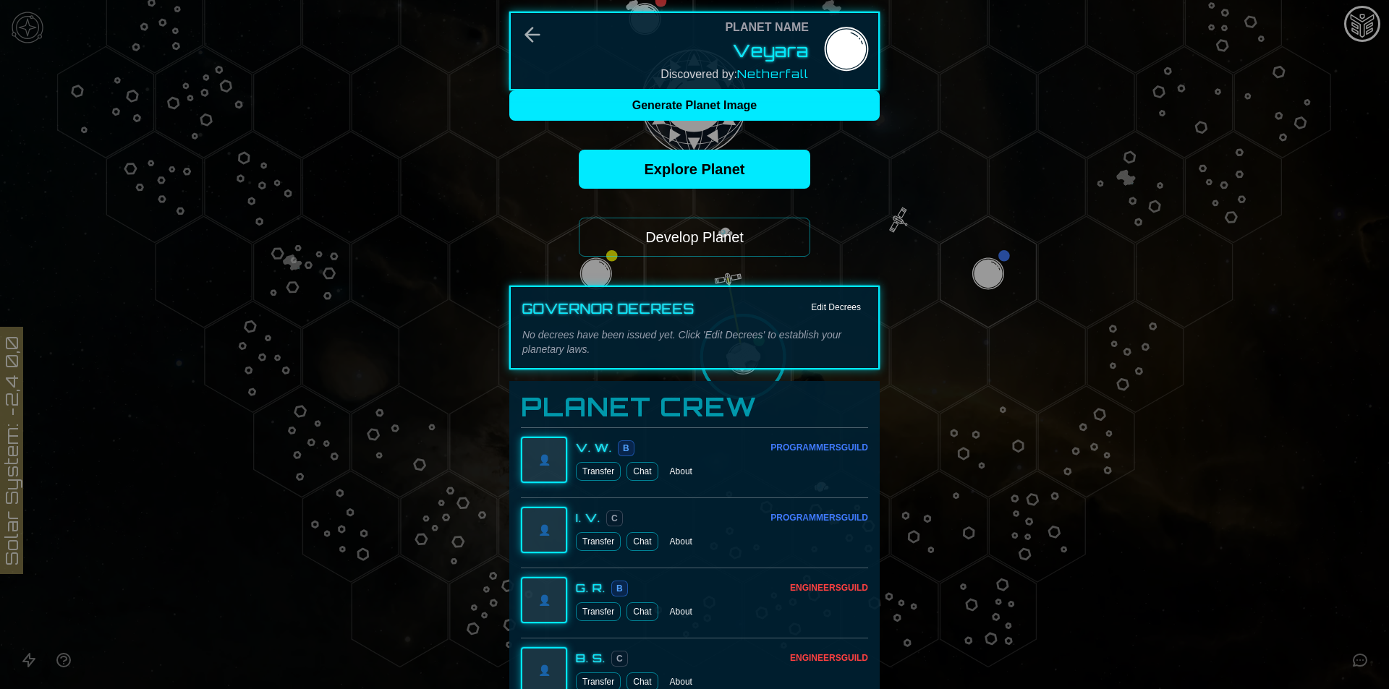
click at [678, 236] on button "Develop Planet" at bounding box center [694, 237] width 231 height 39
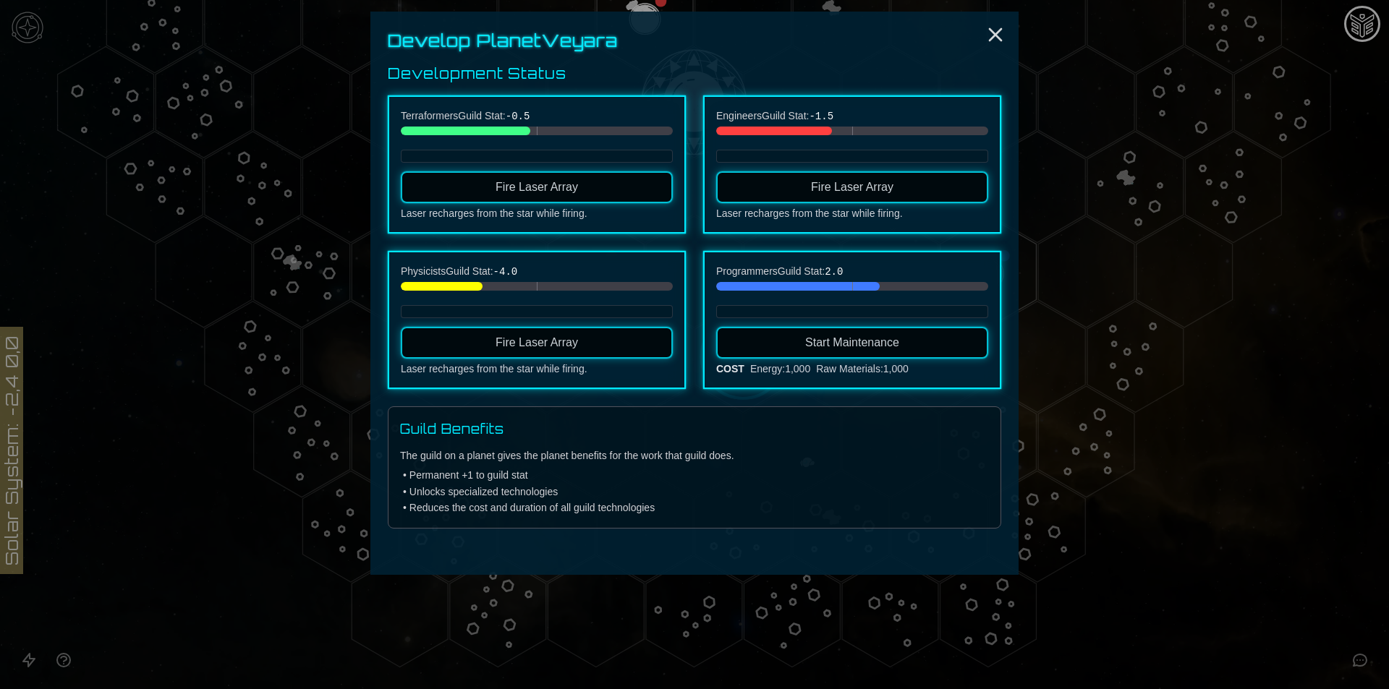
click at [516, 346] on span "Fire Laser Array" at bounding box center [536, 342] width 82 height 12
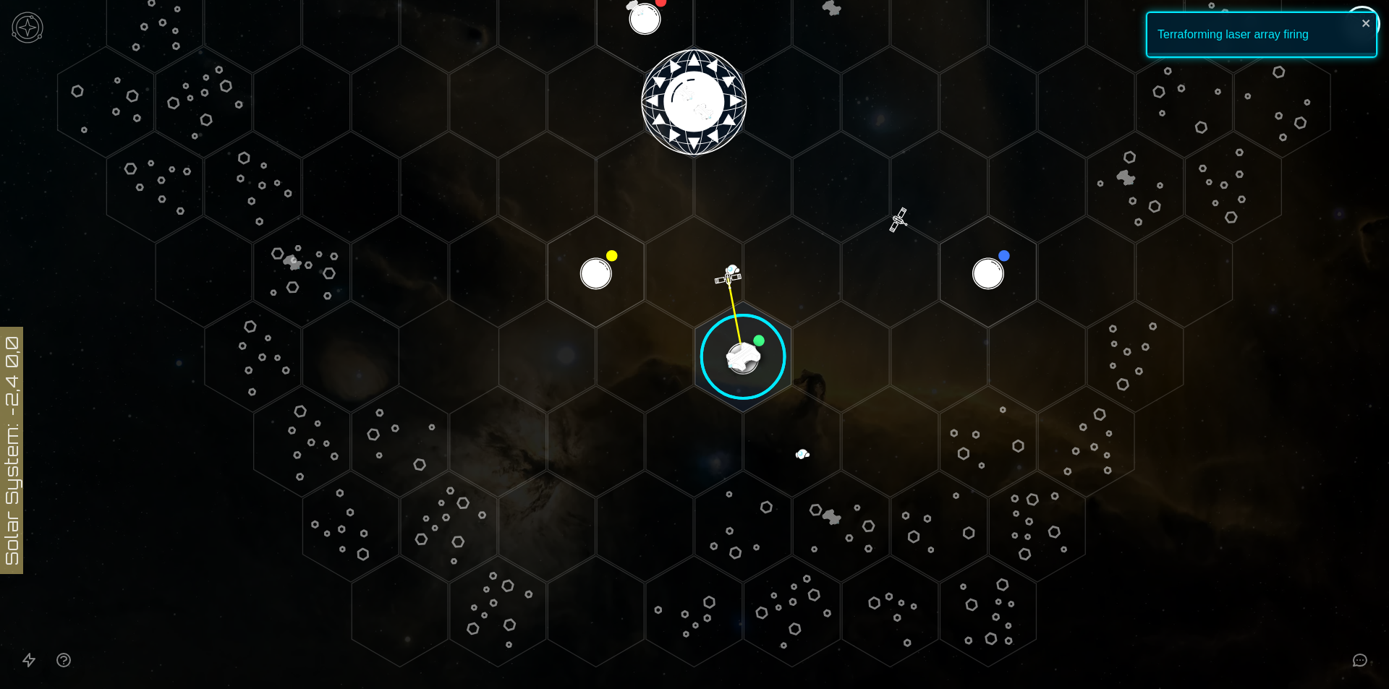
click at [759, 353] on image at bounding box center [743, 357] width 114 height 114
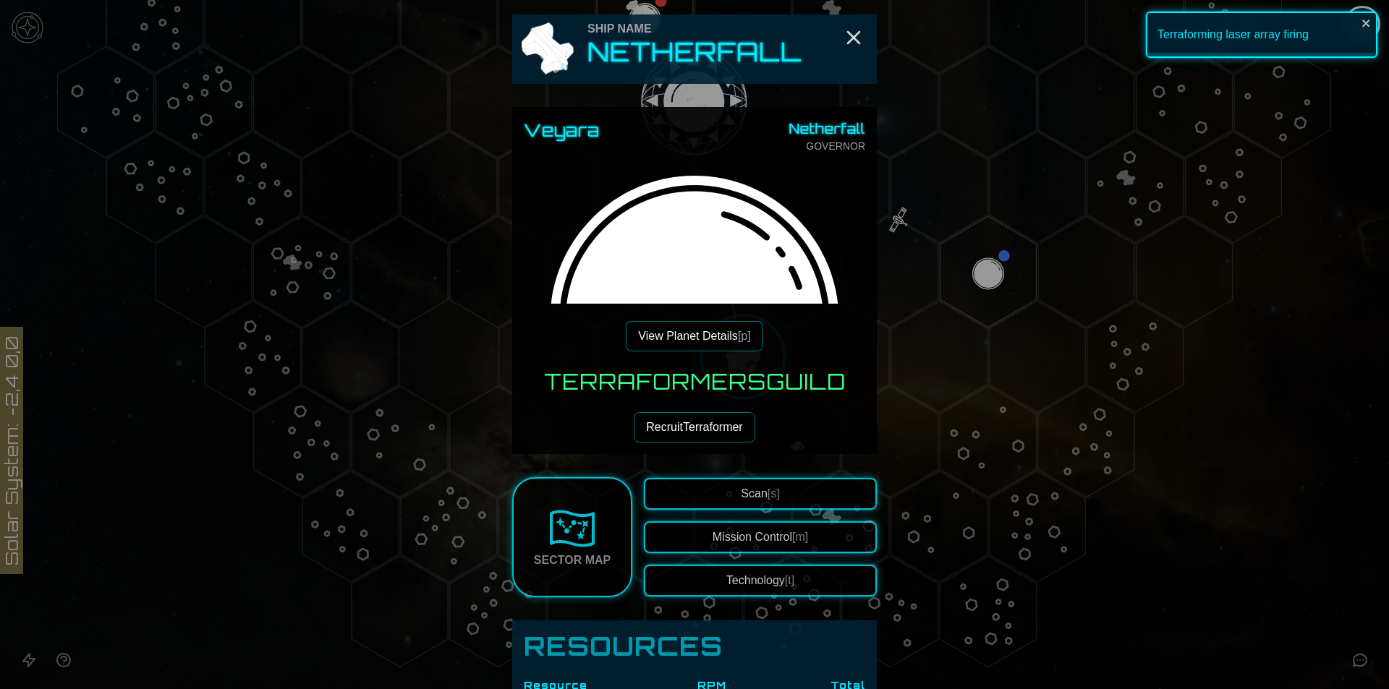
click at [680, 440] on button "Recruit Terraformer" at bounding box center [694, 427] width 121 height 30
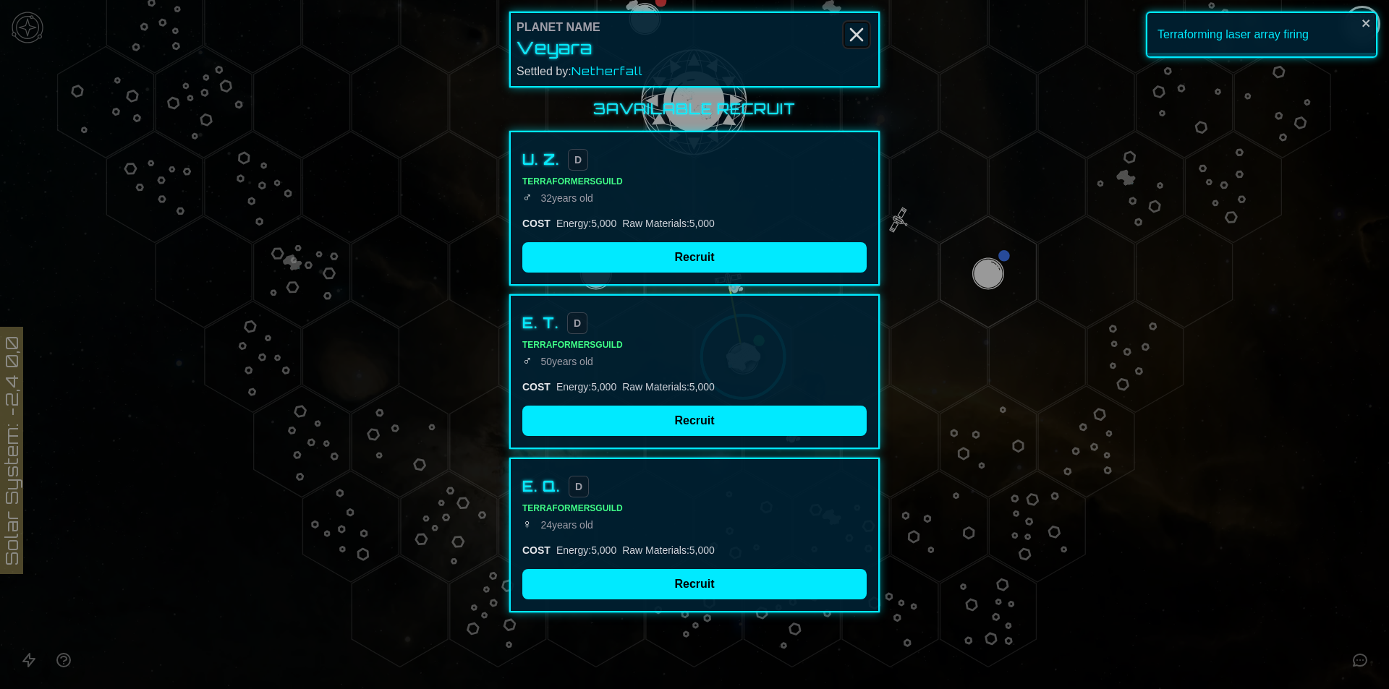
click at [855, 30] on icon "Close" at bounding box center [856, 34] width 23 height 23
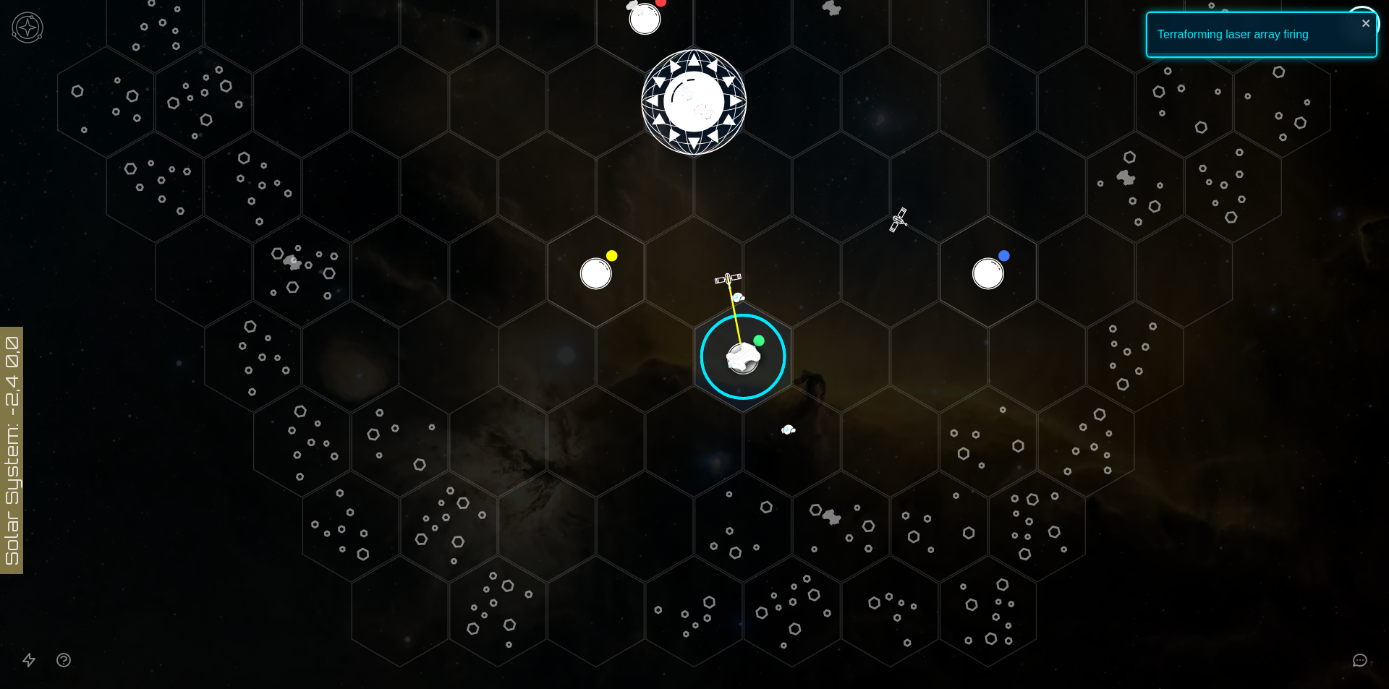
click at [740, 341] on image at bounding box center [743, 357] width 114 height 114
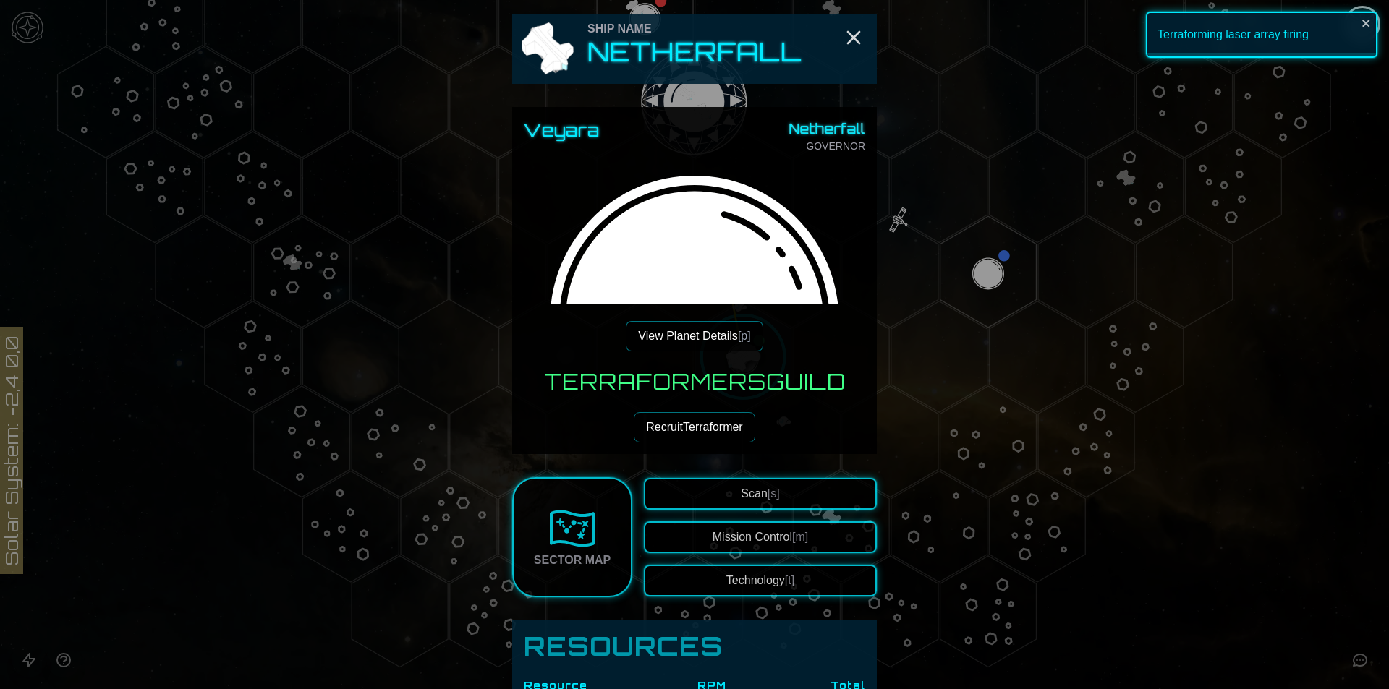
click at [671, 334] on button "View Planet Details [p]" at bounding box center [694, 336] width 137 height 30
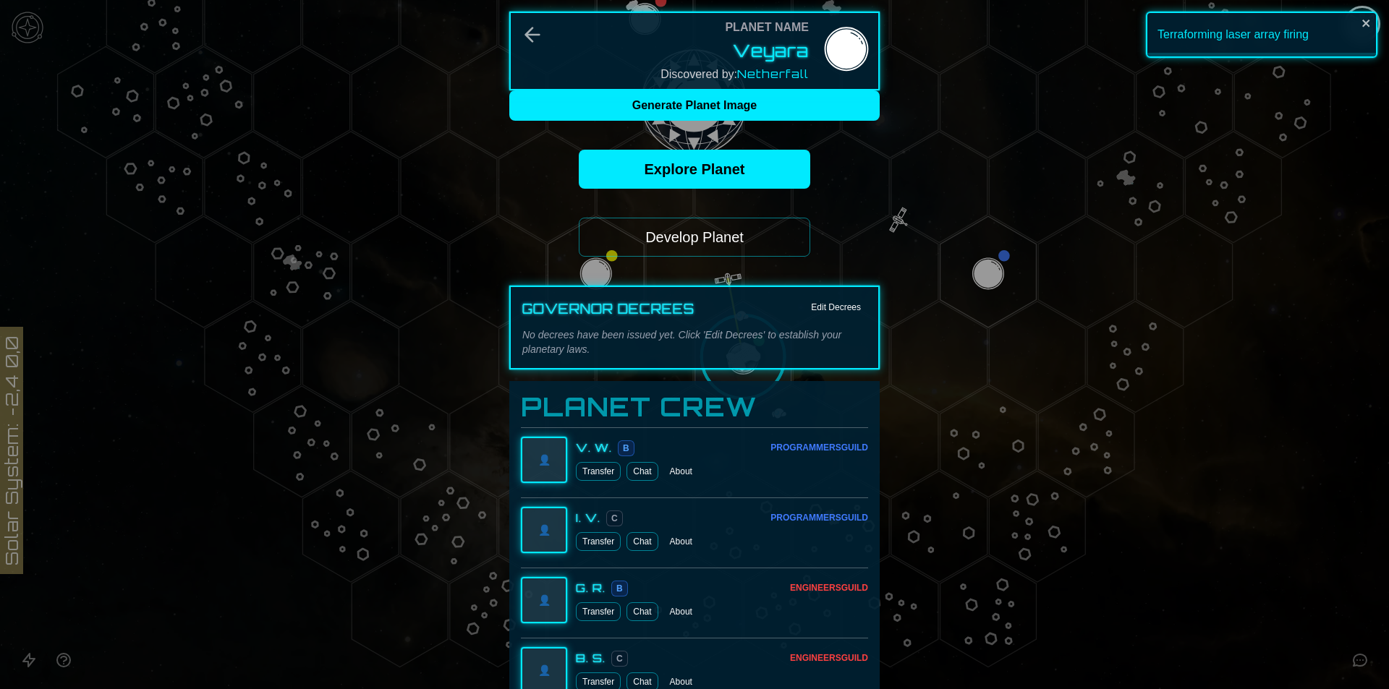
click at [690, 237] on button "Develop Planet" at bounding box center [694, 237] width 231 height 39
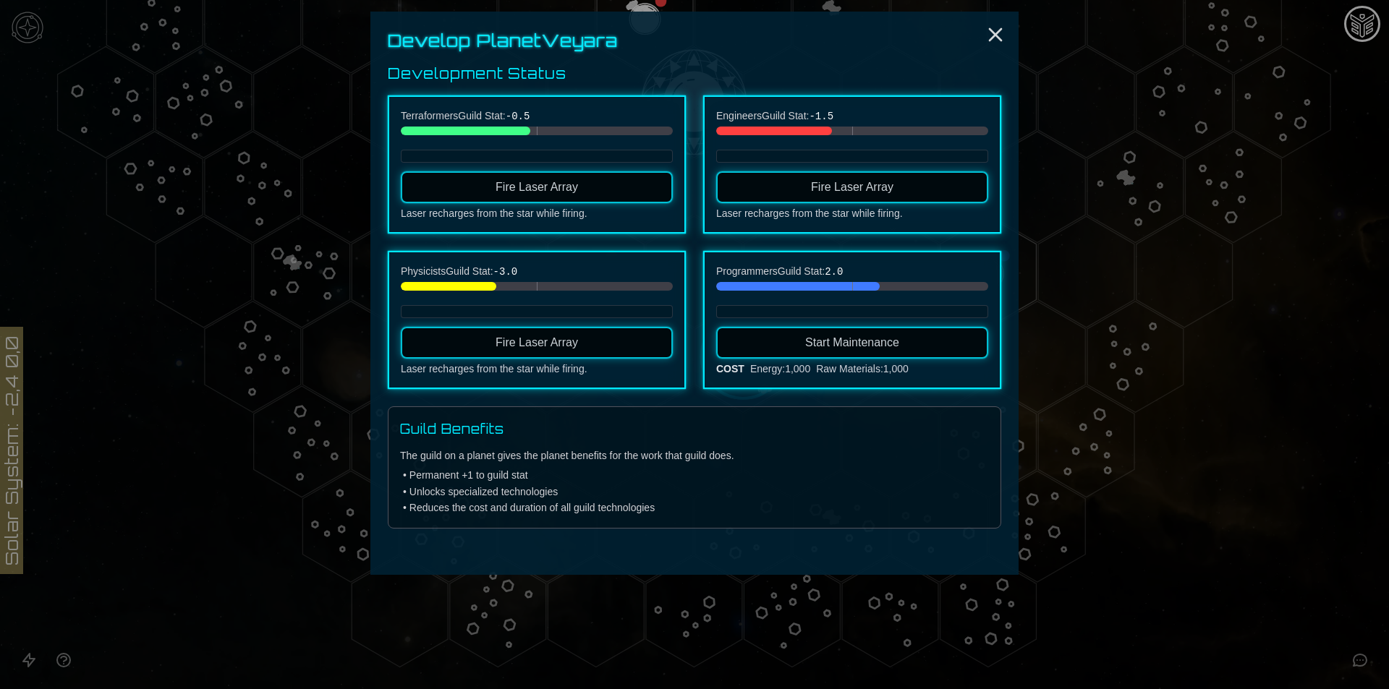
click at [636, 347] on button "Fire Laser Array" at bounding box center [537, 343] width 272 height 32
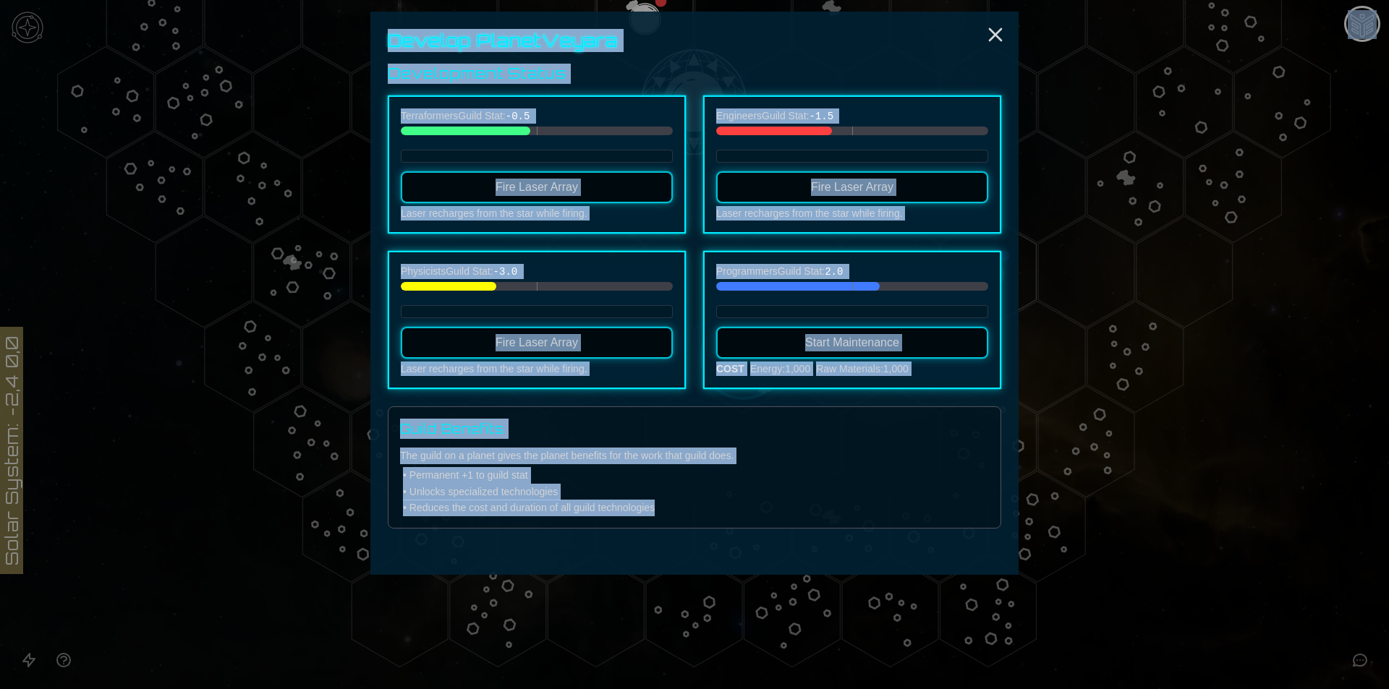
click at [636, 347] on polygon "Hex at coordinates -2,3, clickable" at bounding box center [645, 357] width 96 height 111
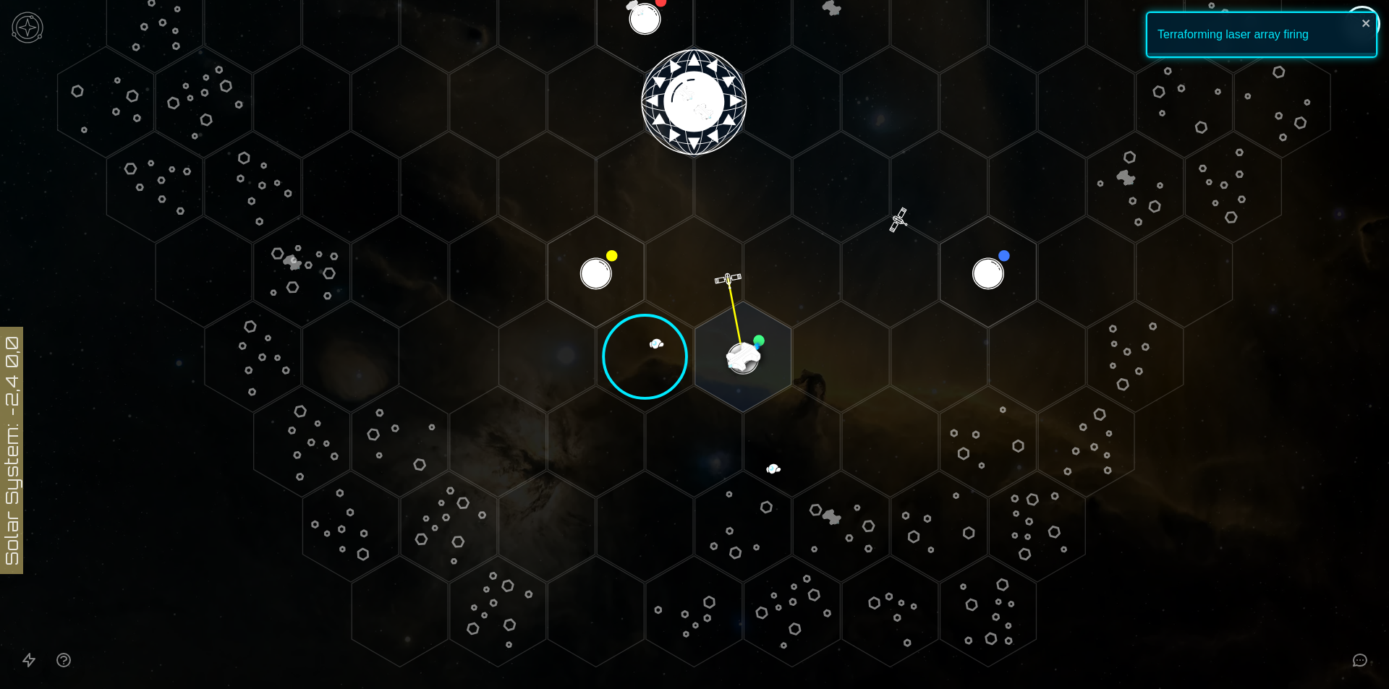
click at [717, 347] on polygon "Hex at coordinates -1,3, clickable" at bounding box center [743, 357] width 96 height 111
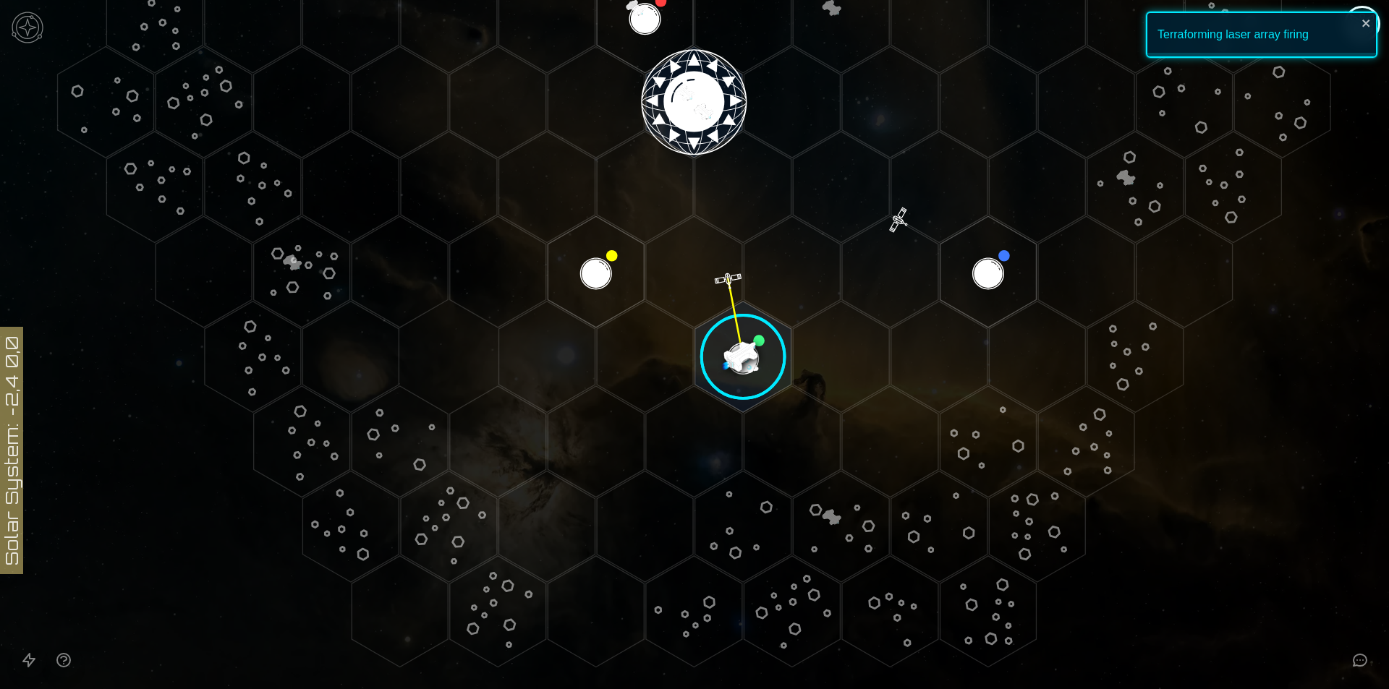
click at [719, 344] on image at bounding box center [743, 357] width 114 height 114
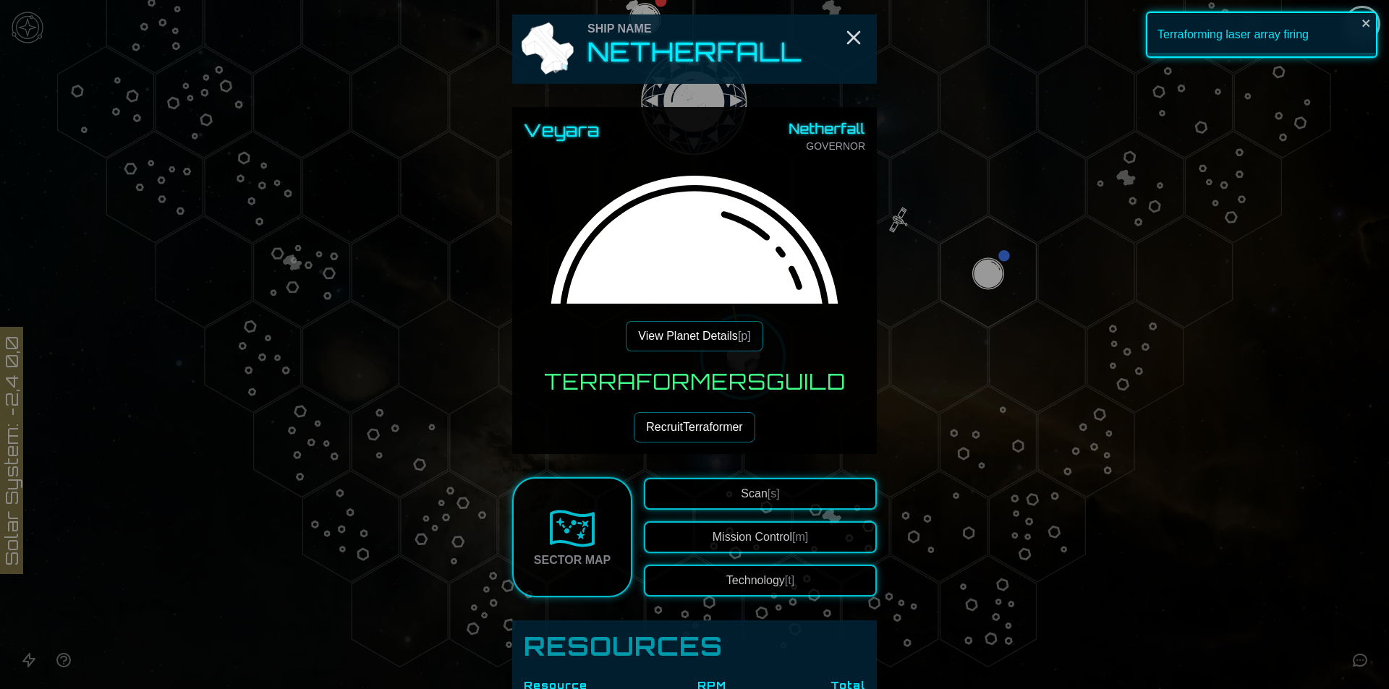
click at [699, 325] on button "View Planet Details [p]" at bounding box center [694, 336] width 137 height 30
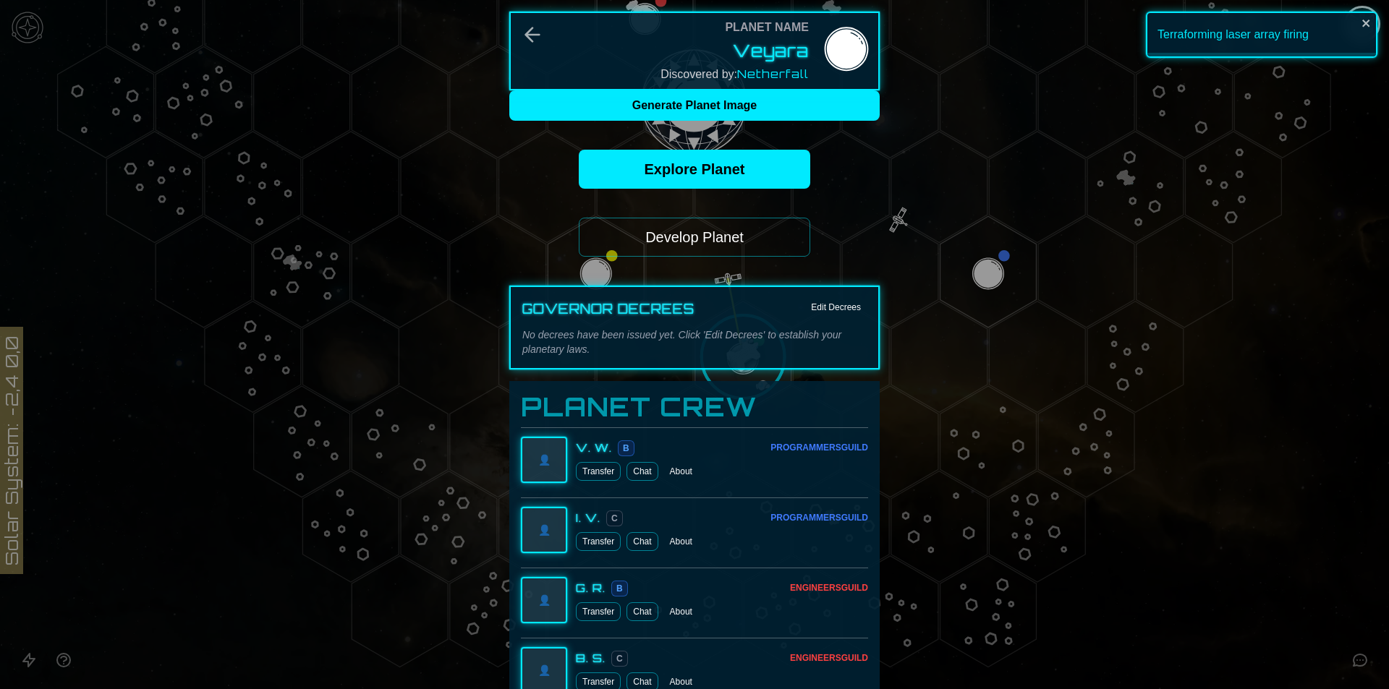
click at [694, 248] on button "Develop Planet" at bounding box center [694, 237] width 231 height 39
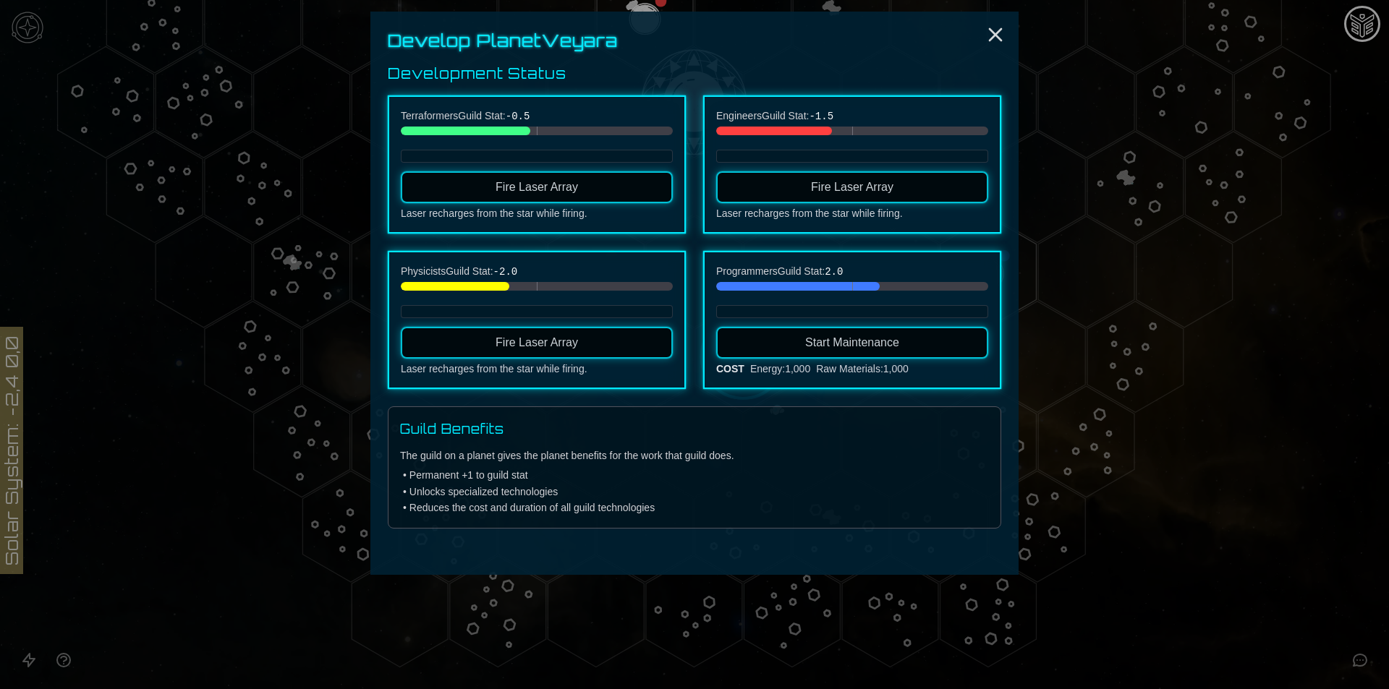
click at [618, 346] on button "Fire Laser Array" at bounding box center [537, 343] width 272 height 32
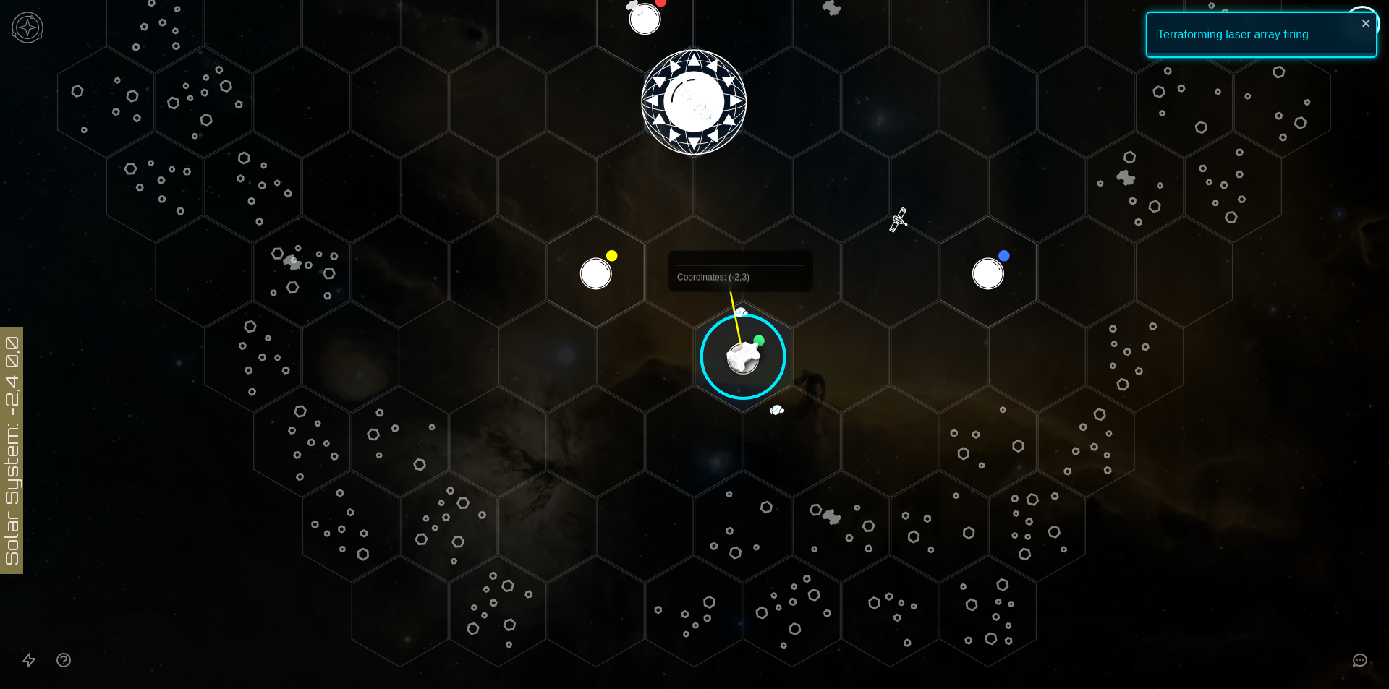
click at [741, 325] on image at bounding box center [743, 357] width 114 height 114
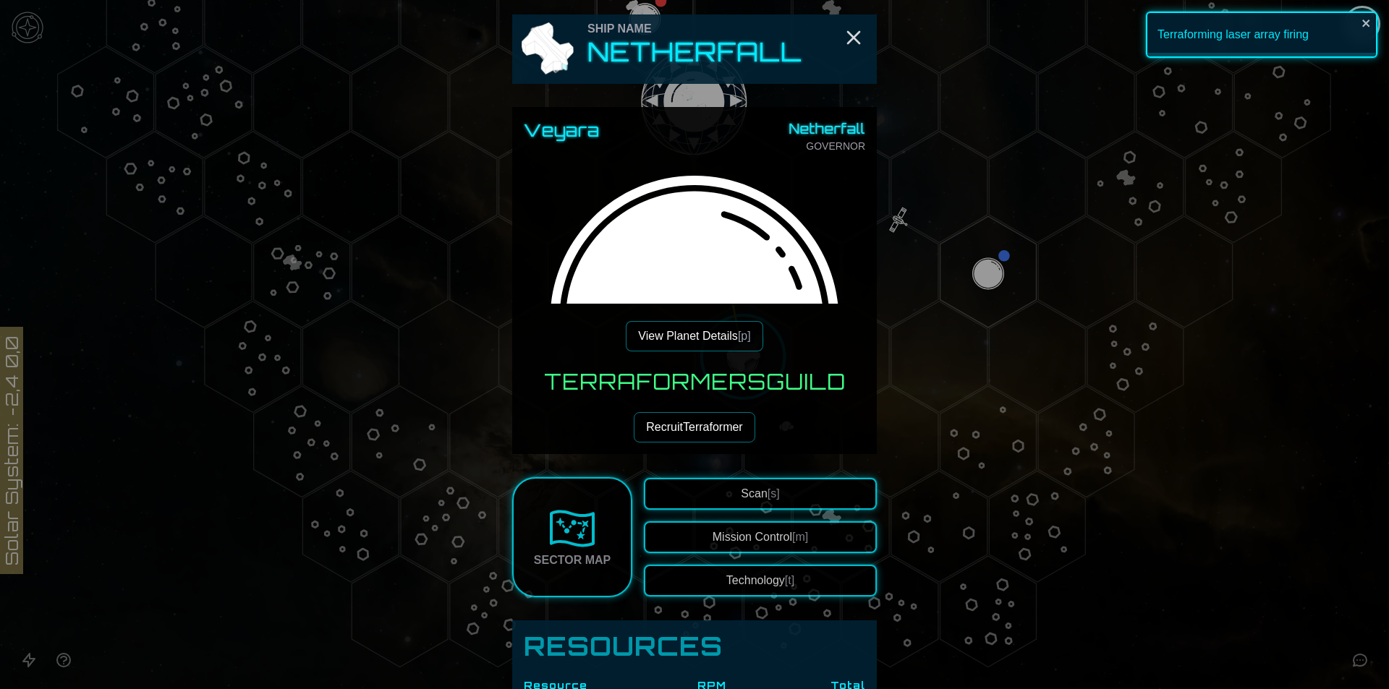
click at [703, 345] on button "View Planet Details [p]" at bounding box center [694, 336] width 137 height 30
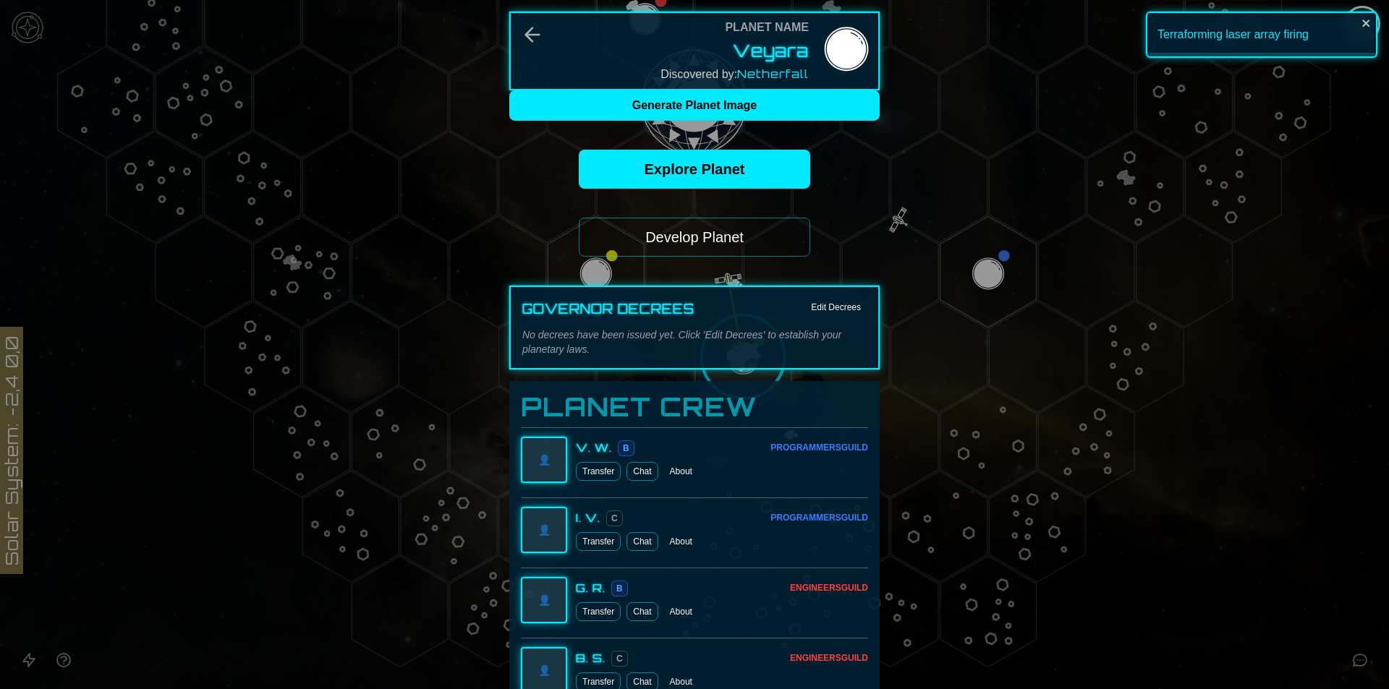
click at [704, 250] on button "Develop Planet" at bounding box center [694, 237] width 231 height 39
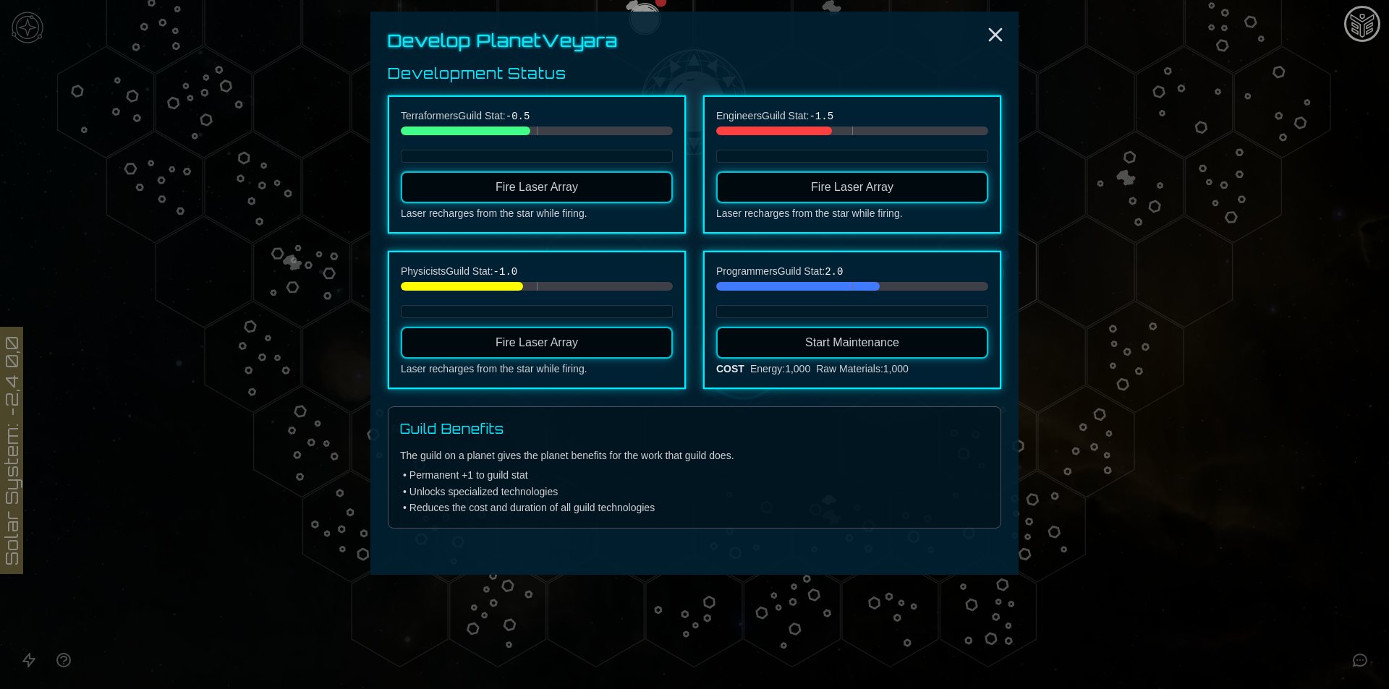
click at [616, 337] on button "Fire Laser Array" at bounding box center [537, 343] width 272 height 32
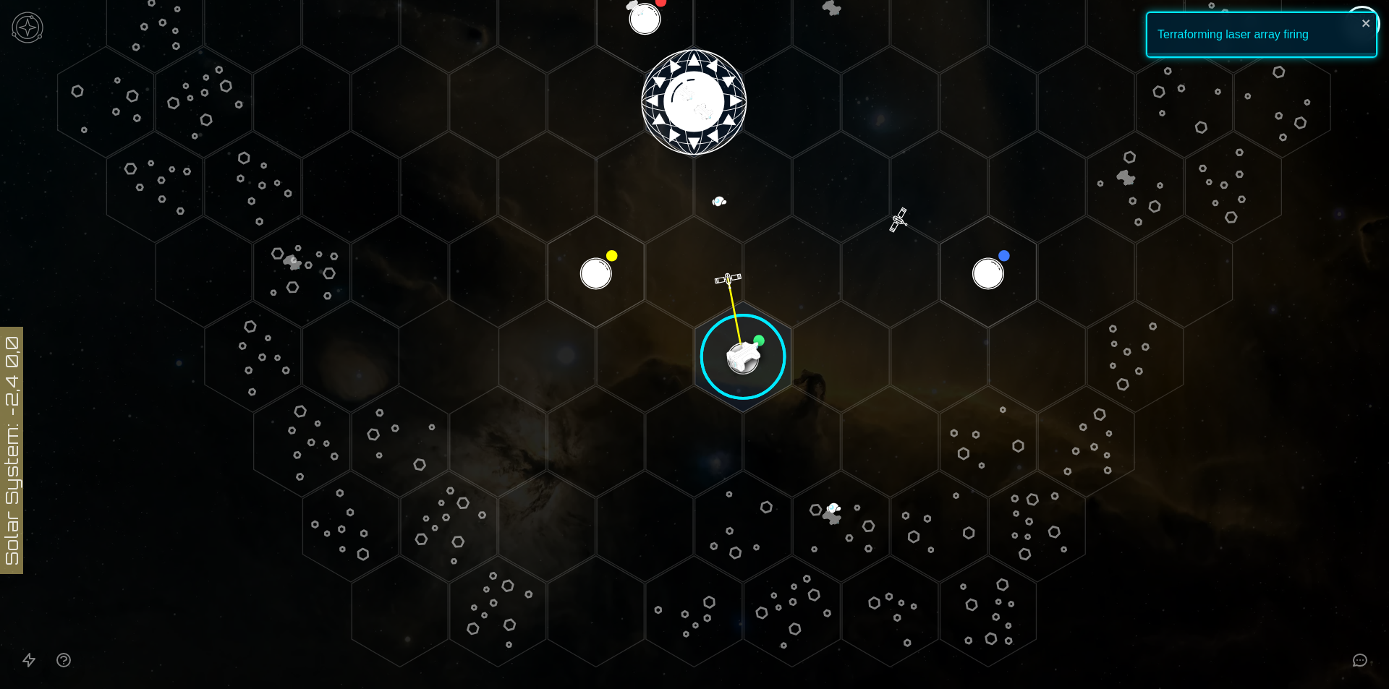
click at [726, 339] on image at bounding box center [743, 357] width 114 height 114
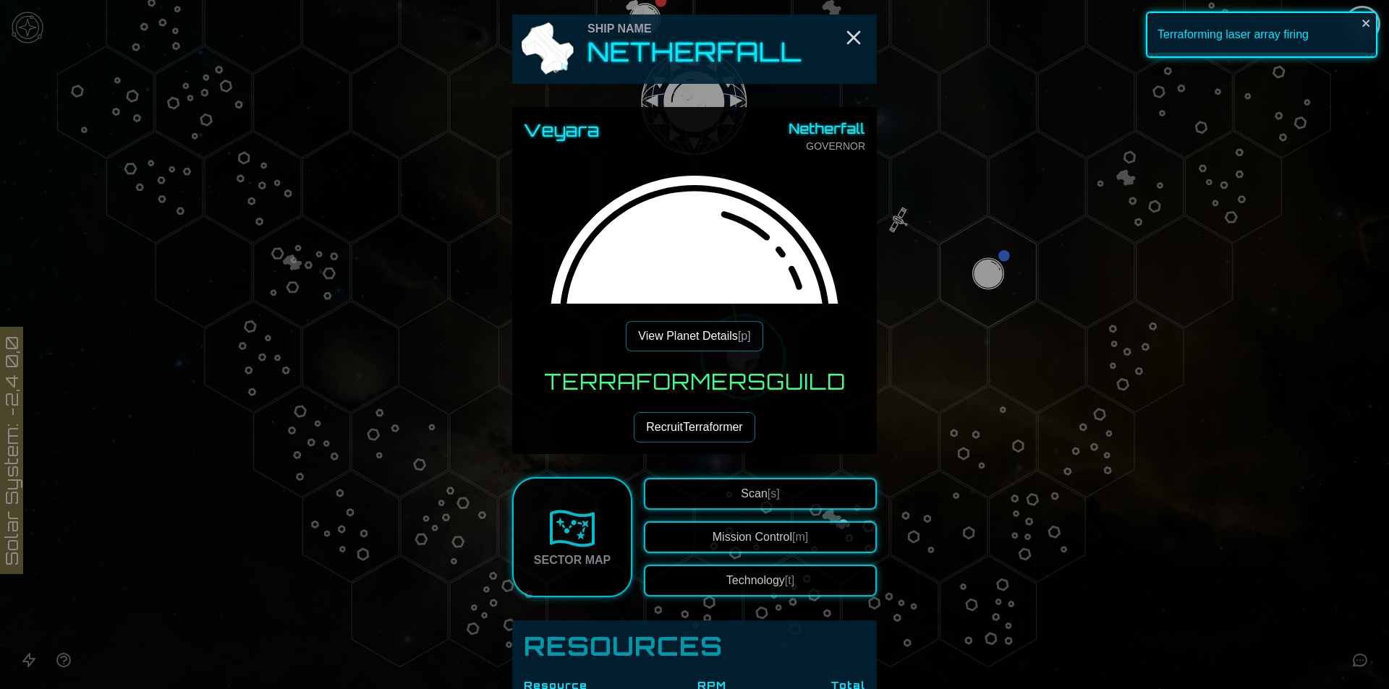
click at [669, 341] on button "View Planet Details [p]" at bounding box center [694, 336] width 137 height 30
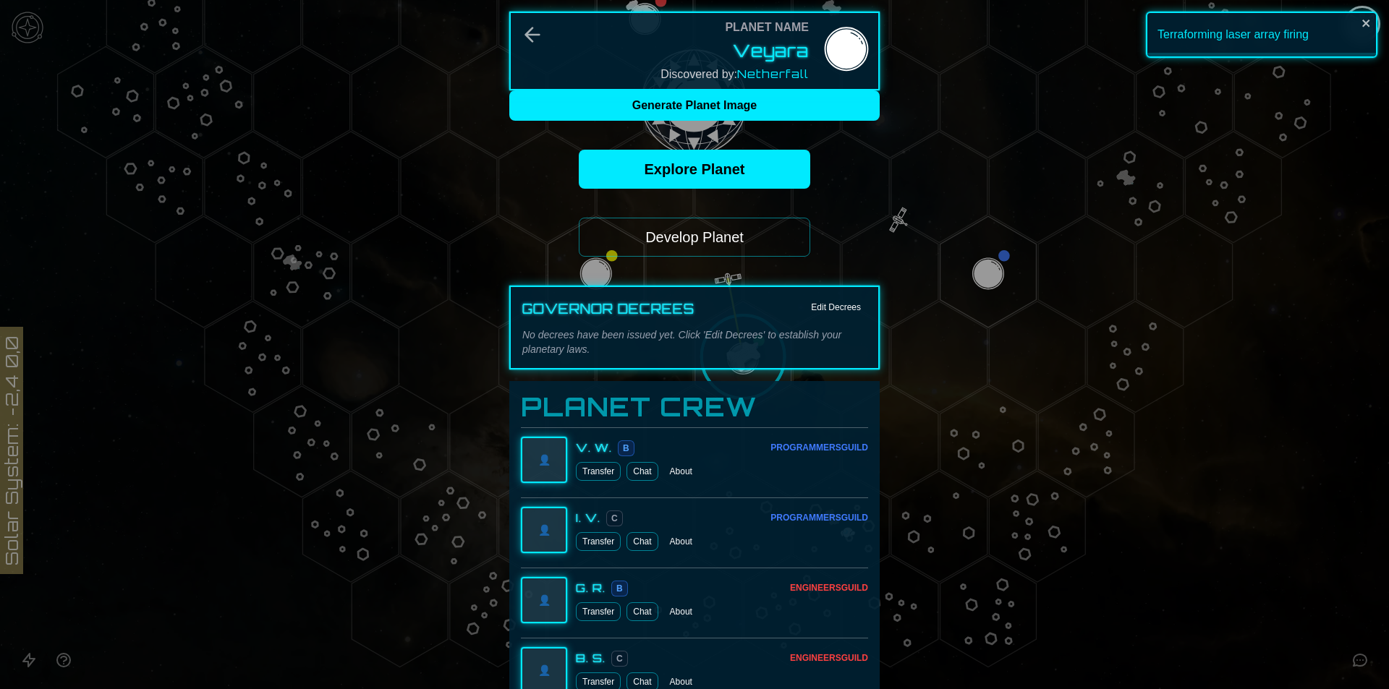
click at [645, 239] on button "Develop Planet" at bounding box center [694, 237] width 231 height 39
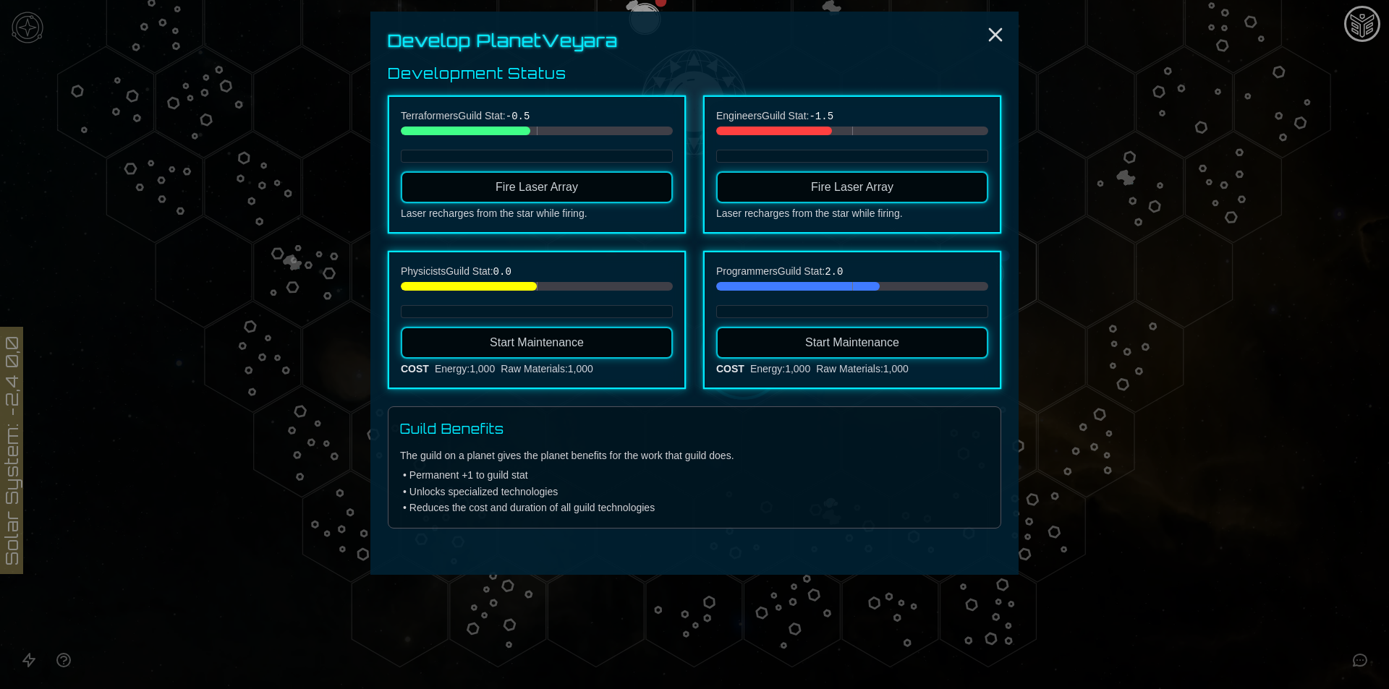
click at [603, 190] on button "Fire Laser Array" at bounding box center [537, 187] width 272 height 32
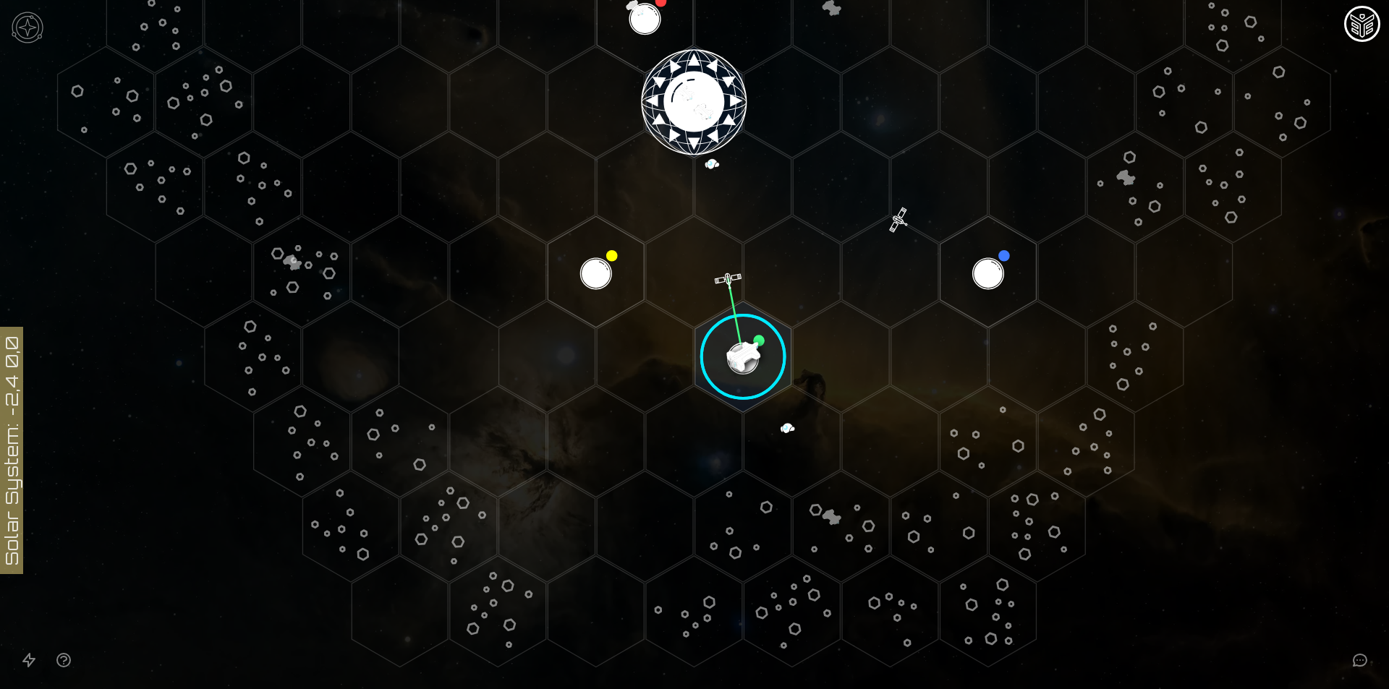
click at [733, 354] on image at bounding box center [743, 357] width 114 height 114
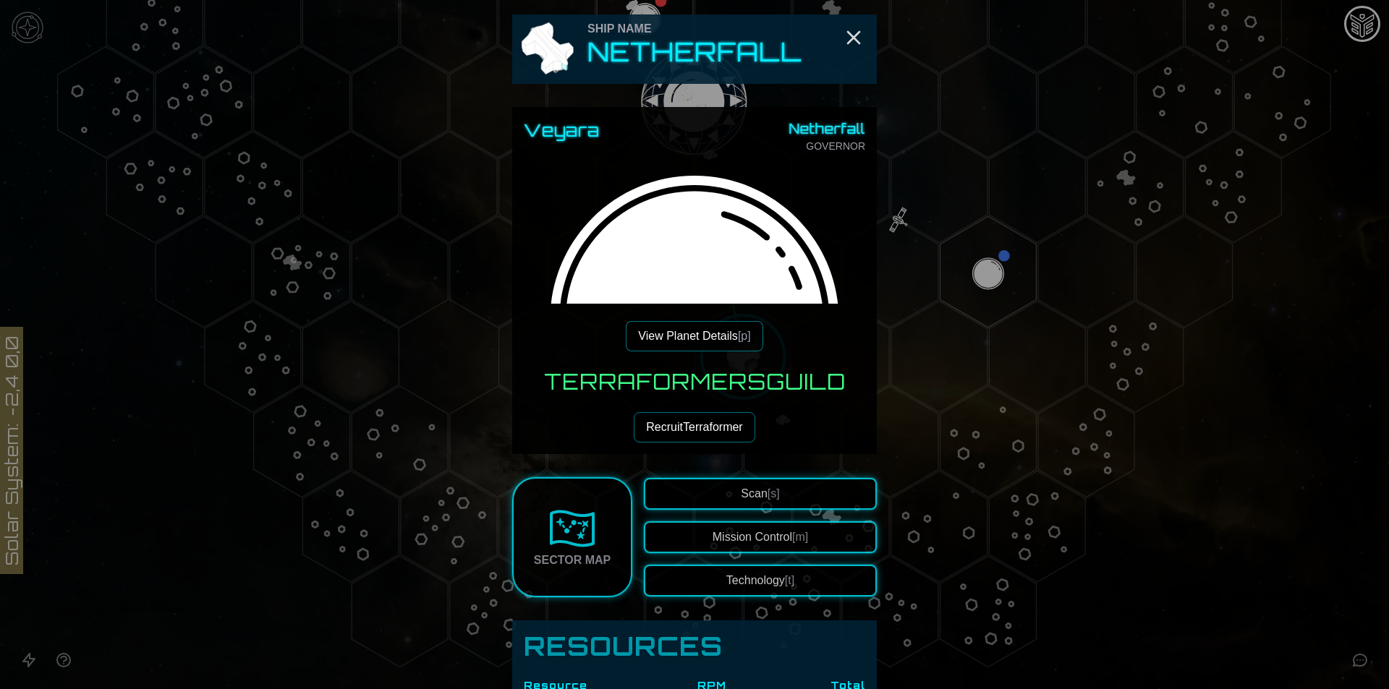
click at [688, 328] on button "View Planet Details [p]" at bounding box center [694, 336] width 137 height 30
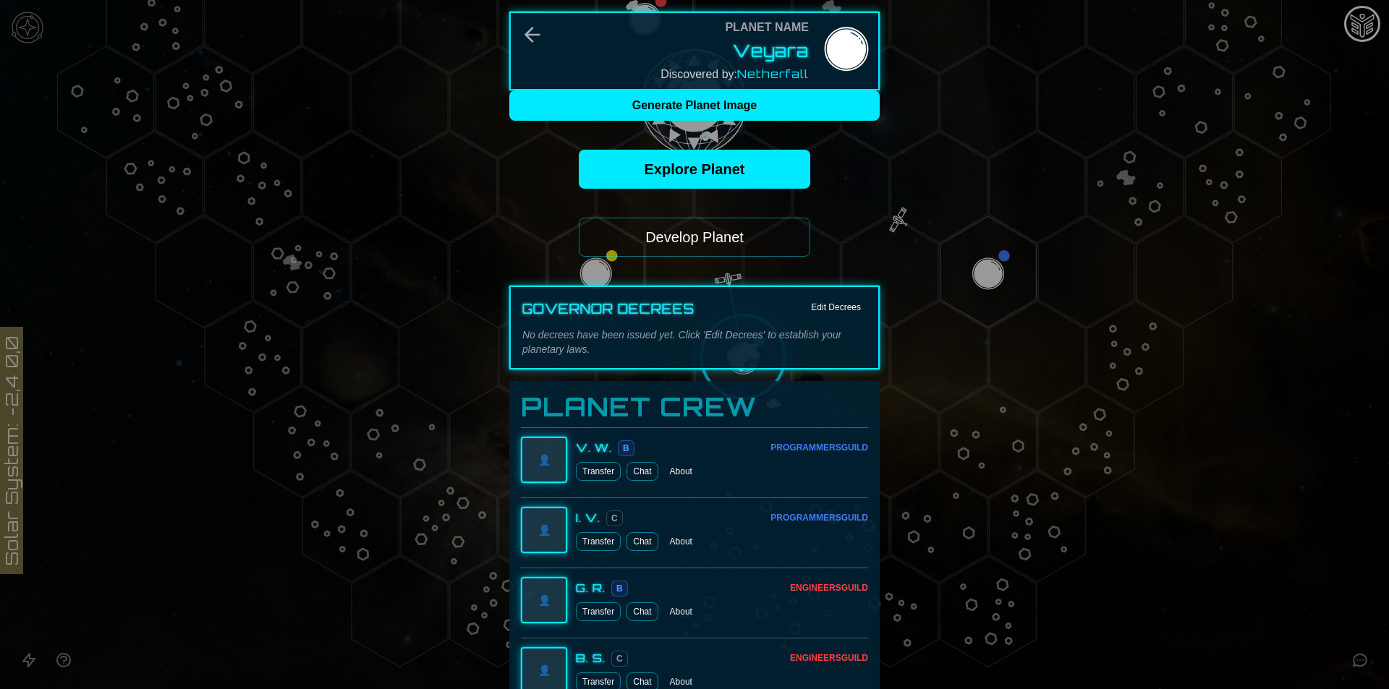
click at [695, 234] on button "Develop Planet" at bounding box center [694, 237] width 231 height 39
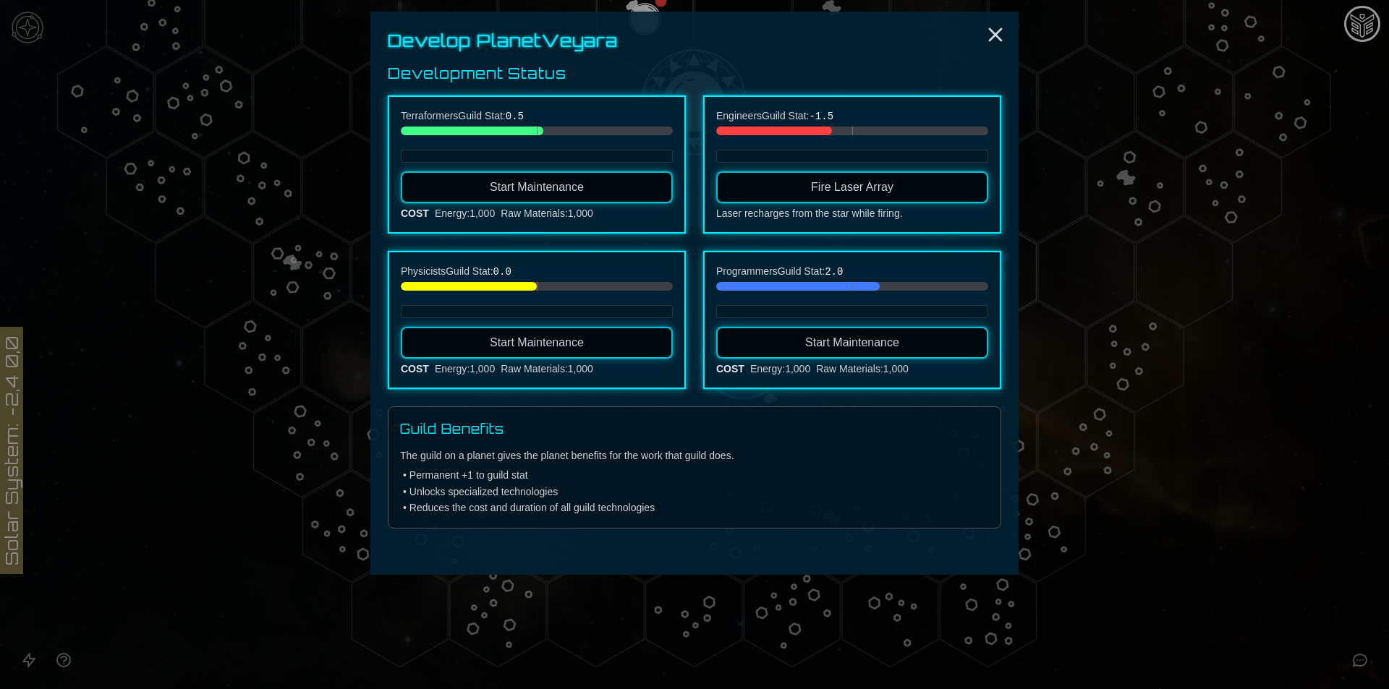
click at [775, 189] on button "Fire Laser Array" at bounding box center [852, 187] width 272 height 32
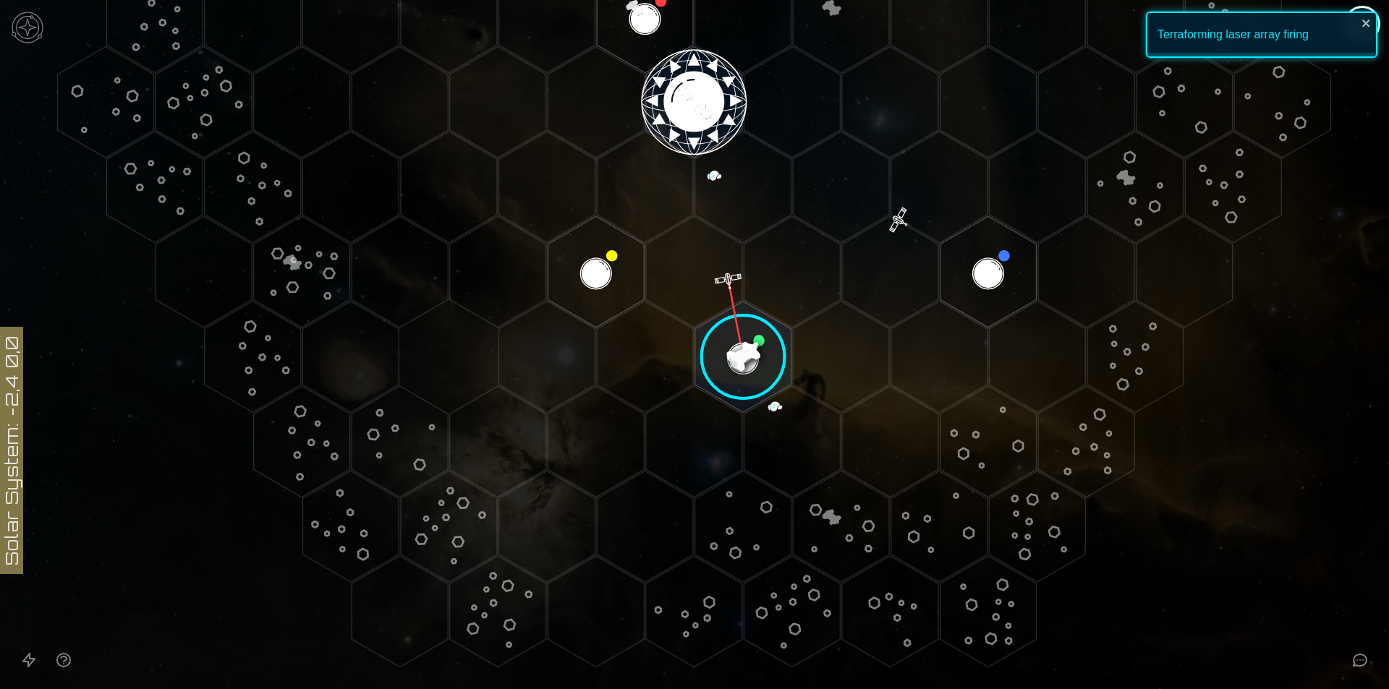
click at [746, 336] on image at bounding box center [743, 357] width 114 height 114
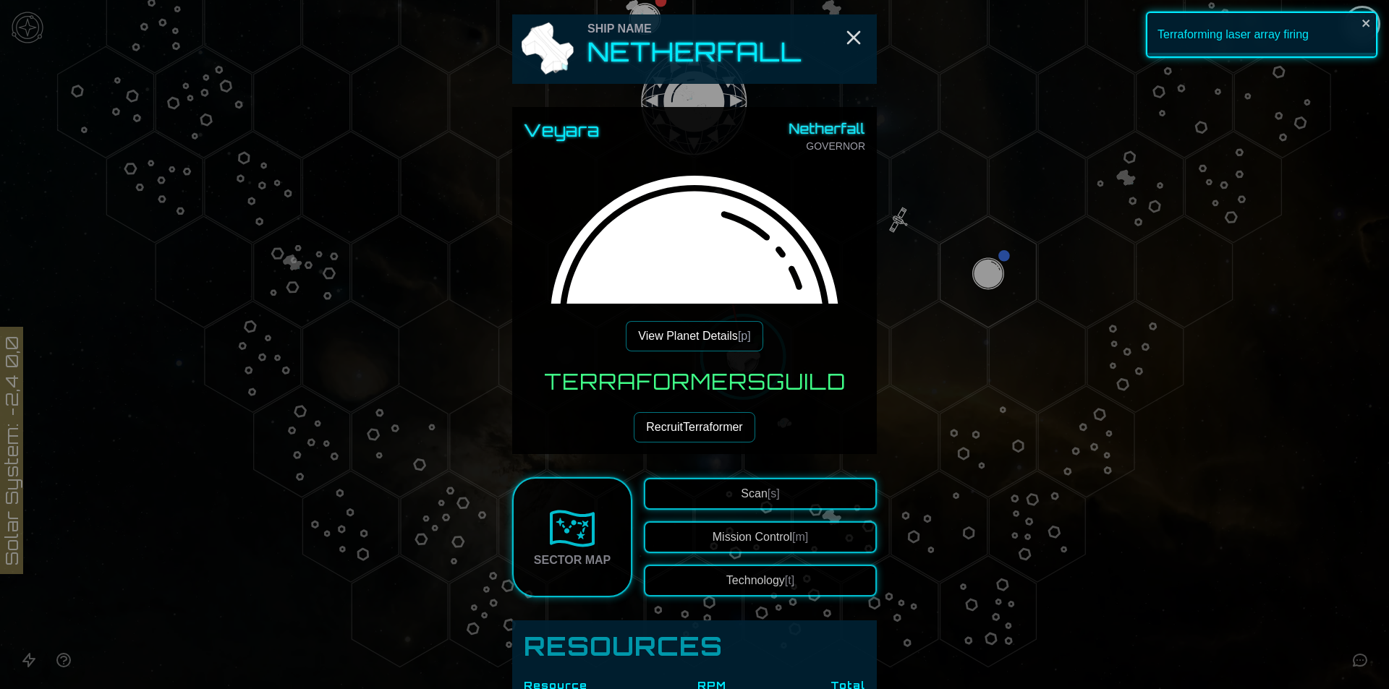
click at [686, 328] on button "View Planet Details [p]" at bounding box center [694, 336] width 137 height 30
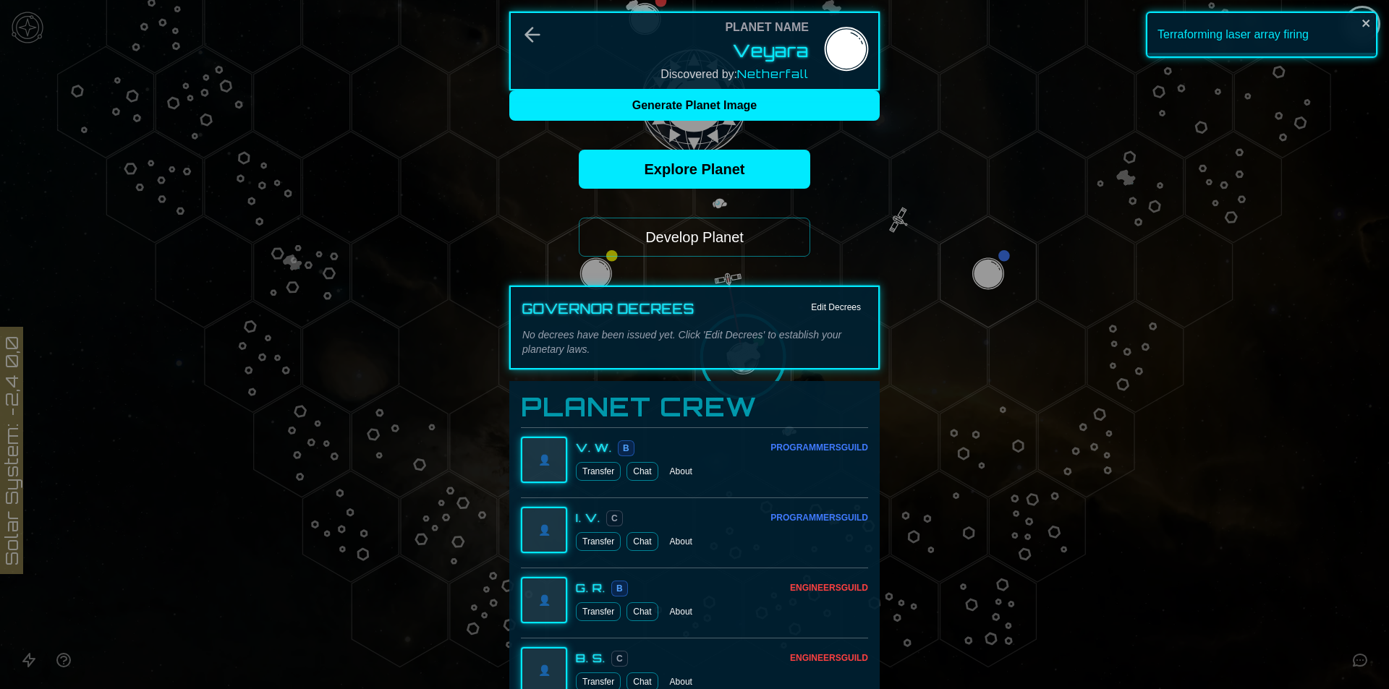
click at [725, 233] on button "Develop Planet" at bounding box center [694, 237] width 231 height 39
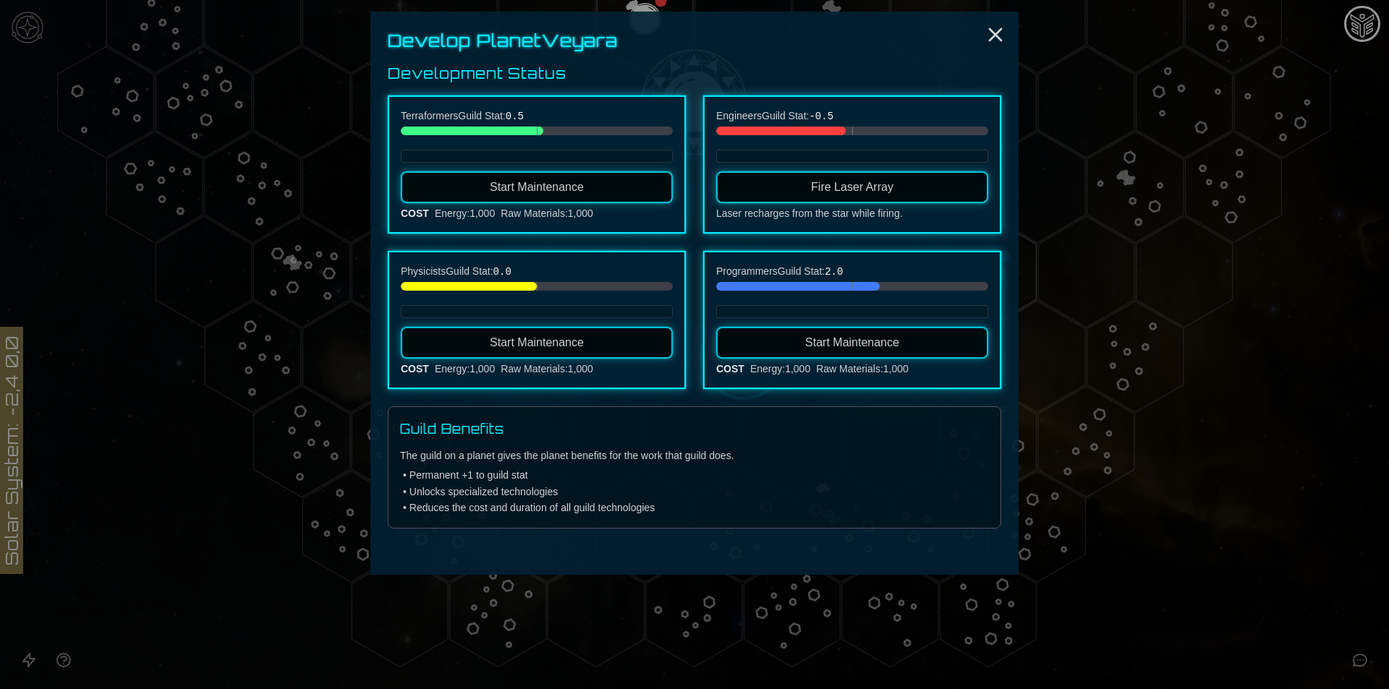
click at [762, 183] on button "Fire Laser Array" at bounding box center [852, 187] width 272 height 32
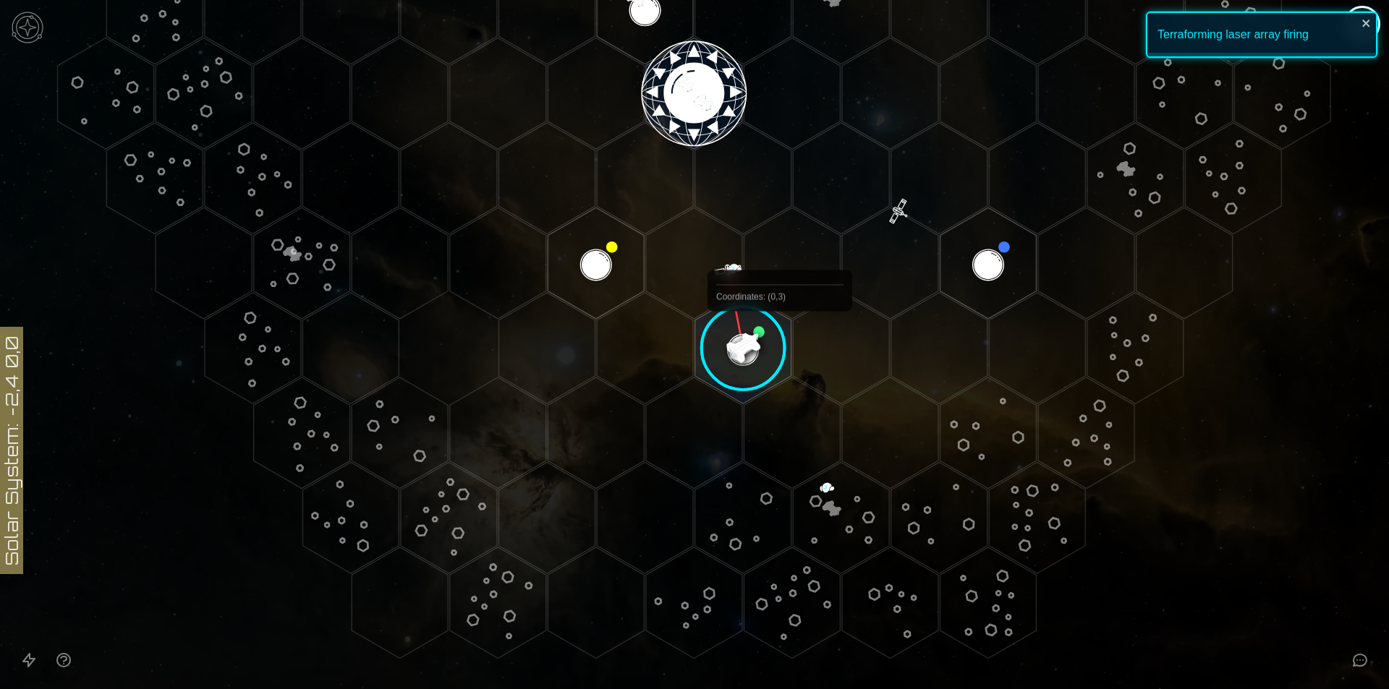
scroll to position [518, 0]
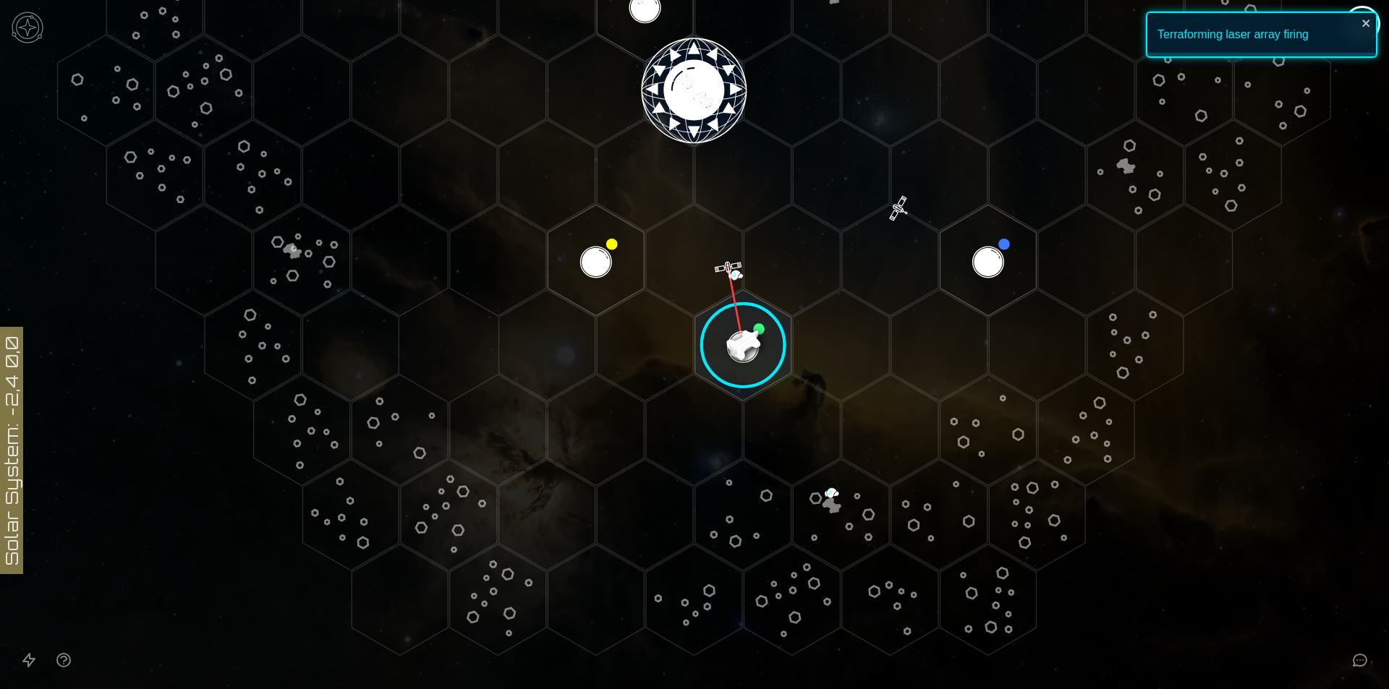
click at [728, 320] on image at bounding box center [743, 346] width 114 height 114
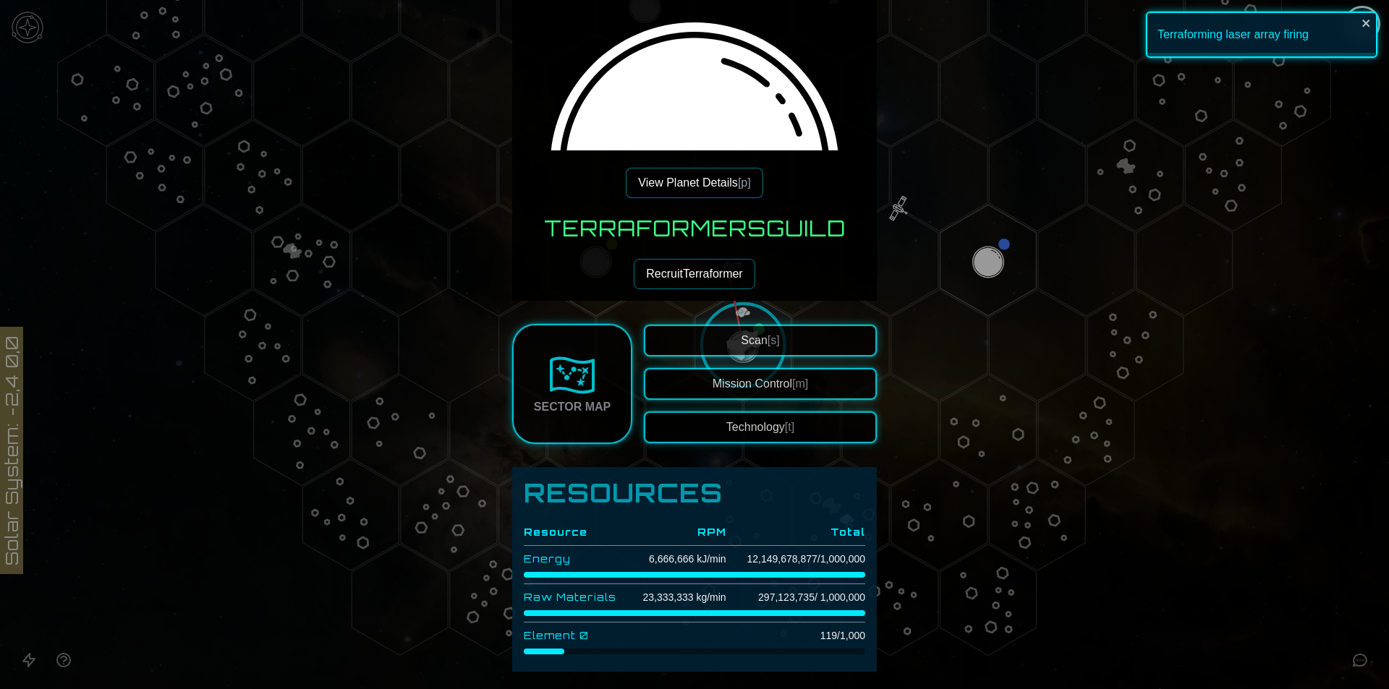
scroll to position [145, 0]
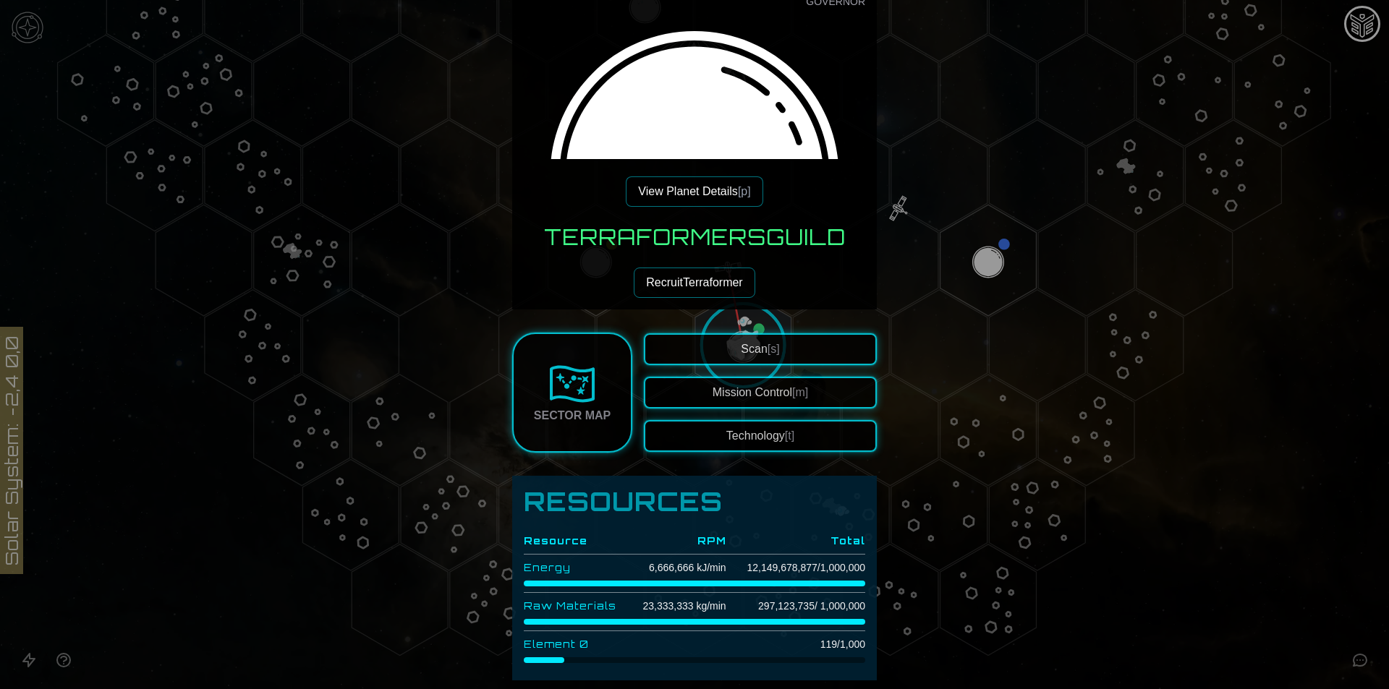
click at [712, 193] on button "View Planet Details [p]" at bounding box center [694, 191] width 137 height 30
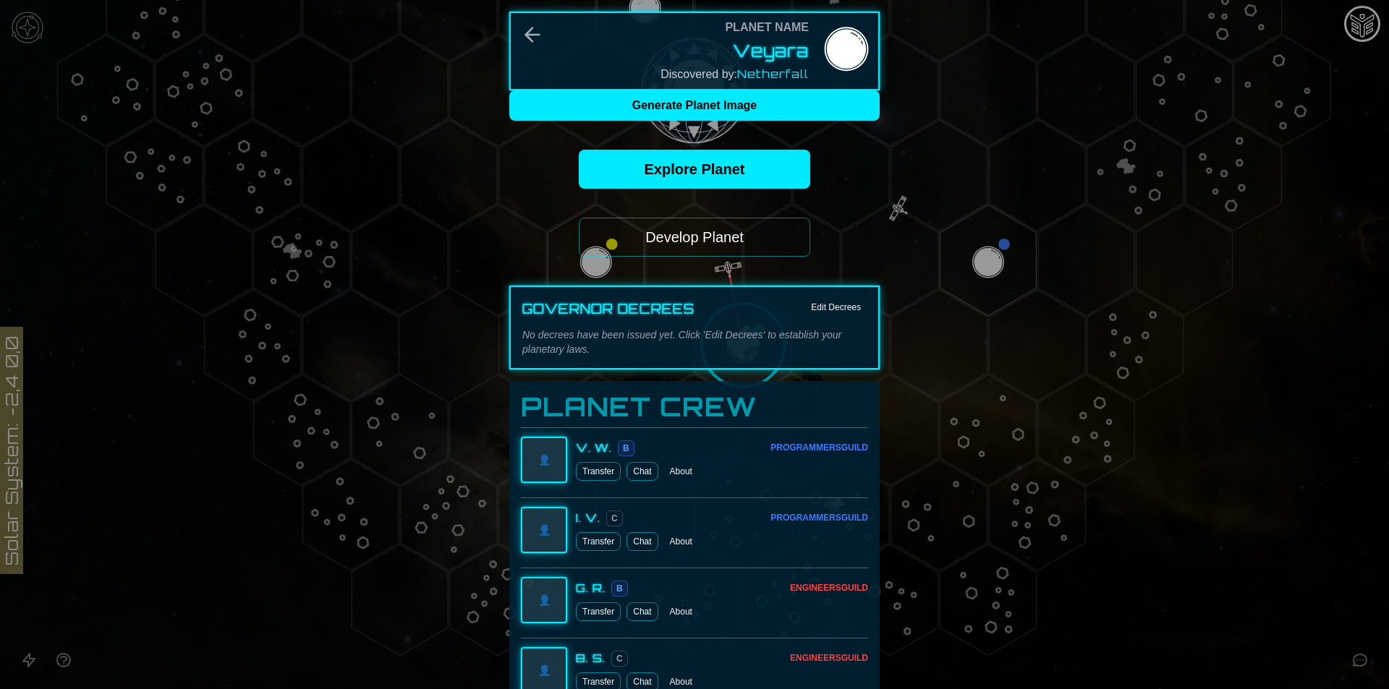
click at [700, 224] on button "Develop Planet" at bounding box center [694, 237] width 231 height 39
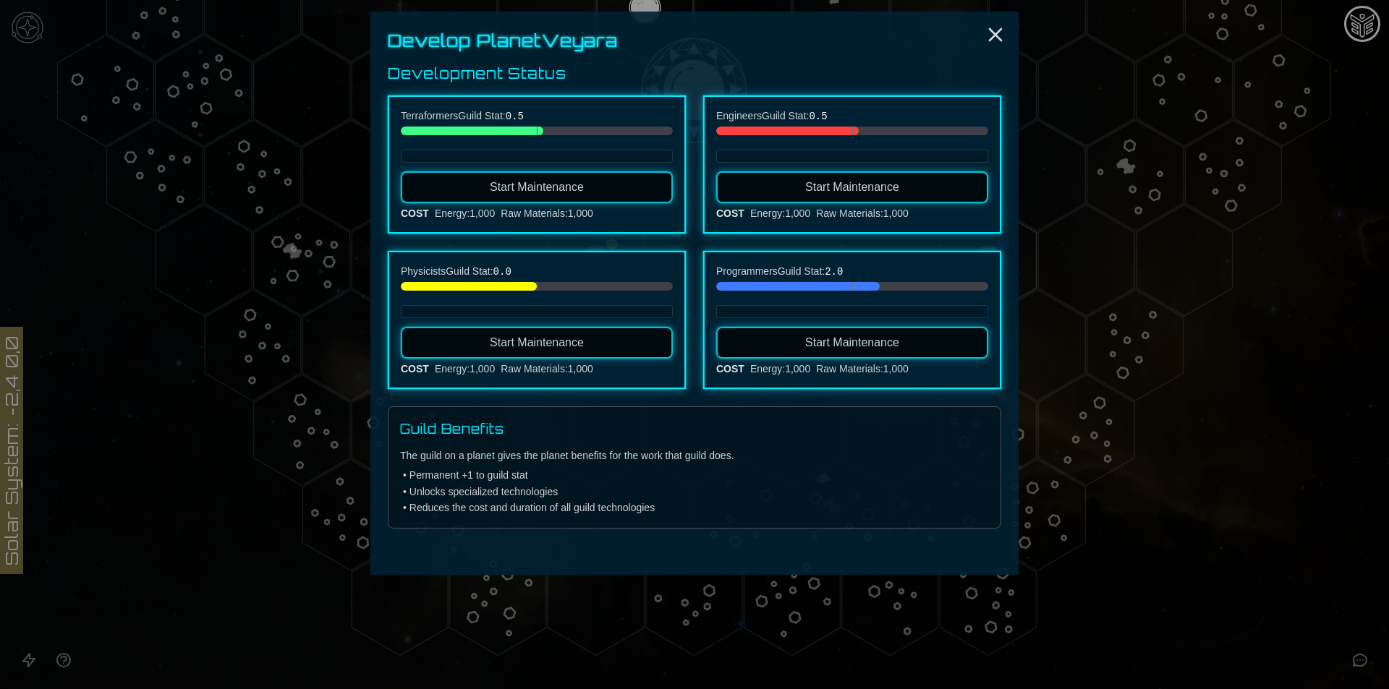
click at [747, 190] on button "Start Maintenance" at bounding box center [852, 187] width 272 height 32
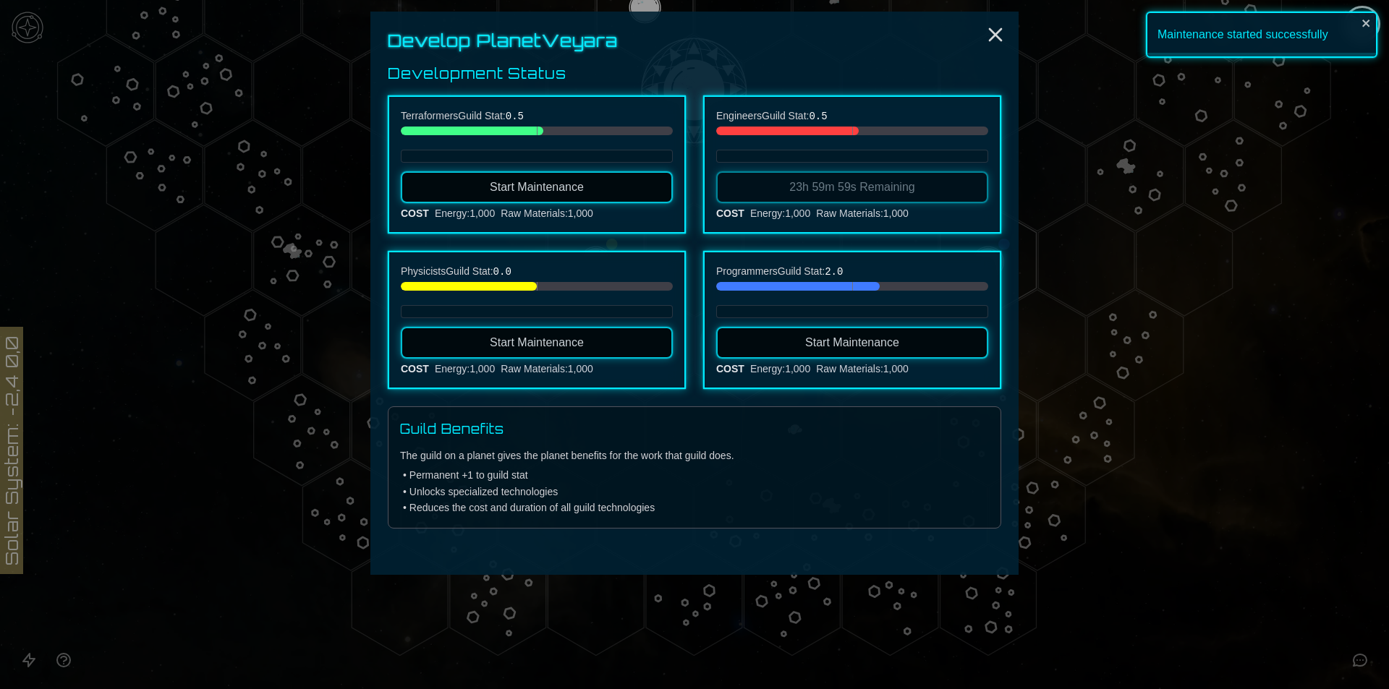
click at [632, 195] on button "Start Maintenance" at bounding box center [537, 187] width 272 height 32
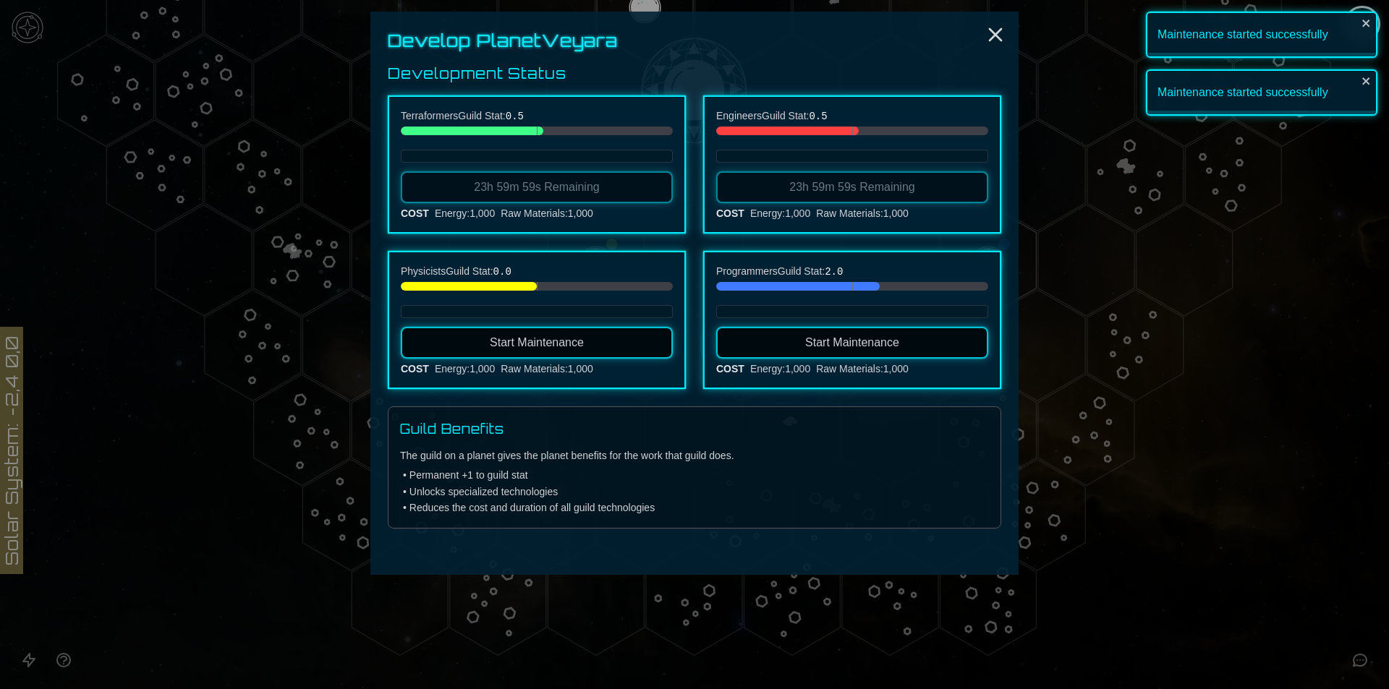
click at [618, 351] on button "Start Maintenance" at bounding box center [537, 343] width 272 height 32
click at [803, 344] on button "Start Maintenance" at bounding box center [852, 343] width 272 height 32
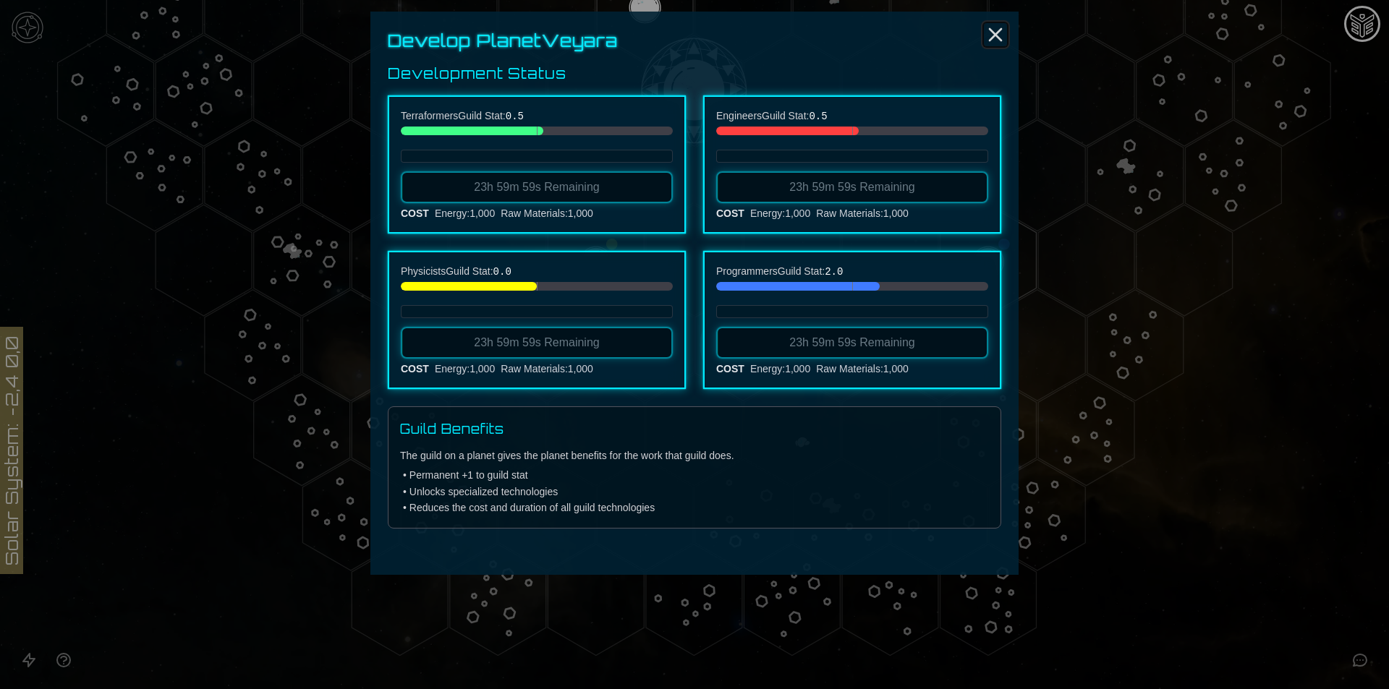
click at [997, 27] on icon "Close" at bounding box center [995, 34] width 23 height 23
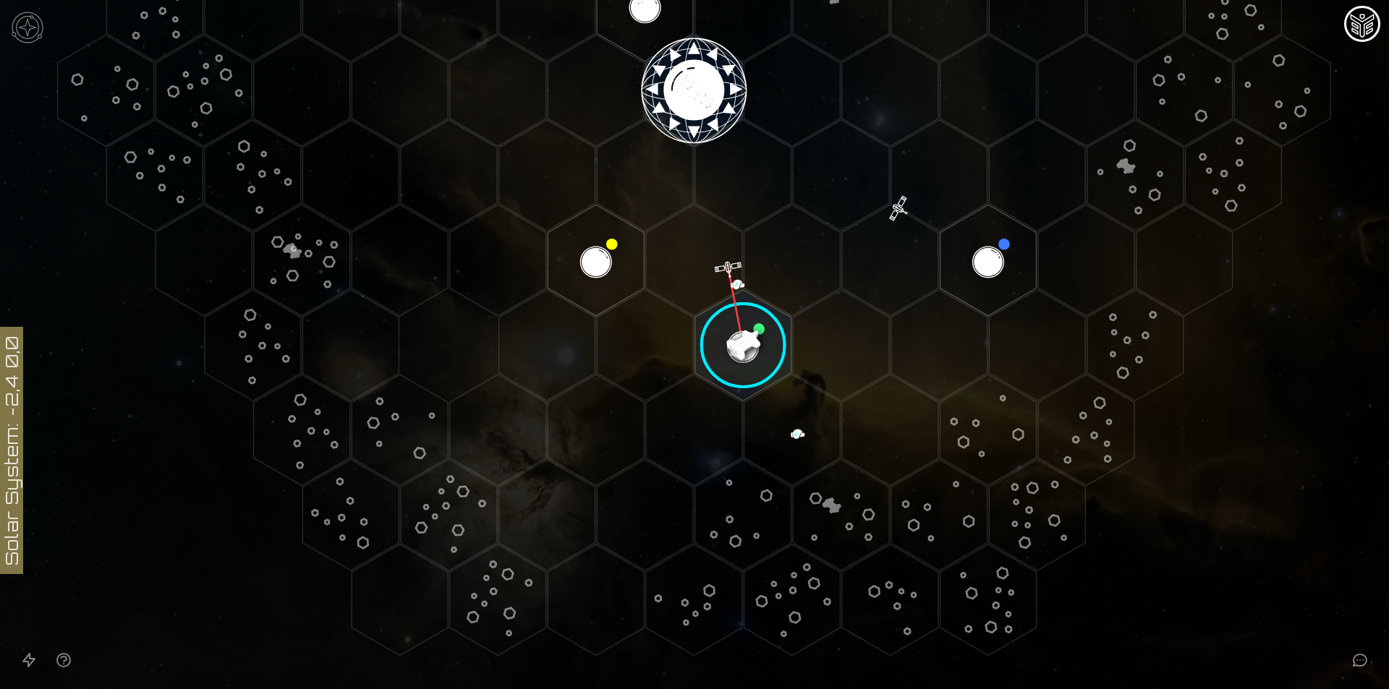
click at [744, 322] on image at bounding box center [743, 346] width 114 height 114
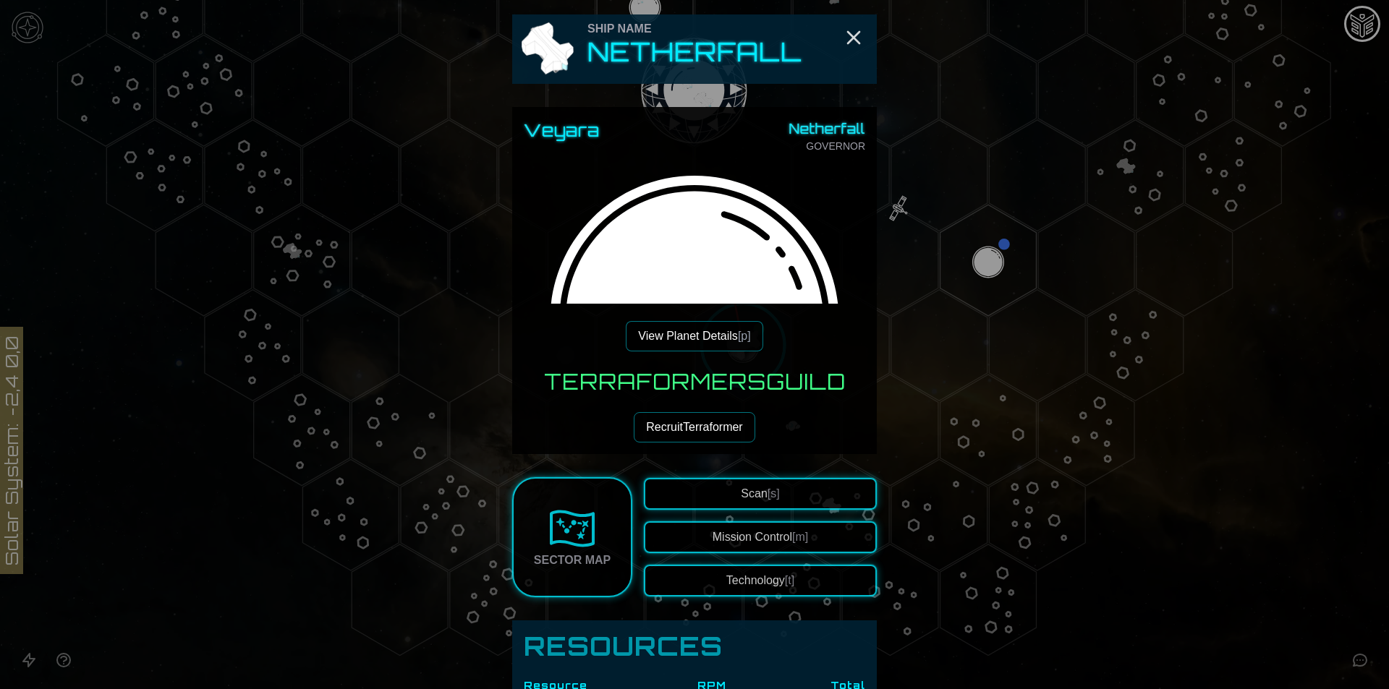
click at [723, 333] on button "View Planet Details [p]" at bounding box center [694, 336] width 137 height 30
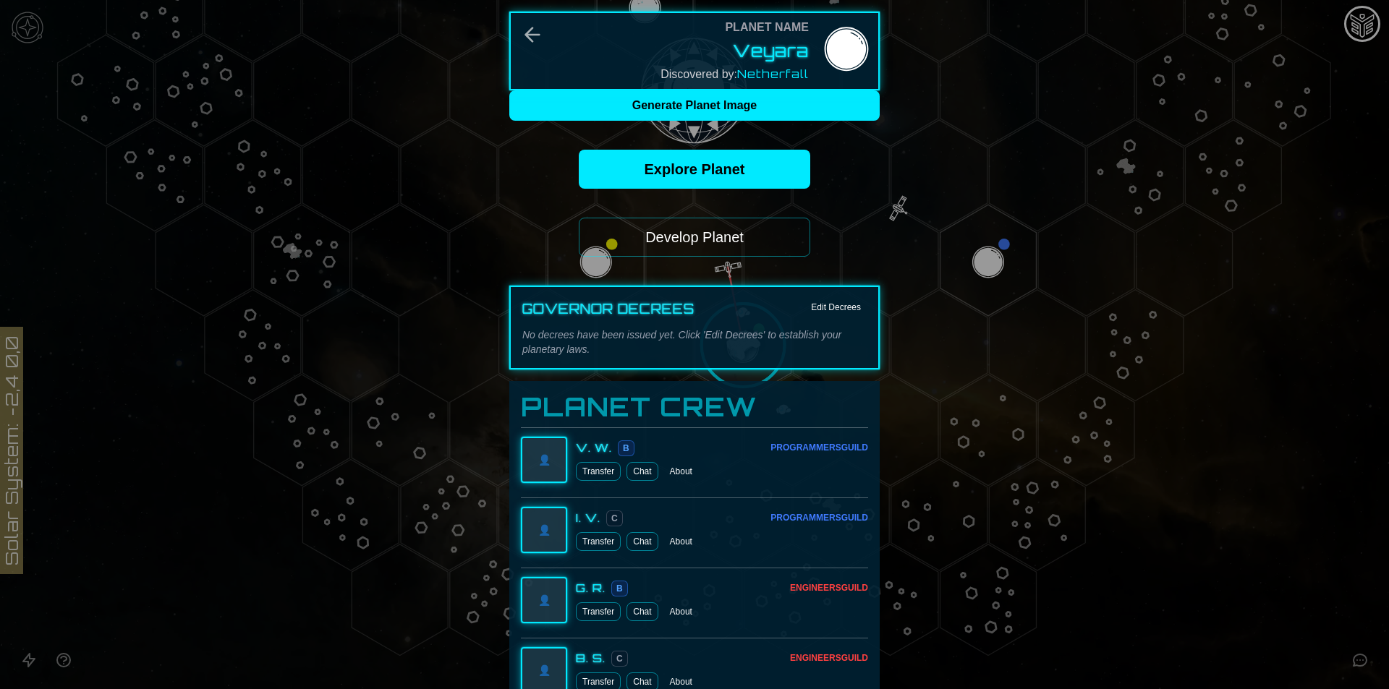
click at [713, 228] on button "Develop Planet" at bounding box center [694, 237] width 231 height 39
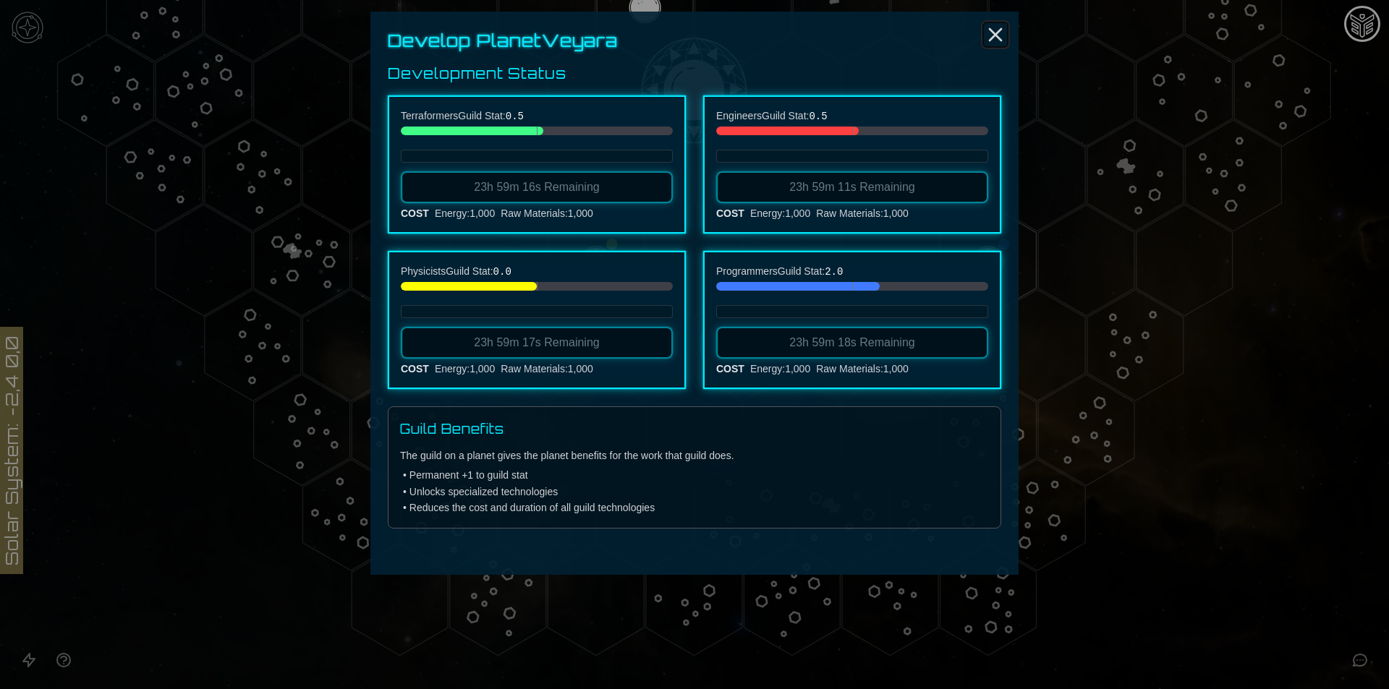
click at [987, 32] on icon "Close" at bounding box center [995, 34] width 23 height 23
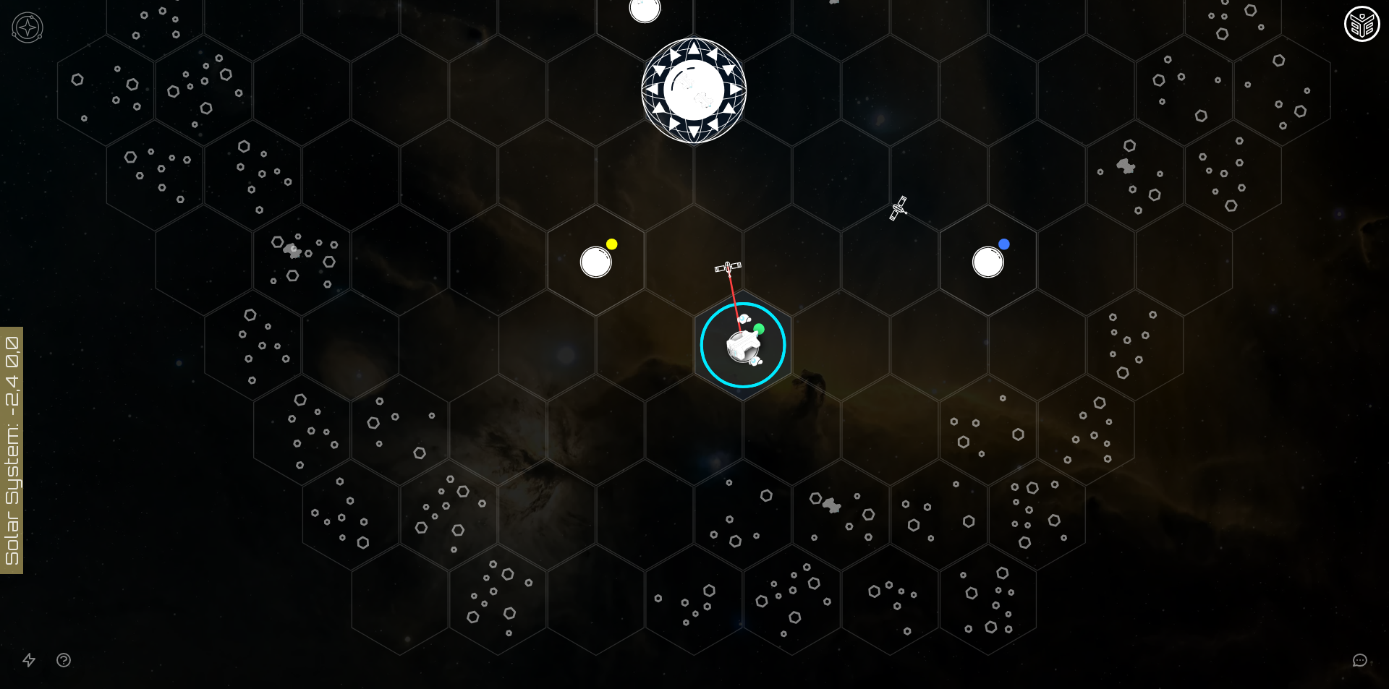
click at [748, 338] on image at bounding box center [743, 346] width 114 height 114
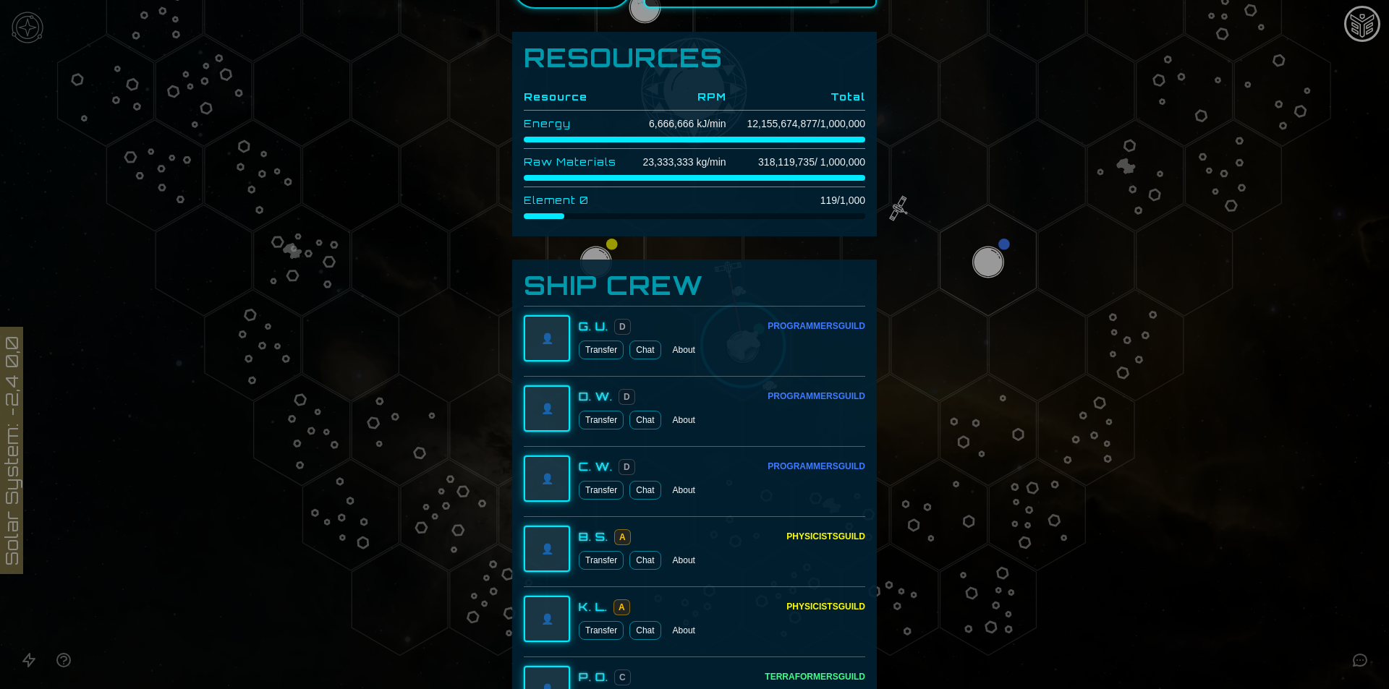
scroll to position [434, 0]
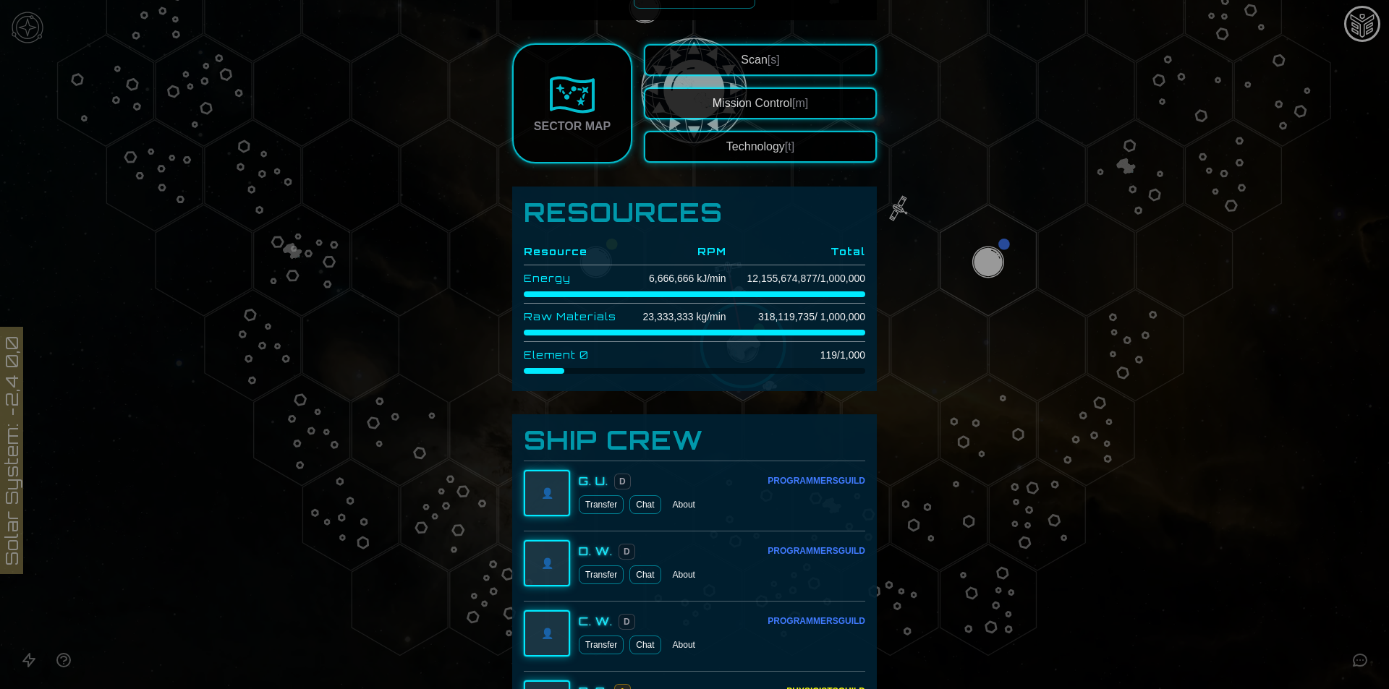
click at [713, 95] on button "Mission Control [m]" at bounding box center [760, 104] width 233 height 32
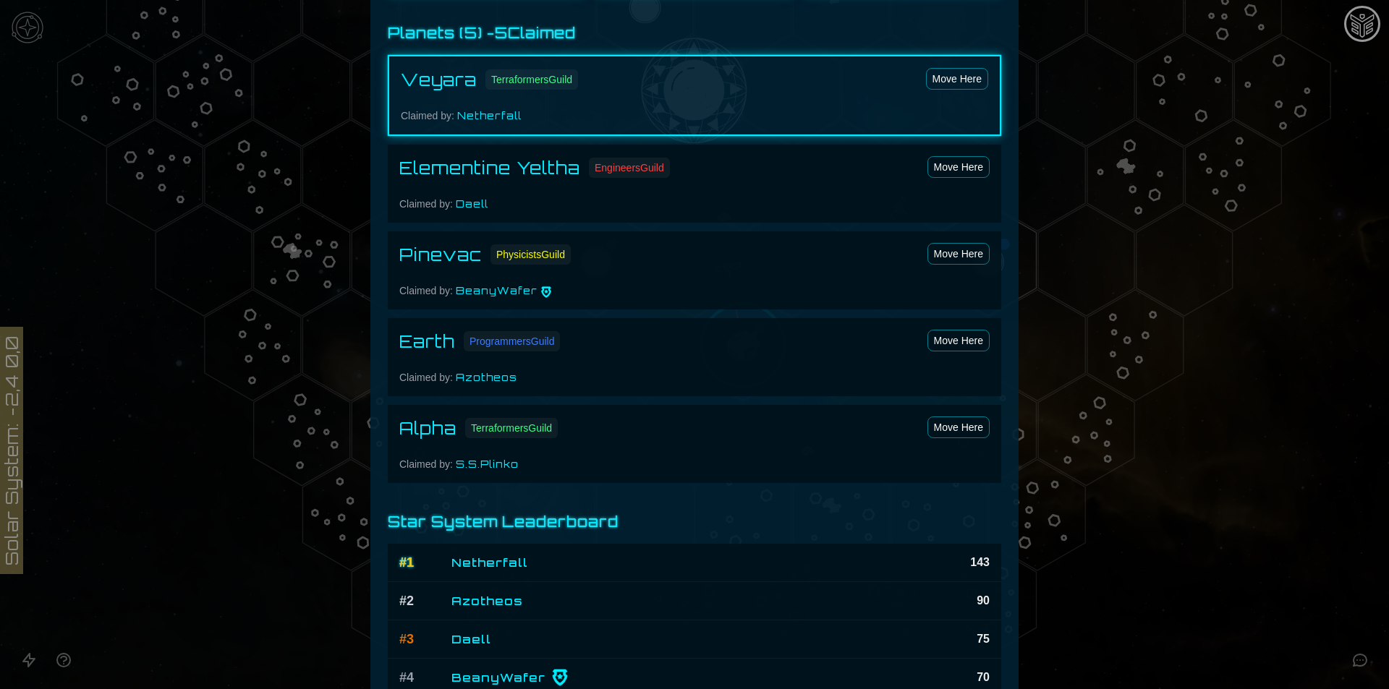
scroll to position [867, 0]
